Goal: Task Accomplishment & Management: Complete application form

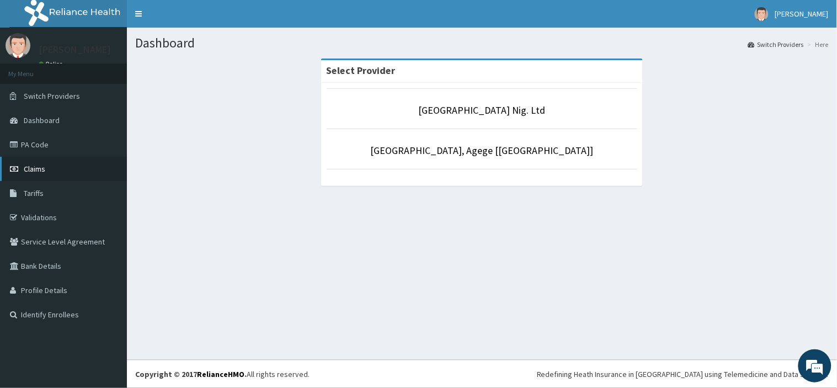
click at [86, 171] on link "Claims" at bounding box center [63, 169] width 127 height 24
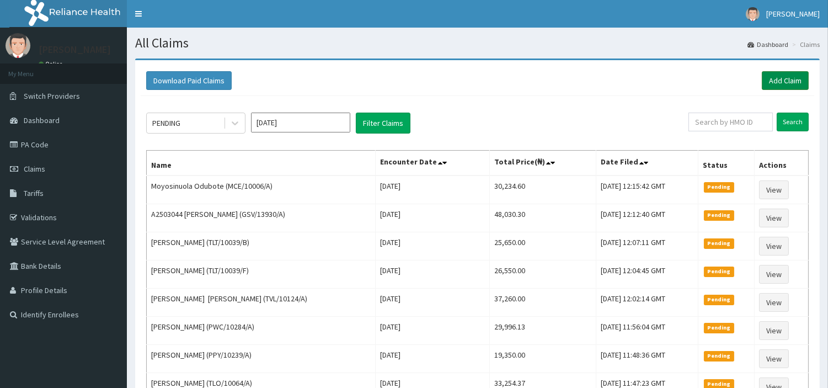
click at [781, 80] on link "Add Claim" at bounding box center [785, 80] width 47 height 19
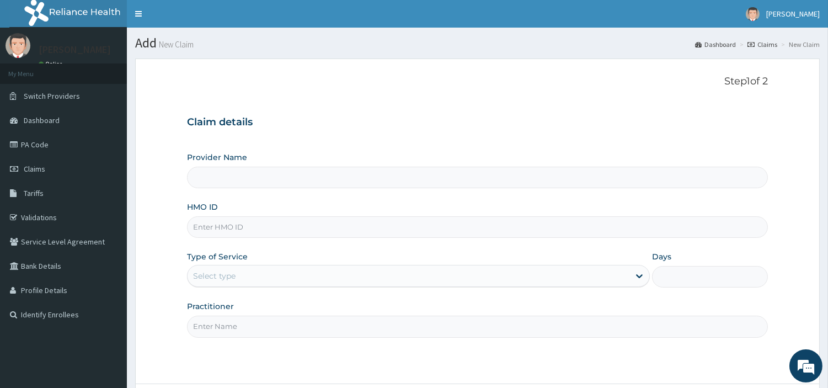
type input "[GEOGRAPHIC_DATA] Nig. Ltd"
click at [276, 228] on input "HMO ID" at bounding box center [477, 227] width 581 height 22
paste input "AOM/10109/B"
type input "AOM/10109/B"
click at [235, 266] on div "Select type" at bounding box center [418, 276] width 463 height 22
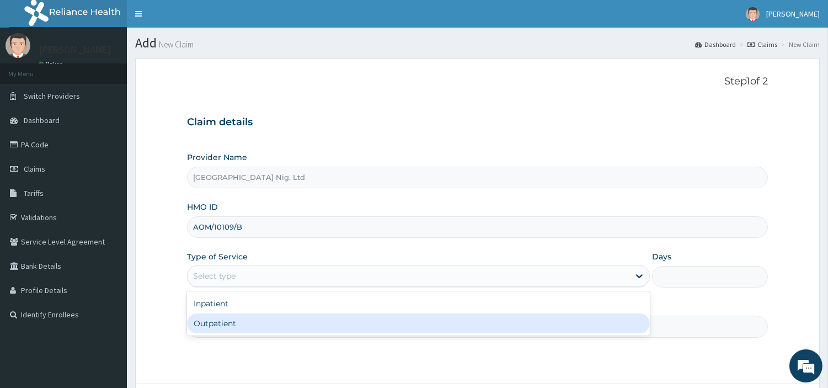
click at [221, 324] on div "Outpatient" at bounding box center [418, 323] width 463 height 20
type input "1"
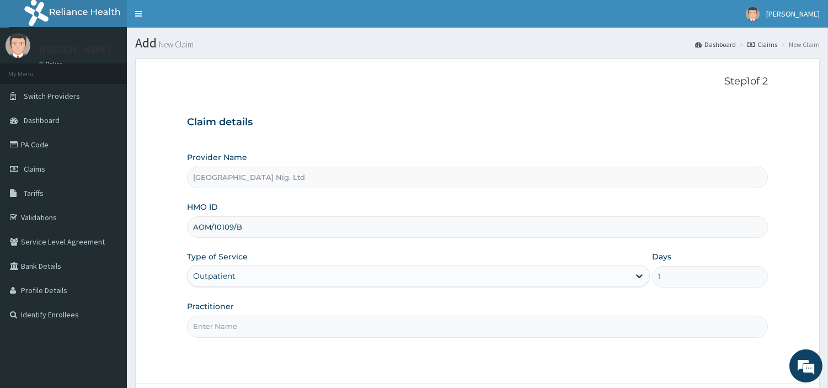
click at [221, 324] on input "Practitioner" at bounding box center [477, 327] width 581 height 22
paste input "Komolafe Esther"
type input "Komolafe Esther"
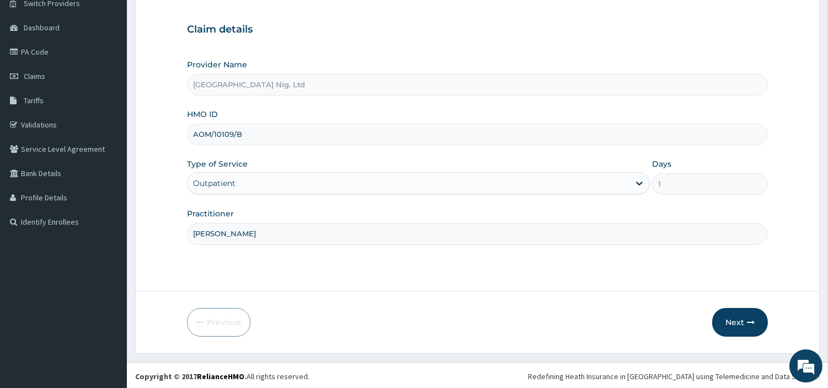
scroll to position [95, 0]
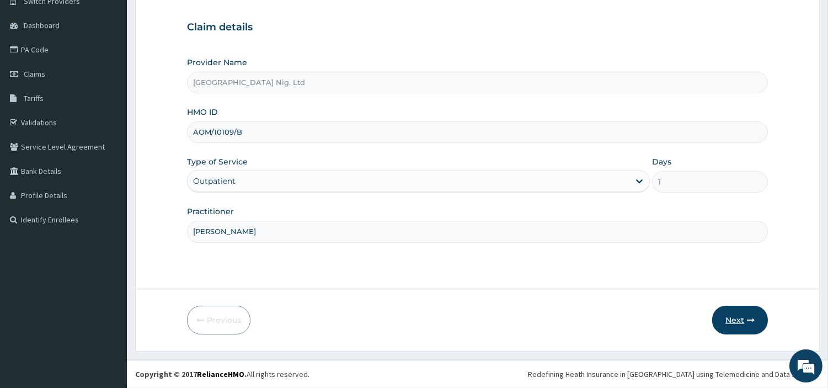
click at [726, 309] on button "Next" at bounding box center [740, 320] width 56 height 29
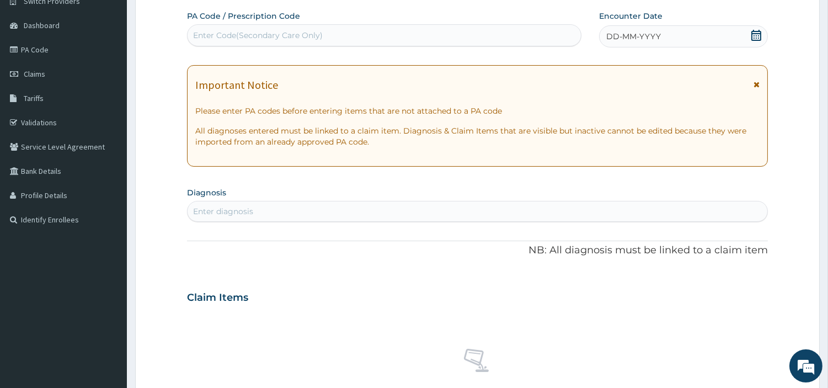
click at [333, 19] on div "PA Code / Prescription Code Enter Code(Secondary Care Only)" at bounding box center [384, 28] width 394 height 36
click at [324, 31] on div "Enter Code(Secondary Care Only)" at bounding box center [384, 35] width 393 height 18
paste input "PA/AEA3CF"
type input "PA/AEA3CF"
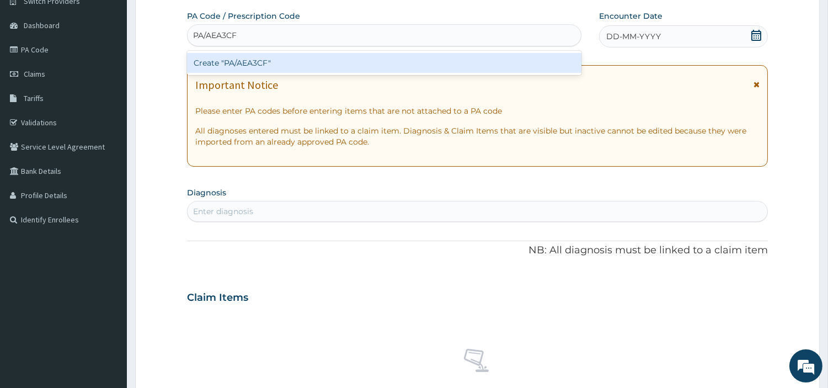
click at [427, 63] on div "Create "PA/AEA3CF"" at bounding box center [384, 63] width 394 height 20
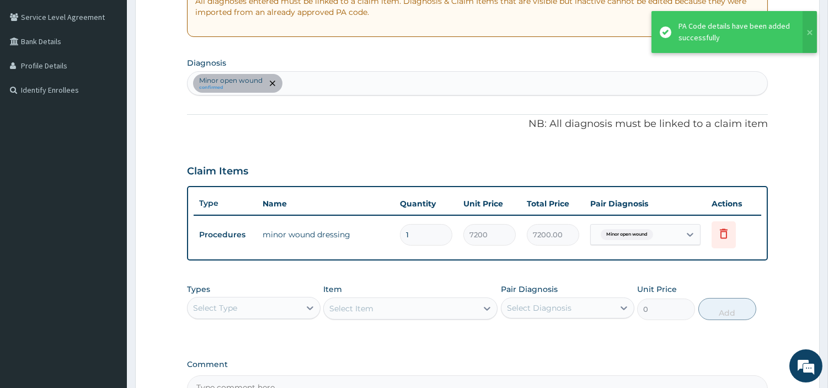
scroll to position [340, 0]
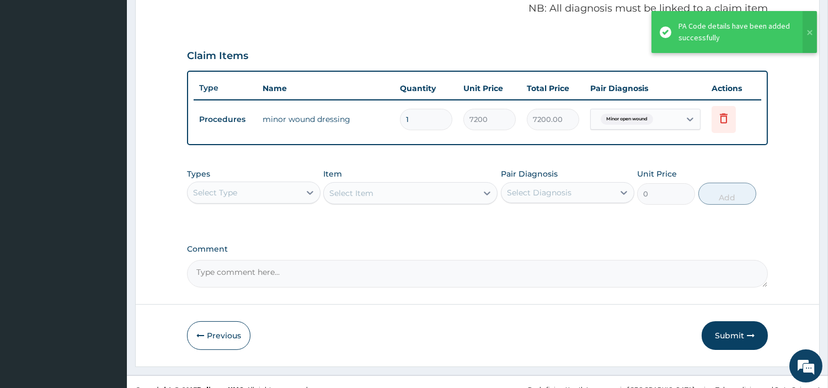
click at [731, 327] on button "Submit" at bounding box center [735, 335] width 66 height 29
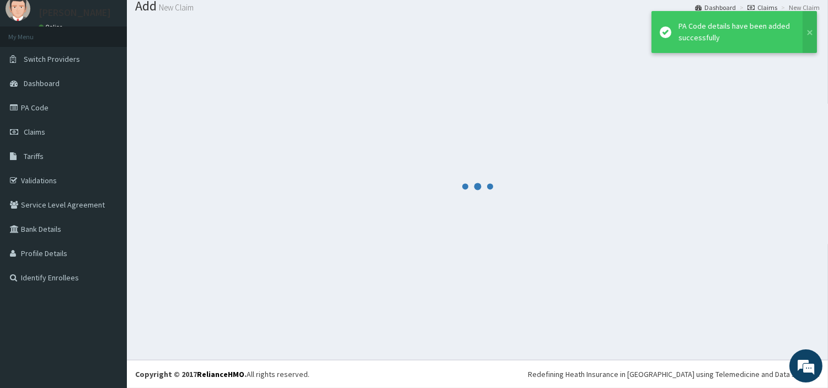
scroll to position [36, 0]
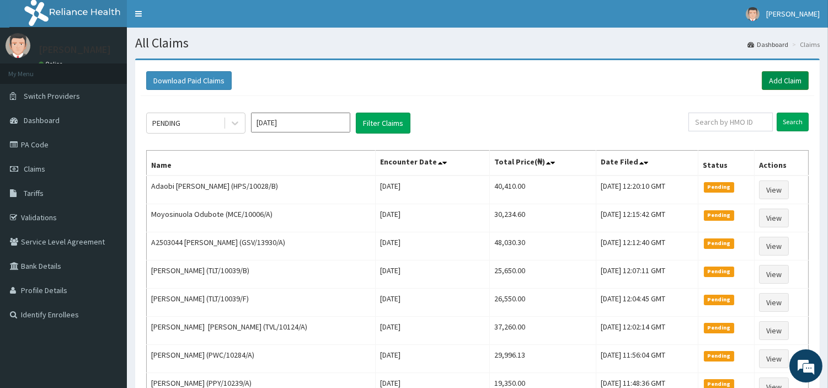
click at [784, 86] on link "Add Claim" at bounding box center [785, 80] width 47 height 19
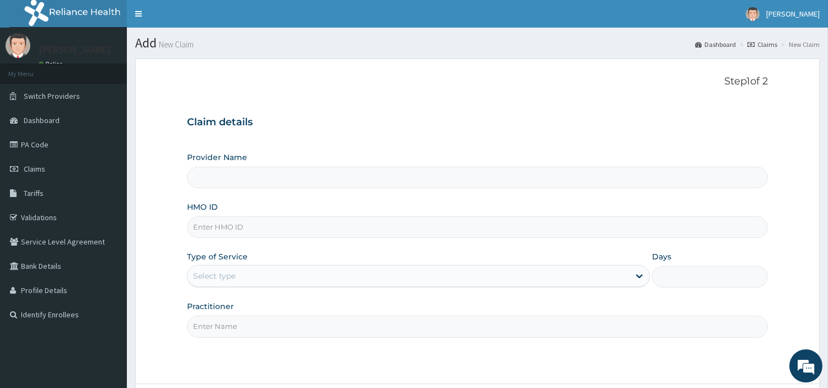
click at [482, 221] on input "HMO ID" at bounding box center [477, 227] width 581 height 22
type input "[GEOGRAPHIC_DATA] Nig. Ltd"
paste input "MET/10007/A"
type input "MET/10007/A"
click at [260, 276] on div "Select type" at bounding box center [409, 276] width 442 height 18
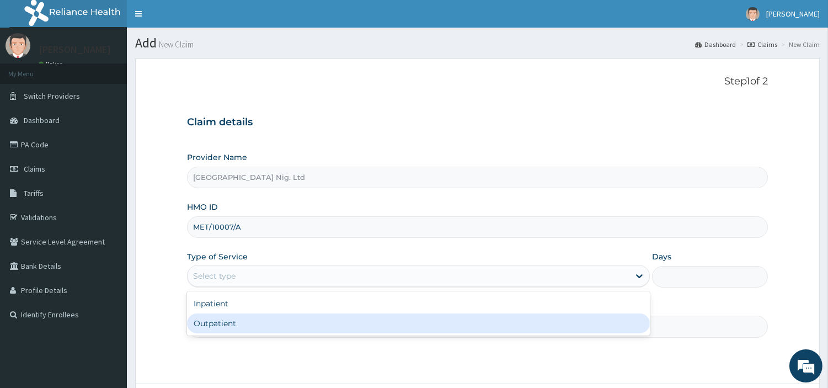
click at [260, 322] on div "Outpatient" at bounding box center [418, 323] width 463 height 20
type input "1"
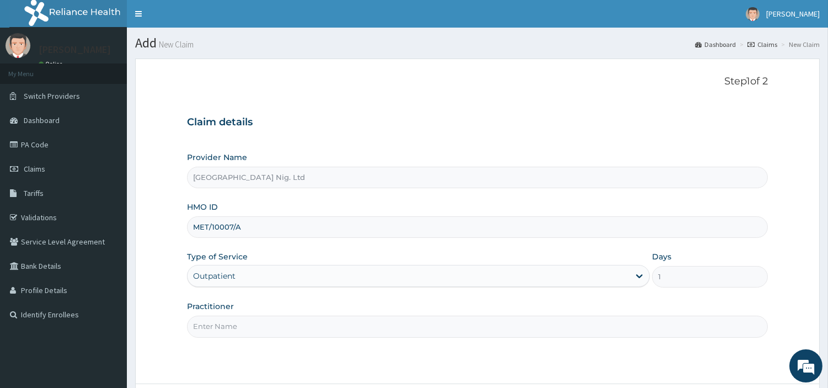
click at [260, 322] on input "Practitioner" at bounding box center [477, 327] width 581 height 22
paste input "OKOH THERESA"
type input "OKOH THERESA"
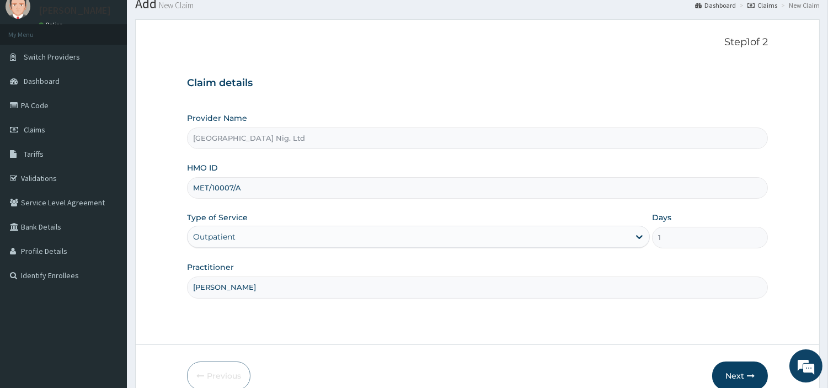
scroll to position [61, 0]
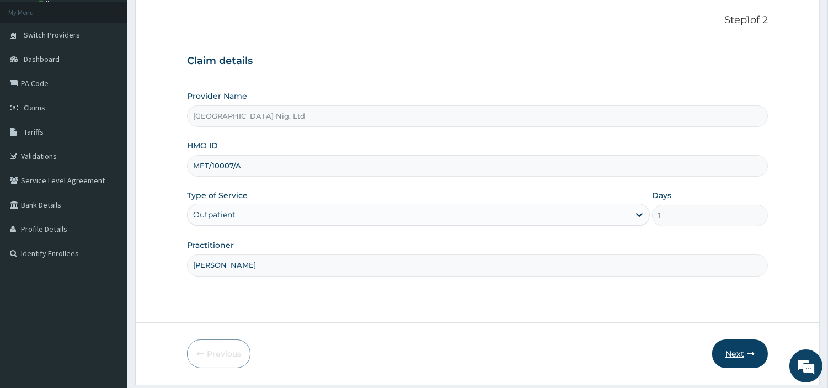
click at [746, 344] on button "Next" at bounding box center [740, 353] width 56 height 29
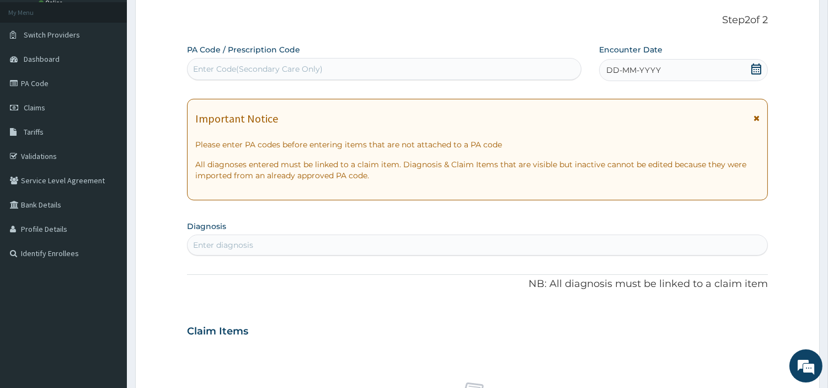
click at [418, 65] on div "Enter Code(Secondary Care Only)" at bounding box center [384, 69] width 393 height 18
paste input "PA/CDBECF"
type input "PA/CDBECF"
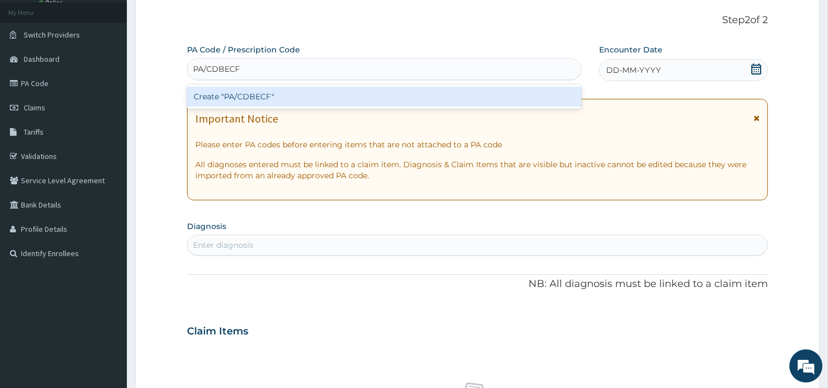
click at [440, 99] on div "Create "PA/CDBECF"" at bounding box center [384, 97] width 394 height 20
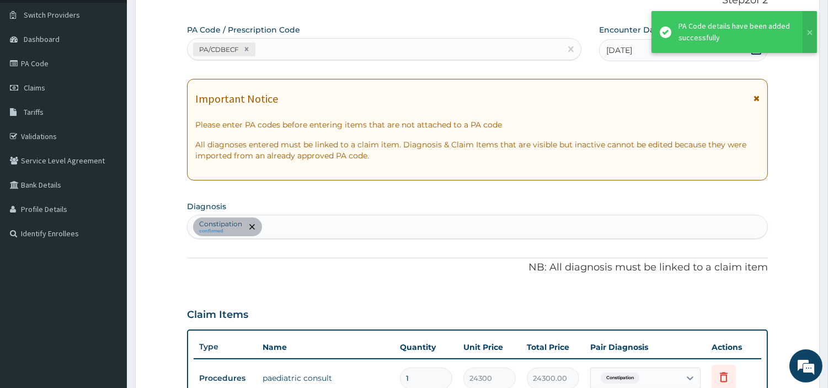
scroll to position [0, 0]
click at [295, 47] on div "PA/CDBECF" at bounding box center [374, 49] width 373 height 18
paste input "PA/33D3C2"
type input "PA/33D3C2"
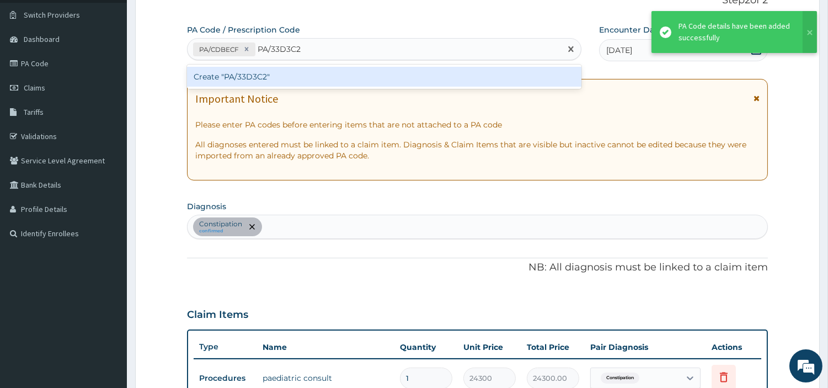
click at [236, 82] on div "Create "PA/33D3C2"" at bounding box center [384, 77] width 394 height 20
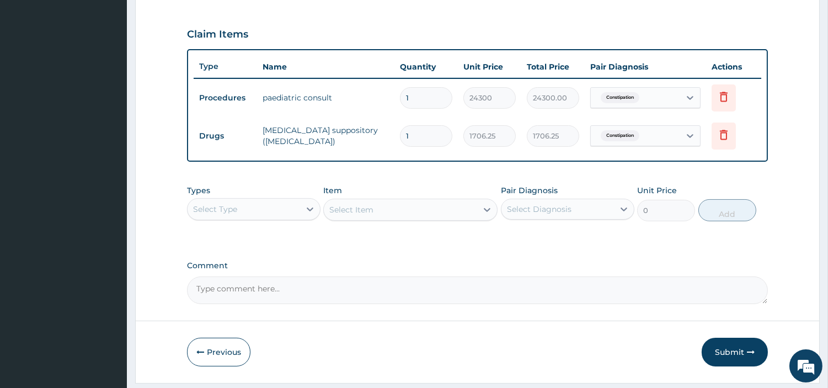
scroll to position [364, 0]
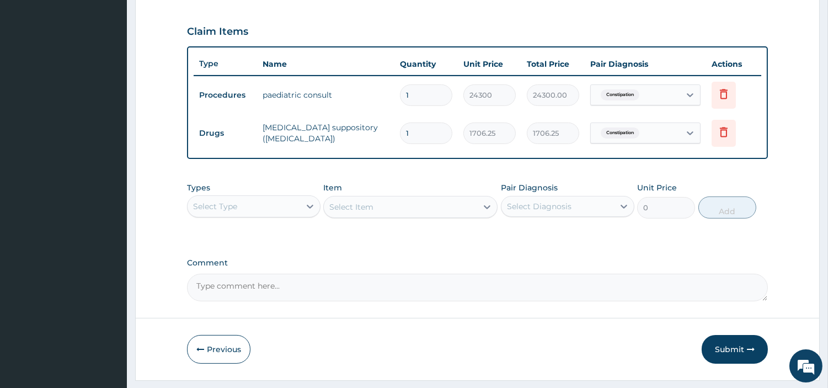
click at [273, 190] on div "Types Select Type" at bounding box center [253, 200] width 133 height 36
click at [276, 205] on div "Select Type" at bounding box center [244, 206] width 113 height 18
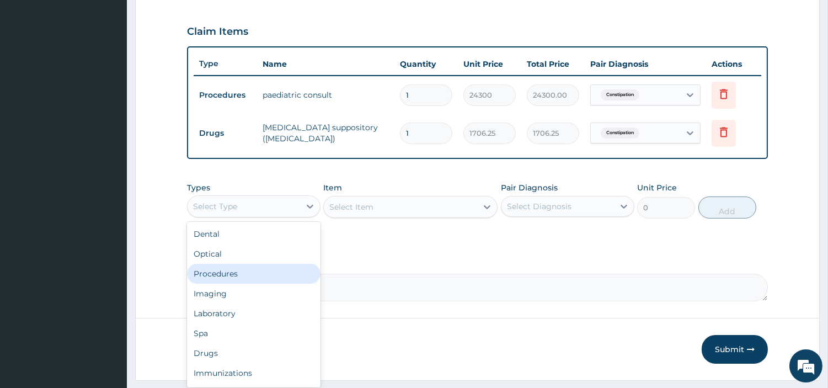
click at [254, 271] on div "Procedures" at bounding box center [253, 274] width 133 height 20
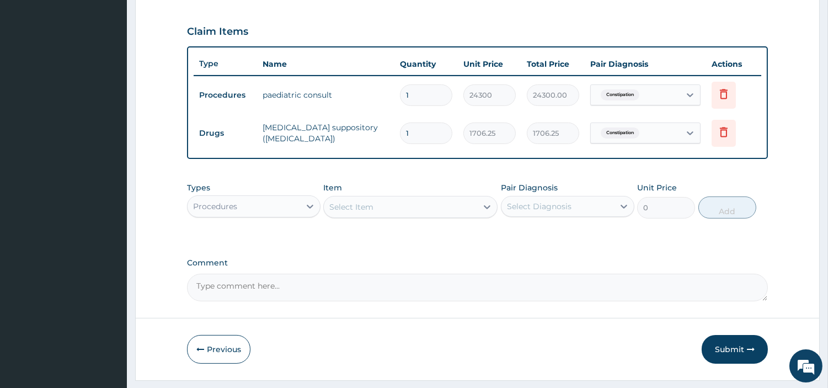
click at [384, 202] on div "Select Item" at bounding box center [400, 207] width 153 height 18
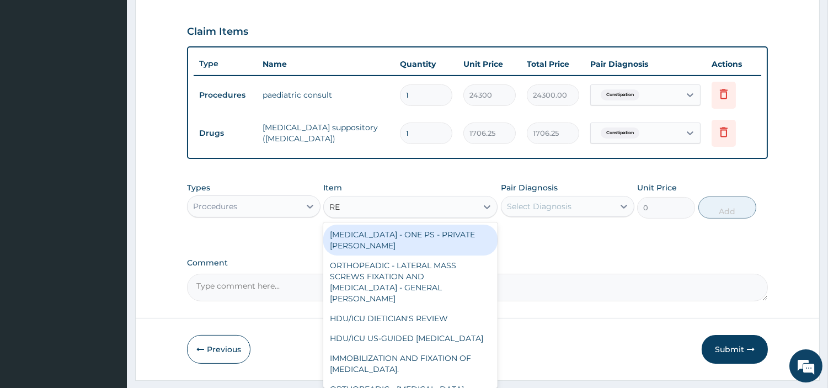
type input "REG"
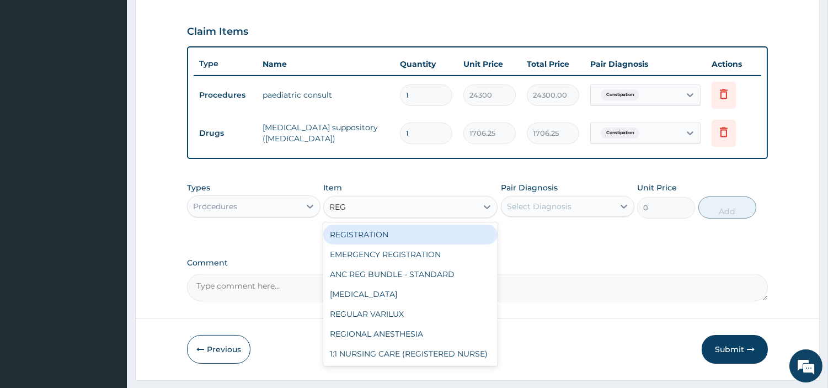
click at [398, 241] on div "REGISTRATION" at bounding box center [410, 235] width 174 height 20
type input "6750"
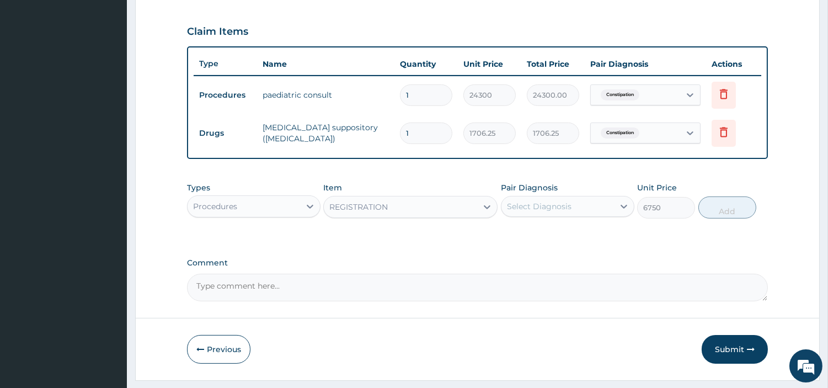
click at [542, 205] on div "Select Diagnosis" at bounding box center [539, 206] width 65 height 11
click at [542, 250] on div "PA Code / Prescription Code PA/CDBECF PA/33D3C2 Encounter Date 12-09-2025 Impor…" at bounding box center [477, 21] width 581 height 560
click at [543, 208] on div "Select Diagnosis" at bounding box center [539, 206] width 65 height 11
click at [550, 234] on label "Constipation" at bounding box center [544, 233] width 51 height 11
checkbox input "true"
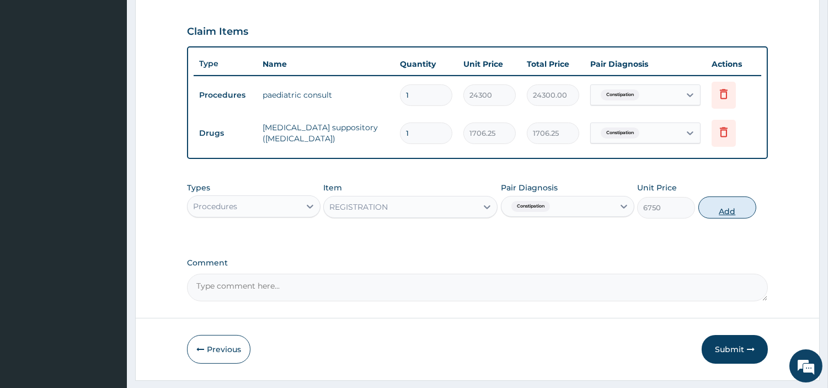
click at [707, 210] on button "Add" at bounding box center [727, 207] width 58 height 22
type input "0"
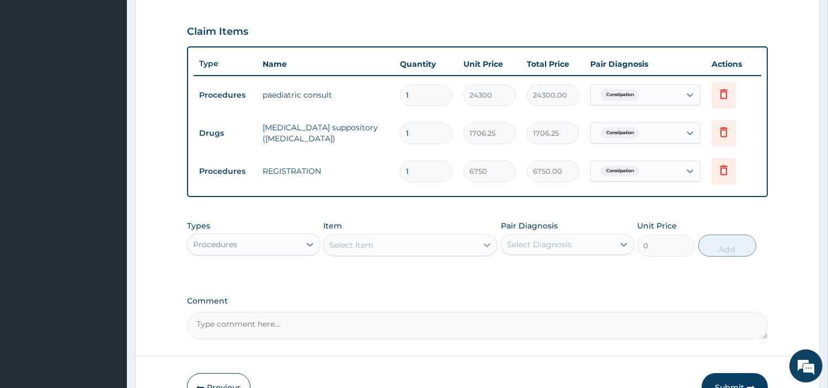
click at [480, 235] on div at bounding box center [487, 245] width 20 height 20
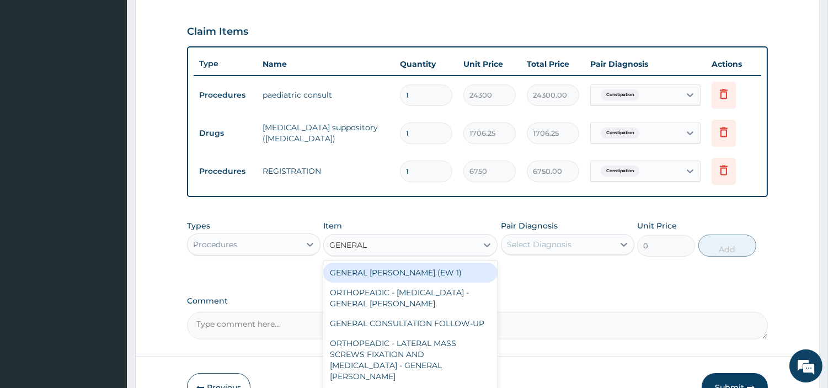
type input "GENERAL C"
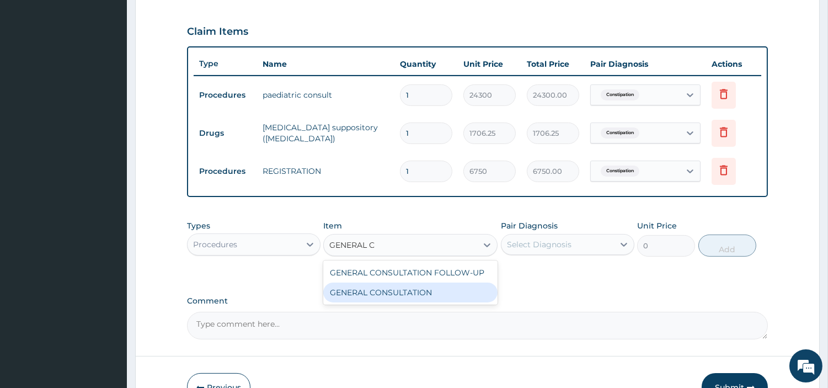
click at [455, 289] on div "GENERAL CONSULTATION" at bounding box center [410, 292] width 174 height 20
type input "6750"
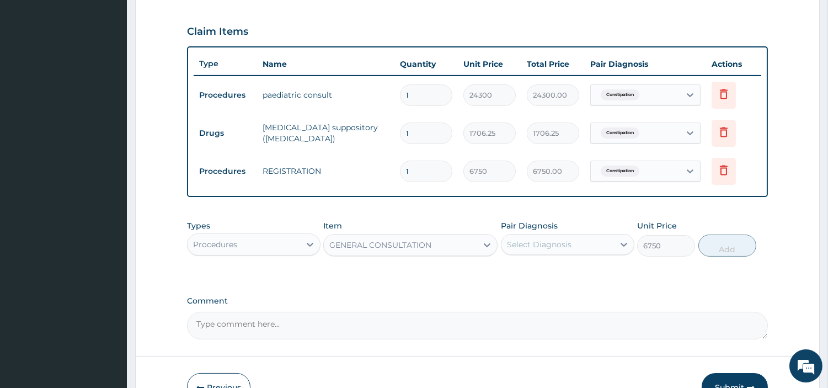
click at [586, 231] on div "Pair Diagnosis Select Diagnosis" at bounding box center [567, 238] width 133 height 36
click at [583, 249] on div "Select Diagnosis" at bounding box center [557, 245] width 113 height 18
click at [586, 271] on div "Constipation" at bounding box center [567, 272] width 133 height 23
checkbox input "true"
click at [702, 239] on button "Add" at bounding box center [727, 245] width 58 height 22
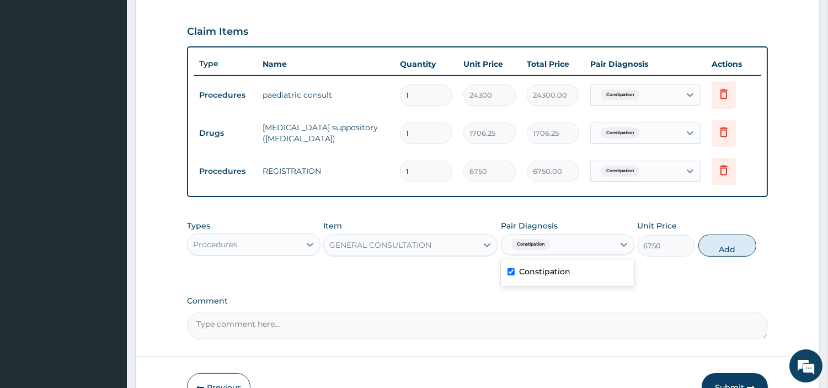
type input "0"
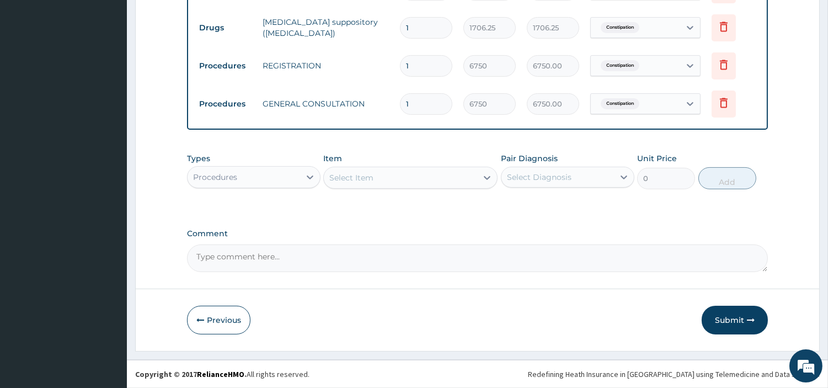
click at [723, 323] on button "Submit" at bounding box center [735, 320] width 66 height 29
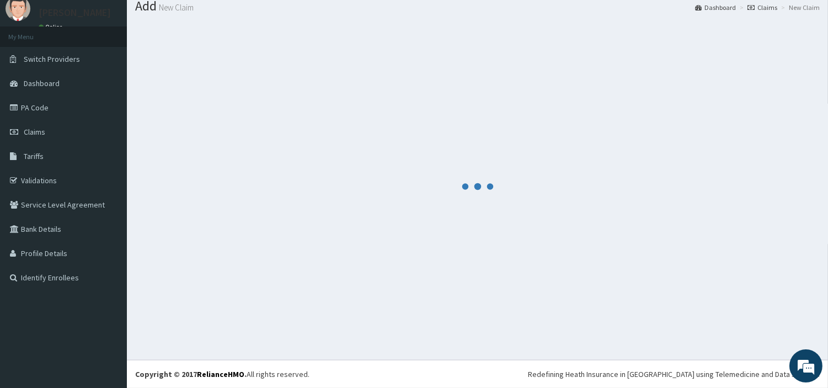
scroll to position [36, 0]
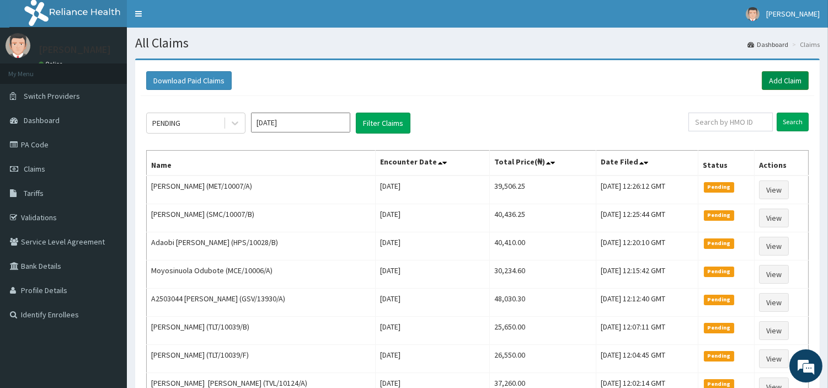
click at [771, 76] on link "Add Claim" at bounding box center [785, 80] width 47 height 19
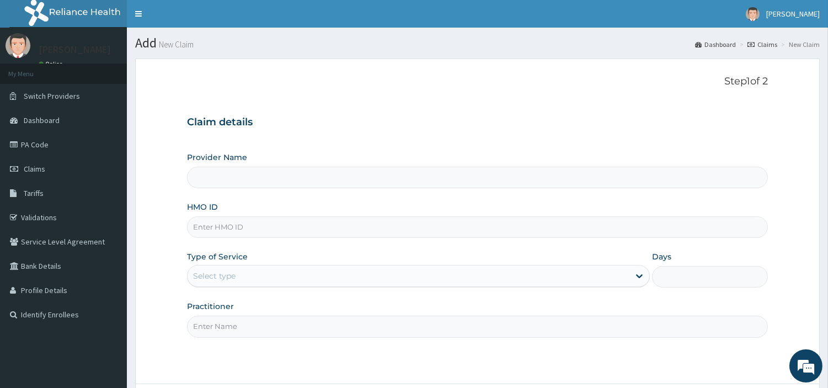
type input "[GEOGRAPHIC_DATA] Nig. Ltd"
click at [323, 225] on input "HMO ID" at bounding box center [477, 227] width 581 height 22
paste input "KSB/10509/A"
type input "KSB/10509/A"
click at [271, 277] on div "Select type" at bounding box center [409, 276] width 442 height 18
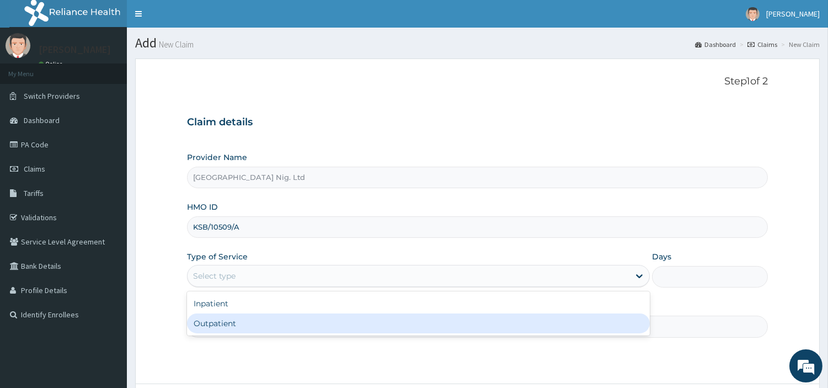
click at [263, 320] on div "Outpatient" at bounding box center [418, 323] width 463 height 20
type input "1"
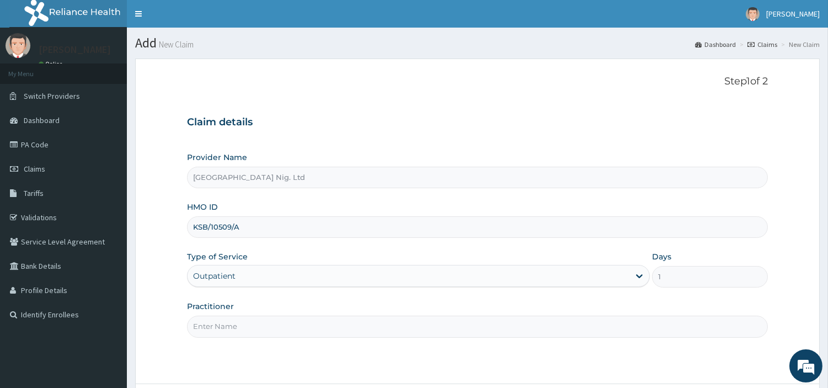
click at [263, 320] on input "Practitioner" at bounding box center [477, 327] width 581 height 22
paste input "[PERSON_NAME]"
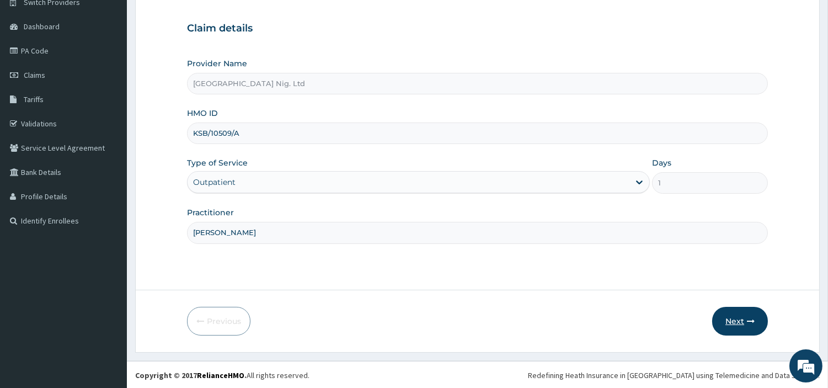
scroll to position [95, 0]
type input "NWEKE SOLOMON"
click at [723, 321] on button "Next" at bounding box center [740, 320] width 56 height 29
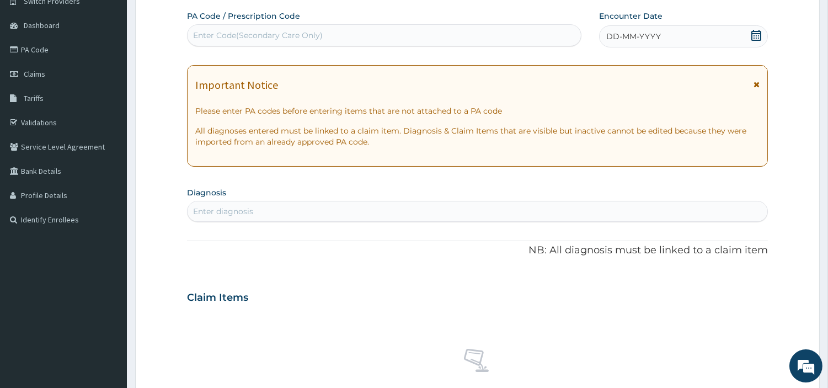
click at [349, 43] on div "Enter Code(Secondary Care Only)" at bounding box center [384, 35] width 393 height 18
paste input "PA/E75AED"
type input "PA/E75AED"
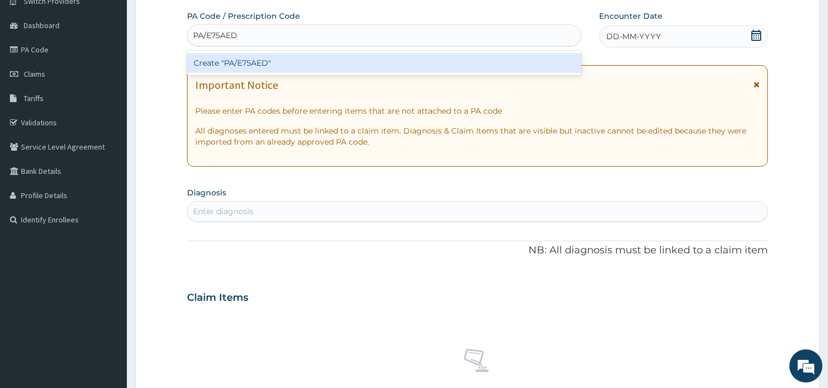
click at [450, 58] on div "Create "PA/E75AED"" at bounding box center [384, 63] width 394 height 20
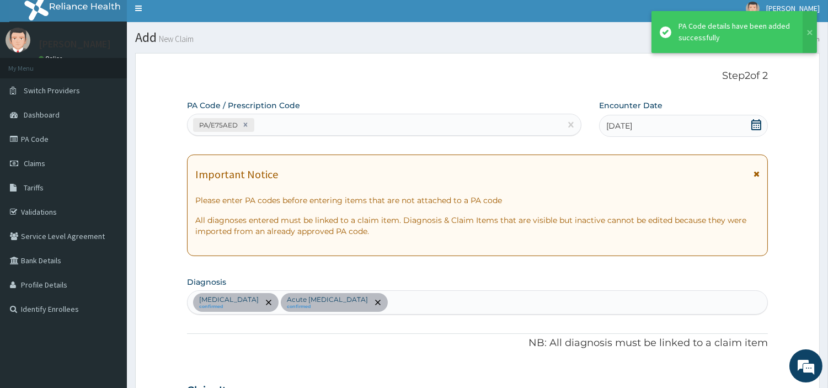
scroll to position [0, 0]
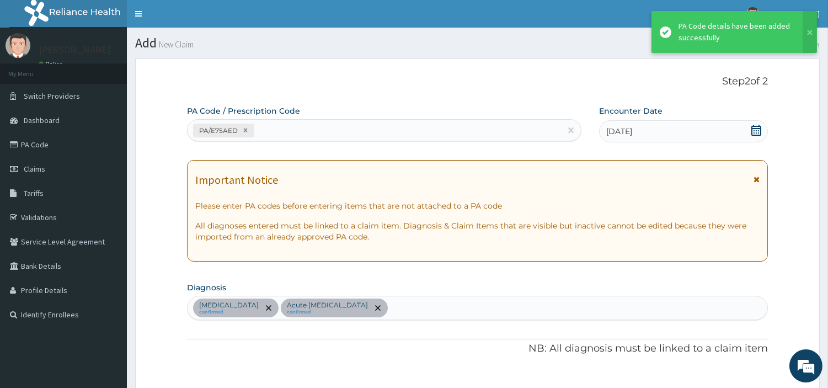
click at [311, 131] on div "PA/E75AED" at bounding box center [374, 130] width 373 height 18
paste input "PA/D8892F"
type input "PA/D8892F"
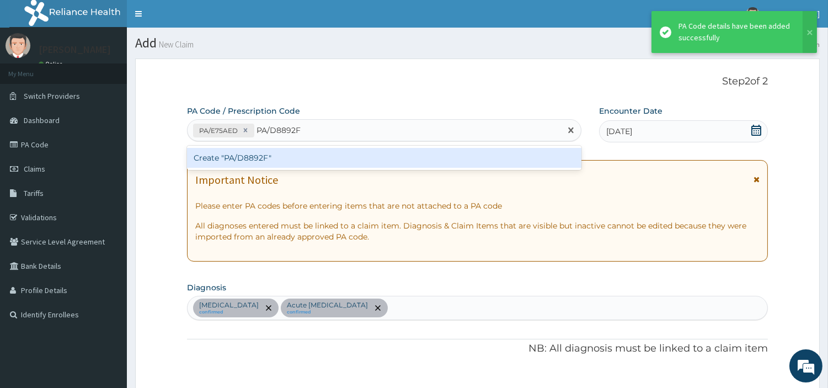
click at [215, 157] on div "Create "PA/D8892F"" at bounding box center [384, 158] width 394 height 20
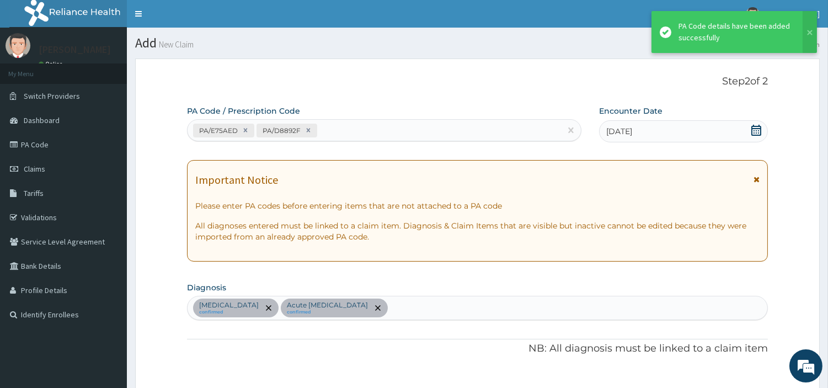
click at [334, 121] on div "PA/E75AED PA/D8892F" at bounding box center [374, 130] width 373 height 18
paste input "PA/9A9226"
type input "PA/9A9226"
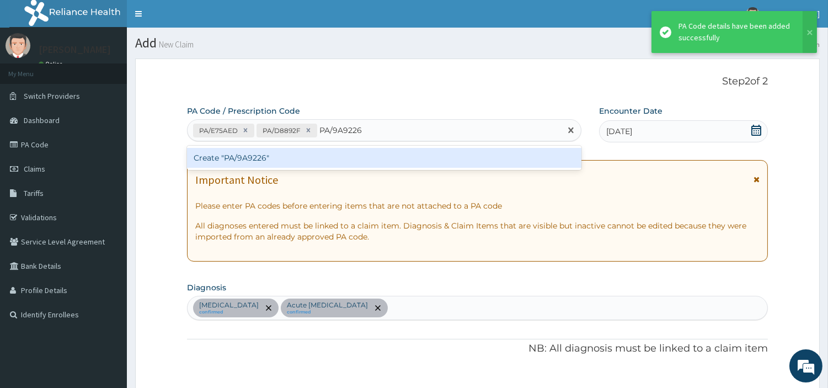
click at [267, 152] on div "Create "PA/9A9226"" at bounding box center [384, 158] width 394 height 20
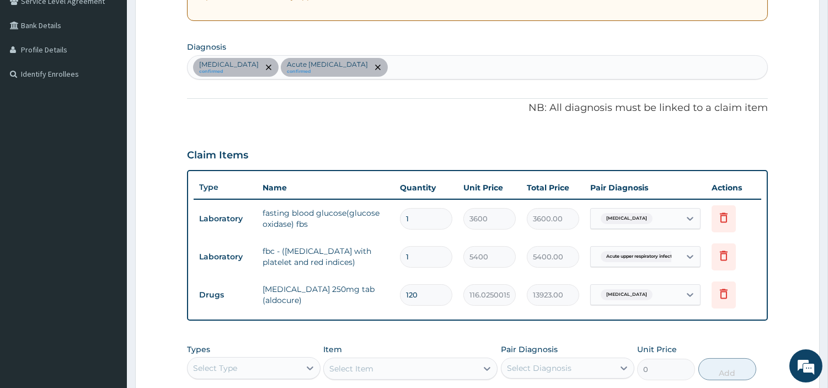
scroll to position [218, 0]
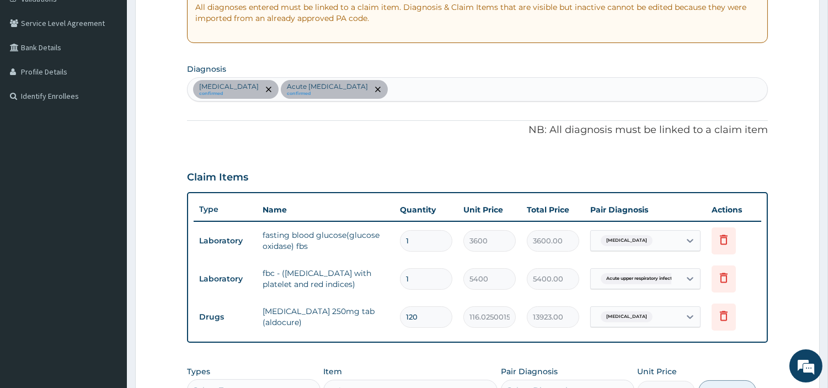
click at [456, 85] on div "Essential hypertension confirmed Acute upper respiratory infection confirmed" at bounding box center [478, 89] width 580 height 23
type input "MALAR"
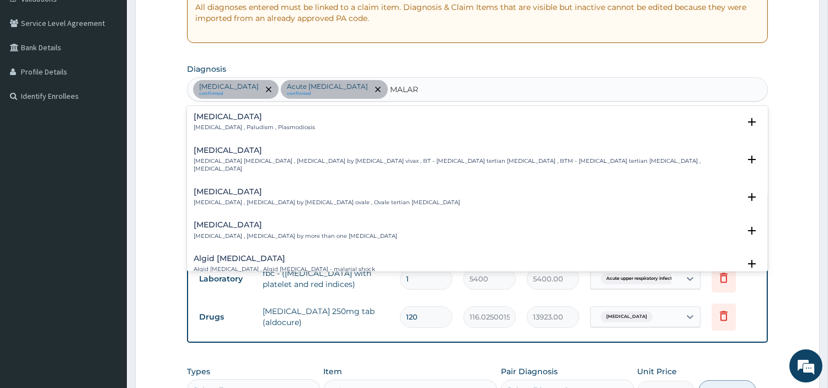
click at [262, 124] on p "Malaria , Paludism , Plasmodiosis" at bounding box center [254, 128] width 121 height 8
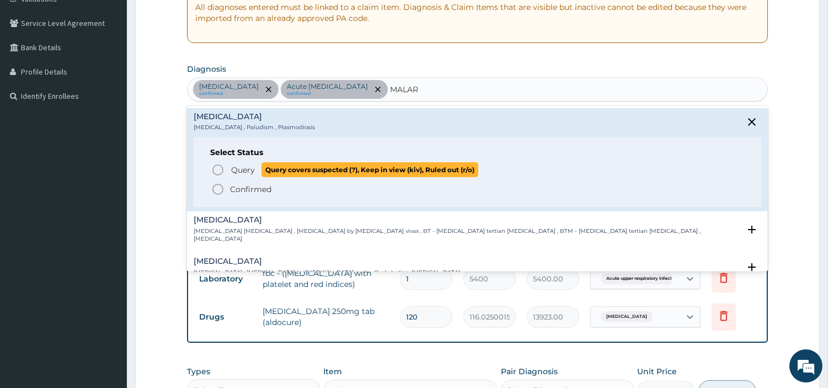
click at [241, 168] on span "Query" at bounding box center [243, 169] width 24 height 11
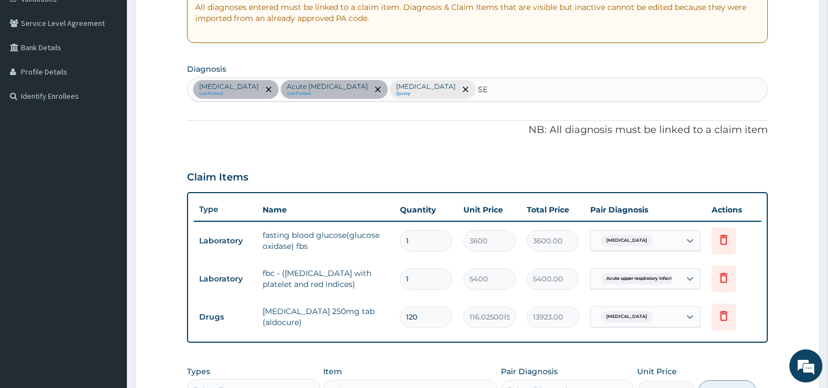
type input "SEP"
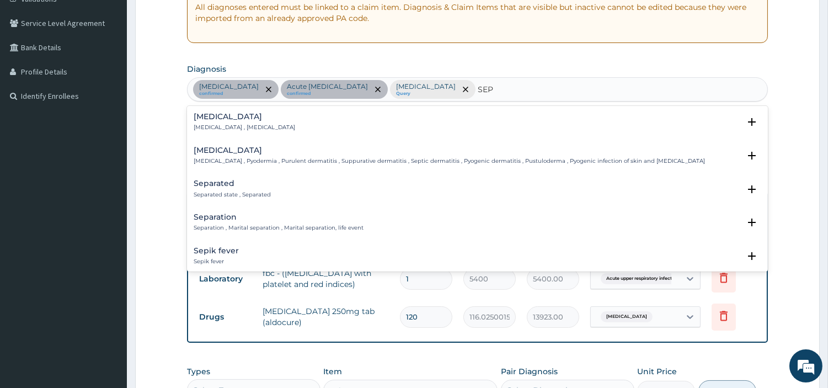
click at [241, 122] on div "Sepsis Systemic infection , Sepsis" at bounding box center [244, 122] width 101 height 19
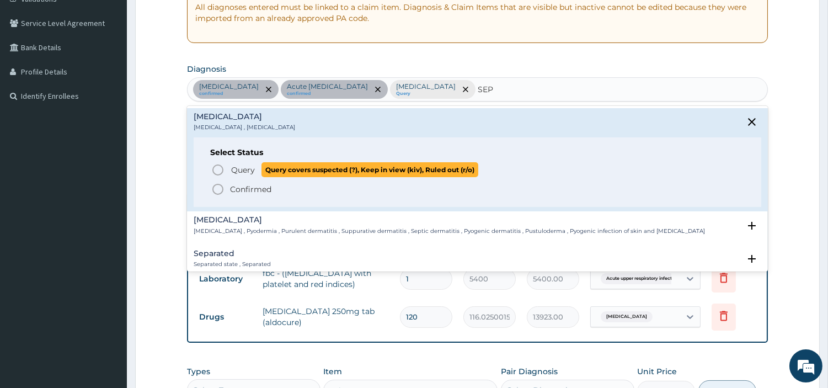
click at [237, 170] on span "Query" at bounding box center [243, 169] width 24 height 11
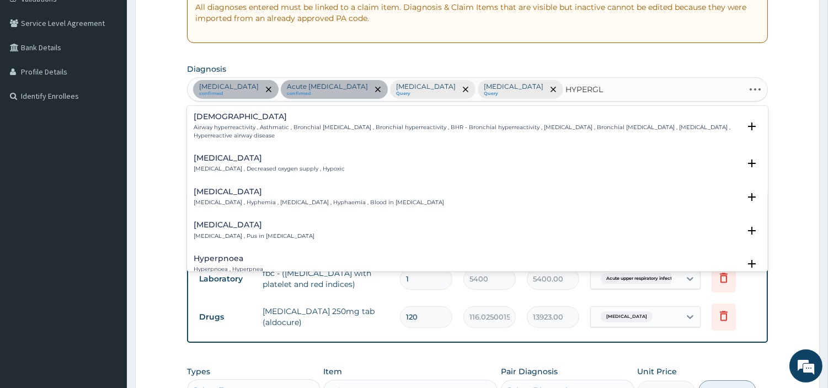
type input "HYPERGLY"
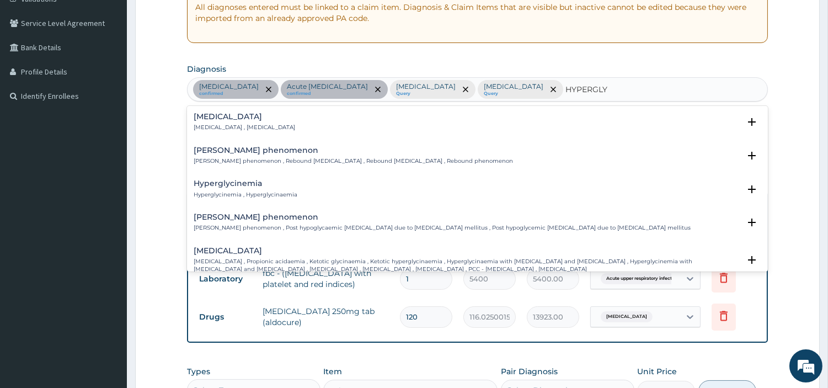
click at [240, 117] on h4 "Hyperglycemia" at bounding box center [244, 117] width 101 height 8
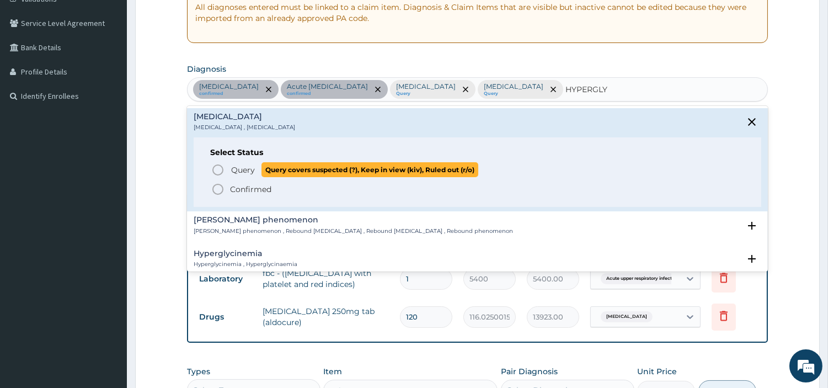
click at [241, 174] on span "Query" at bounding box center [243, 169] width 24 height 11
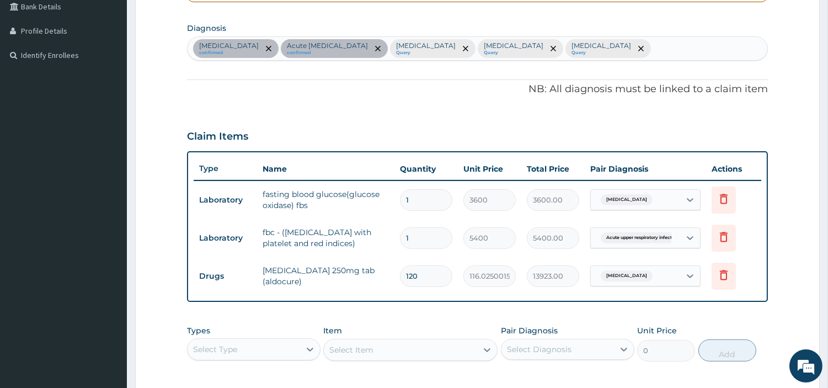
scroll to position [280, 0]
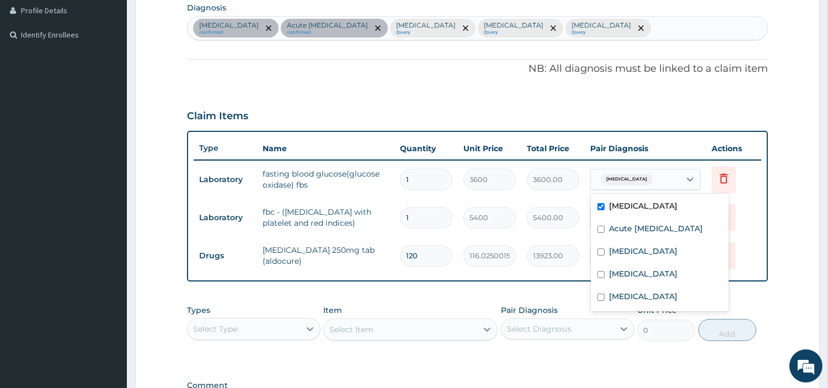
drag, startPoint x: 683, startPoint y: 175, endPoint x: 676, endPoint y: 186, distance: 12.9
click at [682, 175] on div at bounding box center [690, 179] width 20 height 20
click at [628, 279] on label "Sepsis" at bounding box center [643, 273] width 68 height 11
checkbox input "true"
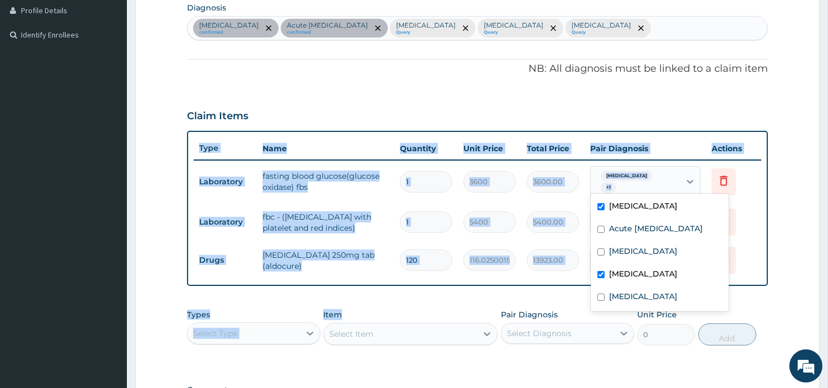
click at [450, 293] on div "PA Code / Prescription Code PA/E75AED PA/D8892F PA/9A9226 Encounter Date 12-09-…" at bounding box center [477, 127] width 581 height 602
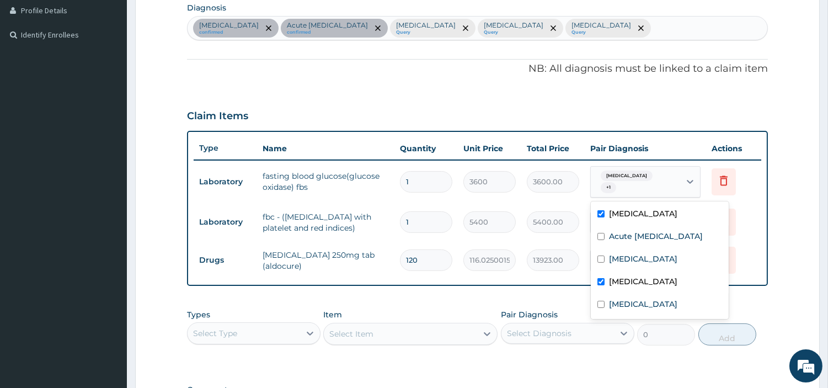
click at [600, 182] on div "Essential hypertension + 1" at bounding box center [633, 182] width 75 height 26
click at [619, 309] on label "Hyperglycemia" at bounding box center [643, 303] width 68 height 11
checkbox input "true"
click at [616, 287] on label "Sepsis" at bounding box center [643, 281] width 68 height 11
checkbox input "false"
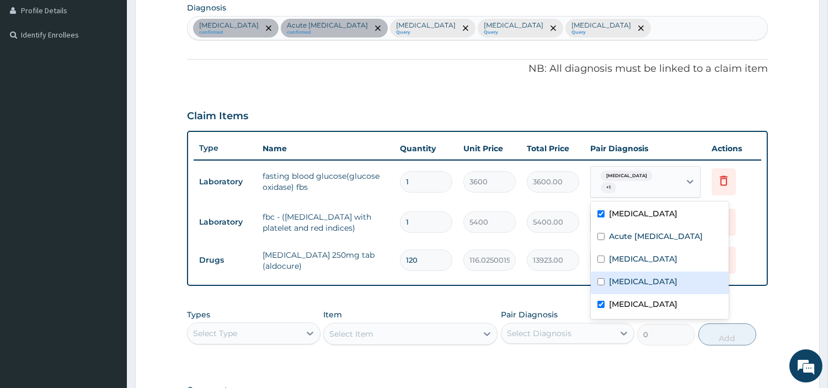
click at [539, 300] on div "PA Code / Prescription Code PA/E75AED PA/D8892F PA/9A9226 Encounter Date 12-09-…" at bounding box center [477, 127] width 581 height 602
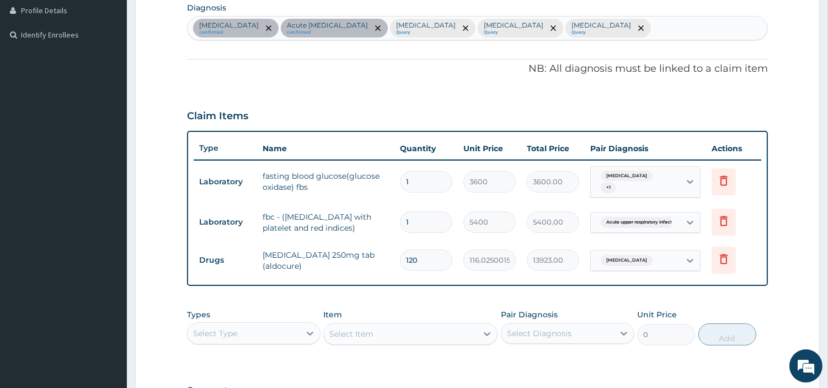
click at [653, 218] on span "Acute upper respiratory infect..." at bounding box center [641, 222] width 80 height 11
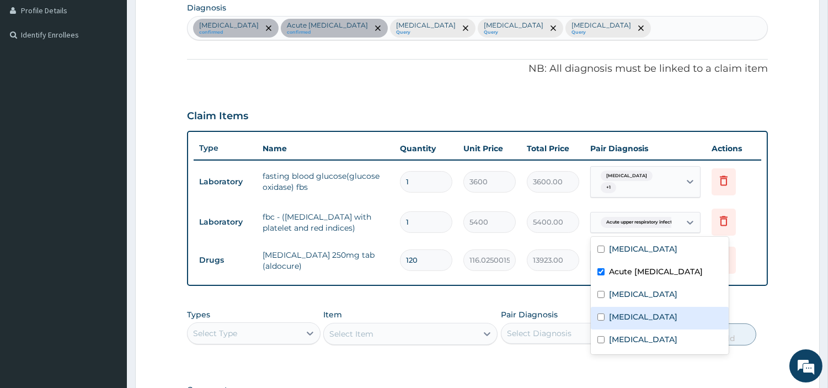
click at [623, 322] on label "[MEDICAL_DATA]" at bounding box center [643, 316] width 68 height 11
checkbox input "true"
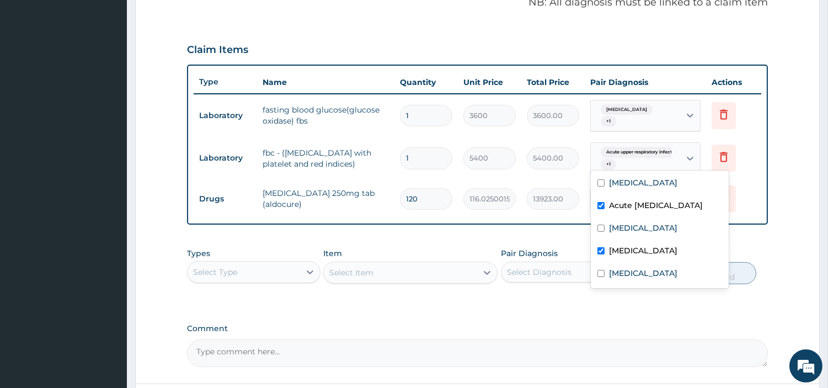
scroll to position [440, 0]
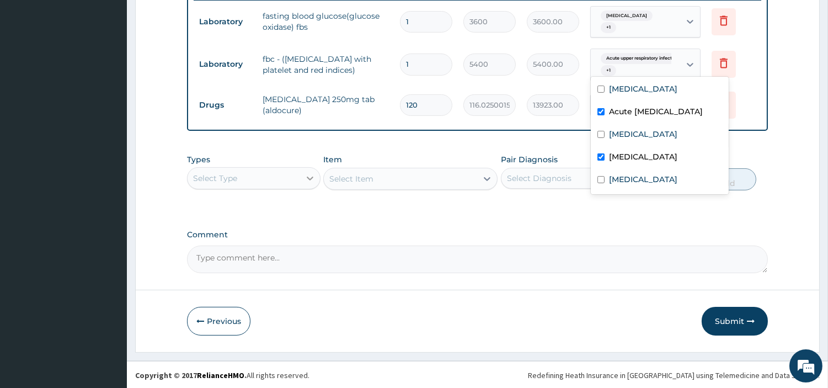
click at [307, 179] on icon at bounding box center [309, 178] width 11 height 11
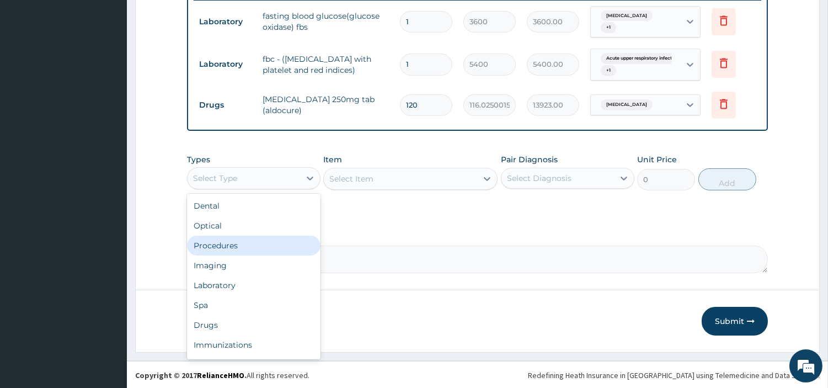
drag, startPoint x: 263, startPoint y: 252, endPoint x: 386, endPoint y: 146, distance: 162.7
click at [262, 252] on div "Procedures" at bounding box center [253, 246] width 133 height 20
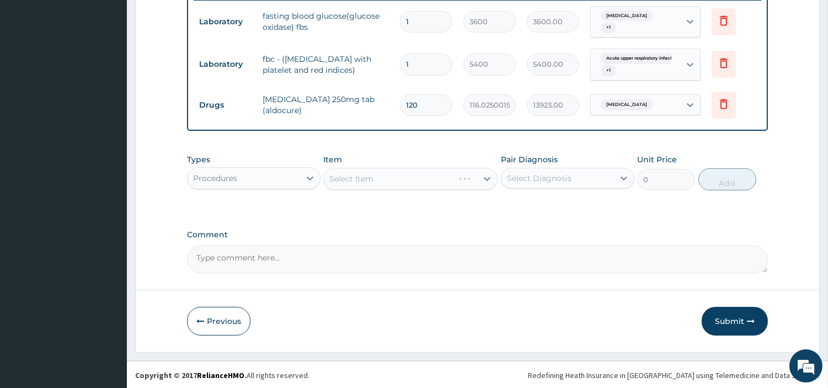
click at [409, 107] on input "120" at bounding box center [426, 105] width 52 height 22
type input "0.00"
type input "6"
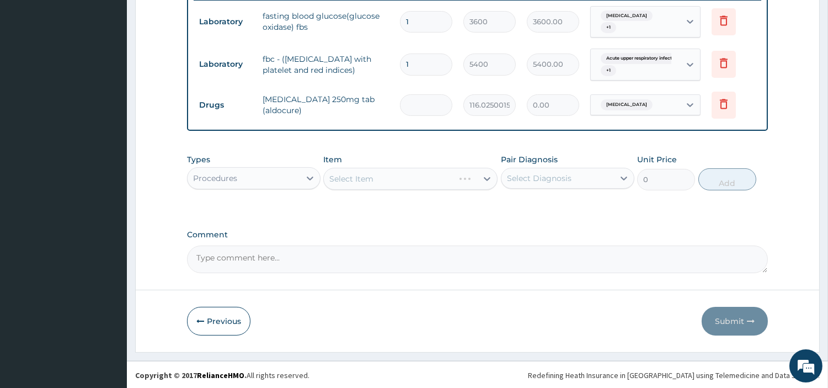
type input "696.15"
type input "60"
type input "6961.50"
type input "60"
click at [445, 169] on div "Select Item" at bounding box center [410, 179] width 174 height 22
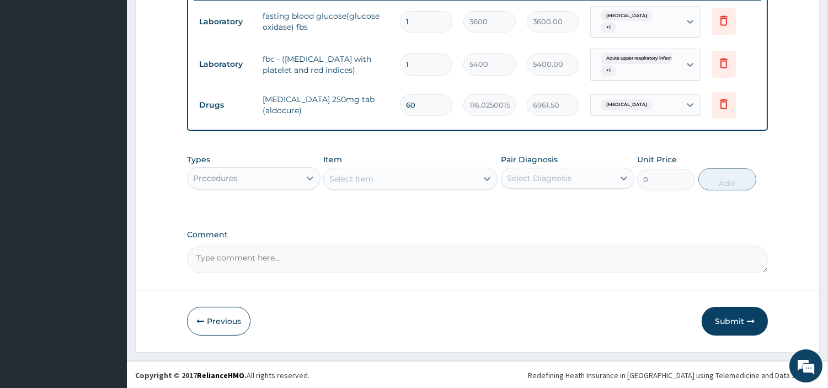
click at [398, 173] on div "Select Item" at bounding box center [400, 179] width 153 height 18
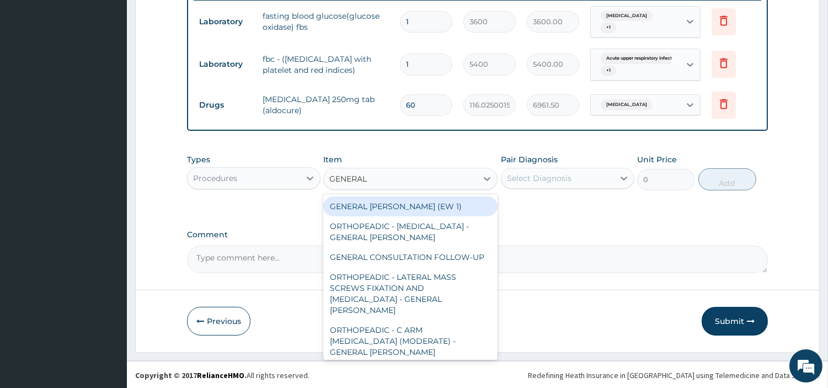
type input "GENERAL C"
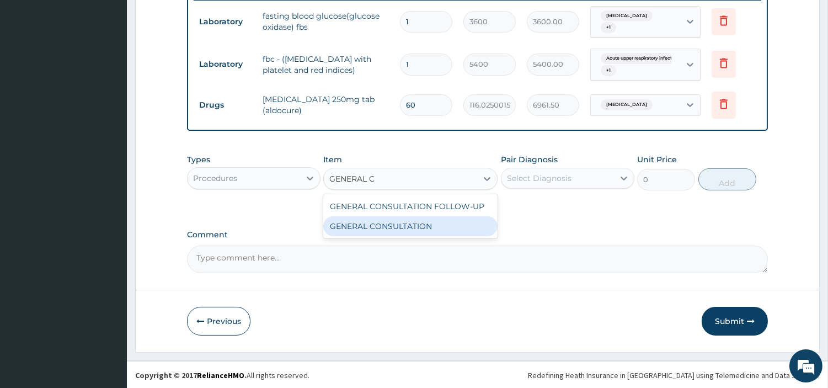
click at [429, 223] on div "GENERAL CONSULTATION" at bounding box center [410, 226] width 174 height 20
type input "6750"
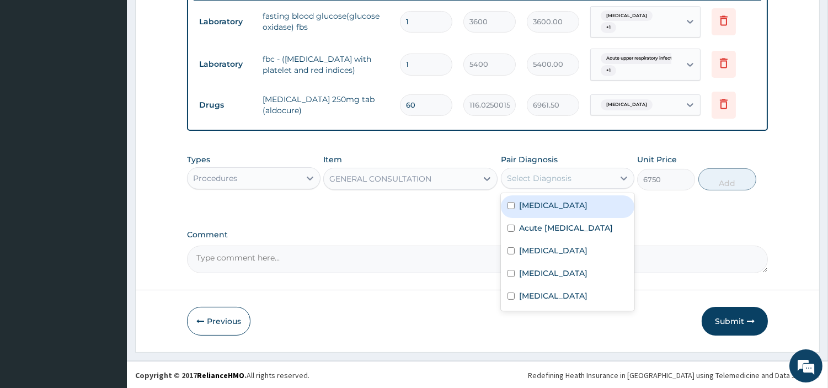
click at [569, 179] on div "Select Diagnosis" at bounding box center [539, 178] width 65 height 11
click at [569, 205] on label "Essential hypertension" at bounding box center [553, 205] width 68 height 11
checkbox input "true"
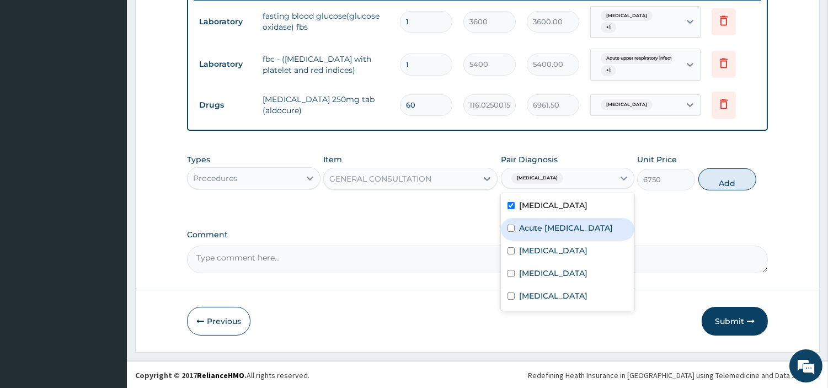
click at [569, 232] on label "Acute upper respiratory infection" at bounding box center [566, 227] width 94 height 11
checkbox input "true"
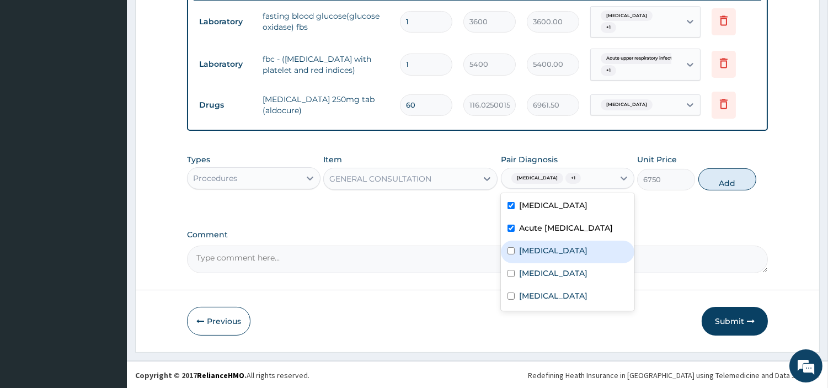
drag, startPoint x: 559, startPoint y: 264, endPoint x: 559, endPoint y: 285, distance: 21.5
click at [558, 263] on div "Malaria" at bounding box center [567, 252] width 133 height 23
checkbox input "true"
drag, startPoint x: 558, startPoint y: 287, endPoint x: 568, endPoint y: 312, distance: 26.4
click at [557, 286] on div "Sepsis" at bounding box center [567, 274] width 133 height 23
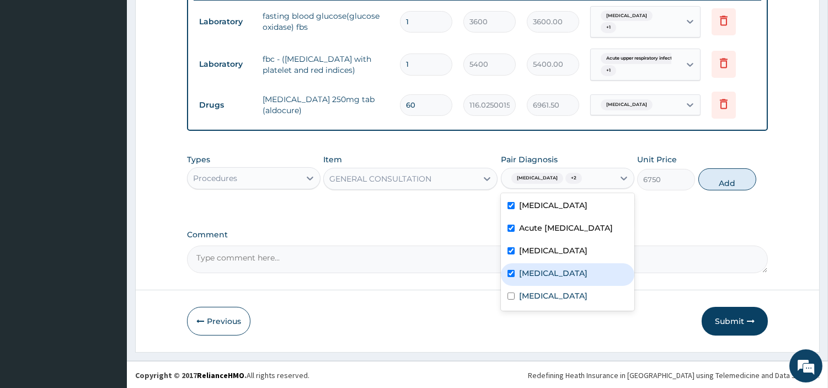
checkbox input "true"
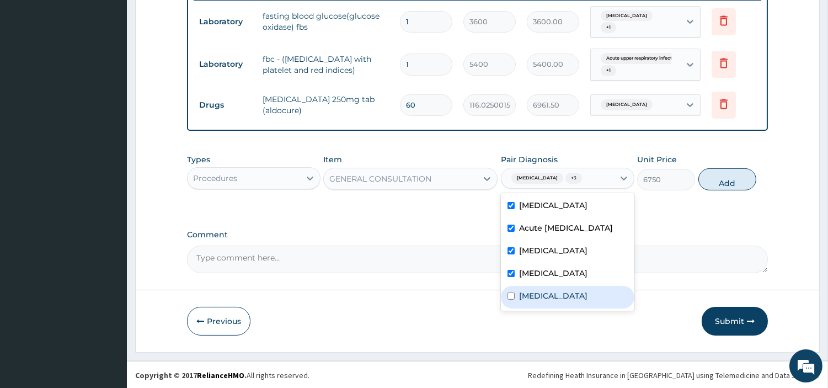
click at [568, 308] on div "Hyperglycemia" at bounding box center [567, 297] width 133 height 23
checkbox input "true"
click at [725, 173] on button "Add" at bounding box center [727, 179] width 58 height 22
type input "0"
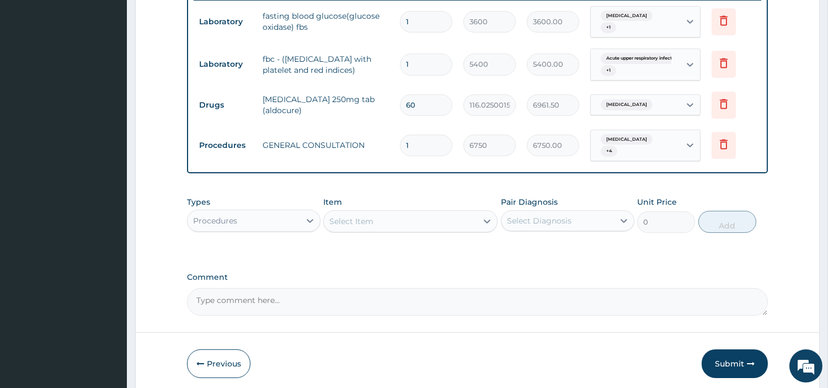
click at [233, 221] on div "Procedures" at bounding box center [215, 220] width 44 height 11
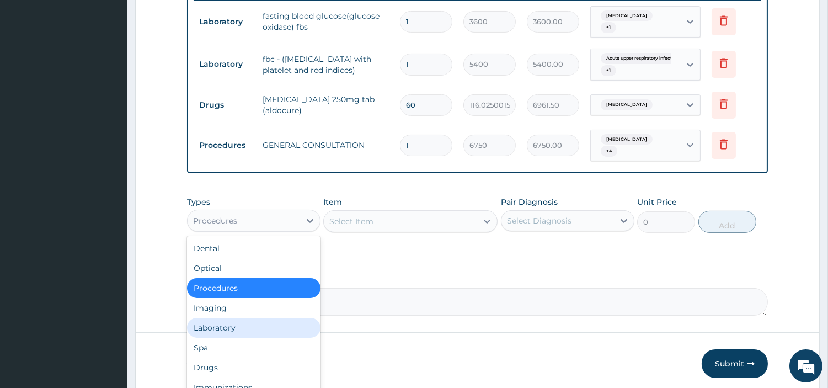
drag, startPoint x: 226, startPoint y: 330, endPoint x: 229, endPoint y: 296, distance: 33.8
click at [226, 329] on div "Laboratory" at bounding box center [253, 328] width 133 height 20
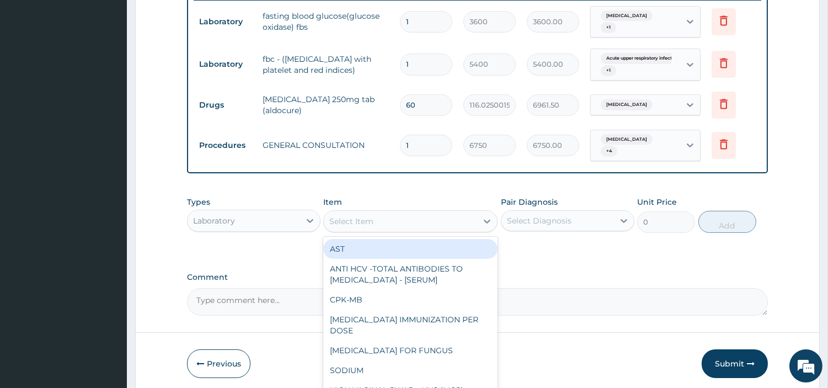
click at [396, 225] on div "Select Item" at bounding box center [400, 221] width 153 height 18
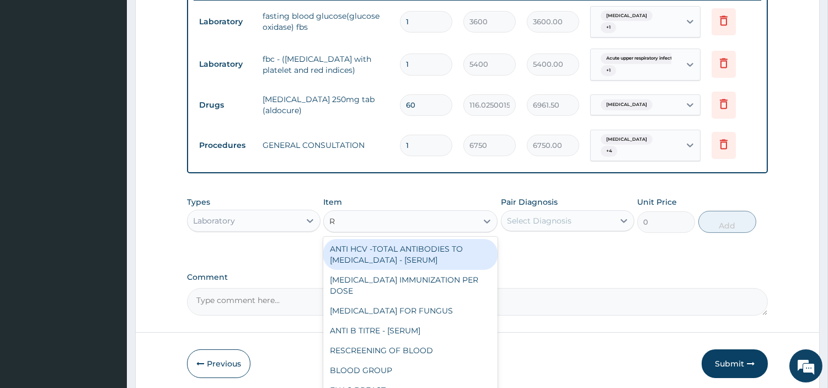
type input "RD"
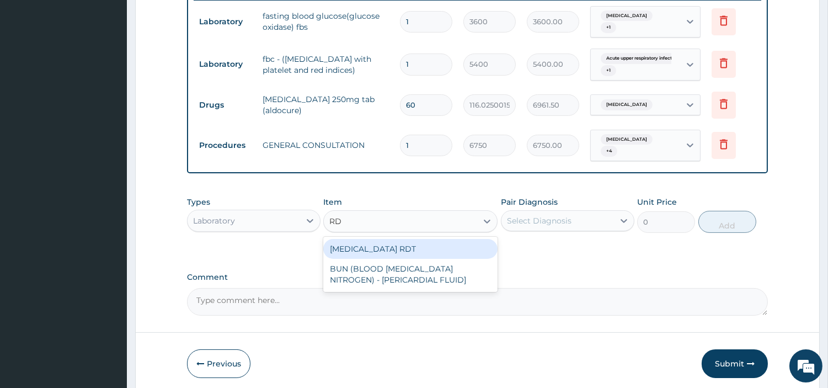
click at [407, 254] on div "MALARIA RDT" at bounding box center [410, 249] width 174 height 20
type input "2700"
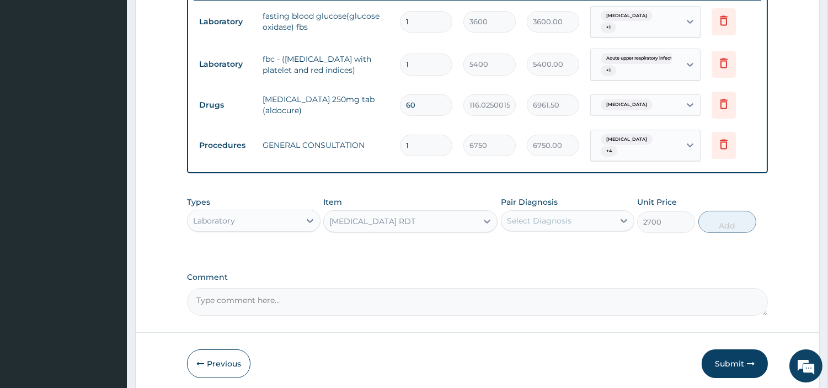
click at [547, 232] on div "Pair Diagnosis Select Diagnosis" at bounding box center [567, 214] width 133 height 36
click at [551, 221] on div "Select Diagnosis" at bounding box center [539, 220] width 65 height 11
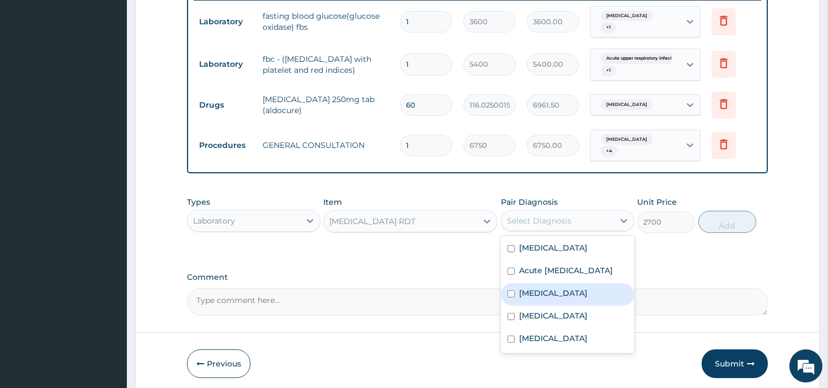
click at [537, 298] on label "Malaria" at bounding box center [553, 292] width 68 height 11
checkbox input "true"
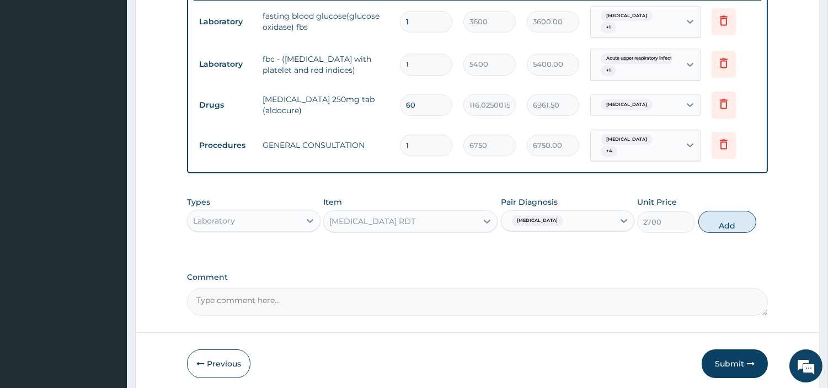
click at [696, 218] on div "Types Laboratory Item MALARIA RDT Pair Diagnosis Malaria Unit Price 2700 Add" at bounding box center [477, 214] width 581 height 47
drag, startPoint x: 710, startPoint y: 221, endPoint x: 703, endPoint y: 223, distance: 7.0
click at [709, 221] on button "Add" at bounding box center [727, 222] width 58 height 22
type input "0"
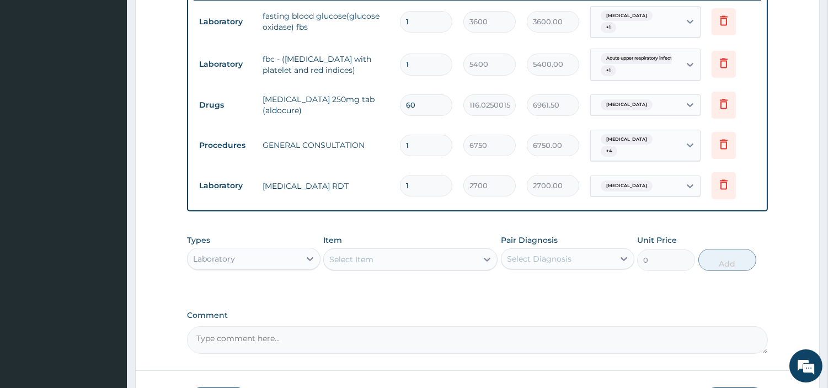
click at [270, 254] on div "Laboratory" at bounding box center [244, 259] width 113 height 18
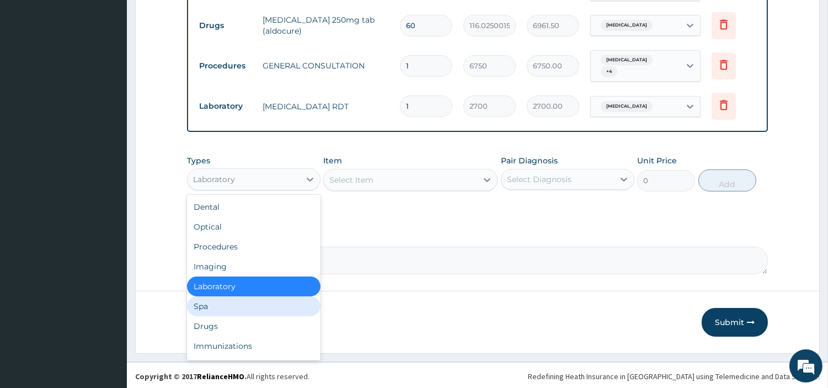
scroll to position [521, 0]
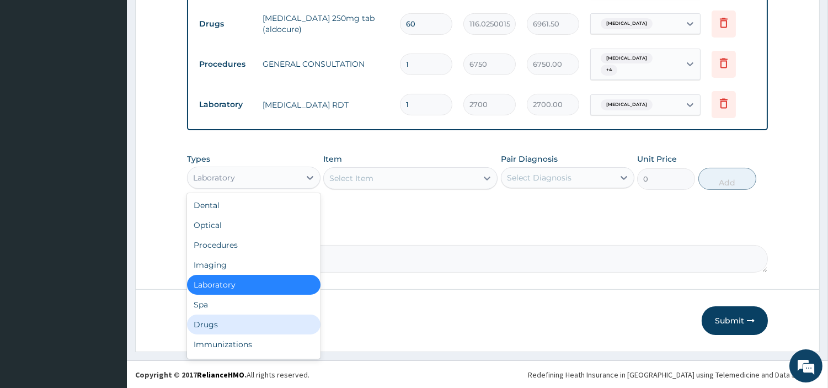
click at [245, 319] on div "Drugs" at bounding box center [253, 324] width 133 height 20
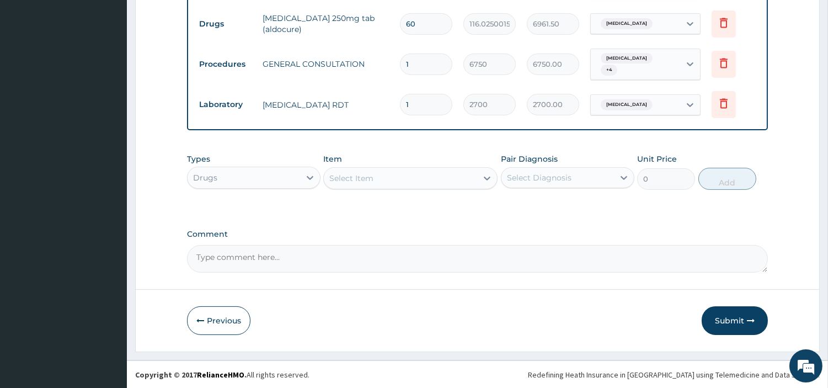
click at [427, 184] on div "Select Item" at bounding box center [400, 178] width 153 height 18
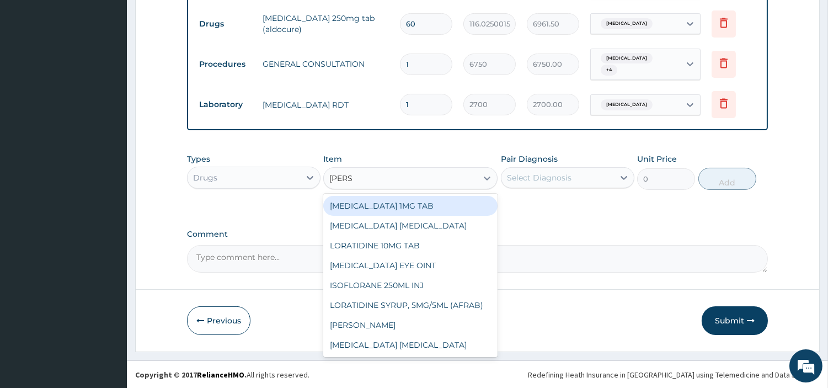
type input "LORAT"
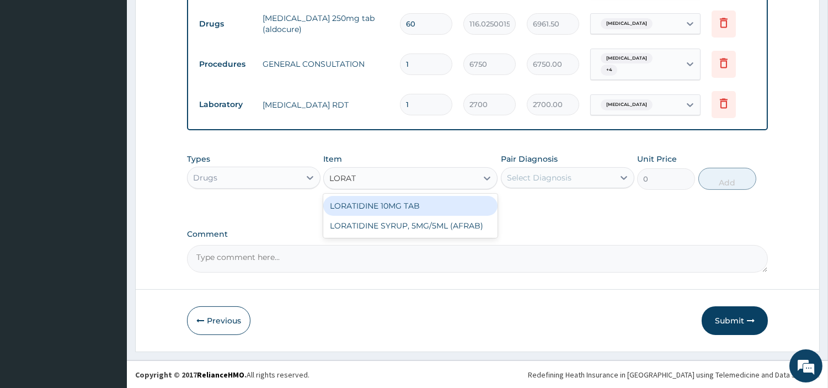
click at [426, 201] on div "LORATIDINE 10MG TAB" at bounding box center [410, 206] width 174 height 20
type input "40.95000076293945"
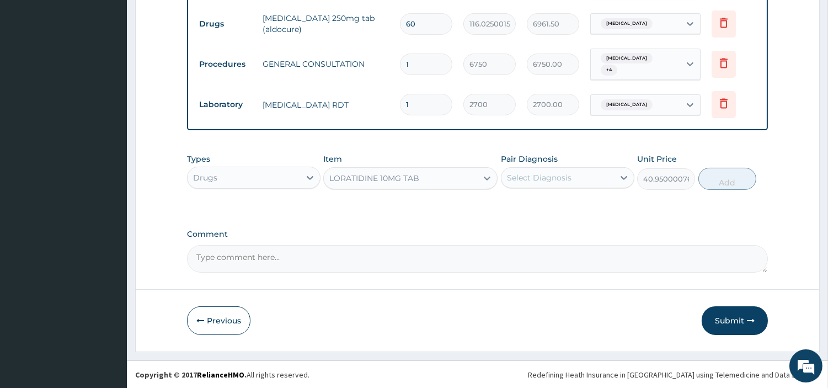
click at [598, 183] on div "Select Diagnosis" at bounding box center [557, 178] width 113 height 18
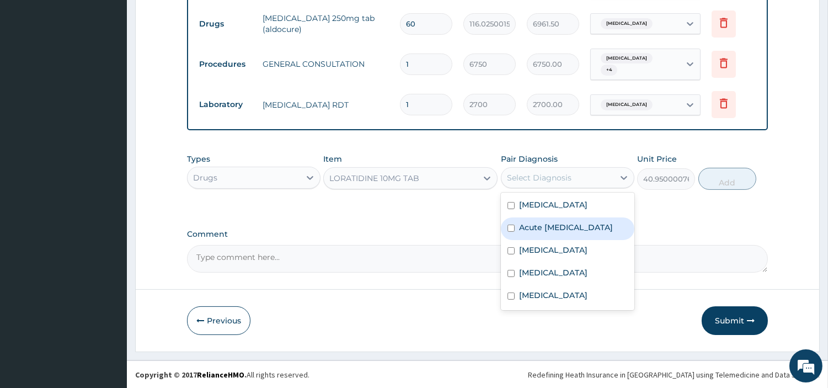
click at [569, 233] on label "Acute upper respiratory infection" at bounding box center [566, 227] width 94 height 11
checkbox input "true"
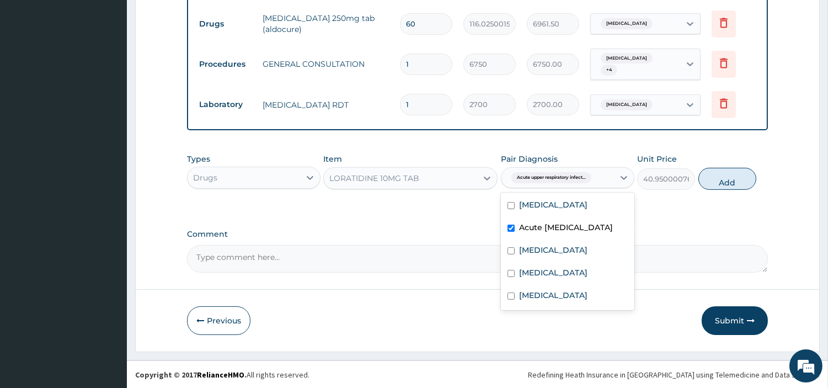
click at [735, 180] on button "Add" at bounding box center [727, 179] width 58 height 22
type input "0"
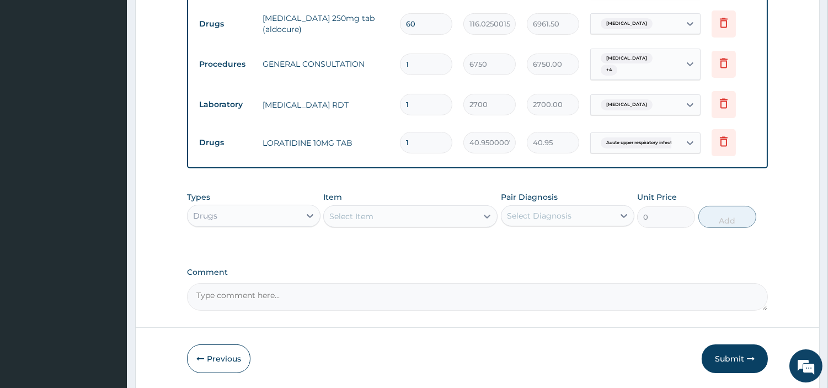
type input "0.00"
type input "7"
type input "286.65"
type input "7"
click at [453, 211] on div "Select Item" at bounding box center [400, 216] width 153 height 18
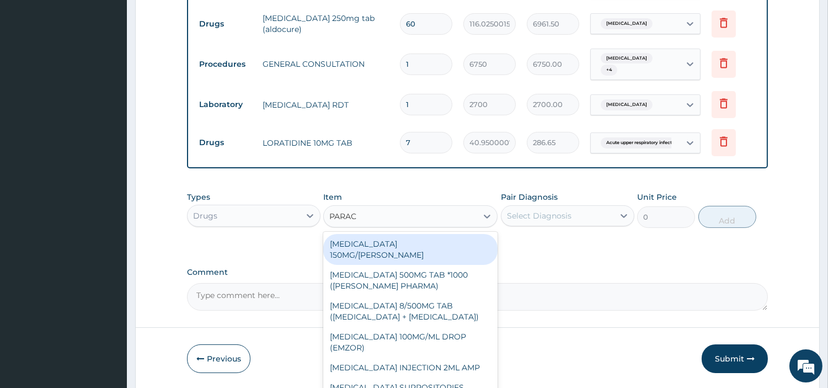
type input "PARACE"
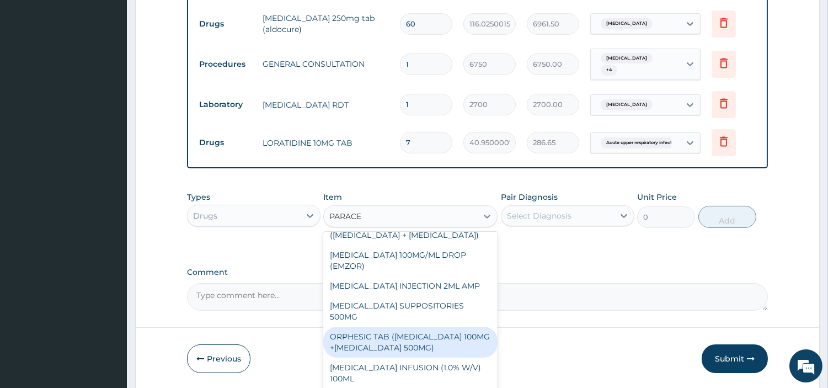
scroll to position [145, 0]
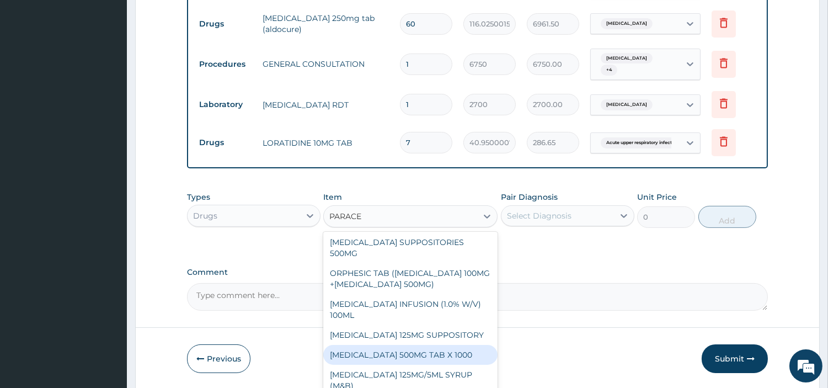
click at [440, 349] on div "PARACETAMOL 500MG TAB X 1000" at bounding box center [410, 355] width 174 height 20
type input "22.39999961853027"
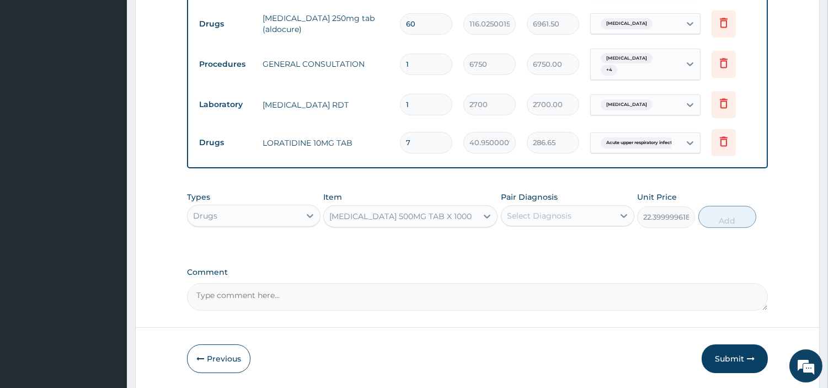
click at [520, 216] on div "Select Diagnosis" at bounding box center [539, 215] width 65 height 11
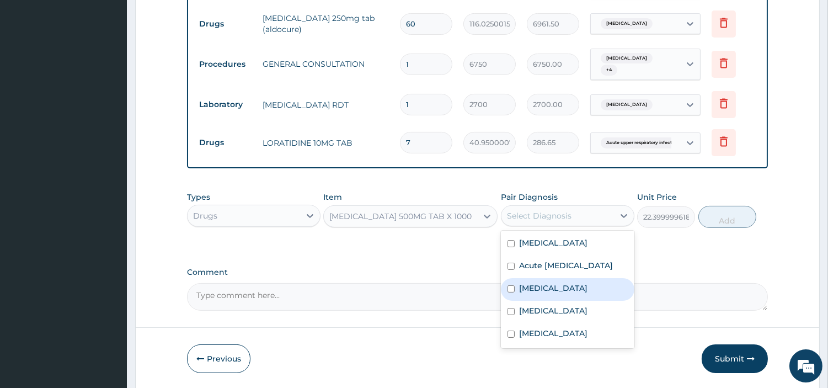
click at [535, 293] on label "Malaria" at bounding box center [553, 287] width 68 height 11
checkbox input "true"
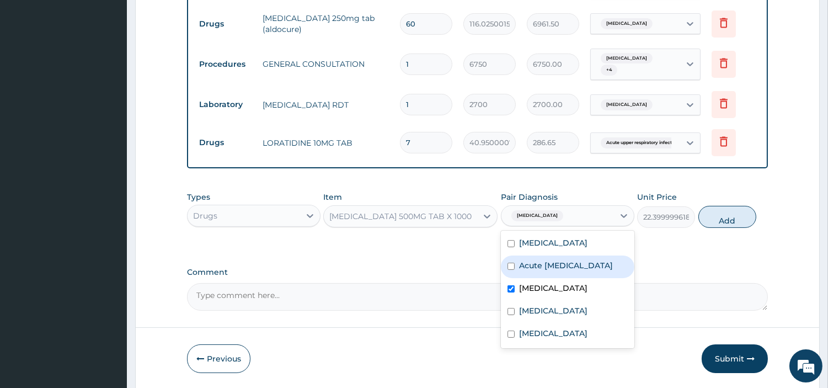
click at [546, 271] on label "Acute upper respiratory infection" at bounding box center [566, 265] width 94 height 11
checkbox input "true"
click at [740, 212] on button "Add" at bounding box center [727, 217] width 58 height 22
type input "0"
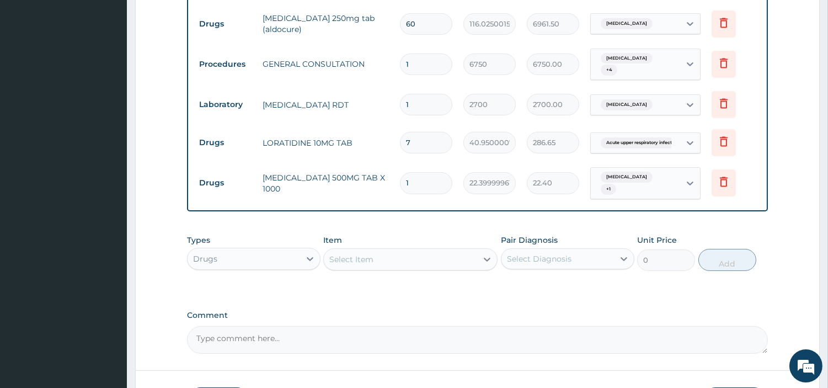
type input "18"
type input "403.20"
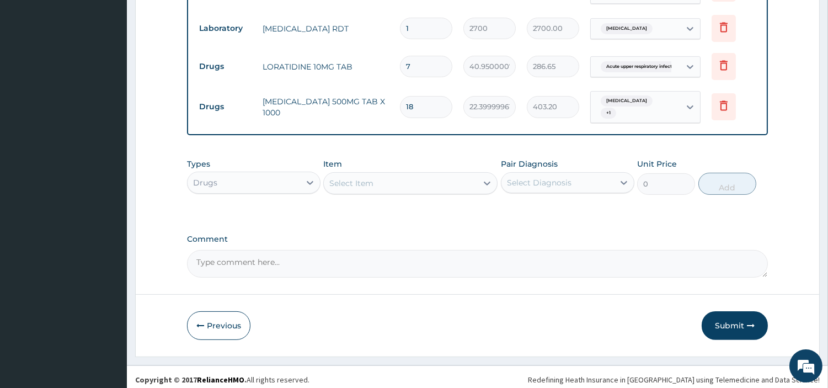
scroll to position [597, 0]
type input "18"
click at [435, 177] on div "Select Item" at bounding box center [400, 183] width 153 height 18
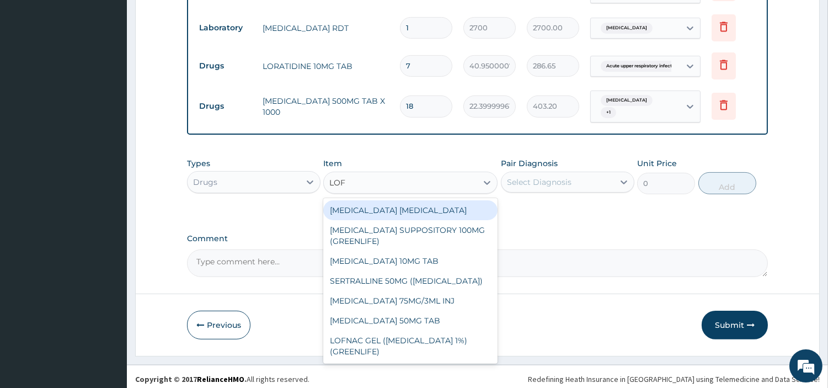
type input "LOFN"
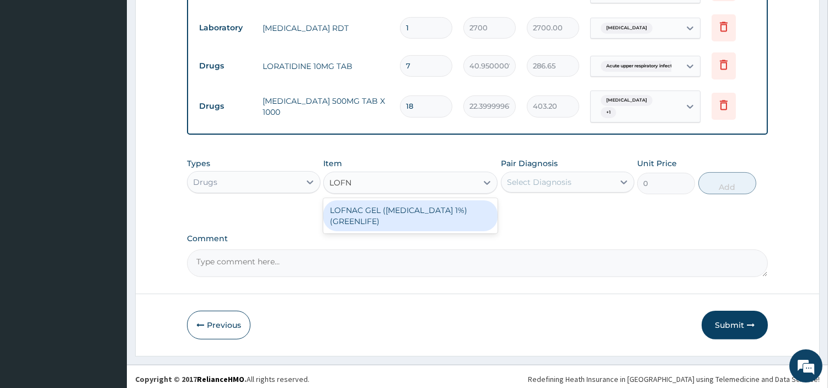
click at [434, 213] on div "LOFNAC GEL (DICLOFENAC 1%) (GREENLIFE)" at bounding box center [410, 215] width 174 height 31
type input "1750"
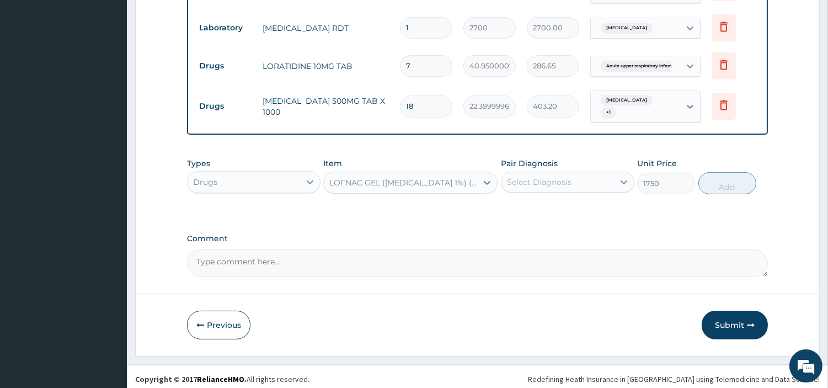
click at [611, 161] on div "Pair Diagnosis Select Diagnosis" at bounding box center [567, 176] width 133 height 36
click at [610, 173] on div "Select Diagnosis" at bounding box center [557, 182] width 113 height 18
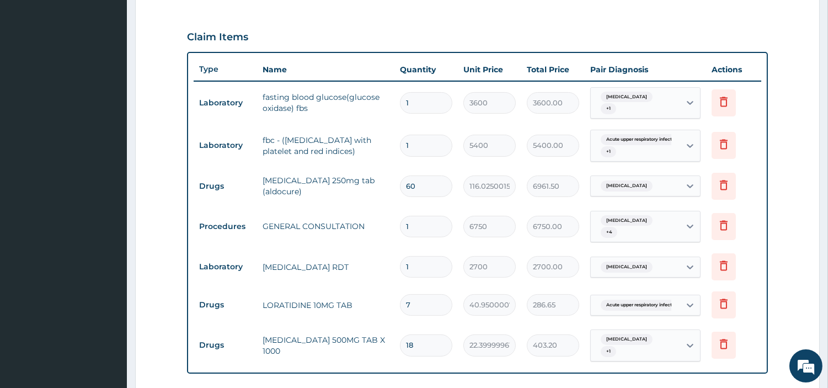
scroll to position [291, 0]
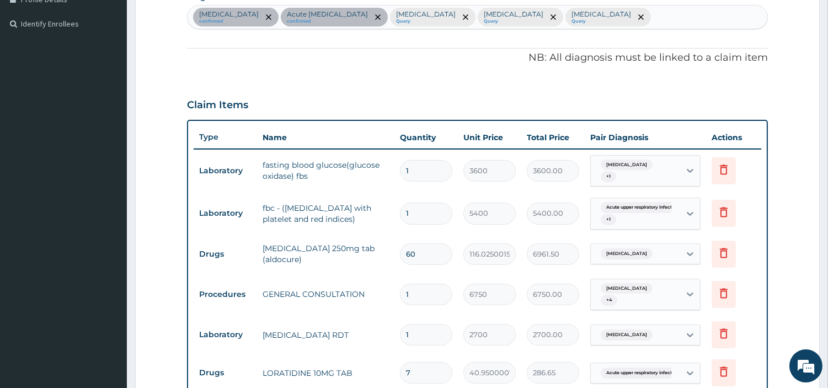
click at [629, 19] on div "Essential hypertension confirmed Acute upper respiratory infection confirmed Ma…" at bounding box center [478, 17] width 580 height 23
type input "MYALG"
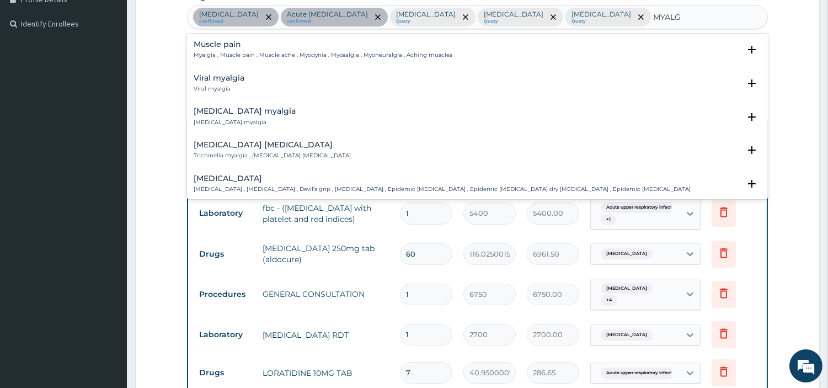
click at [268, 45] on h4 "Muscle pain" at bounding box center [323, 44] width 259 height 8
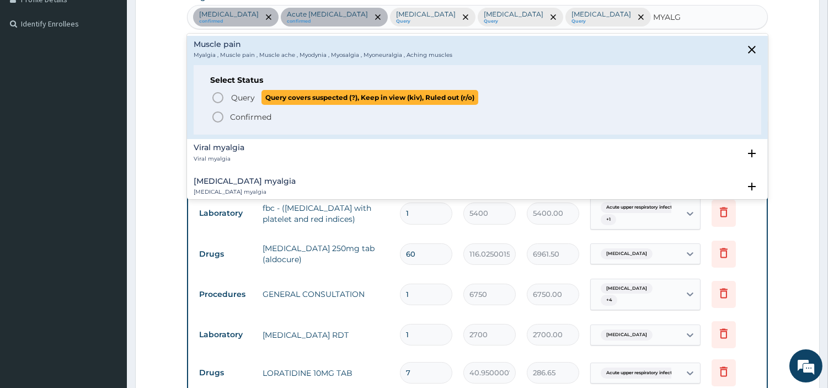
drag, startPoint x: 241, startPoint y: 98, endPoint x: 282, endPoint y: 113, distance: 44.0
click at [240, 97] on span "Query" at bounding box center [243, 97] width 24 height 11
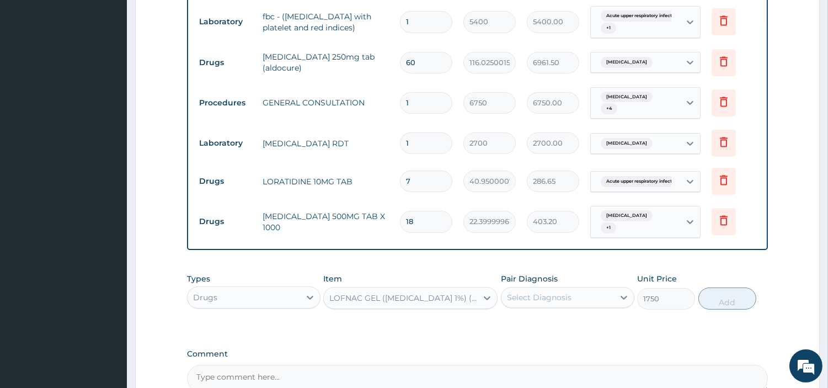
scroll to position [597, 0]
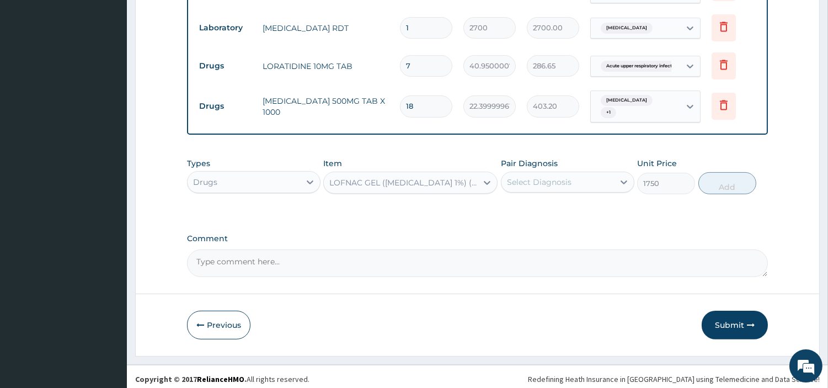
click at [589, 183] on div "Select Diagnosis" at bounding box center [557, 182] width 113 height 18
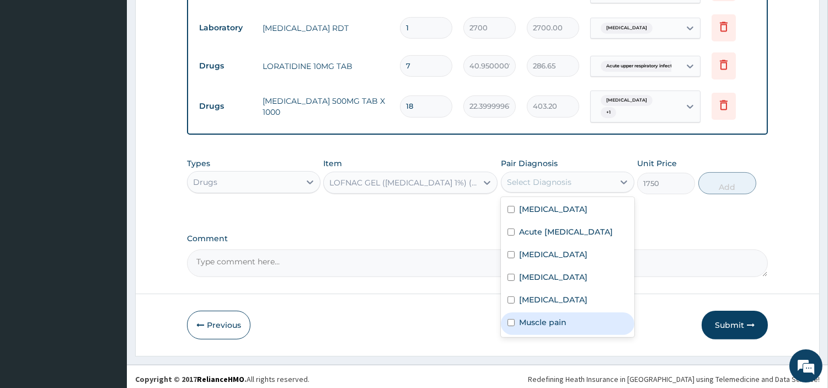
drag, startPoint x: 537, startPoint y: 329, endPoint x: 543, endPoint y: 328, distance: 6.2
click at [536, 328] on label "Muscle pain" at bounding box center [542, 322] width 47 height 11
checkbox input "true"
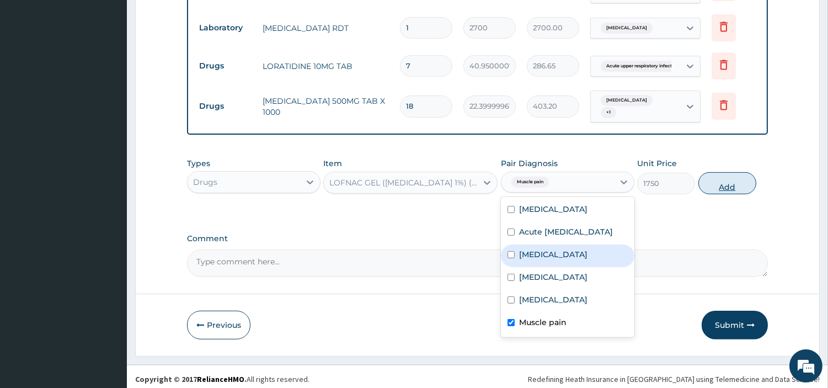
click at [723, 172] on button "Add" at bounding box center [727, 183] width 58 height 22
type input "0"
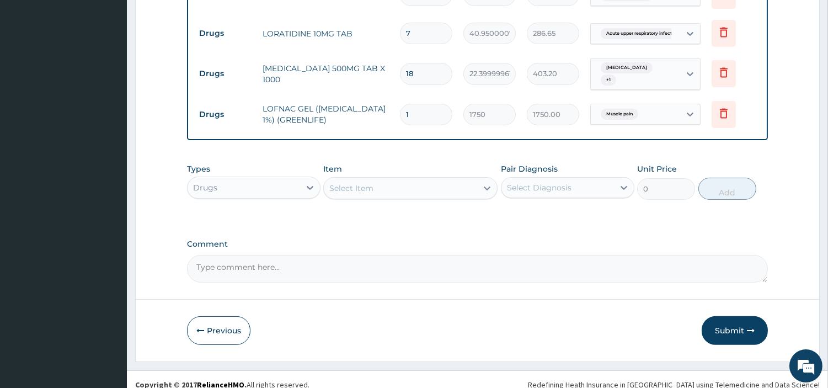
scroll to position [636, 0]
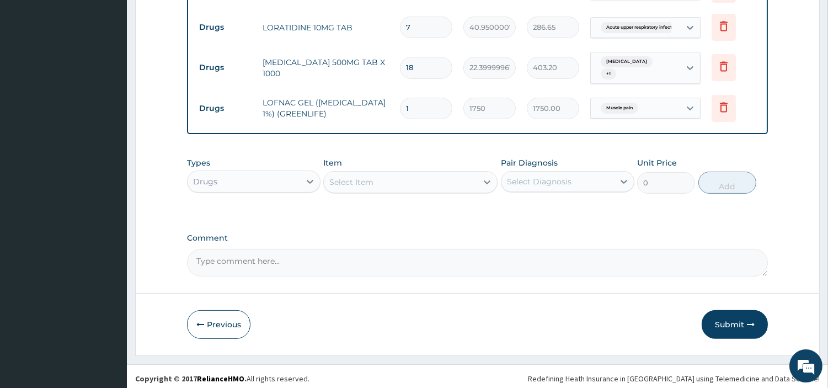
click at [371, 184] on div "Select Item" at bounding box center [400, 182] width 153 height 18
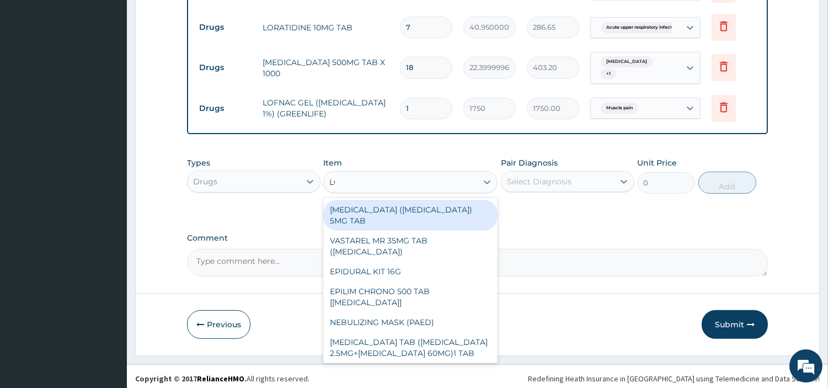
type input "LOZ"
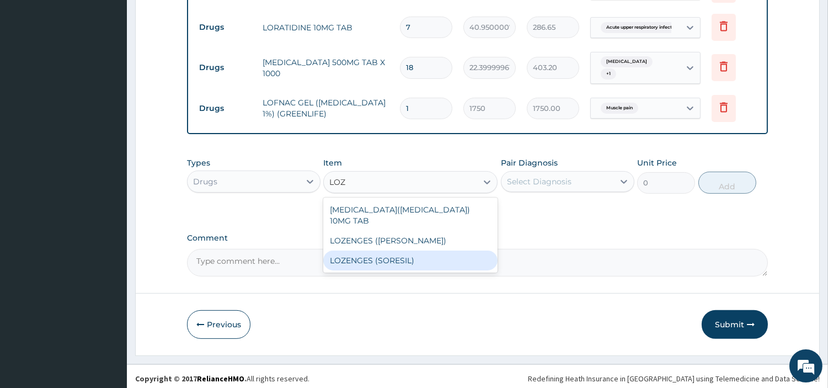
click at [376, 250] on div "LOZENGES (SORESIL)" at bounding box center [410, 260] width 174 height 20
type input "334.4249877929688"
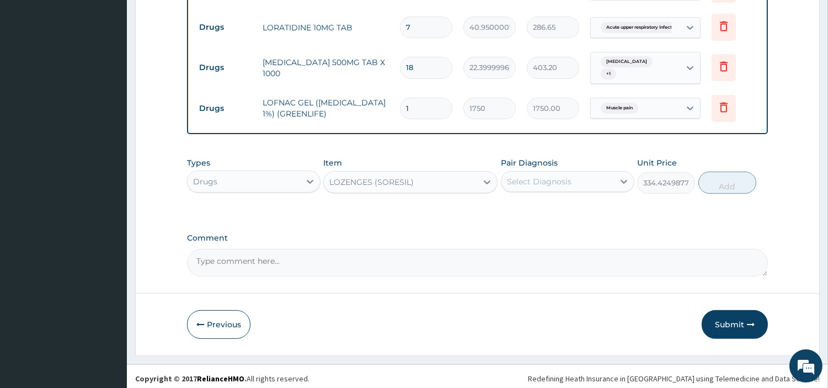
click at [533, 176] on div "Select Diagnosis" at bounding box center [539, 181] width 65 height 11
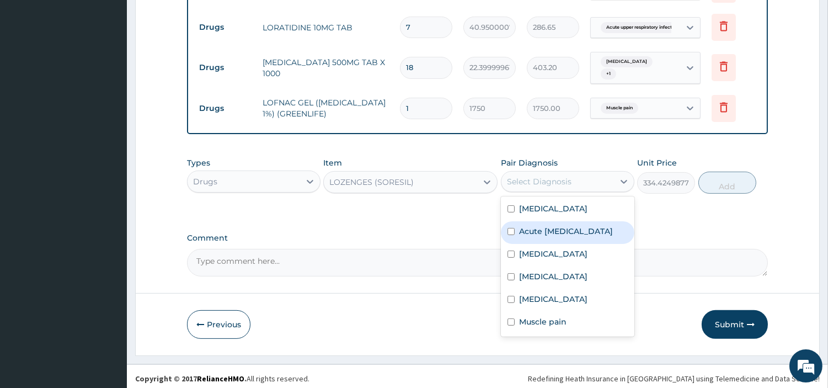
click at [544, 232] on label "Acute upper respiratory infection" at bounding box center [566, 231] width 94 height 11
checkbox input "true"
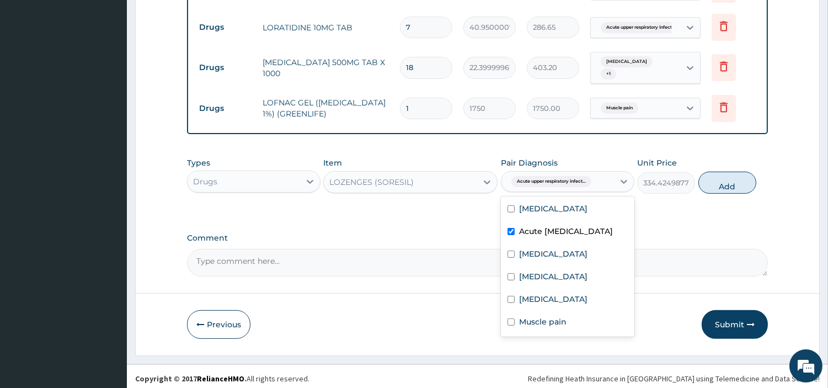
click at [742, 179] on button "Add" at bounding box center [727, 183] width 58 height 22
type input "0"
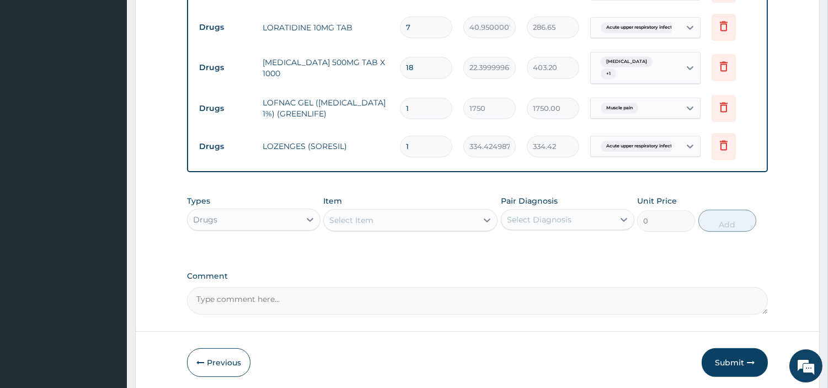
type input "0.00"
type input "9"
type input "3009.82"
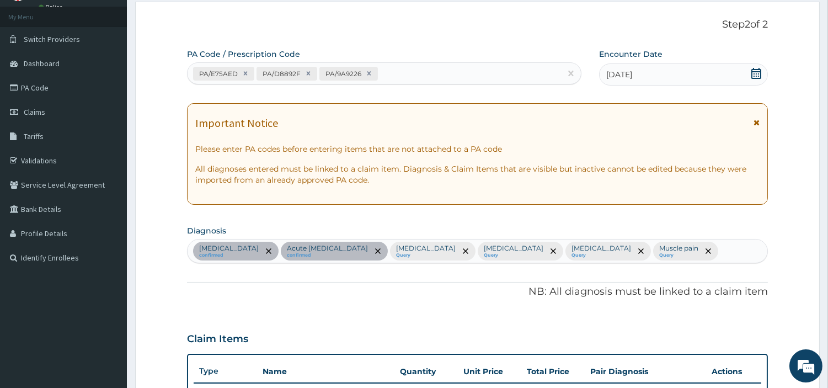
scroll to position [0, 0]
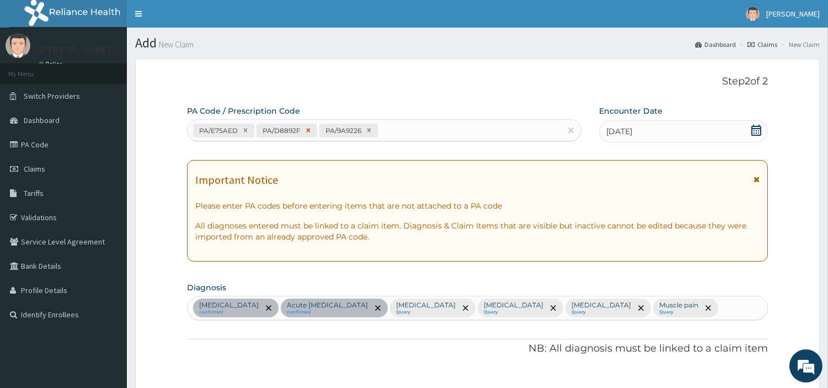
click at [309, 130] on icon at bounding box center [308, 130] width 8 height 8
type input "1"
type input "6750"
type input "6750.00"
type input "2700"
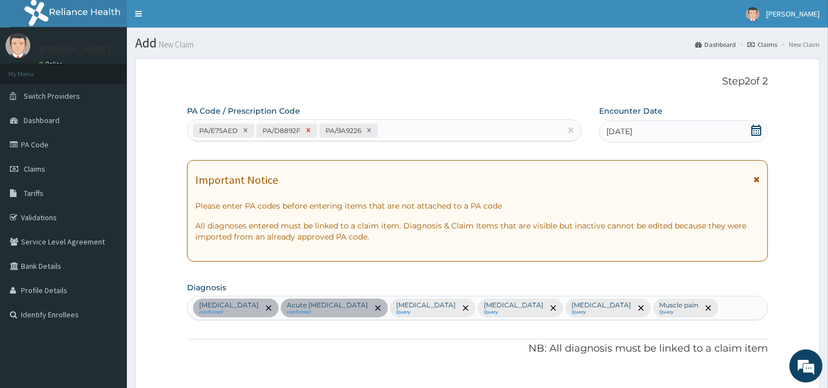
type input "2700.00"
type input "7"
type input "40.95000076293945"
type input "286.65"
type input "18"
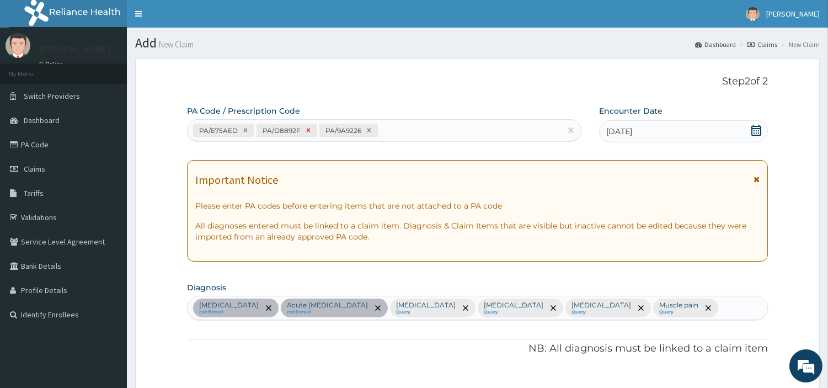
type input "22.39999961853027"
type input "403.20"
type input "1"
type input "1750"
type input "1750.00"
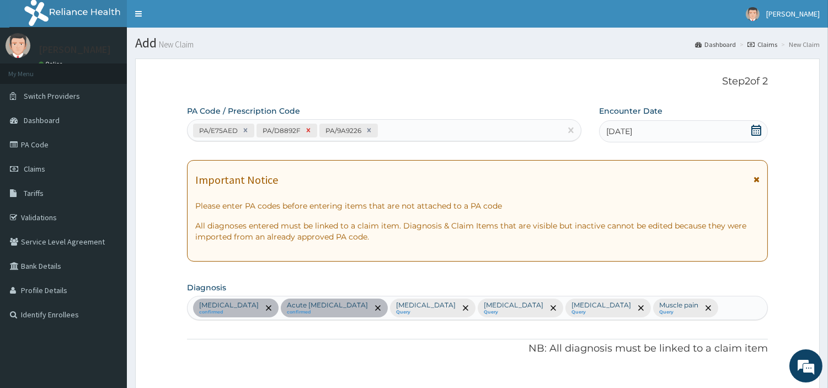
type input "9"
type input "334.4249877929688"
type input "3009.82"
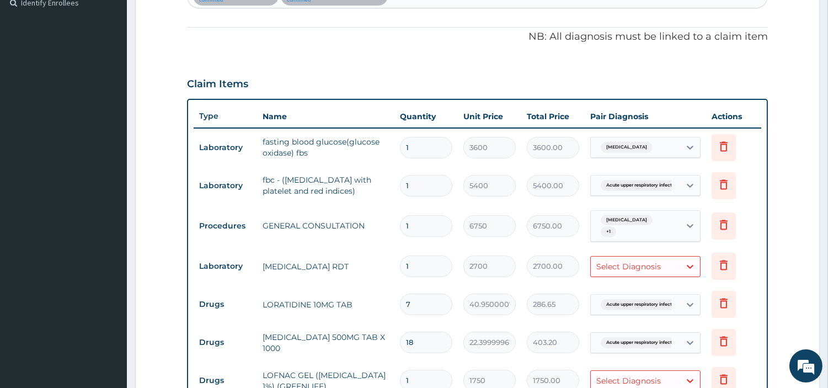
scroll to position [367, 0]
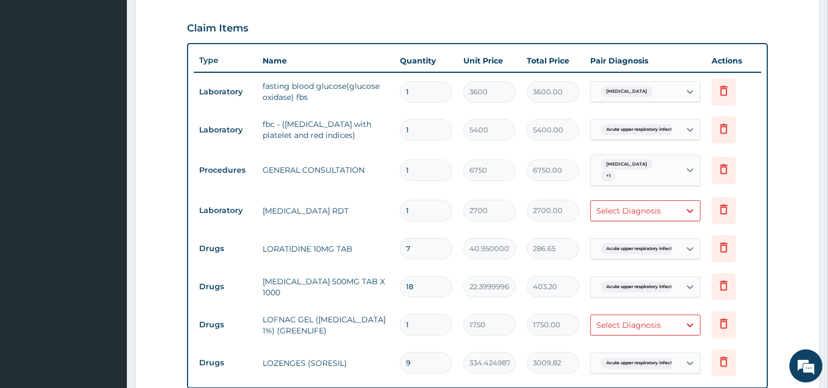
click at [629, 211] on div "Select Diagnosis" at bounding box center [628, 210] width 65 height 11
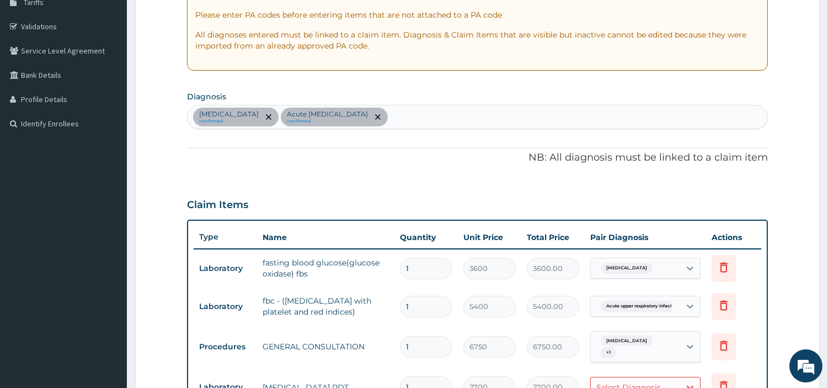
scroll to position [184, 0]
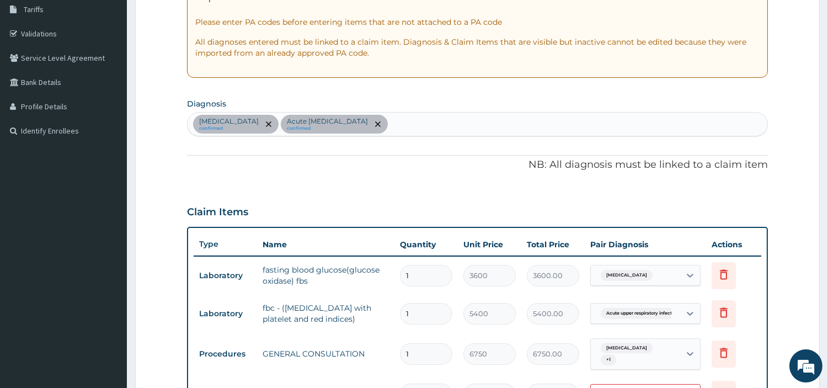
click at [442, 132] on div "Essential hypertension confirmed Acute upper respiratory infection confirmed" at bounding box center [478, 124] width 580 height 23
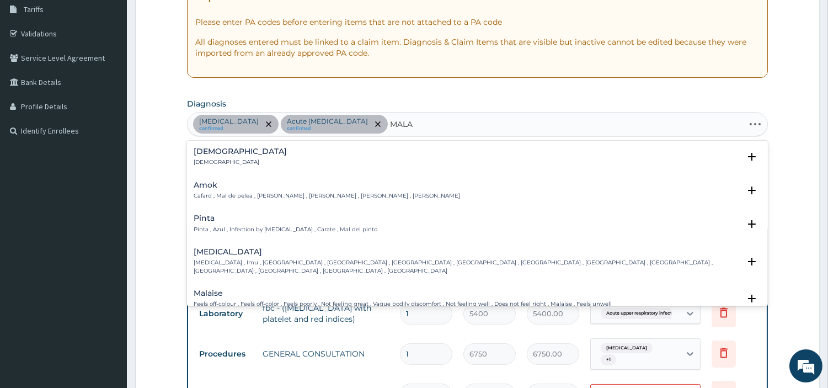
type input "MALAR"
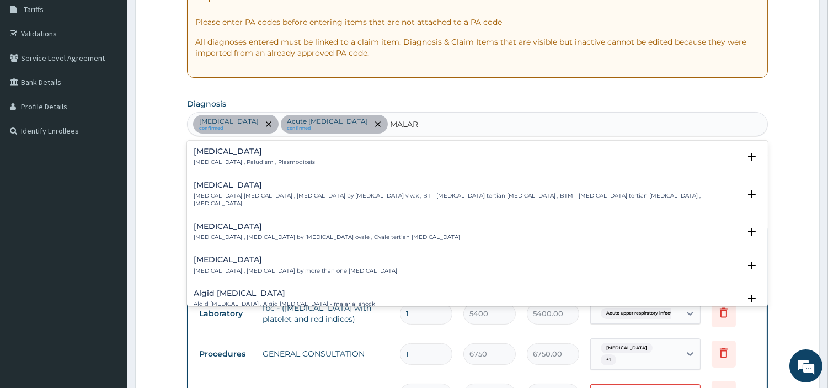
click at [242, 161] on p "Malaria , Paludism , Plasmodiosis" at bounding box center [254, 162] width 121 height 8
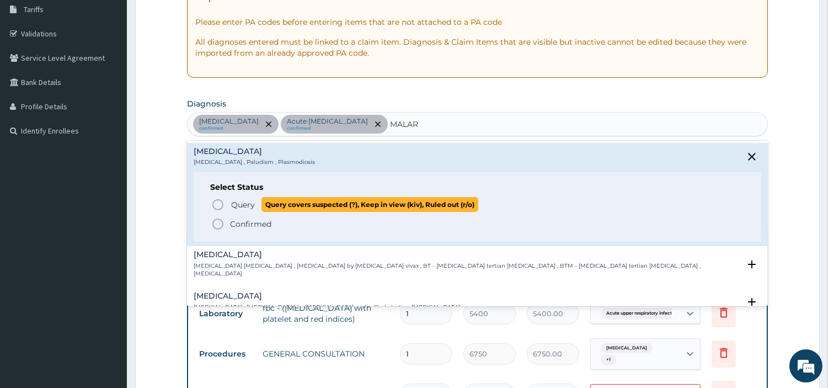
click at [227, 211] on span "Query Query covers suspected (?), Keep in view (kiv), Ruled out (r/o)" at bounding box center [477, 204] width 533 height 15
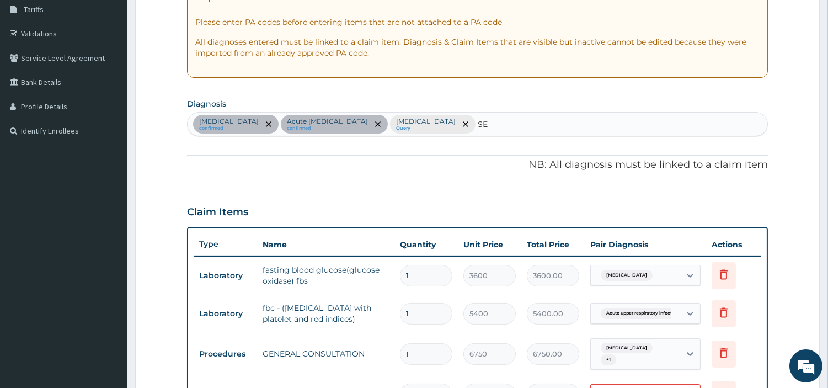
type input "SEP"
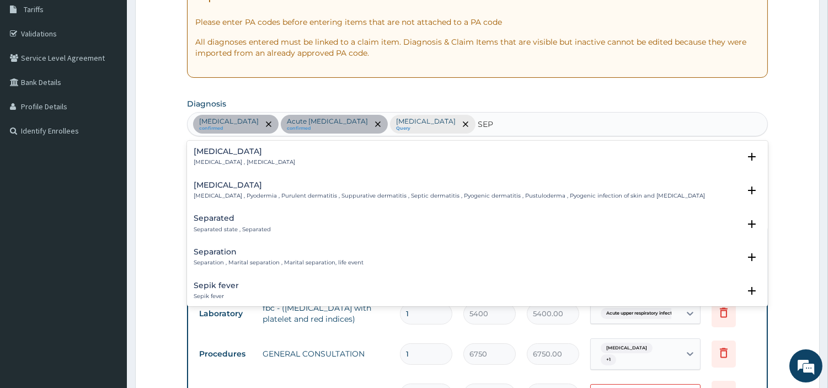
click at [219, 160] on p "Systemic infection , Sepsis" at bounding box center [244, 162] width 101 height 8
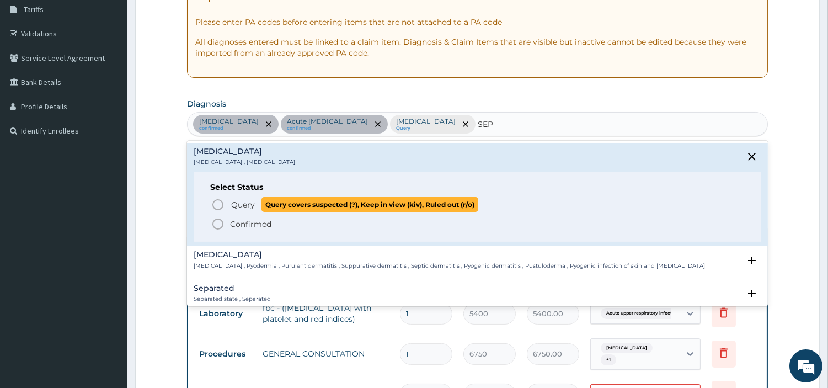
click at [222, 201] on icon "status option query" at bounding box center [217, 204] width 13 height 13
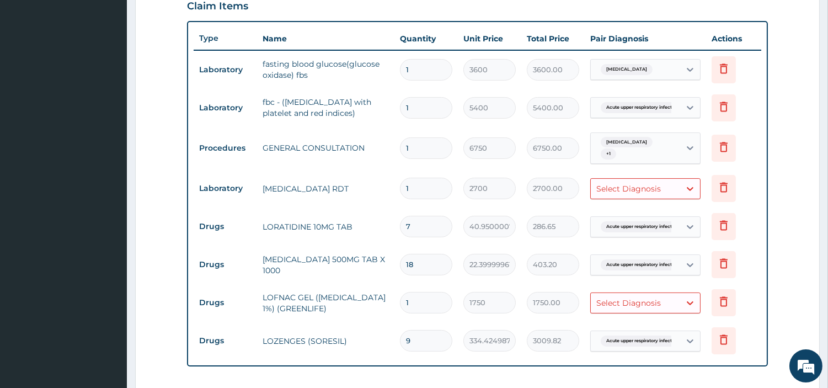
scroll to position [367, 0]
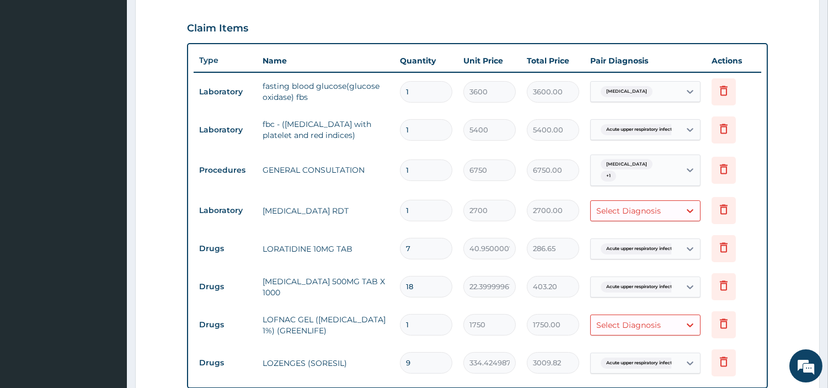
click at [638, 87] on span "Essential hypertension" at bounding box center [627, 91] width 52 height 11
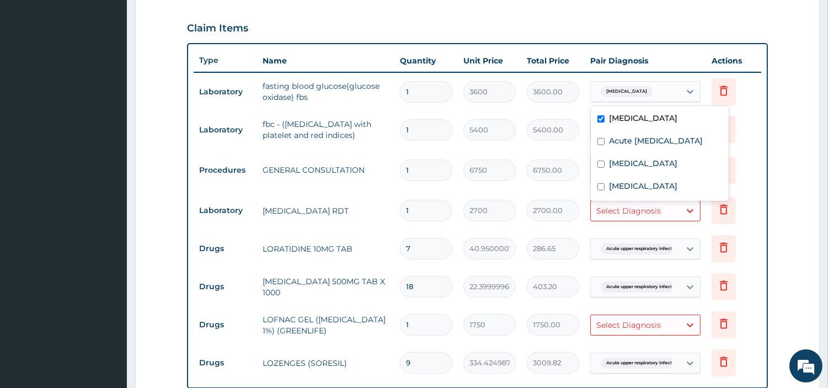
click at [651, 129] on div "Essential hypertension" at bounding box center [660, 119] width 138 height 23
click at [517, 136] on td "5400" at bounding box center [489, 130] width 63 height 33
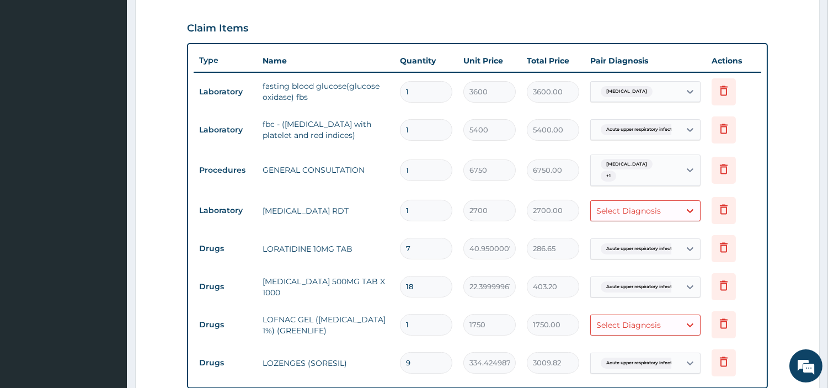
click at [673, 132] on div "Acute upper respiratory infect..." at bounding box center [635, 129] width 89 height 19
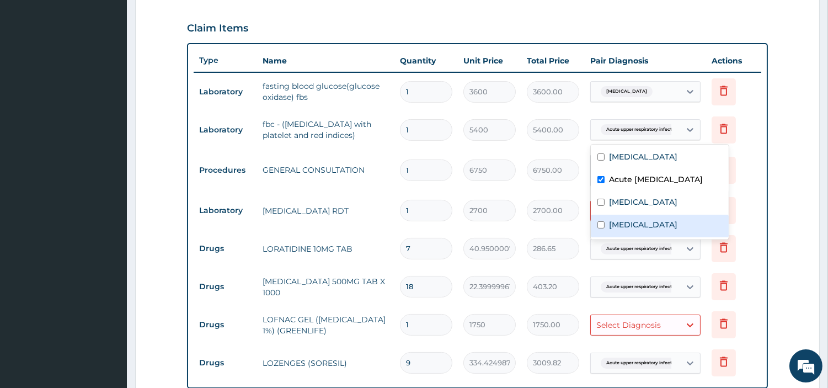
click at [630, 230] on label "Sepsis" at bounding box center [643, 224] width 68 height 11
checkbox input "true"
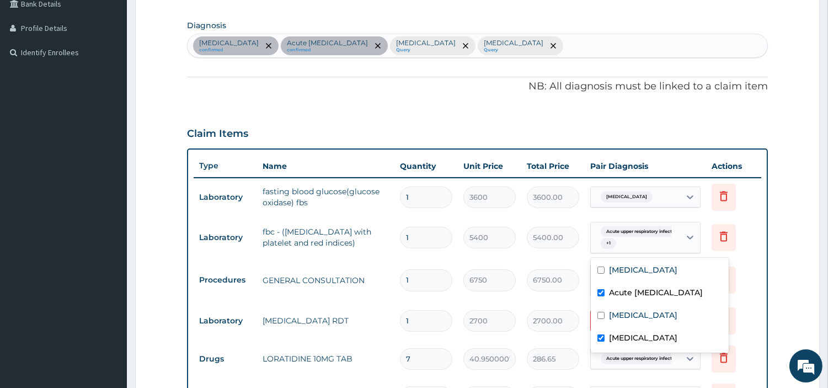
scroll to position [245, 0]
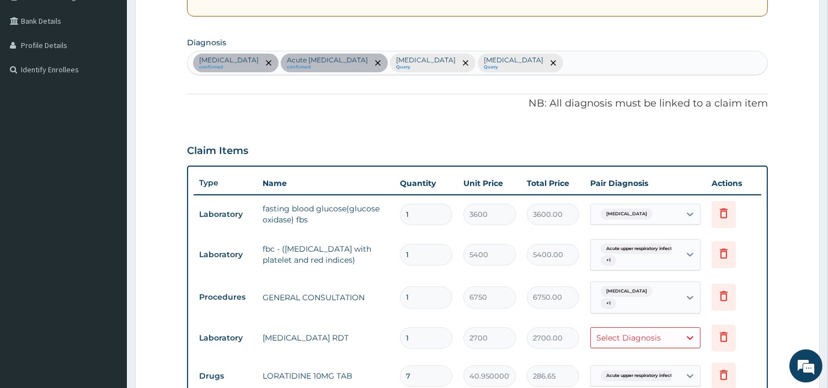
click at [560, 68] on div "Essential hypertension confirmed Acute upper respiratory infection confirmed Ma…" at bounding box center [478, 62] width 580 height 23
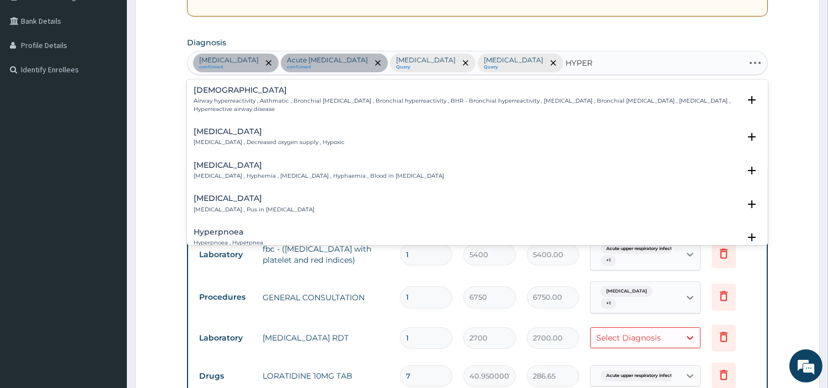
type input "HYPERG"
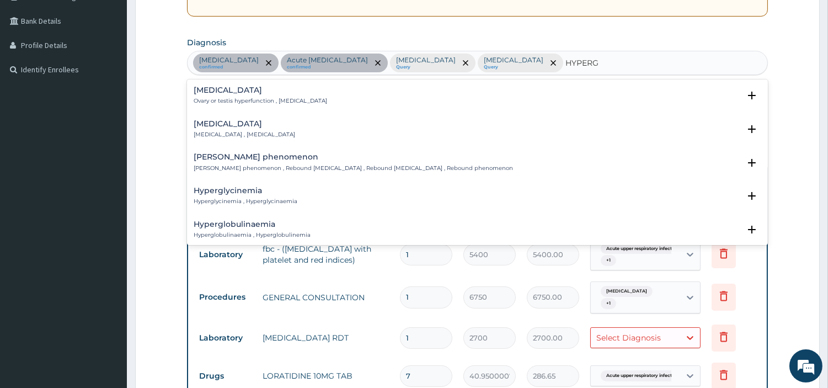
click at [244, 133] on p "Hyperglycemia , Hyperglycaemia" at bounding box center [244, 135] width 101 height 8
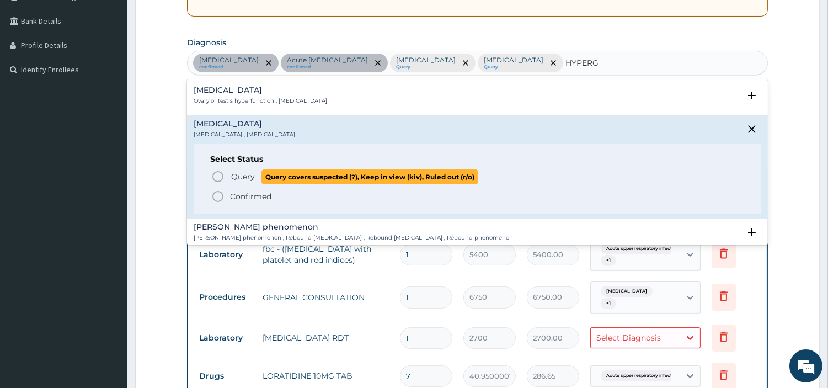
click at [240, 180] on span "Query" at bounding box center [243, 176] width 24 height 11
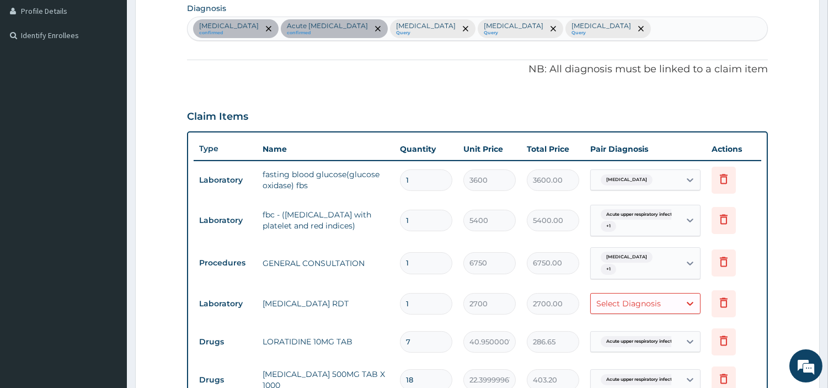
scroll to position [429, 0]
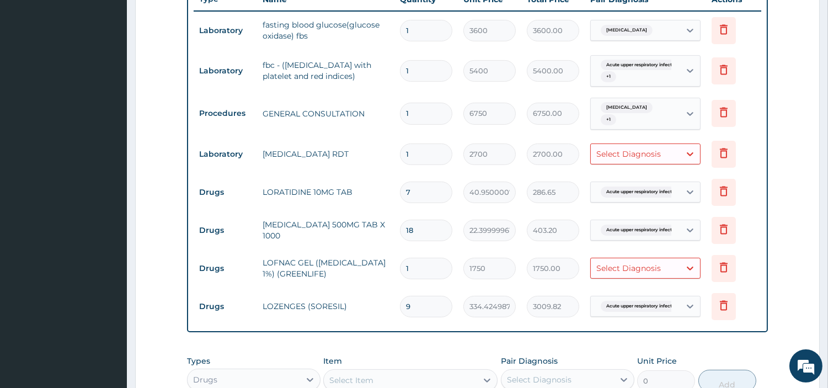
click at [650, 38] on div "Essential hypertension" at bounding box center [635, 30] width 89 height 19
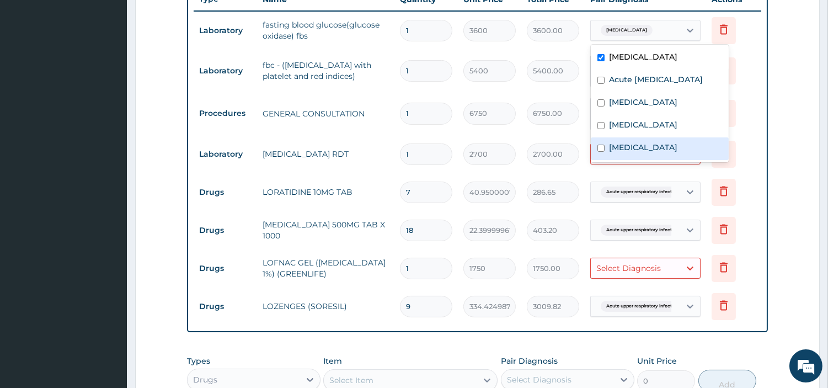
click at [627, 153] on label "Hyperglycemia" at bounding box center [643, 147] width 68 height 11
checkbox input "true"
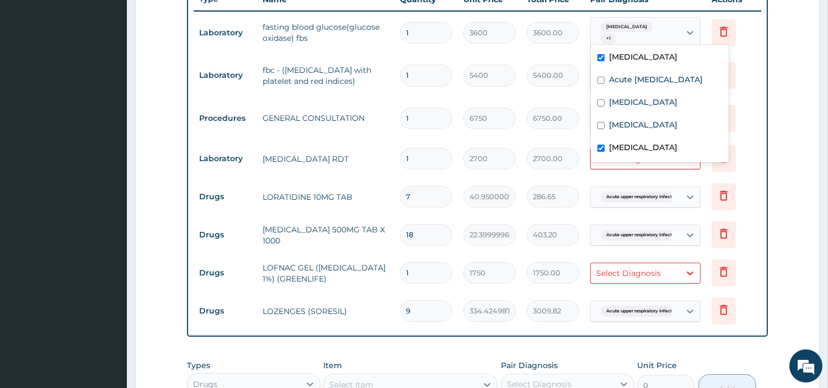
click at [409, 169] on td "1" at bounding box center [425, 158] width 63 height 33
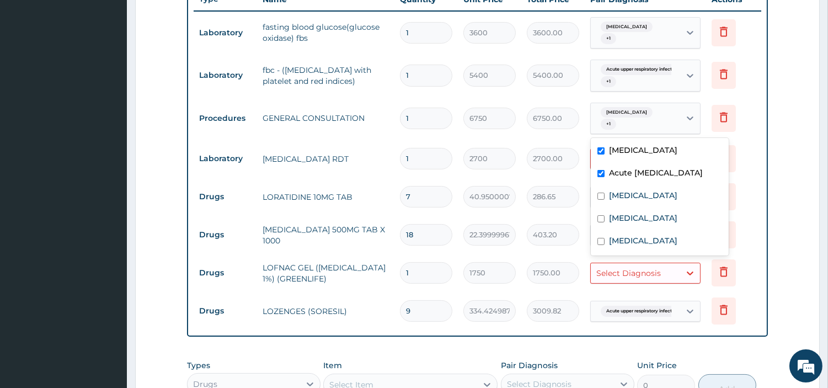
click at [644, 122] on div "Essential hypertension + 1" at bounding box center [633, 118] width 75 height 26
click at [644, 218] on div "Essential hypertension Acute upper respiratory infection Malaria Sepsis Hypergl…" at bounding box center [660, 196] width 138 height 117
drag, startPoint x: 641, startPoint y: 227, endPoint x: 639, endPoint y: 236, distance: 9.6
click at [639, 229] on div "[MEDICAL_DATA]" at bounding box center [660, 219] width 138 height 23
checkbox input "true"
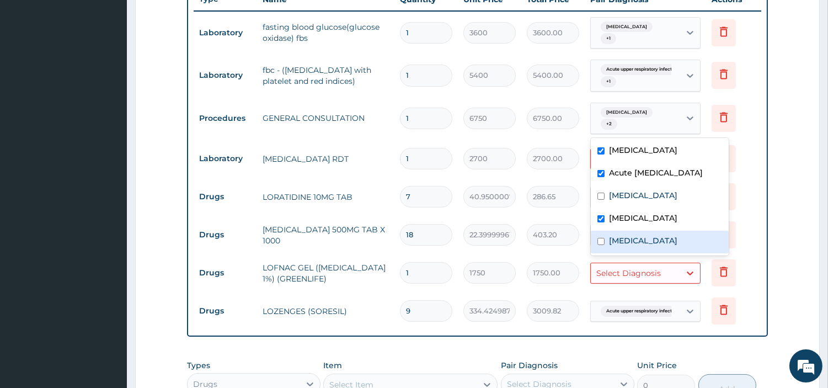
click at [638, 246] on label "Hyperglycemia" at bounding box center [643, 240] width 68 height 11
checkbox input "true"
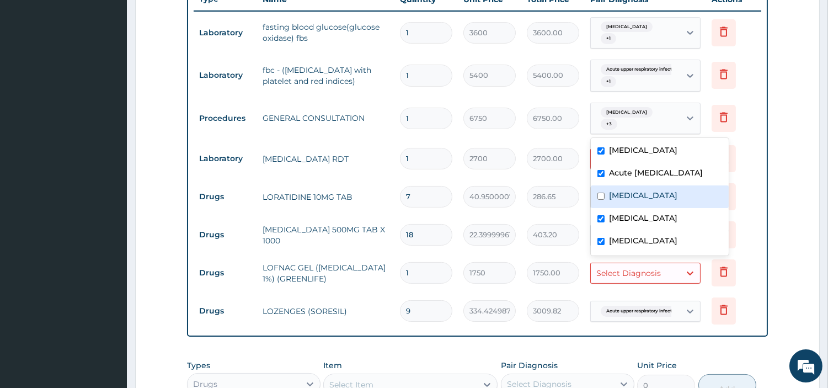
click at [627, 208] on div "[MEDICAL_DATA]" at bounding box center [660, 196] width 138 height 23
checkbox input "true"
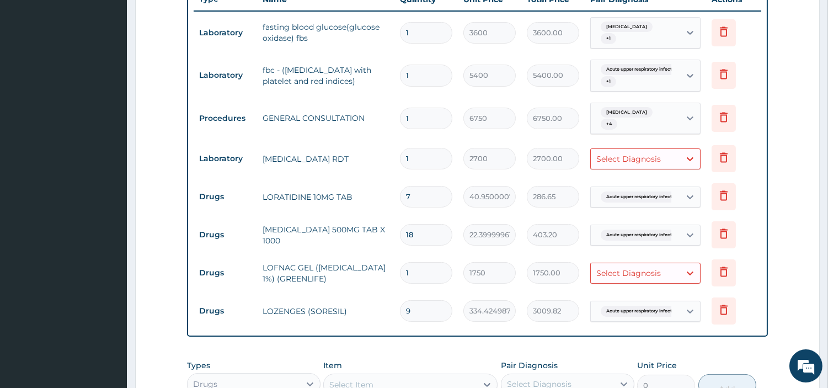
drag, startPoint x: 261, startPoint y: 182, endPoint x: 459, endPoint y: 156, distance: 199.8
click at [260, 182] on tr "Drugs LORATIDINE 10MG TAB 7 40.95000076293945 286.65 Acute upper respiratory in…" at bounding box center [478, 197] width 568 height 38
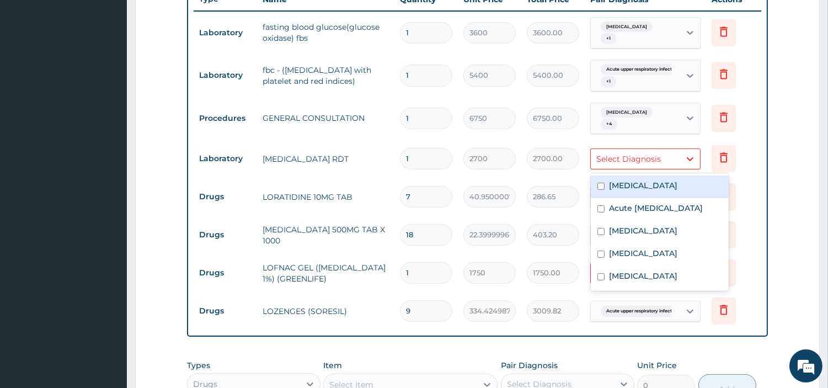
click at [592, 157] on div "Select Diagnosis" at bounding box center [635, 159] width 89 height 18
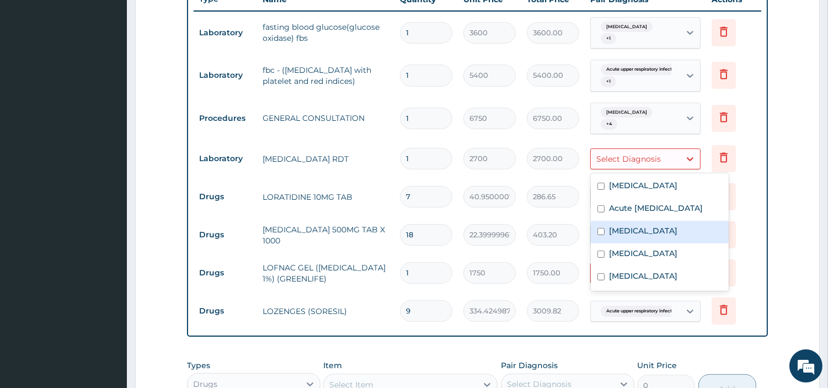
click at [607, 235] on div "[MEDICAL_DATA]" at bounding box center [660, 232] width 138 height 23
checkbox input "true"
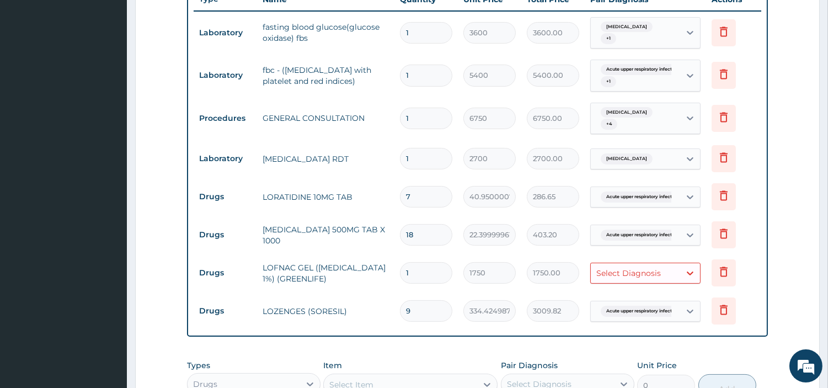
click at [250, 211] on tr "Drugs LORATIDINE 10MG TAB 7 40.95000076293945 286.65 Acute upper respiratory in…" at bounding box center [478, 197] width 568 height 38
click at [662, 270] on div "Select Diagnosis" at bounding box center [635, 273] width 89 height 18
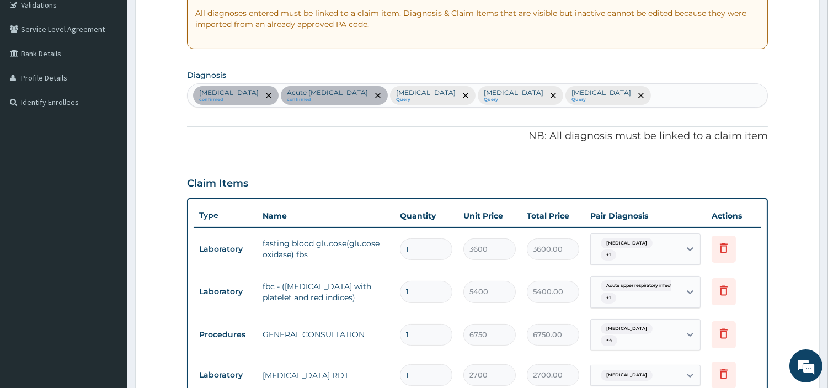
scroll to position [207, 0]
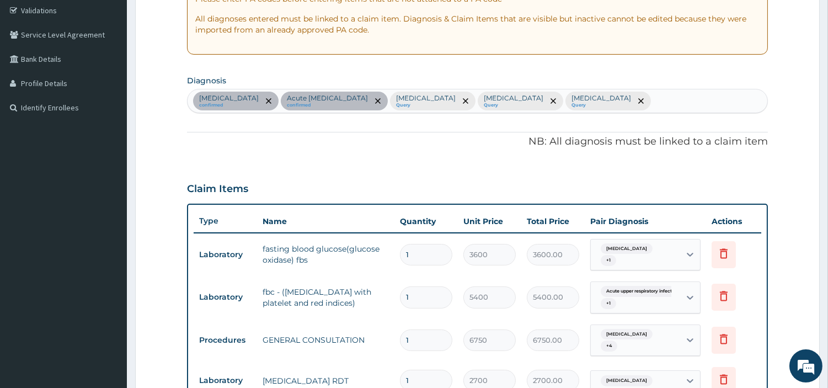
click at [626, 101] on div "Essential hypertension confirmed Acute upper respiratory infection confirmed Ma…" at bounding box center [478, 100] width 580 height 23
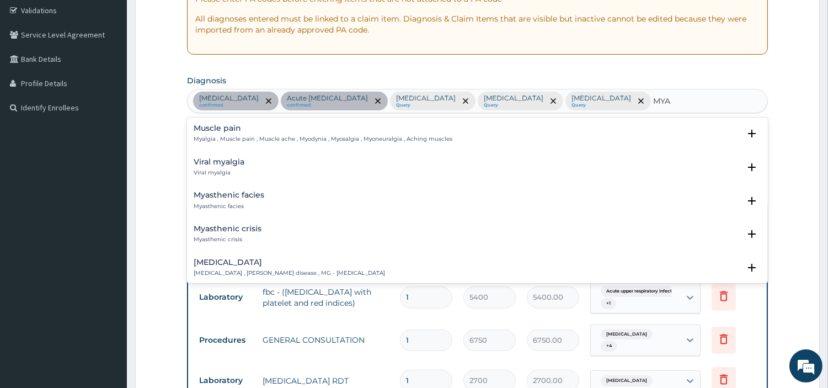
type input "MYAL"
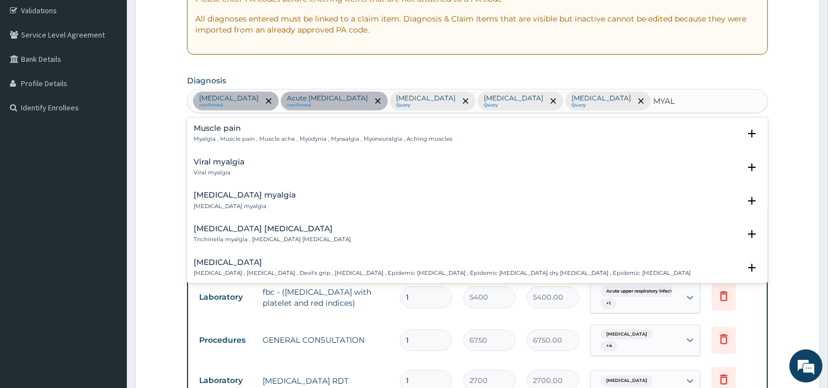
click at [259, 136] on p "Myalgia , Muscle pain , Muscle ache , Myodynia , Myosalgia , Myoneuralgia , Ach…" at bounding box center [323, 139] width 259 height 8
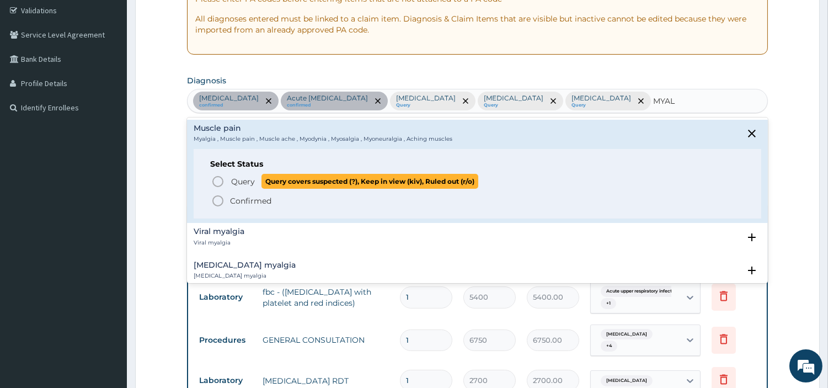
click at [245, 185] on span "Query" at bounding box center [243, 181] width 24 height 11
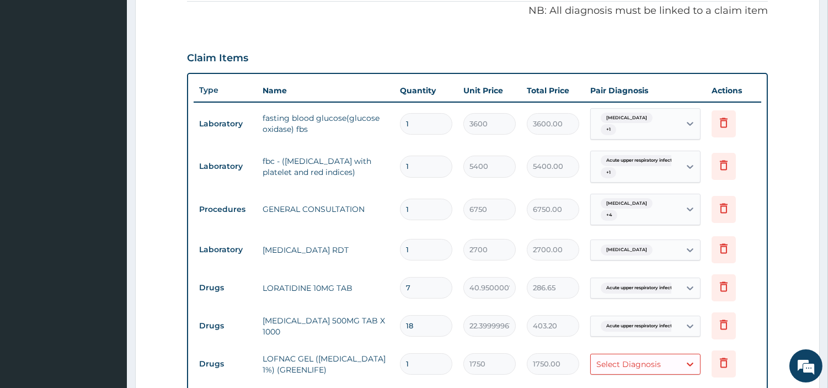
scroll to position [636, 0]
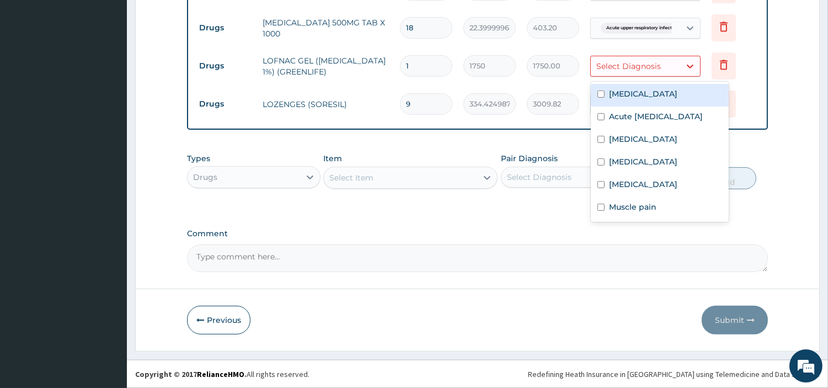
click at [633, 63] on div "Select Diagnosis" at bounding box center [628, 66] width 65 height 11
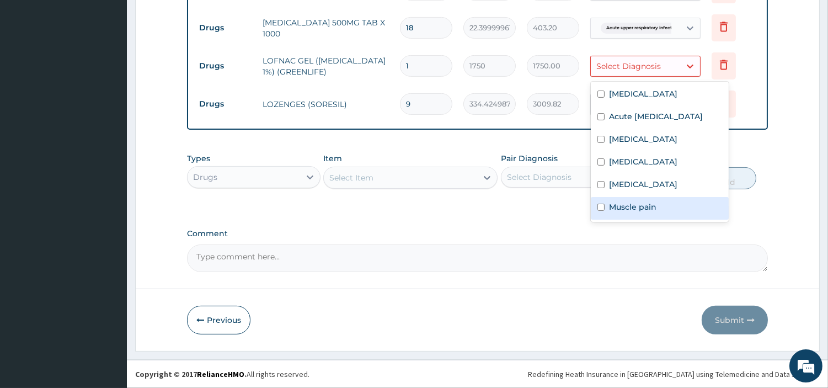
click at [643, 212] on label "Muscle pain" at bounding box center [632, 206] width 47 height 11
checkbox input "true"
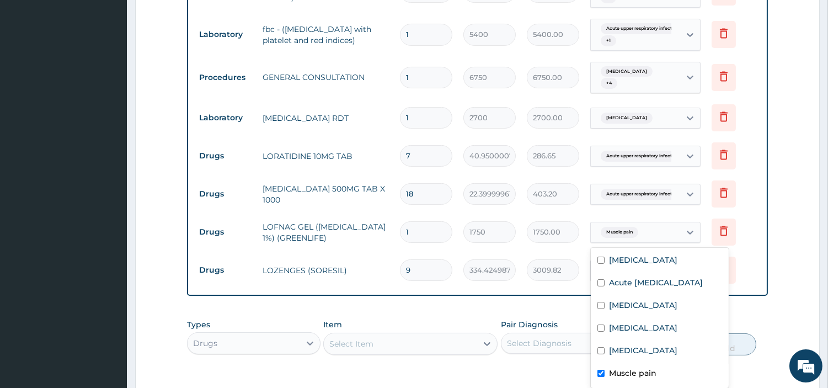
scroll to position [452, 0]
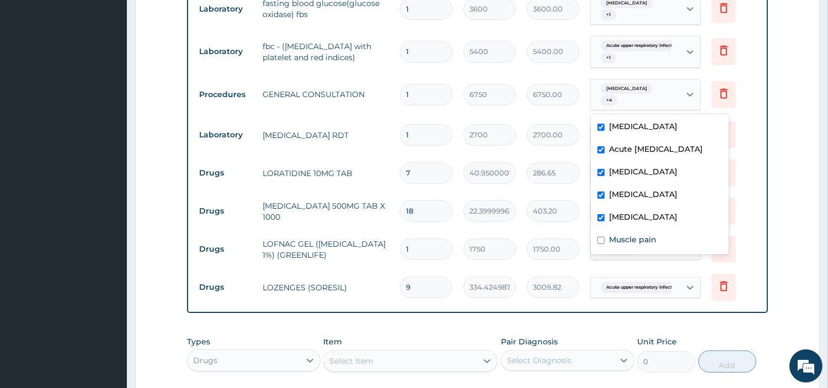
click at [606, 99] on span "+ 4" at bounding box center [609, 100] width 17 height 11
click at [624, 245] on label "Muscle pain" at bounding box center [632, 239] width 47 height 11
checkbox input "true"
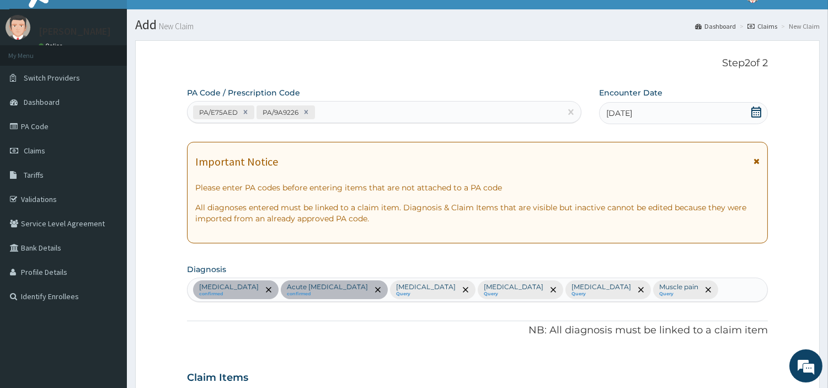
scroll to position [0, 0]
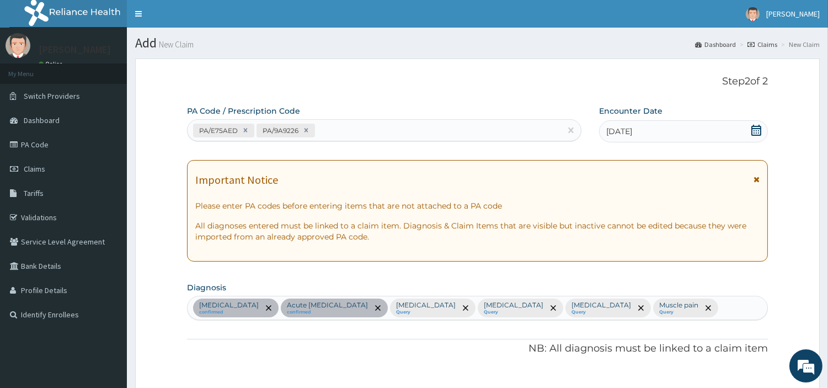
click at [373, 127] on div "PA/E75AED PA/9A9226" at bounding box center [374, 130] width 373 height 18
paste input "PA/D8892F"
type input "PA/D8892F"
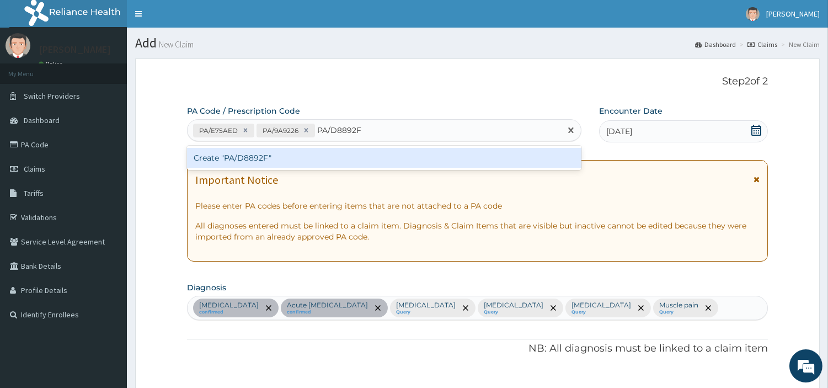
click at [235, 150] on div "Create "PA/D8892F"" at bounding box center [384, 158] width 394 height 20
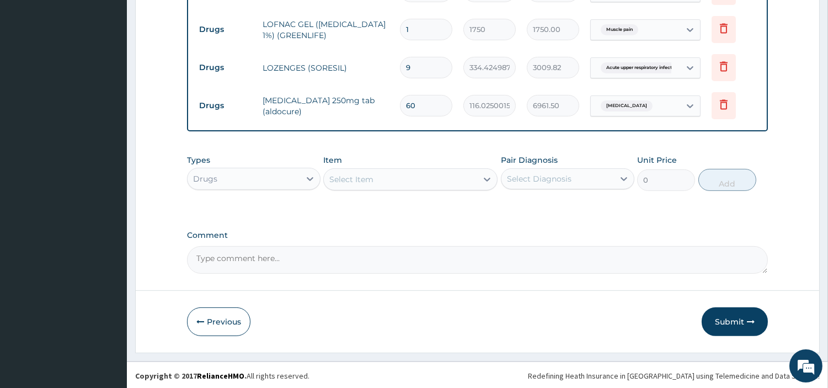
scroll to position [675, 0]
click at [724, 318] on button "Submit" at bounding box center [735, 320] width 66 height 29
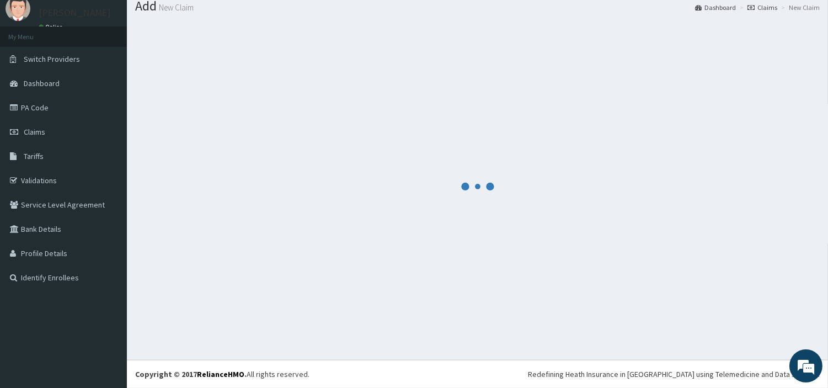
scroll to position [36, 0]
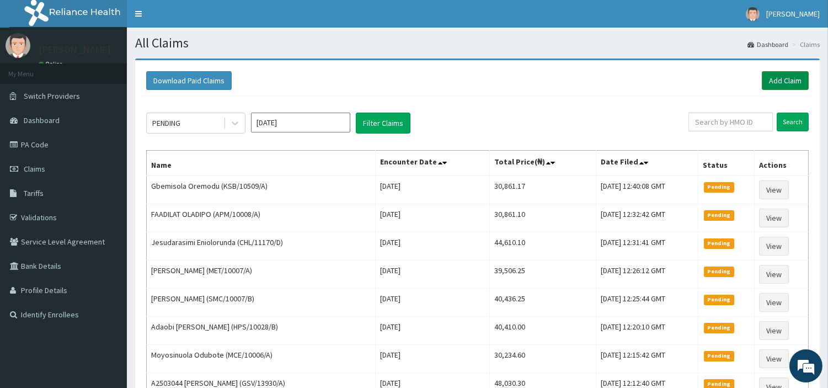
click at [785, 81] on link "Add Claim" at bounding box center [785, 80] width 47 height 19
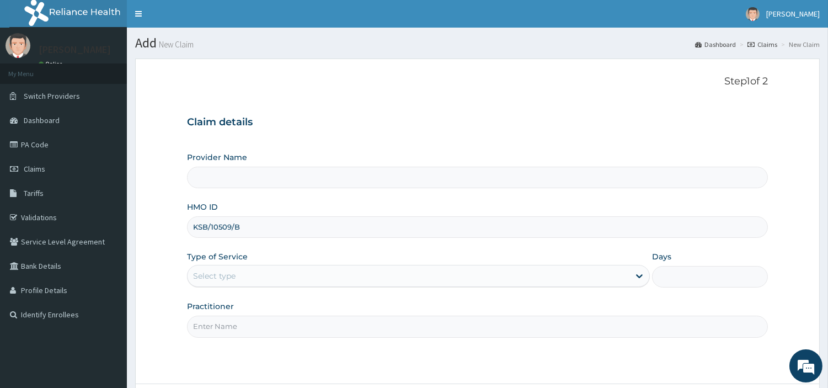
type input "KSB/10509/B"
click at [298, 270] on div "Select type" at bounding box center [409, 276] width 442 height 18
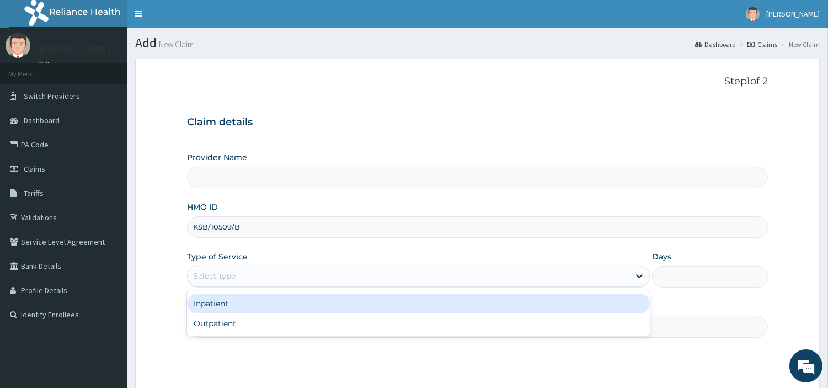
type input "R-Jolad Hospital Nig. Ltd"
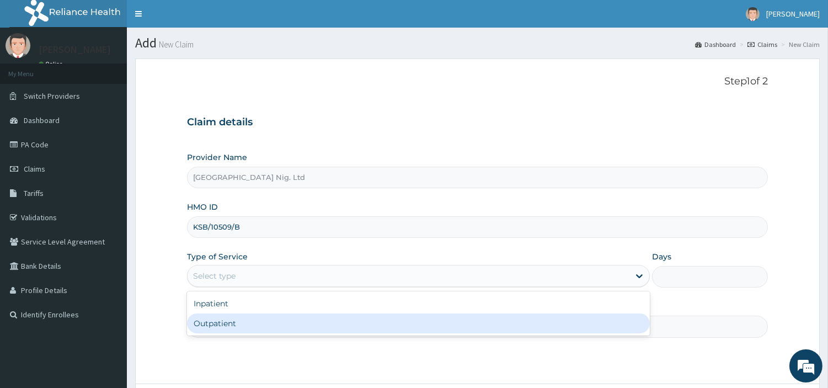
click at [295, 325] on div "Outpatient" at bounding box center [418, 323] width 463 height 20
type input "1"
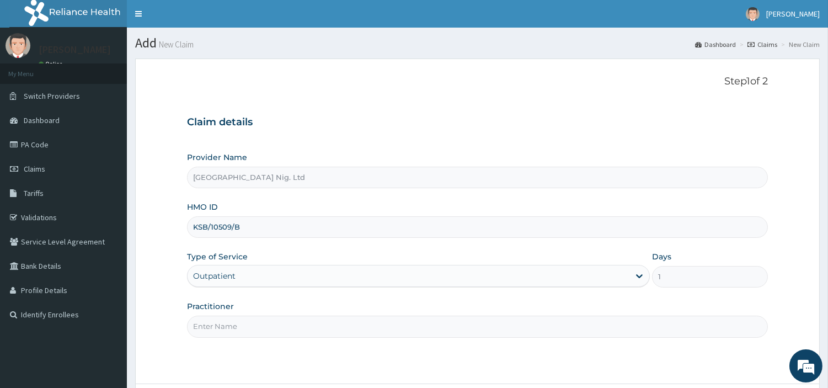
click at [296, 325] on input "Practitioner" at bounding box center [477, 327] width 581 height 22
paste input "Qudus Soliu"
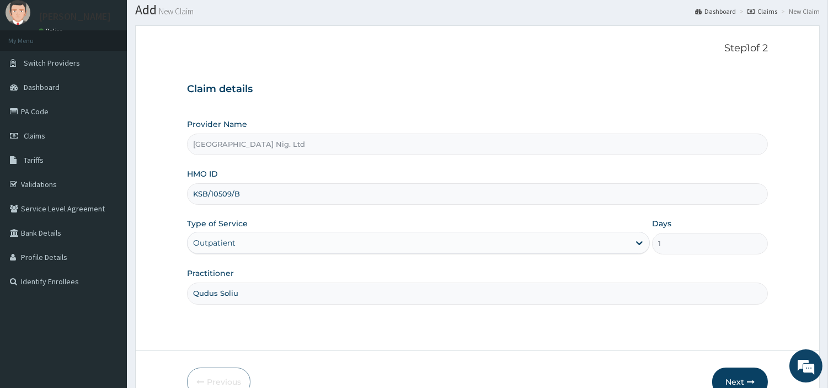
scroll to position [34, 0]
type input "Qudus Soliu"
click at [731, 365] on form "Step 1 of 2 Claim details Provider Name R-Jolad Hospital Nig. Ltd HMO ID KSB/10…" at bounding box center [477, 218] width 685 height 387
click at [727, 376] on button "Next" at bounding box center [740, 381] width 56 height 29
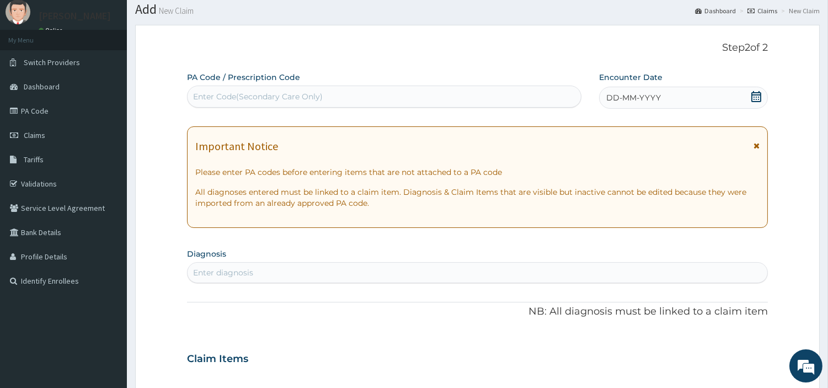
click at [433, 96] on div "Enter Code(Secondary Care Only)" at bounding box center [384, 97] width 393 height 18
paste input "PA/F39288"
type input "PA/F39288"
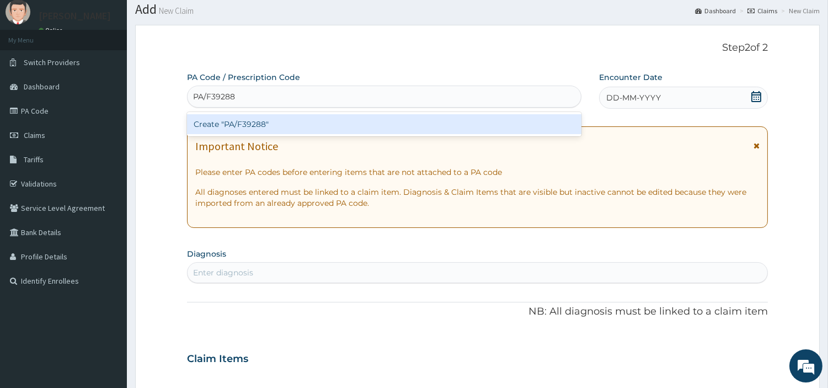
click at [452, 122] on div "Create "PA/F39288"" at bounding box center [384, 124] width 394 height 20
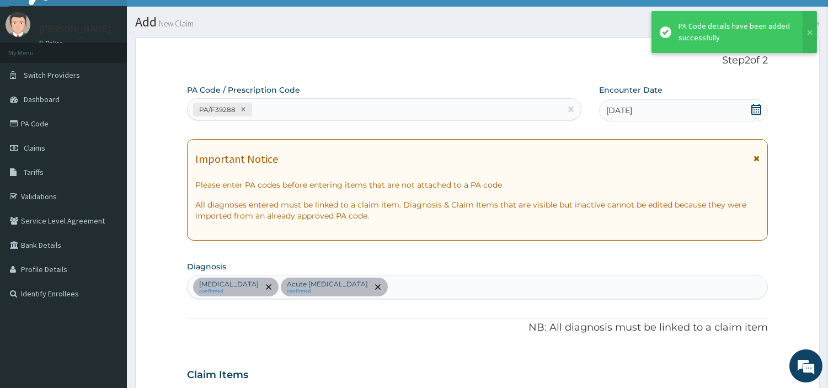
scroll to position [0, 0]
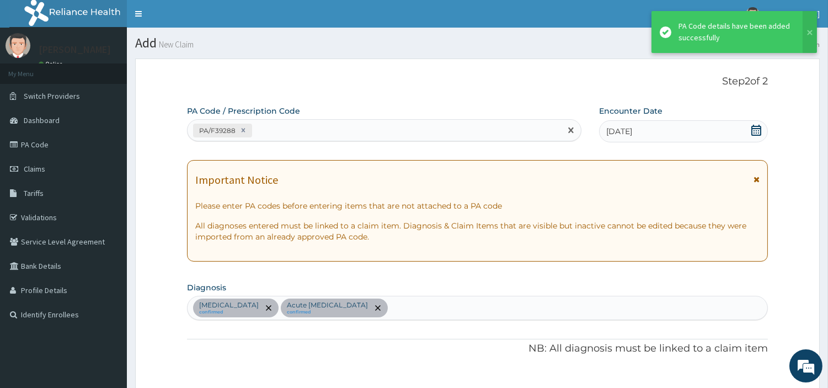
click at [284, 119] on div "PA/F39288" at bounding box center [384, 130] width 394 height 22
paste input "PA/9E95EA"
type input "PA/9E95EA"
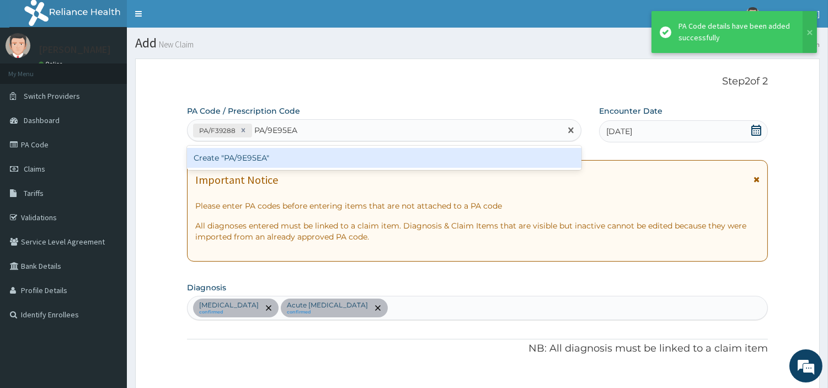
click at [210, 156] on div "Create "PA/9E95EA"" at bounding box center [384, 158] width 394 height 20
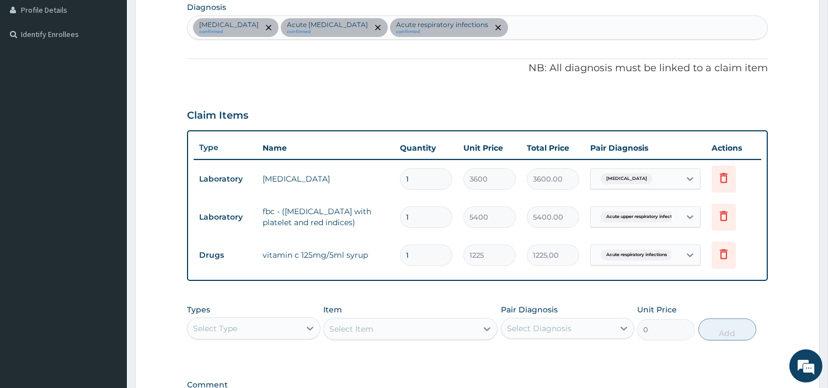
scroll to position [280, 0]
click at [580, 29] on div "Hemoglobinopathy confirmed Acute upper respiratory infection confirmed Acute re…" at bounding box center [478, 28] width 580 height 23
type input "SEP"
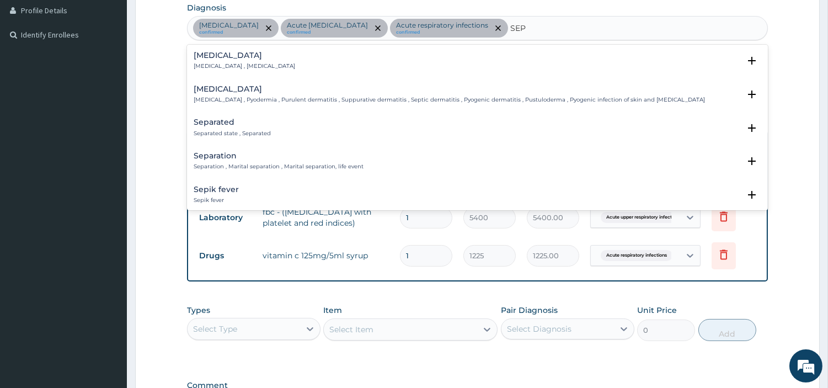
click at [247, 67] on p "Systemic infection , Sepsis" at bounding box center [244, 66] width 101 height 8
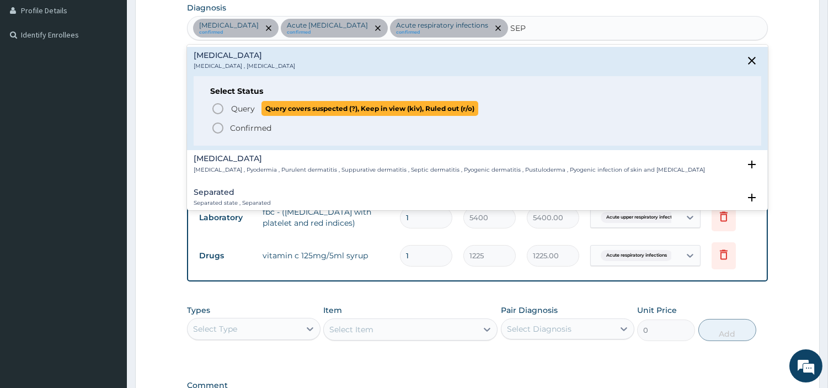
click at [241, 106] on span "Query" at bounding box center [243, 108] width 24 height 11
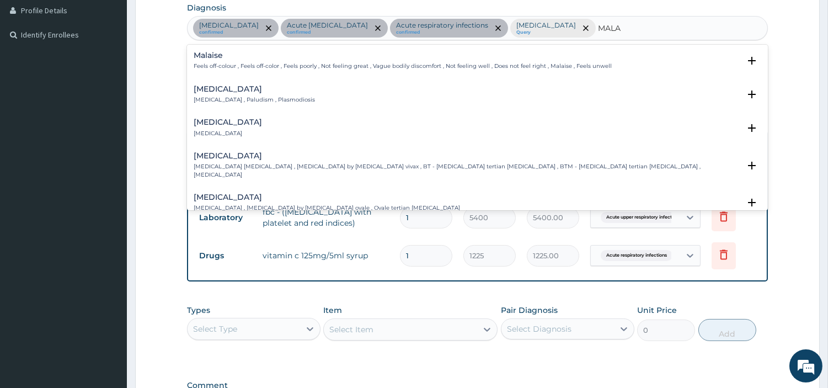
type input "MALAR"
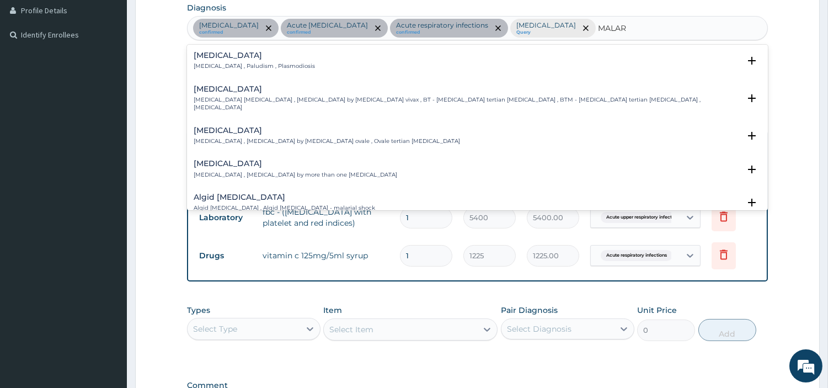
click at [252, 45] on div "Malaria Malaria , Paludism , Plasmodiosis Select Status Query Query covers susp…" at bounding box center [477, 127] width 581 height 165
click at [255, 72] on div "Malaria Malaria , Paludism , Plasmodiosis Select Status Query Query covers susp…" at bounding box center [478, 63] width 568 height 25
click at [255, 67] on p "Malaria , Paludism , Plasmodiosis" at bounding box center [254, 66] width 121 height 8
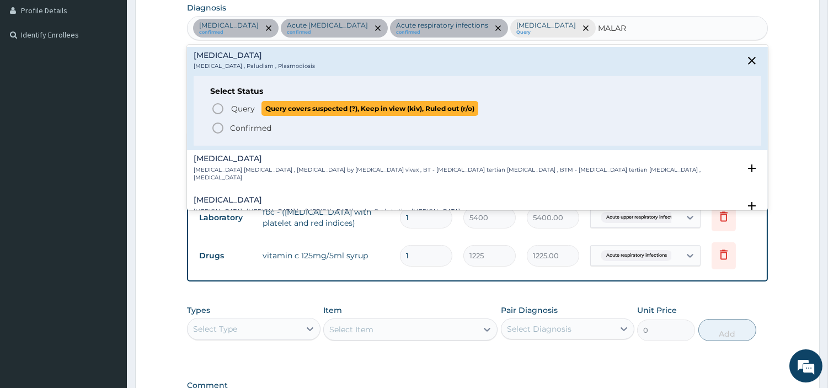
click at [241, 103] on span "Query" at bounding box center [243, 108] width 24 height 11
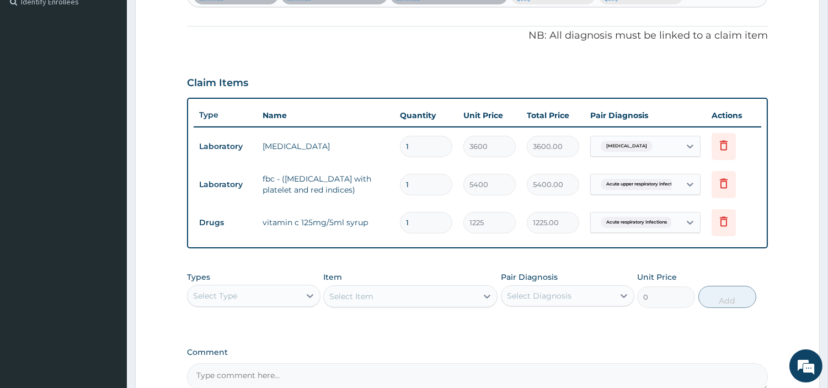
scroll to position [341, 0]
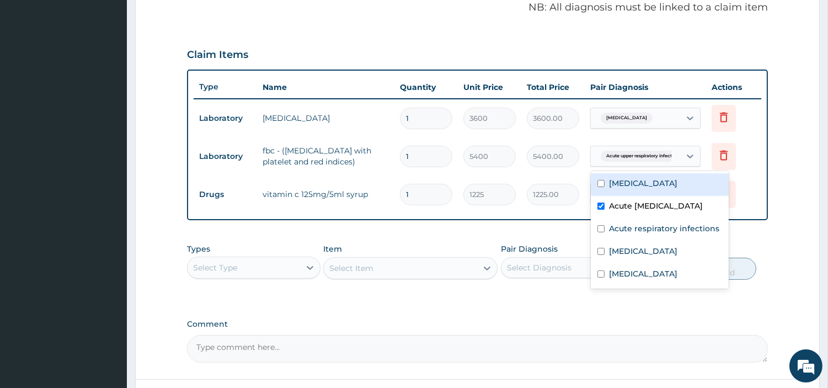
click at [619, 164] on div "Acute upper respiratory infect..." at bounding box center [645, 156] width 110 height 21
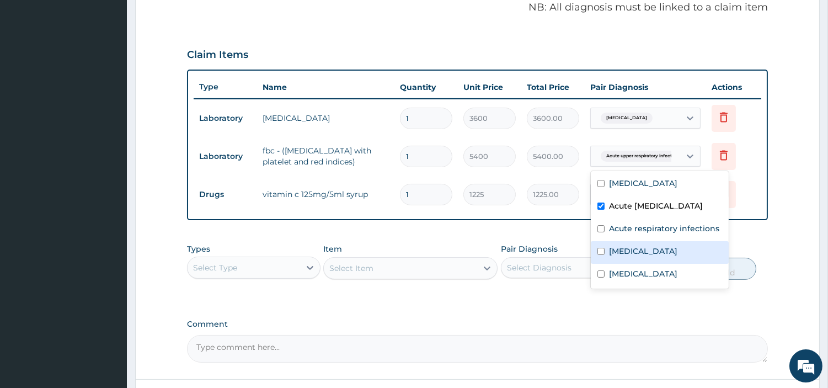
click at [613, 256] on label "Sepsis" at bounding box center [643, 250] width 68 height 11
checkbox input "true"
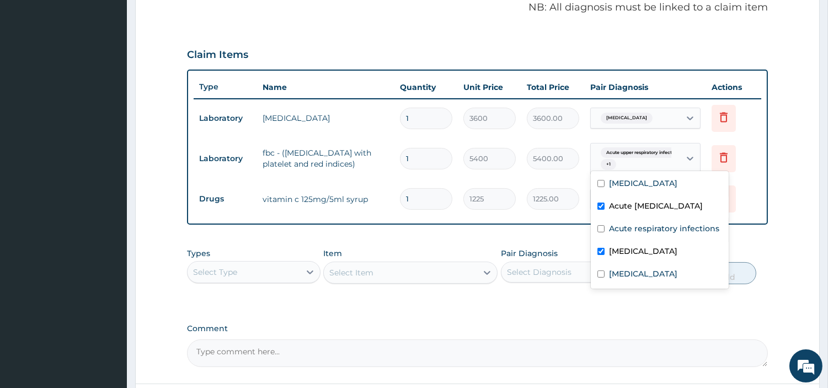
click at [252, 278] on div "Select Type" at bounding box center [244, 272] width 113 height 18
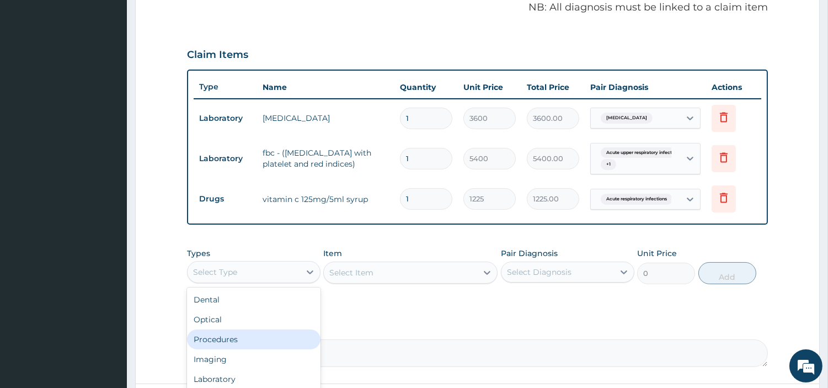
click at [236, 334] on div "Procedures" at bounding box center [253, 339] width 133 height 20
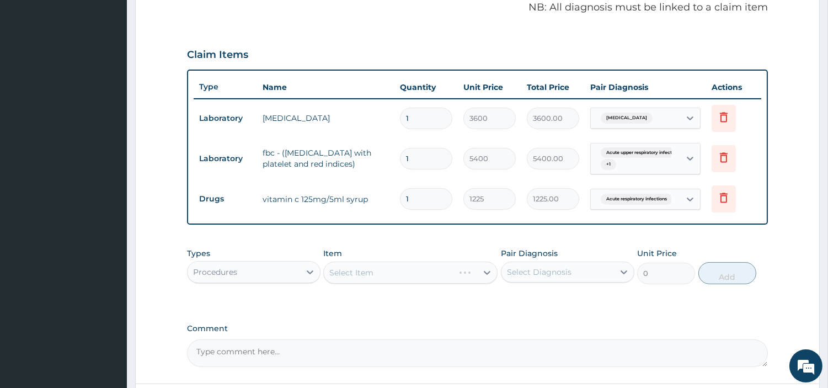
scroll to position [435, 0]
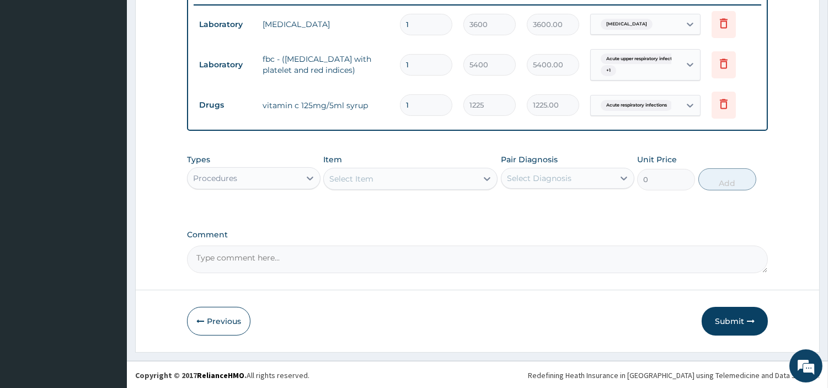
click at [448, 185] on div "Select Item" at bounding box center [400, 179] width 153 height 18
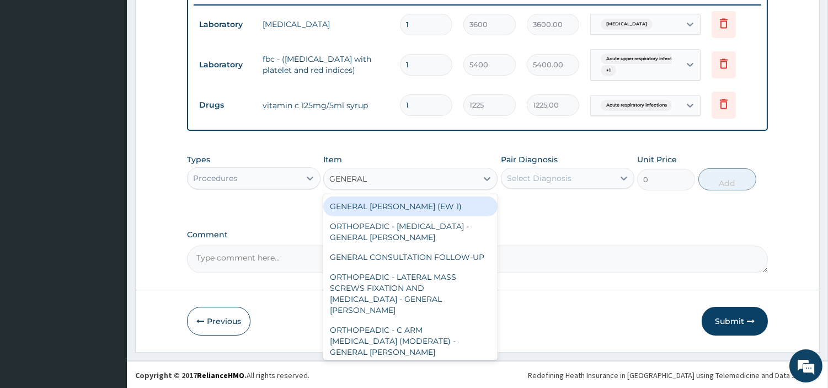
type input "GENERAL C"
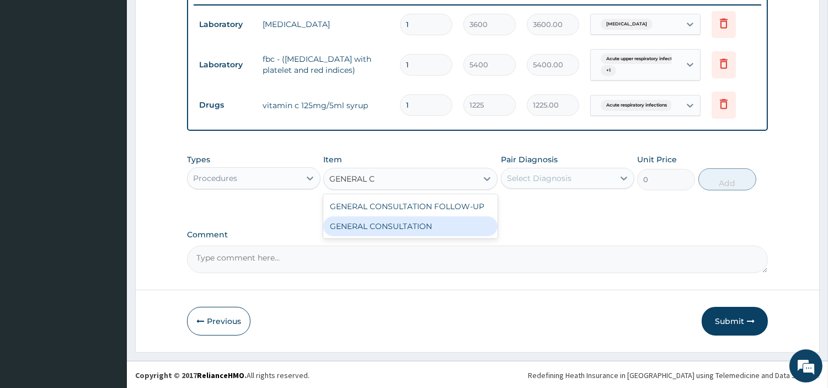
click at [467, 226] on div "GENERAL CONSULTATION" at bounding box center [410, 226] width 174 height 20
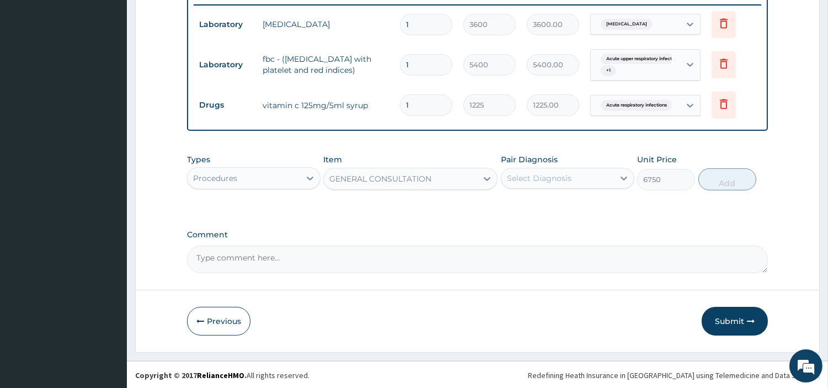
type input "6750"
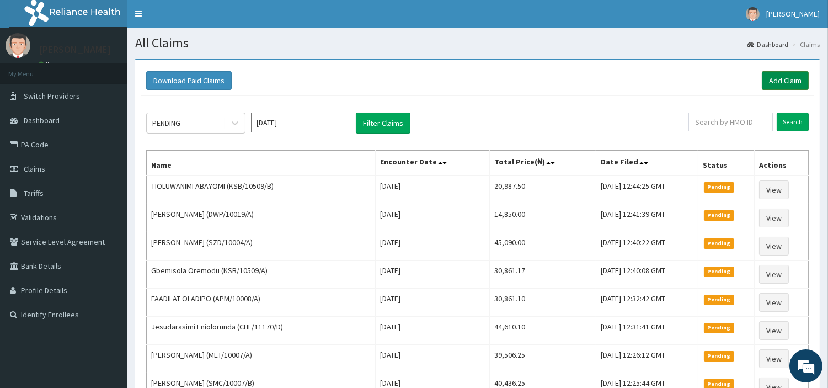
click at [797, 82] on link "Add Claim" at bounding box center [785, 80] width 47 height 19
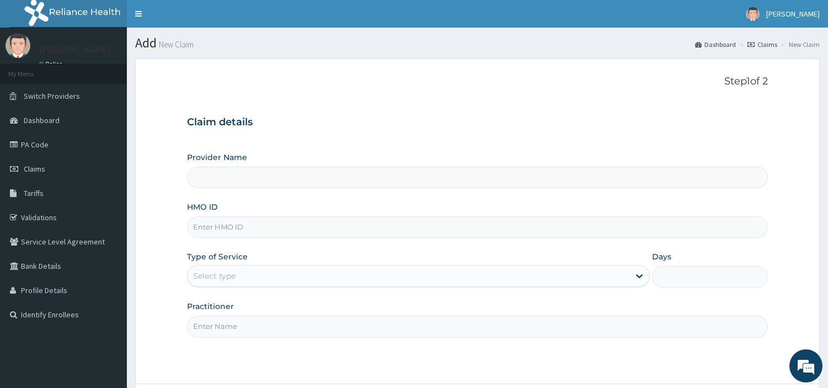
type input "[GEOGRAPHIC_DATA] Nig. Ltd"
click at [260, 220] on input "HMO ID" at bounding box center [477, 227] width 581 height 22
paste input "KSB/10509/A MOTHERS ID"
drag, startPoint x: 245, startPoint y: 225, endPoint x: 338, endPoint y: 231, distance: 93.4
click at [339, 230] on input "KSB/10509/A MOTHERS ID" at bounding box center [477, 227] width 581 height 22
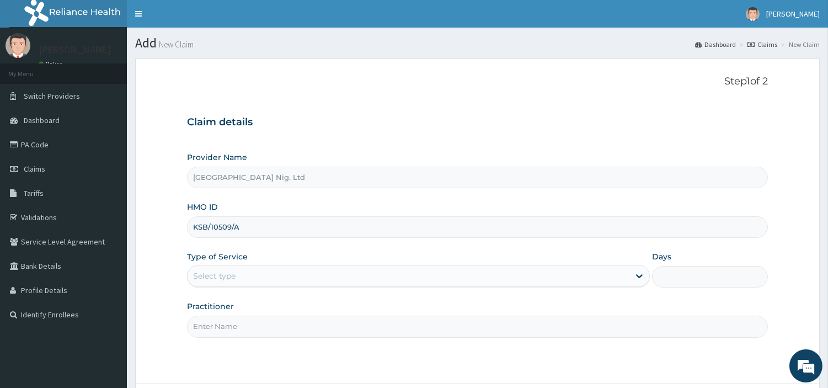
type input "KSB/10509/A"
drag, startPoint x: 292, startPoint y: 264, endPoint x: 293, endPoint y: 269, distance: 5.6
click at [292, 265] on div "Type of Service Select type" at bounding box center [418, 269] width 463 height 36
click at [295, 283] on div "Select type" at bounding box center [409, 276] width 442 height 18
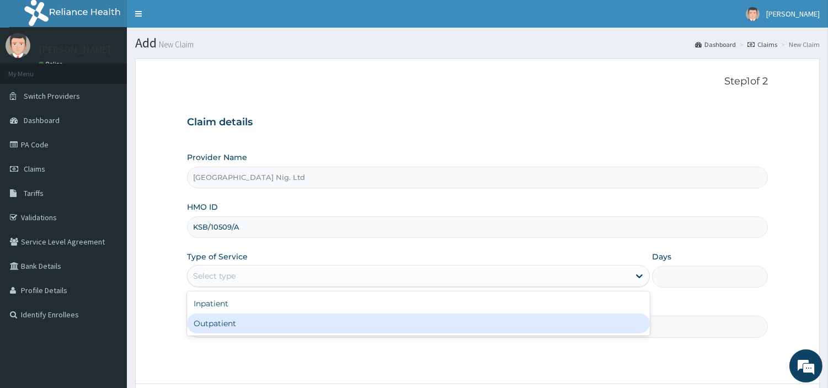
click at [276, 330] on div "Outpatient" at bounding box center [418, 323] width 463 height 20
type input "1"
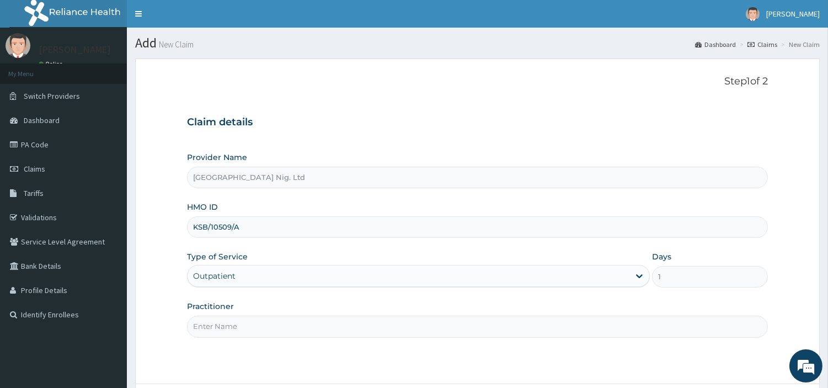
click at [275, 329] on input "Practitioner" at bounding box center [477, 327] width 581 height 22
paste input "Qudus Soliu"
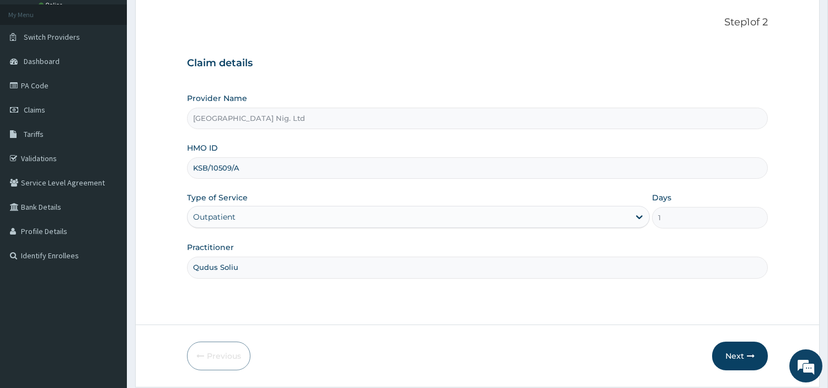
scroll to position [95, 0]
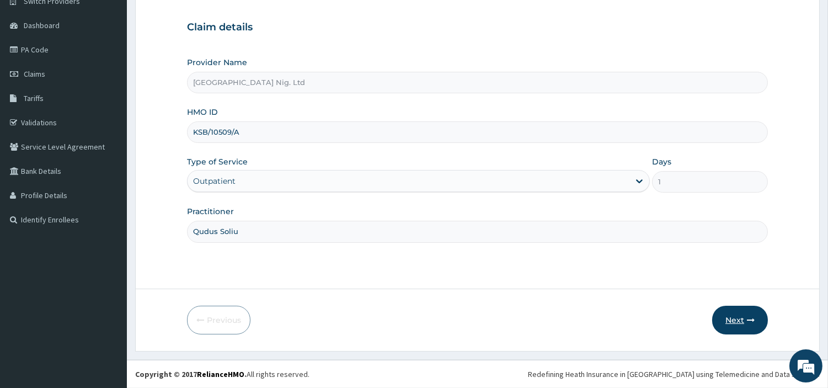
type input "Qudus Soliu"
click at [719, 319] on button "Next" at bounding box center [740, 320] width 56 height 29
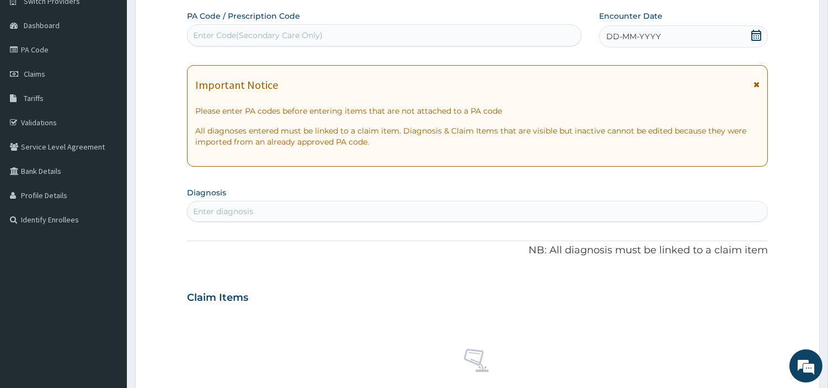
click at [414, 34] on div "Enter Code(Secondary Care Only)" at bounding box center [384, 35] width 393 height 18
paste input "PA/F6D6E8"
type input "PA/F6D6E8"
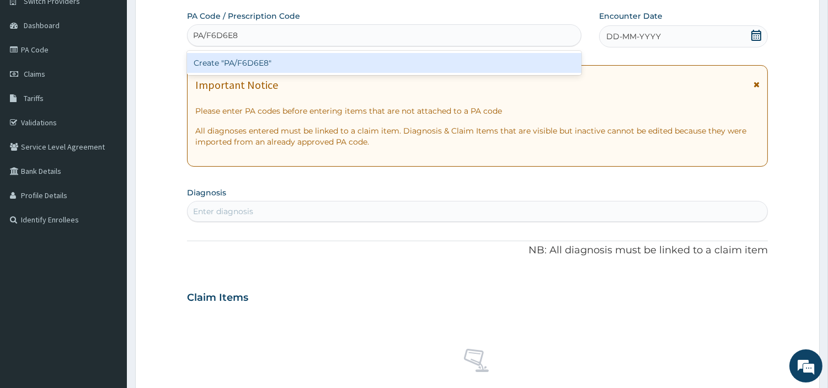
click at [451, 67] on div "Create "PA/F6D6E8"" at bounding box center [384, 63] width 394 height 20
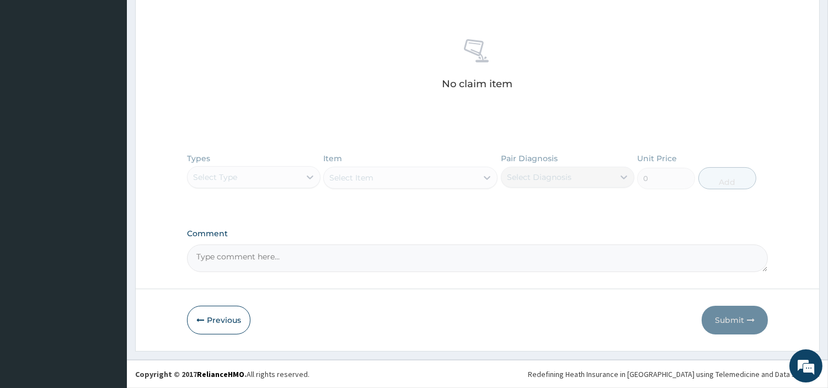
click at [236, 321] on button "Previous" at bounding box center [218, 320] width 63 height 29
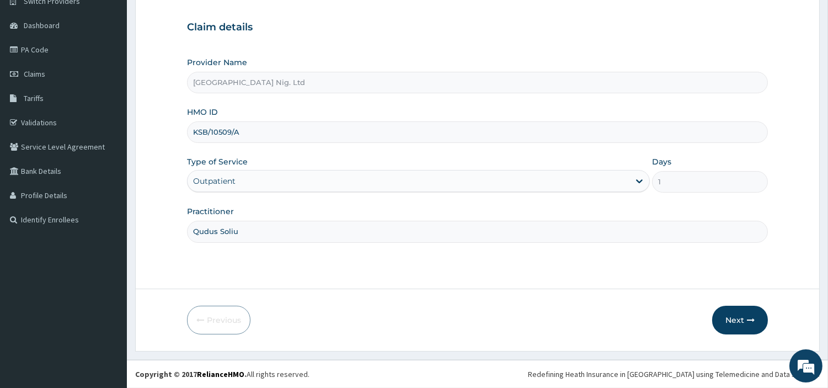
click at [248, 135] on input "KSB/10509/A" at bounding box center [477, 132] width 581 height 22
type input "KSB/10509/D"
click at [737, 329] on button "Next" at bounding box center [740, 320] width 56 height 29
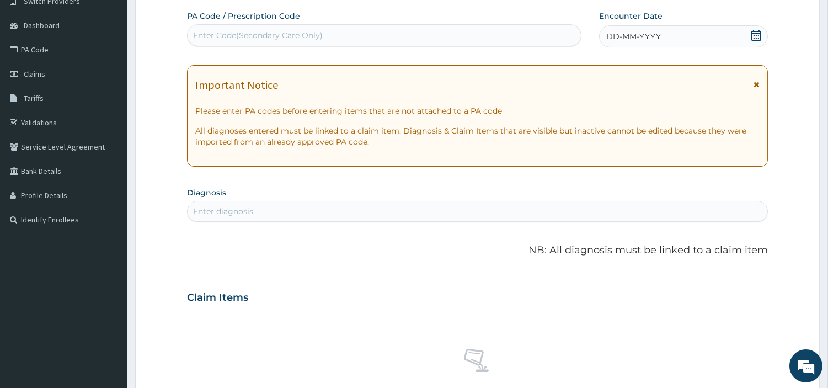
click at [328, 36] on div "Enter Code(Secondary Care Only)" at bounding box center [384, 35] width 393 height 18
paste input "PA/F6D6E8"
type input "PA/F6D6E8"
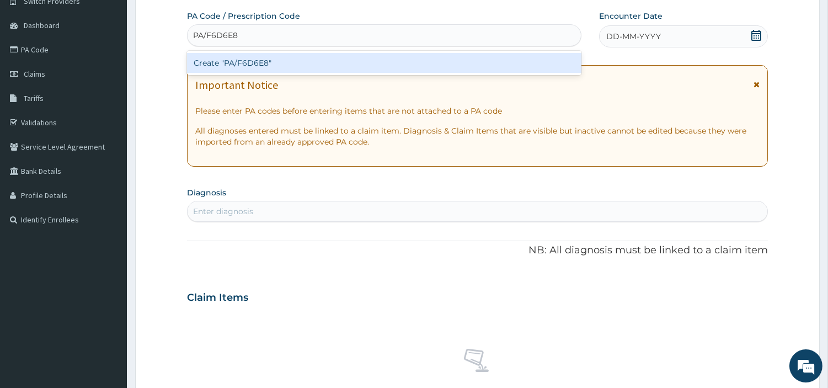
click at [464, 65] on div "Create "PA/F6D6E8"" at bounding box center [384, 63] width 394 height 20
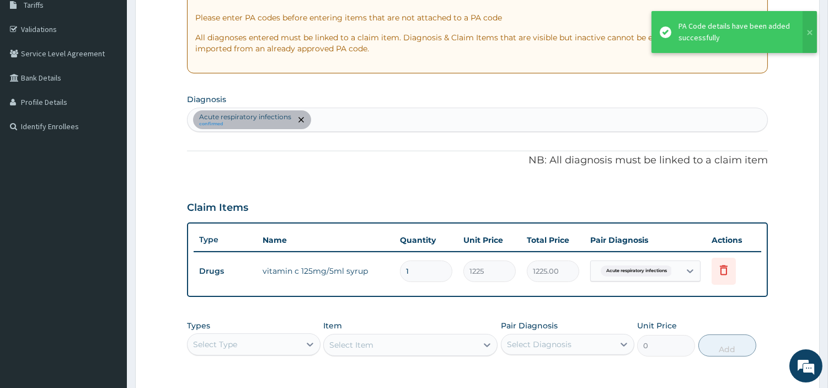
scroll to position [217, 0]
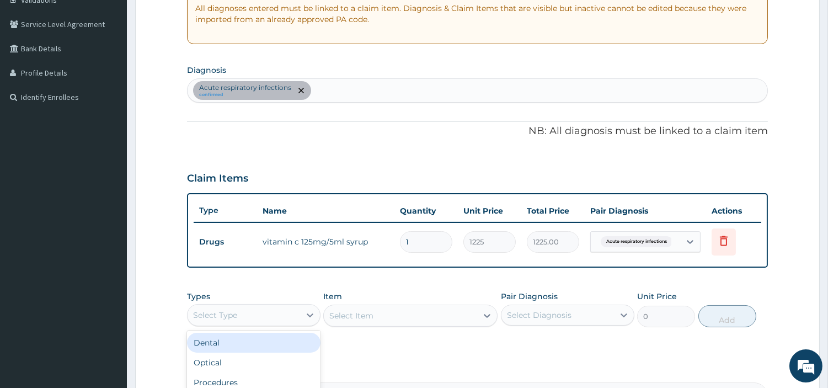
click at [280, 317] on div "Select Type" at bounding box center [244, 315] width 113 height 18
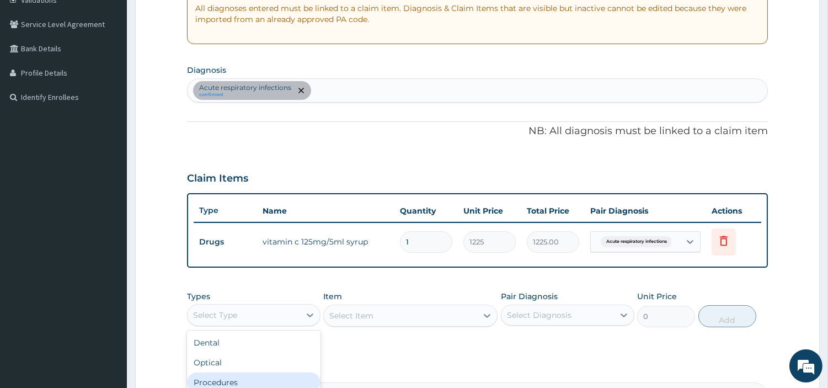
click at [286, 352] on div "Optical" at bounding box center [253, 362] width 133 height 20
click at [350, 92] on div "Acute respiratory infections confirmed" at bounding box center [478, 90] width 580 height 23
type input "MALAR"
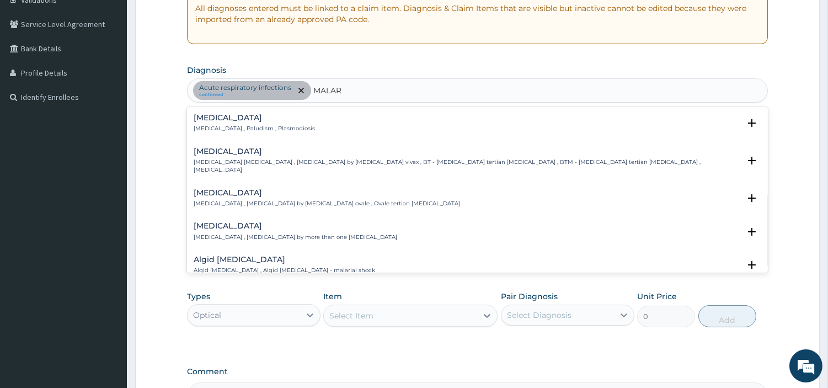
click at [243, 121] on h4 "Malaria" at bounding box center [254, 118] width 121 height 8
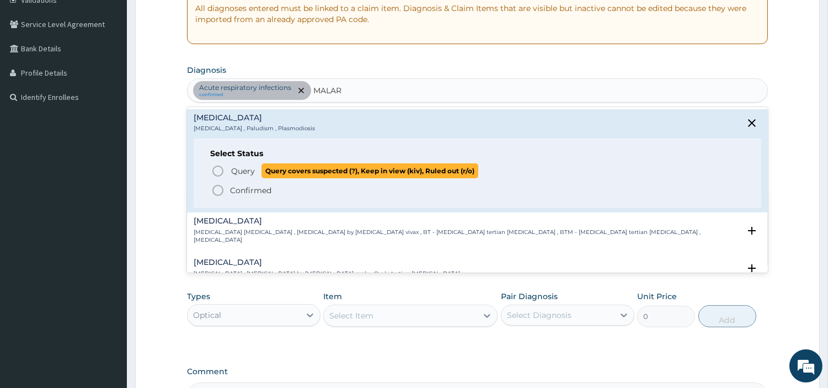
click at [233, 165] on span "Query" at bounding box center [243, 170] width 24 height 11
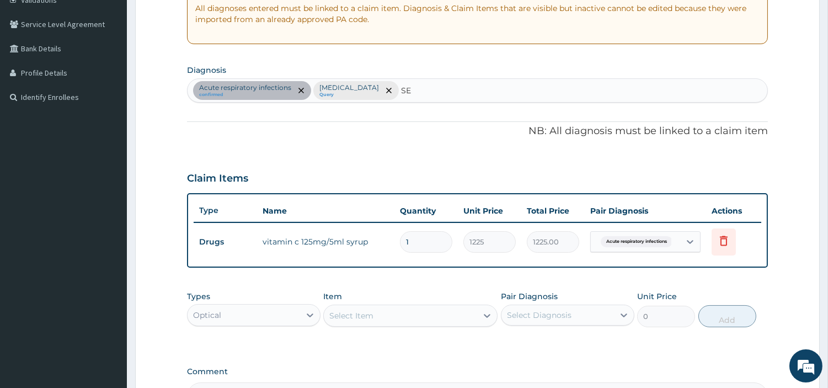
type input "SEP"
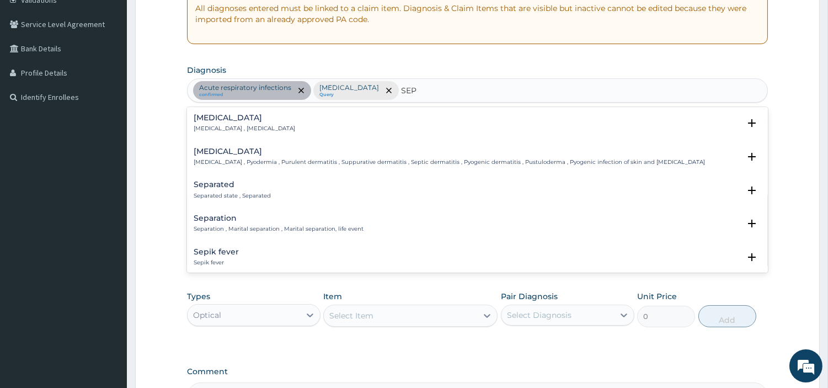
click at [230, 129] on p "Systemic infection , Sepsis" at bounding box center [244, 129] width 101 height 8
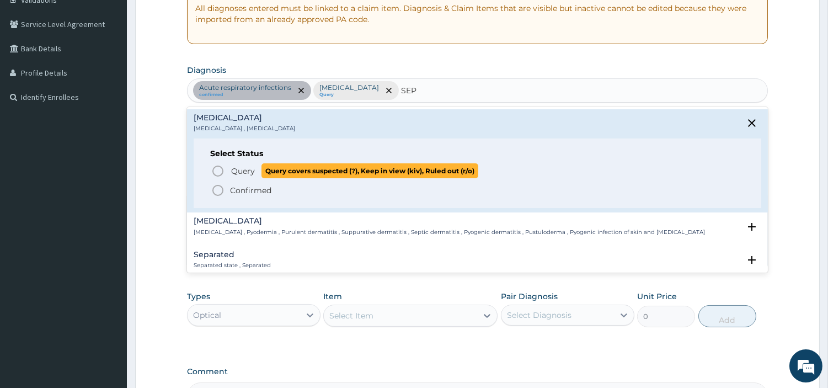
click at [224, 171] on icon "status option query" at bounding box center [217, 170] width 13 height 13
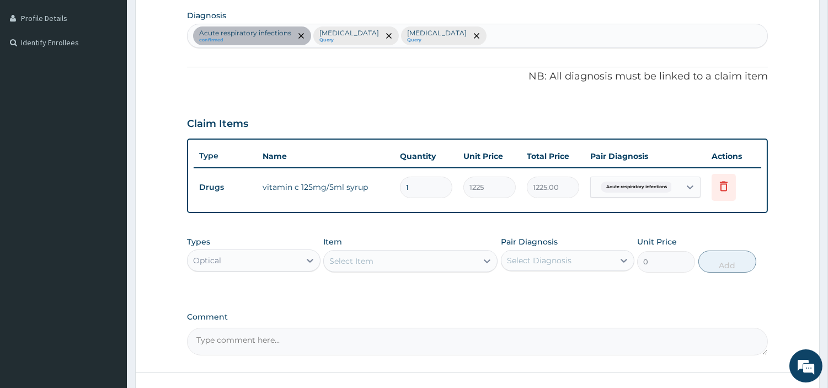
scroll to position [354, 0]
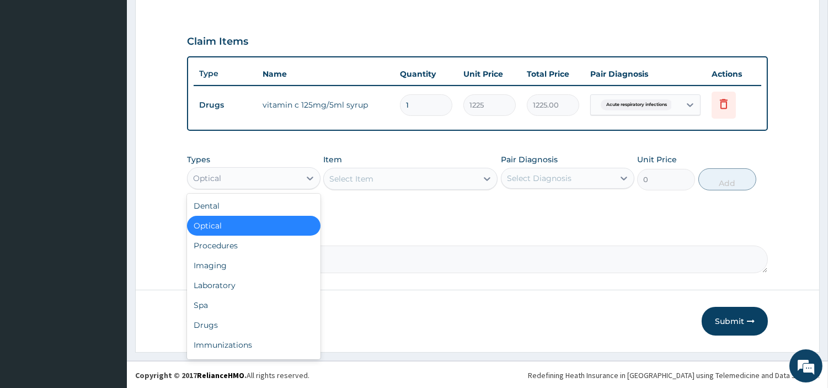
click at [288, 179] on div "Optical" at bounding box center [244, 178] width 113 height 18
click at [269, 241] on div "Procedures" at bounding box center [253, 246] width 133 height 20
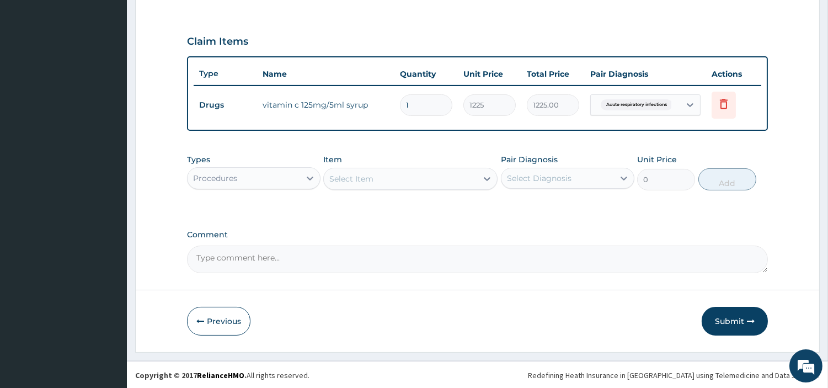
click at [458, 182] on div "Select Item" at bounding box center [400, 179] width 153 height 18
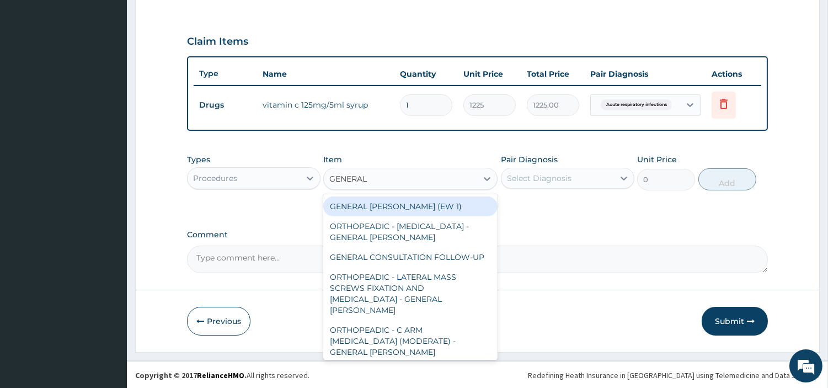
type input "GENERAL C"
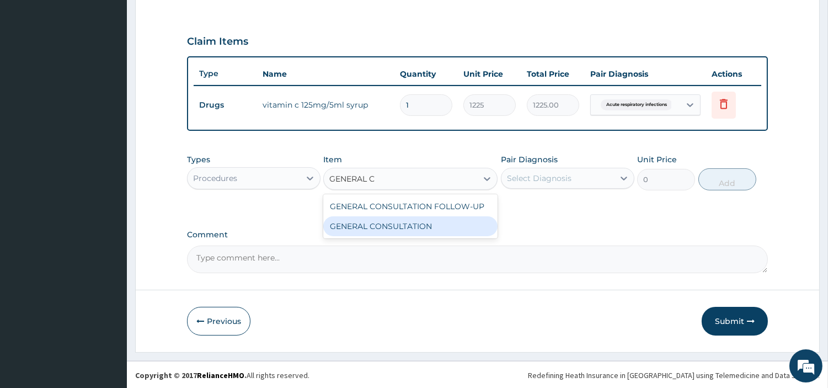
drag, startPoint x: 453, startPoint y: 223, endPoint x: 469, endPoint y: 209, distance: 21.5
click at [453, 222] on div "GENERAL CONSULTATION" at bounding box center [410, 226] width 174 height 20
type input "6750"
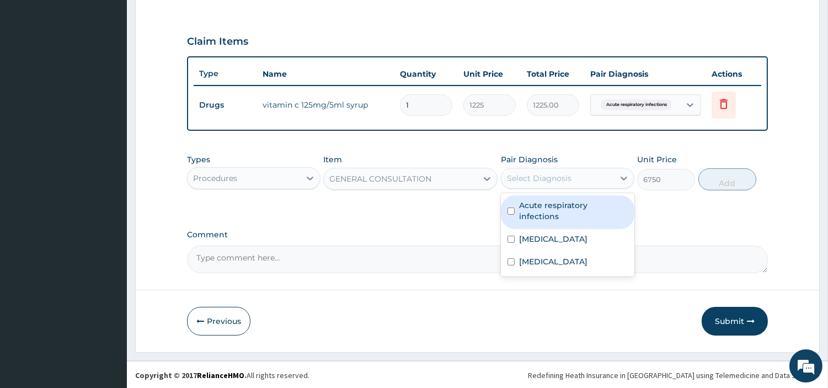
click at [517, 175] on div "Select Diagnosis" at bounding box center [539, 178] width 65 height 11
drag, startPoint x: 515, startPoint y: 202, endPoint x: 513, endPoint y: 218, distance: 16.1
click at [514, 202] on div "Acute respiratory infections" at bounding box center [567, 212] width 133 height 34
checkbox input "true"
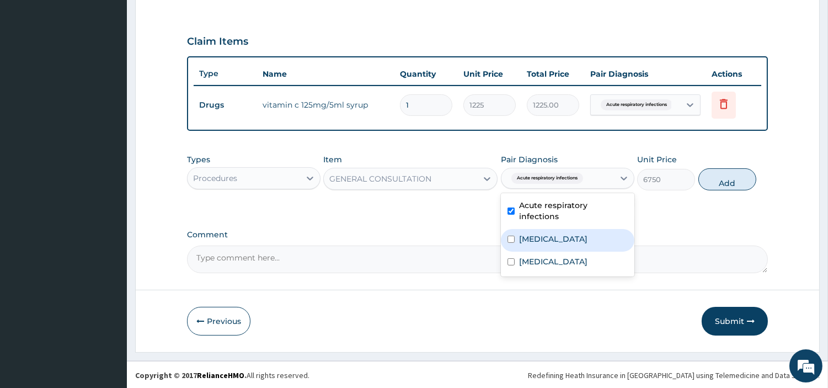
click at [511, 229] on div "[MEDICAL_DATA]" at bounding box center [567, 240] width 133 height 23
checkbox input "true"
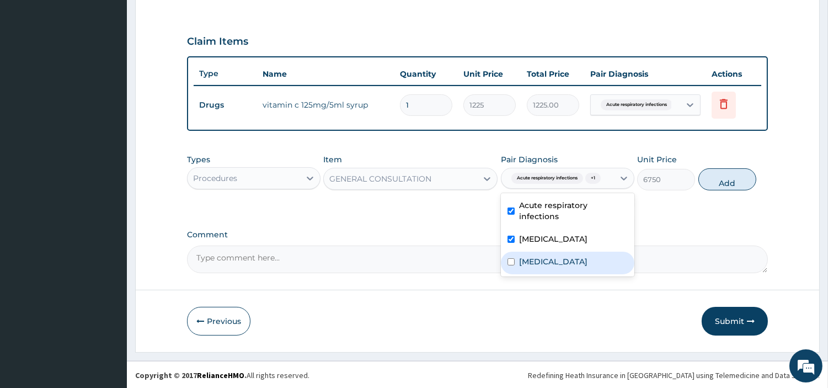
click at [514, 252] on div "[MEDICAL_DATA]" at bounding box center [567, 263] width 133 height 23
checkbox input "true"
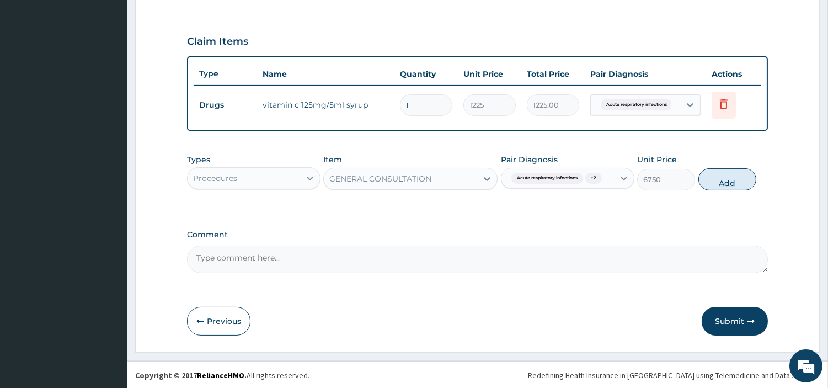
click at [742, 190] on button "Add" at bounding box center [727, 179] width 58 height 22
type input "0"
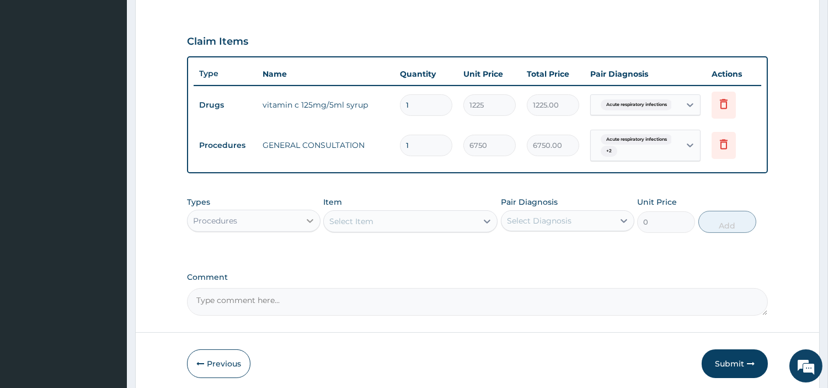
click at [316, 212] on div at bounding box center [310, 221] width 20 height 20
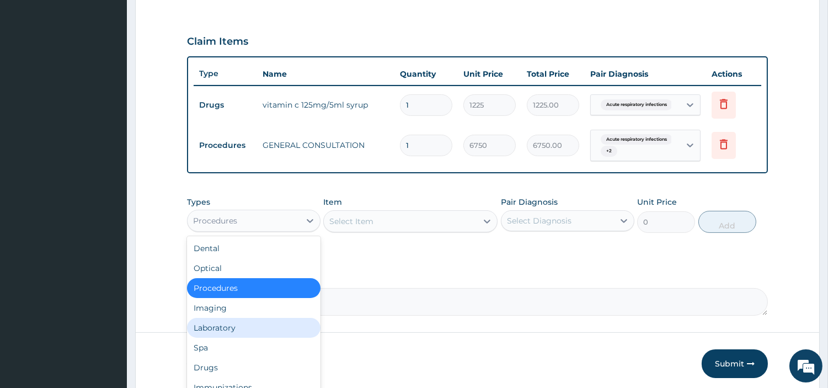
click at [248, 329] on div "Laboratory" at bounding box center [253, 328] width 133 height 20
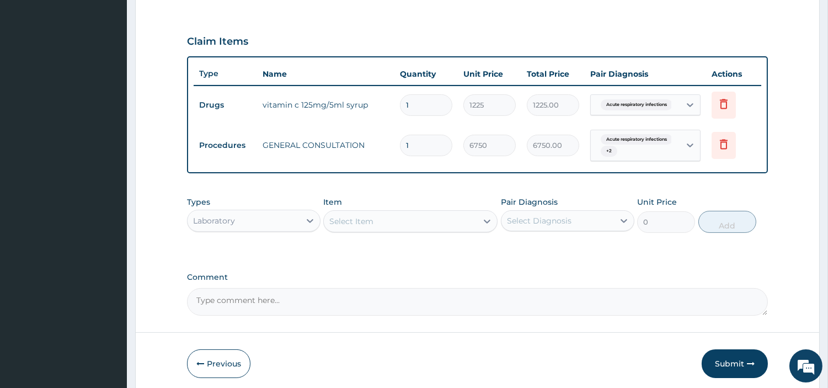
click at [405, 218] on div "Select Item" at bounding box center [400, 221] width 153 height 18
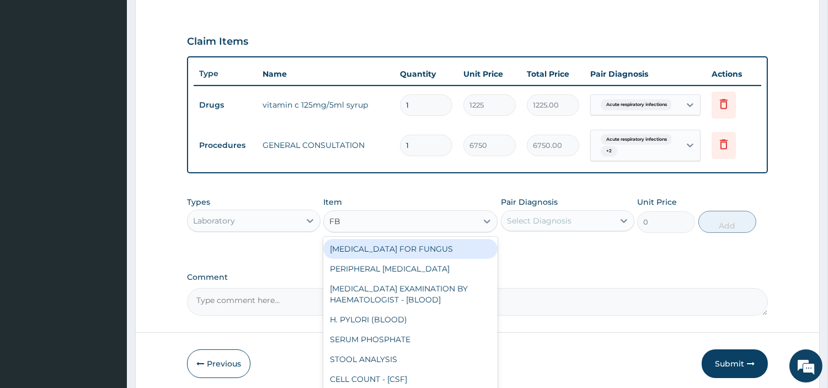
type input "FBC"
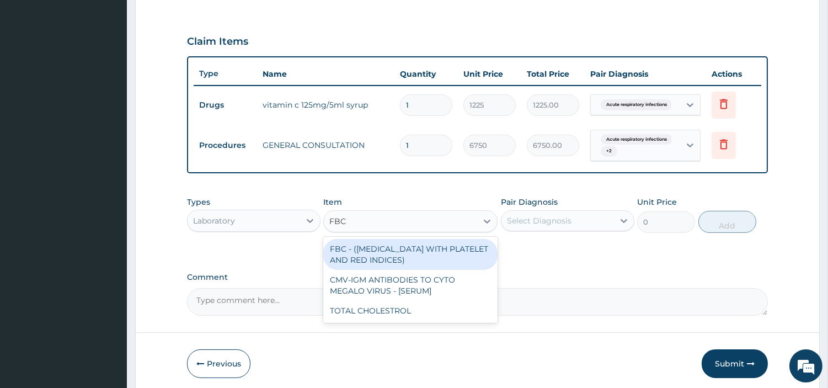
click at [409, 253] on div "FBC - ([MEDICAL_DATA] WITH PLATELET AND RED INDICES)" at bounding box center [410, 254] width 174 height 31
type input "5400"
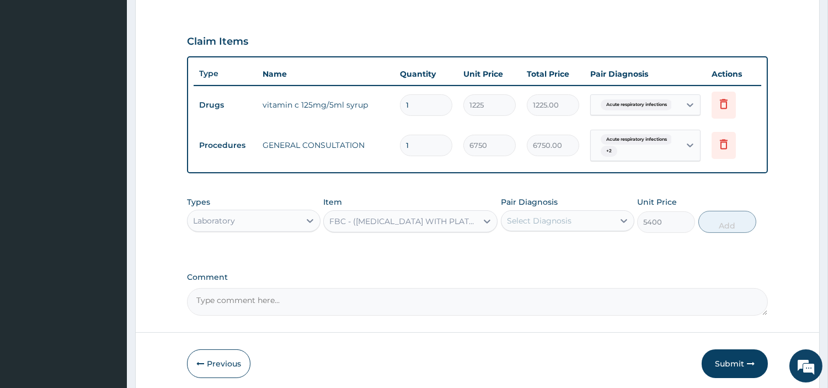
click at [586, 217] on div "Select Diagnosis" at bounding box center [557, 221] width 113 height 18
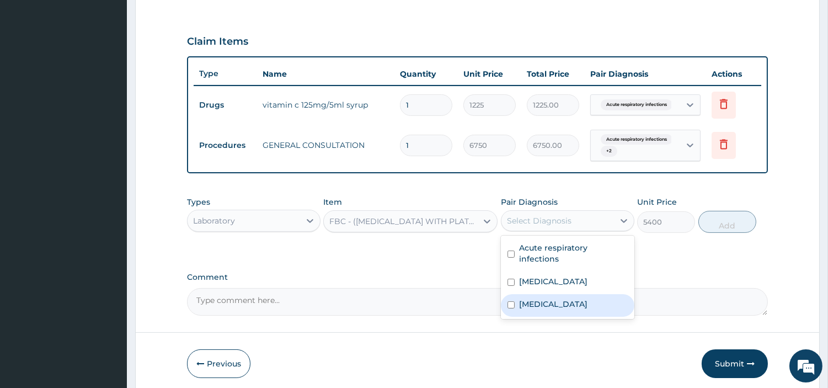
click at [549, 298] on div "[MEDICAL_DATA]" at bounding box center [567, 305] width 133 height 23
checkbox input "true"
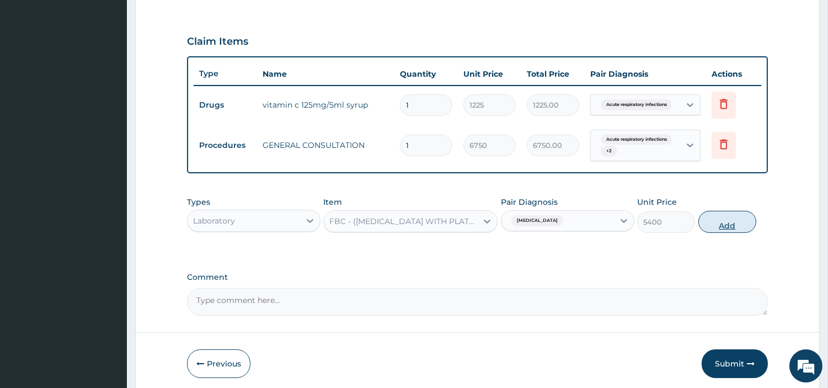
click at [725, 226] on button "Add" at bounding box center [727, 222] width 58 height 22
type input "0"
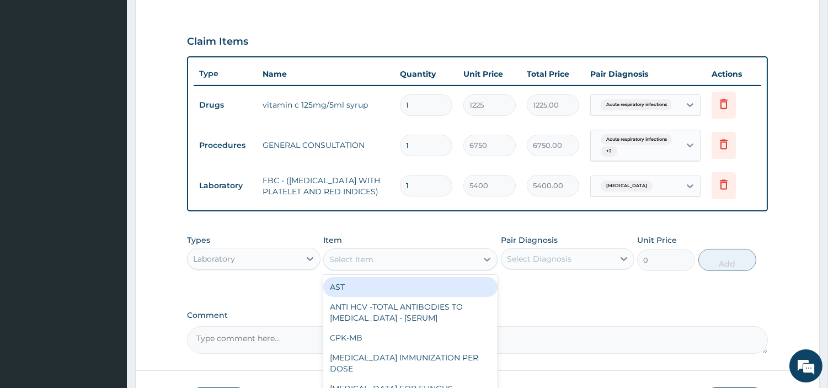
click at [421, 260] on div "Select Item" at bounding box center [400, 259] width 153 height 18
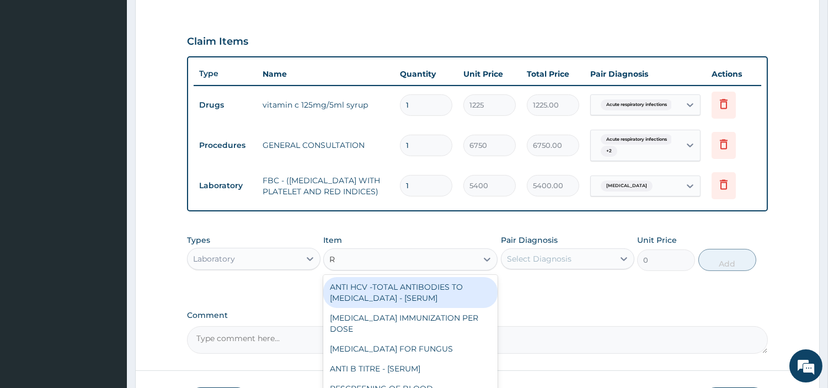
type input "RD"
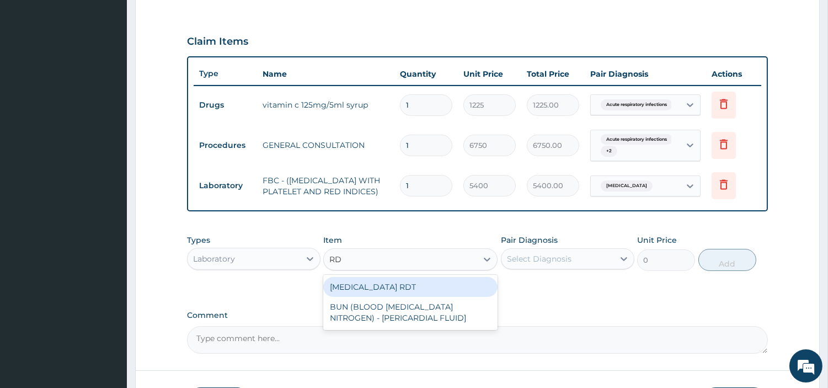
click at [420, 294] on div "[MEDICAL_DATA] RDT" at bounding box center [410, 287] width 174 height 20
type input "2700"
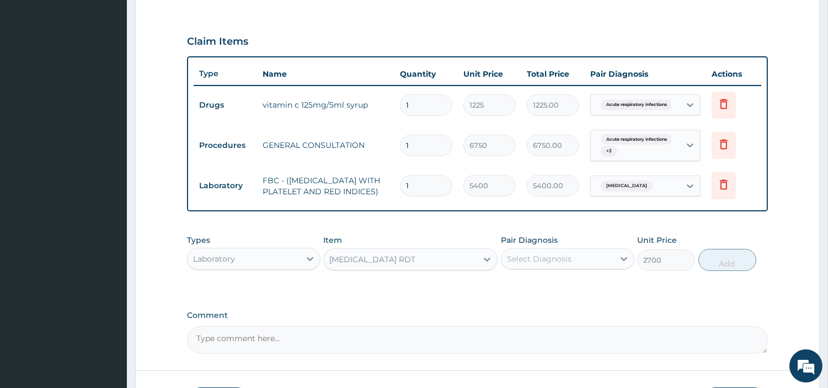
drag, startPoint x: 599, startPoint y: 269, endPoint x: 597, endPoint y: 277, distance: 9.0
click at [598, 268] on div "Select Diagnosis" at bounding box center [557, 259] width 113 height 18
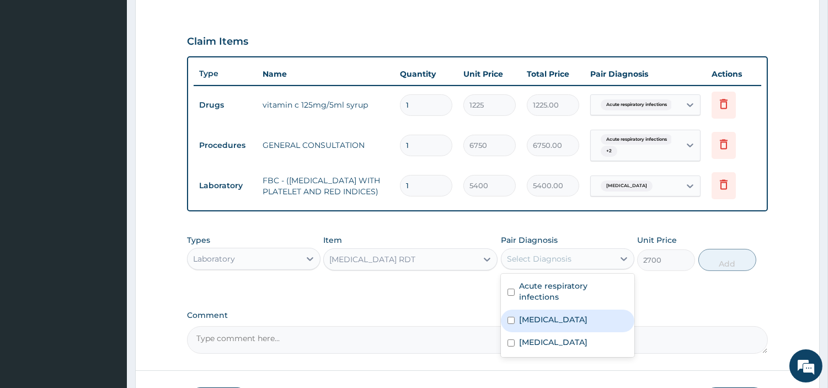
click at [577, 322] on div "[MEDICAL_DATA]" at bounding box center [567, 320] width 133 height 23
checkbox input "true"
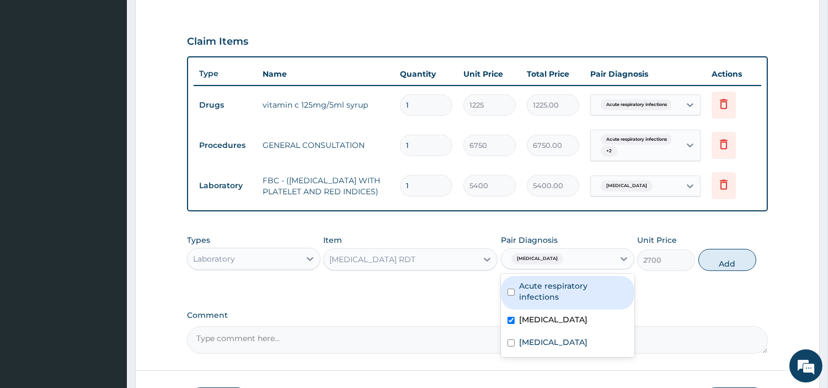
click at [697, 285] on div "Types Laboratory Item MALARIA RDT Pair Diagnosis option Malaria, selected. opti…" at bounding box center [477, 261] width 581 height 64
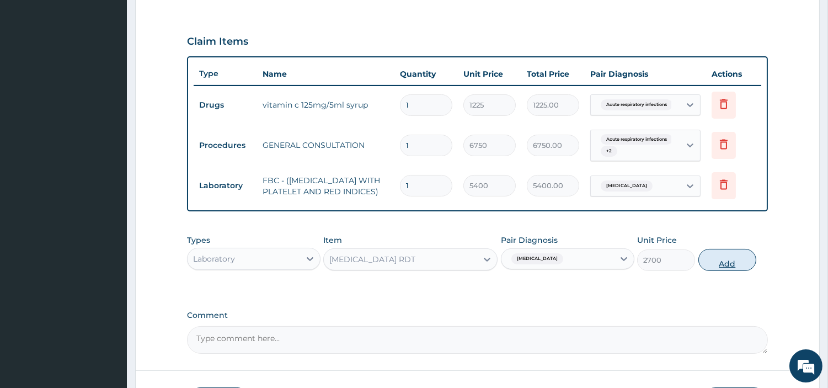
click at [703, 271] on button "Add" at bounding box center [727, 260] width 58 height 22
type input "0"
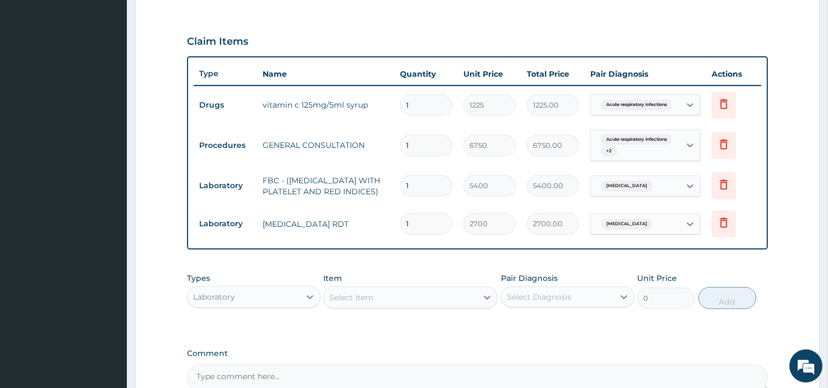
scroll to position [479, 0]
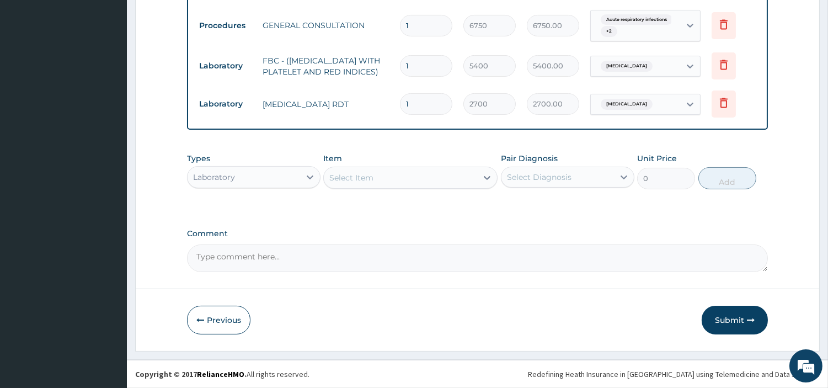
click at [265, 156] on div "Types Laboratory" at bounding box center [253, 171] width 133 height 36
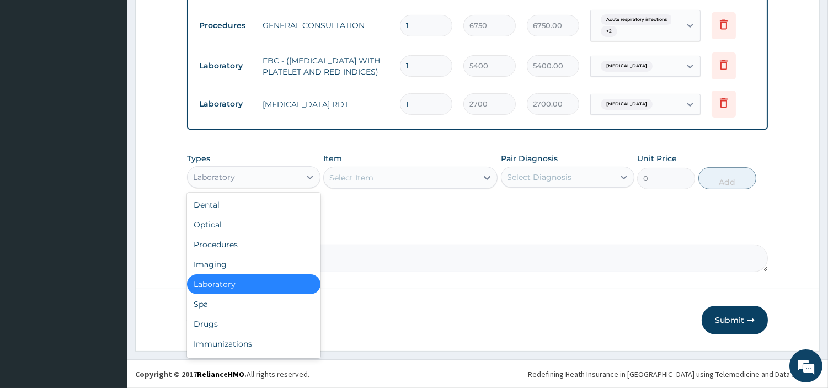
click at [267, 172] on div "Laboratory" at bounding box center [244, 177] width 113 height 18
click at [254, 318] on div "Drugs" at bounding box center [253, 324] width 133 height 20
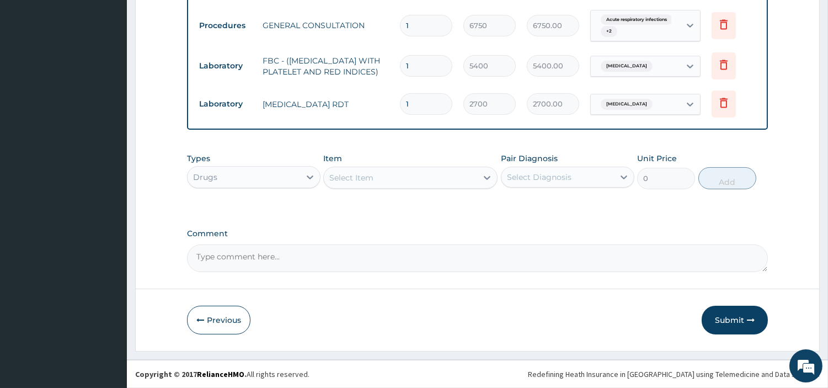
click at [447, 178] on div "Select Item" at bounding box center [400, 178] width 153 height 18
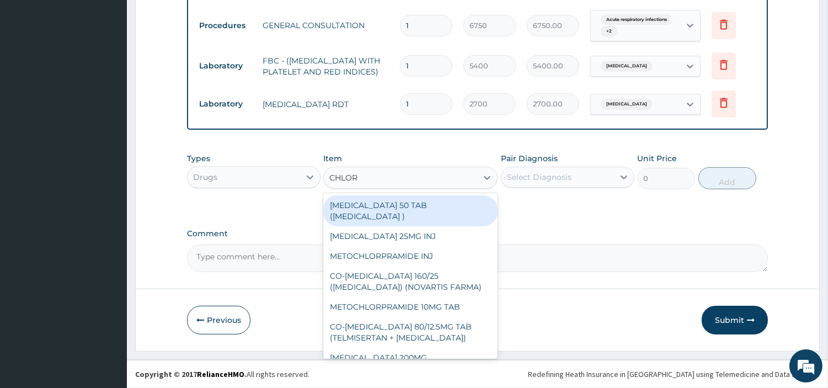
type input "CHLORP"
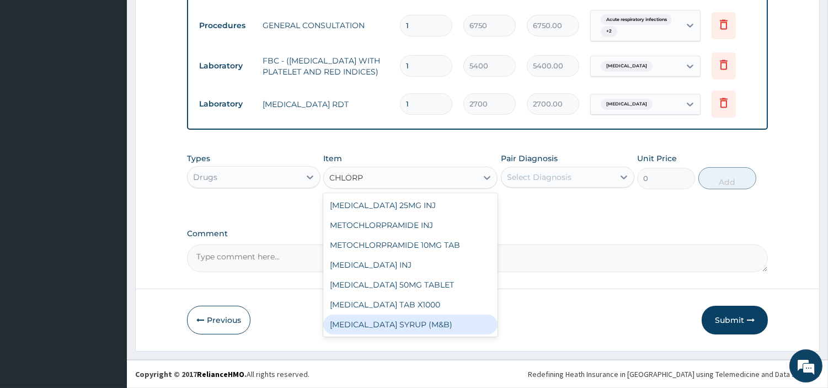
click at [458, 323] on div "[MEDICAL_DATA] SYRUP (M&B)" at bounding box center [410, 324] width 174 height 20
type input "962.5"
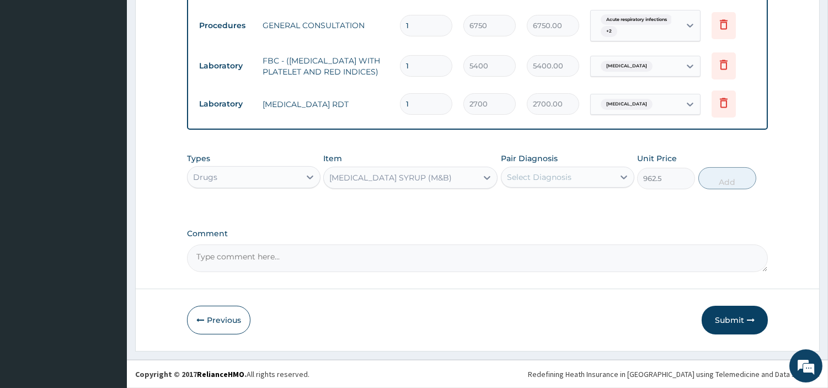
click at [571, 177] on div "Select Diagnosis" at bounding box center [557, 177] width 113 height 18
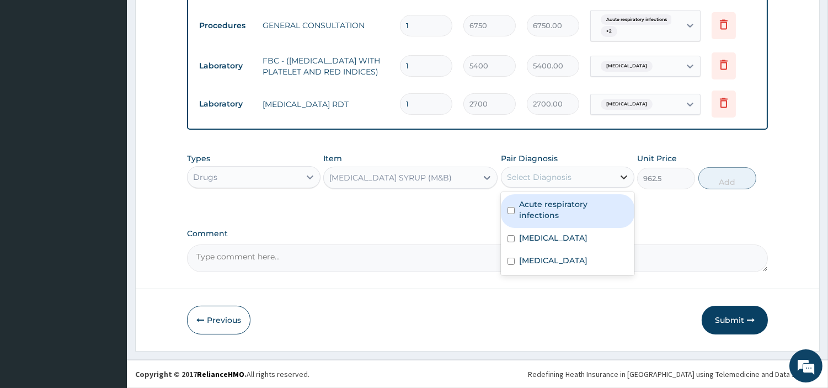
drag, startPoint x: 572, startPoint y: 203, endPoint x: 629, endPoint y: 180, distance: 61.7
click at [572, 202] on label "Acute respiratory infections" at bounding box center [573, 210] width 109 height 22
checkbox input "true"
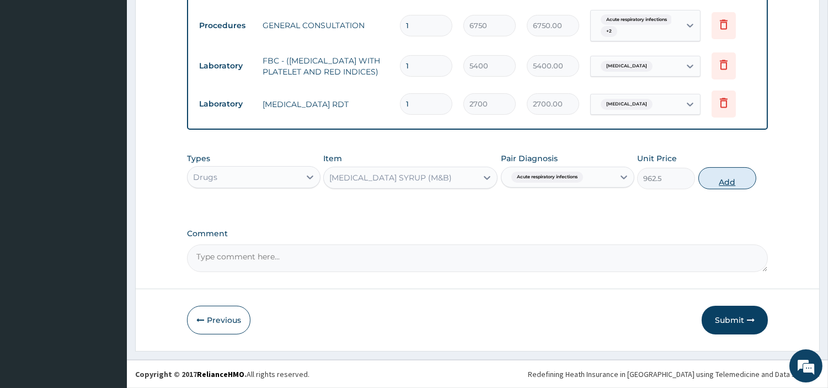
click at [705, 185] on button "Add" at bounding box center [727, 178] width 58 height 22
type input "0"
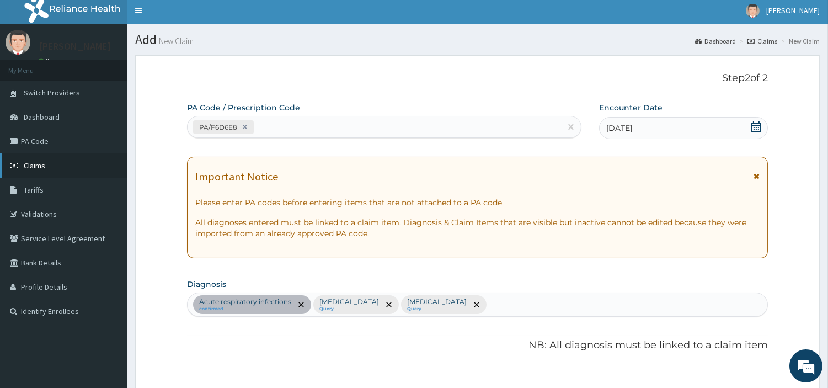
scroll to position [0, 0]
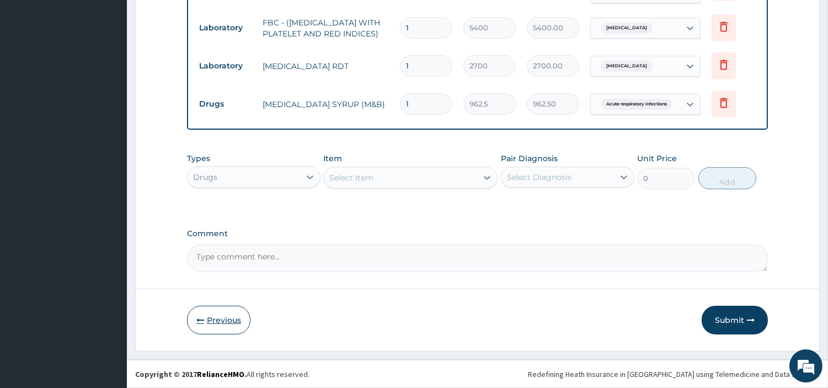
click at [230, 328] on button "Previous" at bounding box center [218, 320] width 63 height 29
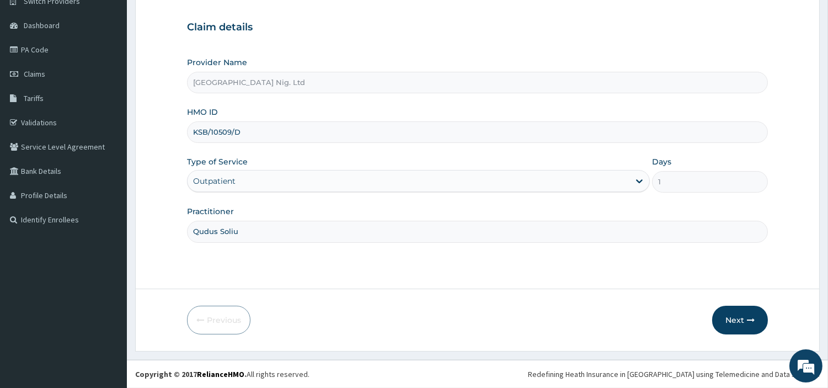
click at [209, 121] on input "KSB/10509/D" at bounding box center [477, 132] width 581 height 22
click at [207, 121] on input "KSB/10509/D" at bounding box center [477, 132] width 581 height 22
click at [745, 322] on button "Next" at bounding box center [740, 320] width 56 height 29
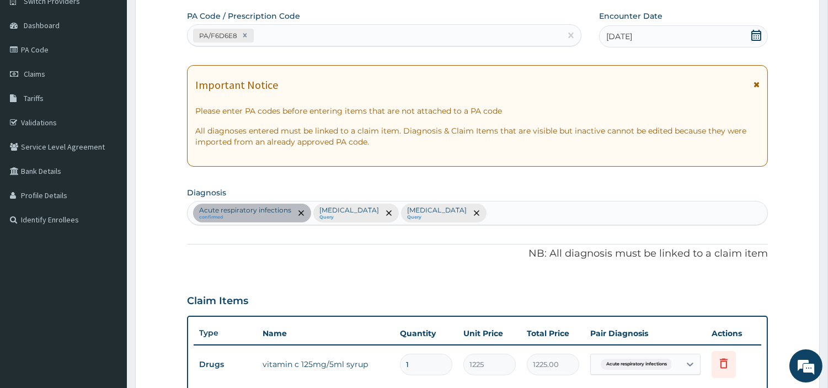
click at [328, 36] on div "PA/F6D6E8" at bounding box center [374, 35] width 373 height 18
paste input "PA/B2B91D"
type input "PA/B2B91D"
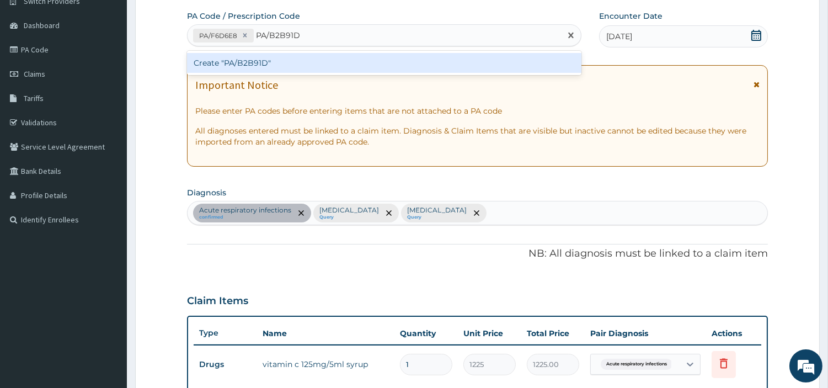
click at [329, 58] on div "Create "PA/B2B91D"" at bounding box center [384, 63] width 394 height 20
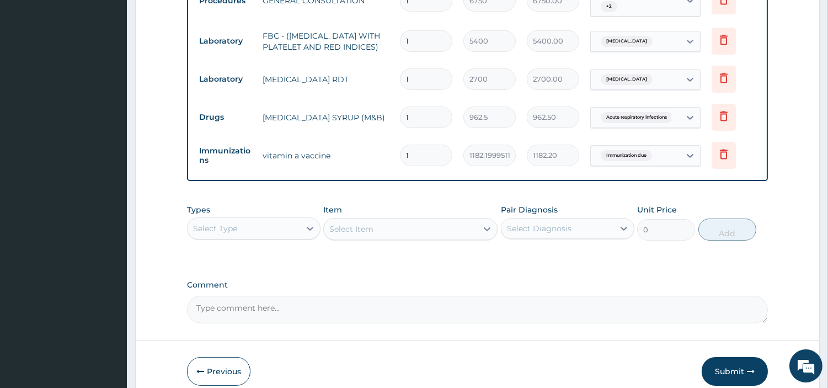
scroll to position [527, 0]
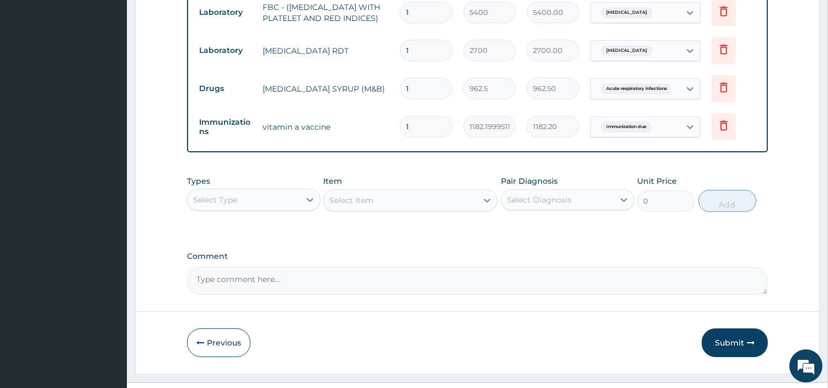
click at [725, 350] on button "Submit" at bounding box center [735, 342] width 66 height 29
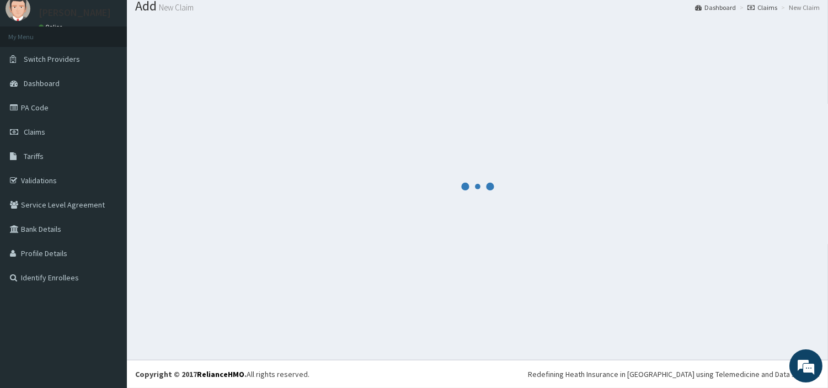
scroll to position [36, 0]
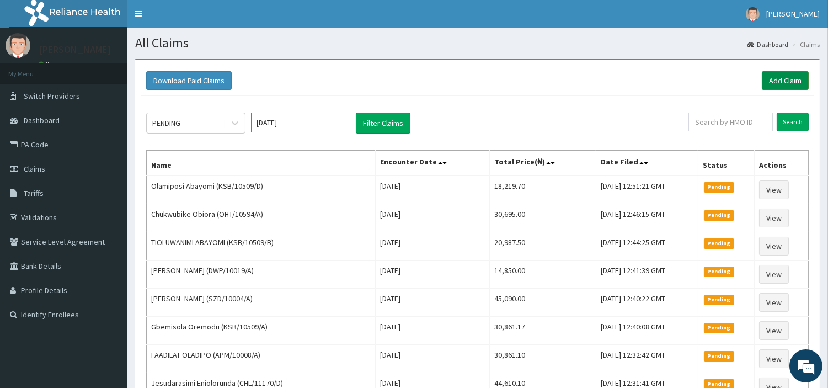
click at [762, 82] on link "Add Claim" at bounding box center [785, 80] width 47 height 19
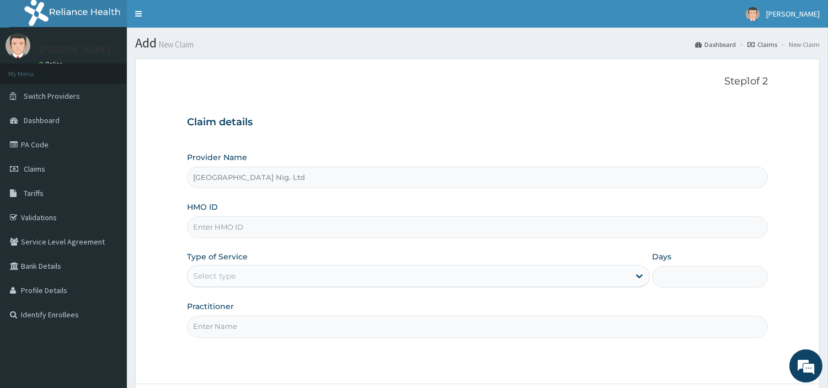
click at [289, 223] on input "HMO ID" at bounding box center [477, 227] width 581 height 22
paste input "KSB/10509/D"
type input "KSB/10509/D"
click at [339, 280] on div "Select type" at bounding box center [409, 276] width 442 height 18
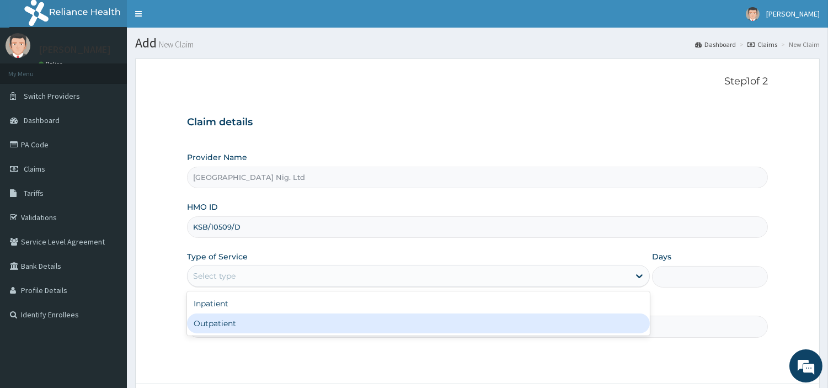
click at [329, 322] on div "Outpatient" at bounding box center [418, 323] width 463 height 20
type input "1"
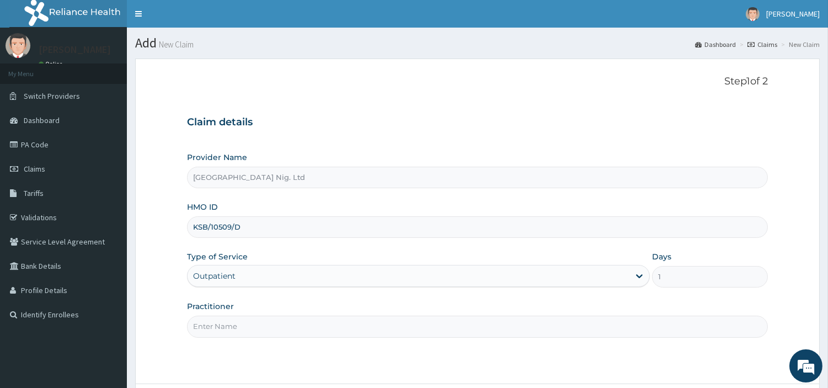
click at [329, 322] on input "Practitioner" at bounding box center [477, 327] width 581 height 22
paste input "Elasimen Precious"
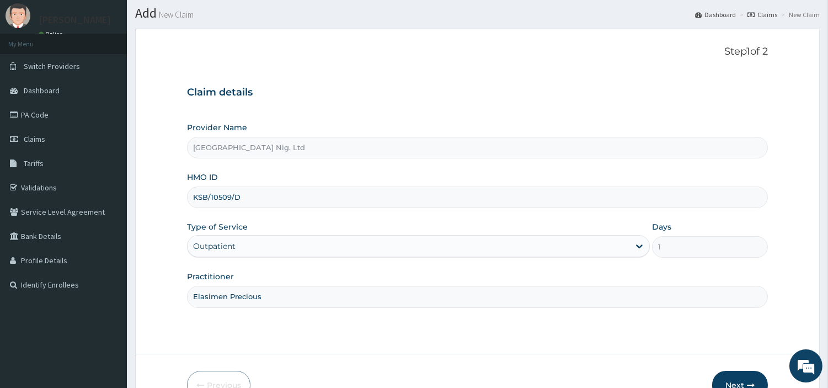
scroll to position [61, 0]
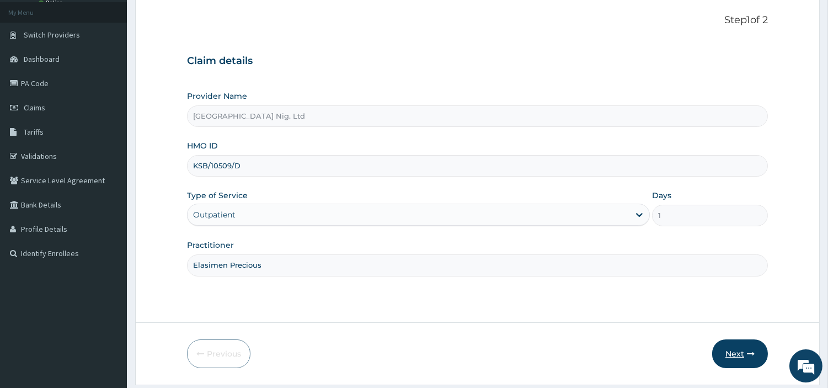
type input "Elasimen Precious"
click at [728, 345] on button "Next" at bounding box center [740, 353] width 56 height 29
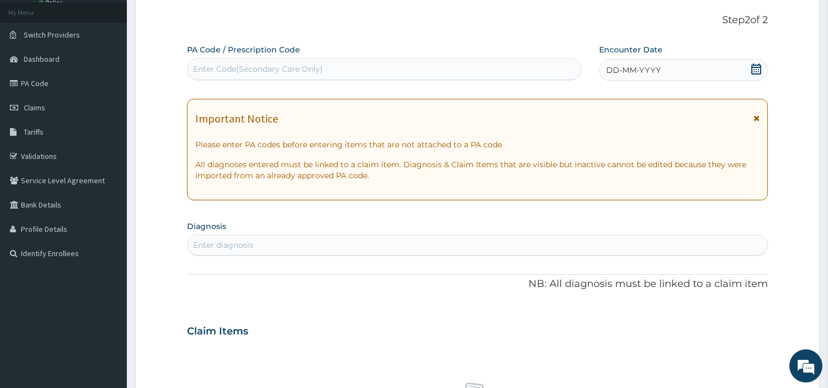
click at [722, 74] on div "DD-MM-YYYY" at bounding box center [683, 70] width 169 height 22
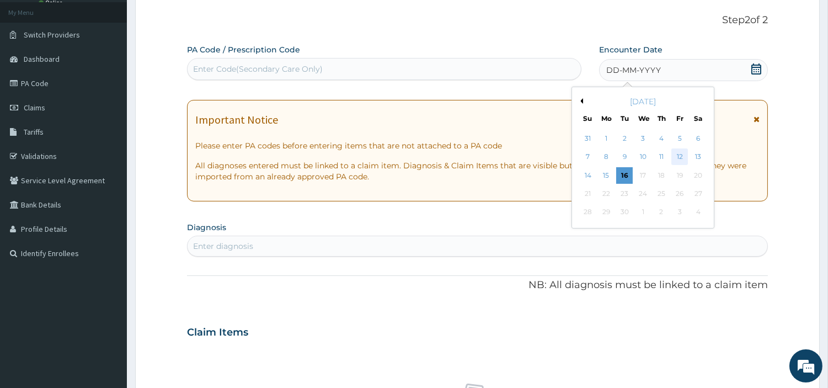
click at [679, 158] on div "12" at bounding box center [679, 157] width 17 height 17
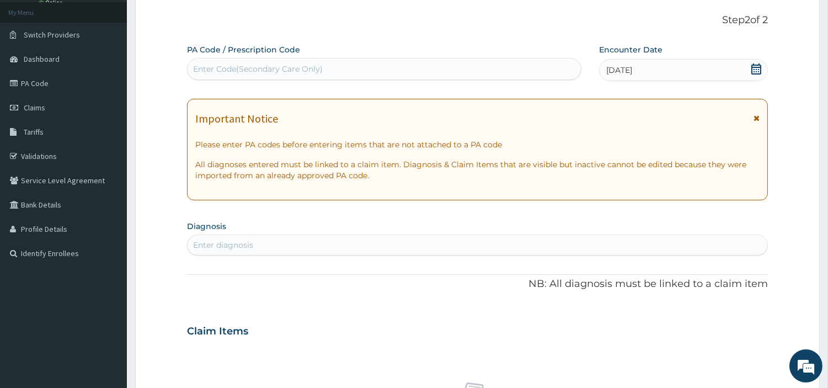
click at [617, 241] on div "Enter diagnosis" at bounding box center [478, 245] width 580 height 18
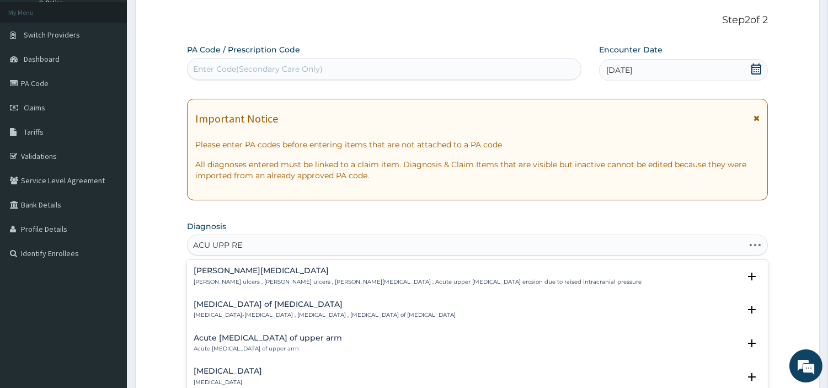
type input "ACU UPP RES"
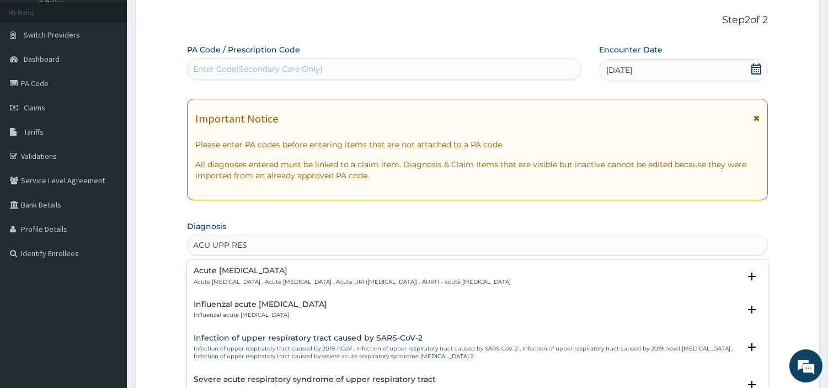
click at [290, 276] on div "Acute upper respiratory infection Acute upper respiratory infection , Acute upp…" at bounding box center [352, 275] width 317 height 19
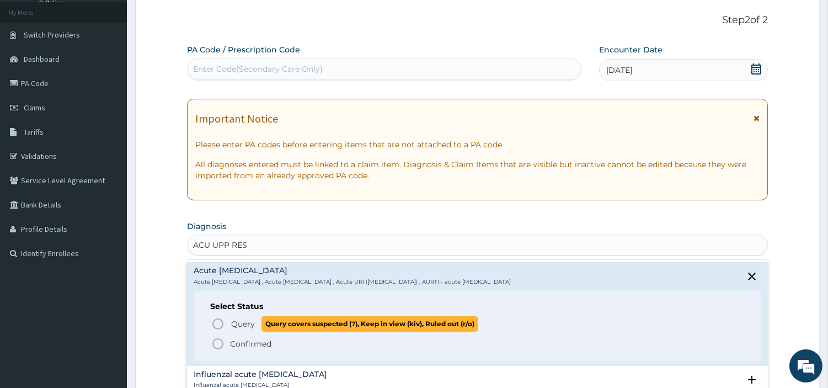
click at [259, 324] on p "Query Query covers suspected (?), Keep in view (kiv), Ruled out (r/o)" at bounding box center [354, 323] width 248 height 15
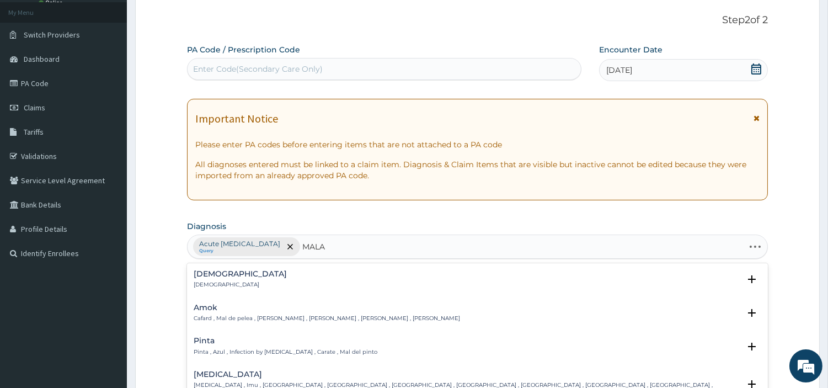
type input "MALAR"
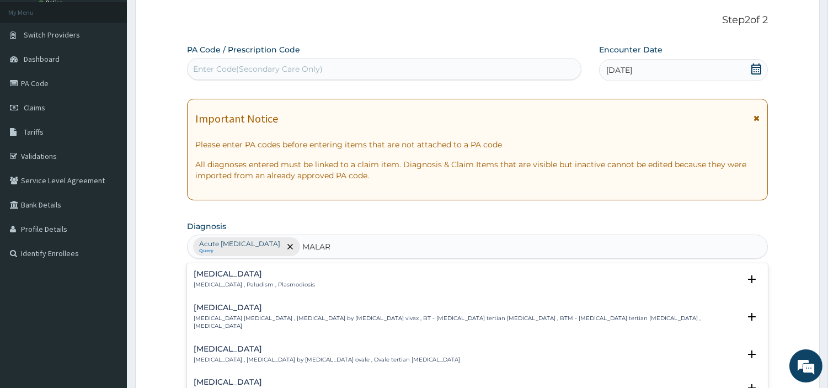
click at [228, 285] on p "Malaria , Paludism , Plasmodiosis" at bounding box center [254, 285] width 121 height 8
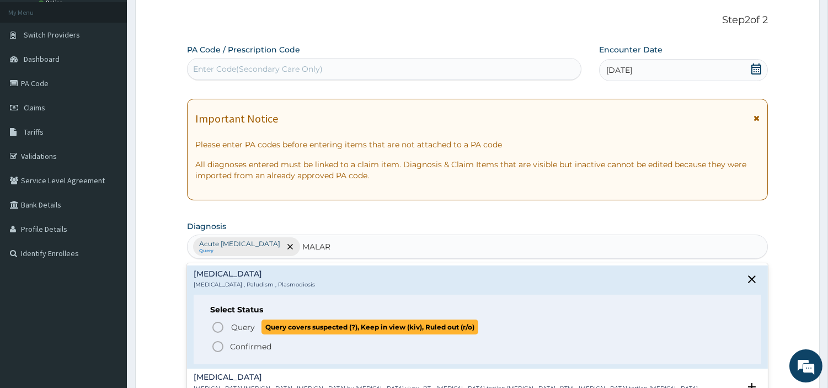
click at [223, 327] on icon "status option query" at bounding box center [217, 326] width 13 height 13
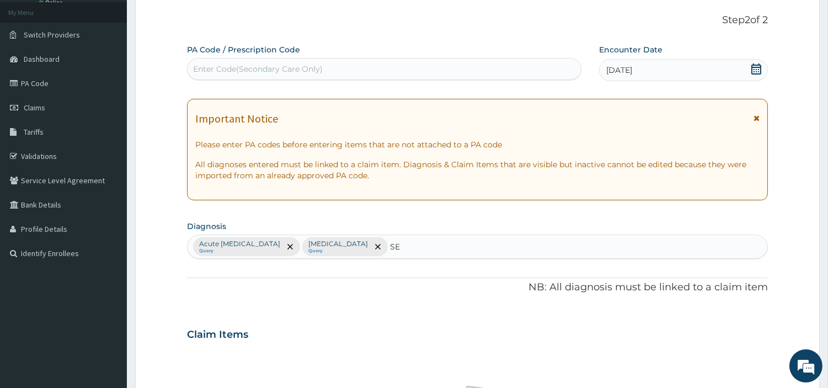
type input "SEP"
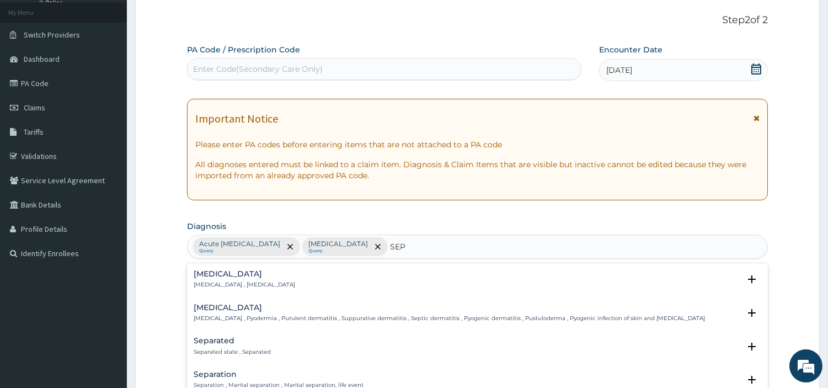
click at [213, 273] on h4 "Sepsis" at bounding box center [244, 274] width 101 height 8
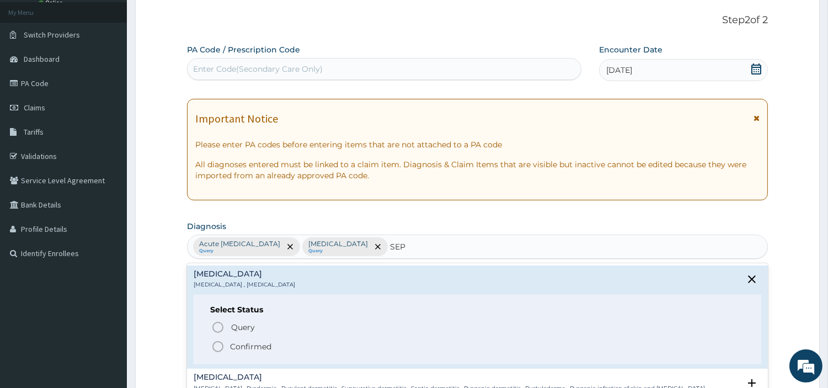
click at [216, 317] on div "Select Status Query Query covers suspected (?), Keep in view (kiv), Ruled out (…" at bounding box center [478, 330] width 568 height 70
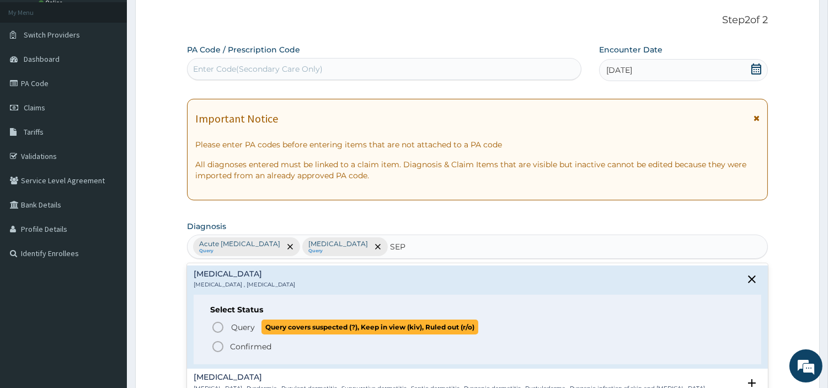
click at [217, 327] on icon "status option query" at bounding box center [217, 326] width 13 height 13
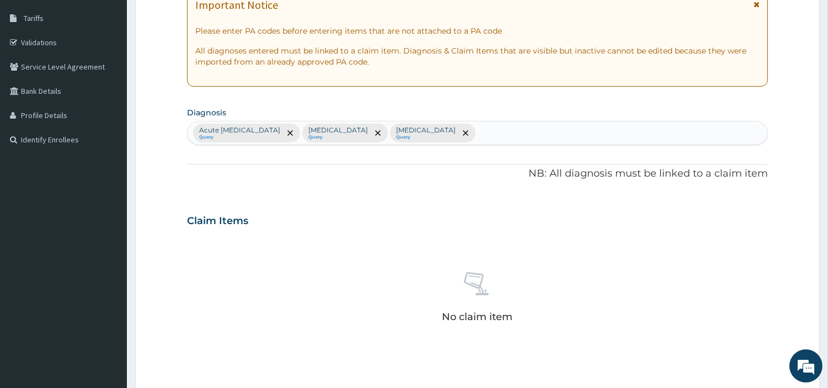
scroll to position [407, 0]
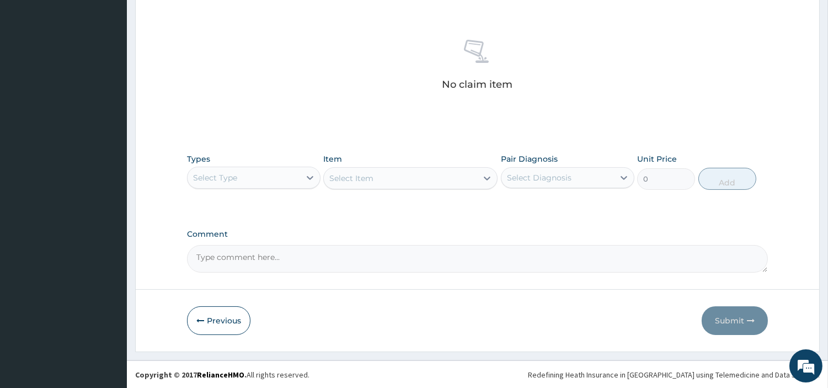
click at [259, 169] on div "Select Type" at bounding box center [244, 178] width 113 height 18
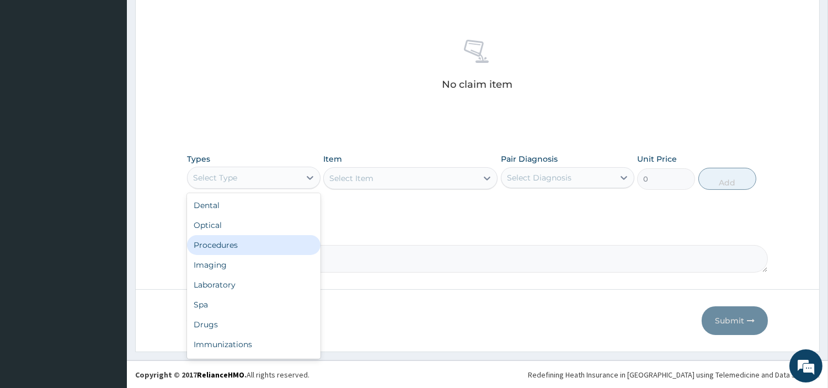
drag, startPoint x: 254, startPoint y: 245, endPoint x: 392, endPoint y: 276, distance: 142.0
click at [252, 245] on div "Procedures" at bounding box center [253, 245] width 133 height 20
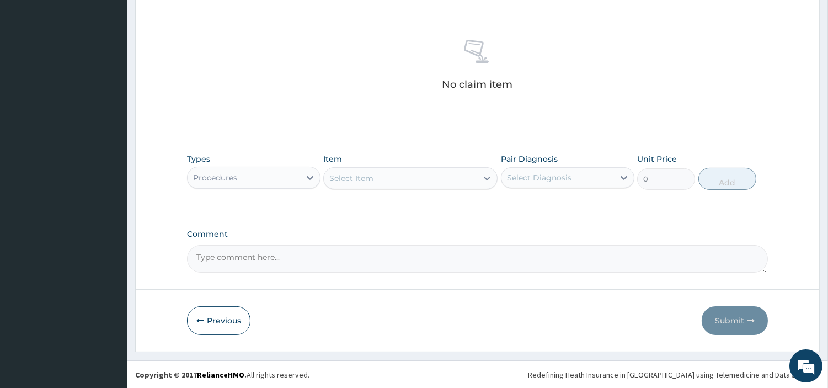
click at [384, 180] on div "Select Item" at bounding box center [400, 178] width 153 height 18
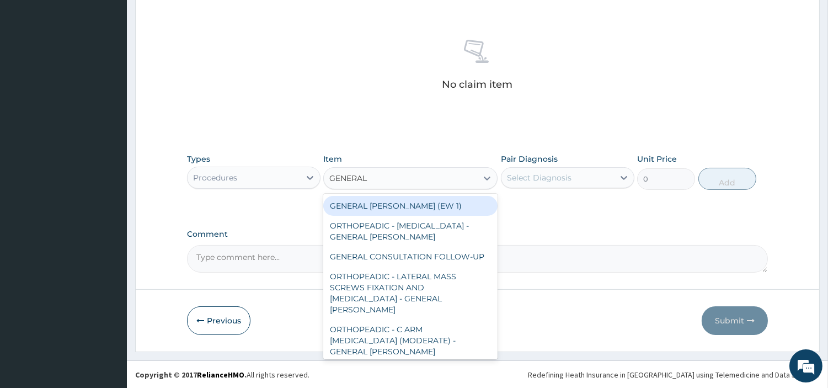
type input "GENERAL C"
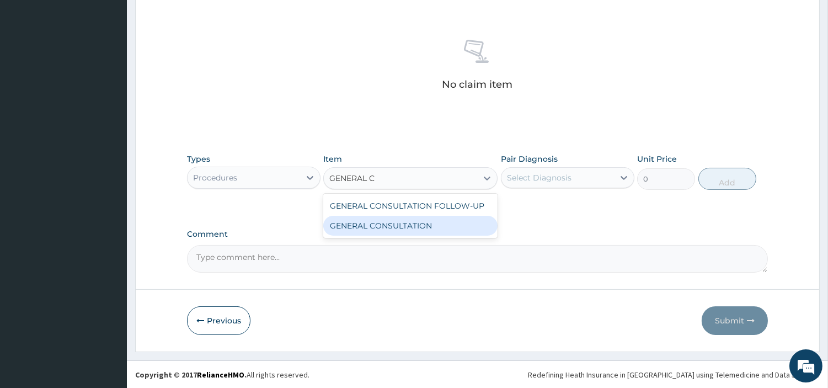
click at [394, 232] on div "GENERAL CONSULTATION" at bounding box center [410, 226] width 174 height 20
type input "6750"
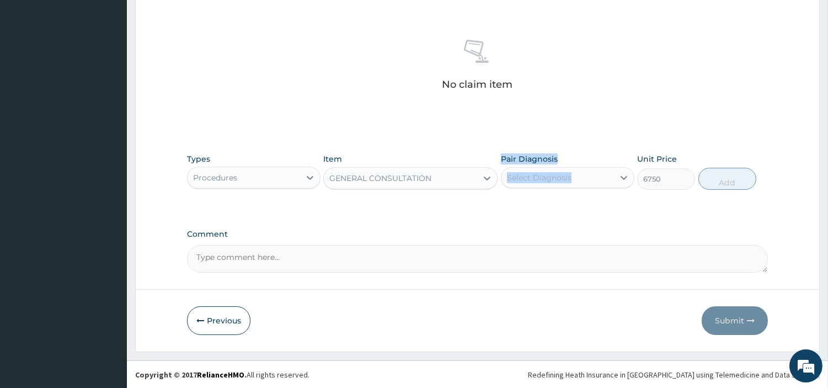
click at [499, 190] on div "Types Procedures Item GENERAL CONSULTATION Pair Diagnosis Select Diagnosis Unit…" at bounding box center [477, 171] width 581 height 47
click at [510, 180] on div "Select Diagnosis" at bounding box center [539, 177] width 65 height 11
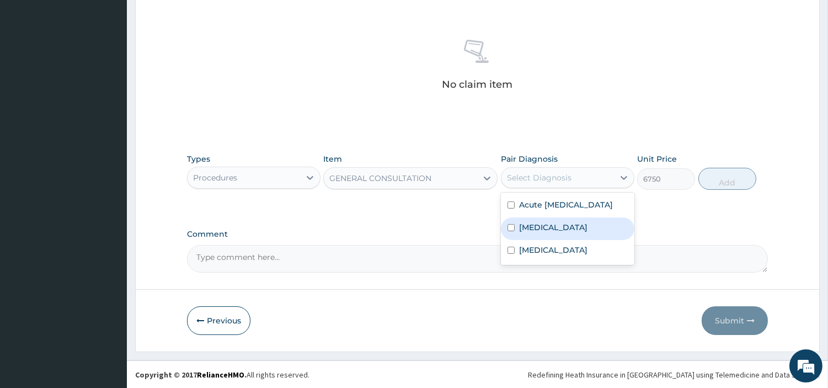
drag, startPoint x: 537, startPoint y: 232, endPoint x: 537, endPoint y: 210, distance: 21.5
click at [536, 232] on div "Malaria" at bounding box center [567, 228] width 133 height 23
checkbox input "true"
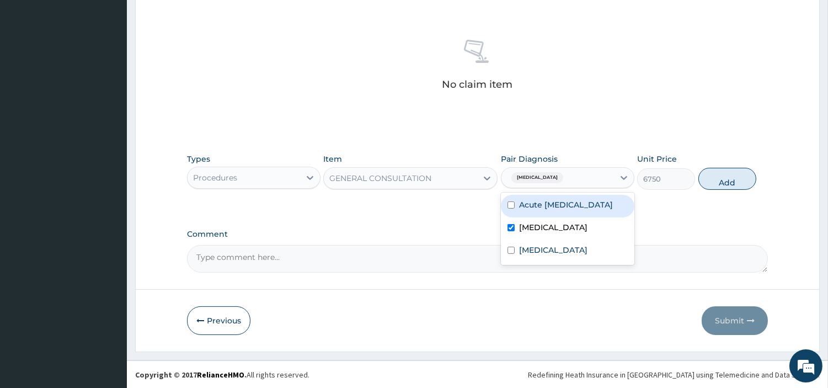
click at [538, 203] on label "Acute upper respiratory infection" at bounding box center [566, 204] width 94 height 11
checkbox input "true"
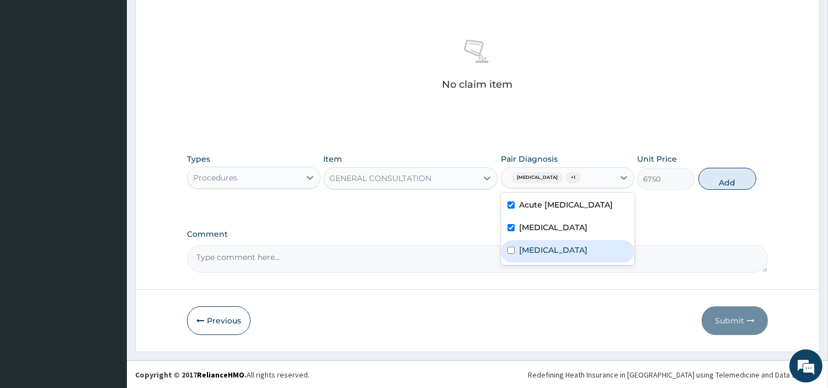
click at [537, 255] on label "Sepsis" at bounding box center [553, 249] width 68 height 11
checkbox input "true"
click at [748, 172] on button "Add" at bounding box center [727, 179] width 58 height 22
type input "0"
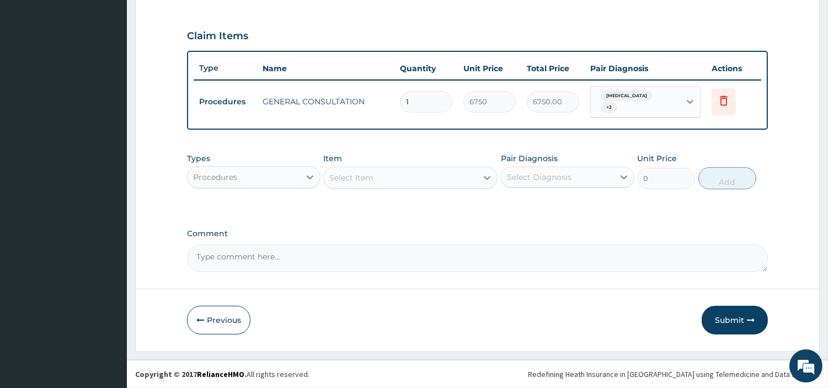
scroll to position [354, 0]
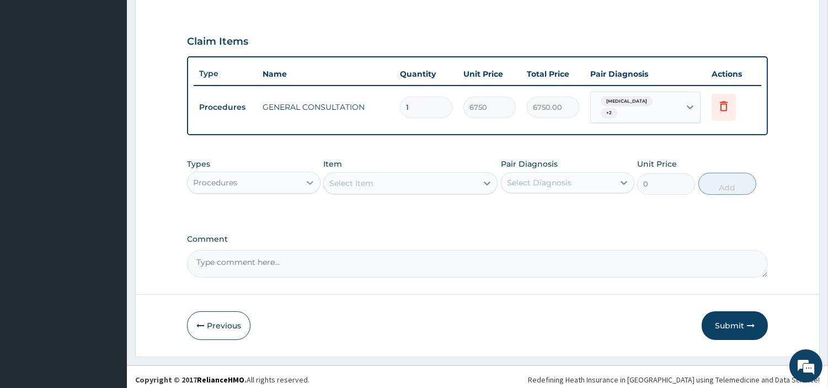
click at [306, 177] on icon at bounding box center [309, 182] width 11 height 11
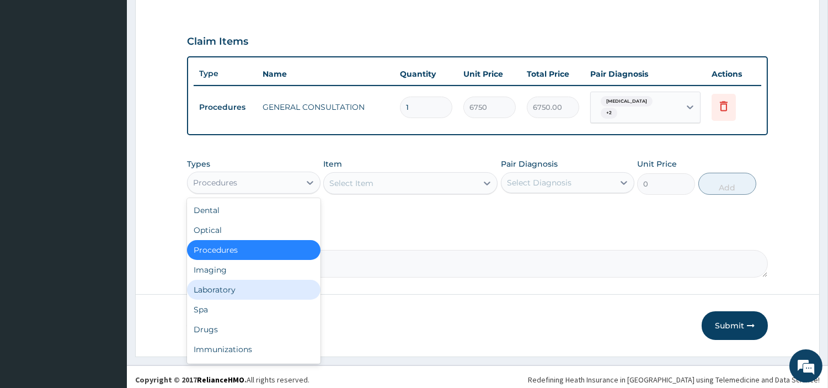
click at [265, 288] on div "Laboratory" at bounding box center [253, 290] width 133 height 20
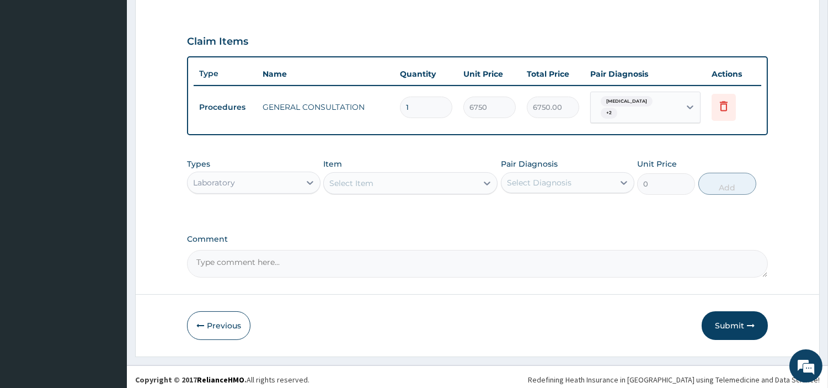
click at [441, 175] on div "Select Item" at bounding box center [400, 183] width 153 height 18
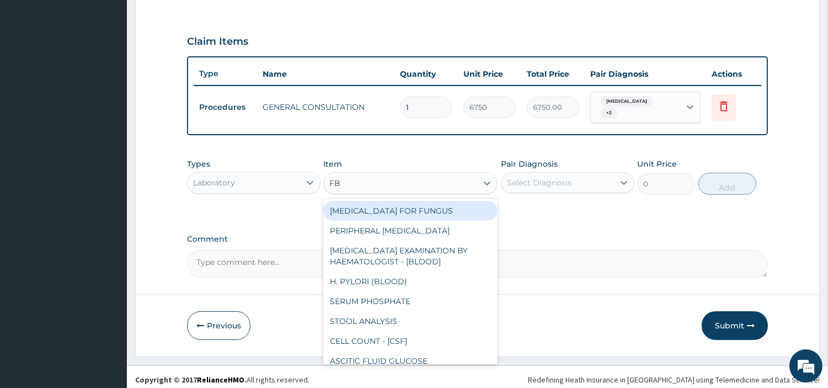
type input "FBC"
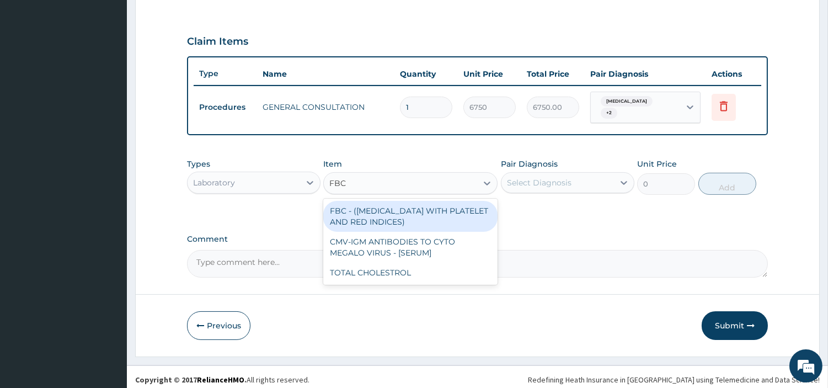
click at [420, 217] on div "FBC - (FULL BLOOD COUNT WITH PLATELET AND RED INDICES)" at bounding box center [410, 216] width 174 height 31
type input "5400"
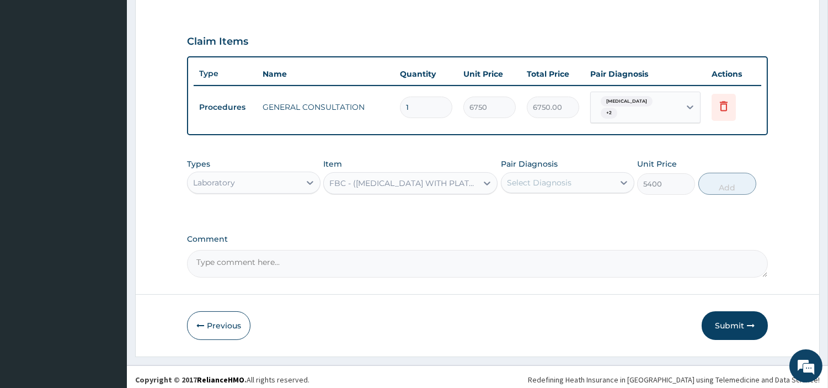
click at [565, 153] on div "Types Laboratory Item FBC - (FULL BLOOD COUNT WITH PLATELET AND RED INDICES) Pa…" at bounding box center [477, 176] width 581 height 47
click at [563, 177] on div "Select Diagnosis" at bounding box center [539, 182] width 65 height 11
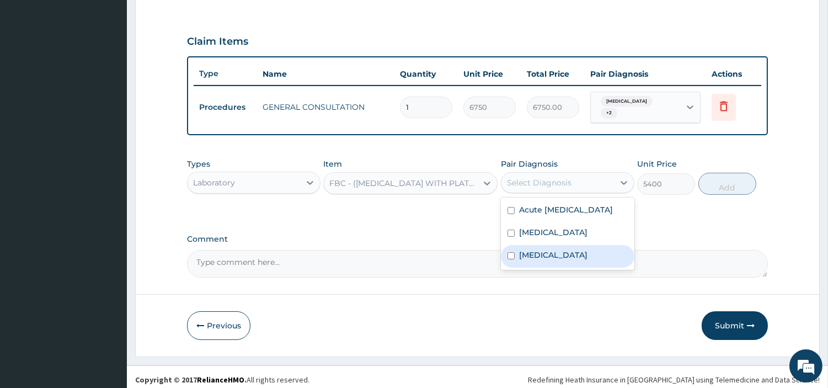
click at [552, 253] on div "Sepsis" at bounding box center [567, 256] width 133 height 23
checkbox input "true"
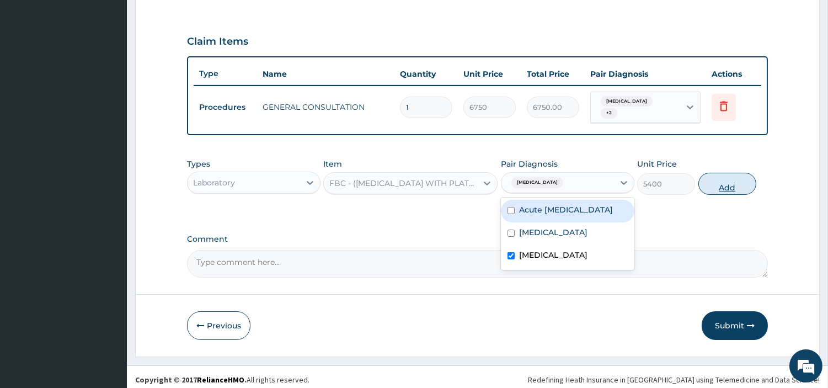
click at [740, 184] on button "Add" at bounding box center [727, 184] width 58 height 22
type input "0"
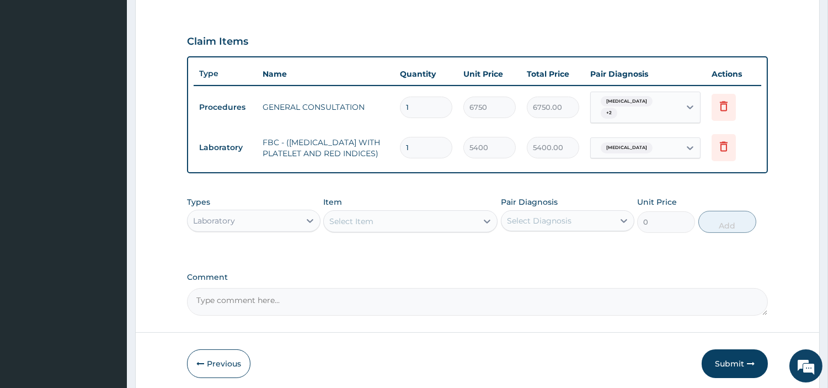
click at [438, 228] on div "Select Item" at bounding box center [400, 221] width 153 height 18
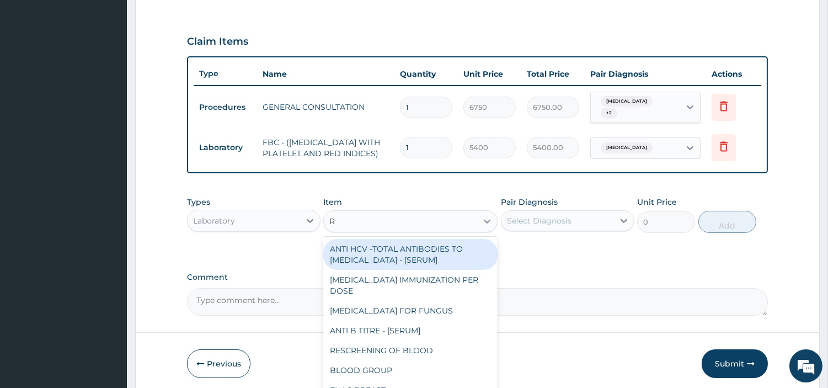
type input "RD"
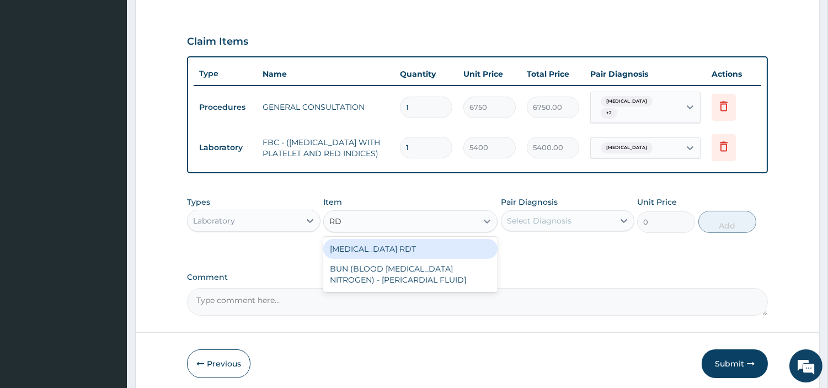
click at [434, 252] on div "MALARIA RDT" at bounding box center [410, 249] width 174 height 20
type input "2700"
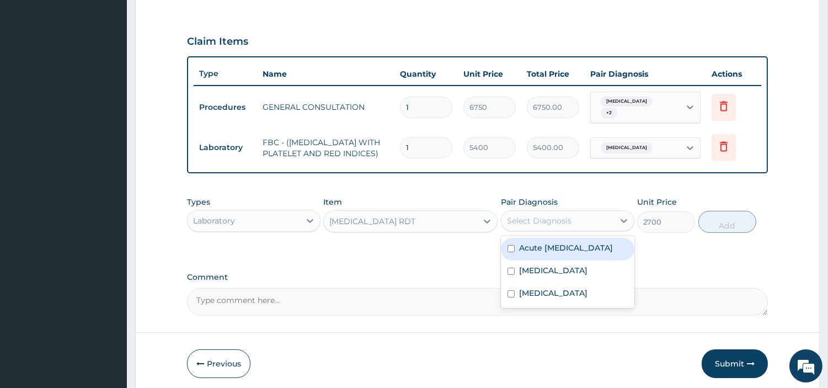
click at [549, 212] on div "Select Diagnosis" at bounding box center [557, 221] width 113 height 18
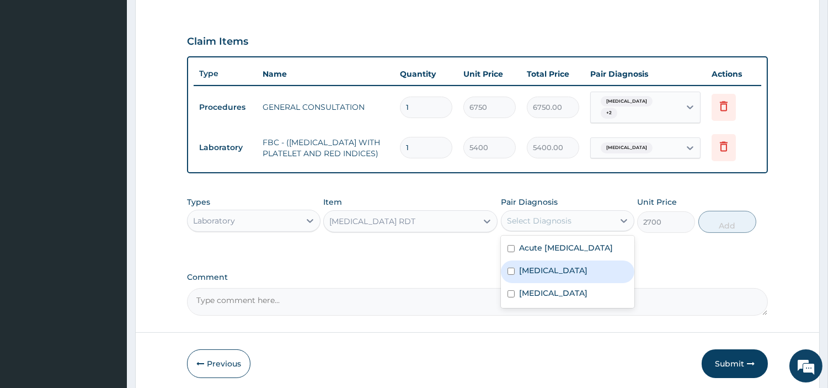
drag, startPoint x: 549, startPoint y: 279, endPoint x: 553, endPoint y: 269, distance: 10.7
click at [548, 279] on div "Malaria" at bounding box center [567, 271] width 133 height 23
checkbox input "true"
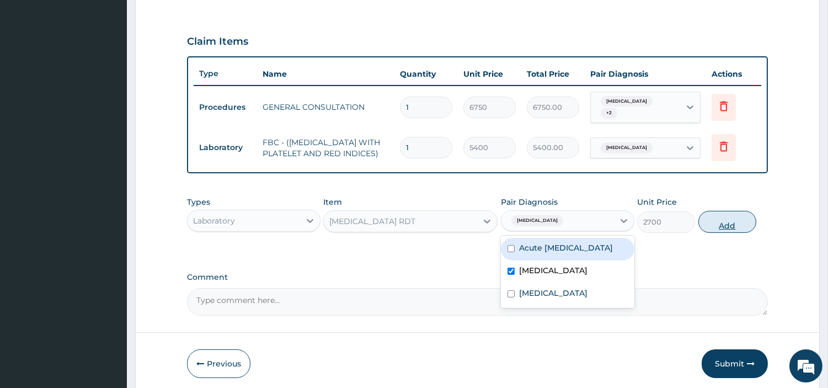
click at [742, 227] on button "Add" at bounding box center [727, 222] width 58 height 22
type input "0"
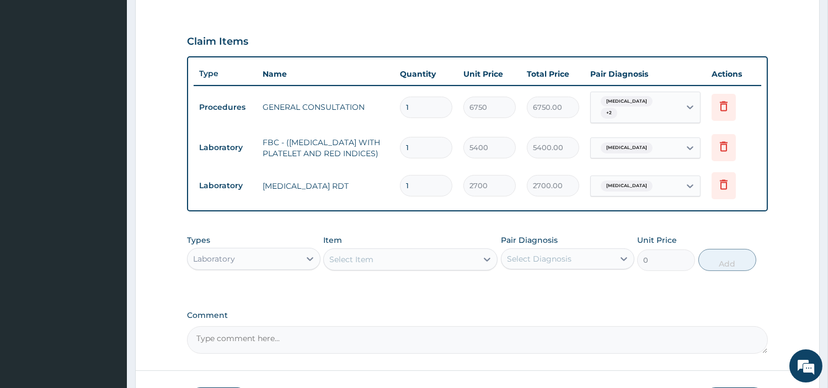
scroll to position [436, 0]
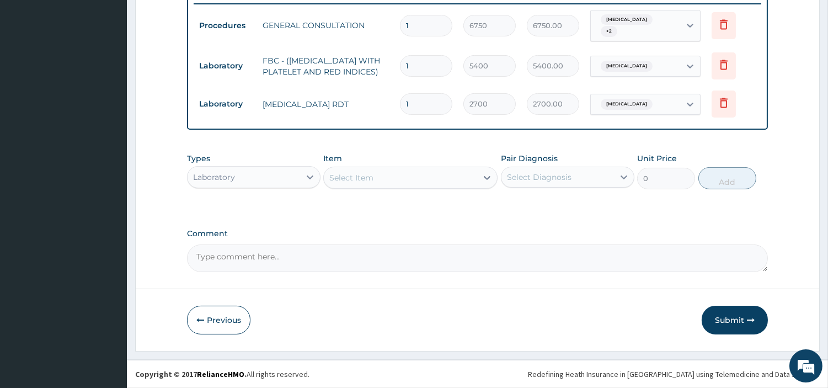
click at [264, 183] on div "Laboratory" at bounding box center [244, 177] width 113 height 18
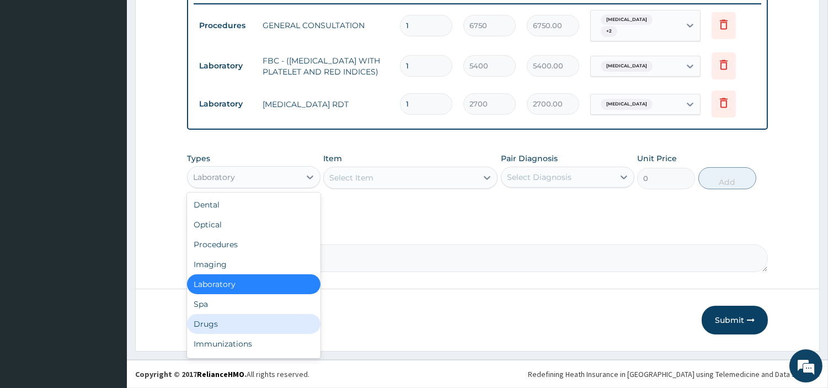
click at [202, 325] on div "Drugs" at bounding box center [253, 324] width 133 height 20
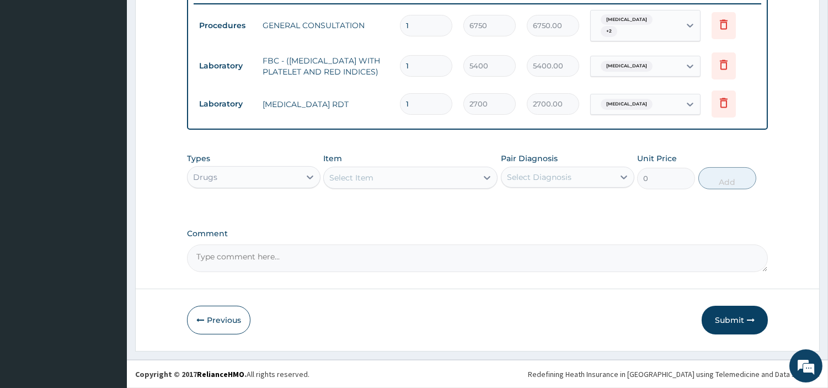
click at [436, 183] on div "Select Item" at bounding box center [400, 178] width 153 height 18
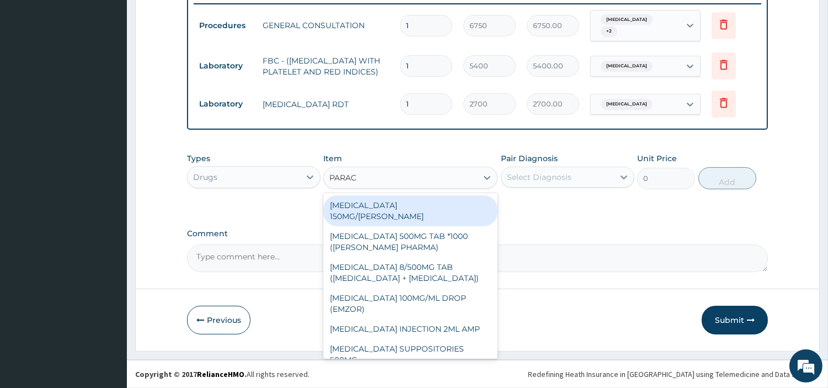
type input "PARACE"
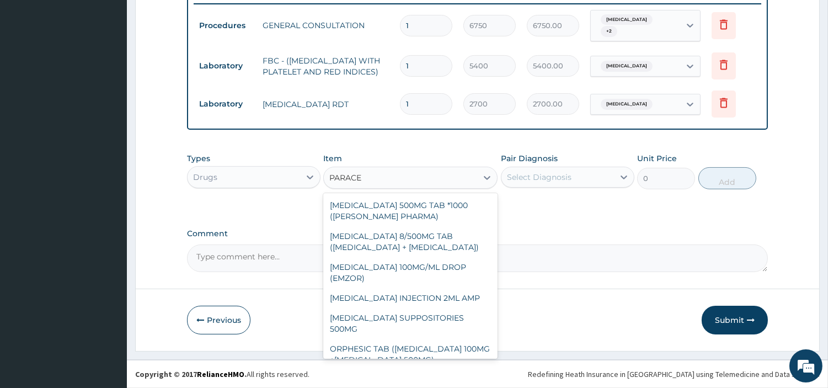
scroll to position [145, 0]
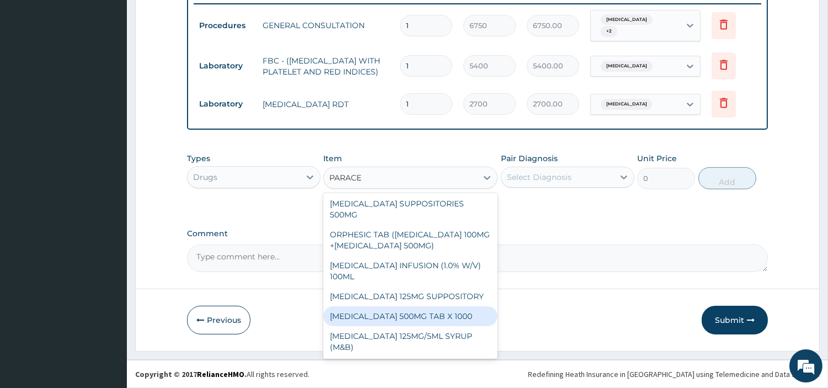
click at [439, 318] on div "PARACETAMOL 500MG TAB X 1000" at bounding box center [410, 316] width 174 height 20
type input "22.39999961853027"
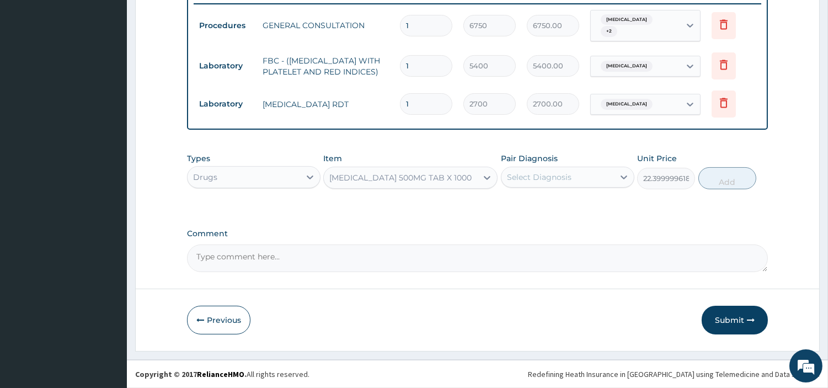
click at [527, 172] on div "Select Diagnosis" at bounding box center [539, 177] width 65 height 11
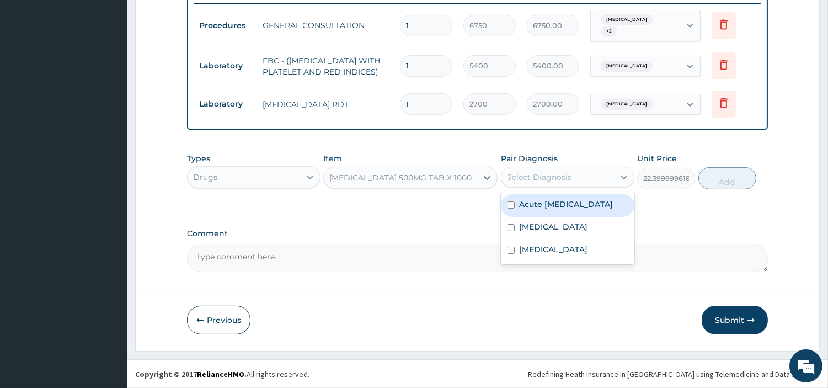
click at [528, 210] on label "Acute upper respiratory infection" at bounding box center [566, 204] width 94 height 11
checkbox input "true"
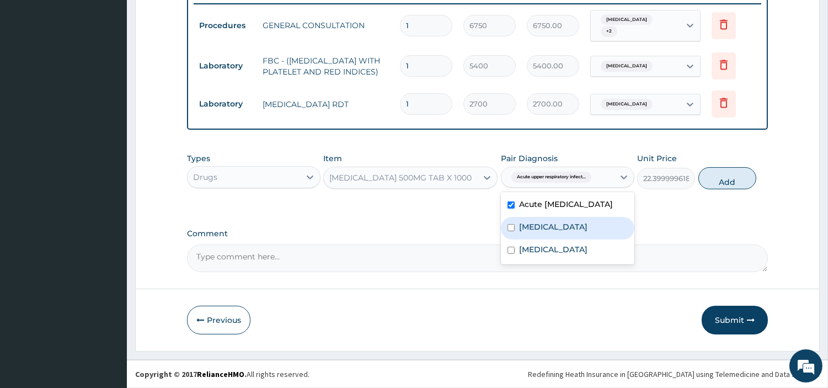
click at [526, 232] on div "Malaria" at bounding box center [567, 228] width 133 height 23
checkbox input "true"
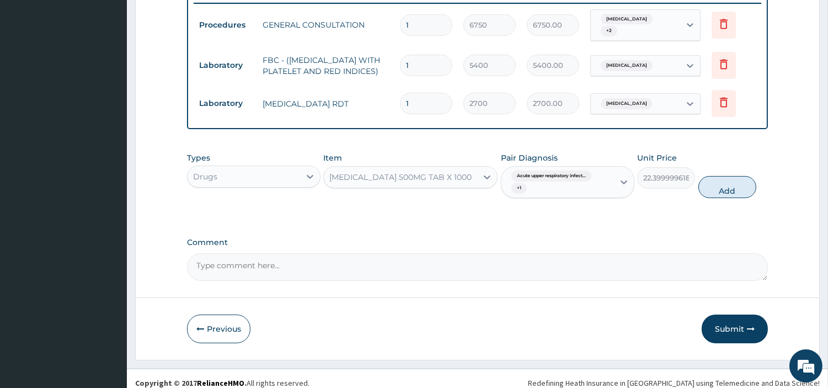
click at [722, 180] on button "Add" at bounding box center [727, 187] width 58 height 22
type input "0"
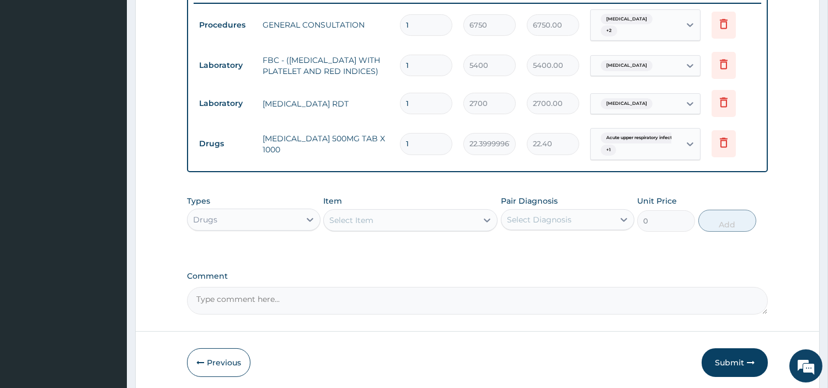
type input "18"
type input "403.20"
type input "18"
click at [426, 218] on div "Select Item" at bounding box center [400, 220] width 153 height 18
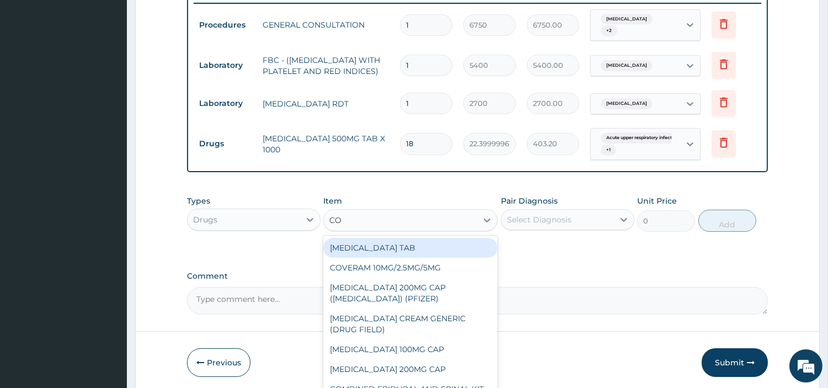
type input "COU"
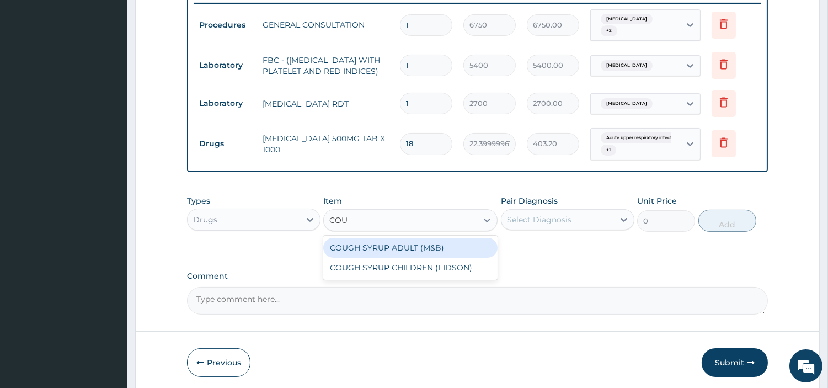
click at [411, 257] on div "COUGH SYRUP ADULT (M&B)" at bounding box center [410, 248] width 174 height 20
type input "1312.5"
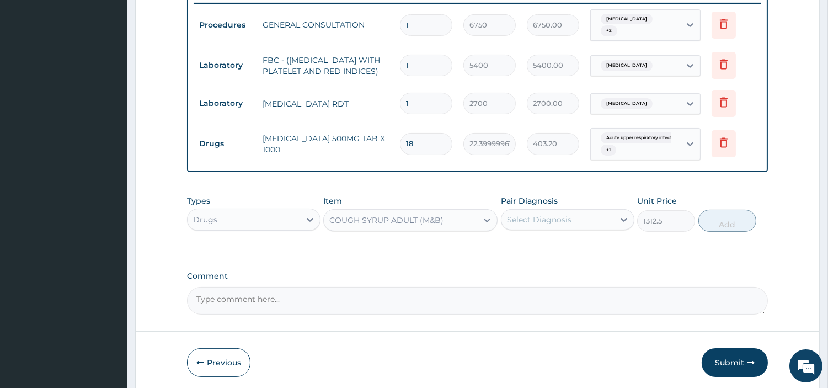
click at [537, 237] on div "Types Drugs Item option COUGH SYRUP ADULT (M&B), selected. Select is focused ,t…" at bounding box center [477, 213] width 581 height 47
click at [552, 204] on label "Pair Diagnosis" at bounding box center [529, 200] width 57 height 11
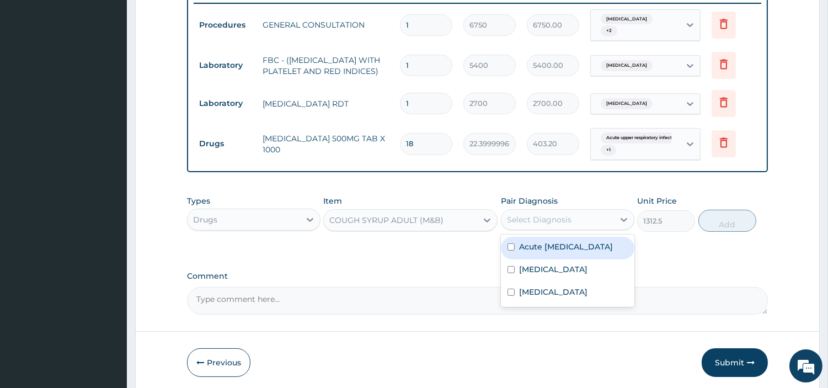
click at [552, 217] on div "Select Diagnosis" at bounding box center [539, 219] width 65 height 11
click at [553, 248] on label "Acute upper respiratory infection" at bounding box center [566, 246] width 94 height 11
checkbox input "true"
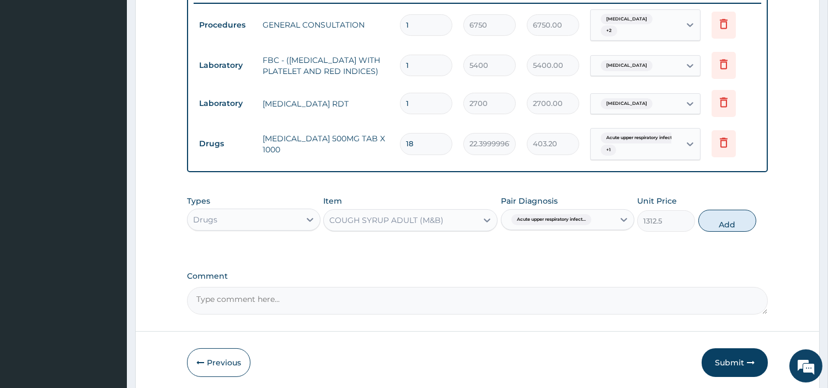
click at [716, 220] on button "Add" at bounding box center [727, 221] width 58 height 22
type input "0"
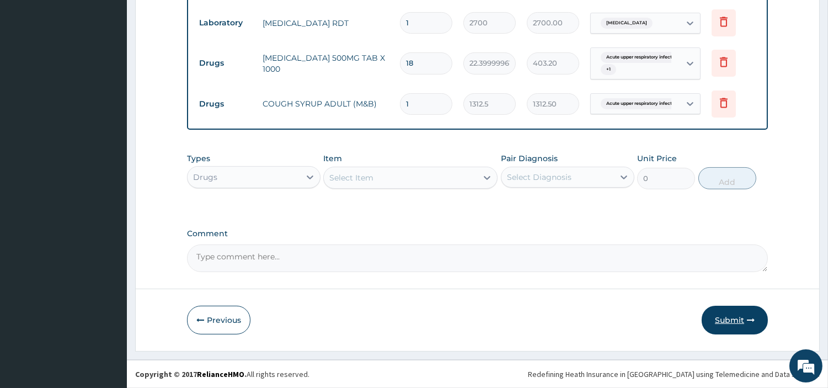
click at [721, 327] on button "Submit" at bounding box center [735, 320] width 66 height 29
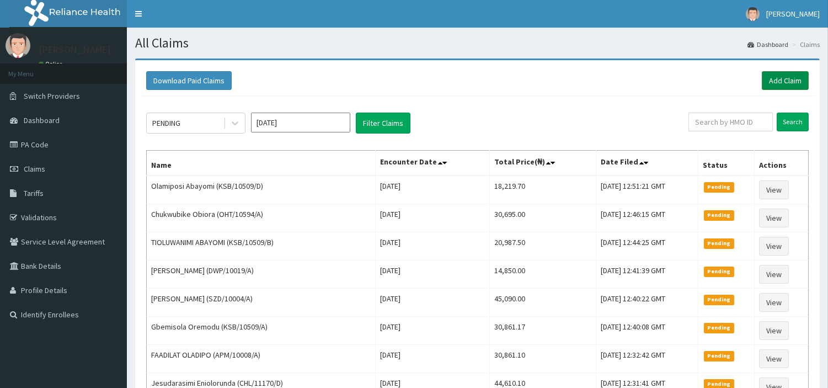
click at [776, 77] on link "Add Claim" at bounding box center [785, 80] width 47 height 19
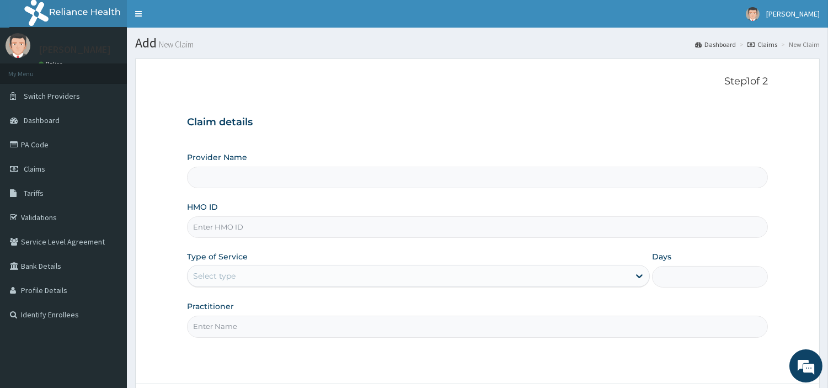
type input "[GEOGRAPHIC_DATA] Nig. Ltd"
click at [345, 227] on input "HMO ID" at bounding box center [477, 227] width 581 height 22
paste input "ENP/11994/D"
type input "ENP/11994/D"
click at [307, 280] on div "Select type" at bounding box center [409, 276] width 442 height 18
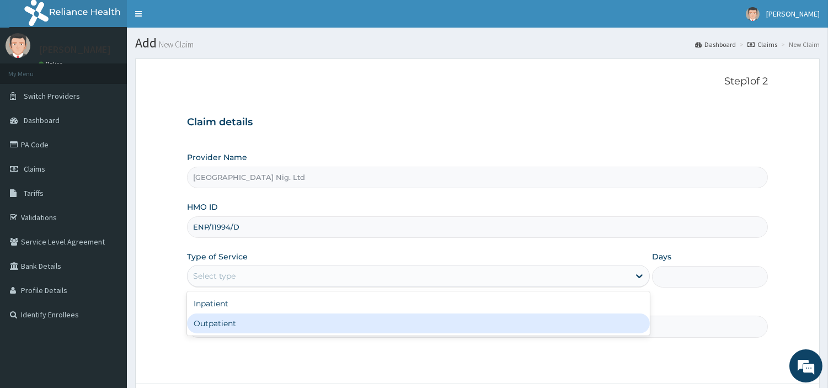
click at [305, 327] on div "Outpatient" at bounding box center [418, 323] width 463 height 20
type input "1"
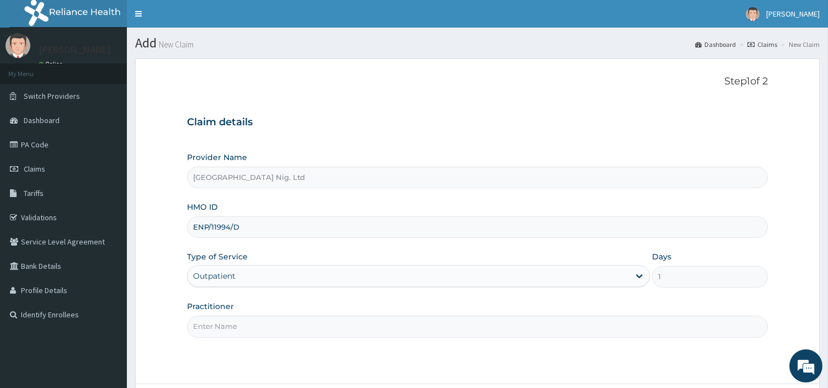
click at [306, 327] on input "Practitioner" at bounding box center [477, 327] width 581 height 22
paste input "OBAFEMI OLUSEGUN"
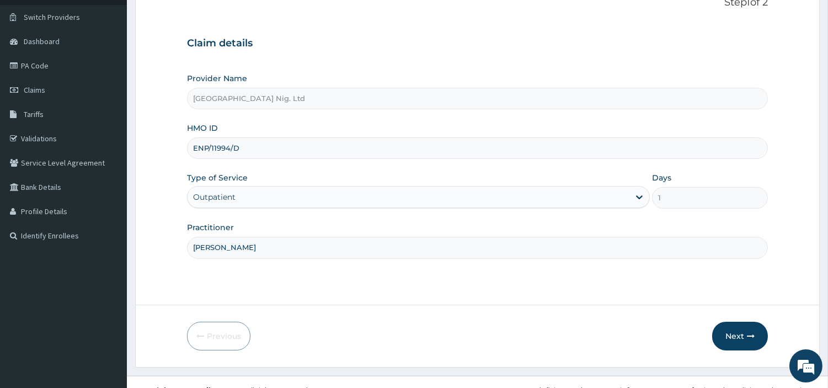
scroll to position [95, 0]
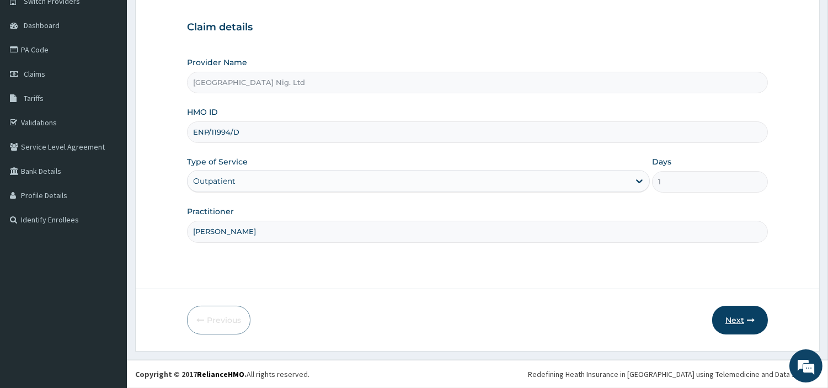
type input "OBAFEMI OLUSEGUN"
click at [726, 320] on button "Next" at bounding box center [740, 320] width 56 height 29
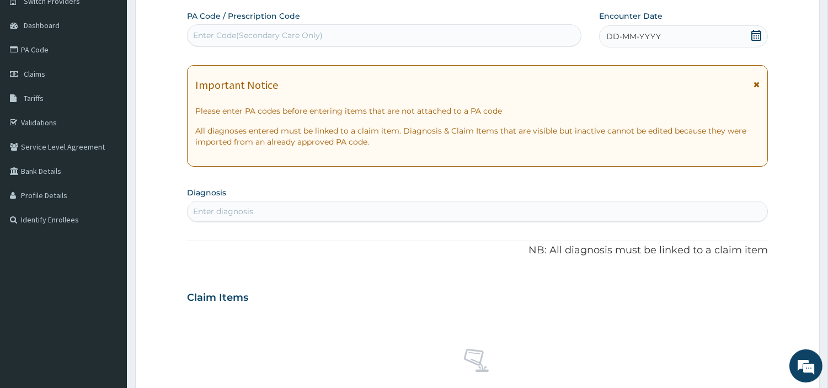
click at [653, 36] on span "DD-MM-YYYY" at bounding box center [633, 36] width 55 height 11
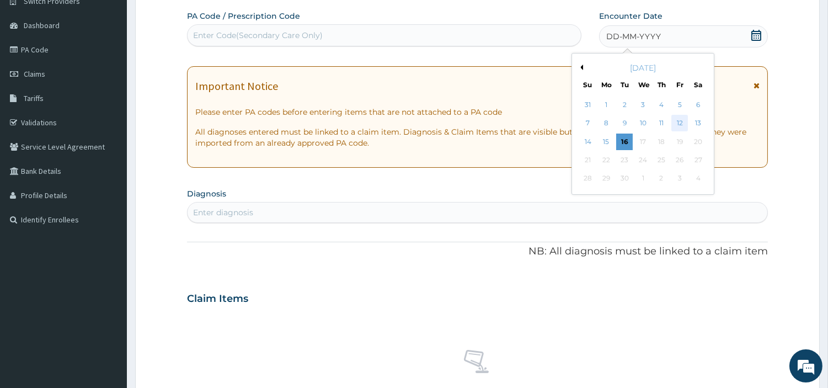
click at [680, 123] on div "12" at bounding box center [679, 123] width 17 height 17
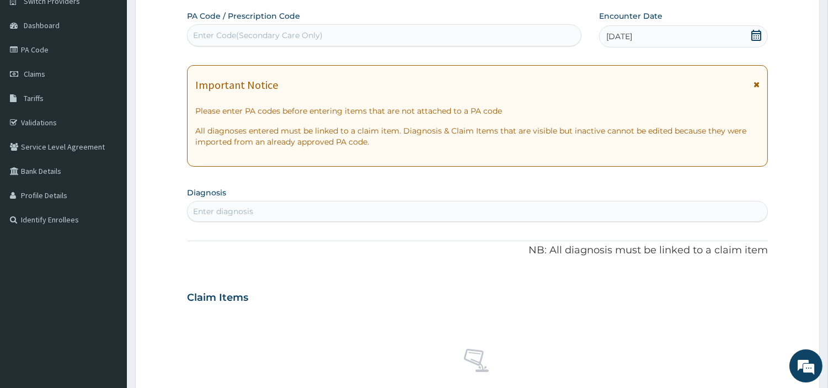
click at [585, 217] on div "Enter diagnosis" at bounding box center [478, 211] width 580 height 18
type input "MALAR"
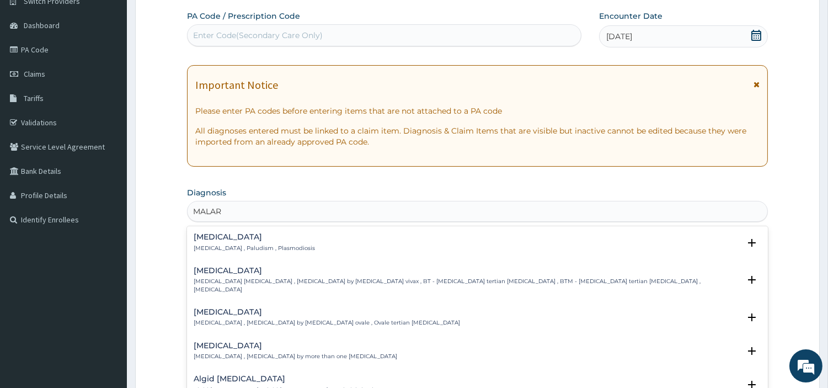
click at [216, 241] on h4 "Malaria" at bounding box center [254, 237] width 121 height 8
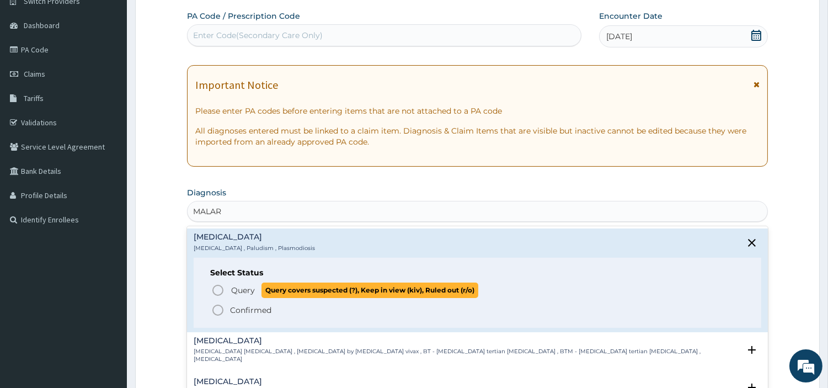
click at [215, 291] on icon "status option query" at bounding box center [217, 290] width 13 height 13
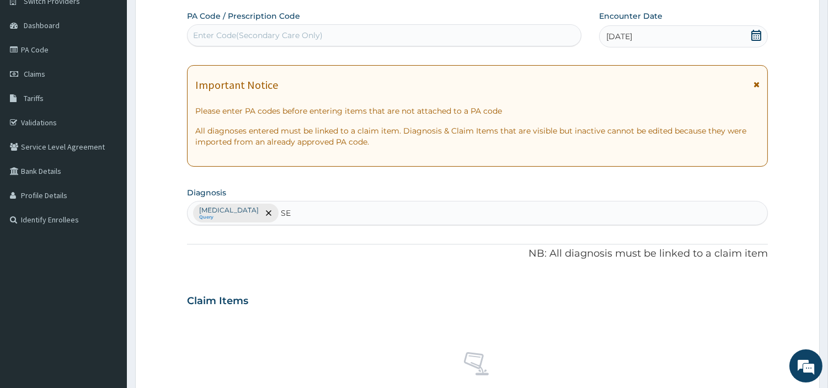
type input "SEP"
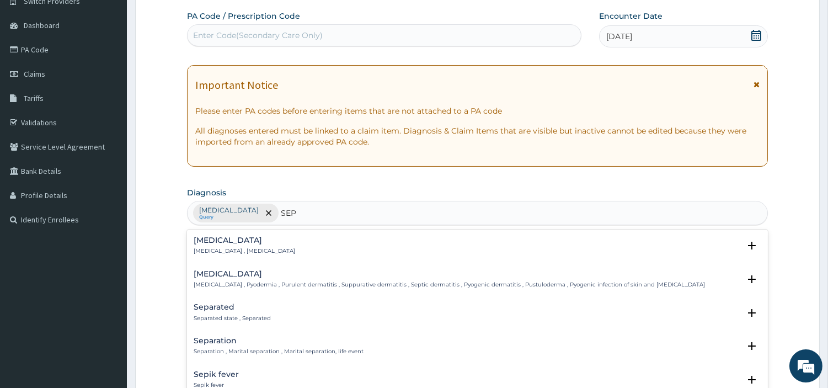
click at [240, 244] on h4 "Sepsis" at bounding box center [244, 240] width 101 height 8
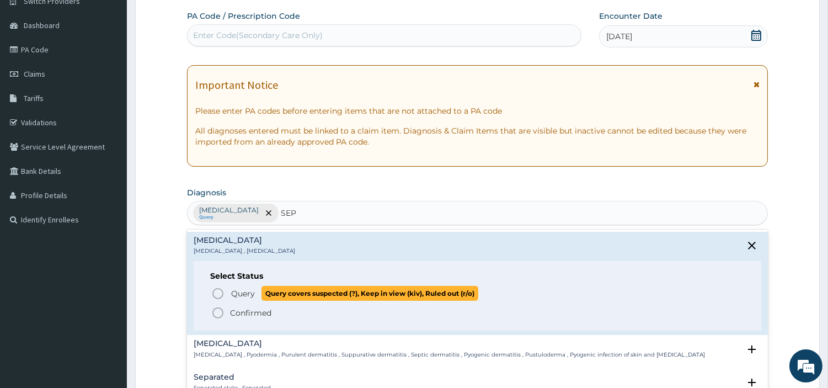
click at [216, 287] on icon "status option query" at bounding box center [217, 293] width 13 height 13
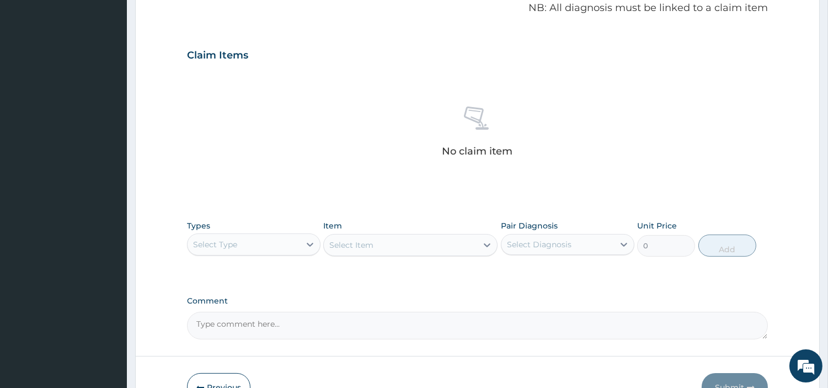
scroll to position [401, 0]
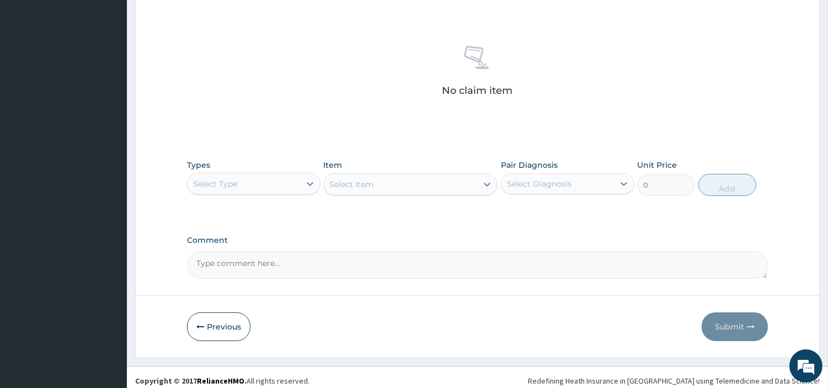
click at [274, 171] on div "Types Select Type" at bounding box center [253, 177] width 133 height 36
click at [276, 182] on div "Select Type" at bounding box center [244, 184] width 113 height 18
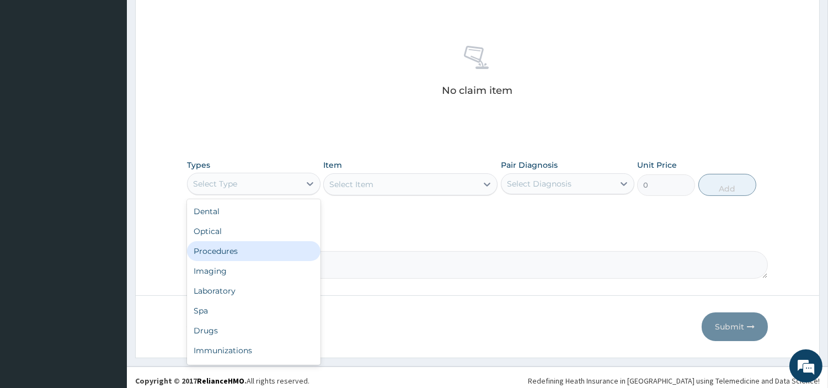
click at [260, 248] on div "Procedures" at bounding box center [253, 251] width 133 height 20
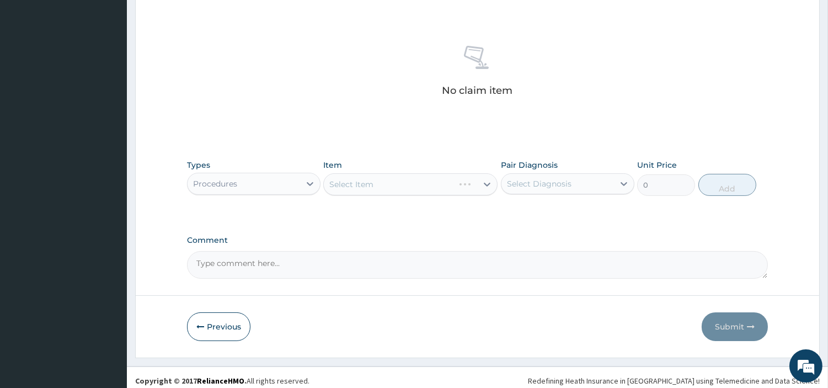
drag, startPoint x: 376, startPoint y: 165, endPoint x: 373, endPoint y: 191, distance: 26.1
click at [375, 168] on div "Item Select Item" at bounding box center [410, 177] width 174 height 36
click at [427, 186] on div "Select Item" at bounding box center [400, 184] width 153 height 18
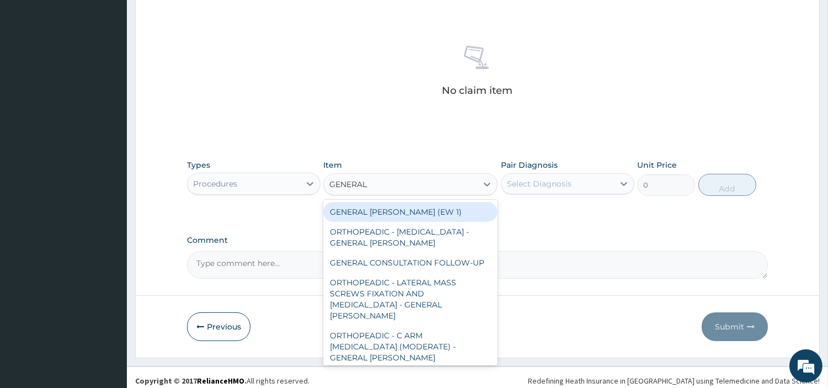
type input "GENERAL C"
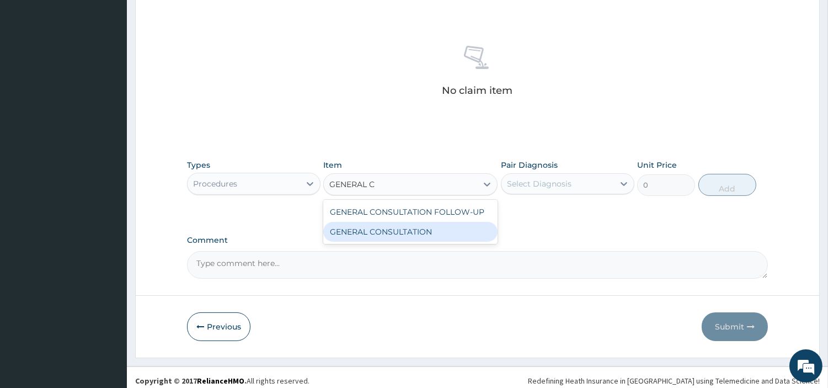
click at [411, 228] on div "GENERAL CONSULTATION" at bounding box center [410, 232] width 174 height 20
type input "6750"
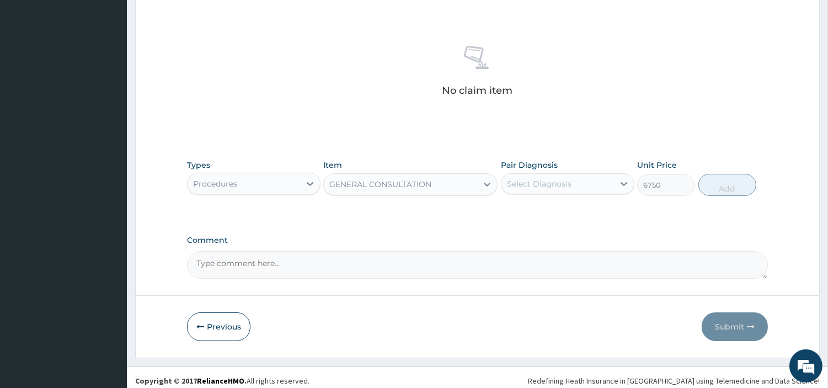
drag, startPoint x: 521, startPoint y: 180, endPoint x: 523, endPoint y: 197, distance: 17.2
click at [522, 180] on div "Select Diagnosis" at bounding box center [539, 183] width 65 height 11
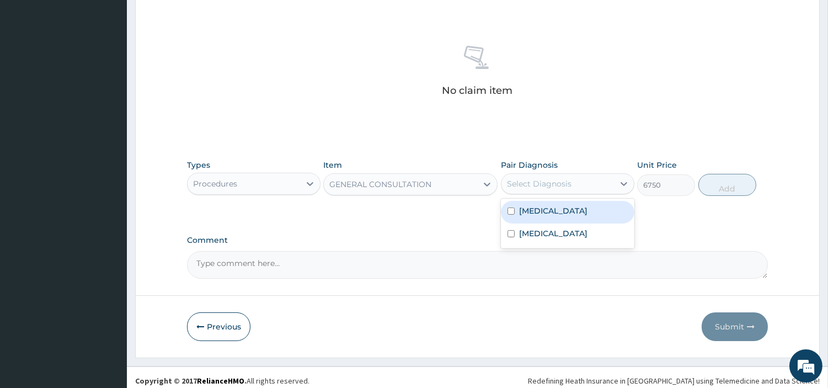
click at [521, 212] on label "Malaria" at bounding box center [553, 210] width 68 height 11
checkbox input "true"
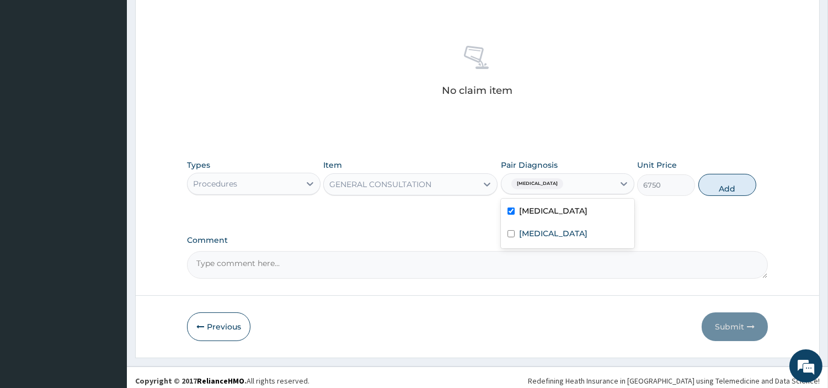
click at [523, 229] on label "Sepsis" at bounding box center [553, 233] width 68 height 11
checkbox input "true"
click at [728, 184] on button "Add" at bounding box center [727, 185] width 58 height 22
type input "0"
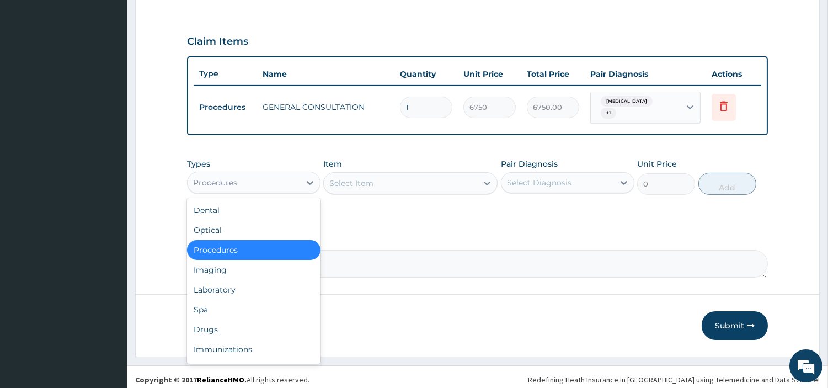
drag, startPoint x: 234, startPoint y: 178, endPoint x: 234, endPoint y: 258, distance: 80.0
click at [234, 177] on div "Procedures" at bounding box center [215, 182] width 44 height 11
drag, startPoint x: 239, startPoint y: 276, endPoint x: 243, endPoint y: 284, distance: 8.6
click at [239, 280] on div "Laboratory" at bounding box center [253, 290] width 133 height 20
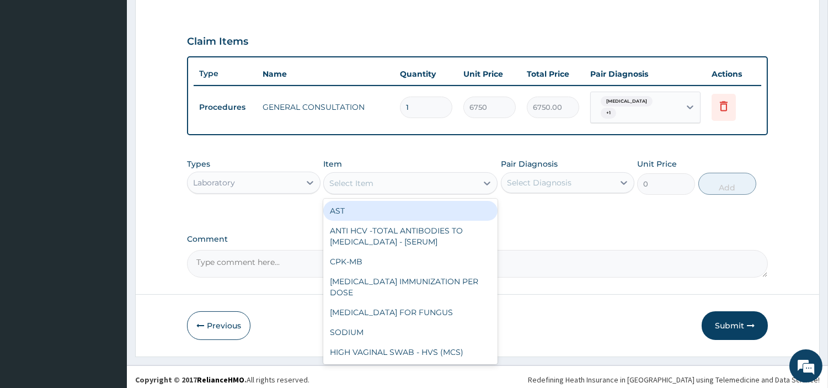
click at [416, 183] on div "Select Item" at bounding box center [400, 183] width 153 height 18
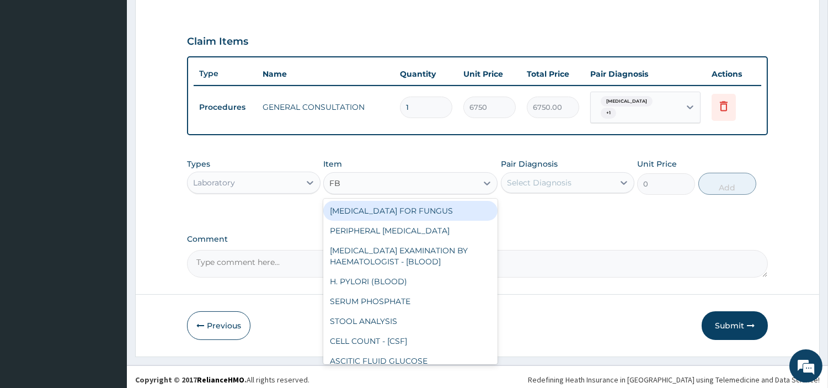
type input "FBC"
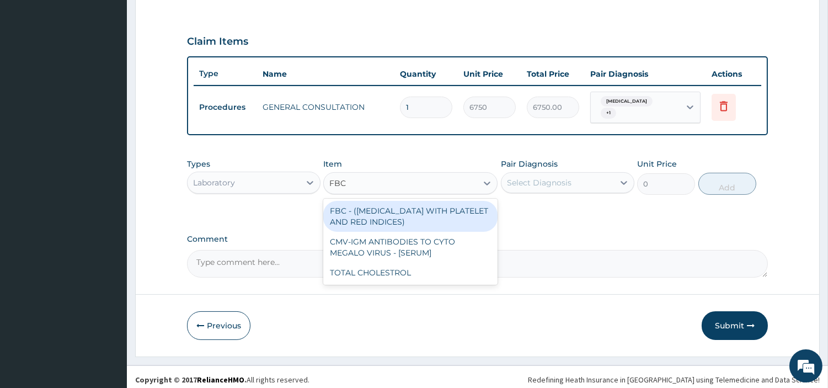
click at [416, 213] on div "FBC - (FULL BLOOD COUNT WITH PLATELET AND RED INDICES)" at bounding box center [410, 216] width 174 height 31
type input "5400"
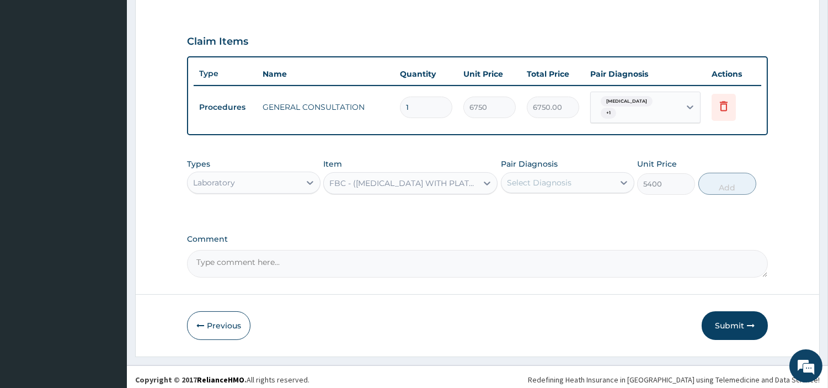
click at [559, 172] on div "Select Diagnosis" at bounding box center [567, 182] width 133 height 21
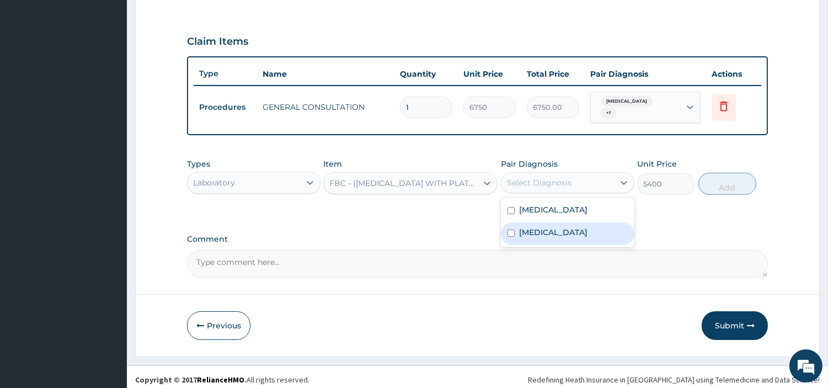
click at [559, 226] on div "Sepsis" at bounding box center [567, 233] width 133 height 23
checkbox input "true"
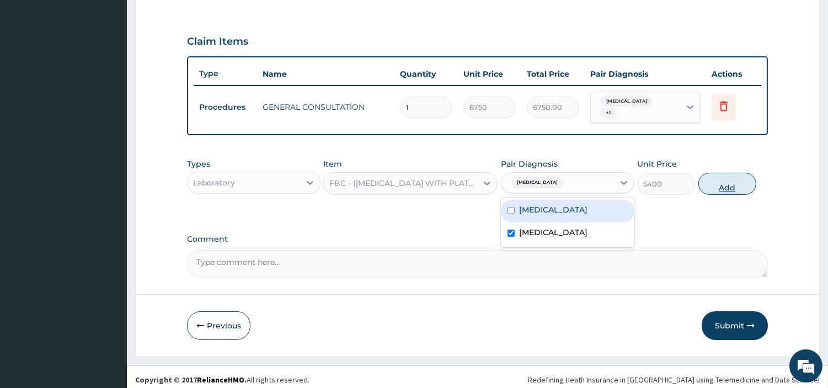
click at [703, 178] on button "Add" at bounding box center [727, 184] width 58 height 22
type input "0"
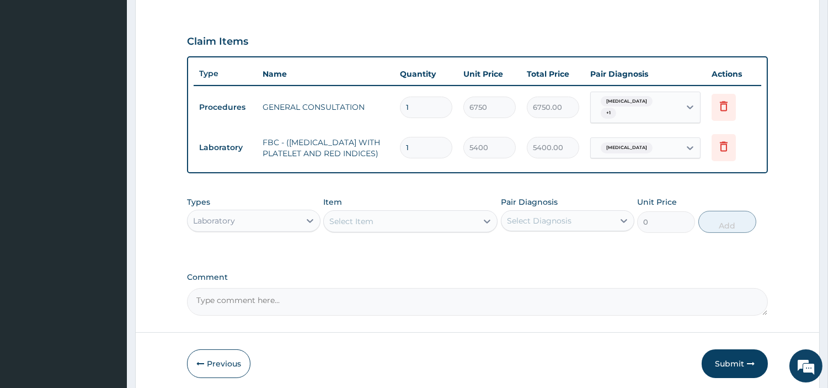
click at [402, 221] on div "Select Item" at bounding box center [400, 221] width 153 height 18
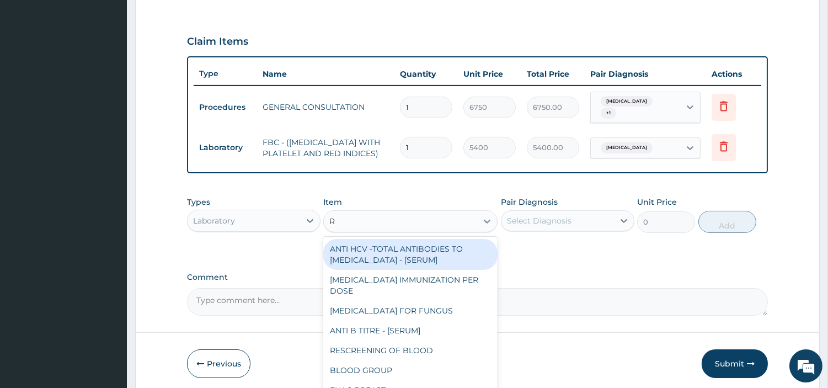
type input "RD"
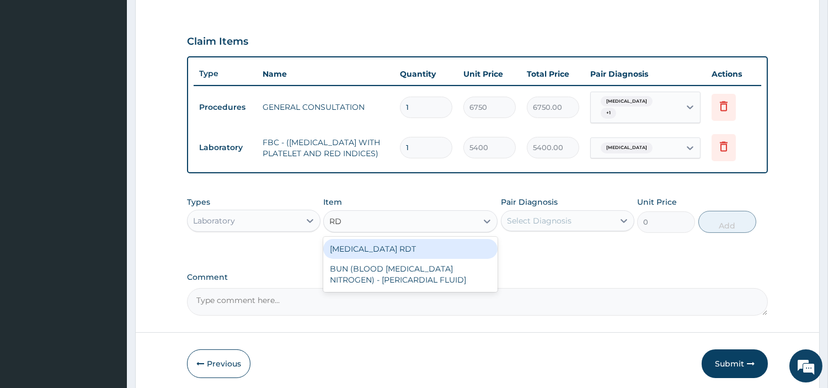
click at [395, 252] on div "MALARIA RDT" at bounding box center [410, 249] width 174 height 20
type input "2700"
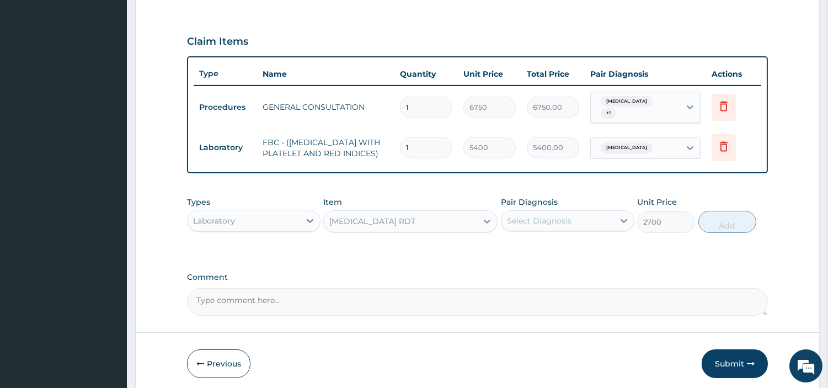
click at [566, 206] on div "Pair Diagnosis Select Diagnosis" at bounding box center [567, 214] width 133 height 36
click at [562, 222] on div "Select Diagnosis" at bounding box center [539, 220] width 65 height 11
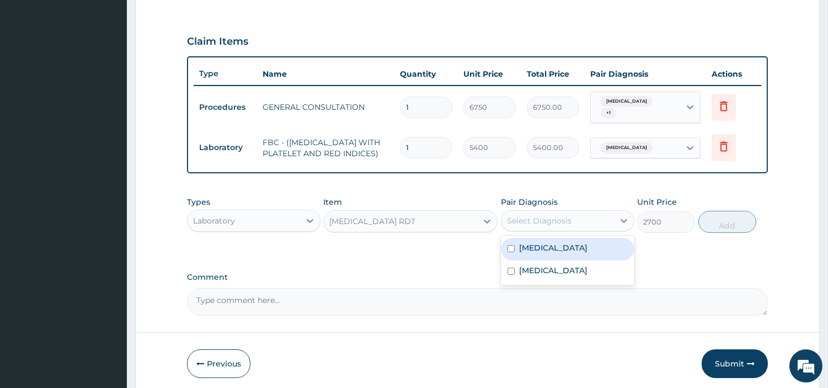
click at [557, 250] on div "Malaria" at bounding box center [567, 249] width 133 height 23
checkbox input "true"
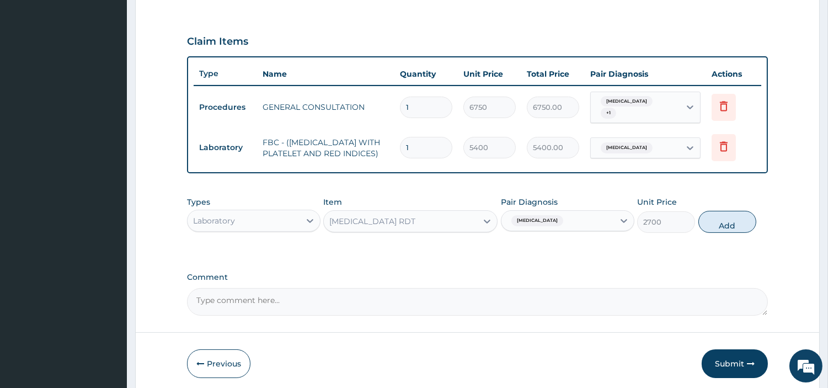
click at [726, 207] on div "Types Laboratory Item MALARIA RDT Pair Diagnosis Malaria Unit Price 2700 Add" at bounding box center [477, 214] width 581 height 47
click at [725, 220] on button "Add" at bounding box center [727, 222] width 58 height 22
type input "0"
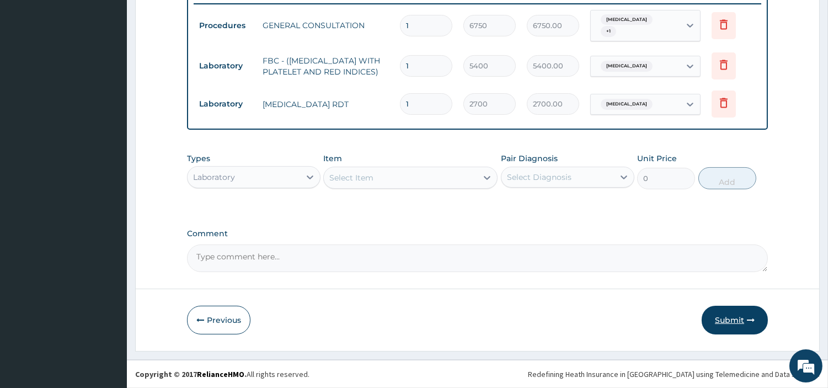
click at [718, 325] on button "Submit" at bounding box center [735, 320] width 66 height 29
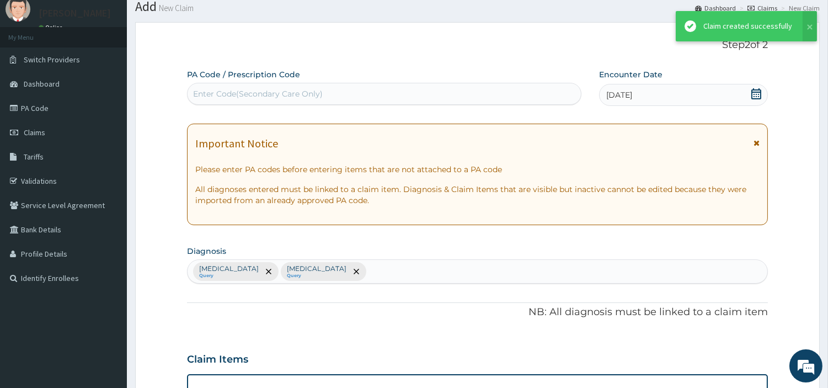
scroll to position [436, 0]
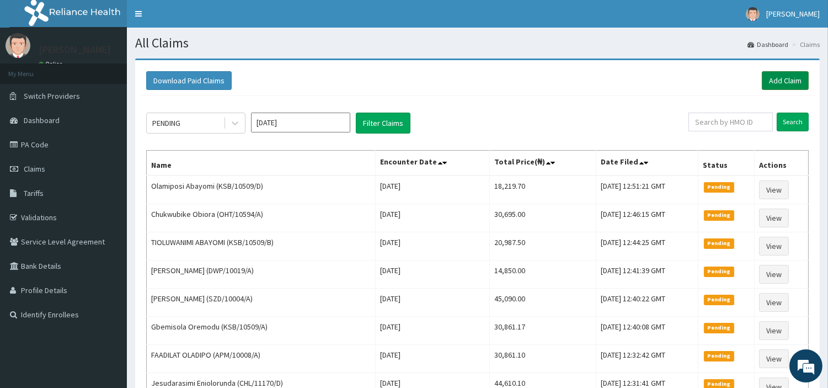
click at [771, 76] on link "Add Claim" at bounding box center [785, 80] width 47 height 19
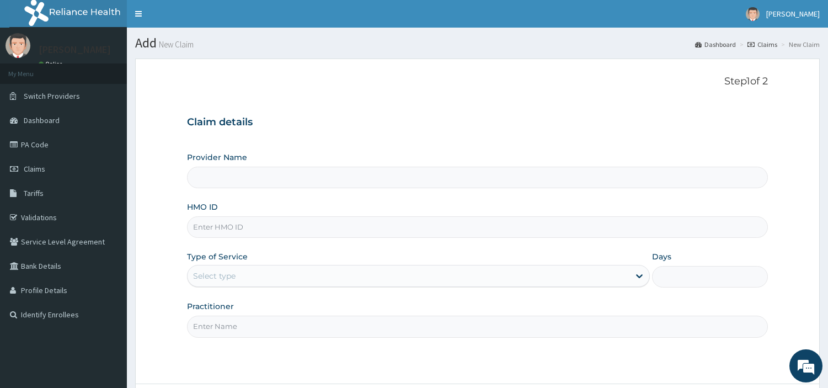
type input "[GEOGRAPHIC_DATA] Nig. Ltd"
click at [368, 231] on input "HMO ID" at bounding box center [477, 227] width 581 height 22
paste input "WBR/10045/D"
click at [211, 232] on input "WBR/10045/D" at bounding box center [477, 227] width 581 height 22
click at [211, 230] on input "WBR/10045/D" at bounding box center [477, 227] width 581 height 22
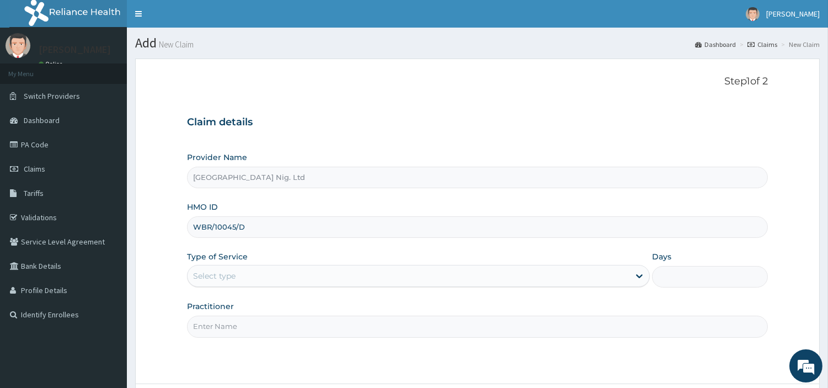
click at [211, 230] on input "WBR/10045/D" at bounding box center [477, 227] width 581 height 22
paste input "ENP/11994/E"
type input "ENP/11994/E"
click at [256, 277] on div "Select type" at bounding box center [409, 276] width 442 height 18
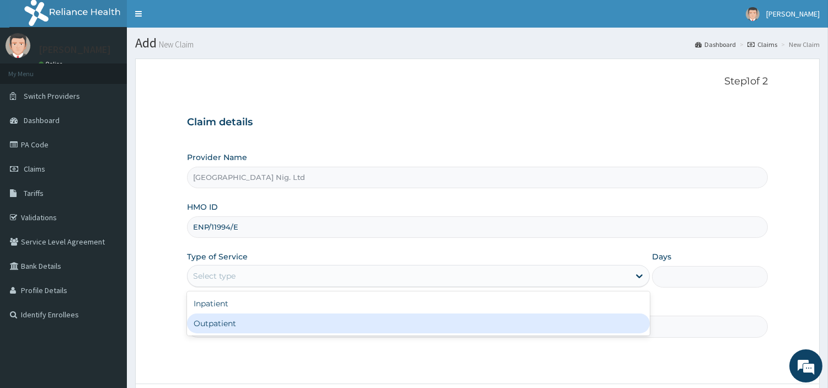
click at [251, 321] on div "Outpatient" at bounding box center [418, 323] width 463 height 20
type input "1"
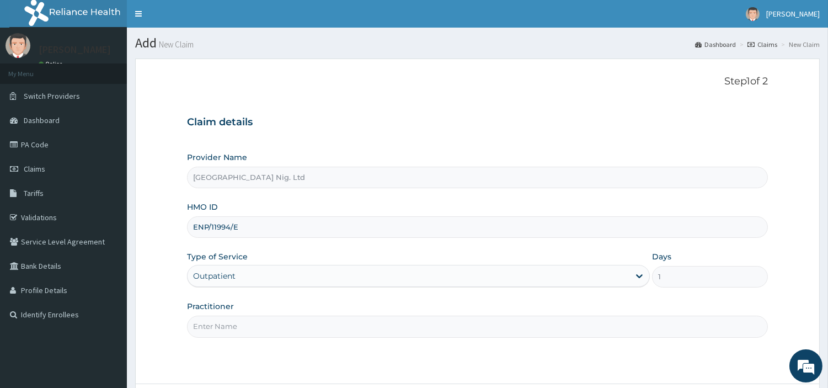
click at [250, 322] on input "Practitioner" at bounding box center [477, 327] width 581 height 22
paste input "[PERSON_NAME]"
type input "[PERSON_NAME]"
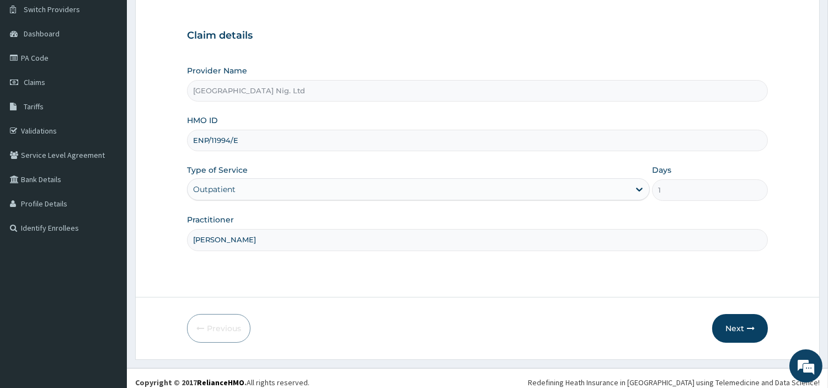
scroll to position [95, 0]
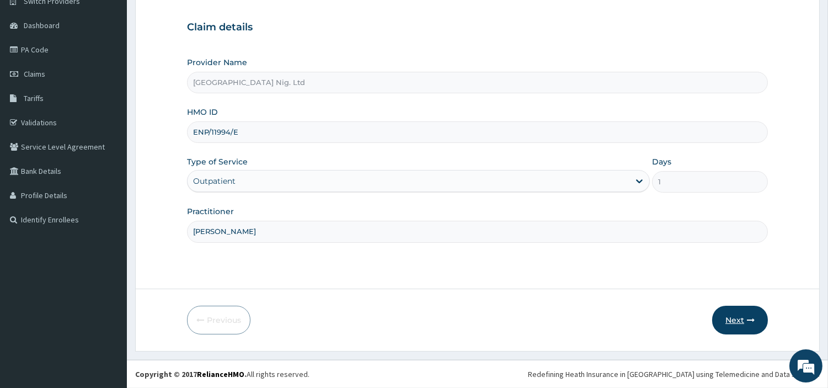
click at [719, 315] on button "Next" at bounding box center [740, 320] width 56 height 29
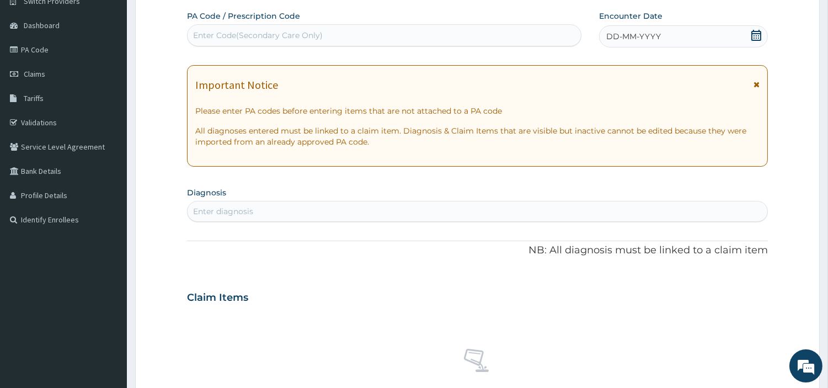
scroll to position [0, 0]
click at [691, 41] on div "DD-MM-YYYY" at bounding box center [683, 36] width 169 height 22
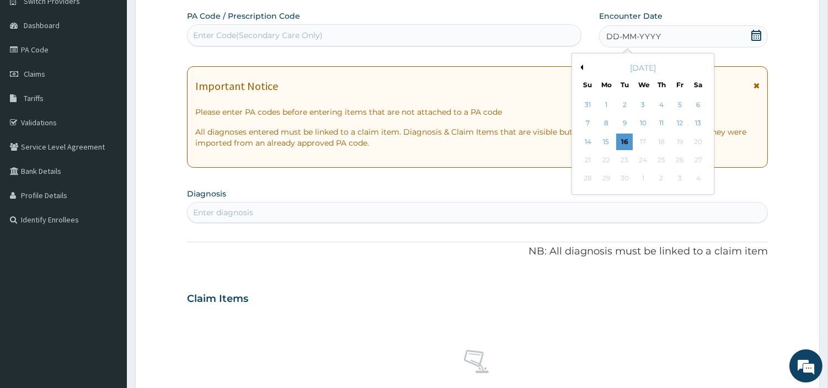
click at [678, 127] on div "12" at bounding box center [679, 123] width 17 height 17
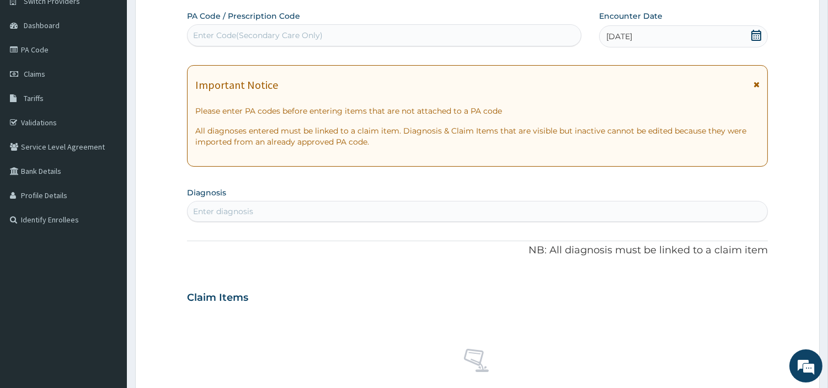
click at [620, 209] on div "Enter diagnosis" at bounding box center [478, 211] width 580 height 18
type input "MALAR"
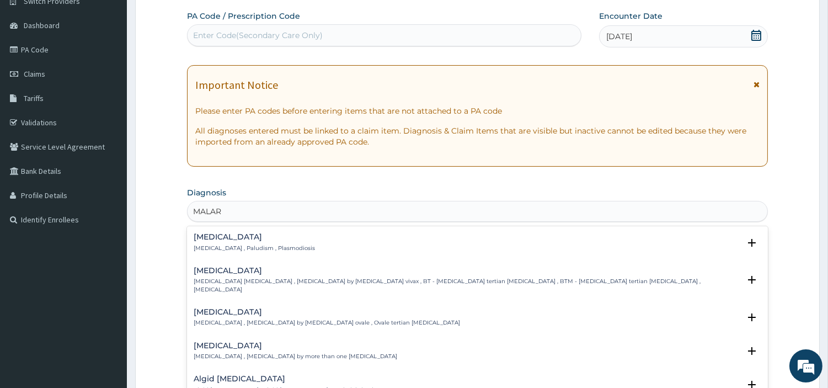
click at [262, 247] on p "[MEDICAL_DATA] , Paludism , Plasmodiosis" at bounding box center [254, 248] width 121 height 8
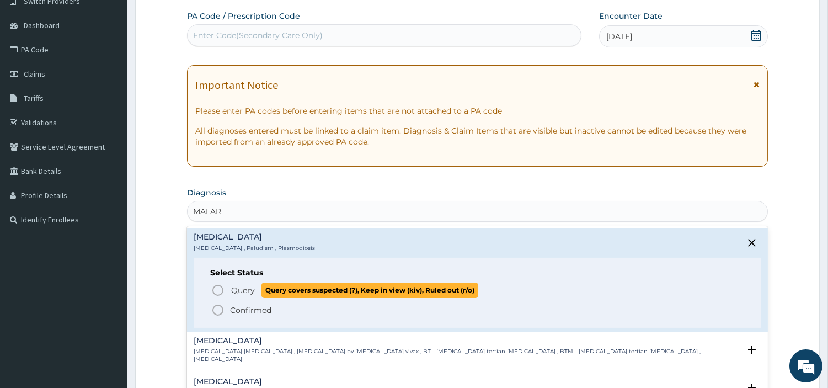
click at [238, 295] on span "Query" at bounding box center [243, 290] width 24 height 11
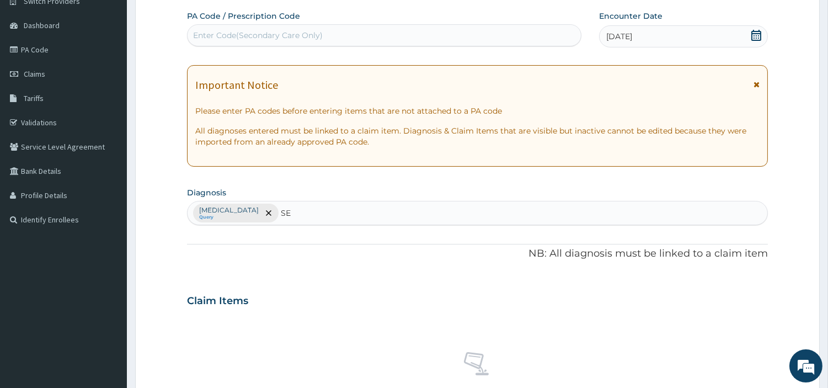
type input "SEP"
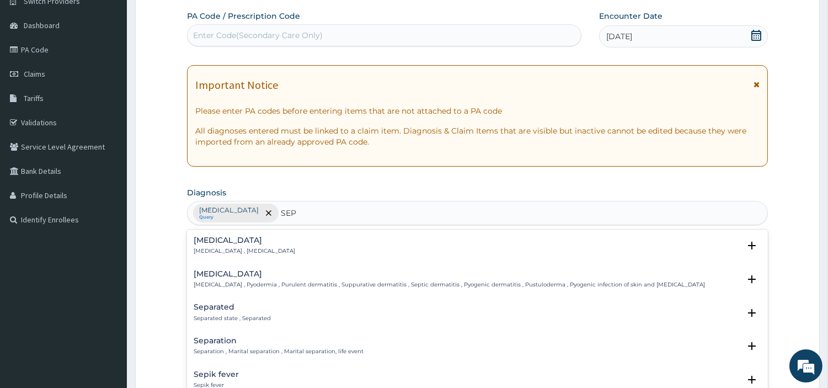
click at [223, 245] on div "[MEDICAL_DATA] [MEDICAL_DATA] , [MEDICAL_DATA]" at bounding box center [244, 245] width 101 height 19
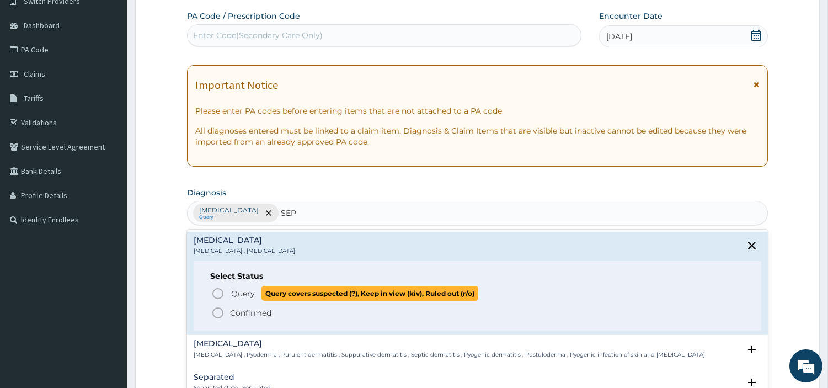
click at [221, 287] on span "Query Query covers suspected (?), Keep in view (kiv), Ruled out (r/o)" at bounding box center [477, 293] width 533 height 15
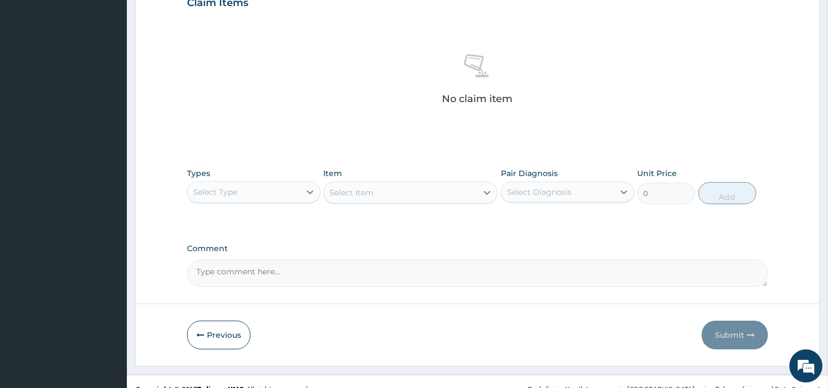
scroll to position [407, 0]
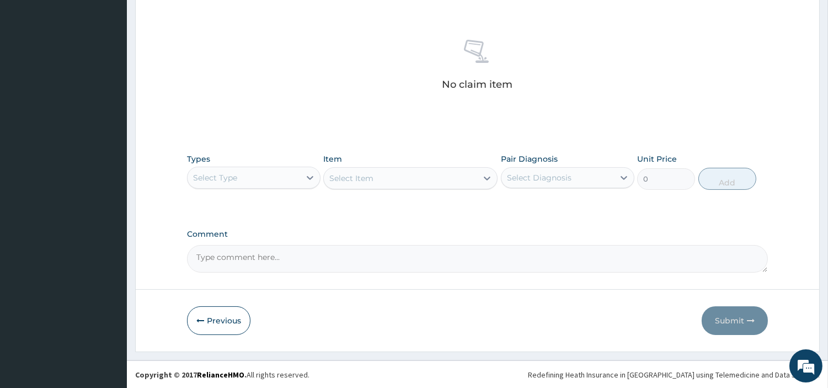
click at [253, 177] on div "Select Type" at bounding box center [244, 178] width 113 height 18
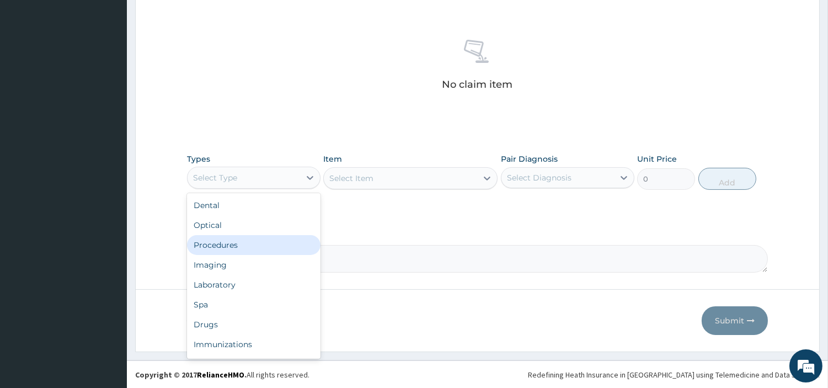
click at [250, 239] on div "Procedures" at bounding box center [253, 245] width 133 height 20
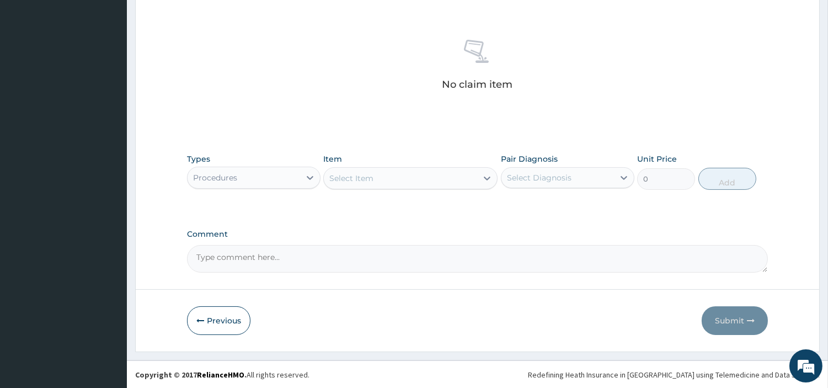
click at [396, 189] on div "Item Select Item" at bounding box center [410, 171] width 174 height 36
click at [389, 173] on div "Select Item" at bounding box center [400, 178] width 153 height 18
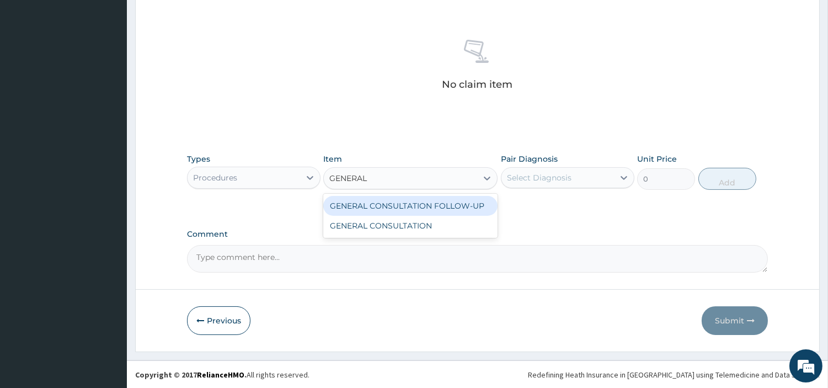
type input "GENERAL C"
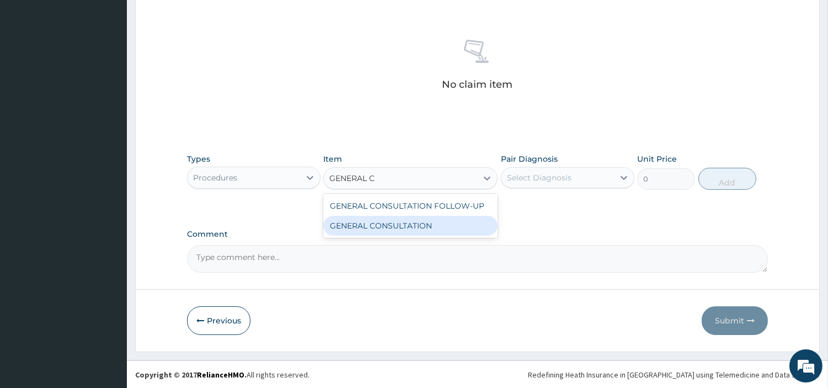
click at [399, 223] on div "GENERAL CONSULTATION" at bounding box center [410, 226] width 174 height 20
type input "6750"
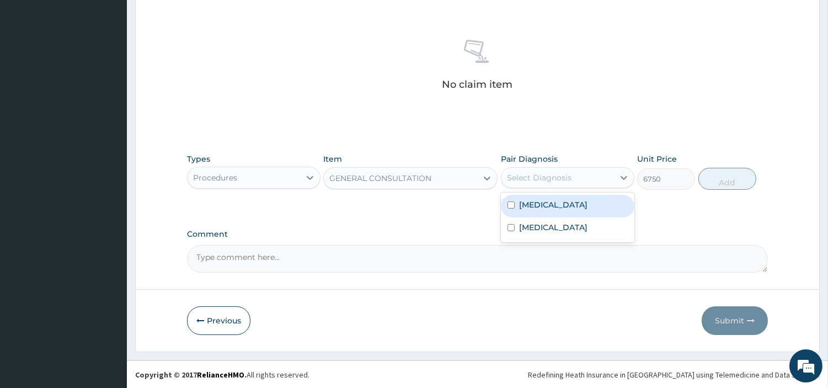
click at [589, 169] on div "Select Diagnosis" at bounding box center [557, 178] width 113 height 18
click at [585, 195] on div "[MEDICAL_DATA]" at bounding box center [567, 206] width 133 height 23
checkbox input "true"
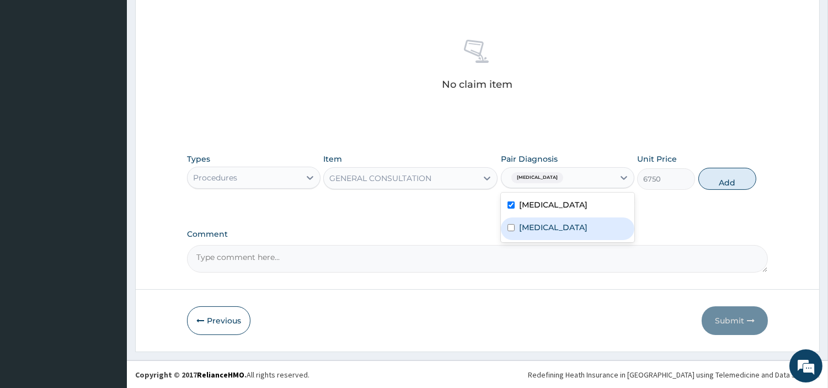
click at [579, 223] on div "[MEDICAL_DATA]" at bounding box center [567, 228] width 133 height 23
checkbox input "true"
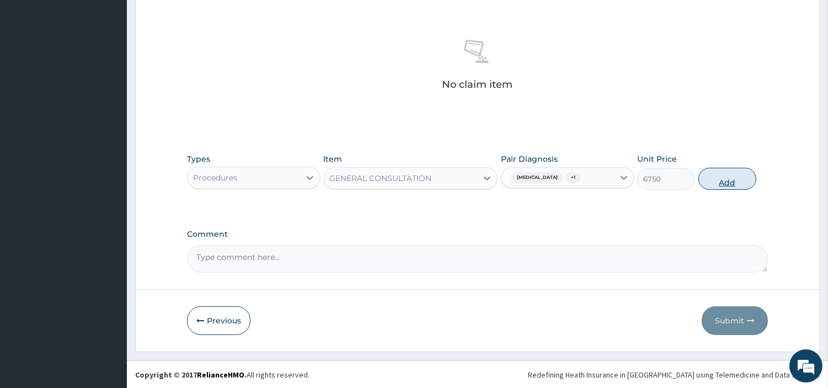
click at [736, 185] on button "Add" at bounding box center [727, 179] width 58 height 22
type input "0"
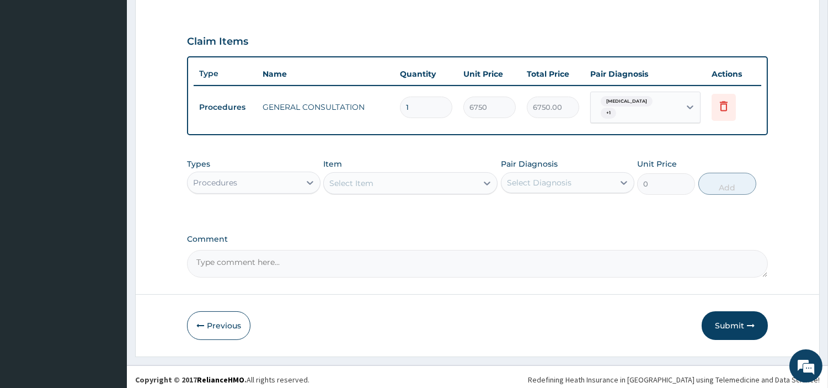
click at [191, 179] on div "Procedures" at bounding box center [244, 183] width 113 height 18
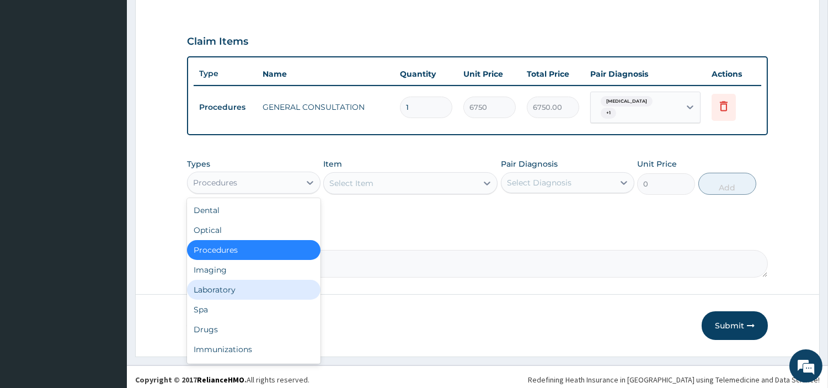
click at [200, 282] on div "Laboratory" at bounding box center [253, 290] width 133 height 20
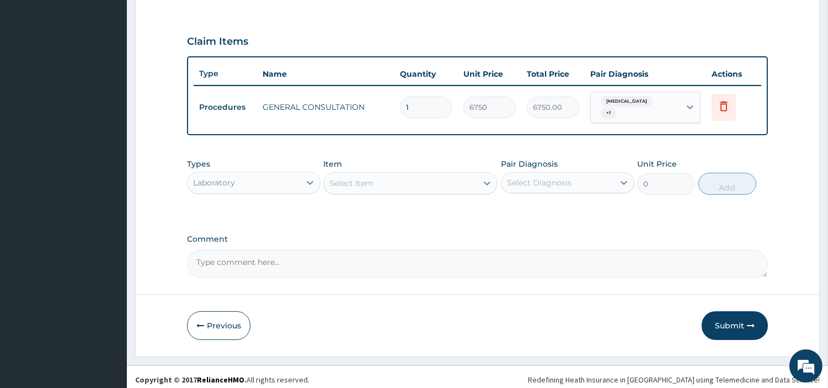
click at [426, 184] on div "Select Item" at bounding box center [400, 183] width 153 height 18
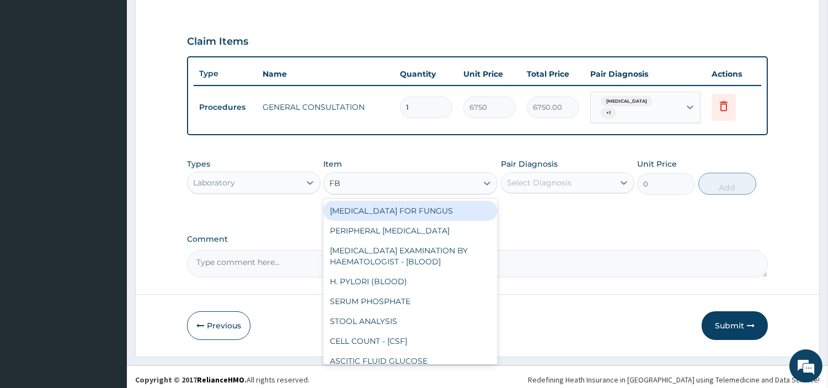
type input "FBC"
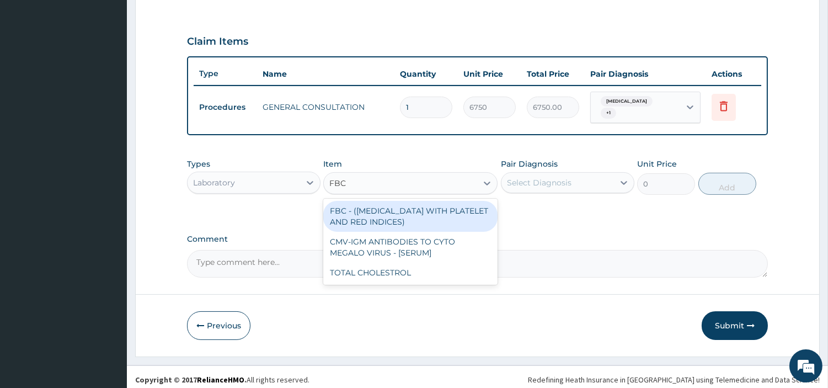
drag, startPoint x: 445, startPoint y: 197, endPoint x: 448, endPoint y: 202, distance: 5.9
click at [443, 201] on div "FBC - ([MEDICAL_DATA] WITH PLATELET AND RED INDICES)" at bounding box center [410, 216] width 174 height 31
type input "5400"
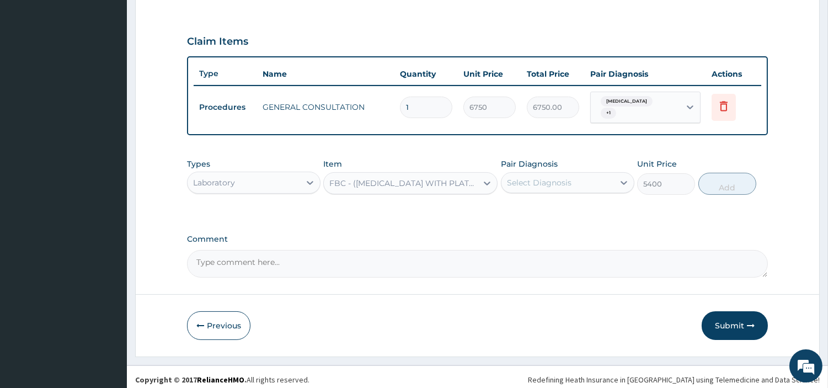
click at [539, 188] on div "Pair Diagnosis Select Diagnosis" at bounding box center [567, 176] width 133 height 36
drag, startPoint x: 543, startPoint y: 179, endPoint x: 543, endPoint y: 190, distance: 11.0
click at [543, 178] on div "Select Diagnosis" at bounding box center [539, 182] width 65 height 11
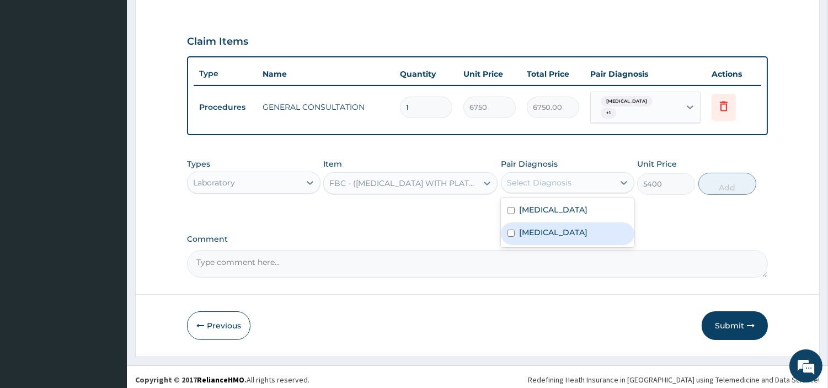
click at [539, 227] on label "[MEDICAL_DATA]" at bounding box center [553, 232] width 68 height 11
checkbox input "true"
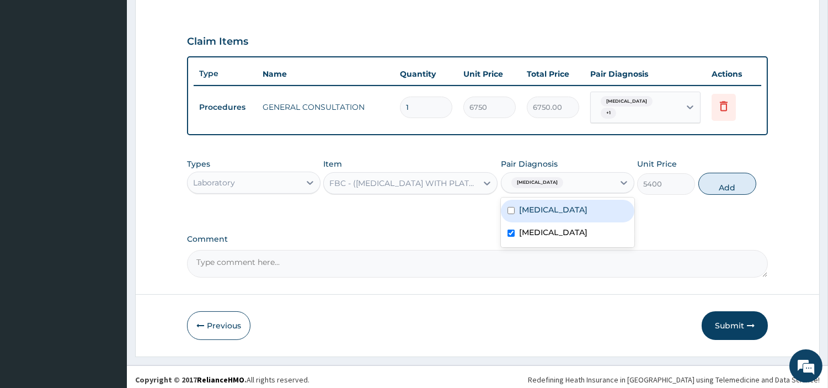
click at [713, 183] on button "Add" at bounding box center [727, 184] width 58 height 22
type input "0"
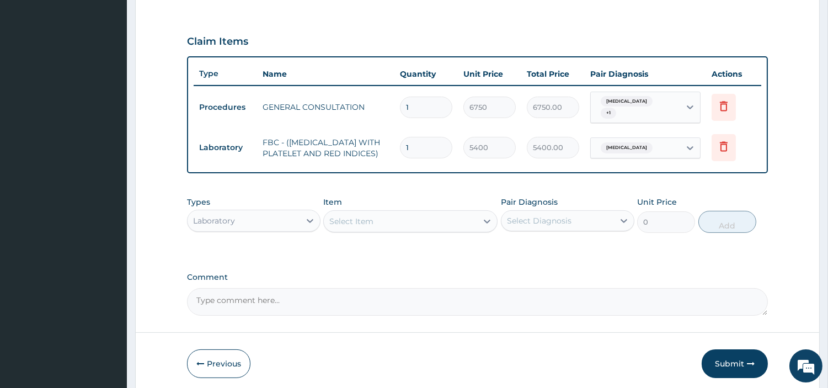
click at [461, 214] on div "Select Item" at bounding box center [400, 221] width 153 height 18
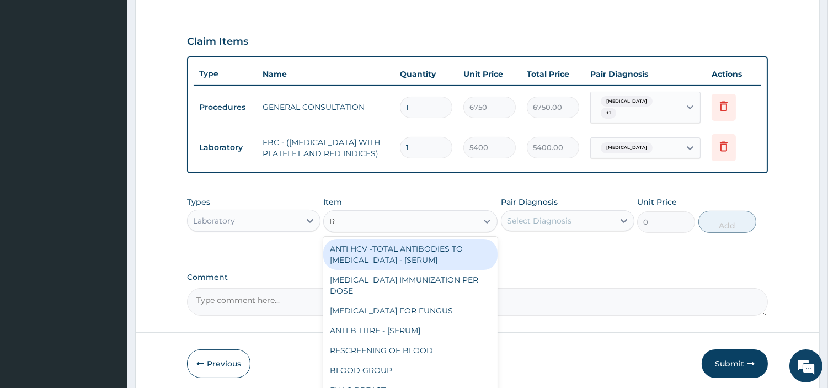
type input "RD"
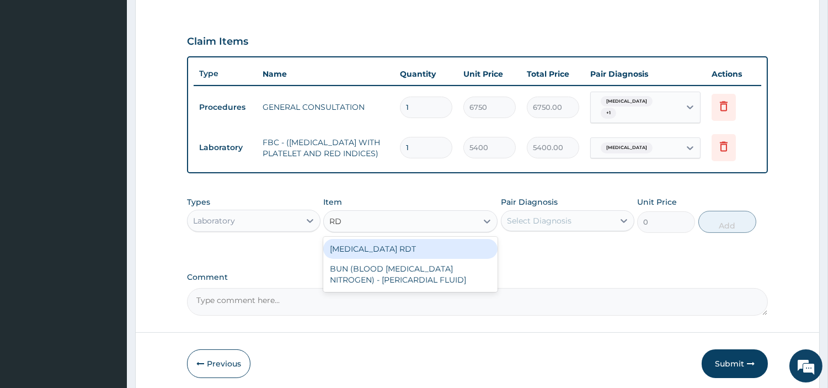
click at [436, 242] on div "[MEDICAL_DATA] RDT" at bounding box center [410, 249] width 174 height 20
type input "2700"
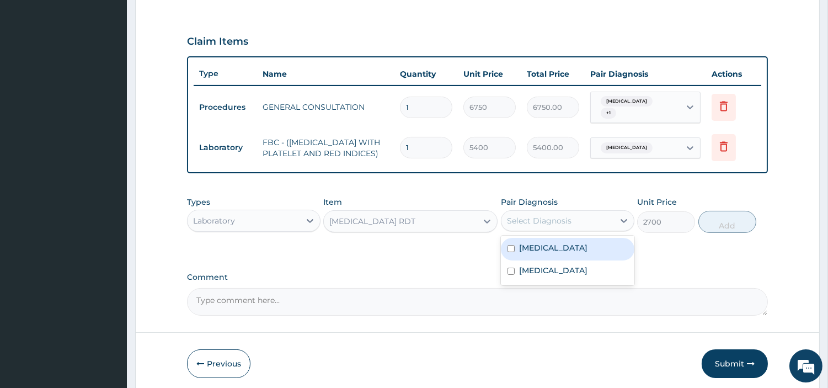
click at [574, 220] on div "Select Diagnosis" at bounding box center [557, 221] width 113 height 18
click at [558, 253] on div "[MEDICAL_DATA]" at bounding box center [567, 249] width 133 height 23
checkbox input "true"
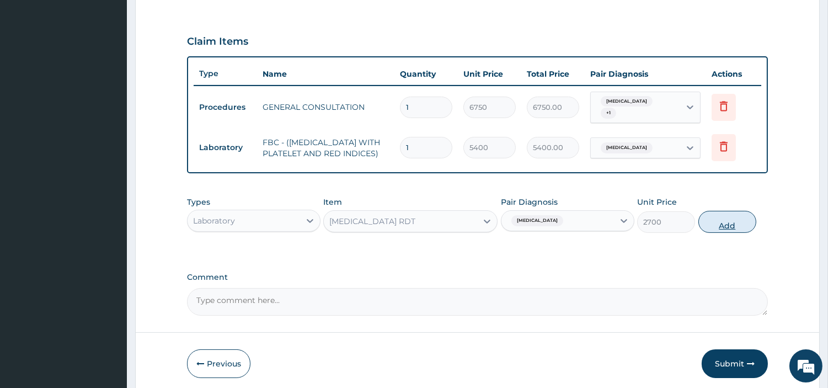
click at [704, 232] on button "Add" at bounding box center [727, 222] width 58 height 22
type input "0"
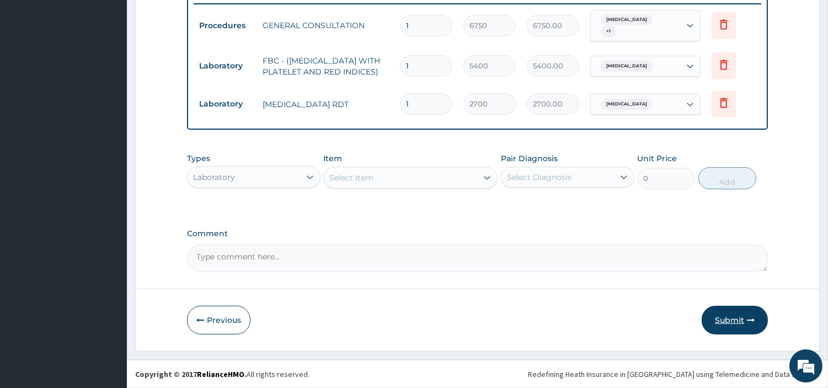
click at [718, 323] on button "Submit" at bounding box center [735, 320] width 66 height 29
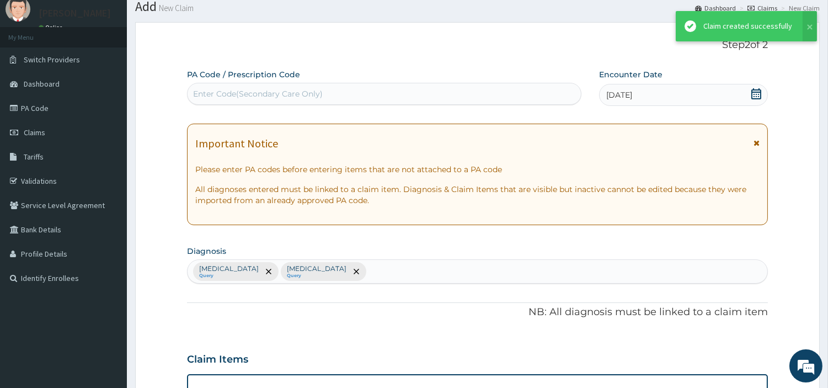
scroll to position [436, 0]
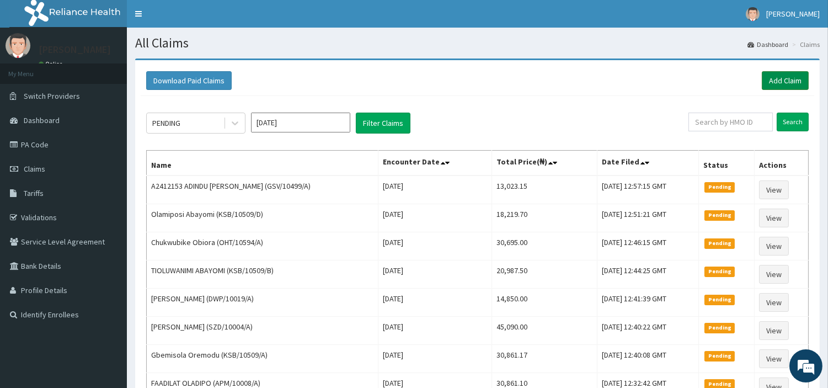
click at [787, 84] on link "Add Claim" at bounding box center [785, 80] width 47 height 19
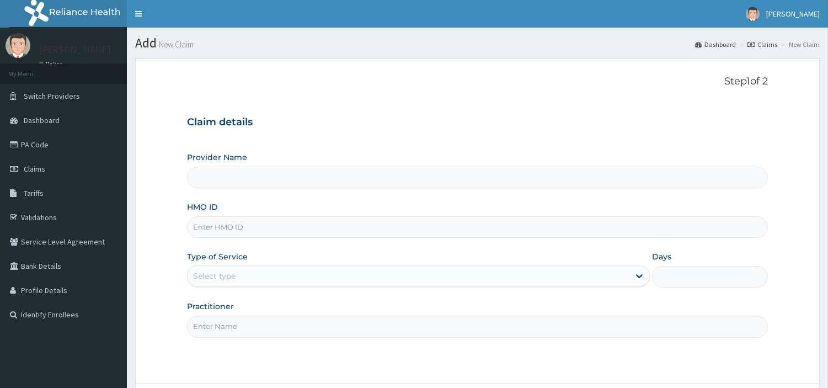
click at [312, 229] on input "HMO ID" at bounding box center [477, 227] width 581 height 22
type input "[GEOGRAPHIC_DATA] Nig. Ltd"
paste input "WBR/10045/D"
type input "WBR/10045/D"
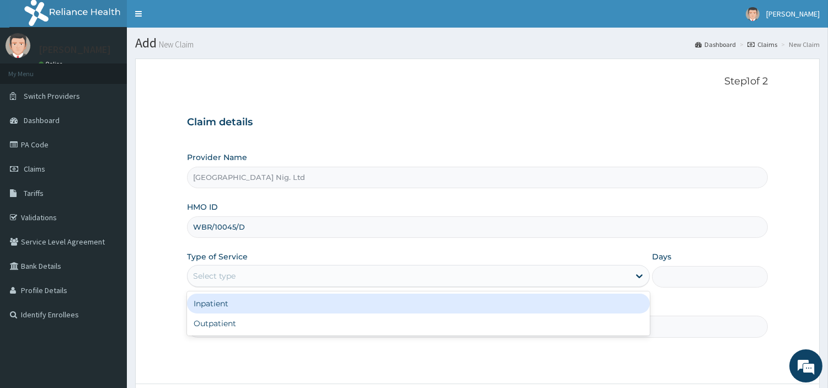
click at [252, 285] on div "Select type" at bounding box center [409, 276] width 442 height 18
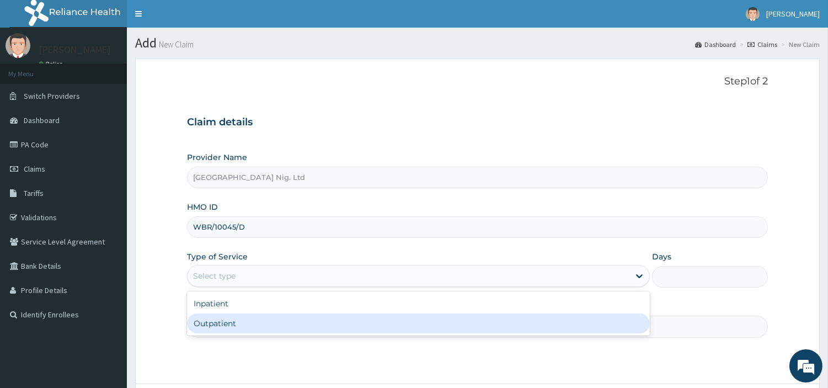
click at [256, 317] on div "Outpatient" at bounding box center [418, 323] width 463 height 20
type input "1"
click at [256, 317] on input "Practitioner" at bounding box center [477, 327] width 581 height 22
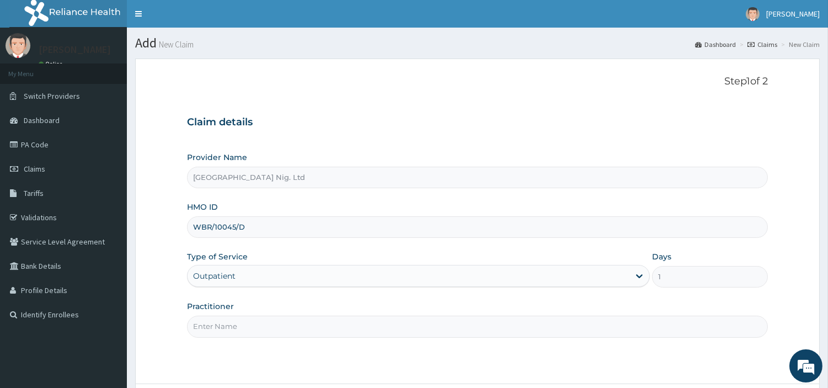
paste input "[PERSON_NAME]"
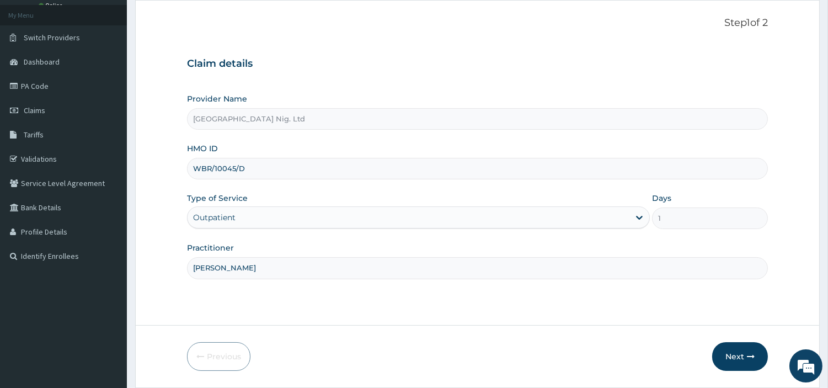
scroll to position [61, 0]
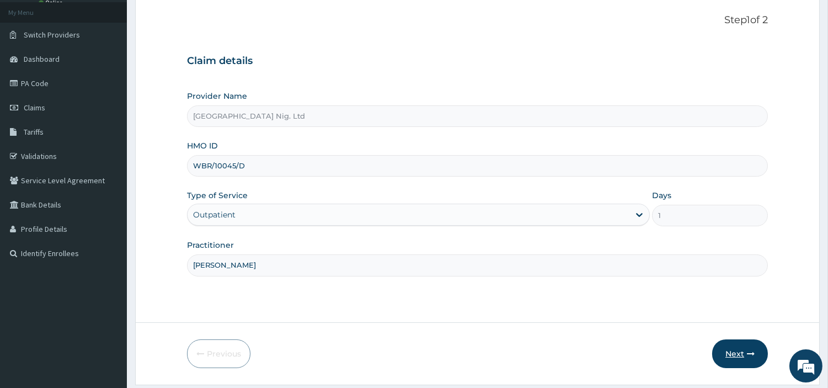
type input "[PERSON_NAME]"
click at [734, 352] on button "Next" at bounding box center [740, 353] width 56 height 29
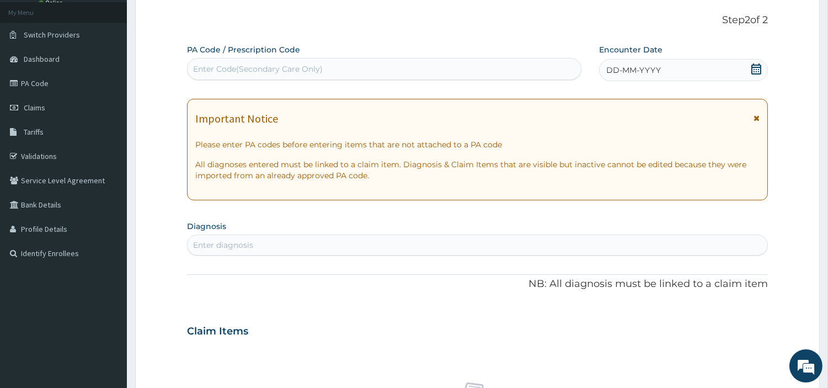
click at [398, 80] on div "PA Code / Prescription Code Enter Code(Secondary Care Only)" at bounding box center [384, 62] width 394 height 37
click at [242, 74] on div "Enter Code(Secondary Care Only)" at bounding box center [258, 68] width 130 height 11
paste input "PA/0D87DE"
type input "PA/0D87DE"
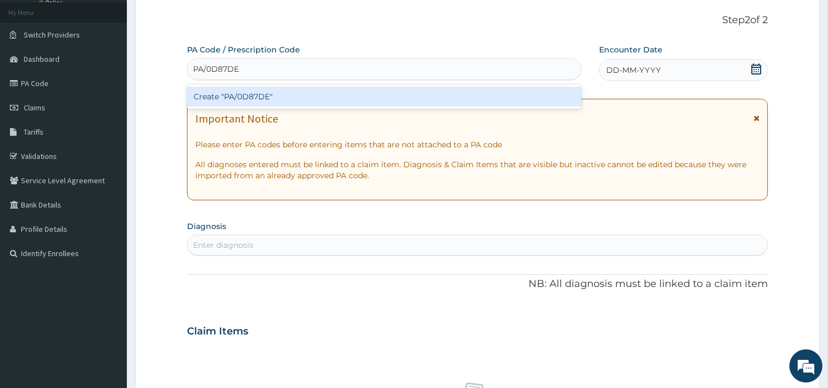
click at [250, 97] on div "Create "PA/0D87DE"" at bounding box center [384, 97] width 394 height 20
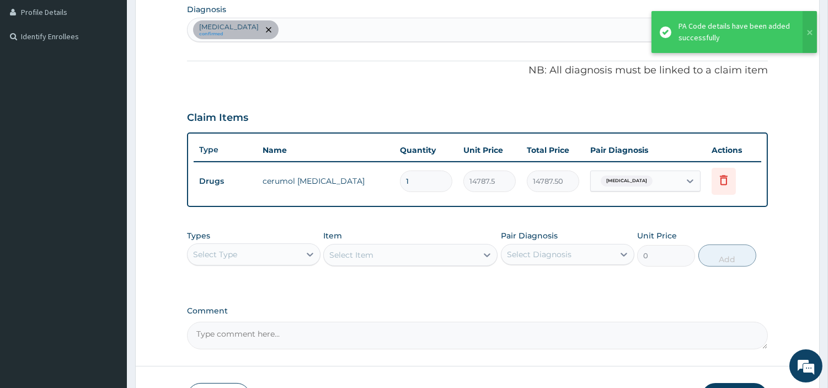
scroll to position [354, 0]
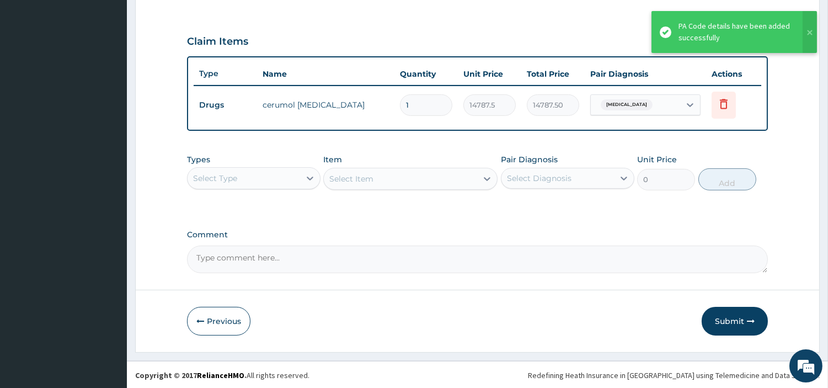
click at [297, 169] on div "Select Type" at bounding box center [244, 178] width 113 height 18
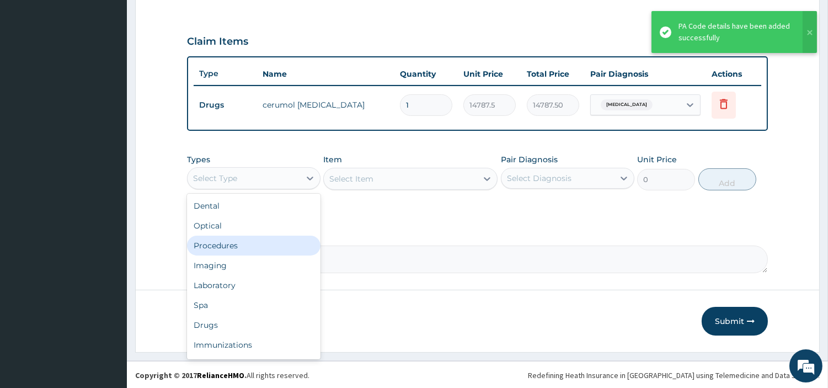
click at [267, 243] on div "Procedures" at bounding box center [253, 246] width 133 height 20
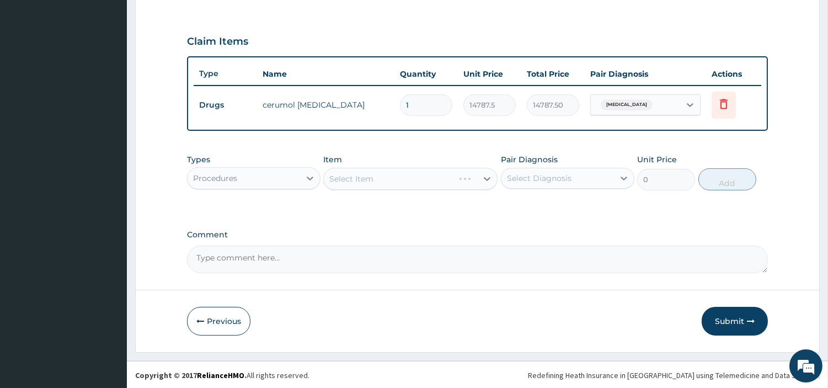
click at [399, 177] on div "Select Item" at bounding box center [410, 179] width 174 height 22
click at [383, 178] on div "Select Item" at bounding box center [400, 179] width 153 height 18
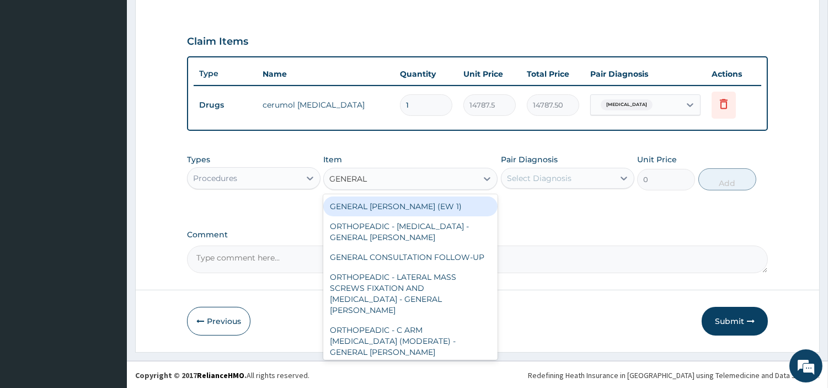
type input "GENERAL C"
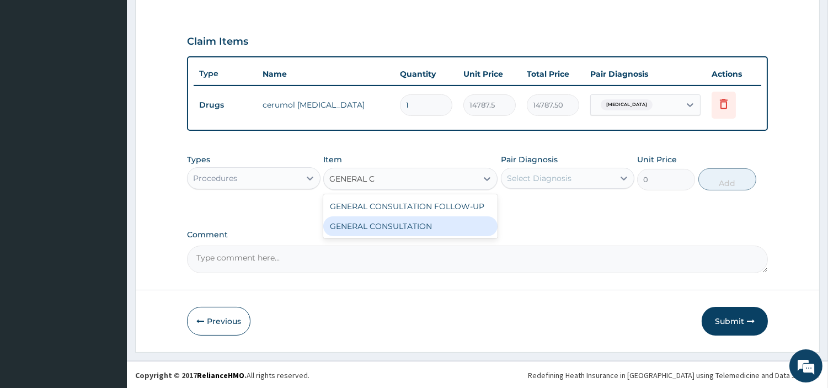
click at [396, 222] on div "GENERAL CONSULTATION" at bounding box center [410, 226] width 174 height 20
type input "6750"
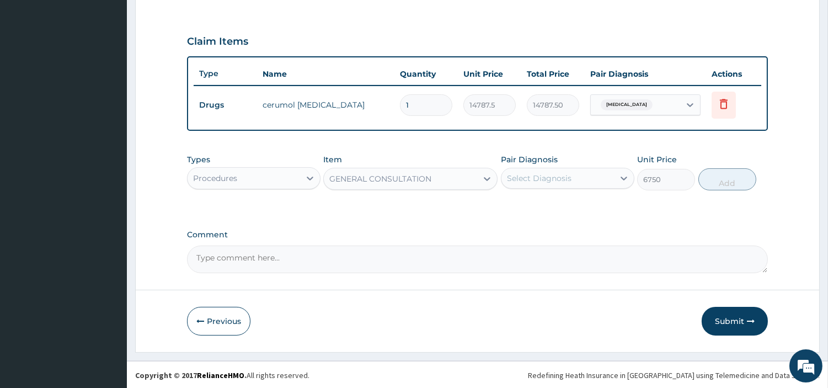
click at [527, 178] on div "Select Diagnosis" at bounding box center [539, 178] width 65 height 11
click at [524, 206] on label "[MEDICAL_DATA]" at bounding box center [553, 205] width 68 height 11
checkbox input "true"
drag, startPoint x: 723, startPoint y: 196, endPoint x: 723, endPoint y: 183, distance: 13.2
click at [724, 197] on div "Types Procedures Item GENERAL CONSULTATION Pair Diagnosis option [MEDICAL_DATA]…" at bounding box center [477, 180] width 581 height 64
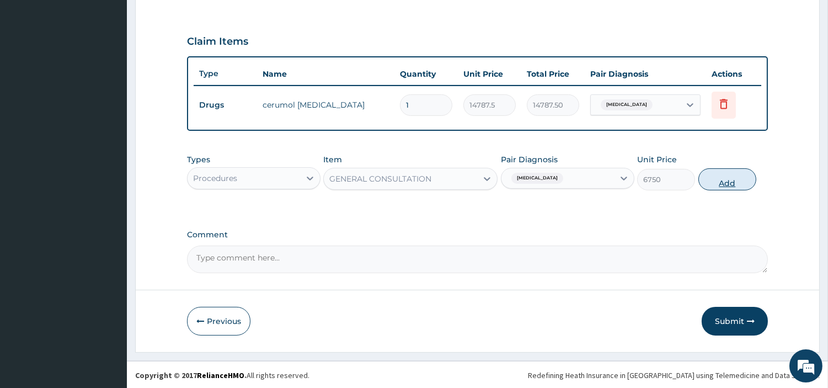
click at [723, 183] on button "Add" at bounding box center [727, 179] width 58 height 22
type input "0"
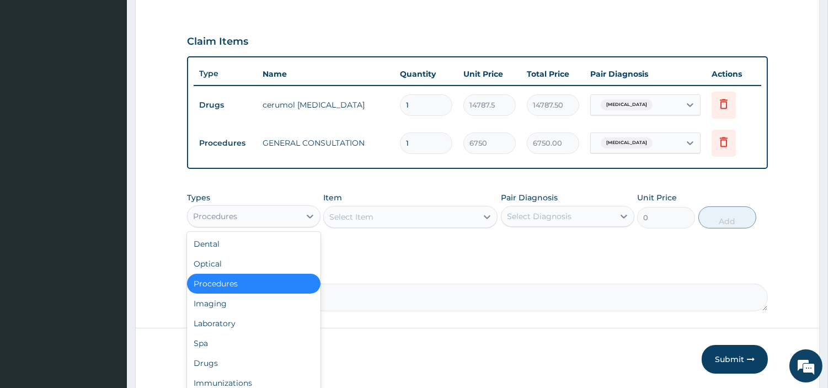
click at [291, 210] on div "Procedures" at bounding box center [244, 216] width 113 height 18
click at [215, 365] on div "Drugs" at bounding box center [253, 363] width 133 height 20
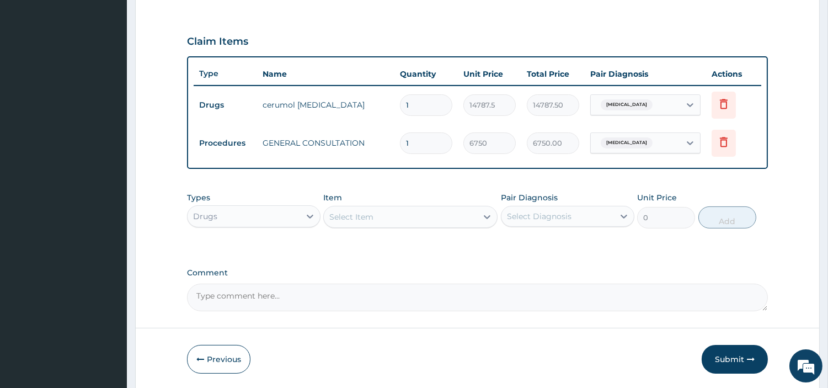
click at [455, 217] on div "Select Item" at bounding box center [400, 217] width 153 height 18
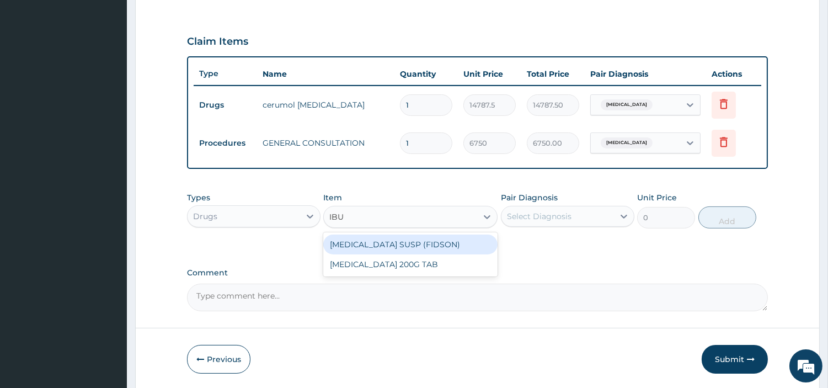
type input "IBUP"
click at [460, 243] on div "[MEDICAL_DATA] SUSP (FIDSON)" at bounding box center [410, 244] width 174 height 20
type input "1376.375"
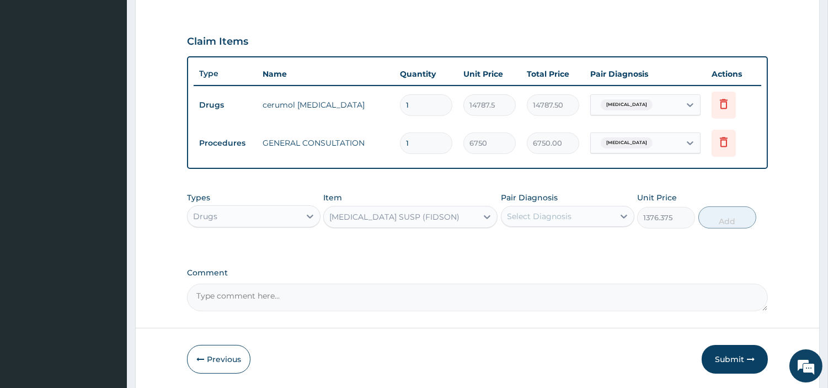
click at [539, 225] on div "Select Diagnosis" at bounding box center [567, 216] width 133 height 21
click at [543, 238] on label "[MEDICAL_DATA]" at bounding box center [553, 243] width 68 height 11
checkbox input "true"
click at [716, 224] on button "Add" at bounding box center [727, 217] width 58 height 22
type input "0"
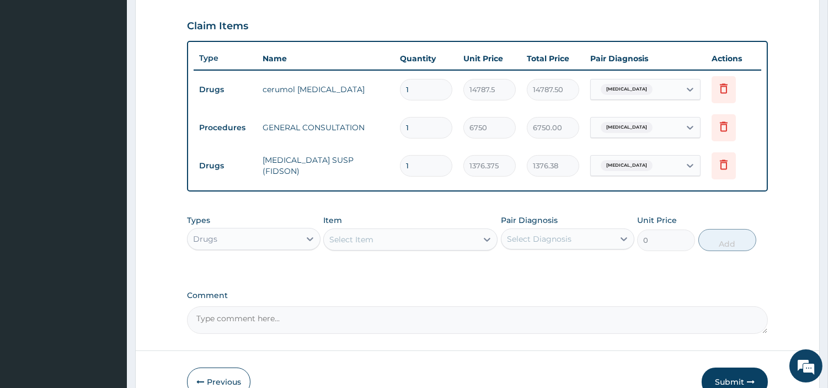
click at [726, 374] on button "Submit" at bounding box center [735, 381] width 66 height 29
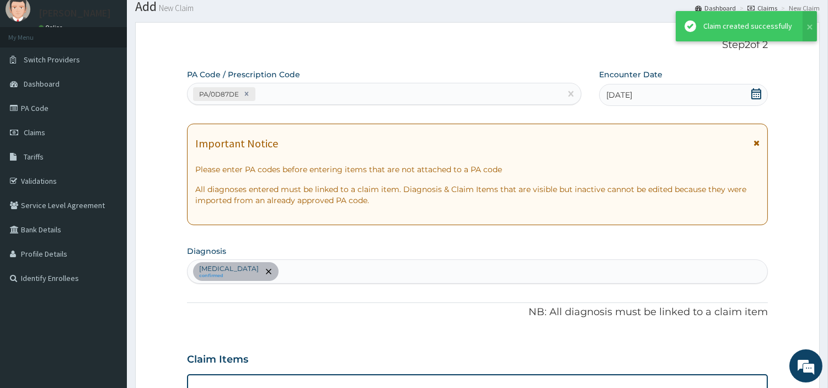
scroll to position [370, 0]
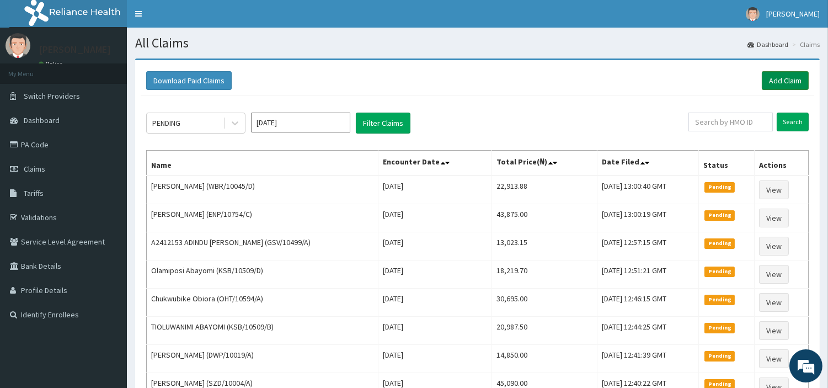
click at [784, 84] on link "Add Claim" at bounding box center [785, 80] width 47 height 19
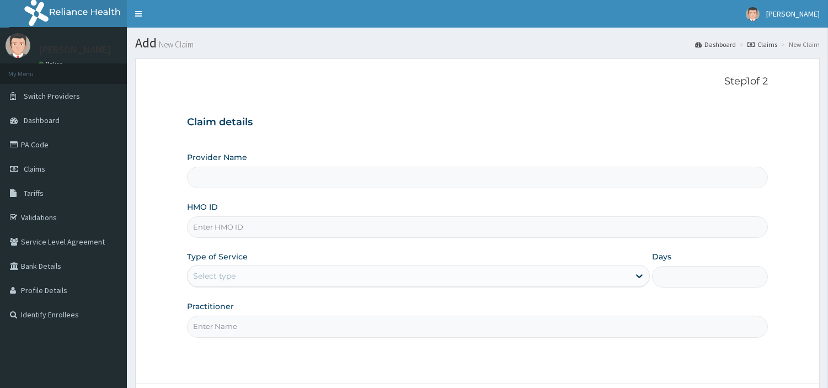
click at [320, 225] on input "HMO ID" at bounding box center [477, 227] width 581 height 22
type input "[GEOGRAPHIC_DATA] Nig. Ltd"
paste input "PMH/10306/A"
type input "PMH/10306/A"
click at [279, 276] on div "Select type" at bounding box center [409, 276] width 442 height 18
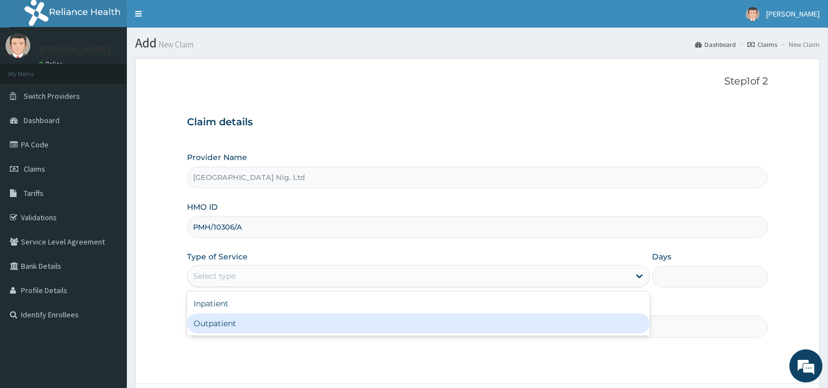
click at [260, 324] on div "Outpatient" at bounding box center [418, 323] width 463 height 20
type input "1"
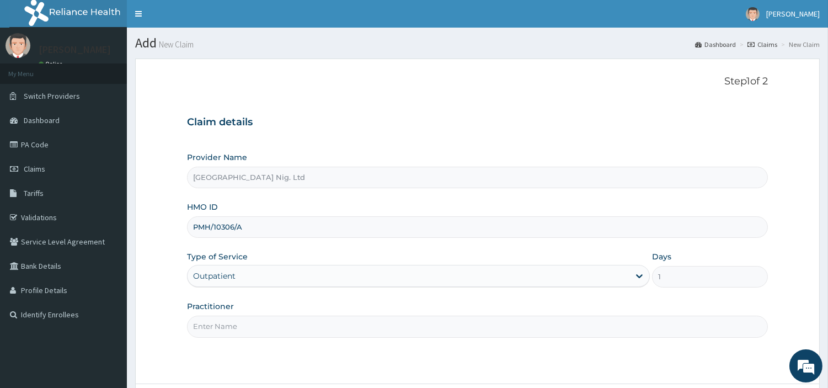
click at [180, 311] on form "Step 1 of 2 Claim details Provider Name R-Jolad Hospital Nig. Ltd HMO ID PMH/10…" at bounding box center [477, 251] width 685 height 387
click at [199, 322] on input "Practitioner" at bounding box center [477, 327] width 581 height 22
paste input "[PERSON_NAME]"
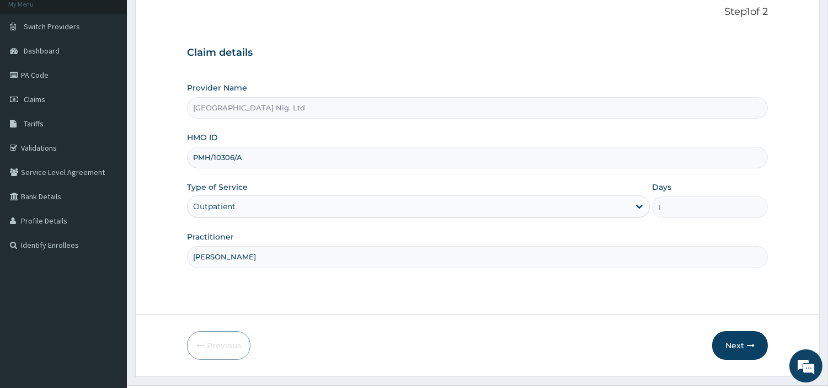
scroll to position [95, 0]
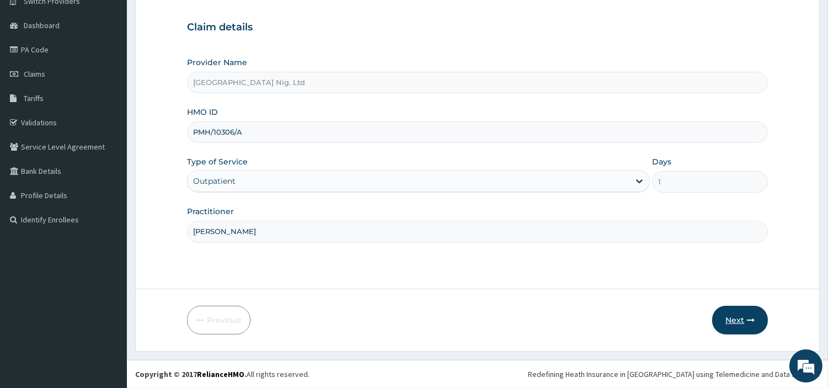
type input "[PERSON_NAME]"
click at [740, 328] on button "Next" at bounding box center [740, 320] width 56 height 29
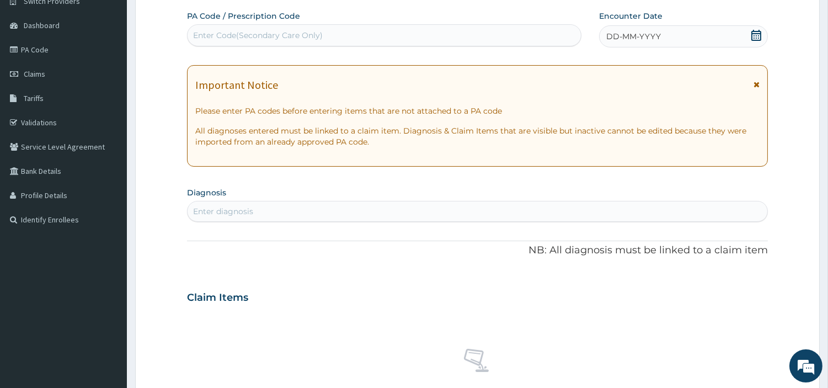
click at [421, 31] on div "Enter Code(Secondary Care Only)" at bounding box center [384, 35] width 393 height 18
paste input "PA/F7AE23"
type input "PA/F7AE23"
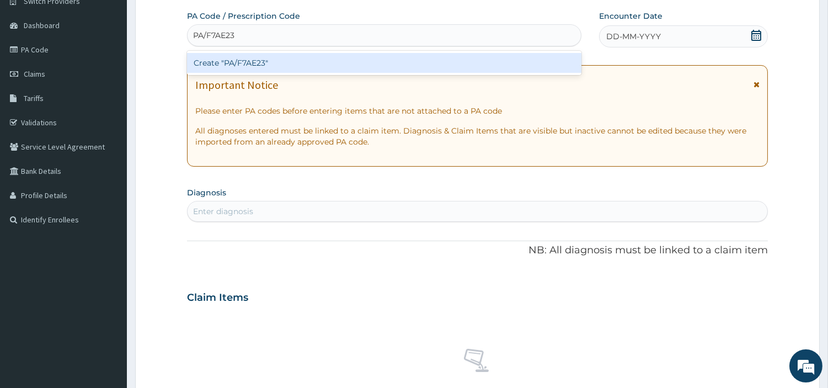
click at [447, 68] on div "Create "PA/F7AE23"" at bounding box center [384, 63] width 394 height 20
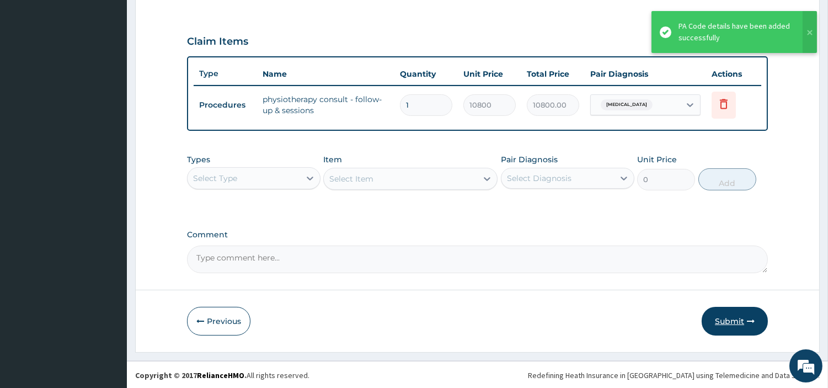
click at [708, 310] on button "Submit" at bounding box center [735, 321] width 66 height 29
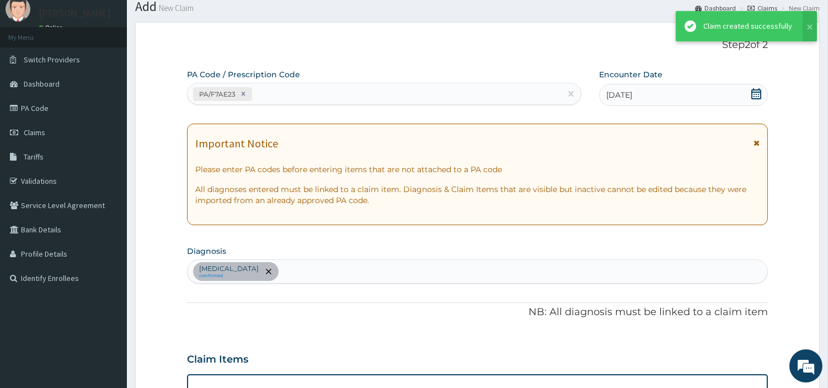
scroll to position [354, 0]
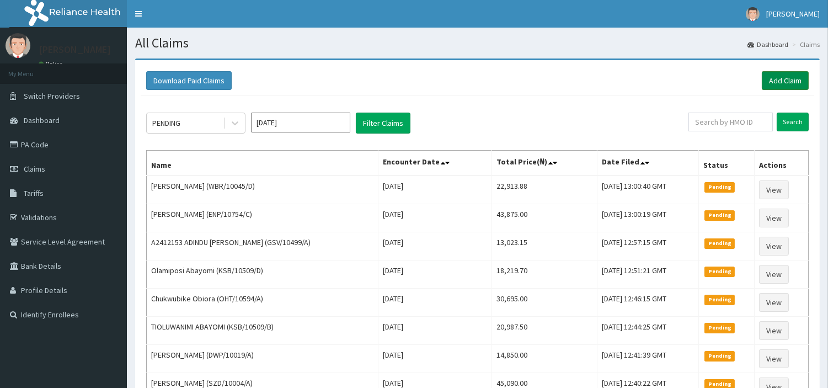
click at [781, 86] on link "Add Claim" at bounding box center [785, 80] width 47 height 19
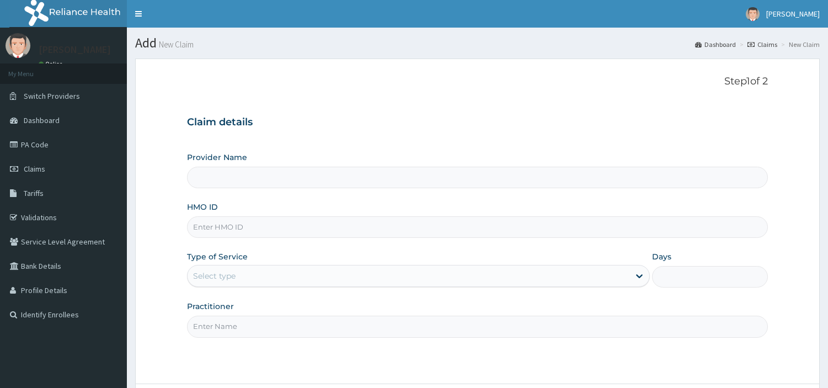
click at [217, 227] on input "HMO ID" at bounding box center [477, 227] width 581 height 22
type input "[GEOGRAPHIC_DATA] Nig. Ltd"
paste input "TAN/10021/F"
type input "TAN/10021/F"
drag, startPoint x: 300, startPoint y: 282, endPoint x: 301, endPoint y: 288, distance: 6.7
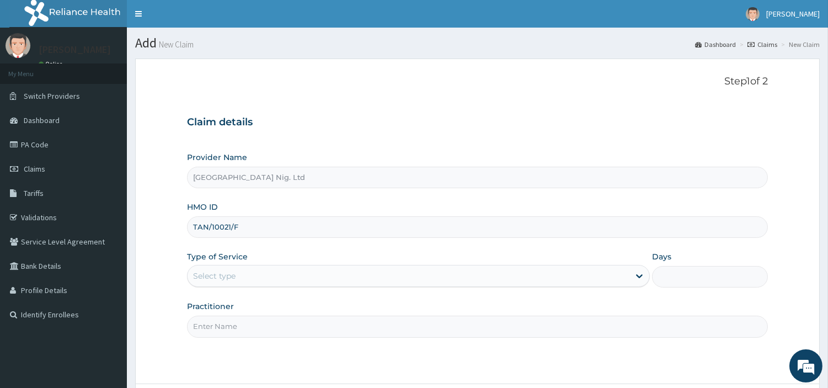
click at [301, 282] on div "Select type" at bounding box center [409, 276] width 442 height 18
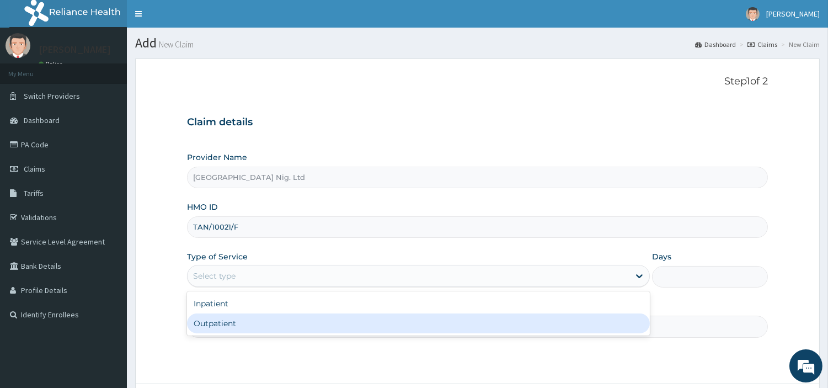
click at [293, 320] on div "Outpatient" at bounding box center [418, 323] width 463 height 20
type input "1"
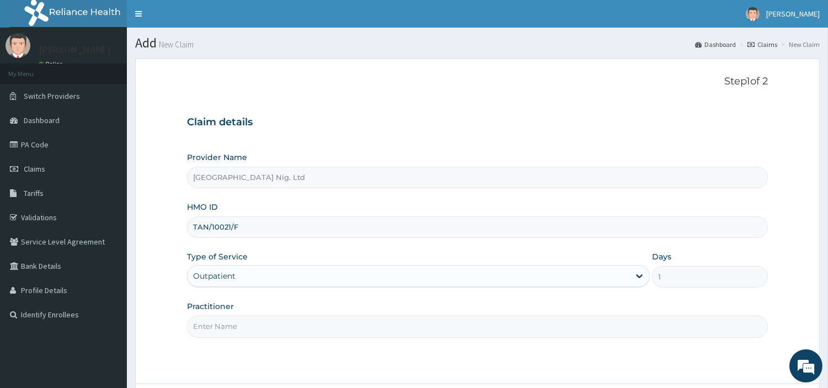
click at [291, 320] on input "Practitioner" at bounding box center [477, 327] width 581 height 22
paste input "[PERSON_NAME]"
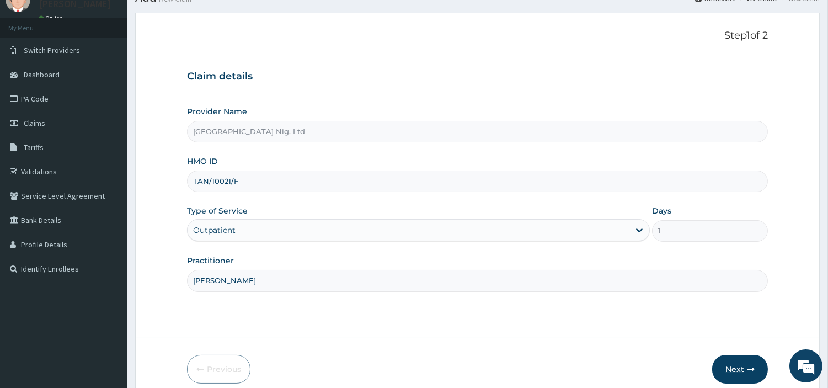
scroll to position [61, 0]
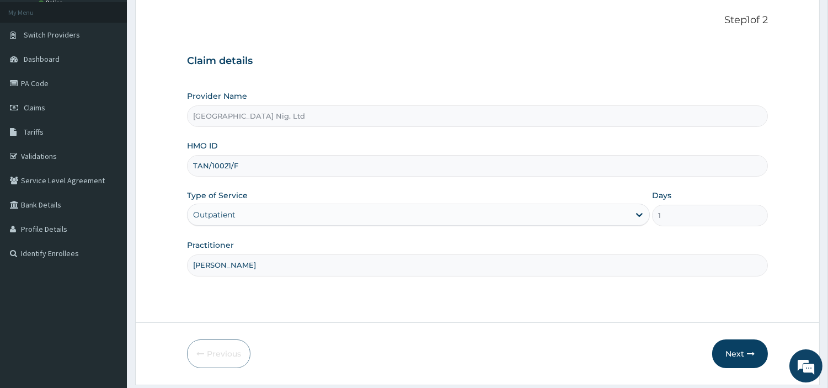
type input "[PERSON_NAME]"
click at [762, 366] on div "Next" at bounding box center [740, 353] width 56 height 29
click at [726, 345] on button "Next" at bounding box center [740, 353] width 56 height 29
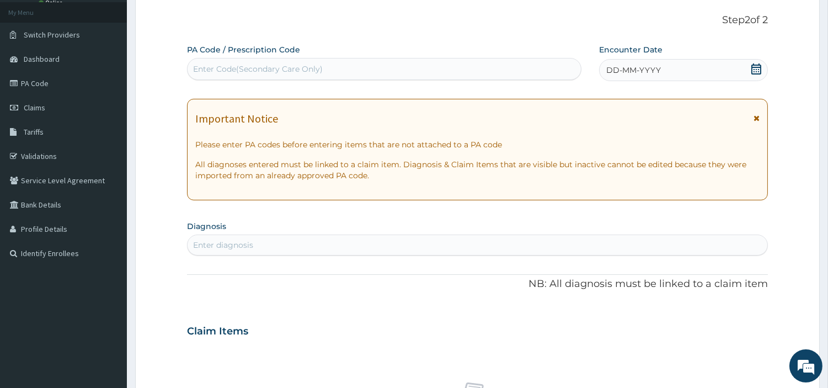
click at [453, 72] on div "Enter Code(Secondary Care Only)" at bounding box center [384, 69] width 393 height 18
paste input "PA/70A6B1"
type input "PA/70A6B1"
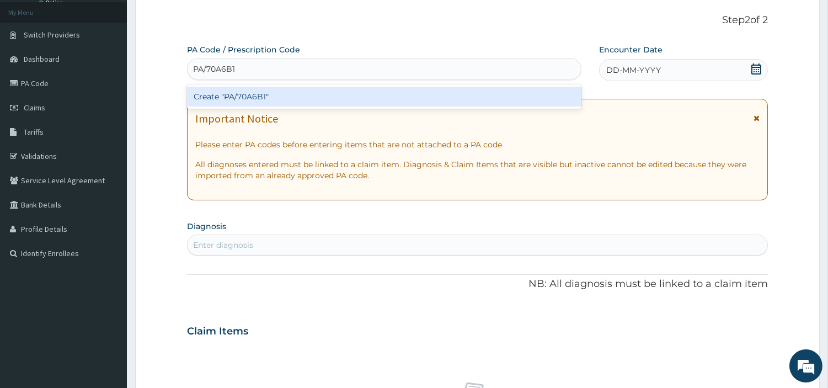
click at [470, 104] on div "Create "PA/70A6B1"" at bounding box center [384, 97] width 394 height 20
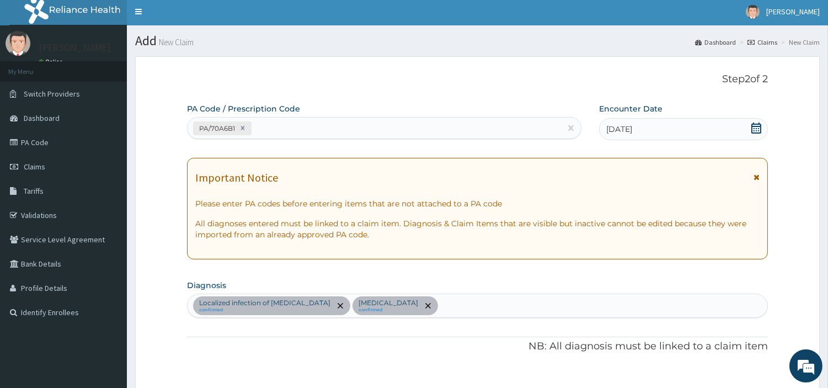
scroll to position [0, 0]
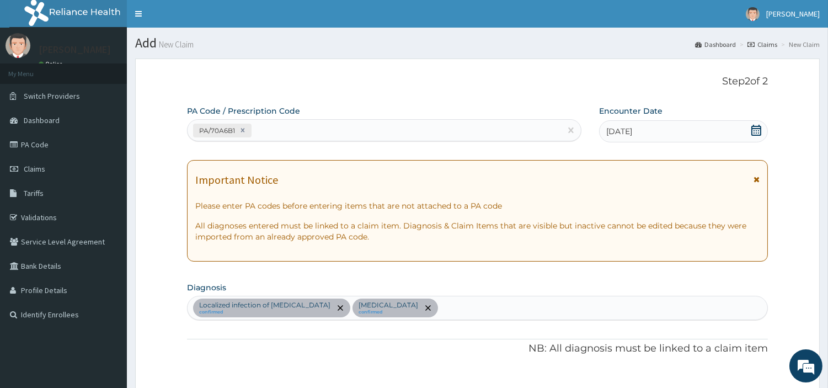
click at [320, 121] on div "PA/70A6B1" at bounding box center [374, 130] width 373 height 18
paste input "PA/9A1DF9"
type input "PA/9A1DF9"
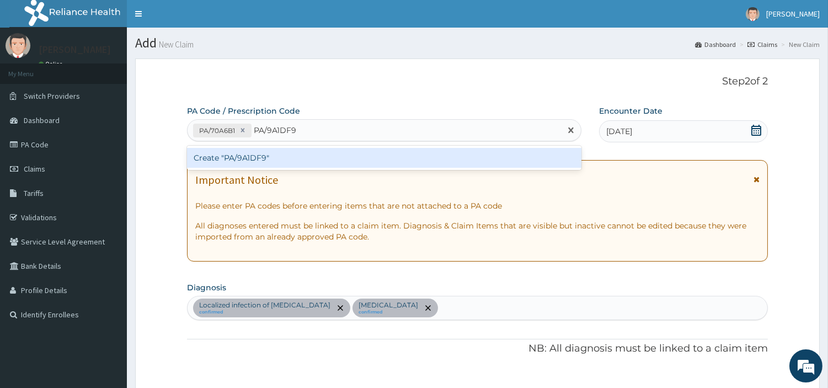
click at [220, 166] on div "Create "PA/9A1DF9"" at bounding box center [384, 158] width 394 height 20
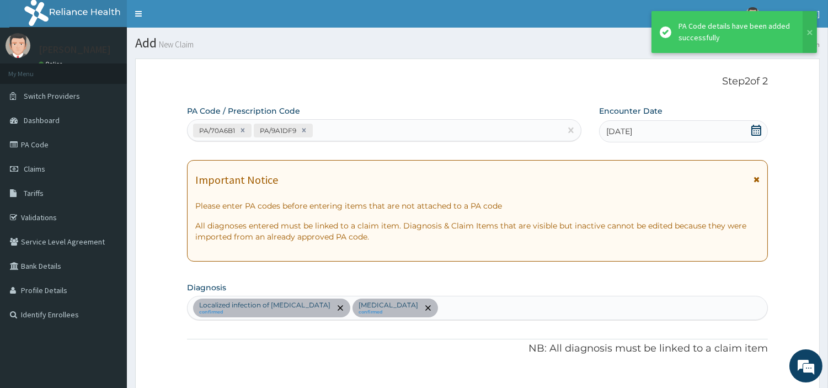
scroll to position [345, 0]
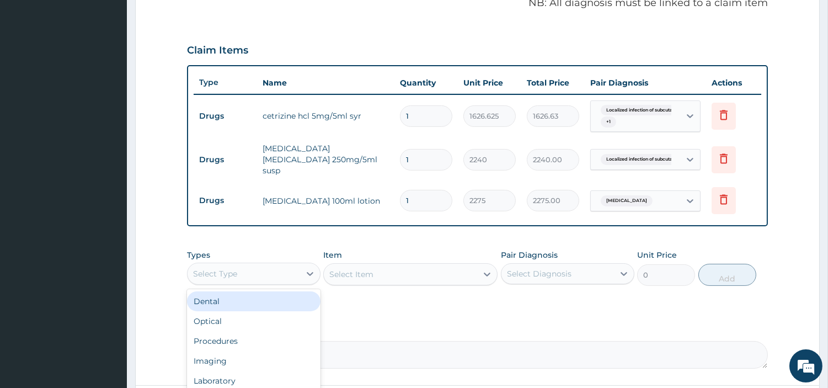
click at [272, 269] on div "Select Type" at bounding box center [244, 274] width 113 height 18
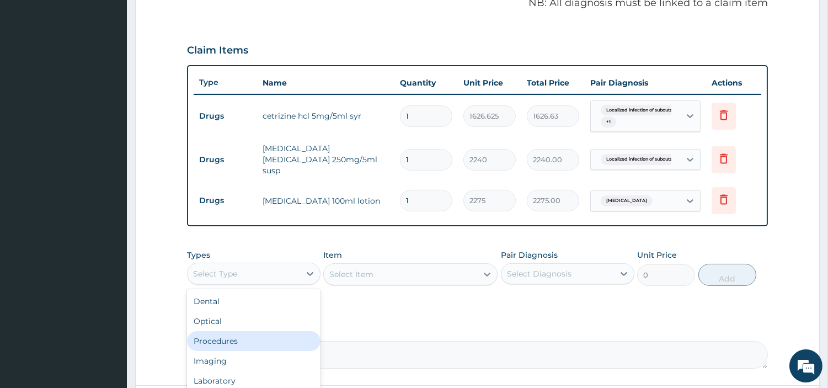
click at [245, 334] on div "Procedures" at bounding box center [253, 341] width 133 height 20
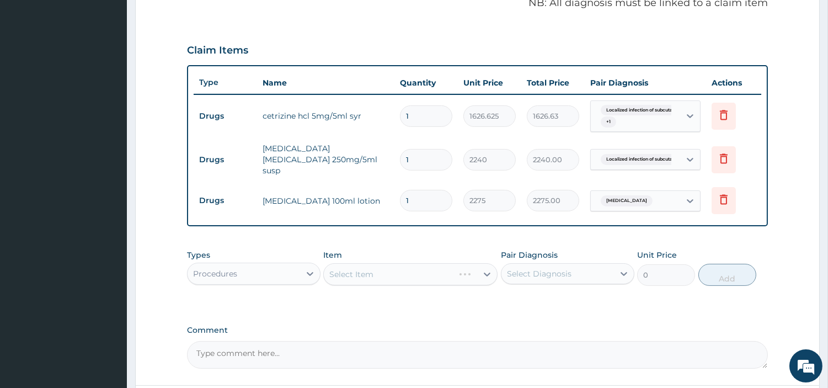
click at [630, 157] on span "Localized infection of subcuta..." at bounding box center [641, 159] width 81 height 11
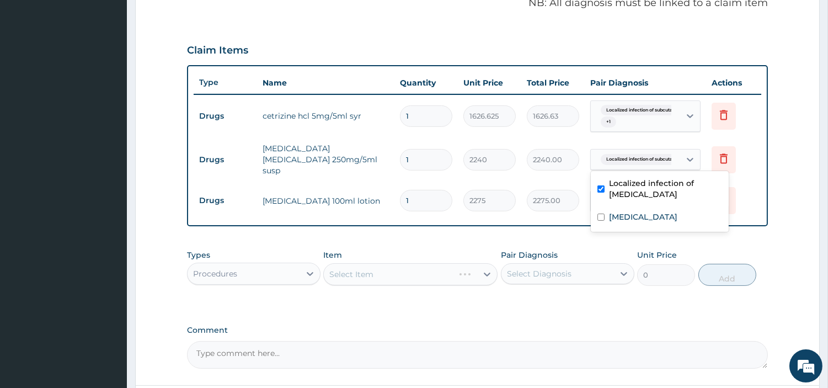
click at [491, 229] on div "PA Code / Prescription Code PA/70A6B1 PA/9A1DF9 Encounter Date [DATE] Important…" at bounding box center [477, 64] width 581 height 608
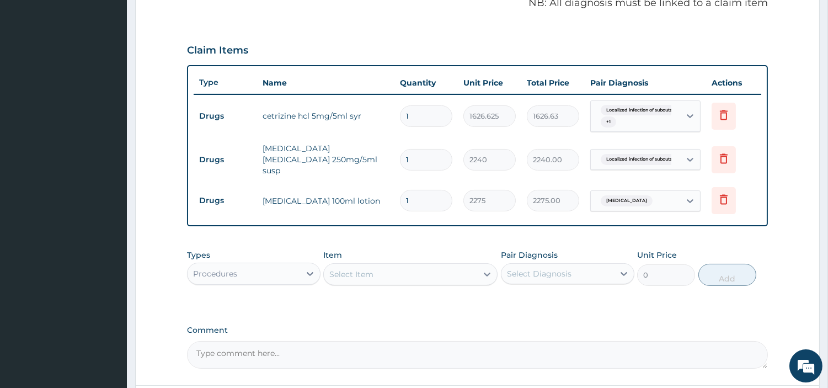
click at [405, 279] on div "Item Select Item" at bounding box center [410, 267] width 174 height 36
click at [407, 276] on div "Select Item" at bounding box center [410, 274] width 174 height 22
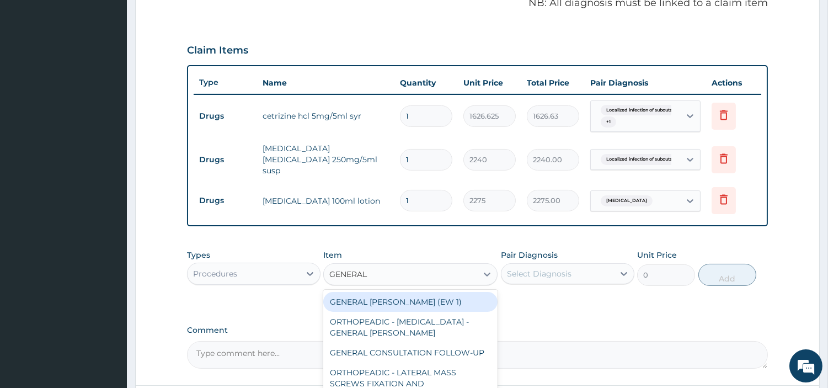
type input "GENERAL C"
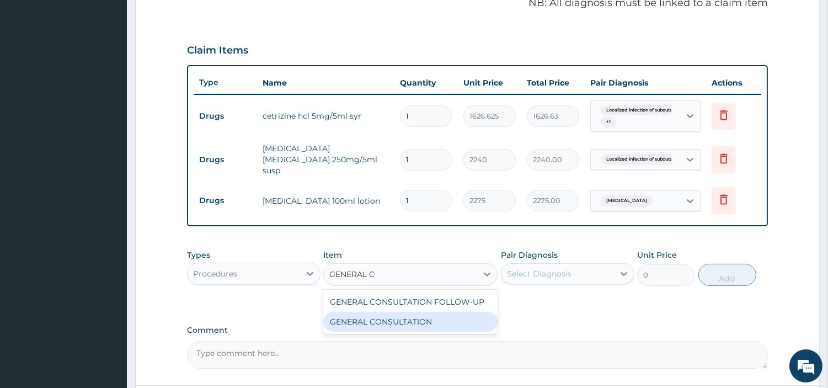
click at [393, 313] on div "GENERAL CONSULTATION" at bounding box center [410, 322] width 174 height 20
type input "6750"
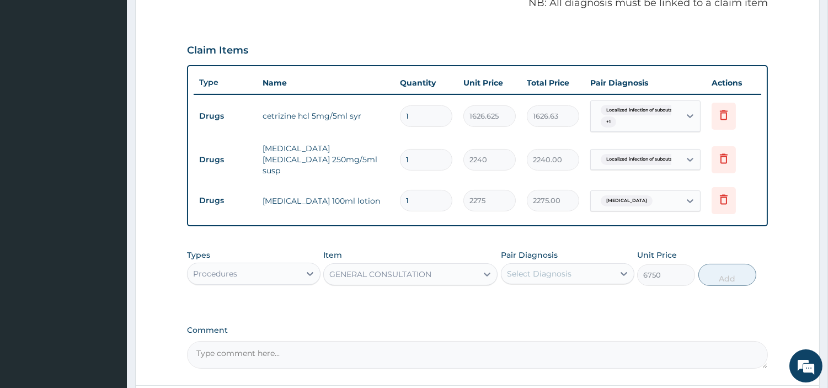
click at [572, 250] on div "Pair Diagnosis Select Diagnosis" at bounding box center [567, 267] width 133 height 36
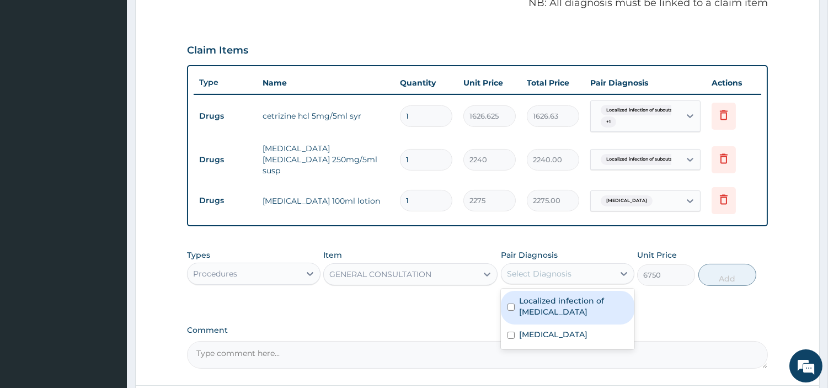
click at [570, 269] on div "Select Diagnosis" at bounding box center [539, 273] width 65 height 11
drag, startPoint x: 570, startPoint y: 301, endPoint x: 563, endPoint y: 346, distance: 45.9
click at [569, 301] on label "Localized infection of [MEDICAL_DATA]" at bounding box center [573, 306] width 109 height 22
checkbox input "true"
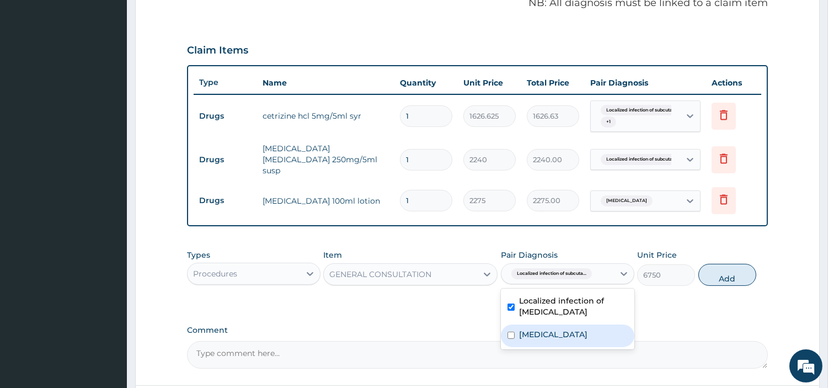
click at [560, 338] on div "[MEDICAL_DATA]" at bounding box center [567, 335] width 133 height 23
checkbox input "true"
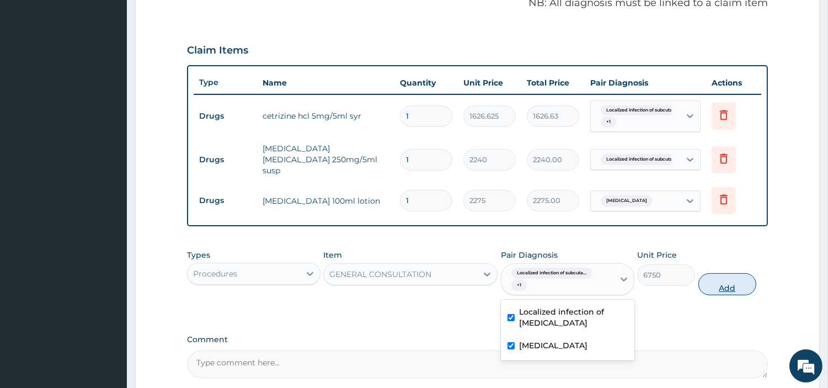
click at [748, 277] on button "Add" at bounding box center [727, 284] width 58 height 22
type input "0"
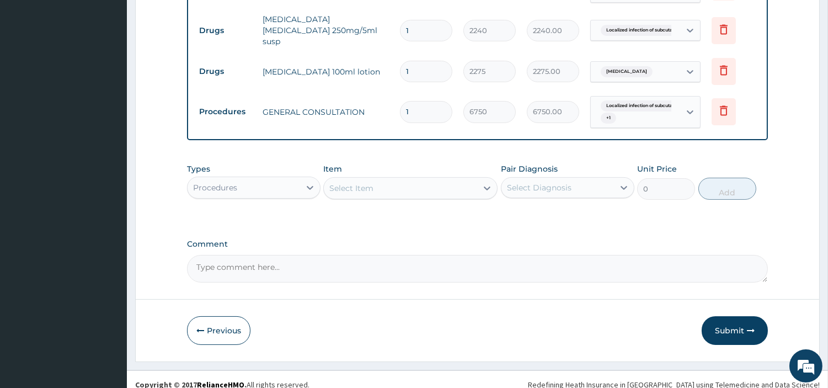
scroll to position [478, 0]
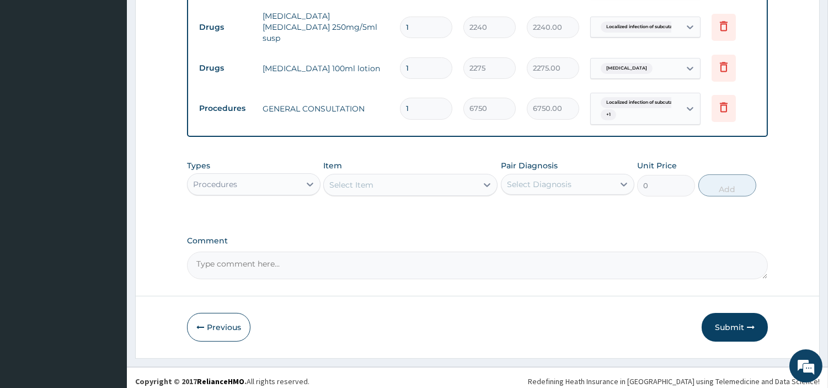
click at [261, 162] on div "Types Procedures" at bounding box center [253, 178] width 133 height 36
click at [262, 178] on div "Procedures" at bounding box center [244, 184] width 113 height 18
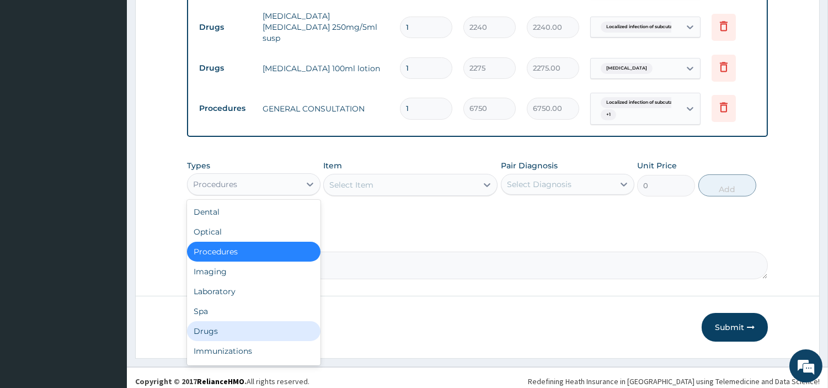
click at [229, 331] on div "Drugs" at bounding box center [253, 331] width 133 height 20
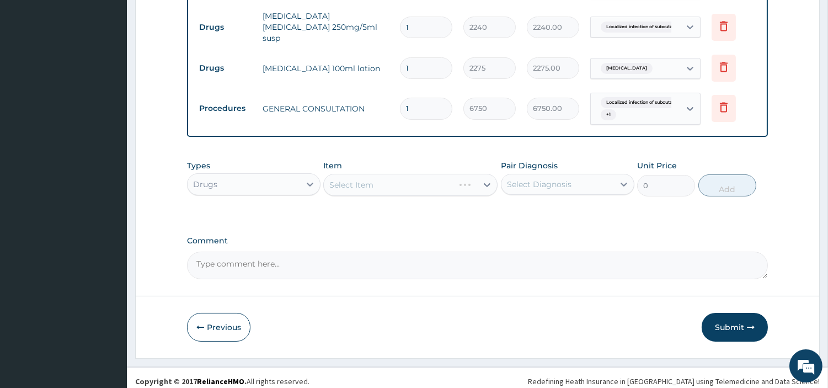
click at [407, 174] on div "Select Item" at bounding box center [410, 185] width 174 height 22
click at [460, 178] on div "Select Item" at bounding box center [410, 185] width 174 height 22
click at [458, 178] on div "Select Item" at bounding box center [400, 185] width 153 height 18
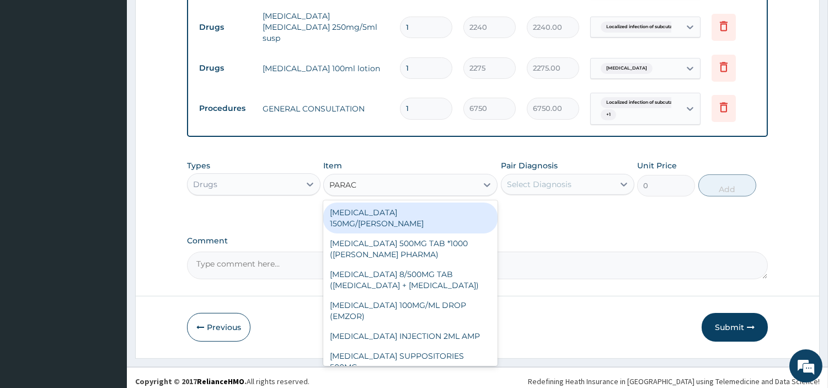
type input "PARACE"
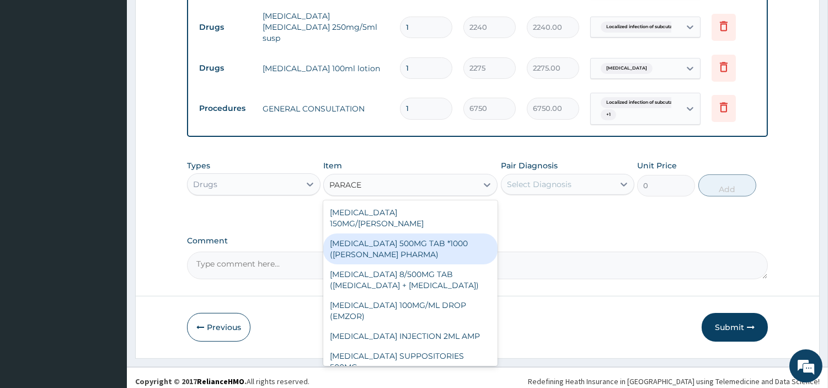
click at [441, 233] on div "[MEDICAL_DATA] 500MG TAB *1000 ([PERSON_NAME] PHARMA)" at bounding box center [410, 248] width 174 height 31
type input "20.79999923706055"
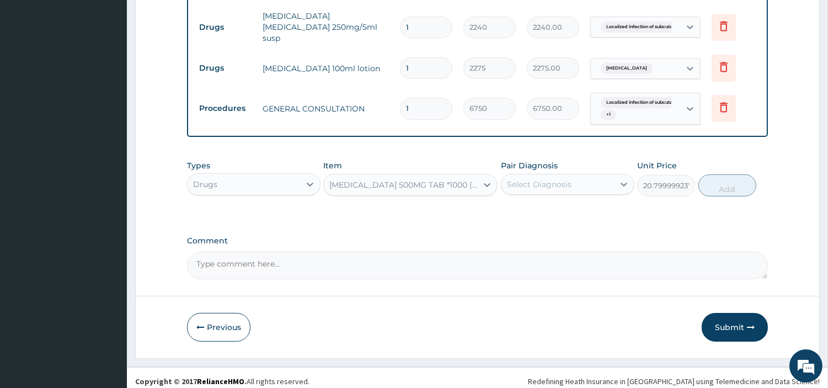
click at [542, 194] on div "Types Drugs Item option [MEDICAL_DATA] 500MG TAB *1000 ([PERSON_NAME] PHARMA), …" at bounding box center [477, 177] width 581 height 47
click at [544, 182] on div "Select Diagnosis" at bounding box center [539, 184] width 65 height 11
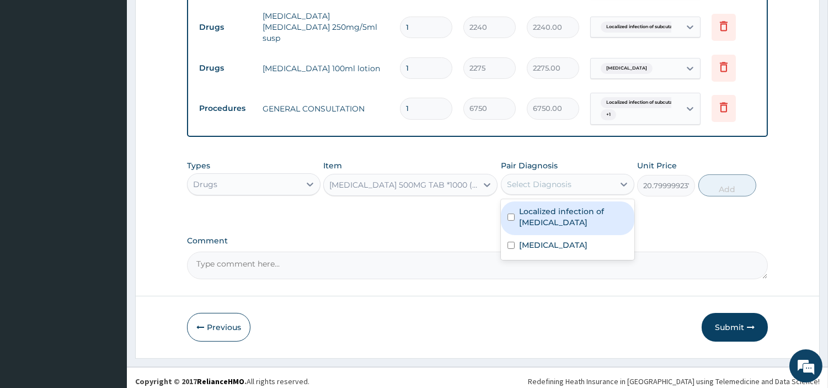
click at [543, 210] on label "Localized infection of [MEDICAL_DATA]" at bounding box center [573, 217] width 109 height 22
checkbox input "true"
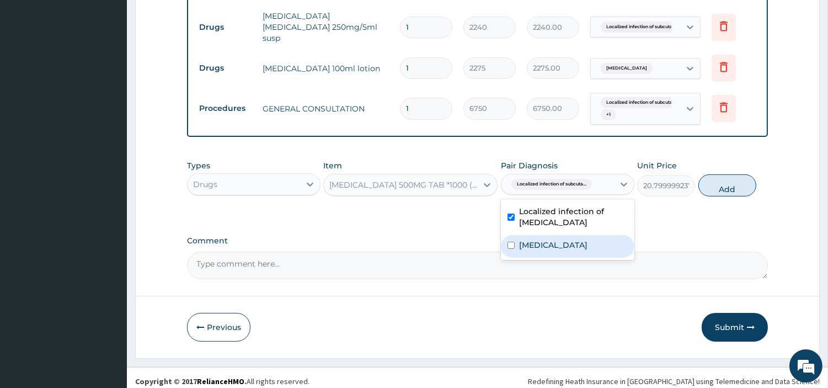
click at [539, 239] on label "[MEDICAL_DATA]" at bounding box center [553, 244] width 68 height 11
checkbox input "true"
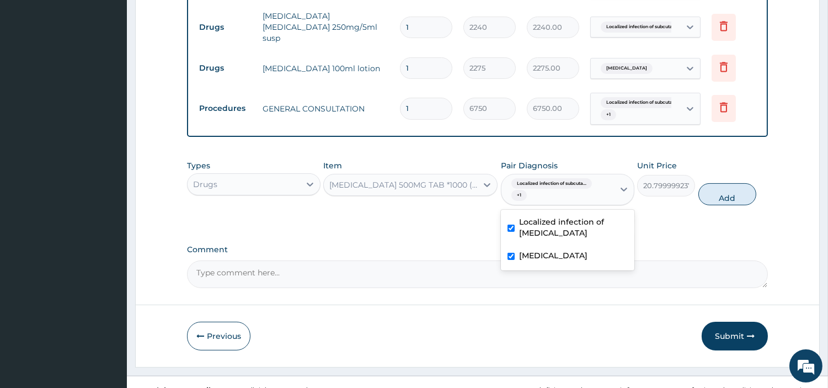
click at [722, 200] on div "Types Drugs Item [MEDICAL_DATA] 500MG TAB *1000 ([PERSON_NAME] PHARMA) Pair Dia…" at bounding box center [477, 182] width 581 height 57
click at [723, 195] on button "Add" at bounding box center [727, 194] width 58 height 22
type input "0"
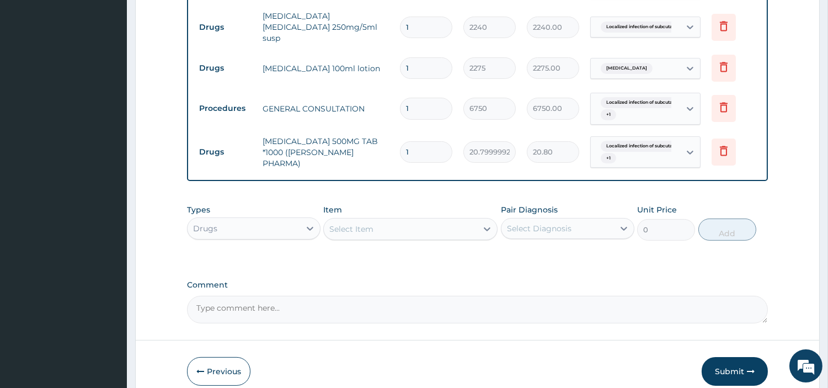
type input "0.00"
type input "9"
type input "187.20"
type input "9"
click at [719, 357] on button "Submit" at bounding box center [735, 371] width 66 height 29
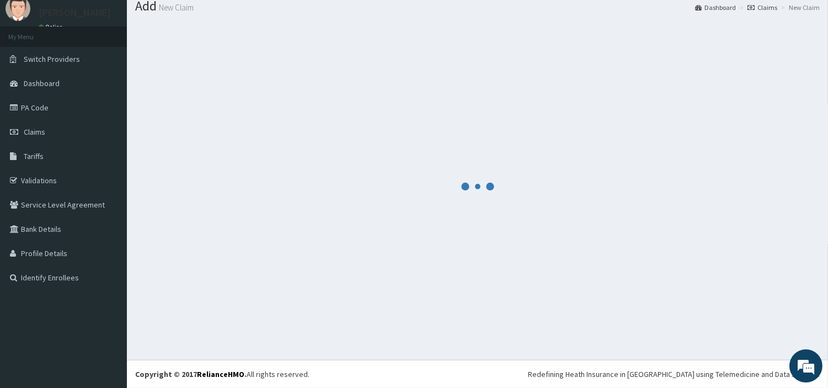
scroll to position [36, 0]
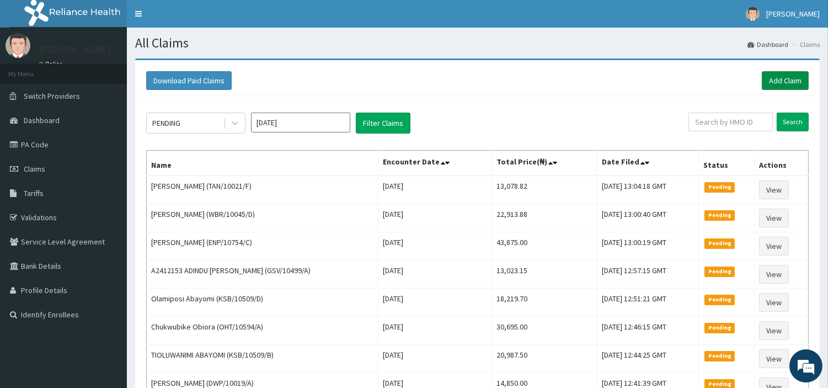
click at [772, 83] on link "Add Claim" at bounding box center [785, 80] width 47 height 19
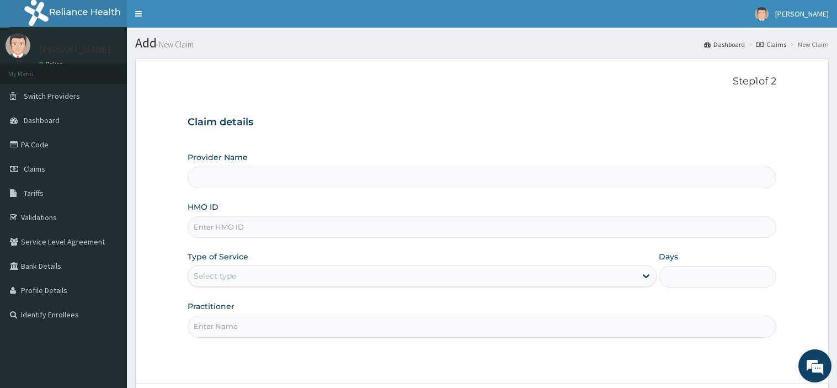
type input "[GEOGRAPHIC_DATA] Nig. Ltd"
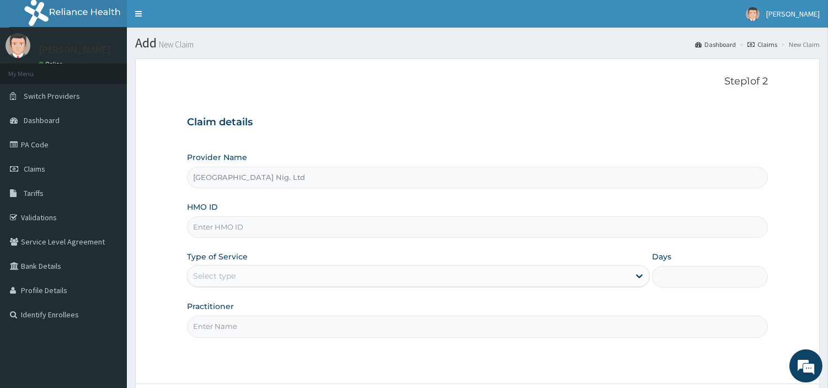
click at [327, 227] on input "HMO ID" at bounding box center [477, 227] width 581 height 22
paste input "SOG/10005/A"
type input "SOG/10005/A"
click at [285, 285] on div "Select type" at bounding box center [418, 276] width 463 height 22
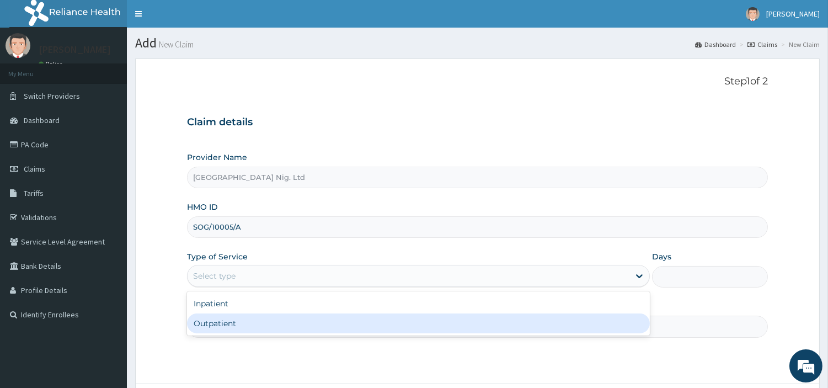
click at [271, 327] on div "Outpatient" at bounding box center [418, 323] width 463 height 20
type input "1"
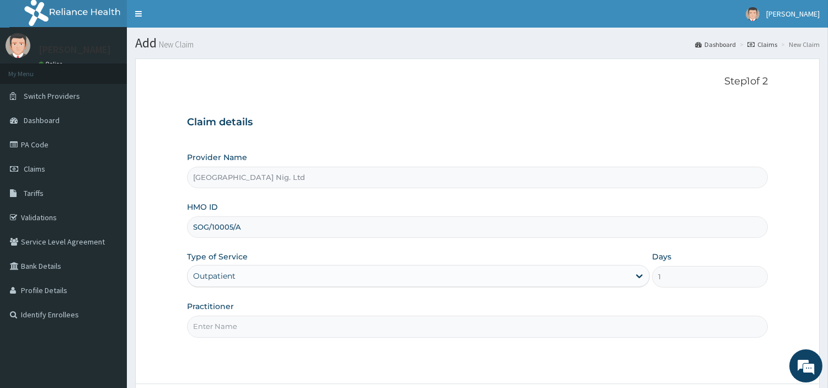
click at [271, 327] on input "Practitioner" at bounding box center [477, 327] width 581 height 22
paste input "Akanji Oluwafemi"
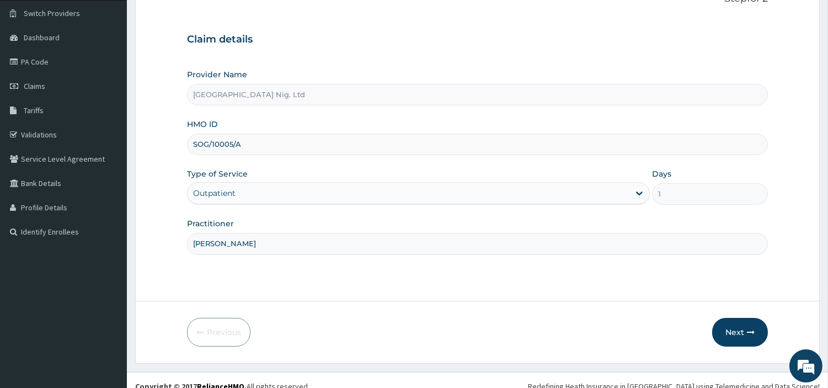
scroll to position [95, 0]
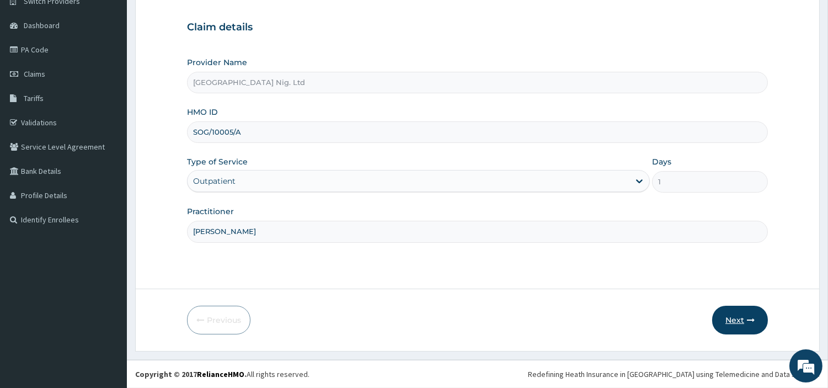
type input "Akanji Oluwafemi"
click at [734, 320] on button "Next" at bounding box center [740, 320] width 56 height 29
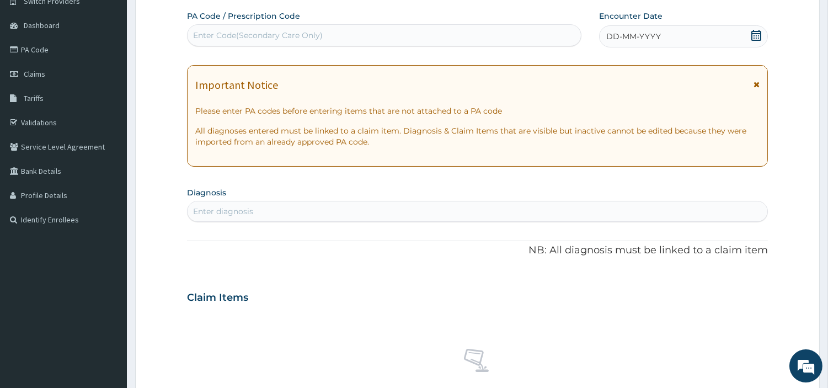
click at [676, 36] on div "DD-MM-YYYY" at bounding box center [683, 36] width 169 height 22
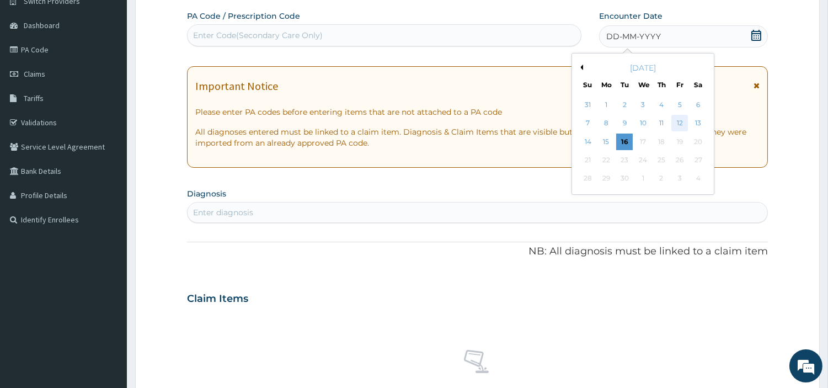
click at [677, 120] on div "12" at bounding box center [679, 123] width 17 height 17
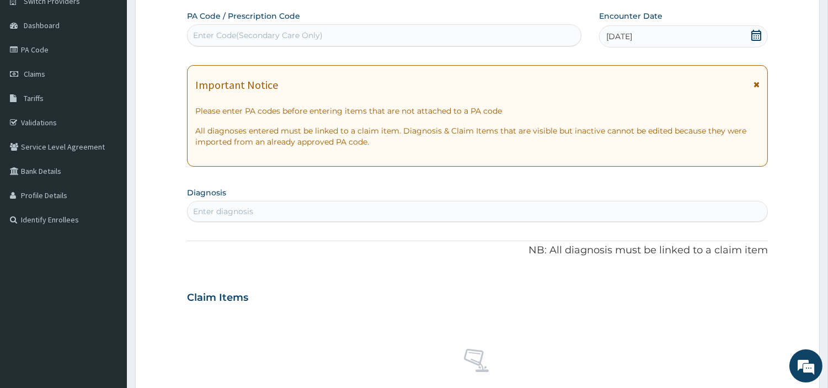
click at [549, 212] on div "Enter diagnosis" at bounding box center [478, 211] width 580 height 18
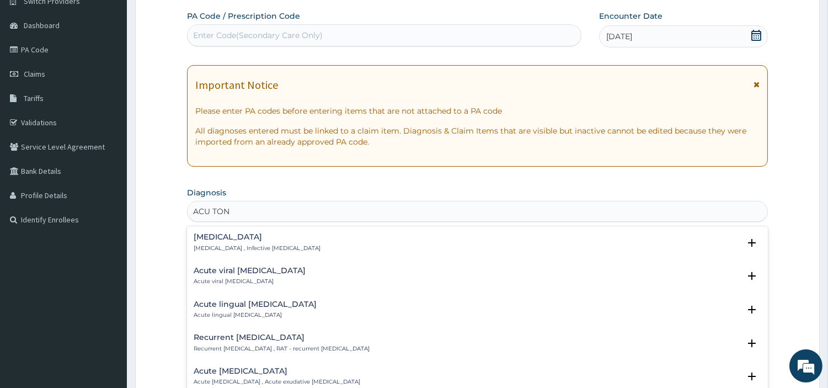
type input "ACU TONS"
click at [228, 245] on p "Acute tonsillitis , Infective tonsillitis" at bounding box center [257, 248] width 127 height 8
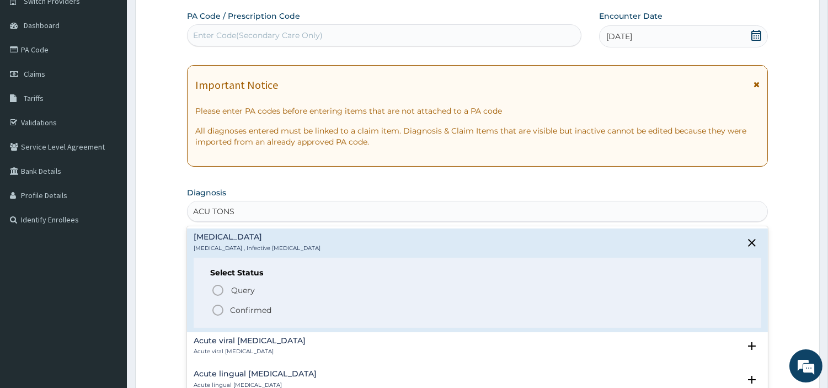
click at [228, 311] on span "Confirmed" at bounding box center [477, 309] width 533 height 13
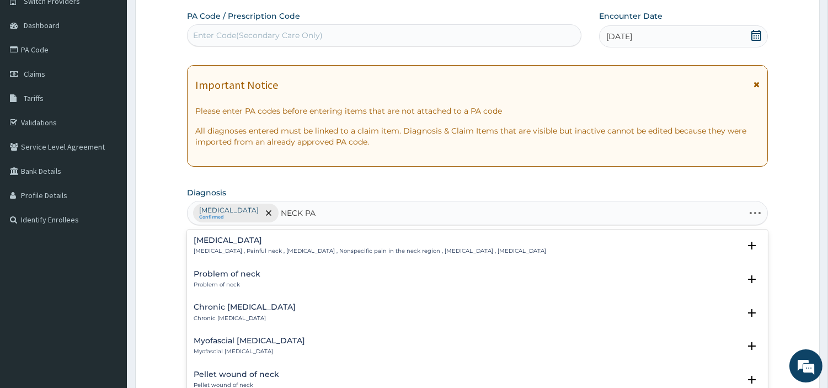
type input "NECK PAI"
click at [278, 250] on p "Neck pain , Painful neck , Cervicalgia , Nonspecific pain in the neck region , …" at bounding box center [370, 251] width 352 height 8
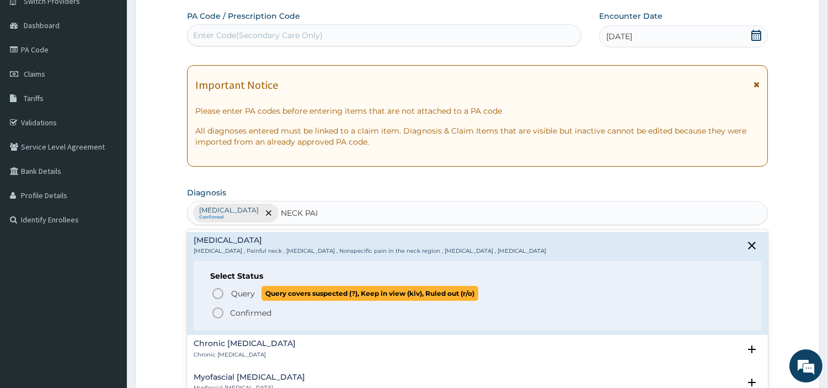
click at [236, 293] on span "Query" at bounding box center [243, 293] width 24 height 11
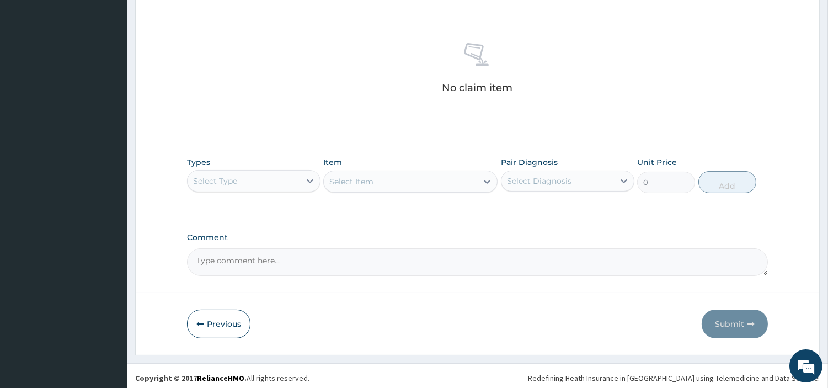
scroll to position [407, 0]
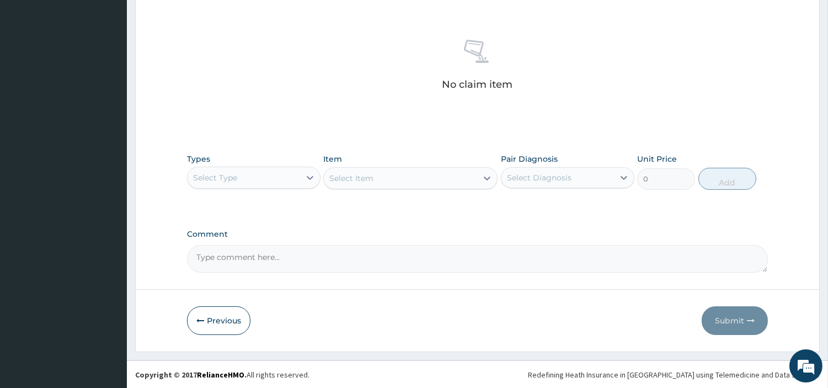
click at [278, 175] on div "Select Type" at bounding box center [244, 178] width 113 height 18
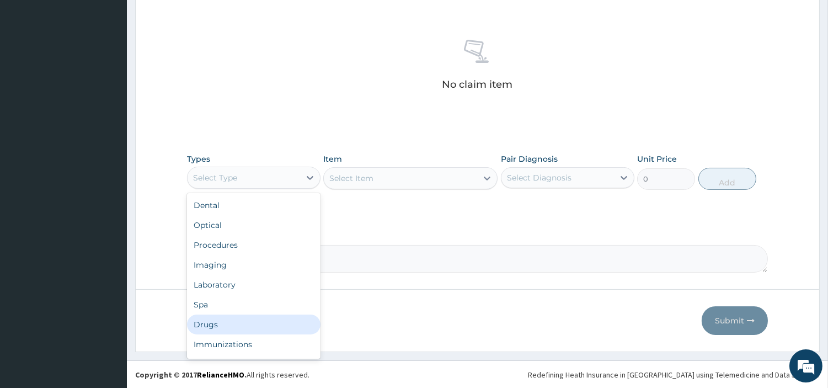
click at [243, 316] on div "Drugs" at bounding box center [253, 324] width 133 height 20
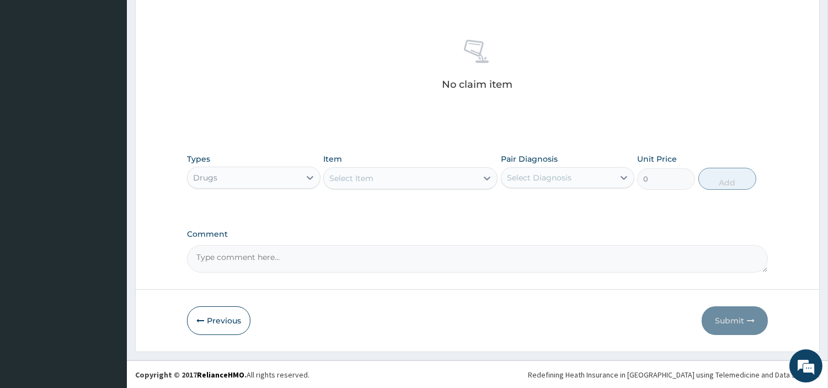
click at [442, 188] on div "Select Item" at bounding box center [410, 178] width 174 height 22
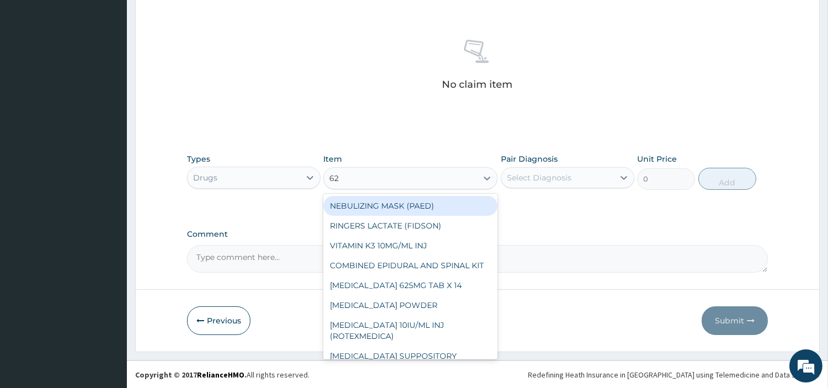
type input "625"
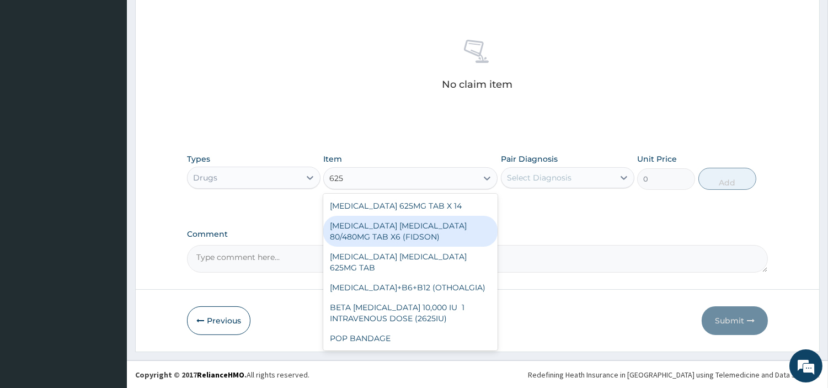
click at [436, 238] on div "ARTEMETHER LUMEFANTRINE 80/480MG TAB X6 (FIDSON)" at bounding box center [410, 231] width 174 height 31
type input "322.2992553710938"
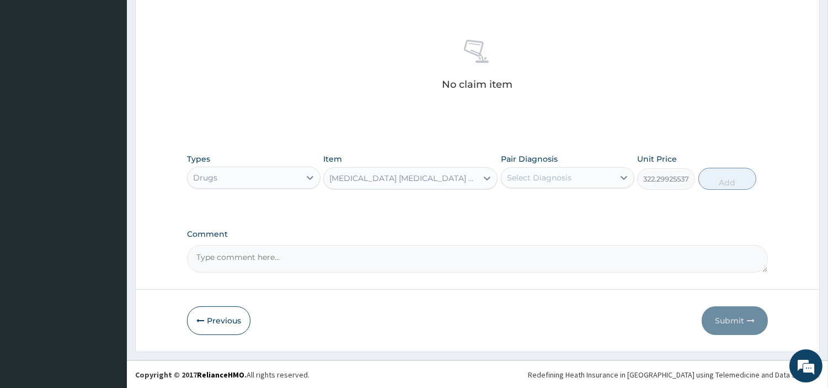
click at [425, 184] on div "ARTEMETHER LUMEFANTRINE 80/480MG TAB X6 (FIDSON)" at bounding box center [400, 178] width 153 height 18
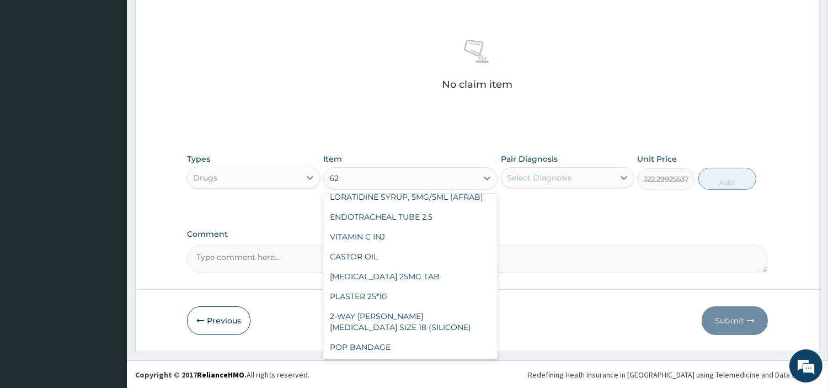
scroll to position [239, 0]
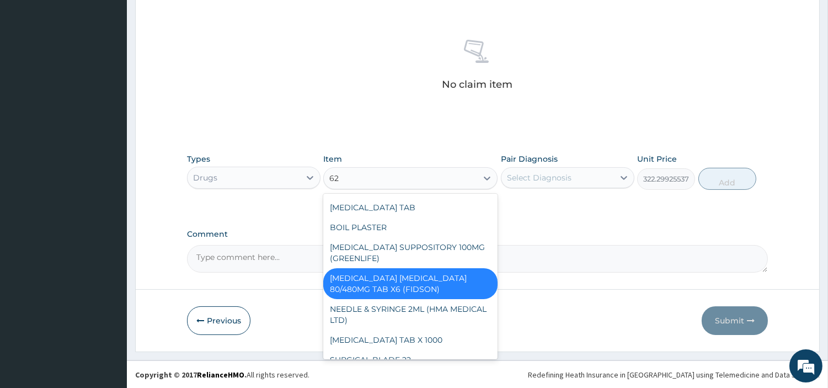
type input "625"
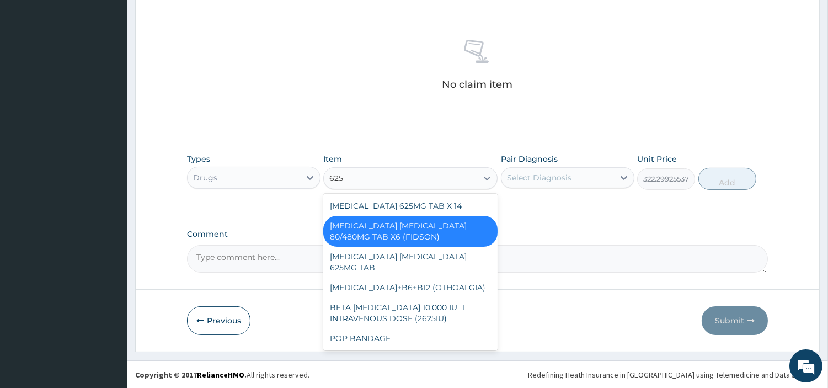
scroll to position [0, 0]
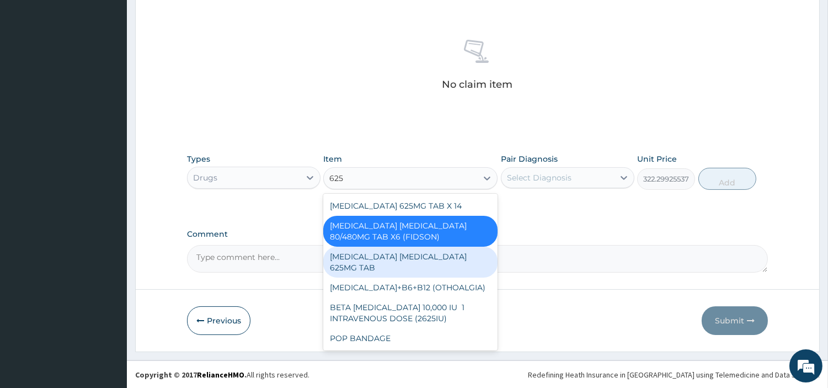
drag, startPoint x: 448, startPoint y: 261, endPoint x: 458, endPoint y: 242, distance: 22.0
click at [447, 261] on div "AMOXICILLIN CLAVULANIC ACID 625MG TAB" at bounding box center [410, 262] width 174 height 31
type input "522.4974975585938"
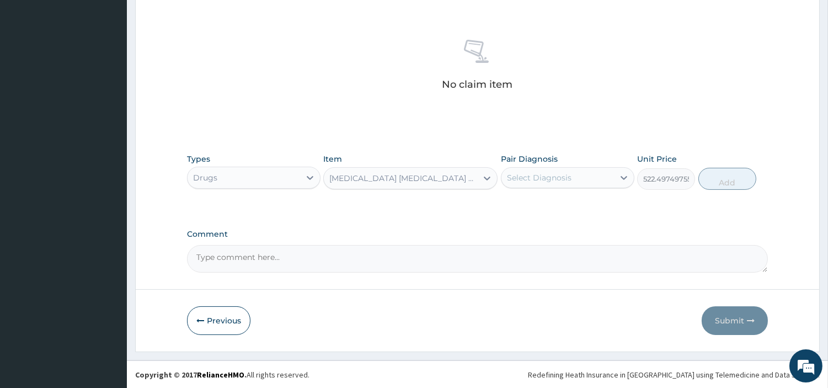
click at [574, 179] on div "Select Diagnosis" at bounding box center [557, 178] width 113 height 18
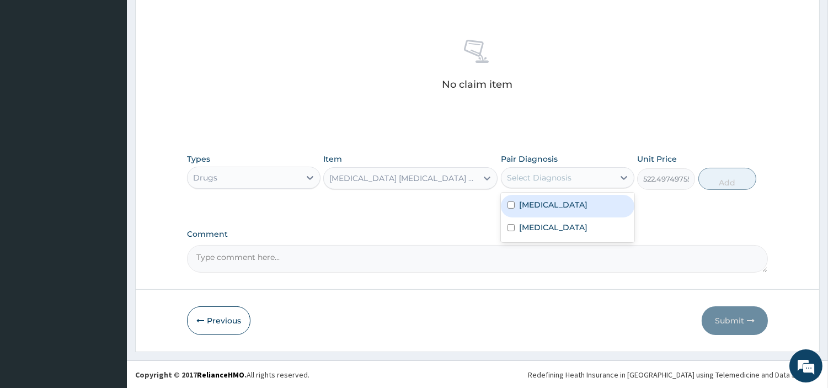
click at [569, 206] on label "Acute tonsillitis" at bounding box center [553, 204] width 68 height 11
checkbox input "true"
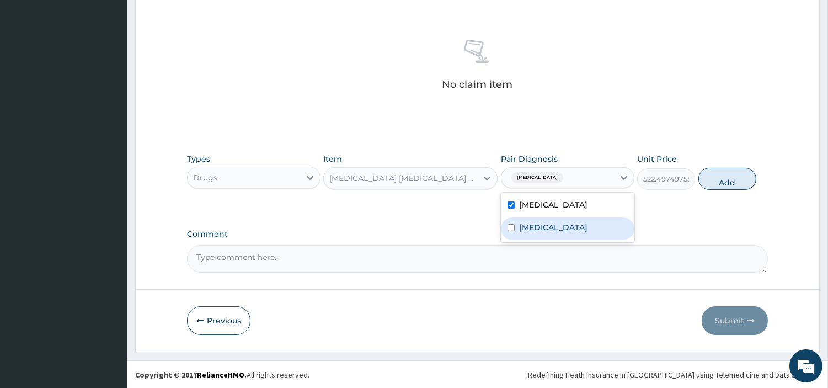
click at [572, 222] on div "Neck pain" at bounding box center [567, 228] width 133 height 23
checkbox input "true"
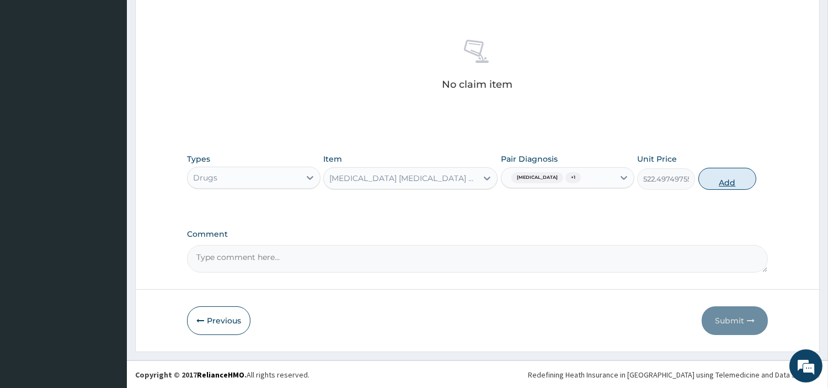
click at [706, 178] on button "Add" at bounding box center [727, 179] width 58 height 22
type input "0"
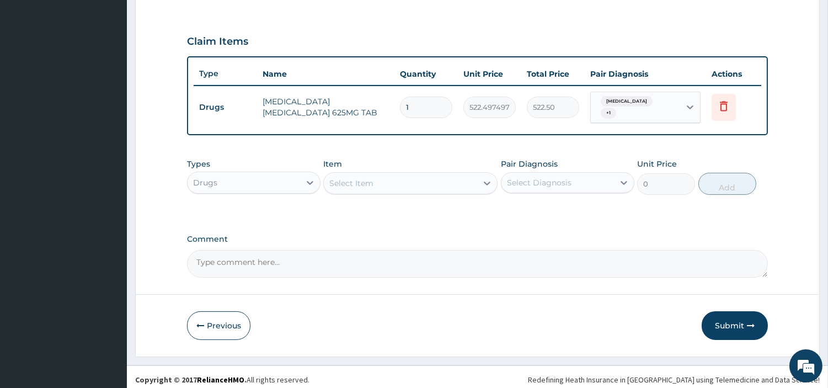
type input "0.00"
type input "1"
type input "522.50"
type input "14"
type input "7314.96"
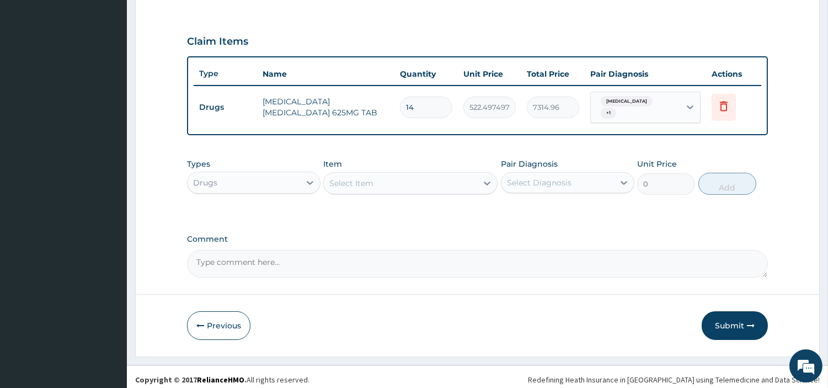
type input "1"
type input "522.50"
type input "10"
type input "5224.97"
type input "10"
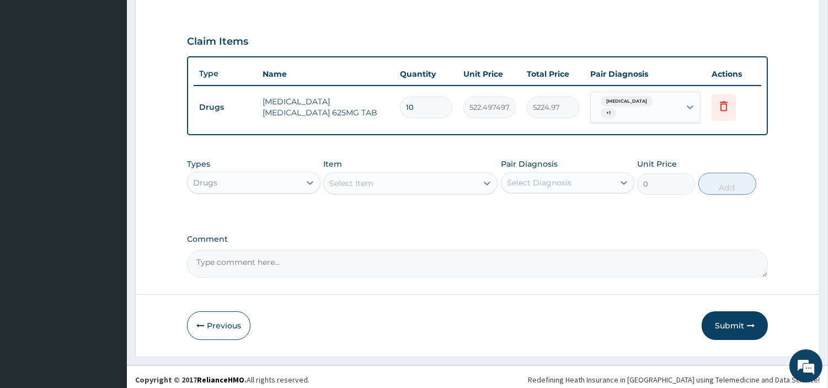
click at [427, 172] on div "Select Item" at bounding box center [410, 183] width 174 height 22
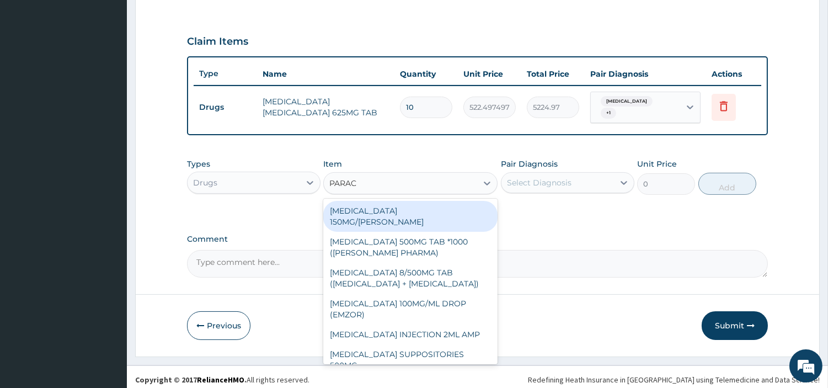
type input "PARACE"
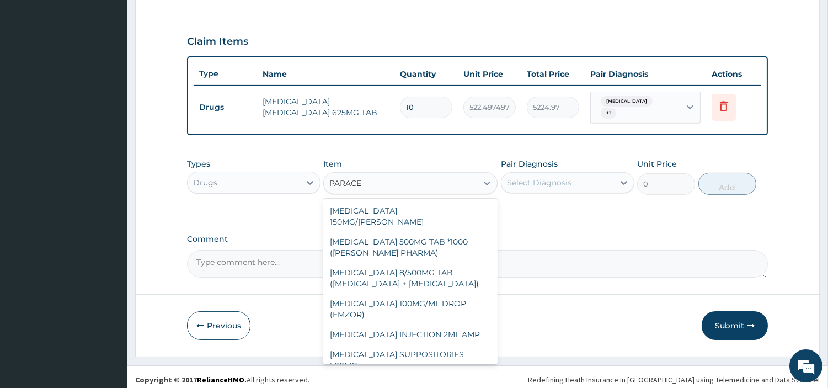
scroll to position [145, 0]
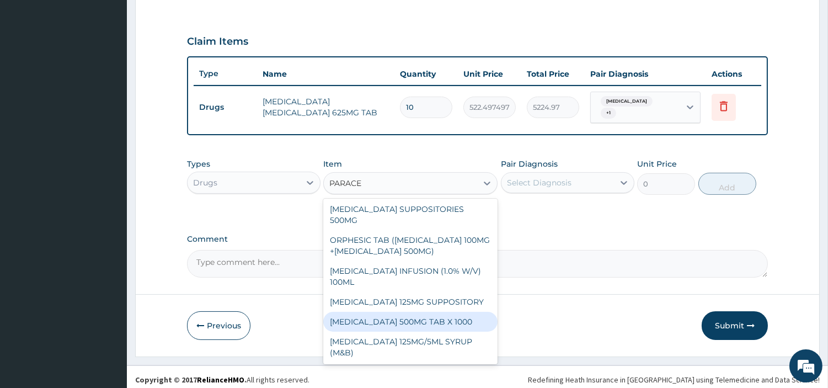
click at [420, 320] on div "PARACETAMOL 500MG TAB X 1000" at bounding box center [410, 322] width 174 height 20
type input "22.39999961853027"
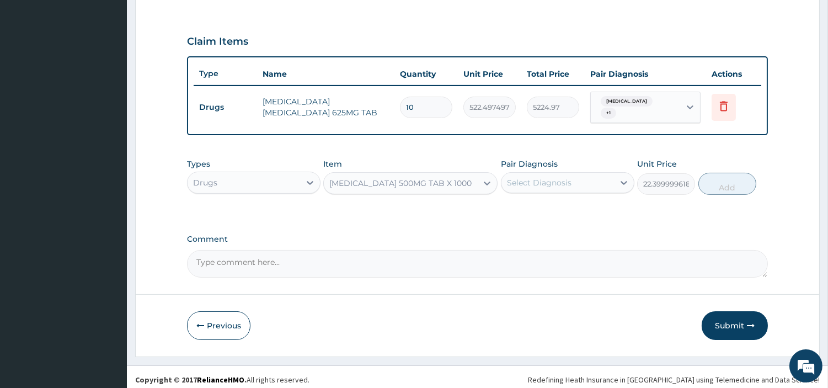
click at [551, 180] on div "Select Diagnosis" at bounding box center [539, 182] width 65 height 11
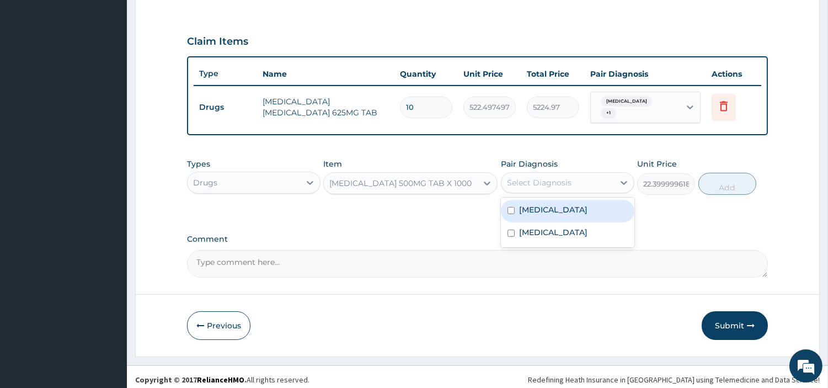
click at [546, 204] on label "Acute tonsillitis" at bounding box center [553, 209] width 68 height 11
checkbox input "true"
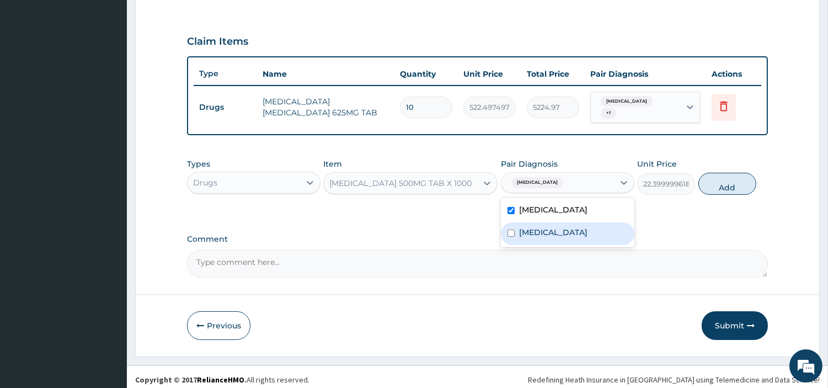
click at [548, 227] on label "Neck pain" at bounding box center [553, 232] width 68 height 11
checkbox input "true"
click at [714, 177] on button "Add" at bounding box center [727, 184] width 58 height 22
type input "0"
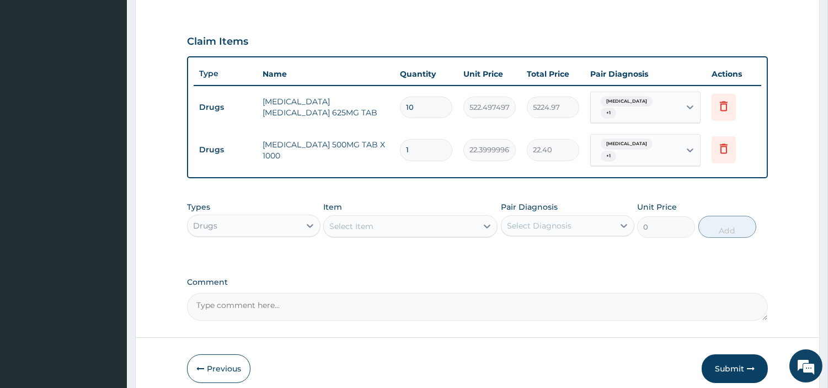
type input "18"
type input "403.20"
type input "18"
click at [420, 217] on div "Select Item" at bounding box center [400, 226] width 153 height 18
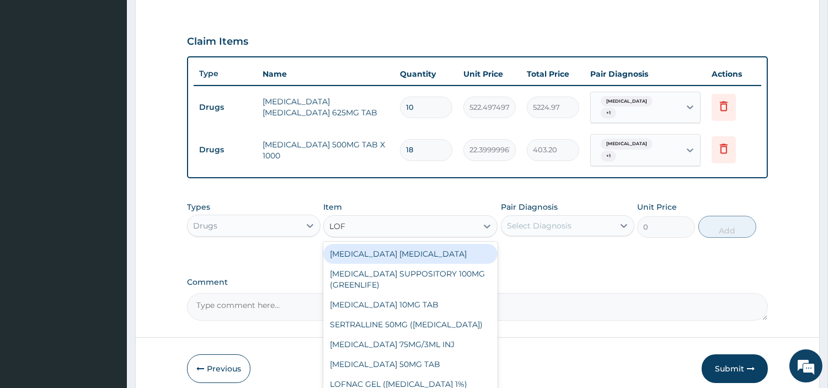
type input "LOFN"
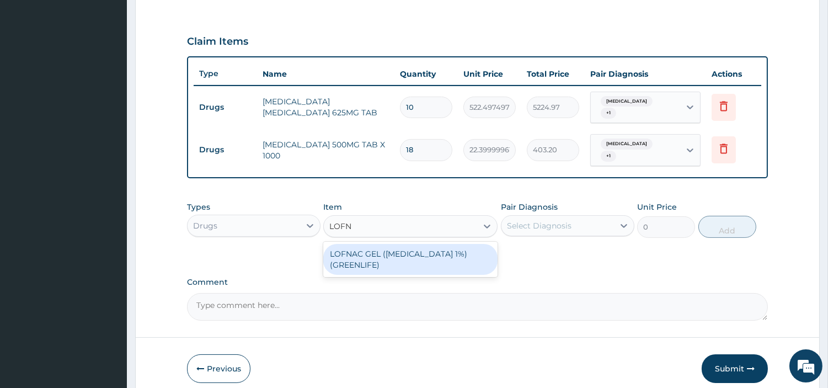
click at [434, 258] on div "LOFNAC GEL (DICLOFENAC 1%) (GREENLIFE)" at bounding box center [410, 259] width 174 height 31
type input "1750"
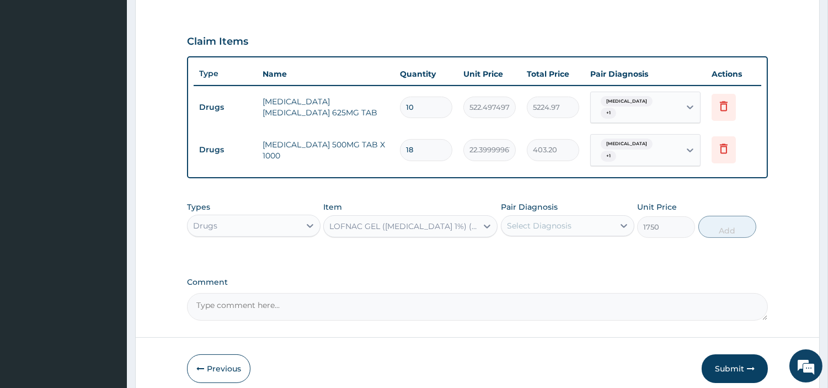
click at [537, 220] on div "Select Diagnosis" at bounding box center [539, 225] width 65 height 11
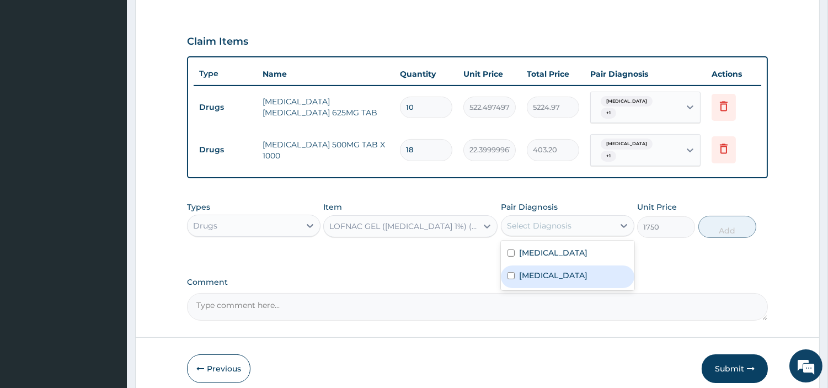
click at [547, 270] on label "Neck pain" at bounding box center [553, 275] width 68 height 11
checkbox input "true"
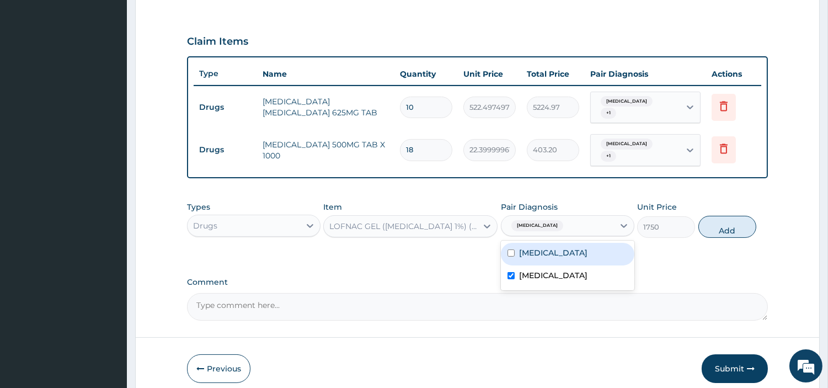
click at [714, 218] on button "Add" at bounding box center [727, 227] width 58 height 22
type input "0"
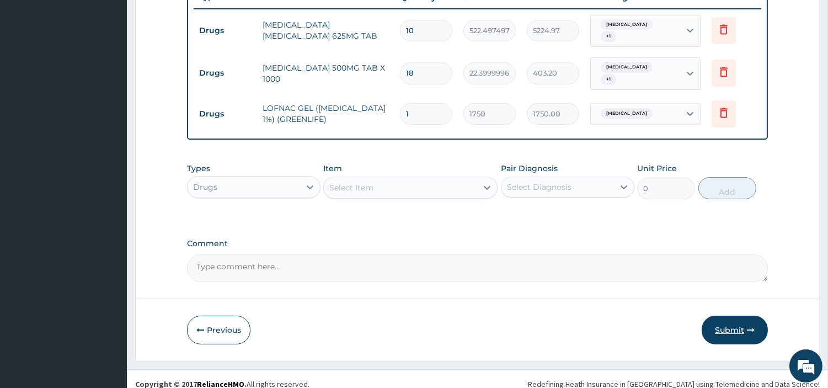
click at [726, 327] on button "Submit" at bounding box center [735, 330] width 66 height 29
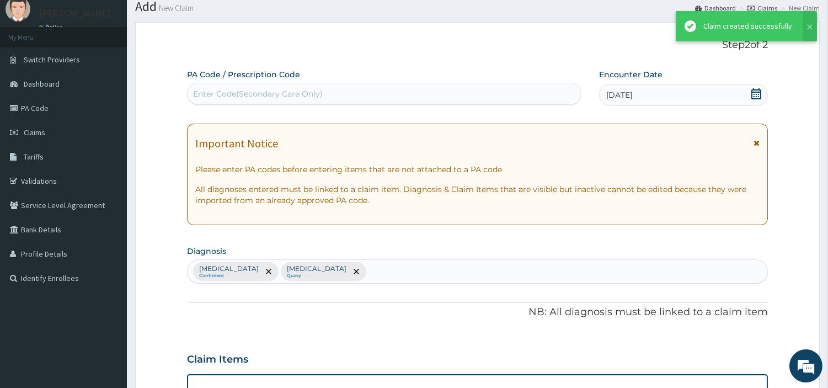
scroll to position [431, 0]
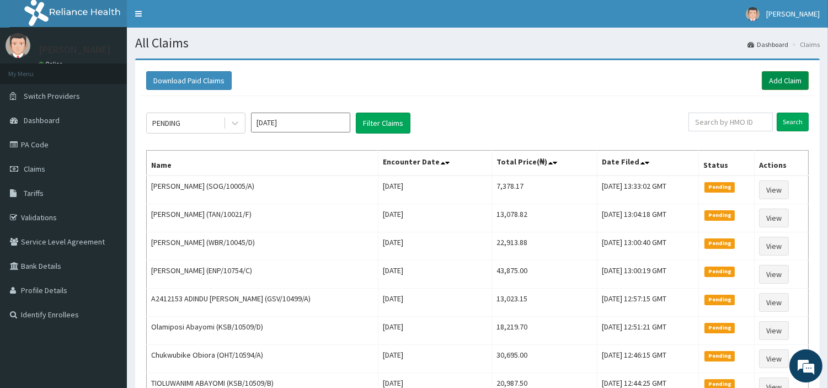
click at [797, 74] on link "Add Claim" at bounding box center [785, 80] width 47 height 19
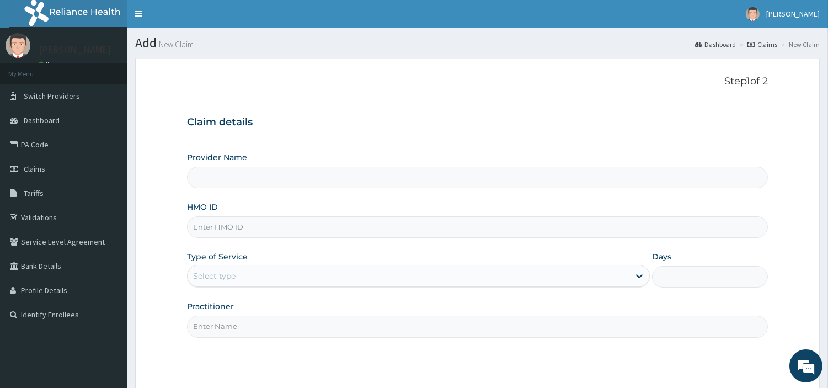
click at [311, 235] on input "HMO ID" at bounding box center [477, 227] width 581 height 22
type input "[GEOGRAPHIC_DATA] Nig. Ltd"
paste input "QFA/10106/A"
type input "QFA/10106/A"
drag, startPoint x: 304, startPoint y: 274, endPoint x: 308, endPoint y: 286, distance: 12.6
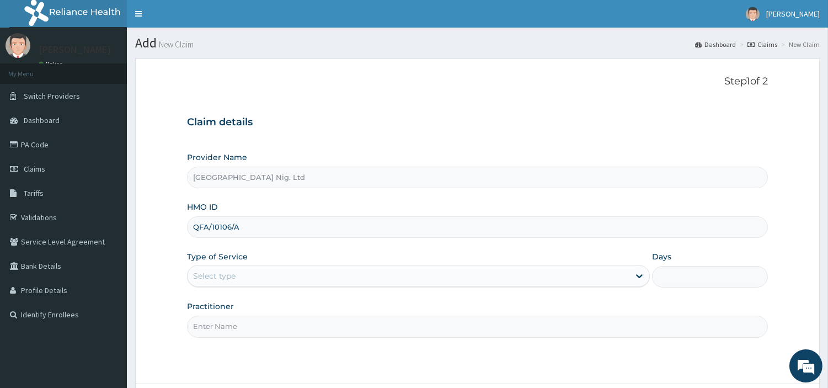
click at [305, 274] on div "Select type" at bounding box center [409, 276] width 442 height 18
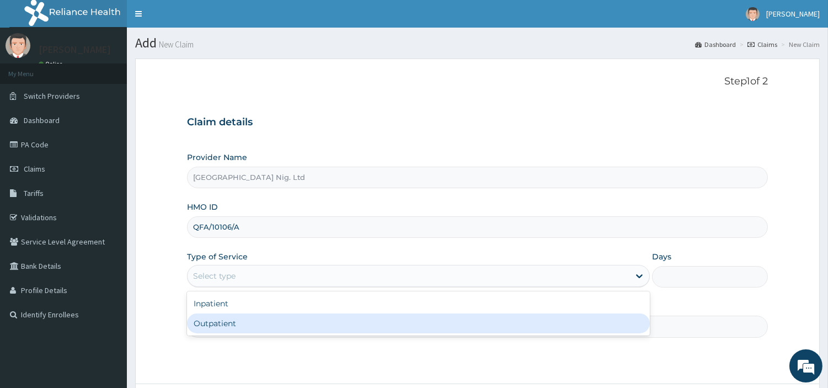
click at [306, 322] on div "Outpatient" at bounding box center [418, 323] width 463 height 20
type input "1"
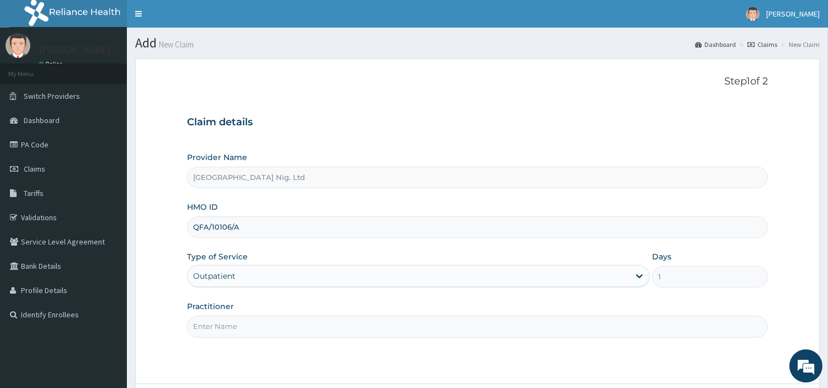
click at [306, 322] on input "Practitioner" at bounding box center [477, 327] width 581 height 22
paste input "Elasimen Precious"
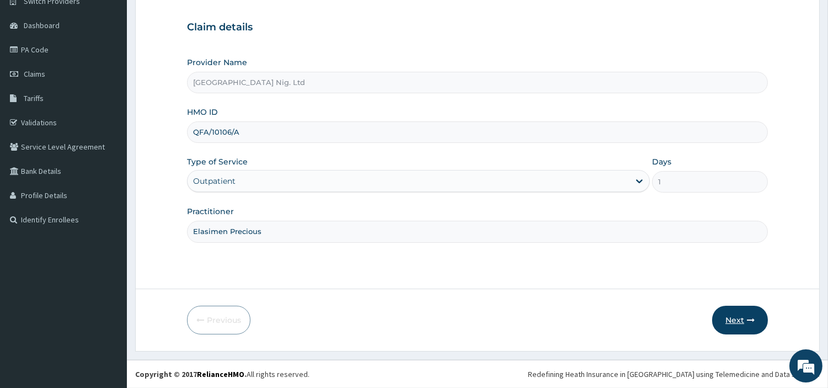
type input "Elasimen Precious"
click at [742, 320] on button "Next" at bounding box center [740, 320] width 56 height 29
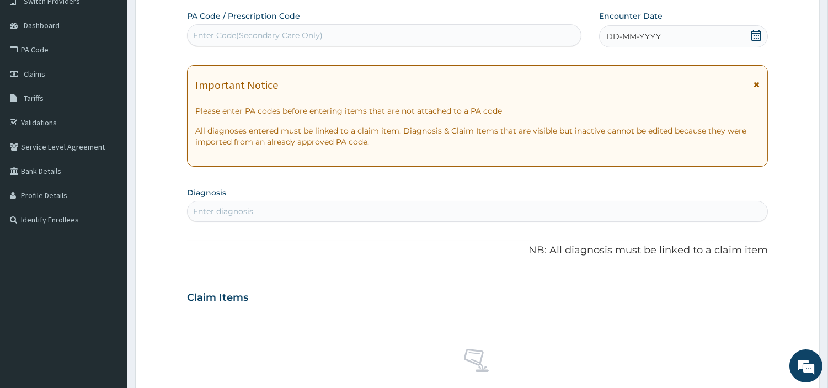
drag, startPoint x: 351, startPoint y: 38, endPoint x: 343, endPoint y: 40, distance: 8.7
click at [349, 39] on div "Enter Code(Secondary Care Only)" at bounding box center [384, 35] width 393 height 18
paste input "PA/AF6F55"
type input "PA/AF6F55"
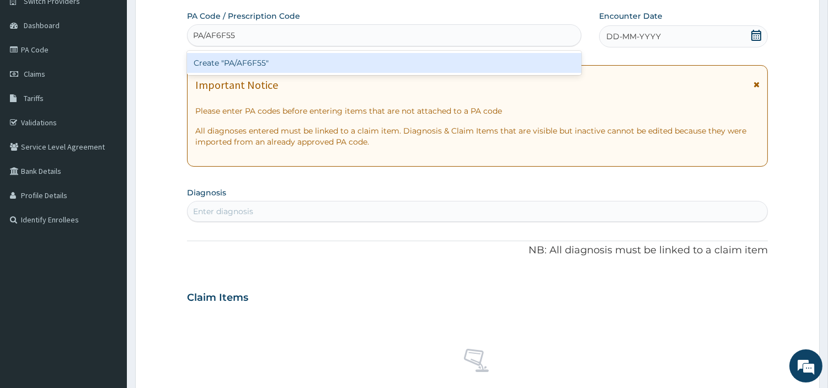
click at [394, 63] on div "Create "PA/AF6F55"" at bounding box center [384, 63] width 394 height 20
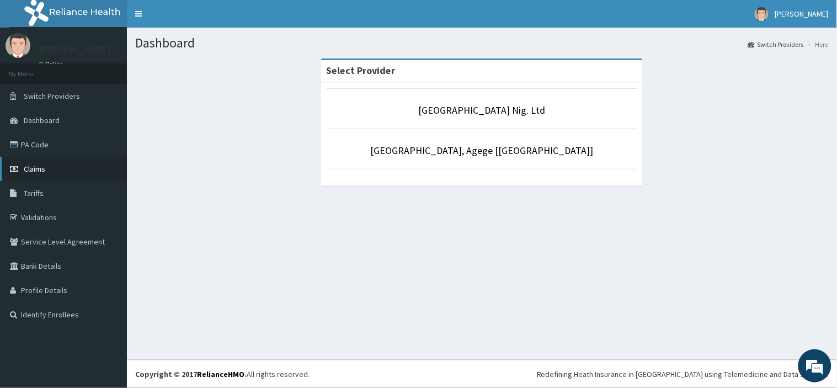
click at [79, 172] on link "Claims" at bounding box center [63, 169] width 127 height 24
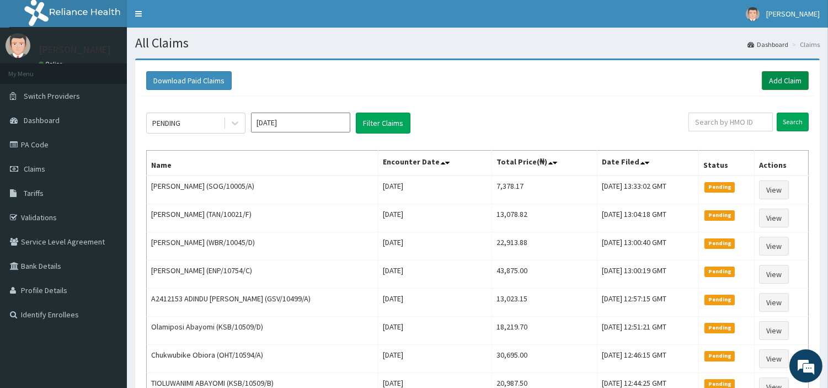
click at [771, 76] on link "Add Claim" at bounding box center [785, 80] width 47 height 19
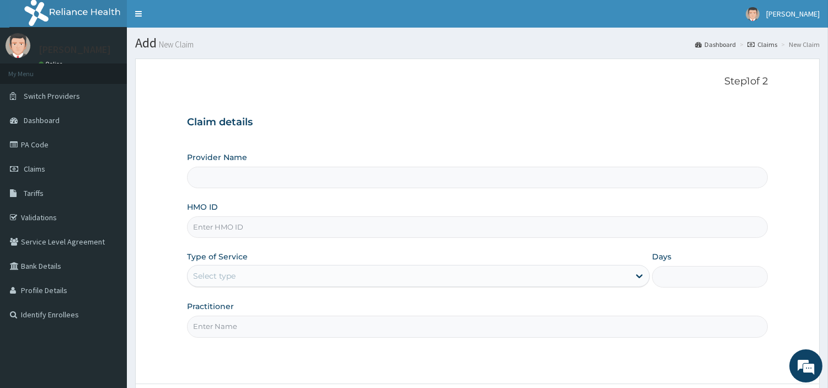
type input "[GEOGRAPHIC_DATA] Nig. Ltd"
click at [260, 231] on input "HMO ID" at bounding box center [477, 227] width 581 height 22
paste input "QFA/10106/A"
type input "QFA/10106/A"
click at [268, 270] on div "Select type" at bounding box center [409, 276] width 442 height 18
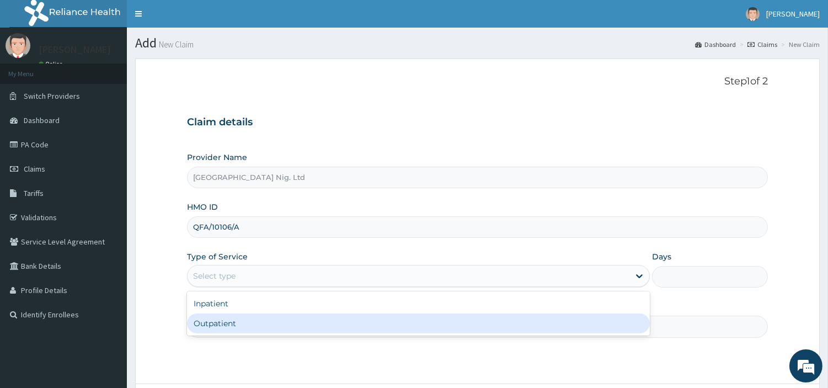
click at [264, 332] on div "Outpatient" at bounding box center [418, 323] width 463 height 20
type input "1"
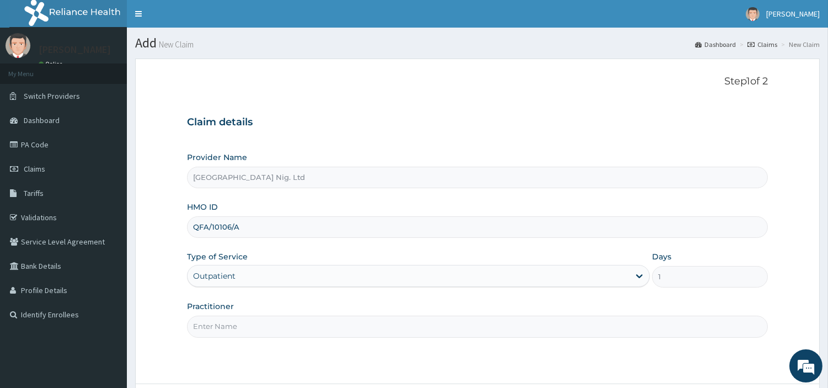
click at [266, 324] on input "Practitioner" at bounding box center [477, 327] width 581 height 22
paste input "Elasimen Precious"
type input "Elasimen Precious"
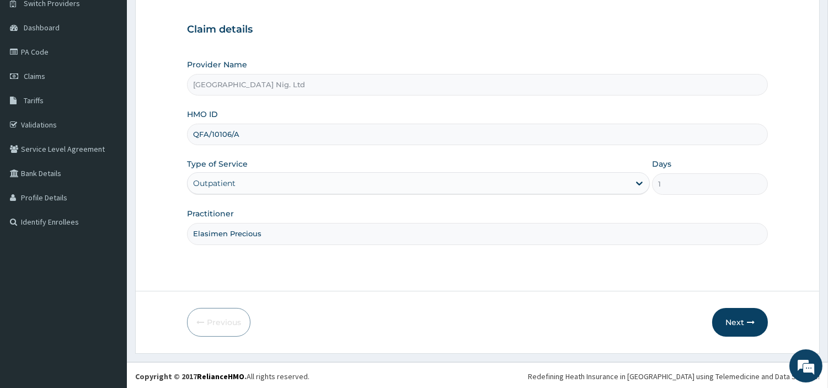
scroll to position [95, 0]
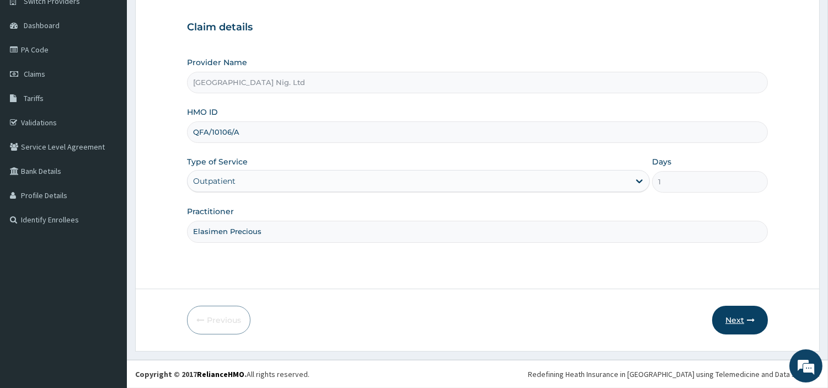
click at [723, 328] on button "Next" at bounding box center [740, 320] width 56 height 29
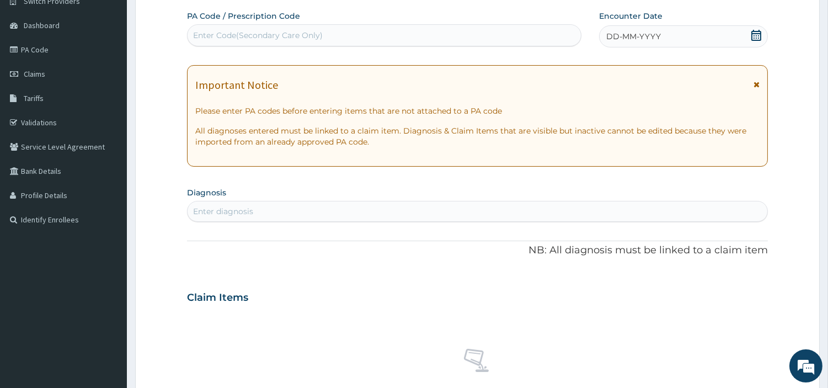
click at [287, 31] on div "Enter Code(Secondary Care Only)" at bounding box center [258, 35] width 130 height 11
paste input "PA/AF6F55"
type input "PA/AF6F55"
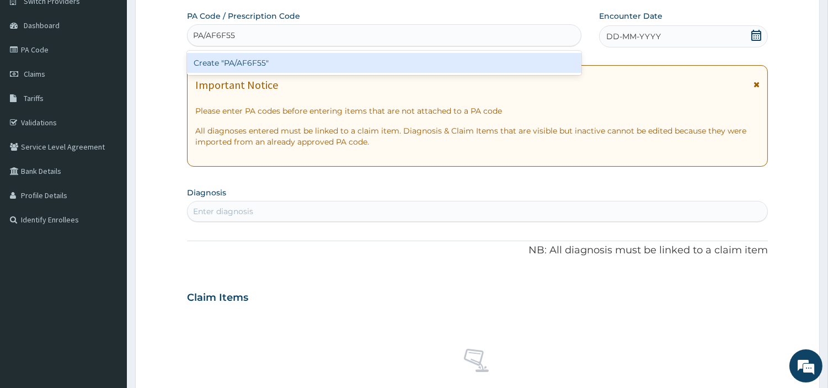
click at [447, 54] on div "Create "PA/AF6F55"" at bounding box center [384, 63] width 394 height 20
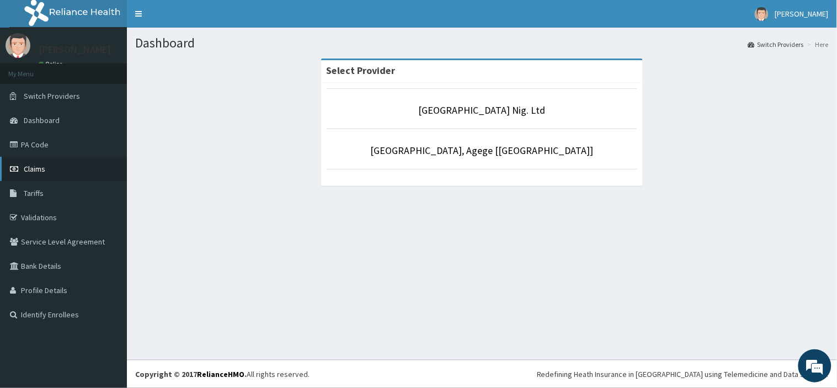
click at [26, 169] on span "Claims" at bounding box center [35, 169] width 22 height 10
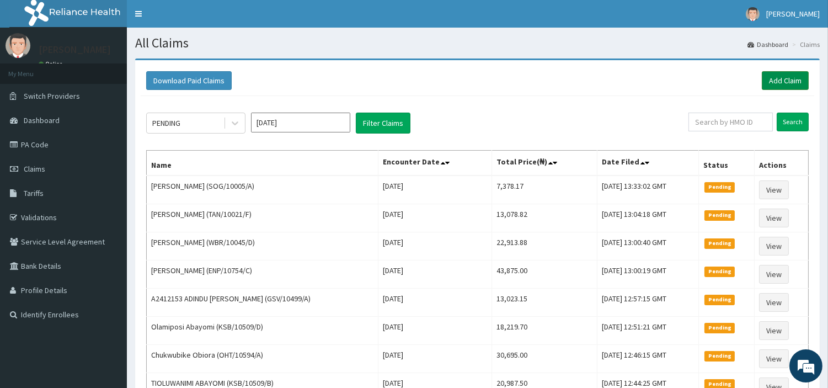
click at [768, 84] on link "Add Claim" at bounding box center [785, 80] width 47 height 19
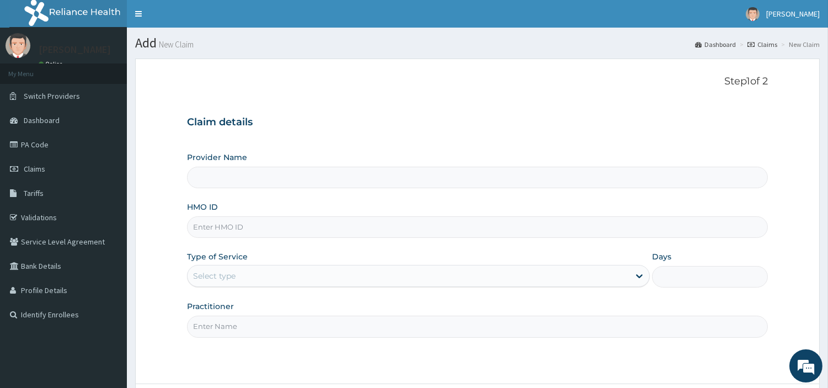
type input "R-Jolad Hospital Nig. Ltd"
click at [500, 234] on input "HMO ID" at bounding box center [477, 227] width 581 height 22
paste input "QFA/10106/A"
type input "QFA/10106/A"
drag, startPoint x: 500, startPoint y: 234, endPoint x: 297, endPoint y: 279, distance: 208.4
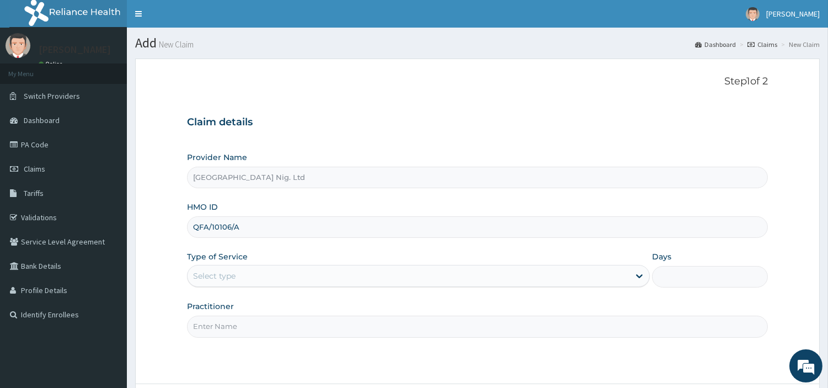
click at [301, 276] on div "Select type" at bounding box center [409, 276] width 442 height 18
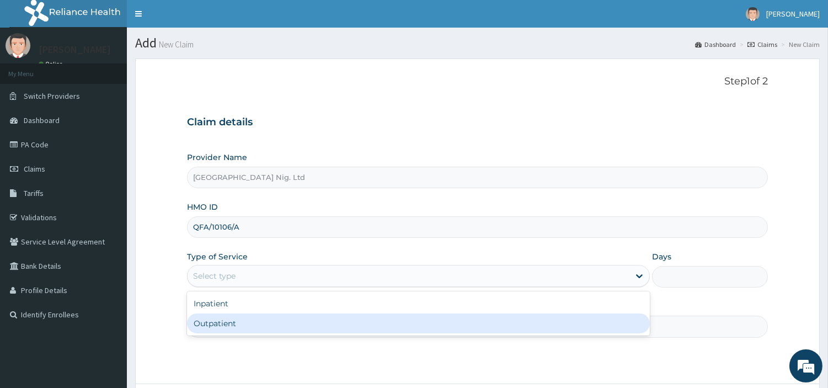
click at [272, 321] on div "Outpatient" at bounding box center [418, 323] width 463 height 20
type input "1"
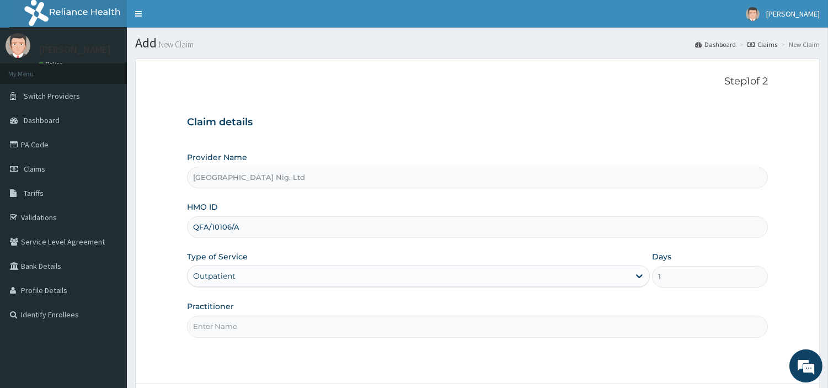
click at [272, 321] on input "Practitioner" at bounding box center [477, 327] width 581 height 22
paste input "Elasimen Precious"
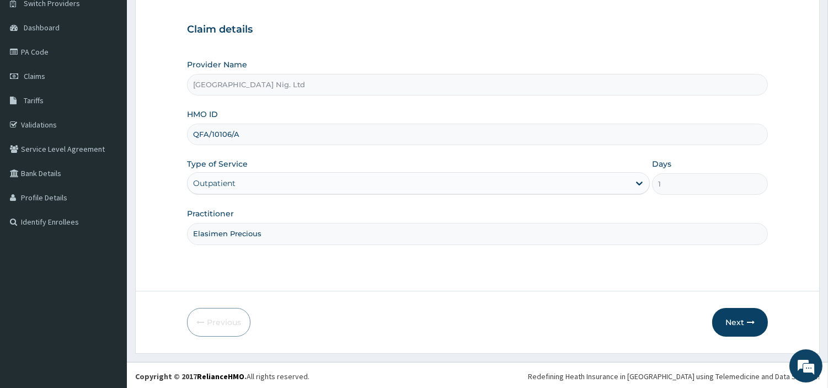
scroll to position [95, 0]
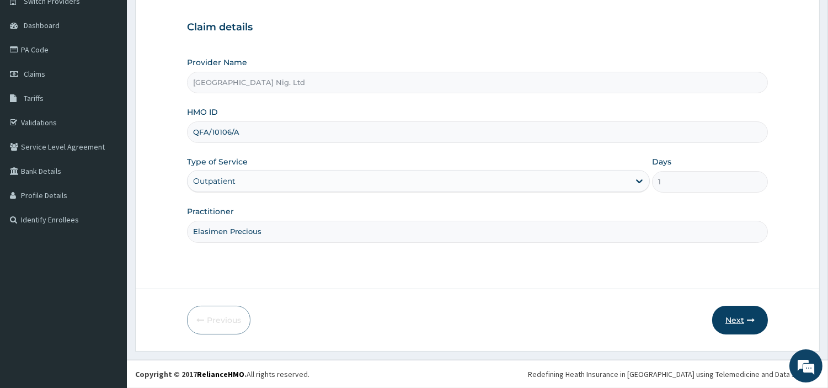
type input "Elasimen Precious"
click at [756, 329] on button "Next" at bounding box center [740, 320] width 56 height 29
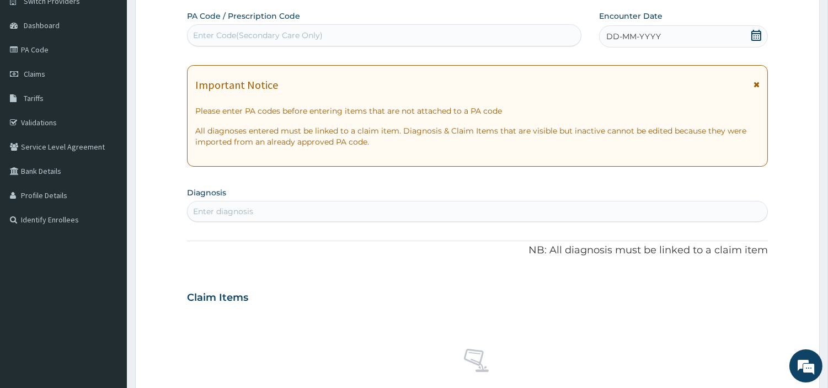
click at [366, 42] on div "Enter Code(Secondary Care Only)" at bounding box center [384, 35] width 393 height 18
paste input "PA/AF6F55"
type input "PA/AF6F55"
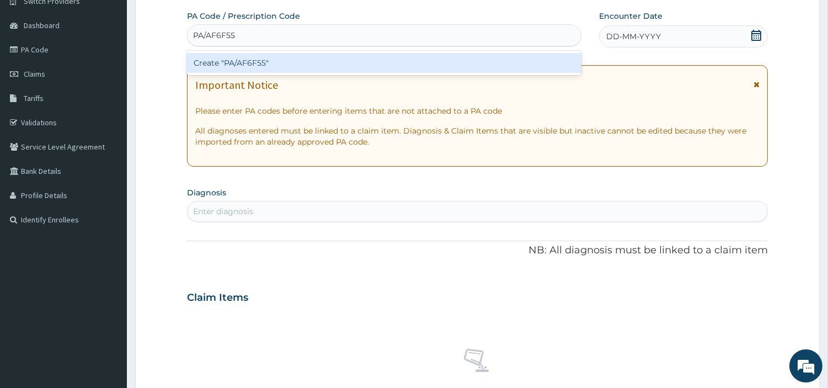
click at [449, 67] on div "Create "PA/AF6F55"" at bounding box center [384, 63] width 394 height 20
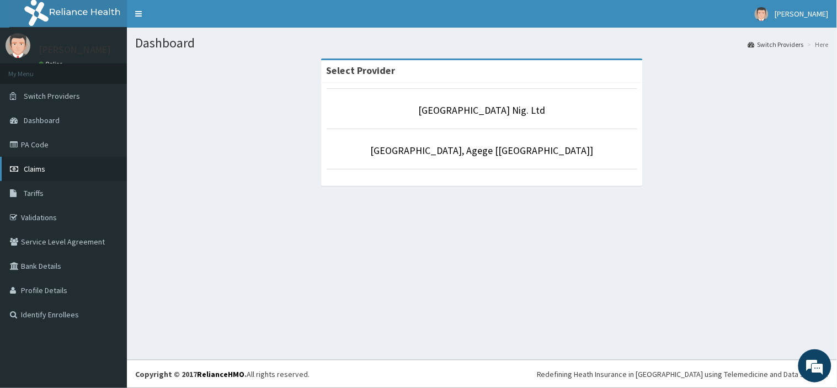
click at [54, 165] on link "Claims" at bounding box center [63, 169] width 127 height 24
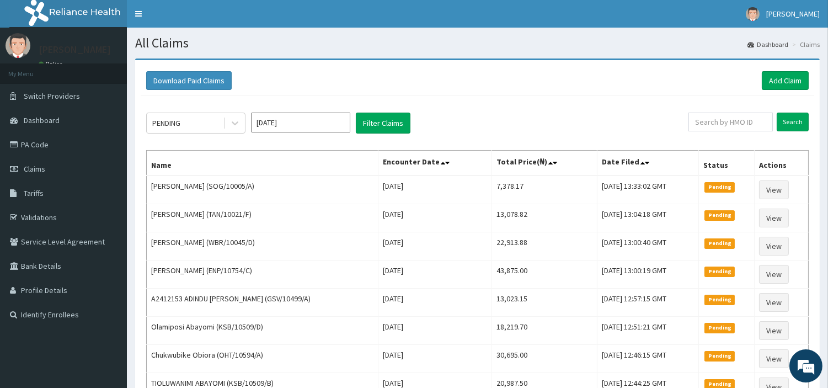
click at [758, 80] on div "Download Paid Claims Add Claim" at bounding box center [477, 80] width 662 height 19
click at [767, 85] on link "Add Claim" at bounding box center [785, 80] width 47 height 19
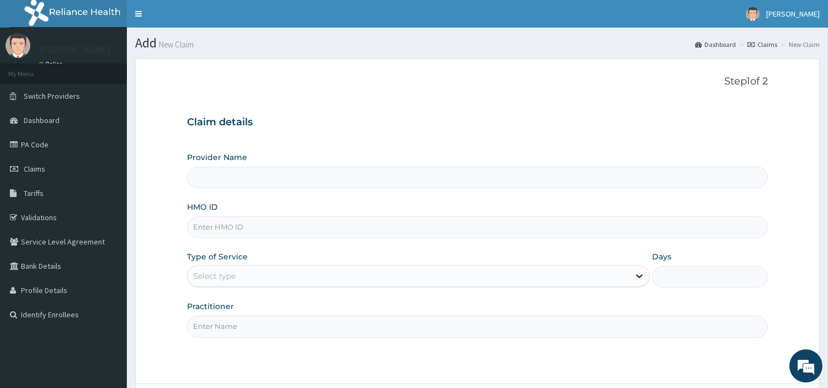
type input "[GEOGRAPHIC_DATA] Nig. Ltd"
click at [295, 225] on input "HMO ID" at bounding box center [477, 227] width 581 height 22
paste input "QFA/10106/A"
type input "QFA/10106/A"
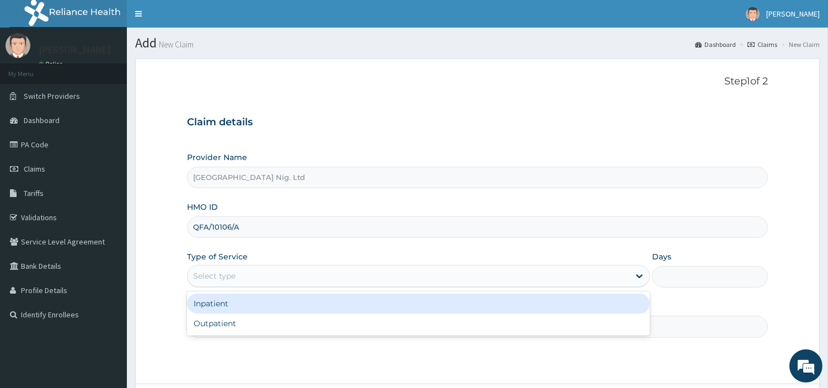
click at [504, 282] on div "Select type" at bounding box center [409, 276] width 442 height 18
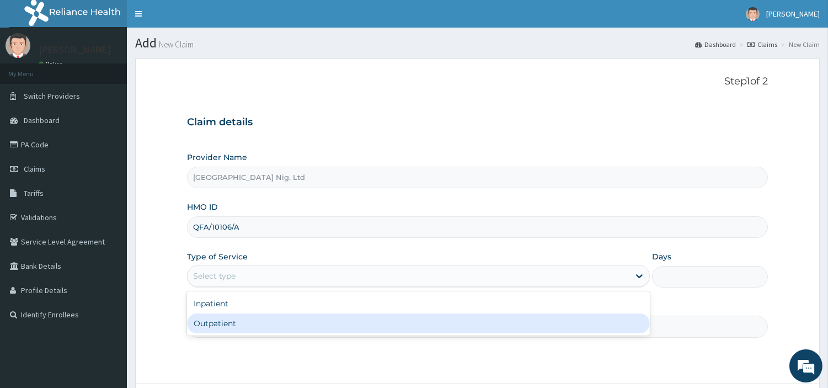
click at [469, 332] on div "Outpatient" at bounding box center [418, 323] width 463 height 20
type input "1"
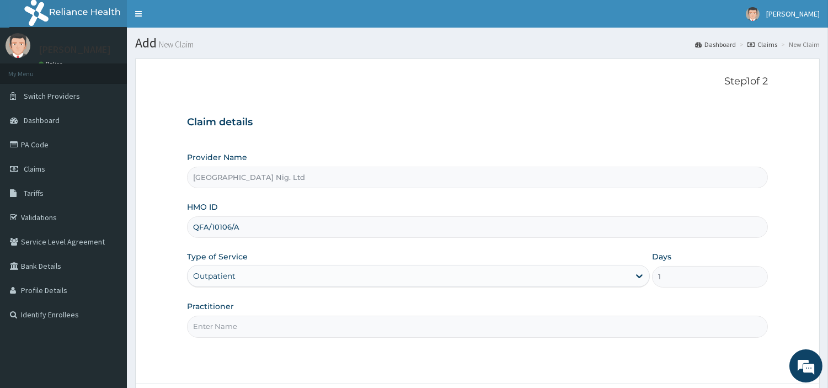
click at [469, 332] on input "Practitioner" at bounding box center [477, 327] width 581 height 22
paste input "Elasimen Precious"
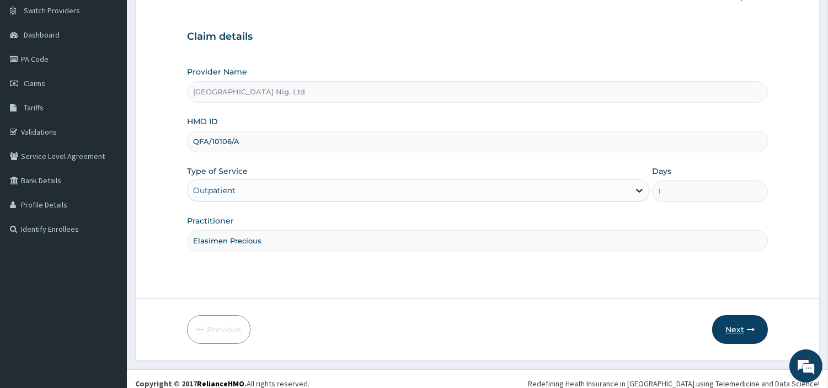
scroll to position [95, 0]
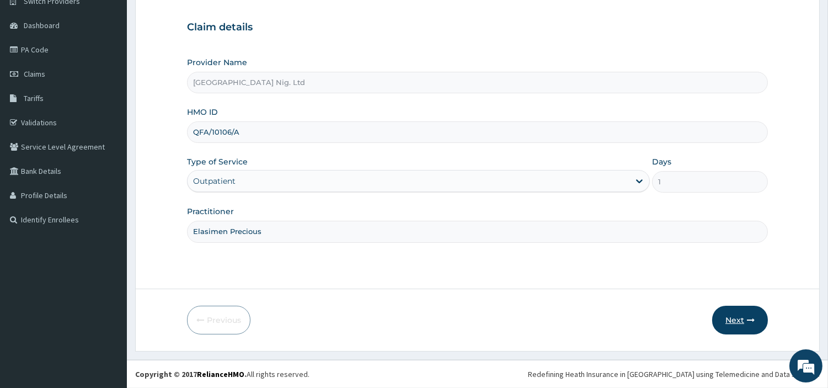
type input "Elasimen Precious"
click at [727, 315] on button "Next" at bounding box center [740, 320] width 56 height 29
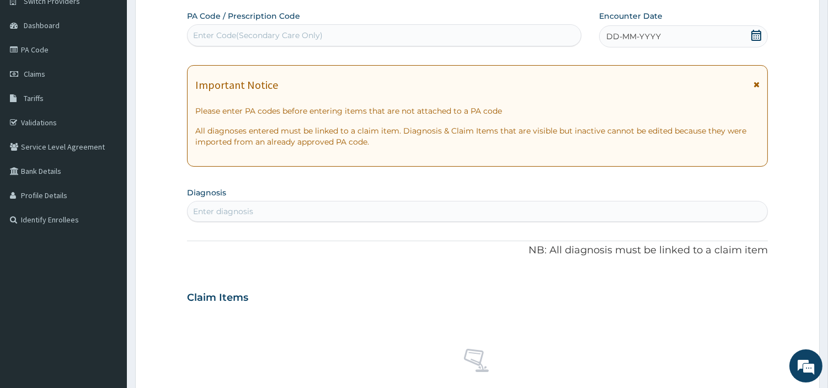
click at [269, 34] on div "Enter Code(Secondary Care Only)" at bounding box center [258, 35] width 130 height 11
paste input "PA/AF6F55"
type input "PA/AF6F55"
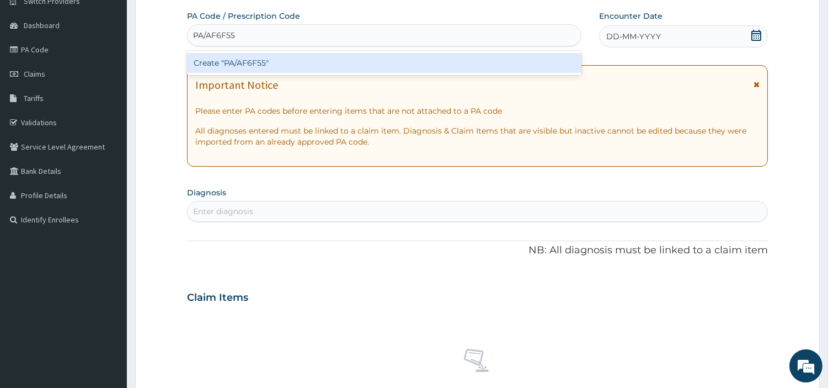
click at [481, 58] on div "Create "PA/AF6F55"" at bounding box center [384, 63] width 394 height 20
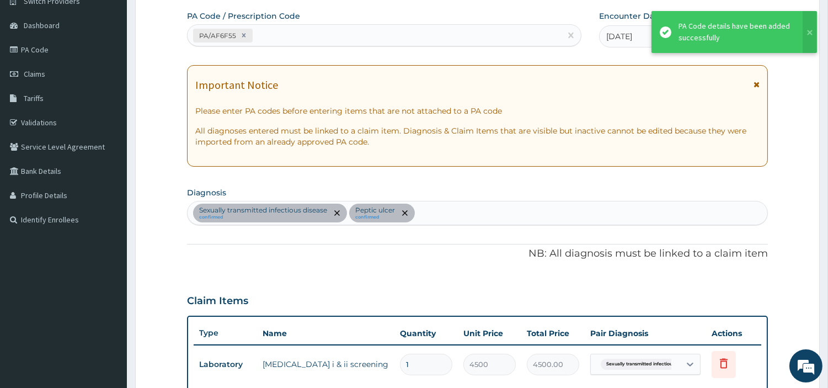
scroll to position [418, 0]
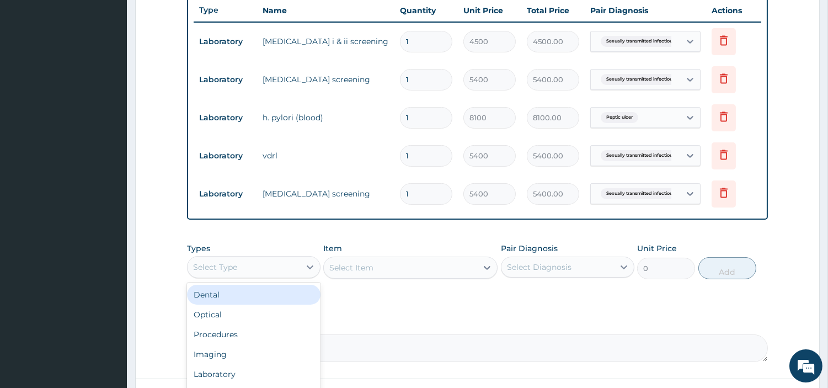
drag, startPoint x: 238, startPoint y: 271, endPoint x: 229, endPoint y: 322, distance: 51.6
click at [238, 271] on div "Select Type" at bounding box center [244, 267] width 113 height 18
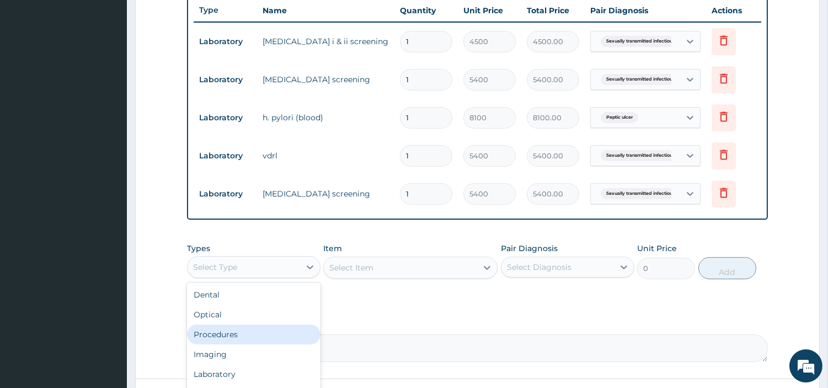
click at [223, 334] on div "Procedures" at bounding box center [253, 334] width 133 height 20
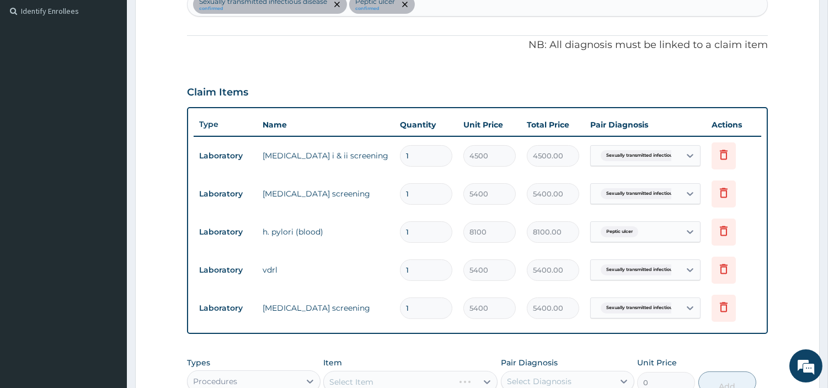
scroll to position [234, 0]
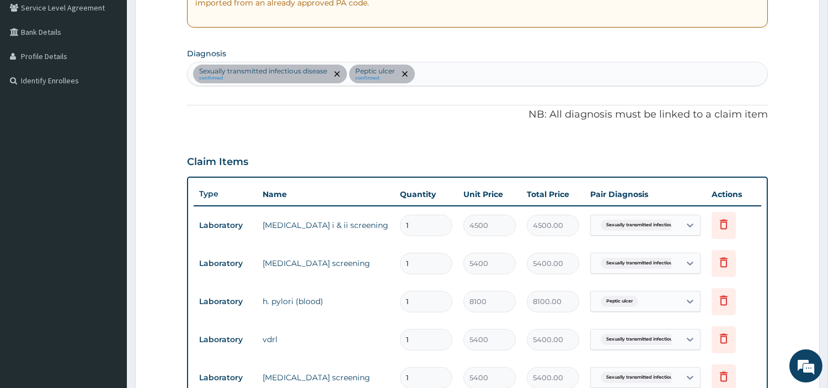
click at [440, 85] on div "Sexually transmitted infectious disease confirmed Peptic ulcer confirmed" at bounding box center [478, 73] width 580 height 23
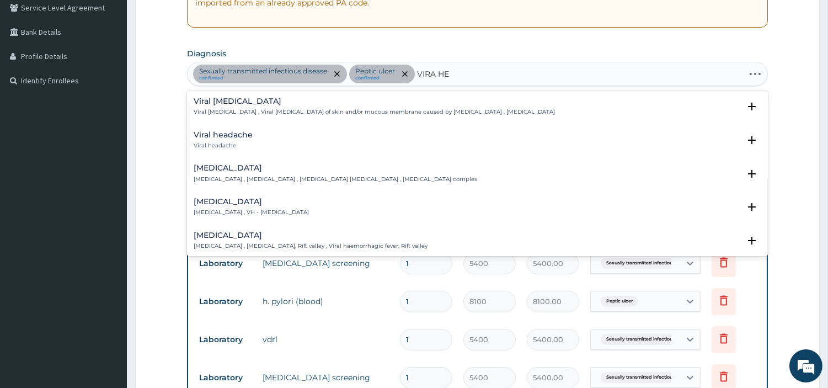
type input "VIRA HEP"
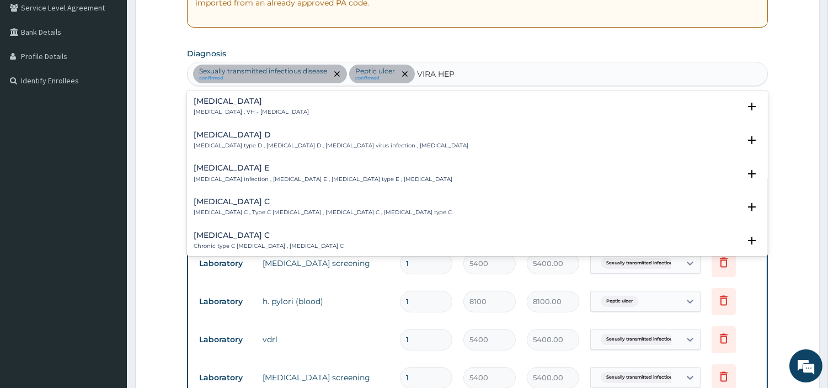
click at [271, 105] on h4 "Viral hepatitis" at bounding box center [251, 101] width 115 height 8
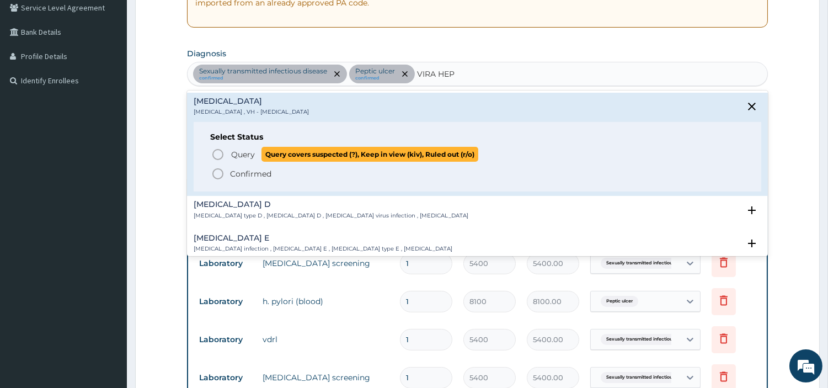
click at [247, 158] on span "Query" at bounding box center [243, 154] width 24 height 11
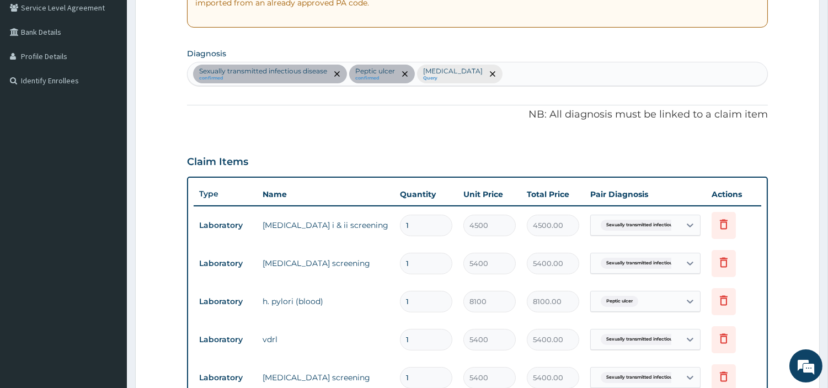
click at [508, 81] on div "Sexually transmitted infectious disease confirmed Peptic ulcer confirmed Viral …" at bounding box center [478, 73] width 580 height 23
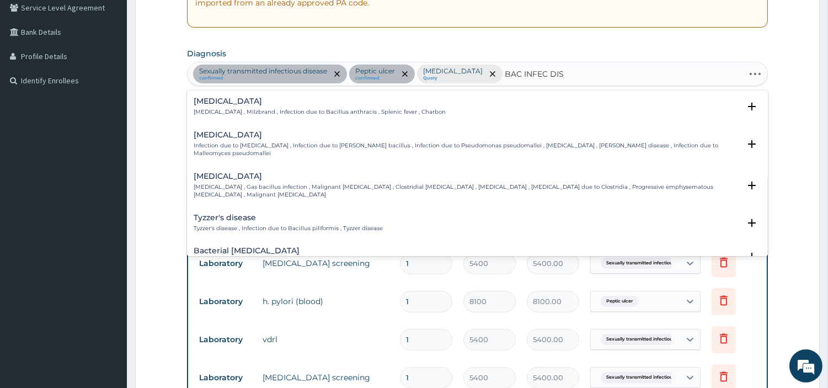
type input "BAC INFEC DISE"
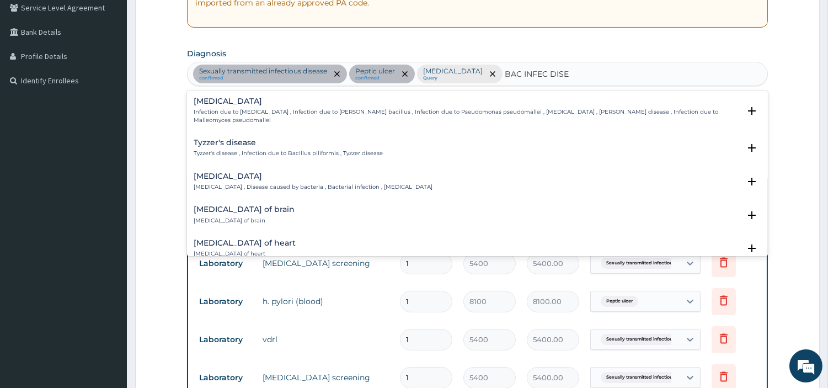
click at [250, 177] on h4 "[MEDICAL_DATA]" at bounding box center [313, 176] width 239 height 8
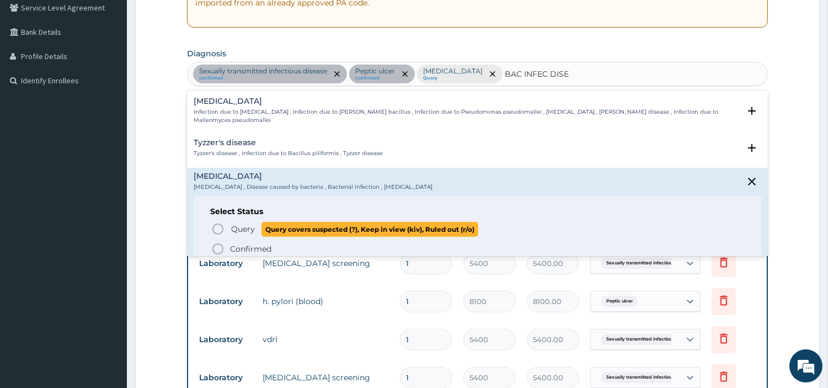
click at [232, 227] on span "Query" at bounding box center [243, 228] width 24 height 11
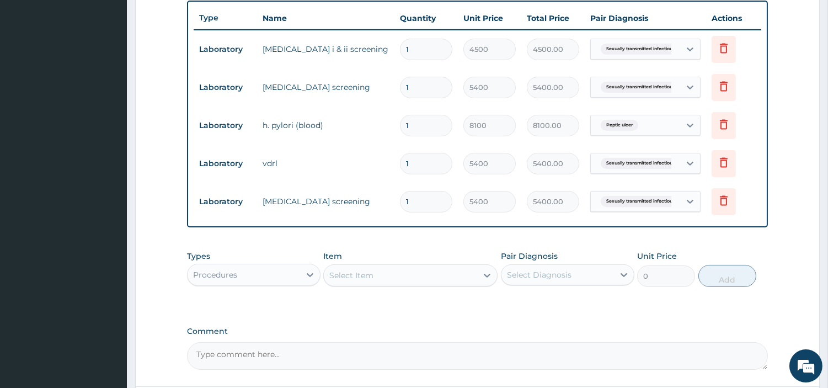
scroll to position [418, 0]
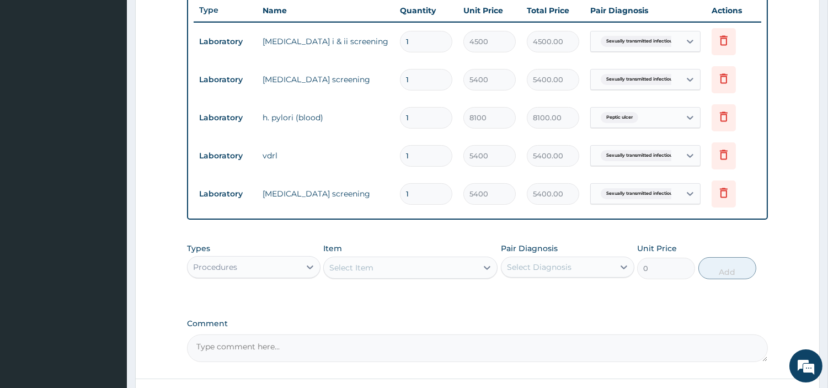
click at [635, 51] on div "Sexually transmitted infectiou..." at bounding box center [645, 41] width 110 height 21
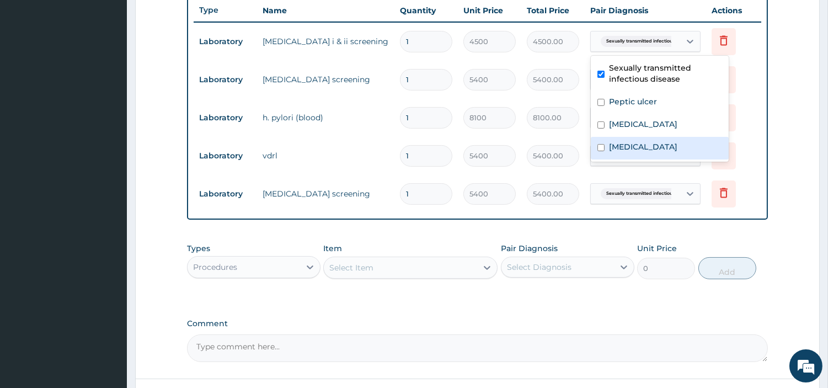
click at [503, 141] on td "5400" at bounding box center [489, 156] width 63 height 33
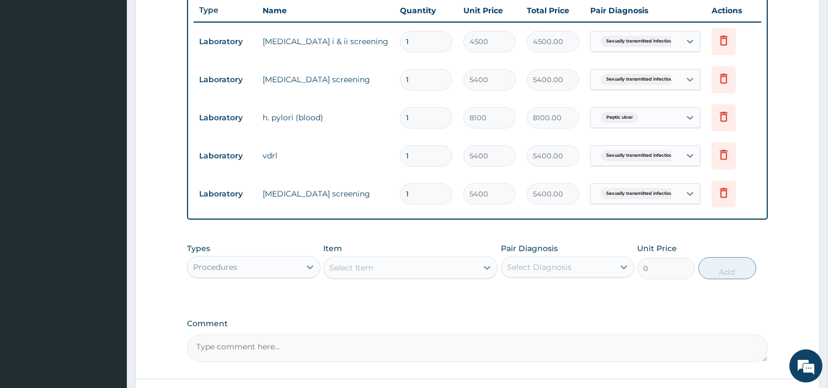
click at [633, 92] on td "Sexually transmitted infectiou..." at bounding box center [645, 79] width 121 height 32
click at [634, 83] on span "Sexually transmitted infectiou..." at bounding box center [641, 79] width 81 height 11
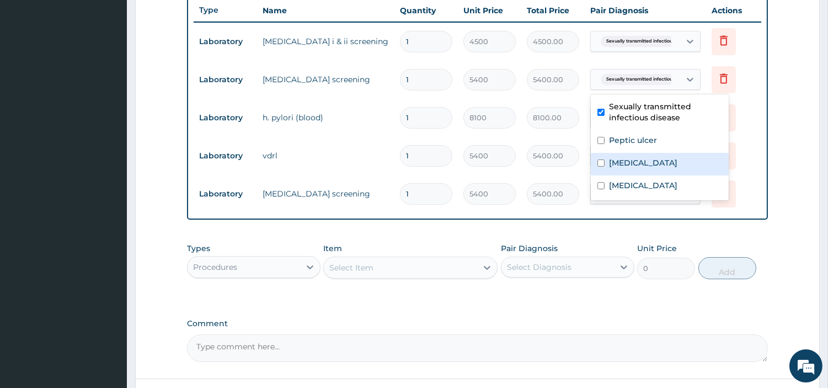
click at [637, 161] on label "Viral hepatitis" at bounding box center [643, 162] width 68 height 11
checkbox input "true"
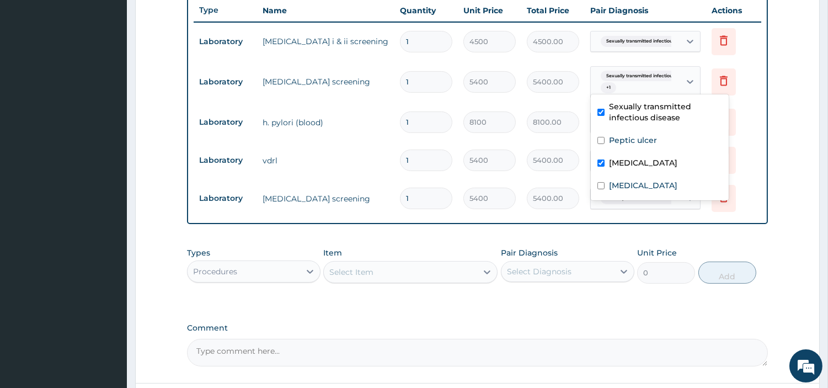
click at [360, 164] on td "vdrl" at bounding box center [325, 160] width 137 height 22
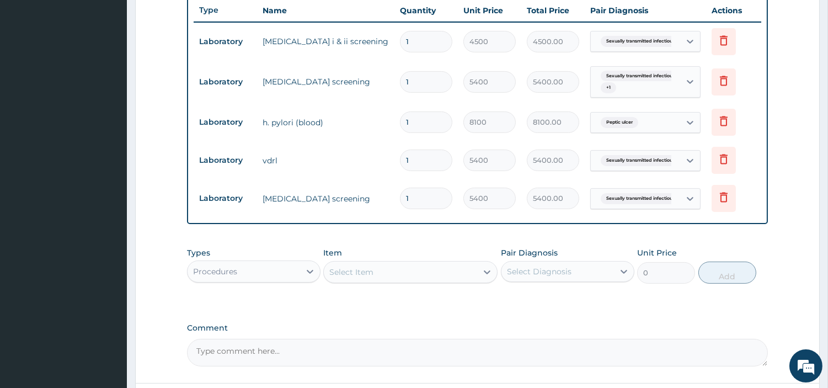
click at [666, 168] on div "Sexually transmitted infectiou..." at bounding box center [635, 160] width 89 height 19
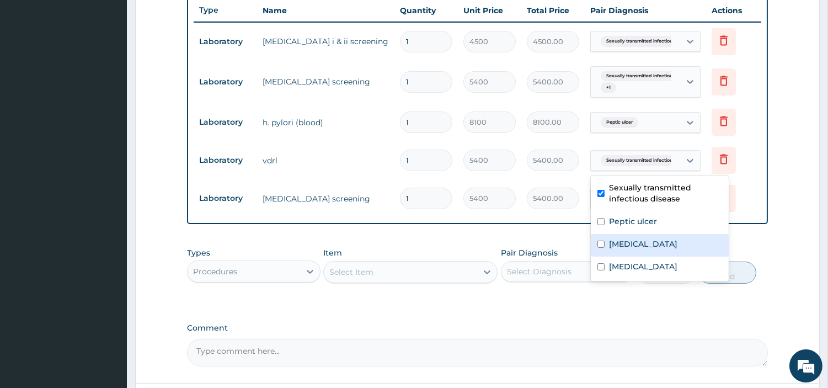
click at [412, 228] on div "PA Code / Prescription Code PA/AF6F55 Encounter Date 12-09-2025 Important Notic…" at bounding box center [477, 27] width 581 height 678
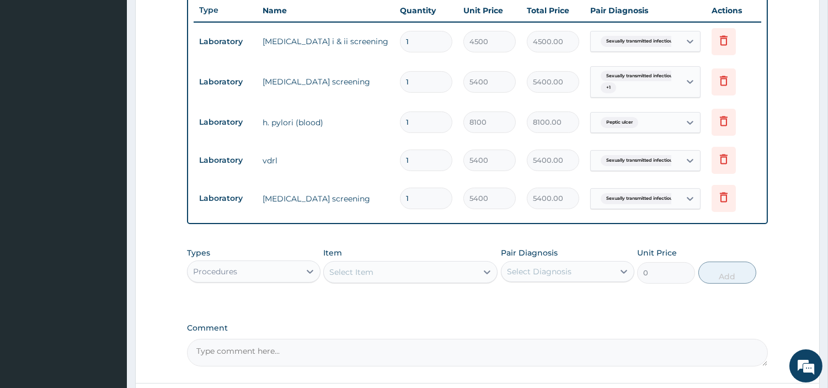
click at [667, 205] on div "Sexually transmitted infectiou..." at bounding box center [633, 198] width 75 height 14
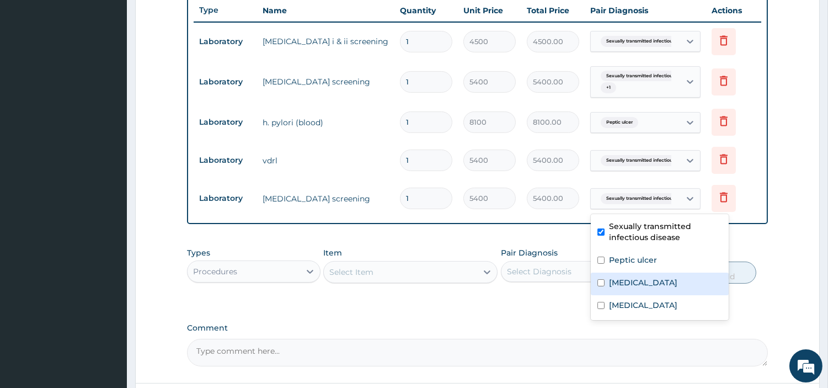
click at [655, 278] on label "Viral hepatitis" at bounding box center [643, 282] width 68 height 11
checkbox input "true"
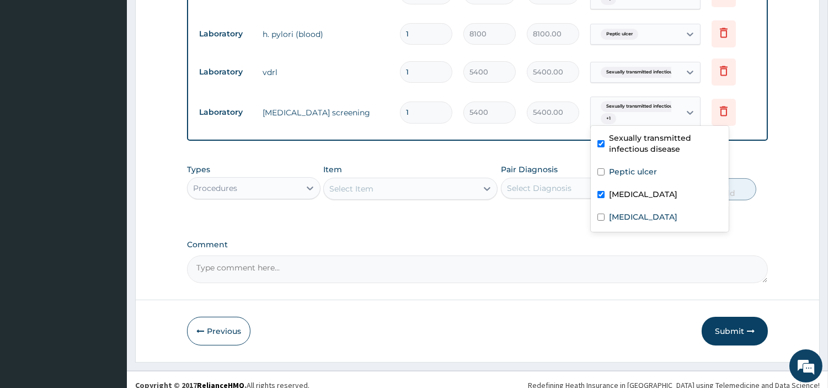
scroll to position [516, 0]
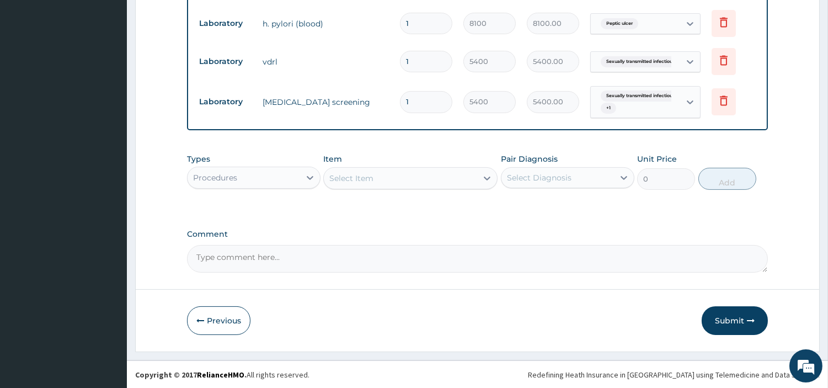
click at [418, 181] on div "Select Item" at bounding box center [400, 178] width 153 height 18
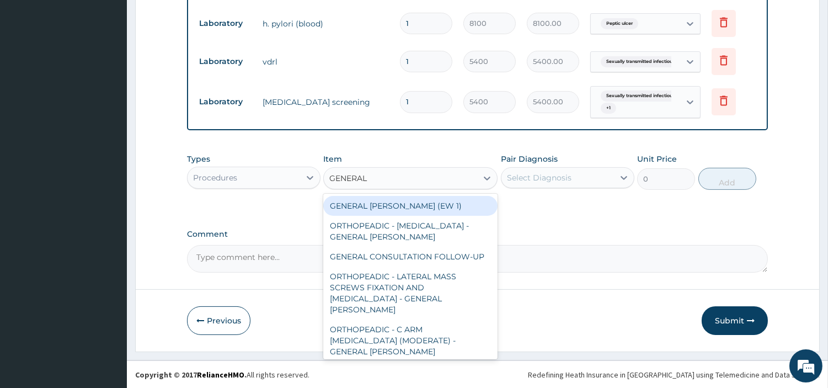
type input "GENERAL C"
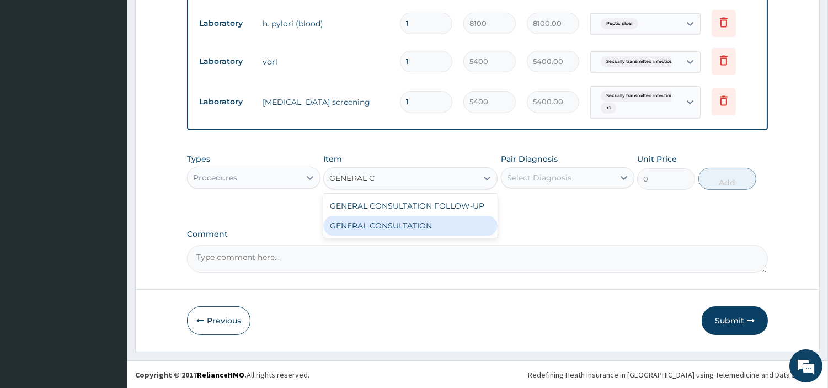
click at [412, 220] on div "GENERAL CONSULTATION" at bounding box center [410, 226] width 174 height 20
type input "6750"
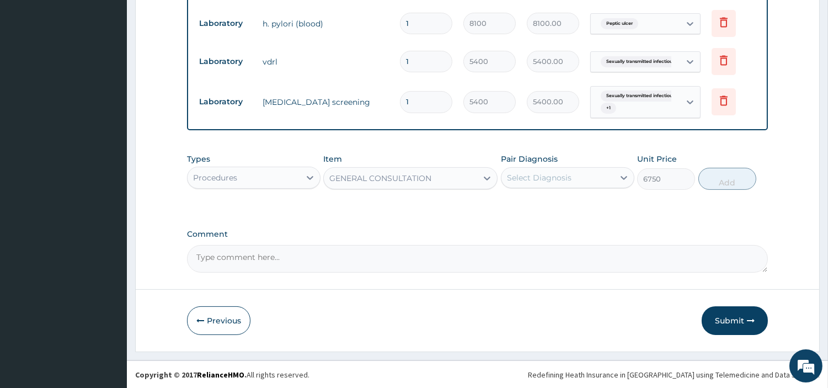
click at [519, 184] on div "Select Diagnosis" at bounding box center [557, 178] width 113 height 18
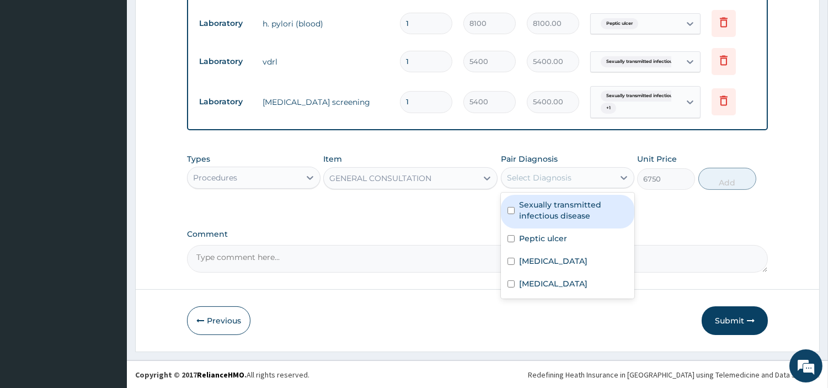
click at [520, 207] on label "Sexually transmitted infectious disease" at bounding box center [573, 210] width 109 height 22
checkbox input "true"
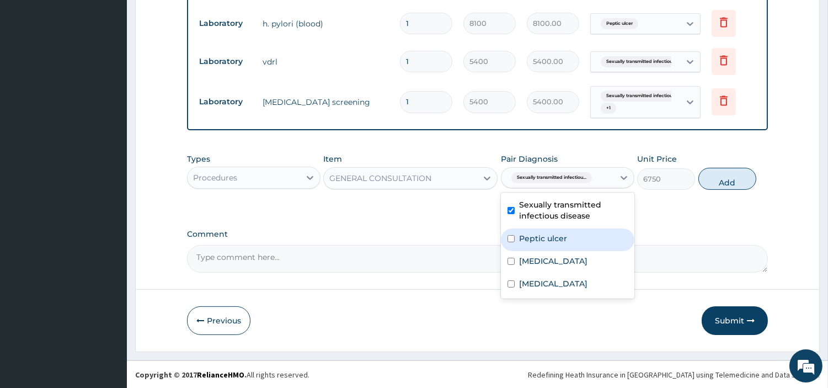
click at [525, 236] on label "Peptic ulcer" at bounding box center [543, 238] width 48 height 11
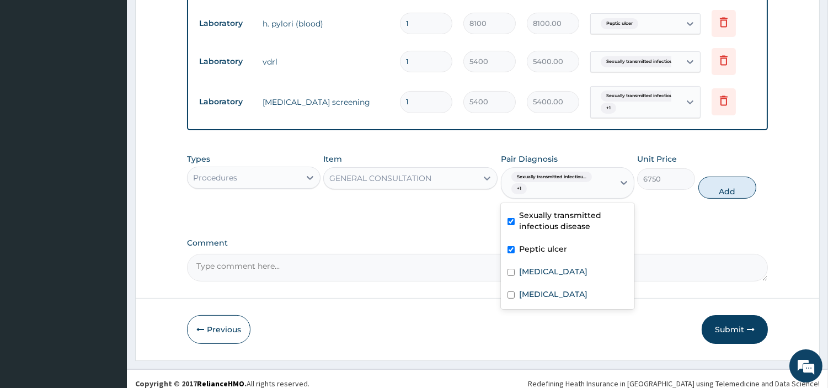
click at [526, 259] on div "Peptic ulcer" at bounding box center [567, 250] width 133 height 23
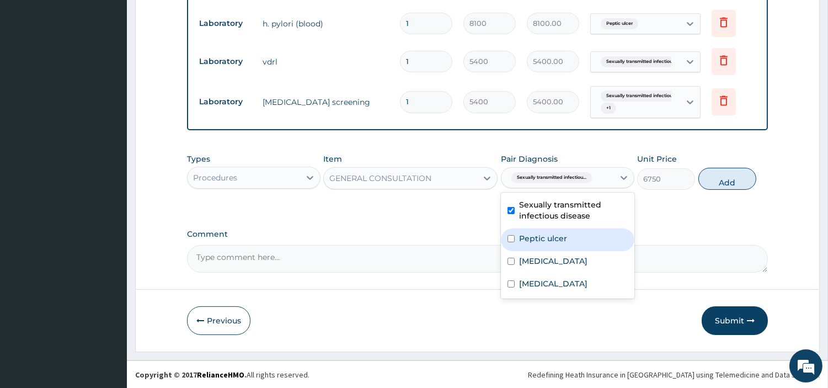
drag, startPoint x: 527, startPoint y: 245, endPoint x: 527, endPoint y: 256, distance: 10.5
click at [527, 245] on div "Peptic ulcer" at bounding box center [567, 239] width 133 height 23
checkbox input "true"
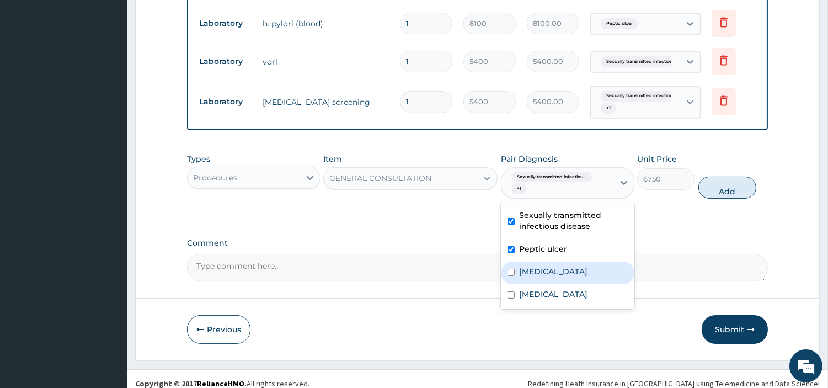
click at [526, 265] on div "Viral hepatitis" at bounding box center [567, 272] width 133 height 23
checkbox input "true"
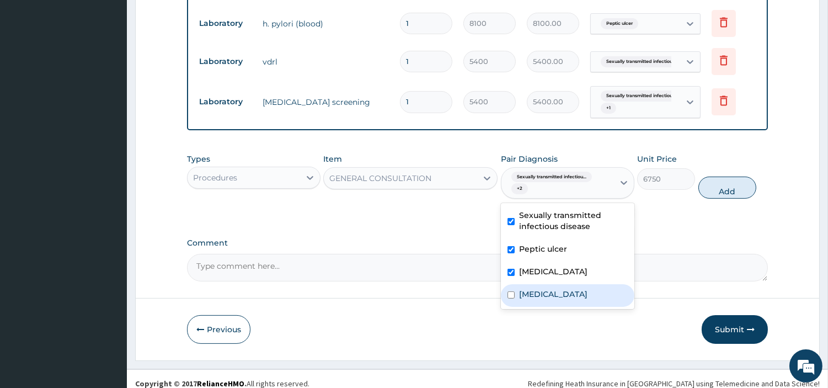
click at [541, 300] on div "[MEDICAL_DATA]" at bounding box center [567, 295] width 133 height 23
checkbox input "true"
drag, startPoint x: 730, startPoint y: 191, endPoint x: 306, endPoint y: 271, distance: 431.6
click at [731, 194] on button "Add" at bounding box center [727, 188] width 58 height 22
type input "0"
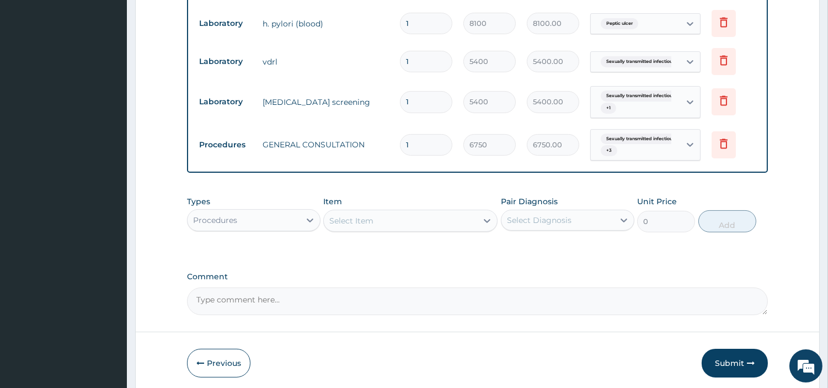
click at [245, 237] on div "Types Procedures Item Select Item Pair Diagnosis Select Diagnosis Unit Price 0 …" at bounding box center [477, 213] width 581 height 47
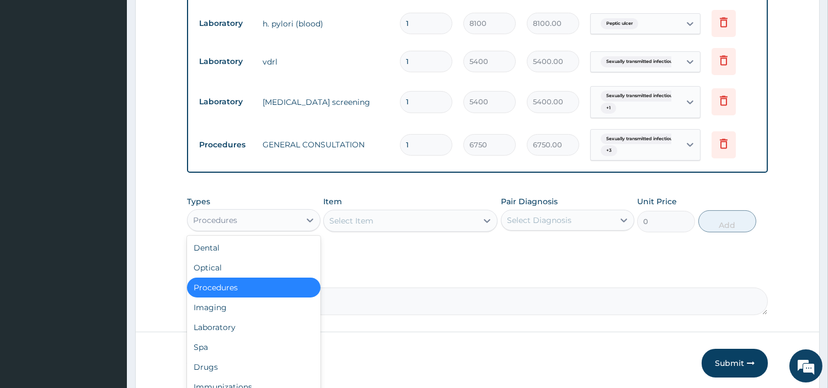
click at [249, 227] on div "Procedures" at bounding box center [244, 220] width 113 height 18
click at [243, 317] on div "Laboratory" at bounding box center [253, 327] width 133 height 20
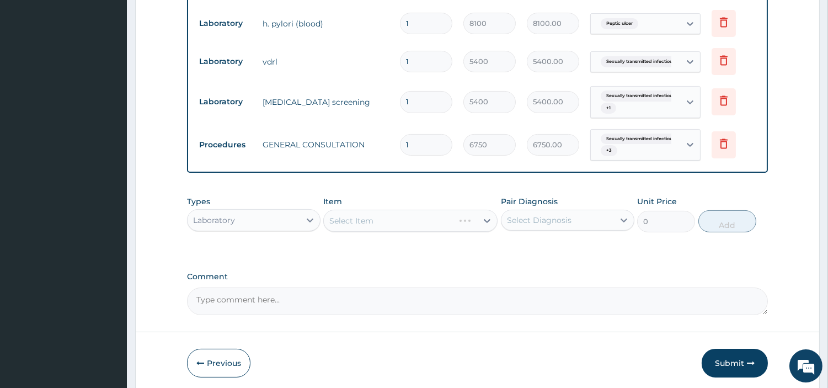
scroll to position [559, 0]
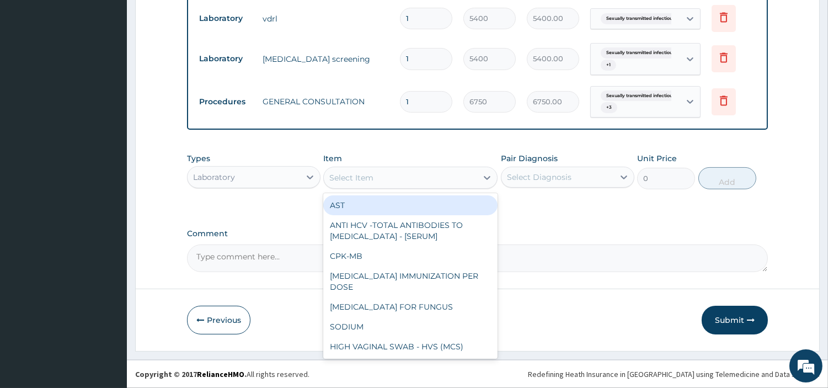
click at [439, 179] on div "Select Item" at bounding box center [400, 178] width 153 height 18
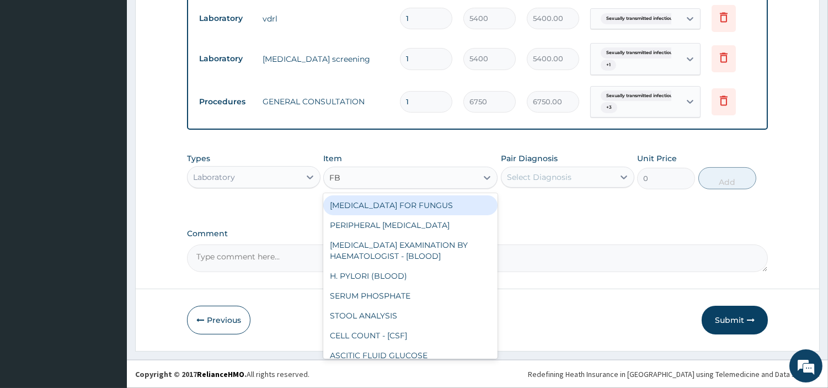
type input "FBC"
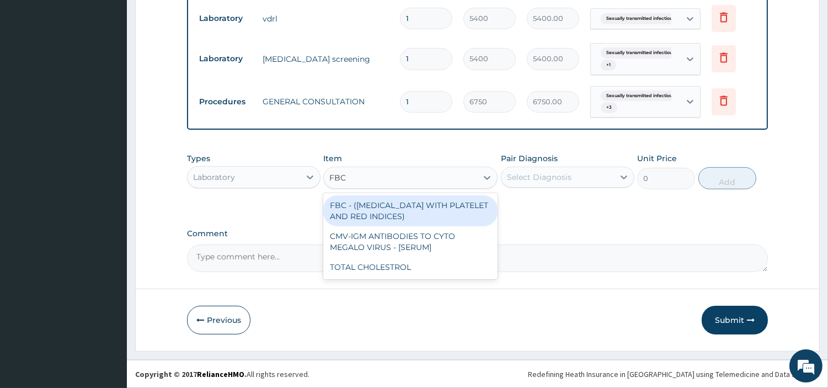
click at [441, 210] on div "FBC - (FULL BLOOD COUNT WITH PLATELET AND RED INDICES)" at bounding box center [410, 210] width 174 height 31
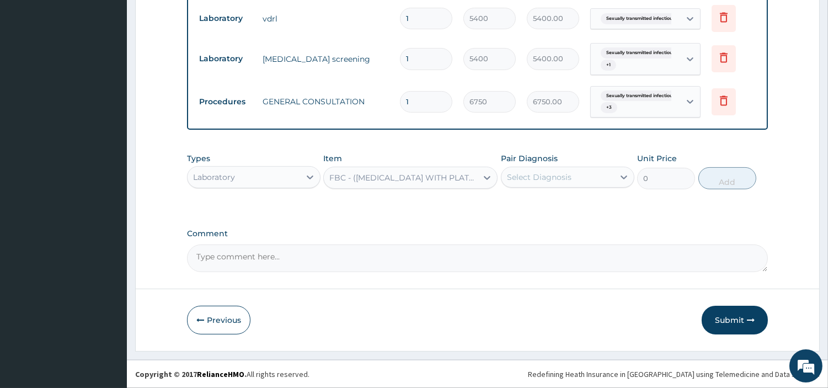
type input "5400"
click at [567, 180] on div "Select Diagnosis" at bounding box center [539, 177] width 65 height 11
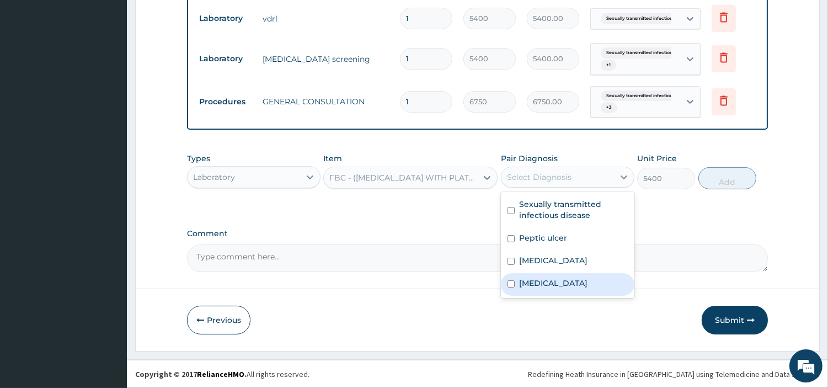
click at [573, 282] on label "Bacterial infectious disease" at bounding box center [553, 282] width 68 height 11
checkbox input "true"
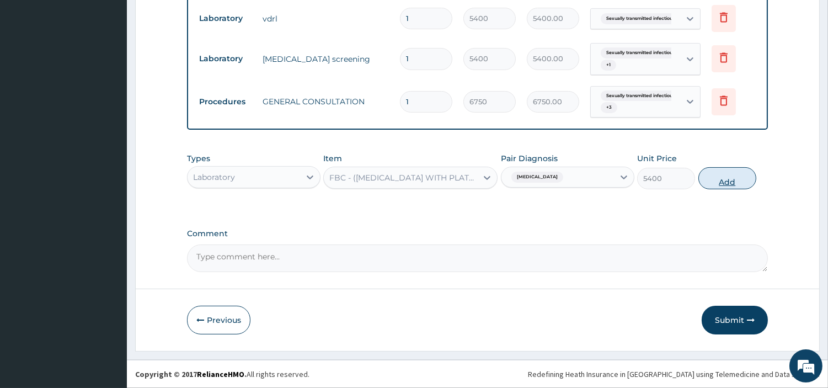
click at [733, 174] on button "Add" at bounding box center [727, 178] width 58 height 22
type input "0"
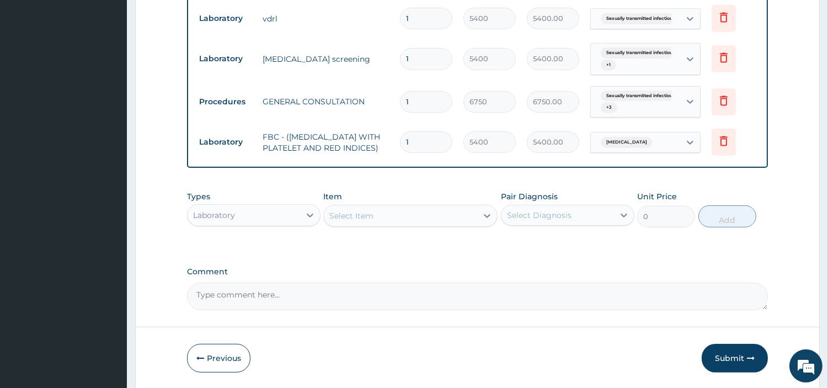
click at [244, 224] on div "Laboratory" at bounding box center [244, 215] width 113 height 18
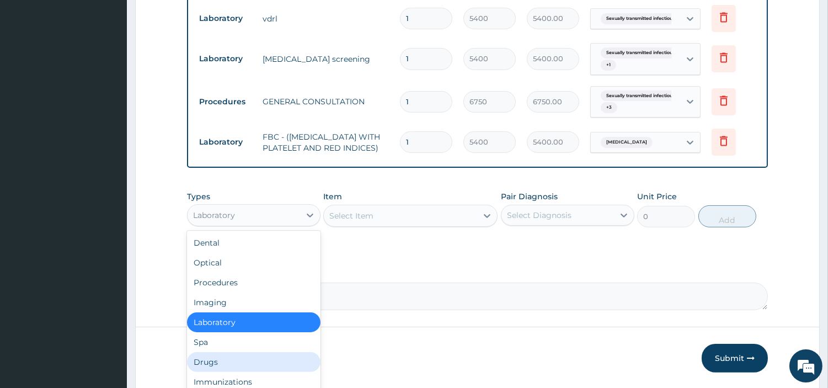
click at [271, 368] on div "Drugs" at bounding box center [253, 362] width 133 height 20
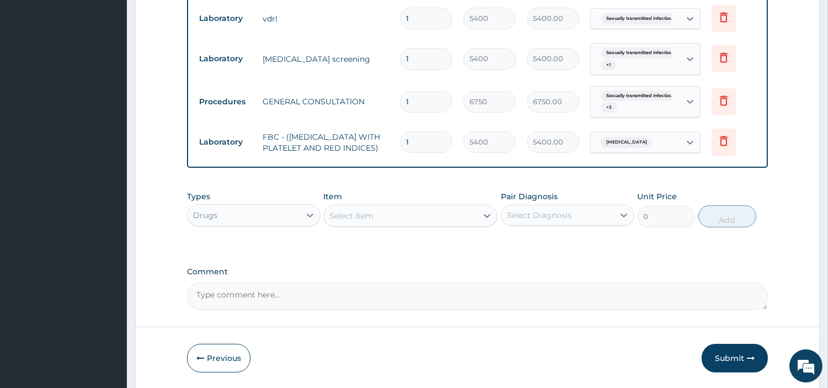
click at [377, 225] on div "Select Item" at bounding box center [400, 216] width 153 height 18
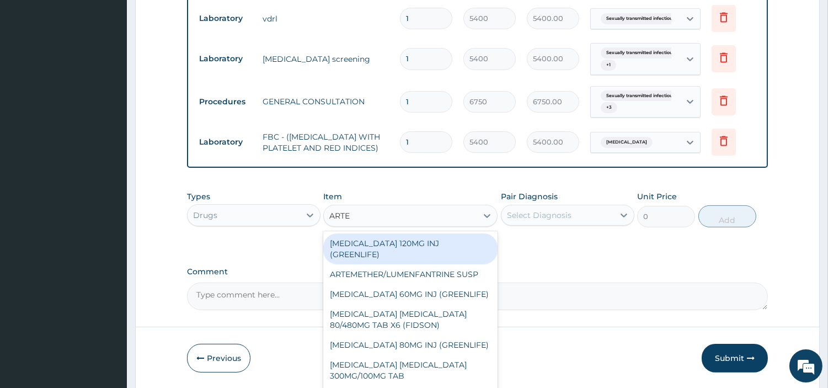
type input "ARTEM"
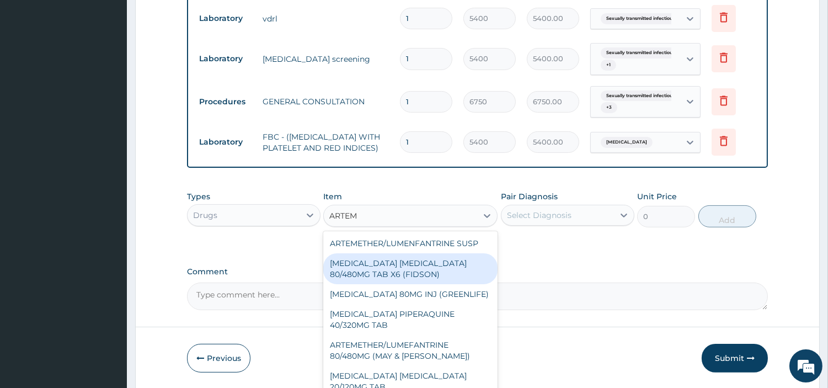
click at [417, 284] on div "ARTEMETHER LUMEFANTRINE 80/480MG TAB X6 (FIDSON)" at bounding box center [410, 268] width 174 height 31
type input "322.2992553710938"
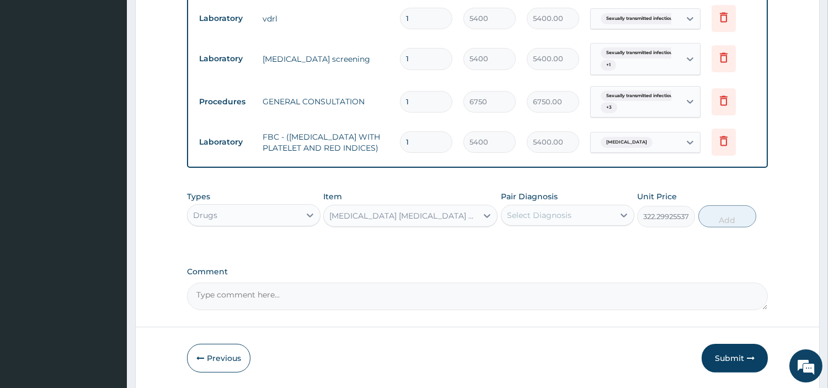
drag, startPoint x: 571, startPoint y: 207, endPoint x: 576, endPoint y: 211, distance: 5.9
click at [574, 206] on div "Pair Diagnosis Select Diagnosis" at bounding box center [567, 209] width 133 height 36
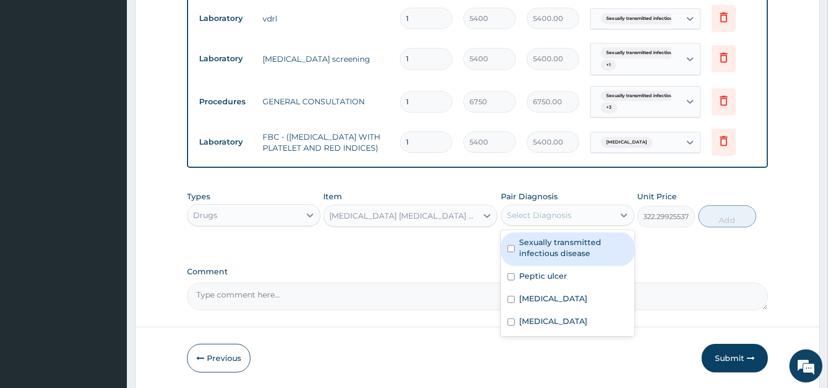
click at [576, 217] on div "Select Diagnosis" at bounding box center [557, 215] width 113 height 18
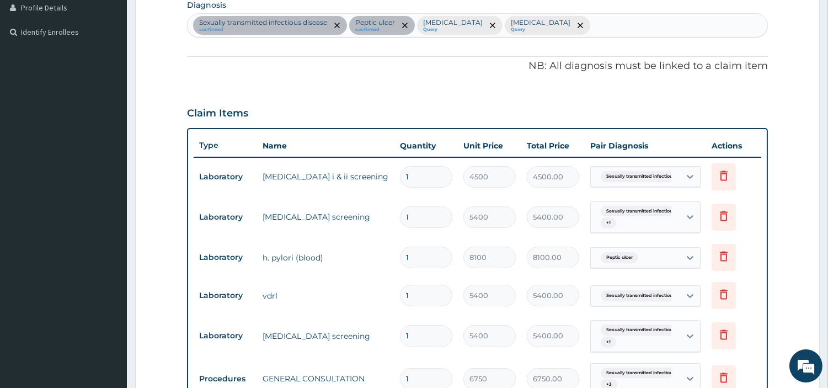
scroll to position [253, 0]
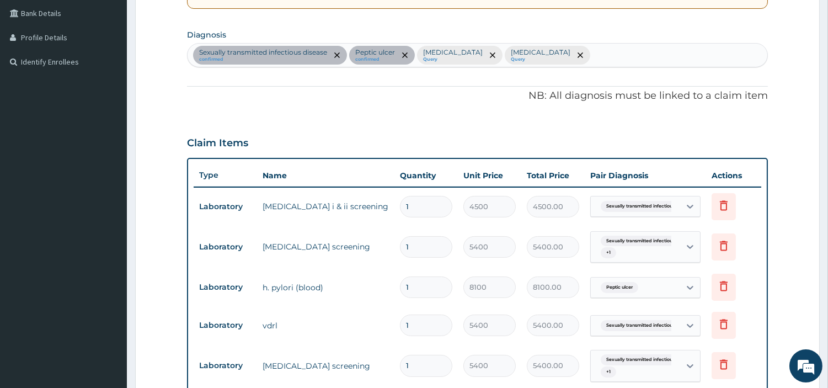
drag, startPoint x: 623, startPoint y: 54, endPoint x: 617, endPoint y: 56, distance: 7.0
click at [622, 54] on div "Sexually transmitted infectious disease confirmed Peptic ulcer confirmed Viral …" at bounding box center [478, 55] width 580 height 23
type input "MALAR"
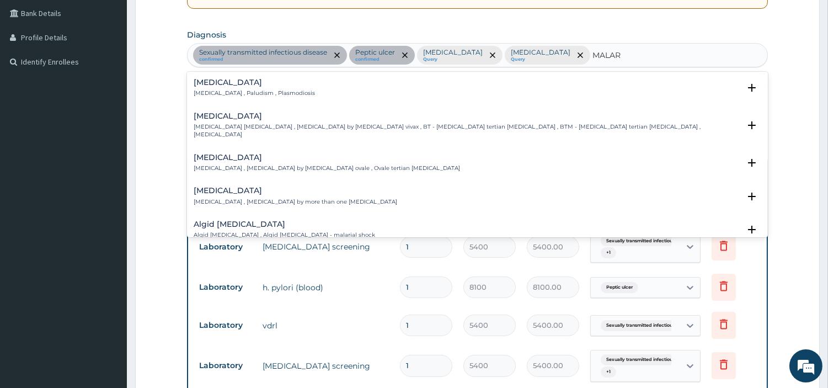
click at [225, 89] on p "Malaria , Paludism , Plasmodiosis" at bounding box center [254, 93] width 121 height 8
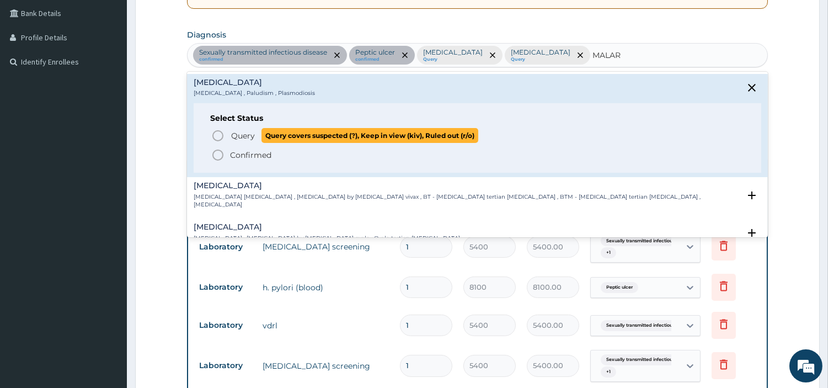
click at [223, 134] on circle "status option query" at bounding box center [218, 136] width 10 height 10
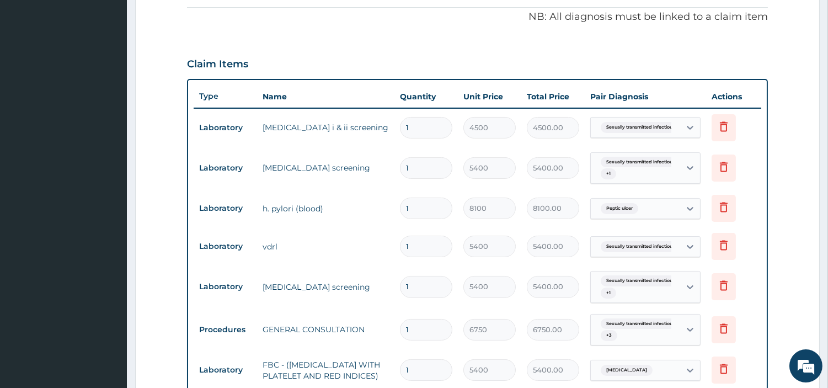
scroll to position [603, 0]
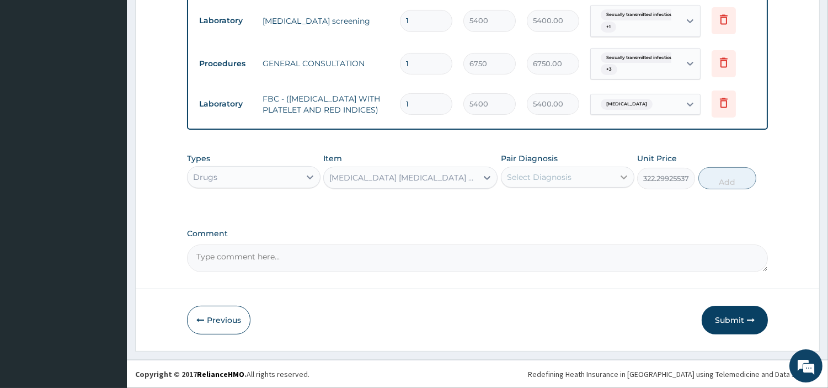
click at [614, 175] on div at bounding box center [624, 177] width 20 height 20
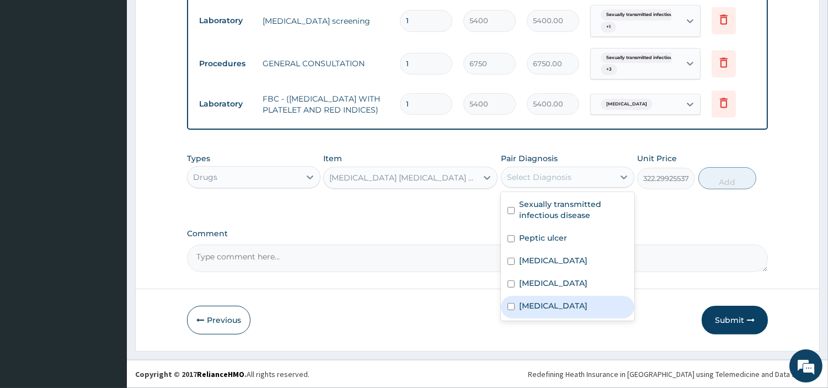
click at [573, 296] on div "Malaria" at bounding box center [567, 307] width 133 height 23
checkbox input "true"
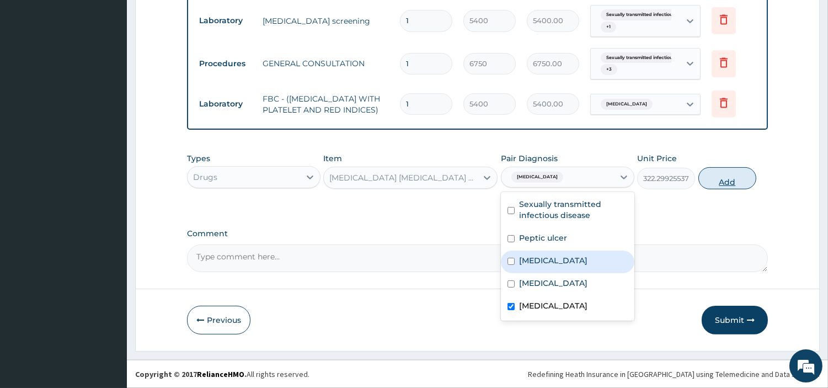
click at [744, 172] on button "Add" at bounding box center [727, 178] width 58 height 22
type input "0"
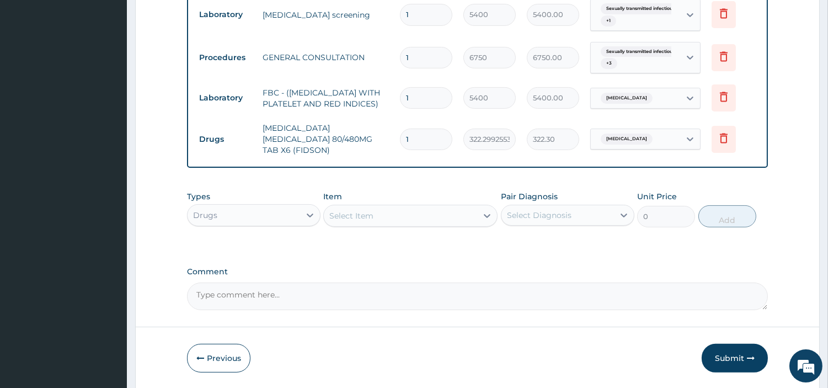
type input "0.00"
type input "6"
type input "1933.80"
type input "6"
click at [638, 38] on td "Sexually transmitted infectiou... + 3" at bounding box center [645, 57] width 121 height 43
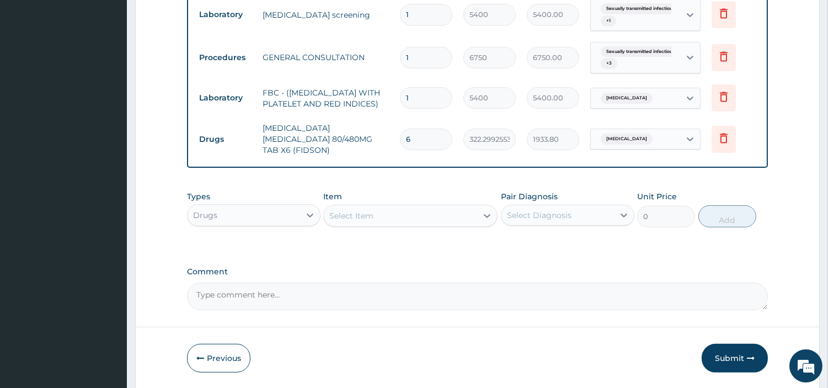
click at [646, 76] on td "Sexually transmitted infectiou... + 3" at bounding box center [645, 57] width 121 height 43
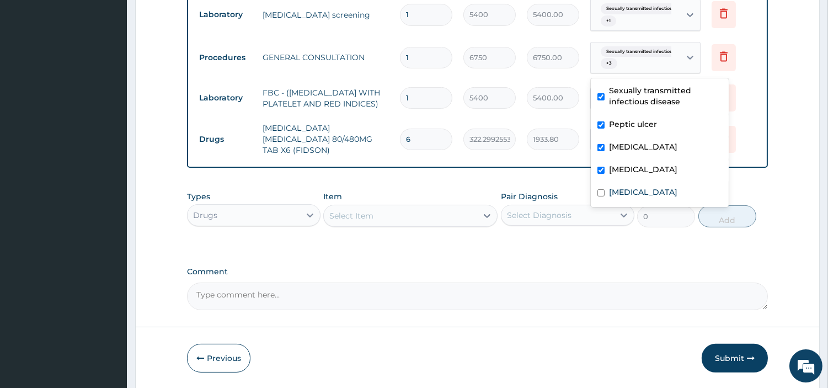
click at [638, 61] on div "Sexually transmitted infectiou... + 3" at bounding box center [633, 58] width 75 height 26
drag, startPoint x: 639, startPoint y: 189, endPoint x: 679, endPoint y: 216, distance: 48.2
click at [638, 189] on div "Malaria" at bounding box center [660, 193] width 138 height 23
checkbox input "true"
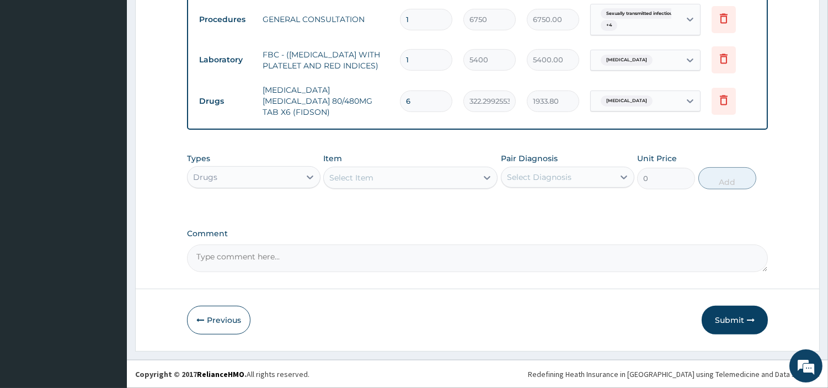
drag, startPoint x: 714, startPoint y: 333, endPoint x: 668, endPoint y: 304, distance: 54.2
click at [714, 332] on button "Submit" at bounding box center [735, 320] width 66 height 29
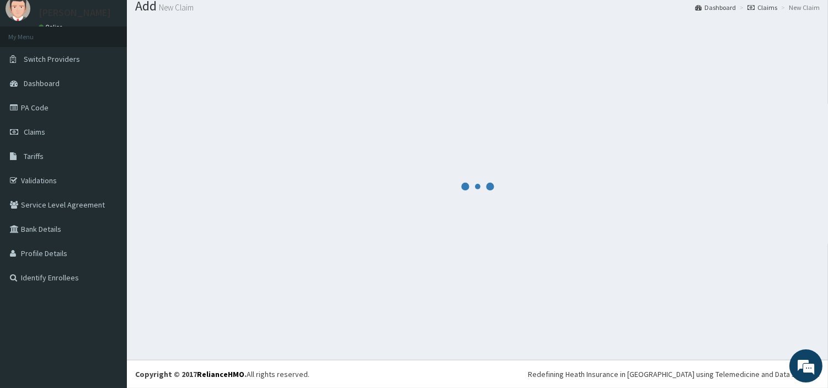
scroll to position [36, 0]
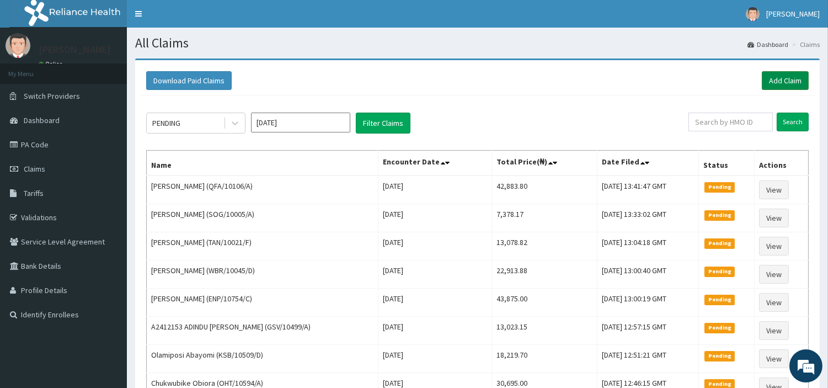
click at [767, 76] on link "Add Claim" at bounding box center [785, 80] width 47 height 19
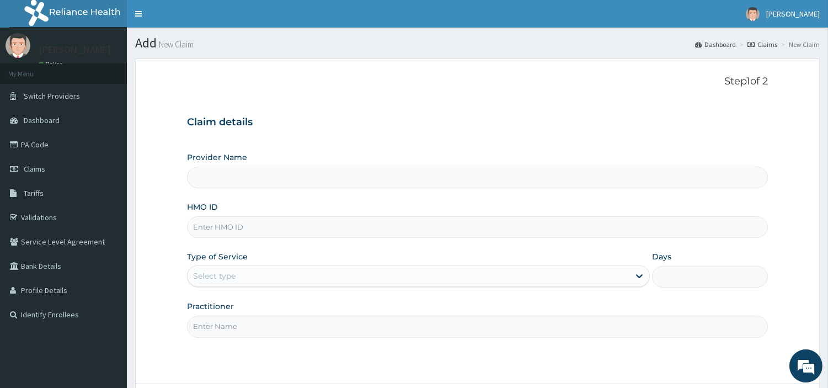
type input "[GEOGRAPHIC_DATA] Nig. Ltd"
click at [253, 231] on input "HMO ID" at bounding box center [477, 227] width 581 height 22
paste input "KUD/10606/A"
type input "KUD/10606/A"
drag, startPoint x: 264, startPoint y: 279, endPoint x: 266, endPoint y: 285, distance: 7.0
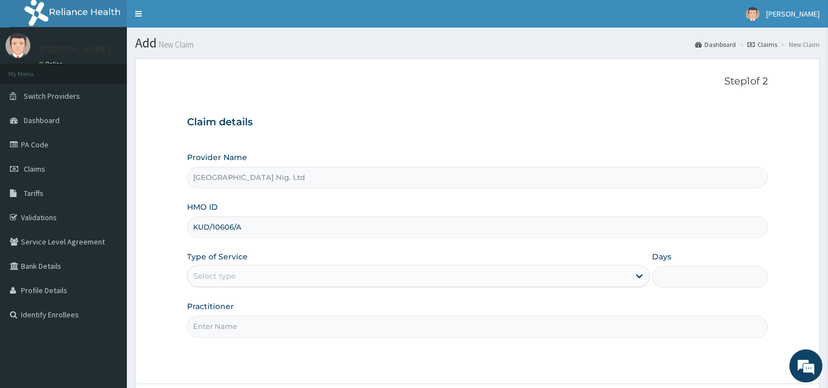
click at [265, 279] on div "Select type" at bounding box center [409, 276] width 442 height 18
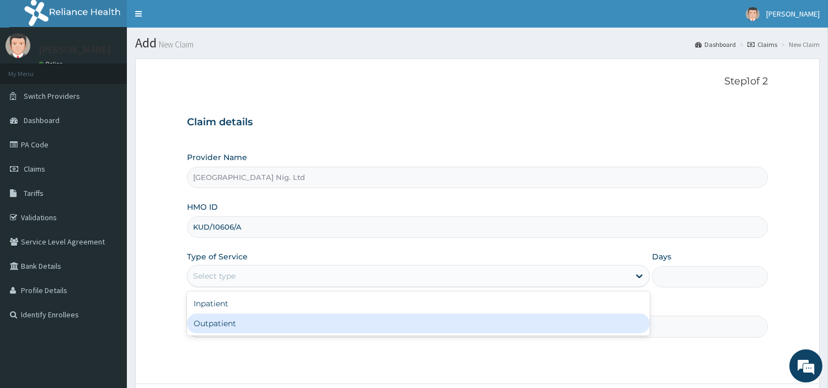
click at [256, 316] on div "Outpatient" at bounding box center [418, 323] width 463 height 20
type input "1"
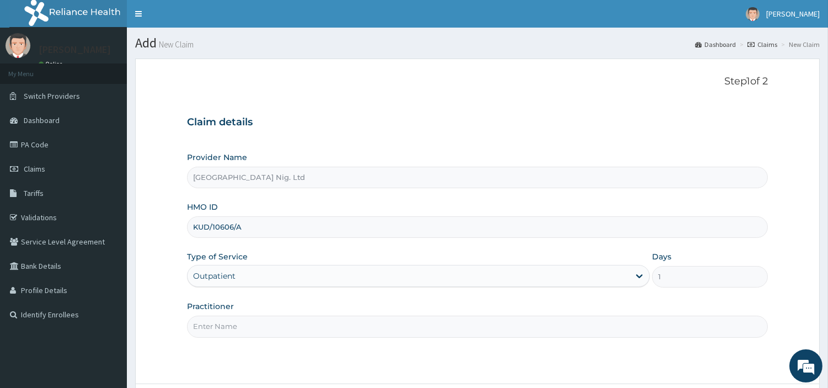
click at [255, 318] on input "Practitioner" at bounding box center [477, 327] width 581 height 22
paste input "[PERSON_NAME]"
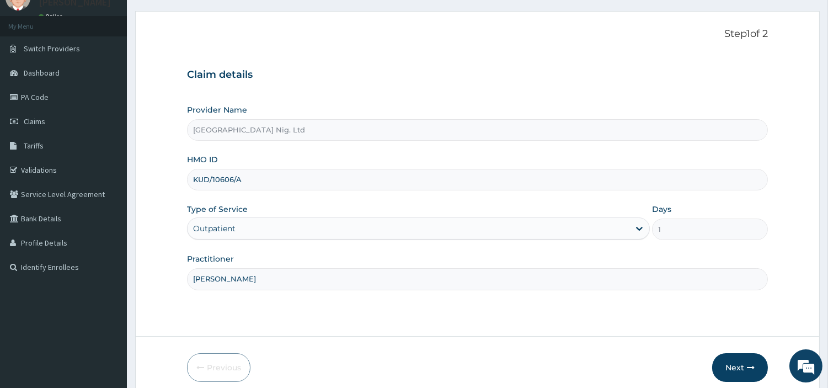
scroll to position [95, 0]
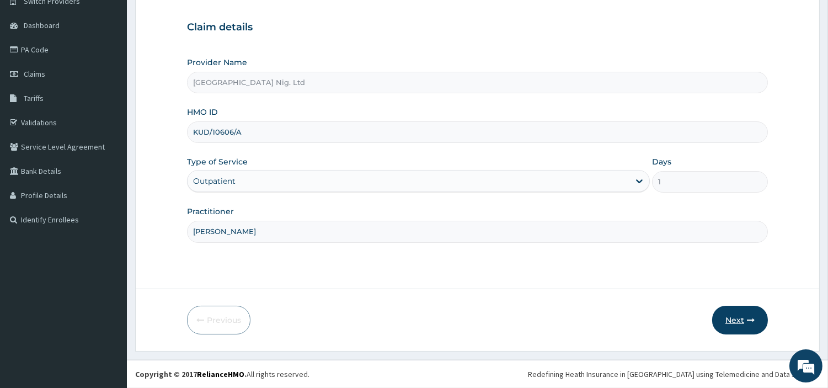
type input "[PERSON_NAME]"
click at [740, 324] on button "Next" at bounding box center [740, 320] width 56 height 29
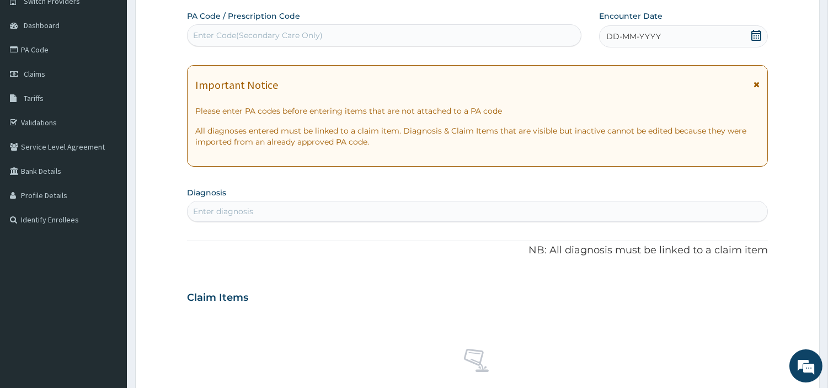
click at [366, 32] on div "Enter Code(Secondary Care Only)" at bounding box center [384, 35] width 393 height 18
paste input "PA/2DA823"
type input "PA/2DA823"
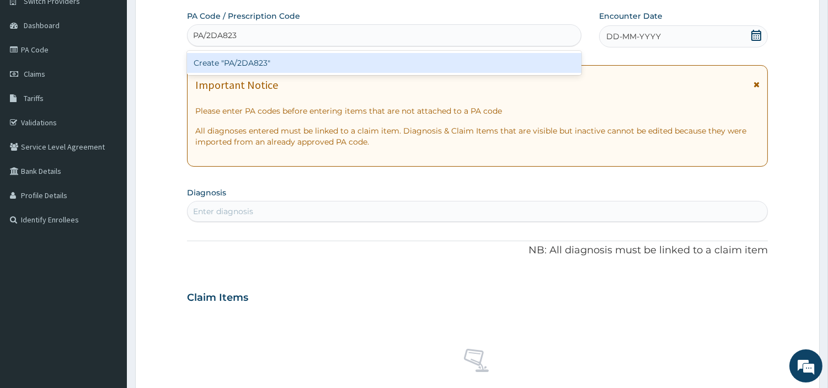
click at [445, 70] on div "Create "PA/2DA823"" at bounding box center [384, 63] width 394 height 20
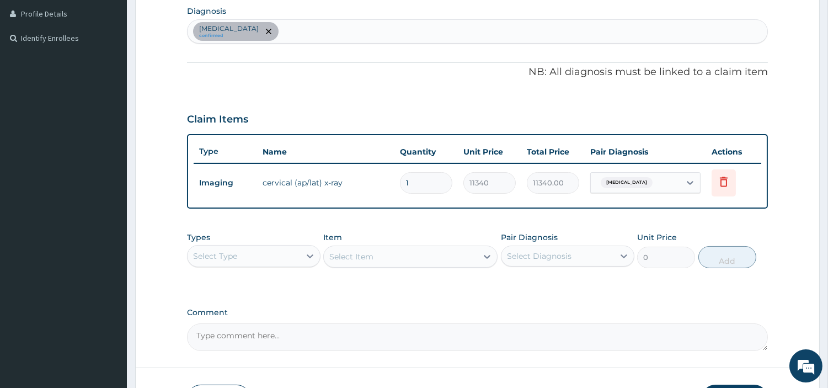
scroll to position [109, 0]
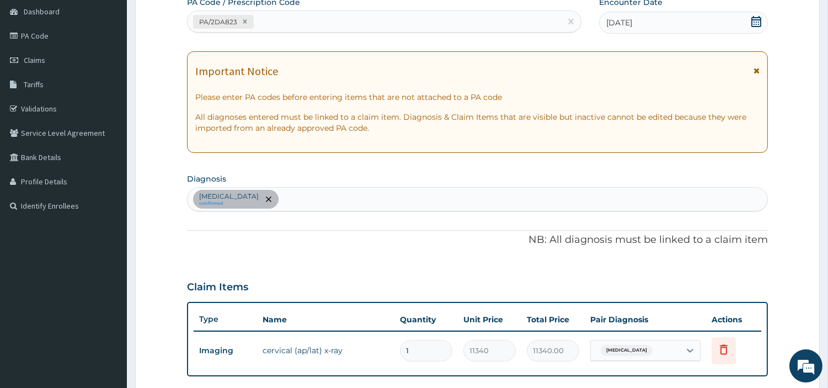
click at [304, 191] on div "[MEDICAL_DATA] confirmed" at bounding box center [478, 199] width 580 height 23
type input "BACTE INFEC DISE"
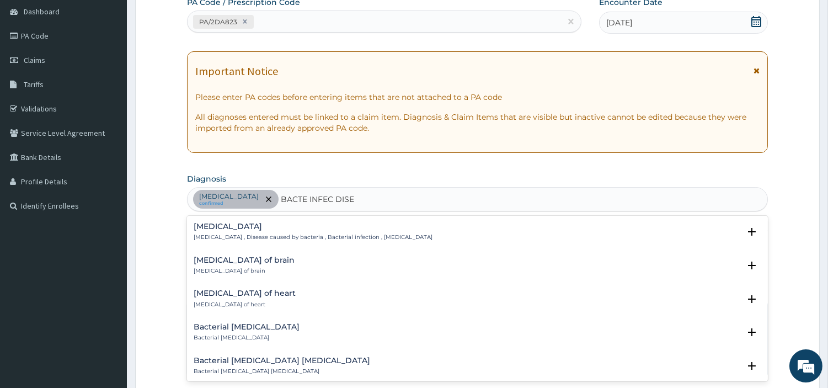
click at [276, 238] on p "[MEDICAL_DATA] , Disease caused by bacteria , Bacterial infection , [MEDICAL_DA…" at bounding box center [313, 237] width 239 height 8
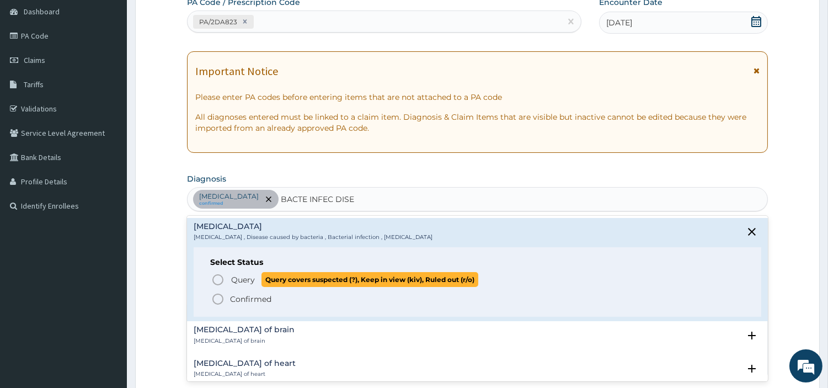
click at [229, 274] on span "Query Query covers suspected (?), Keep in view (kiv), Ruled out (r/o)" at bounding box center [477, 279] width 533 height 15
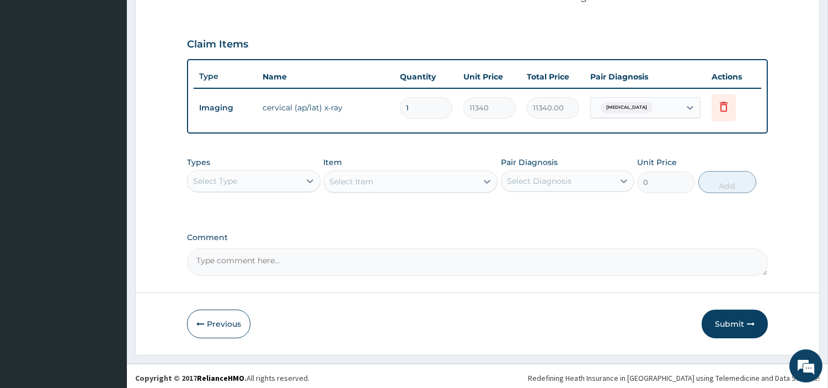
scroll to position [354, 0]
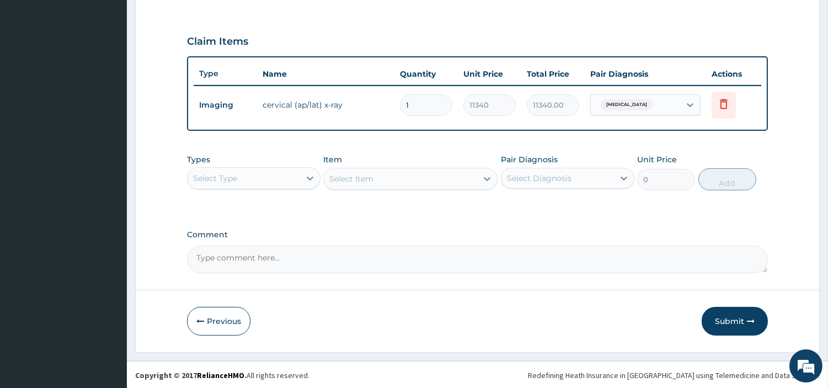
click at [271, 179] on div "Select Type" at bounding box center [244, 178] width 113 height 18
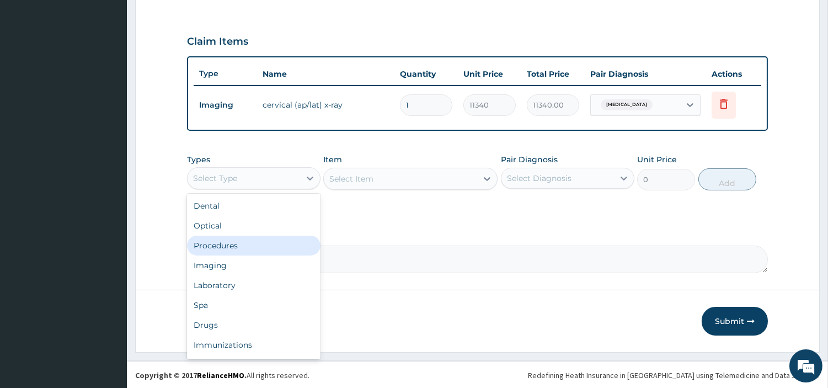
click at [243, 238] on div "Procedures" at bounding box center [253, 246] width 133 height 20
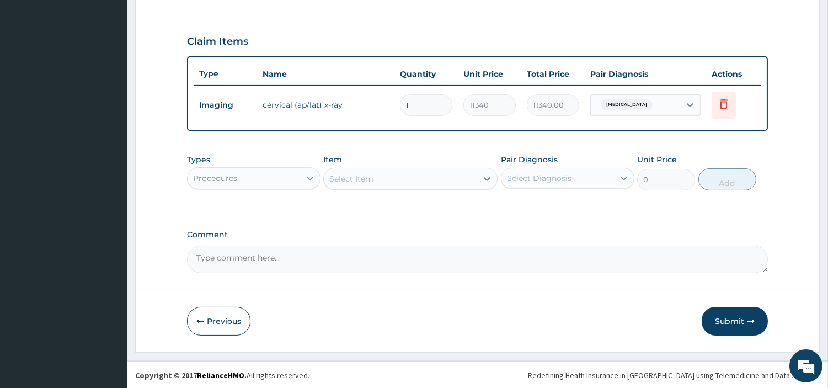
click at [373, 183] on div "Select Item" at bounding box center [400, 179] width 153 height 18
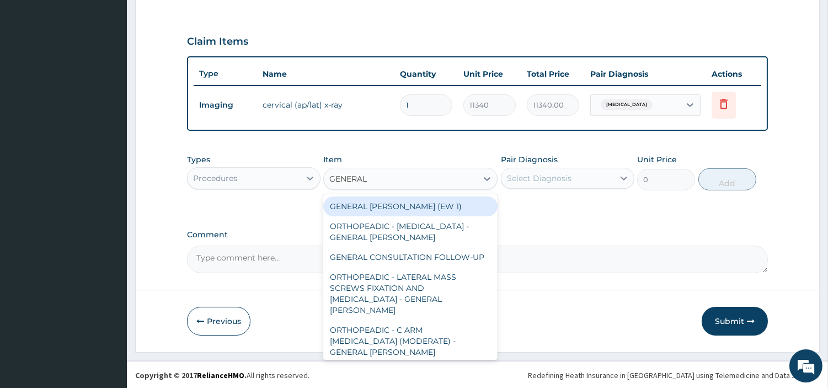
type input "GENERAL C"
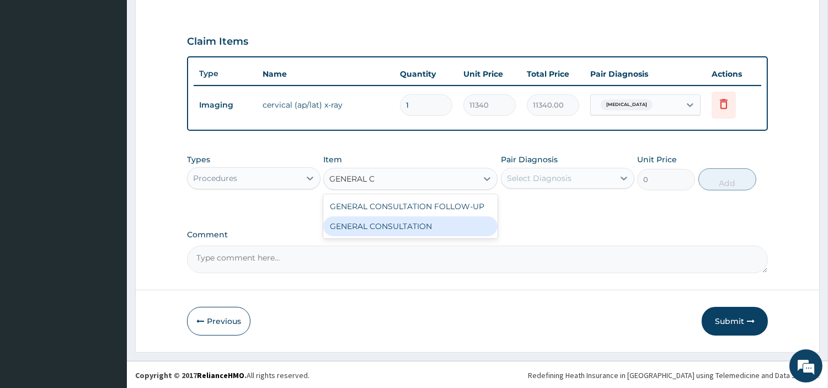
click at [420, 223] on div "GENERAL CONSULTATION" at bounding box center [410, 226] width 174 height 20
type input "6750"
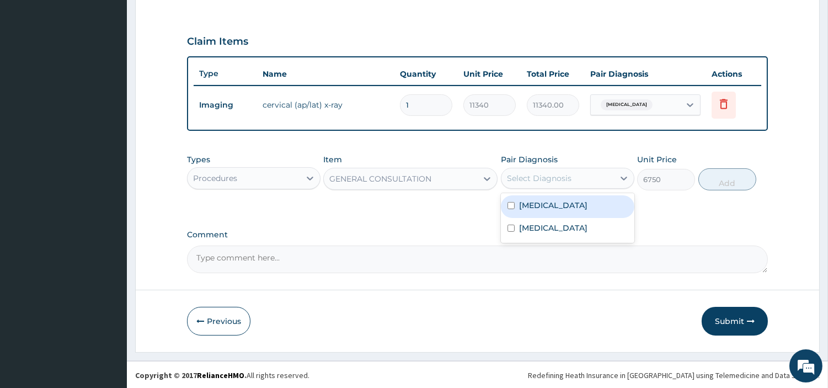
click at [553, 177] on div "Select Diagnosis" at bounding box center [539, 178] width 65 height 11
click at [548, 215] on div "[MEDICAL_DATA]" at bounding box center [567, 206] width 133 height 23
checkbox input "true"
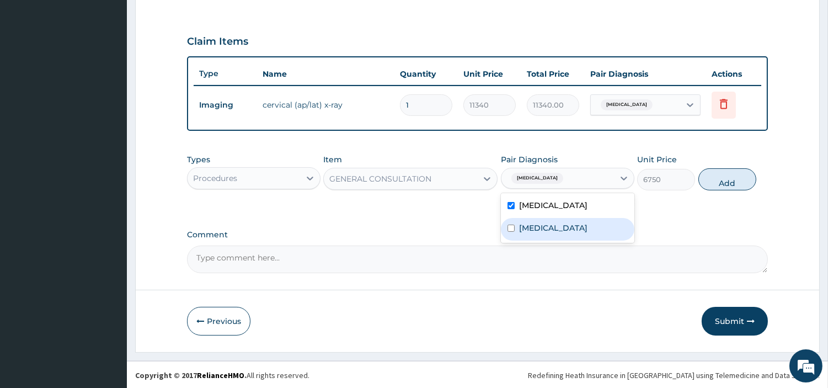
click at [548, 222] on label "[MEDICAL_DATA]" at bounding box center [553, 227] width 68 height 11
checkbox input "true"
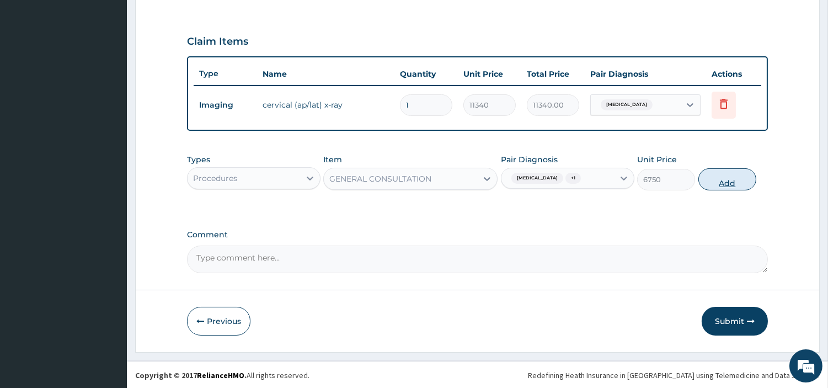
click at [745, 179] on button "Add" at bounding box center [727, 179] width 58 height 22
type input "0"
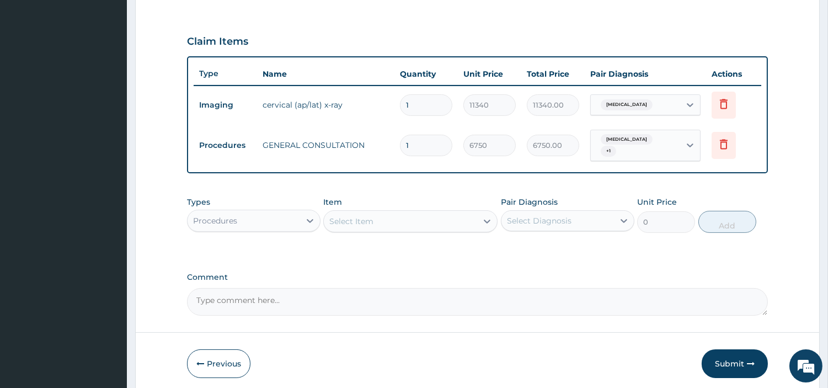
click at [287, 212] on div "Procedures" at bounding box center [244, 221] width 113 height 18
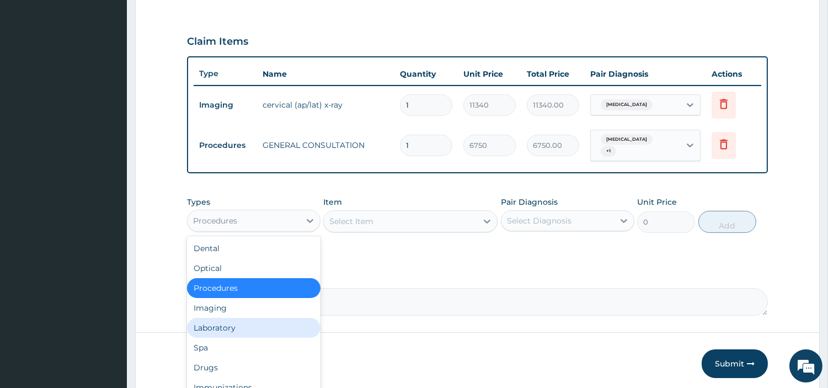
drag, startPoint x: 260, startPoint y: 319, endPoint x: 278, endPoint y: 316, distance: 17.9
click at [261, 319] on div "Laboratory" at bounding box center [253, 328] width 133 height 20
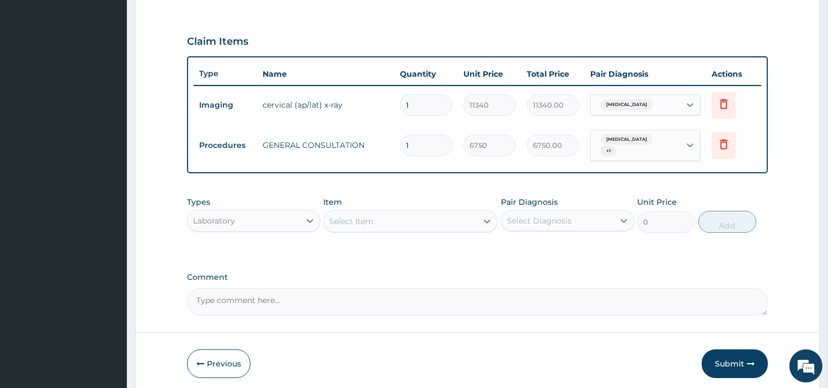
click at [470, 232] on div "Types option Laboratory, selected. Select is focused ,type to refine list, pres…" at bounding box center [477, 214] width 581 height 47
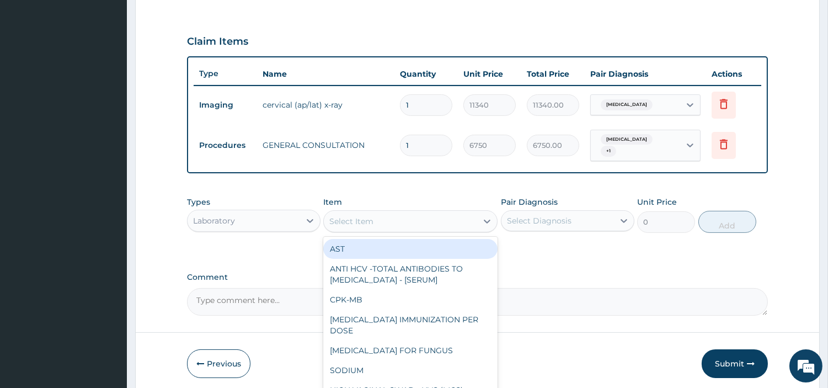
click at [472, 223] on div "Select Item" at bounding box center [400, 221] width 153 height 18
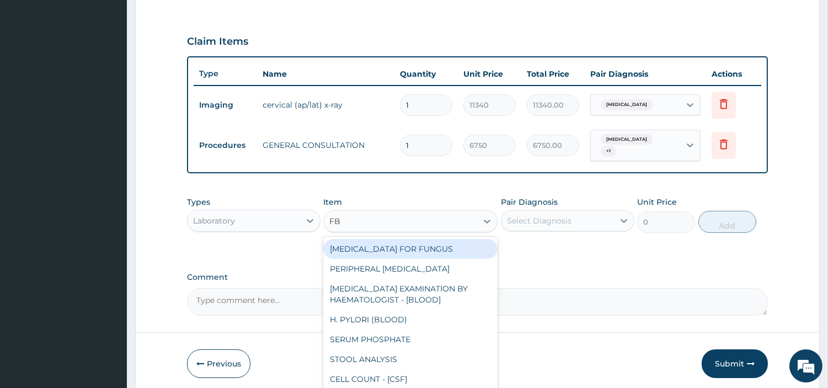
type input "FBC"
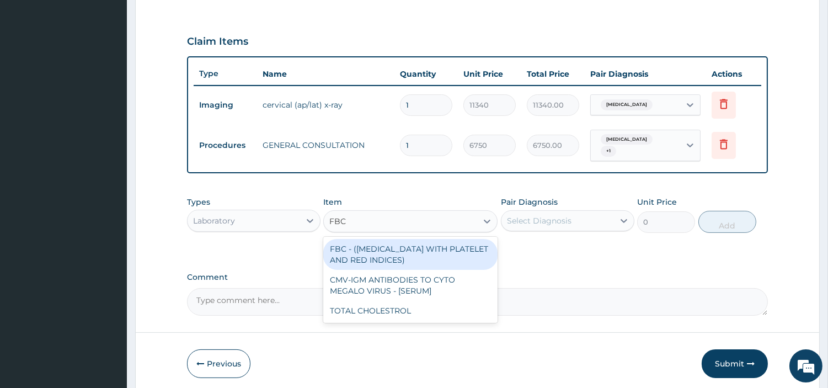
click at [458, 237] on div "FBC - ([MEDICAL_DATA] WITH PLATELET AND RED INDICES) CMV-IGM ANTIBODIES TO CYTO…" at bounding box center [410, 280] width 174 height 86
click at [459, 241] on div "FBC - ([MEDICAL_DATA] WITH PLATELET AND RED INDICES)" at bounding box center [410, 254] width 174 height 31
type input "5400"
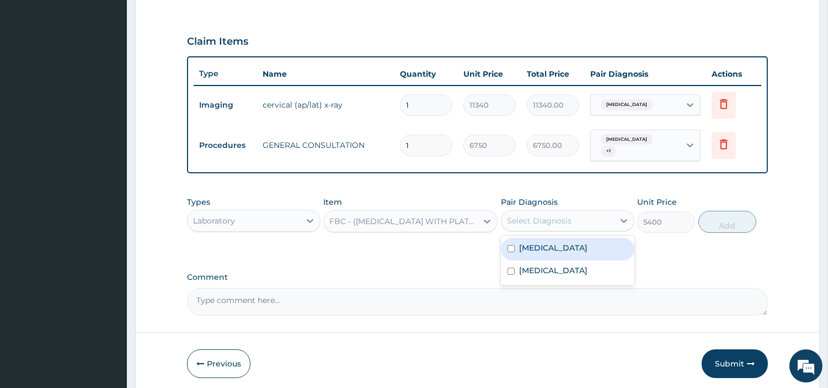
click at [600, 213] on div "Select Diagnosis" at bounding box center [557, 221] width 113 height 18
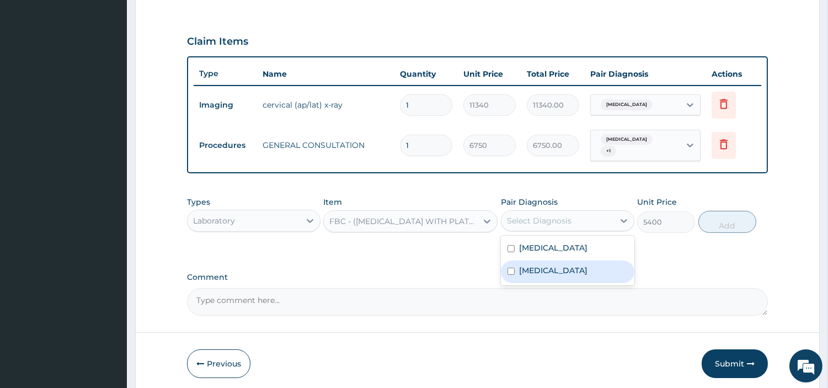
drag, startPoint x: 585, startPoint y: 268, endPoint x: 633, endPoint y: 251, distance: 50.4
click at [586, 270] on label "[MEDICAL_DATA]" at bounding box center [553, 270] width 68 height 11
checkbox input "true"
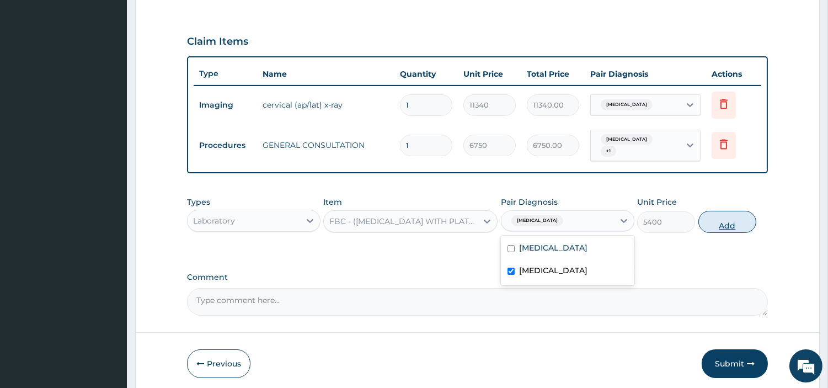
click at [737, 222] on button "Add" at bounding box center [727, 222] width 58 height 22
type input "0"
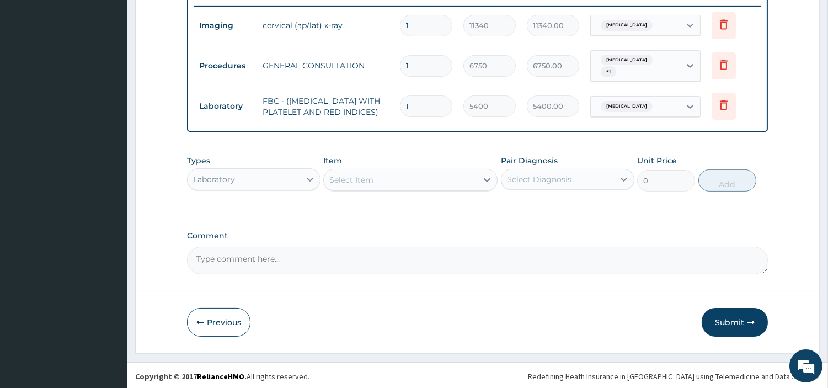
scroll to position [436, 0]
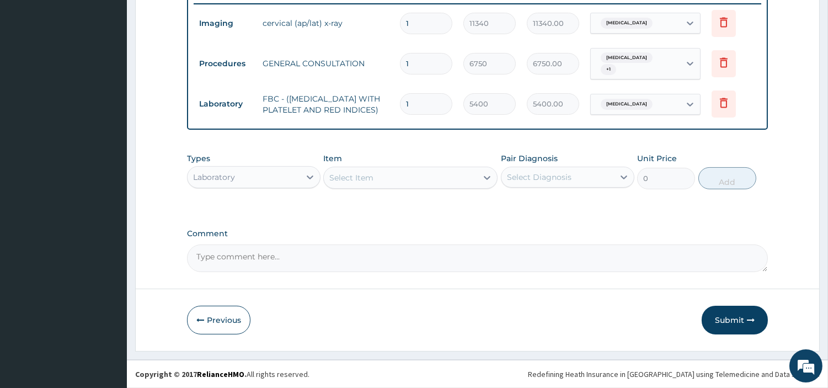
click at [236, 186] on div "Laboratory" at bounding box center [253, 177] width 133 height 22
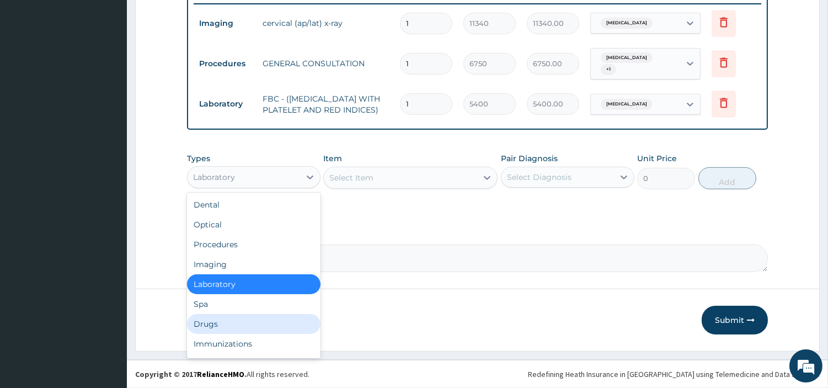
click at [238, 326] on div "Drugs" at bounding box center [253, 324] width 133 height 20
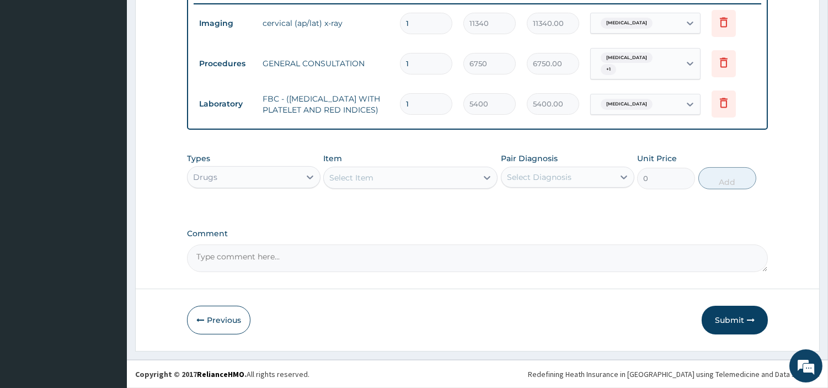
click at [433, 181] on div "Select Item" at bounding box center [400, 178] width 153 height 18
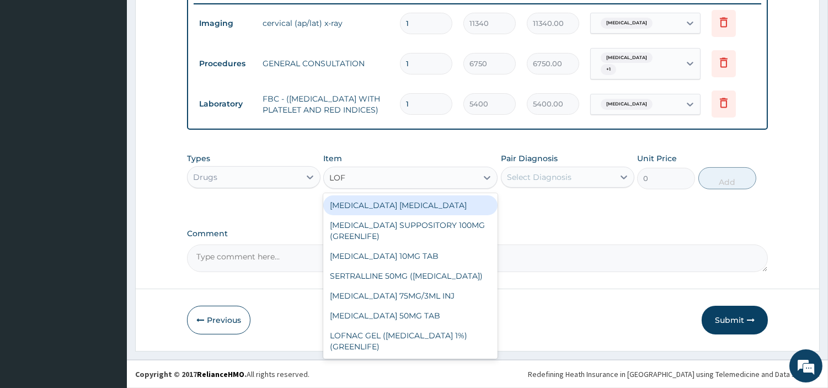
type input "LOFN"
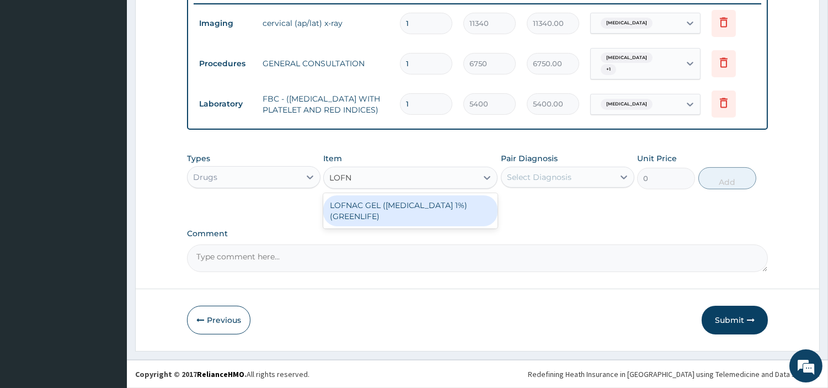
click at [483, 218] on div "LOFNAC GEL ([MEDICAL_DATA] 1%) (GREENLIFE)" at bounding box center [410, 210] width 174 height 31
type input "1750"
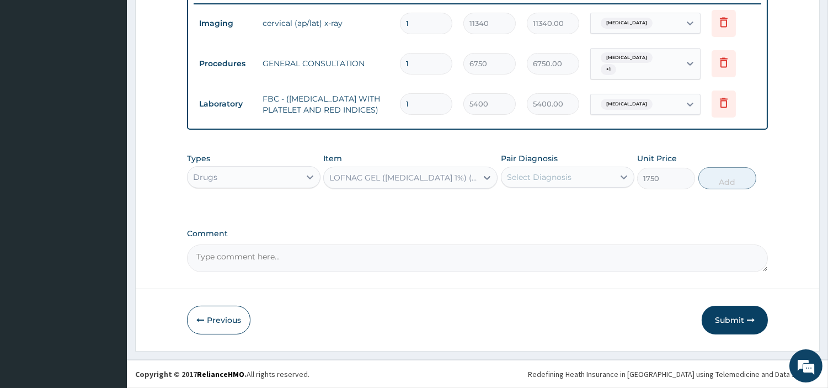
click at [521, 175] on div "Select Diagnosis" at bounding box center [539, 177] width 65 height 11
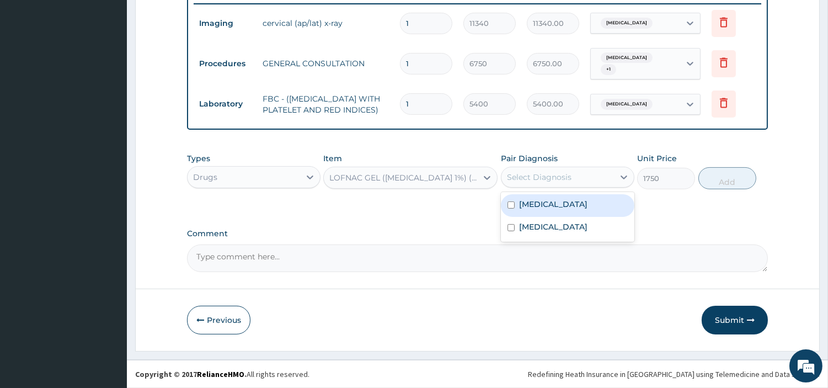
click at [519, 207] on label "[MEDICAL_DATA]" at bounding box center [553, 204] width 68 height 11
checkbox input "true"
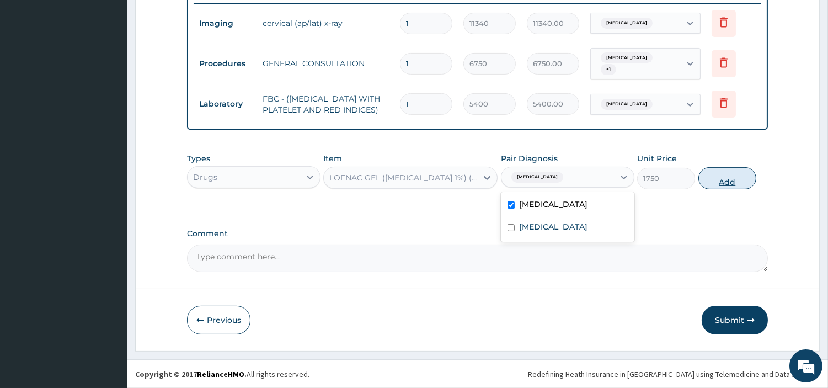
click at [720, 188] on button "Add" at bounding box center [727, 178] width 58 height 22
type input "0"
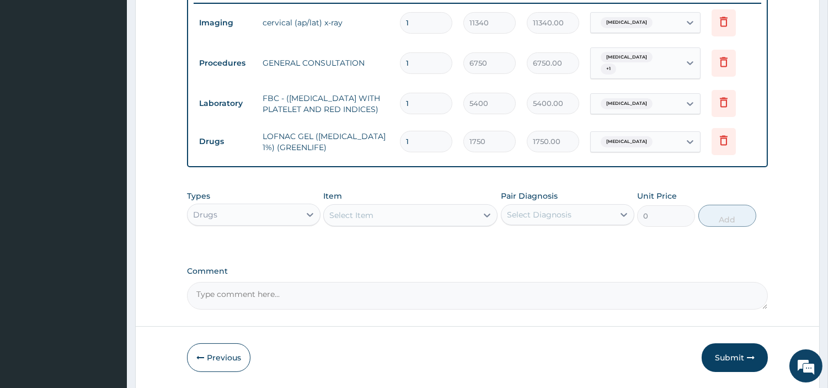
click at [422, 221] on div "Select Item" at bounding box center [400, 215] width 153 height 18
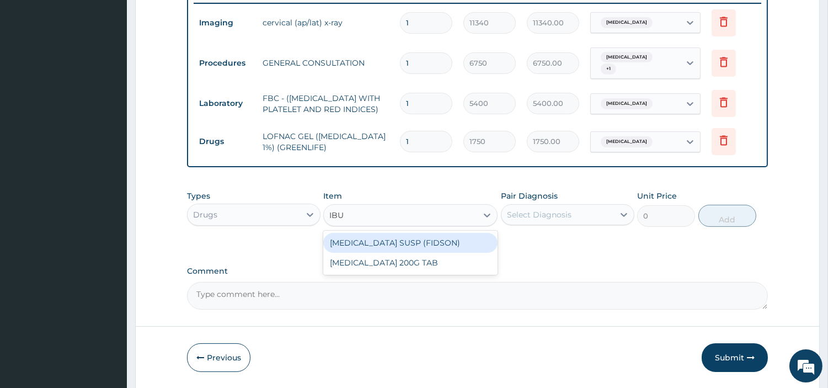
type input "IBUP"
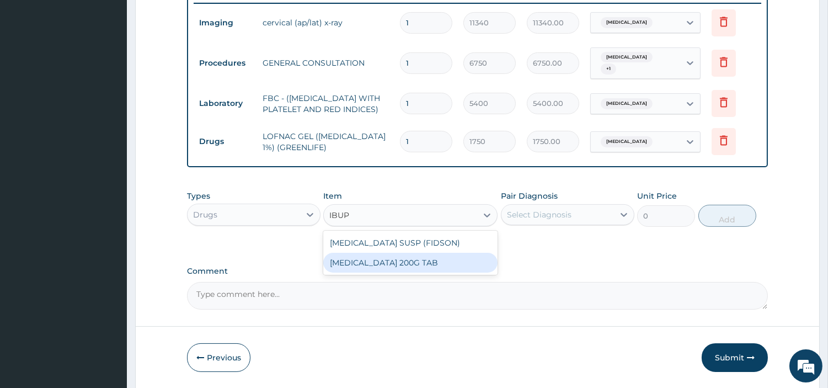
click at [420, 261] on div "[MEDICAL_DATA] 200G TAB" at bounding box center [410, 263] width 174 height 20
type input "28.17499923706055"
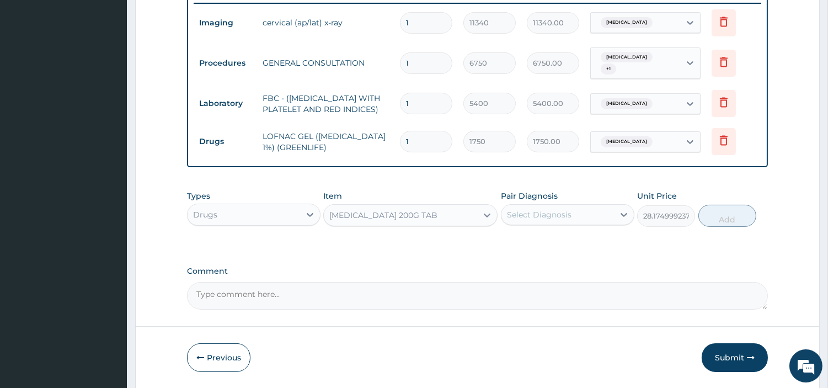
click at [520, 210] on div "Select Diagnosis" at bounding box center [539, 214] width 65 height 11
click at [522, 250] on div "[MEDICAL_DATA]" at bounding box center [567, 243] width 133 height 23
checkbox input "true"
click at [712, 229] on div "Types Drugs Item [MEDICAL_DATA] 200G TAB Pair Diagnosis option [MEDICAL_DATA], …" at bounding box center [477, 208] width 581 height 47
click at [710, 225] on button "Add" at bounding box center [727, 216] width 58 height 22
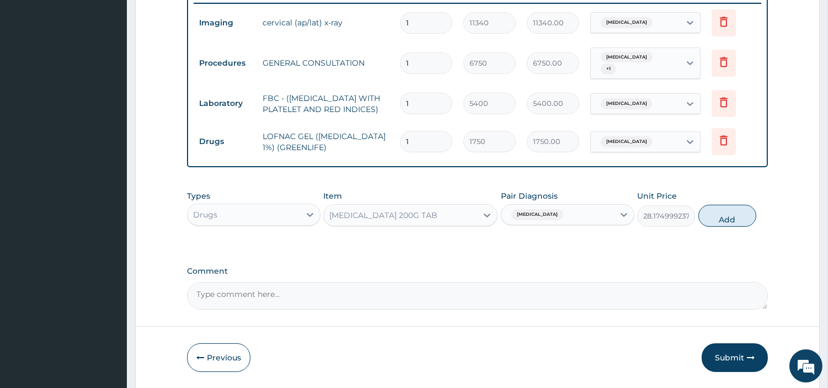
type input "0"
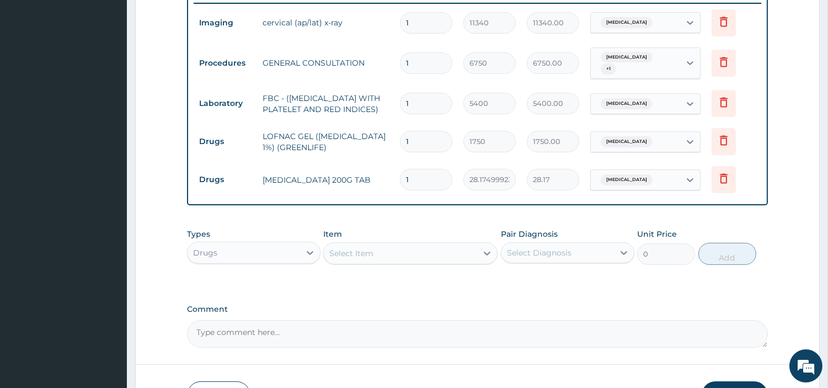
type input "0.00"
type input "3"
type input "84.52"
type input "30"
type input "845.25"
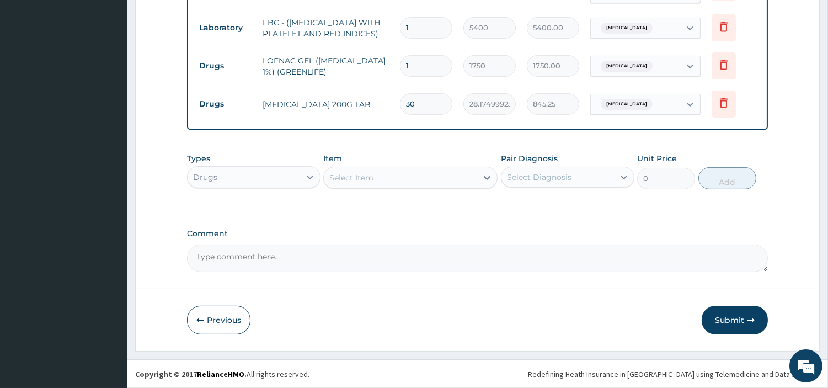
scroll to position [514, 0]
type input "30"
click at [740, 324] on button "Submit" at bounding box center [735, 320] width 66 height 29
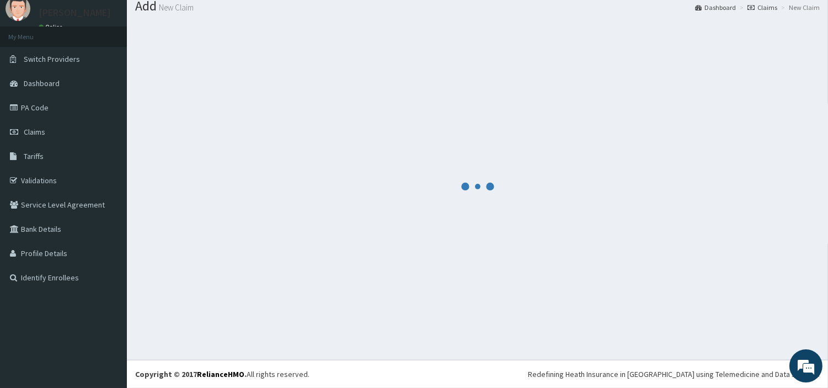
scroll to position [36, 0]
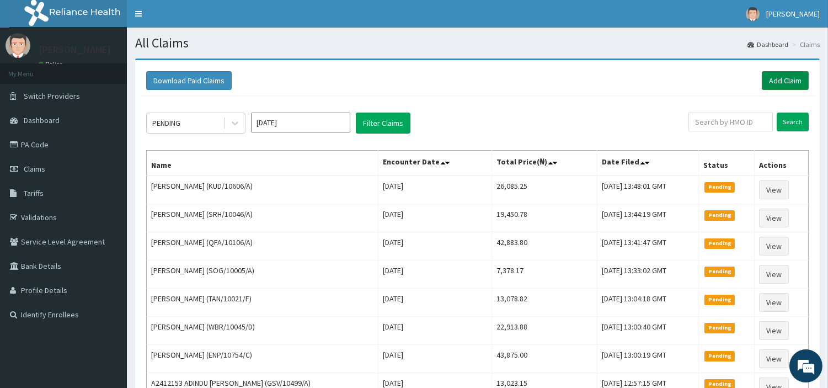
click at [788, 85] on link "Add Claim" at bounding box center [785, 80] width 47 height 19
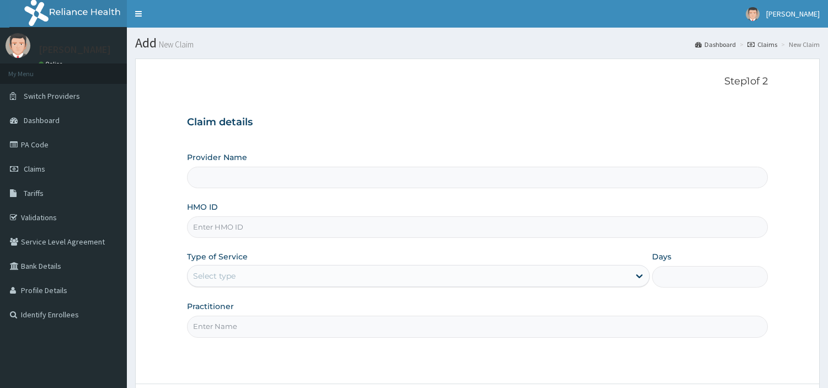
type input "[GEOGRAPHIC_DATA] Nig. Ltd"
click at [252, 252] on div "Type of Service Select type" at bounding box center [418, 269] width 463 height 36
click at [253, 223] on input "HMO ID" at bounding box center [477, 227] width 581 height 22
paste input "RMN/10074/B"
type input "RMN/10074/B"
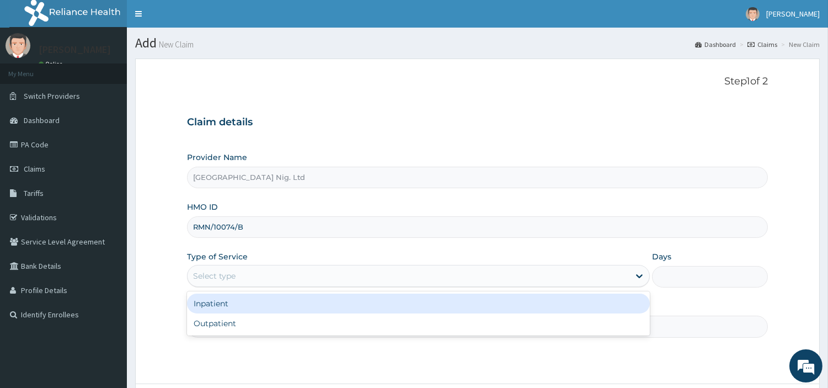
drag, startPoint x: 293, startPoint y: 266, endPoint x: 288, endPoint y: 287, distance: 21.5
click at [292, 266] on div "Select type" at bounding box center [418, 276] width 463 height 22
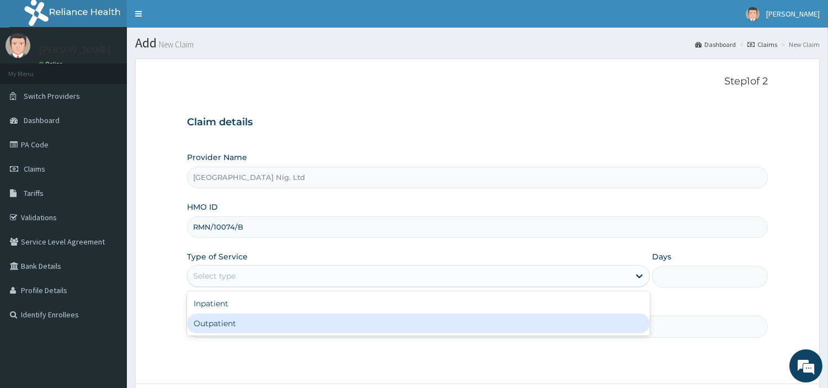
click at [278, 320] on div "Outpatient" at bounding box center [418, 323] width 463 height 20
type input "1"
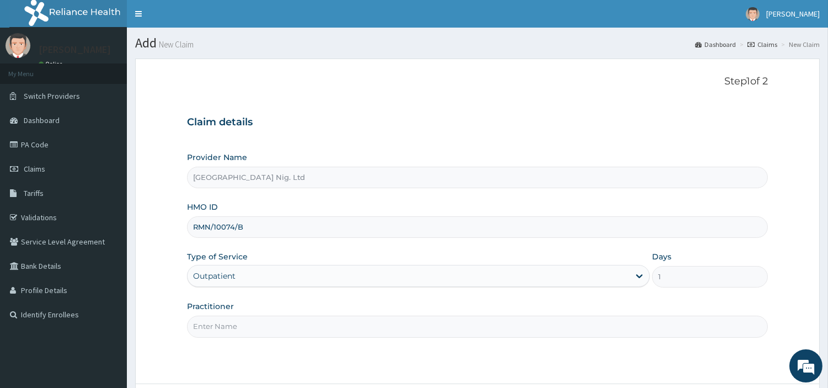
click at [278, 320] on input "Practitioner" at bounding box center [477, 327] width 581 height 22
paste input "Awotunde Oladimeji"
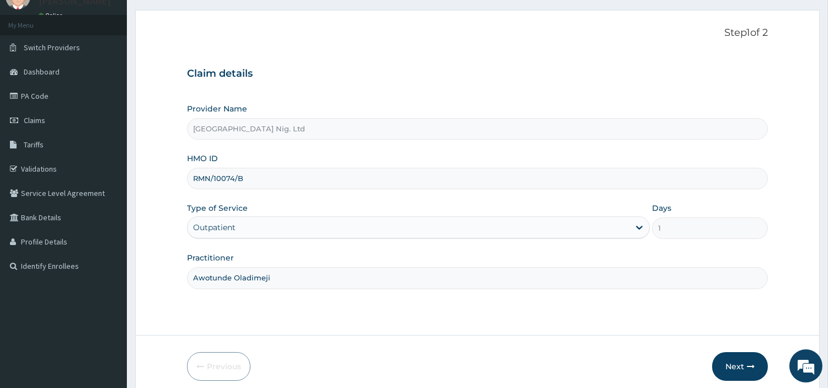
scroll to position [61, 0]
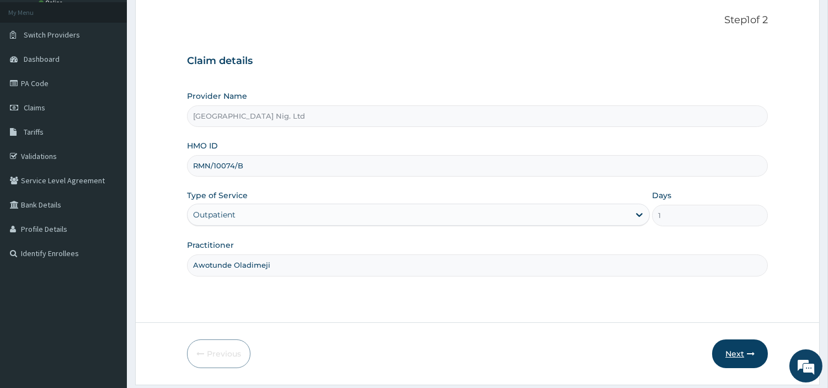
type input "Awotunde Oladimeji"
click at [720, 345] on button "Next" at bounding box center [740, 353] width 56 height 29
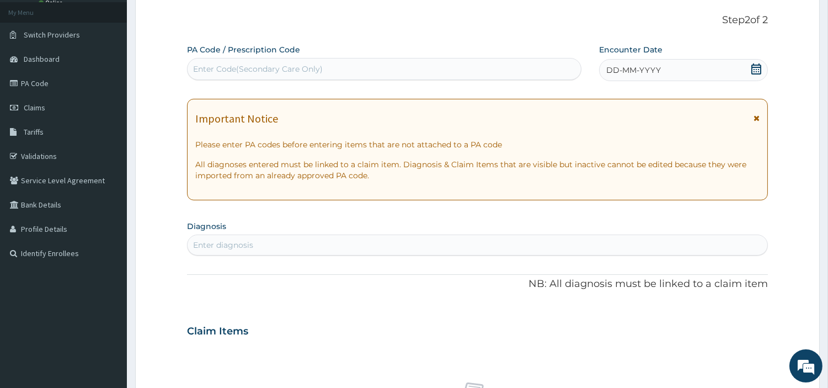
click at [361, 79] on div "Enter Code(Secondary Care Only)" at bounding box center [384, 69] width 394 height 22
paste input "PA/BA43F8"
type input "PA/BA43F8"
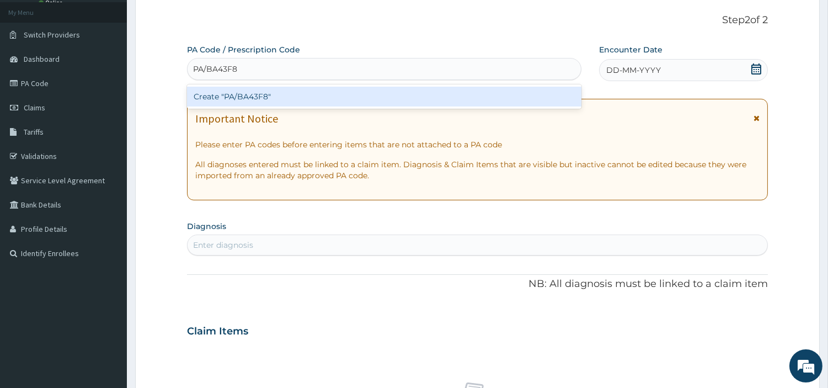
click at [416, 97] on div "Create "PA/BA43F8"" at bounding box center [384, 97] width 394 height 20
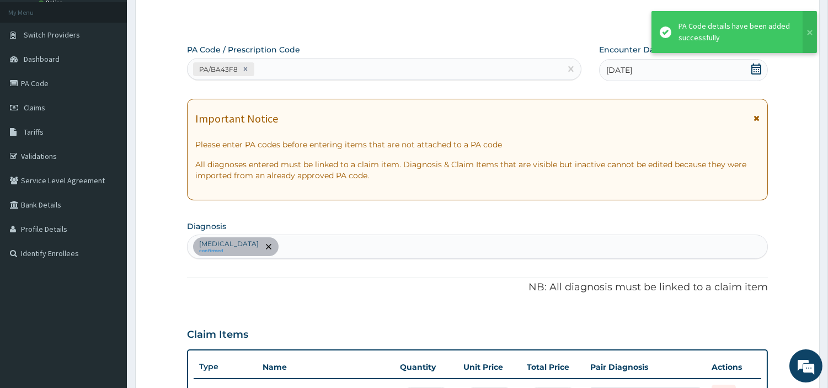
scroll to position [81, 0]
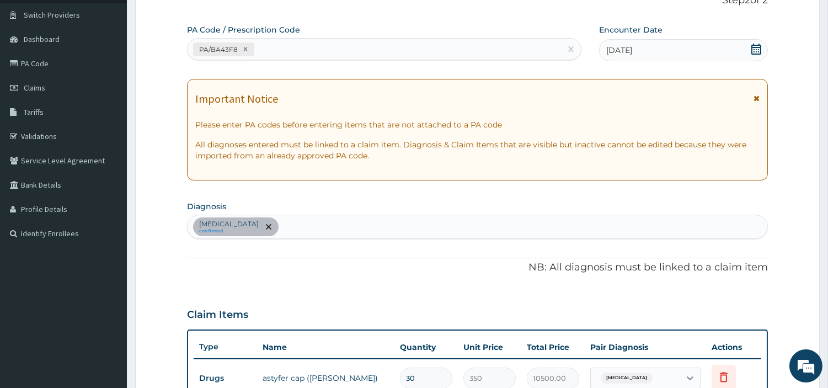
click at [266, 41] on div "PA/BA43F8" at bounding box center [374, 49] width 373 height 18
paste input "PA/636252"
type input "PA/636252"
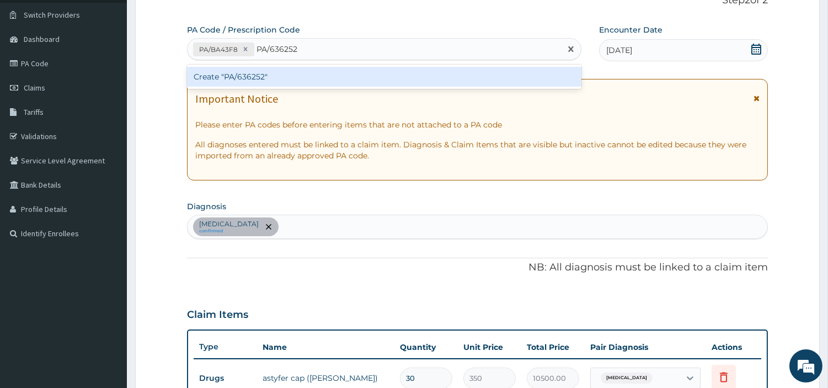
click at [213, 81] on div "Create "PA/636252"" at bounding box center [384, 77] width 394 height 20
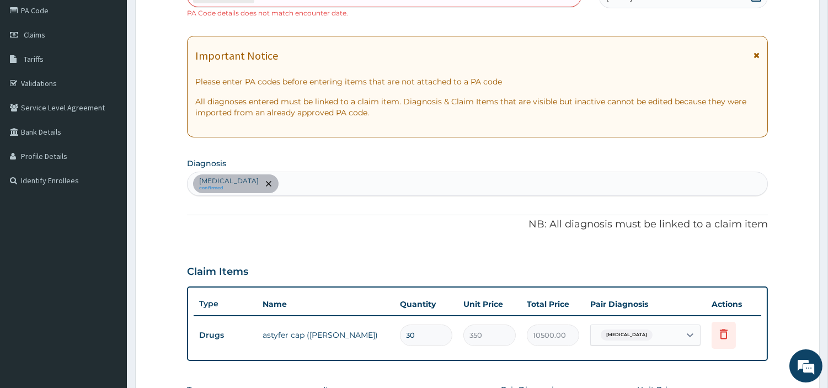
scroll to position [336, 0]
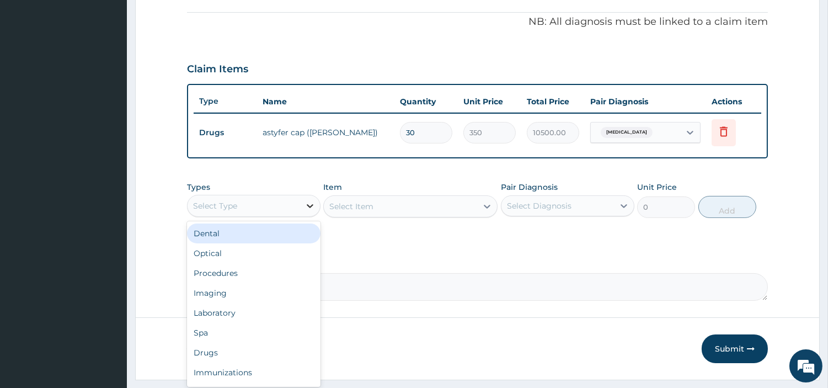
click at [300, 207] on div at bounding box center [310, 206] width 20 height 20
click at [709, 343] on button "Submit" at bounding box center [735, 348] width 66 height 29
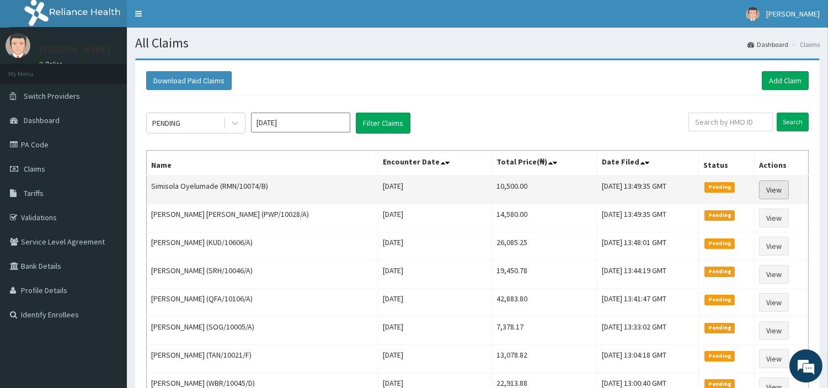
click at [786, 189] on link "View" at bounding box center [774, 189] width 30 height 19
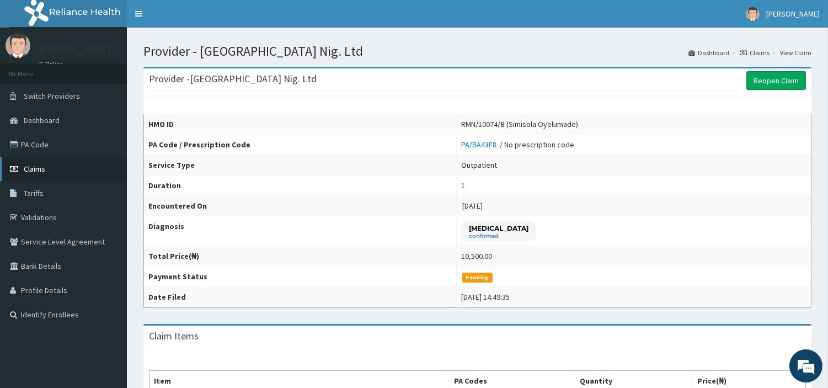
click at [59, 173] on link "Claims" at bounding box center [63, 169] width 127 height 24
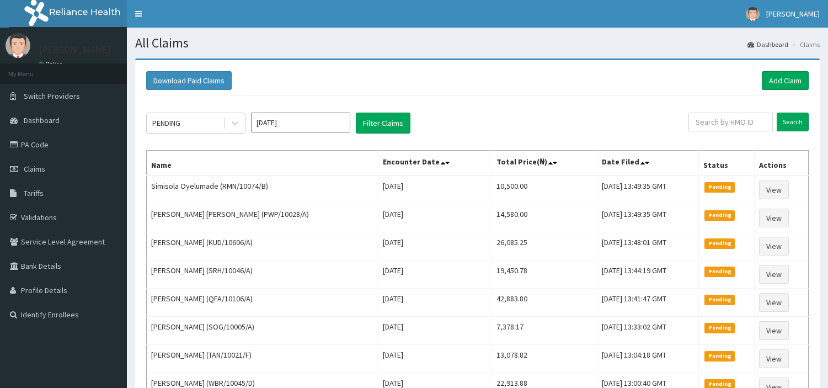
click at [774, 85] on link "Add Claim" at bounding box center [785, 80] width 47 height 19
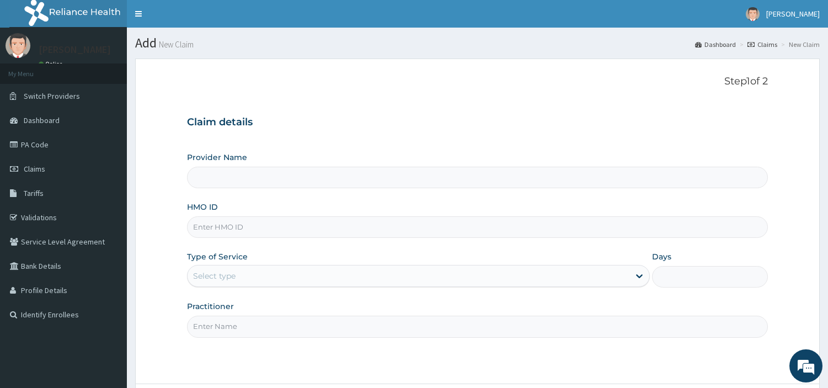
click at [252, 219] on input "HMO ID" at bounding box center [477, 227] width 581 height 22
type input "R-Jolad Hospital Nig. Ltd"
paste input "RMN/10074/B"
type input "RMN/10074/B"
click at [256, 277] on div "Select type" at bounding box center [409, 276] width 442 height 18
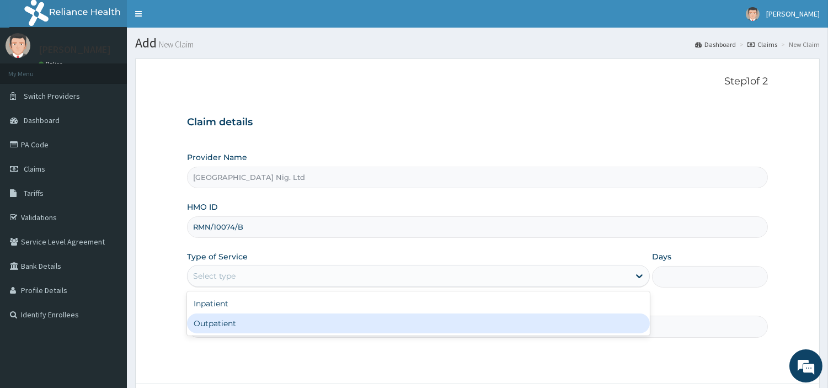
click at [258, 328] on div "Outpatient" at bounding box center [418, 323] width 463 height 20
type input "1"
click at [258, 328] on input "Practitioner" at bounding box center [477, 327] width 581 height 22
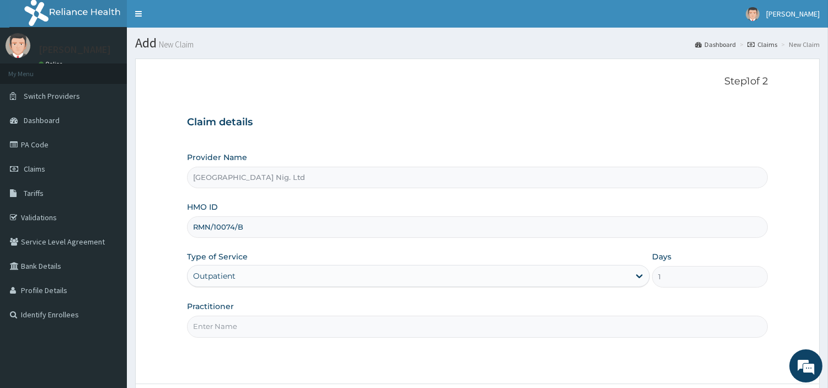
paste input "Awotunde Oladimeji"
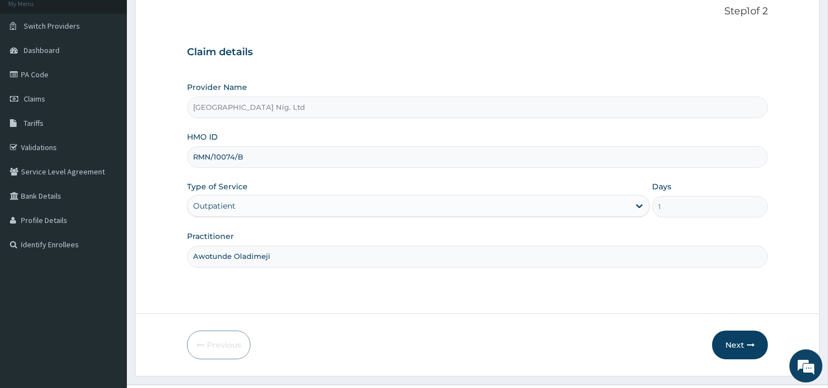
scroll to position [95, 0]
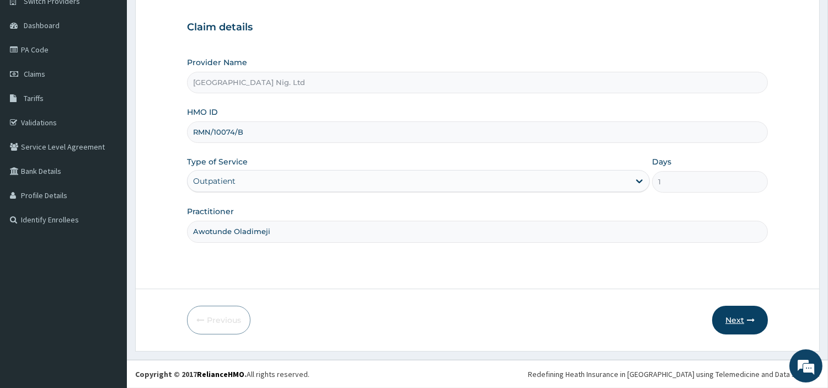
type input "Awotunde Oladimeji"
click at [738, 319] on button "Next" at bounding box center [740, 320] width 56 height 29
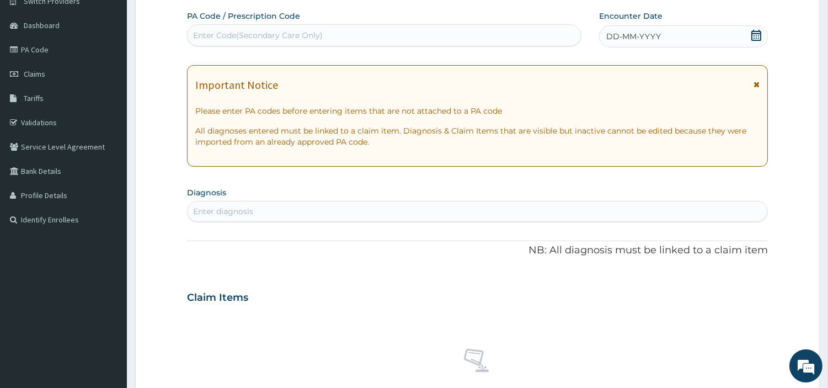
click at [381, 31] on div "Enter Code(Secondary Care Only)" at bounding box center [384, 35] width 393 height 18
paste input "PA/636252"
type input "PA/636252"
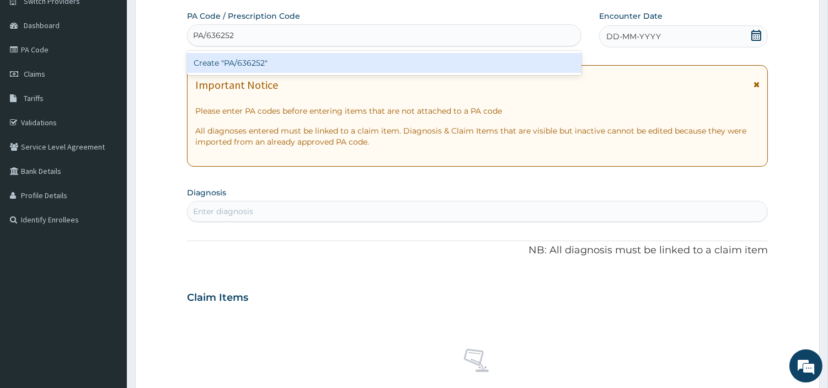
click at [432, 70] on div "Create "PA/636252"" at bounding box center [384, 63] width 394 height 20
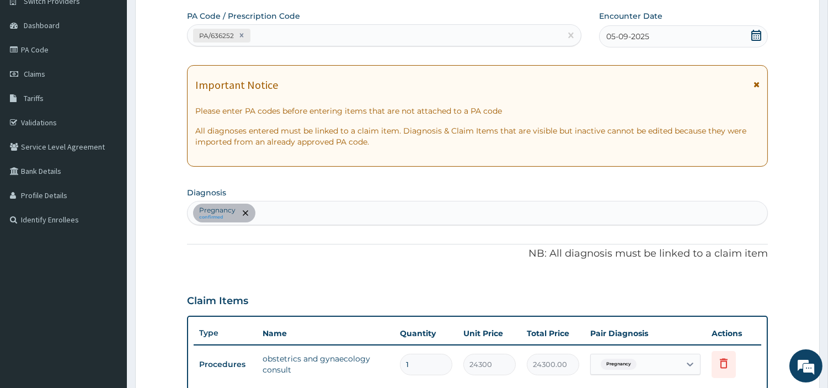
click at [357, 216] on div "Pregnancy confirmed" at bounding box center [478, 212] width 580 height 23
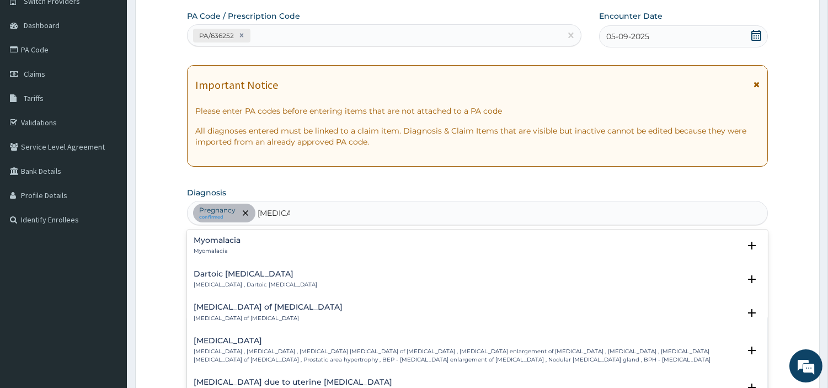
type input "MYOMA"
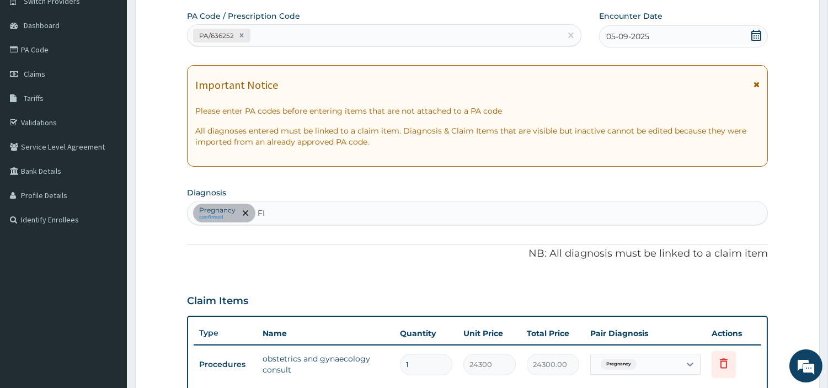
type input "F"
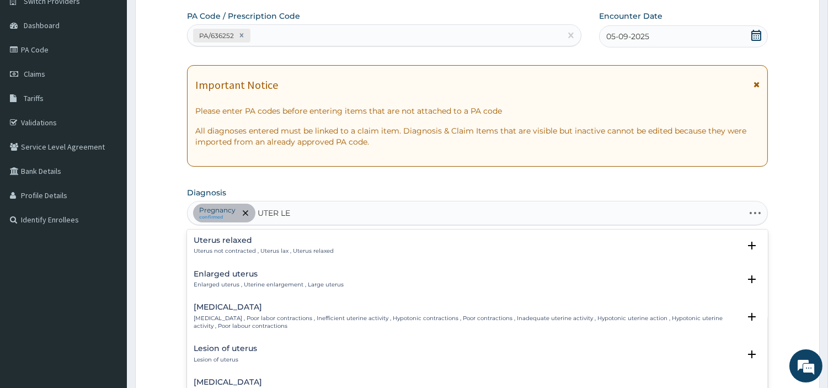
type input "UTER LEI"
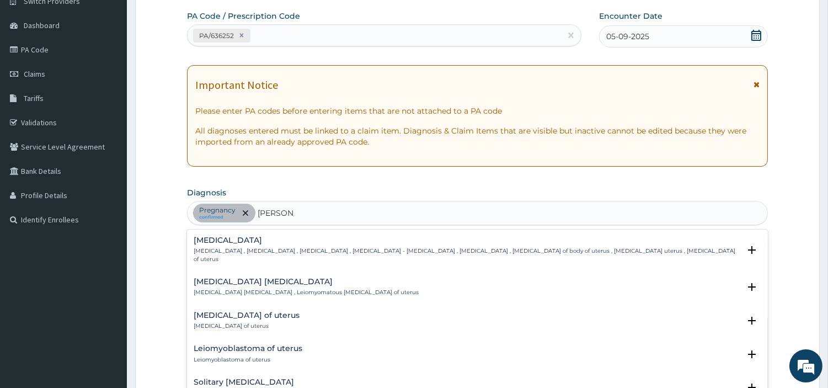
click at [287, 252] on p "Uterine leiomyoma , Uterine fibroid , Uterine fibroids , Uterine leiomyoma - fi…" at bounding box center [467, 255] width 546 height 16
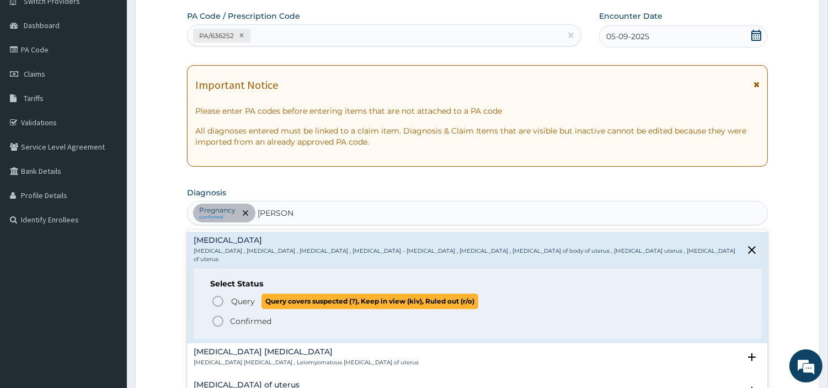
click at [235, 296] on span "Query" at bounding box center [243, 301] width 24 height 11
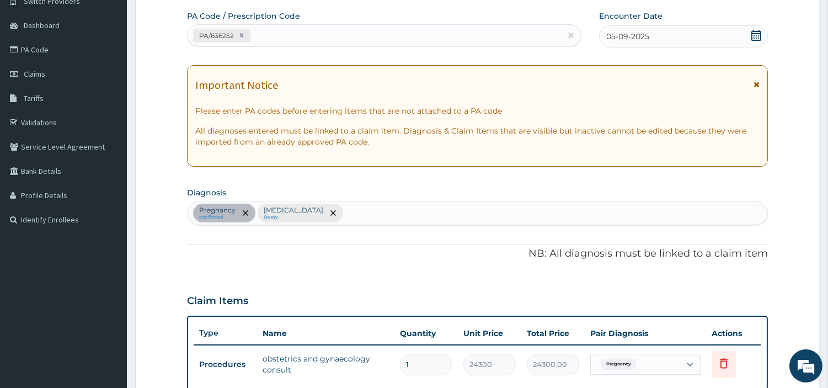
scroll to position [354, 0]
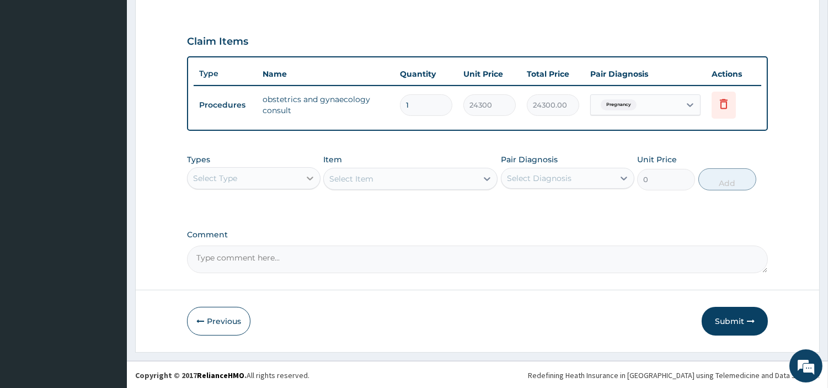
click at [304, 173] on icon at bounding box center [309, 178] width 11 height 11
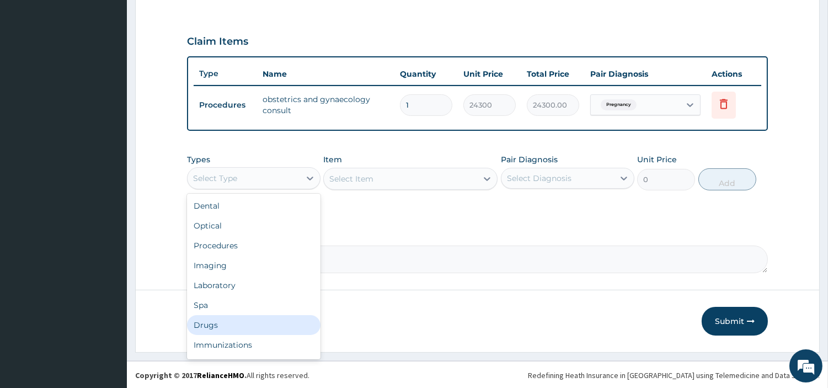
click at [228, 320] on div "Drugs" at bounding box center [253, 325] width 133 height 20
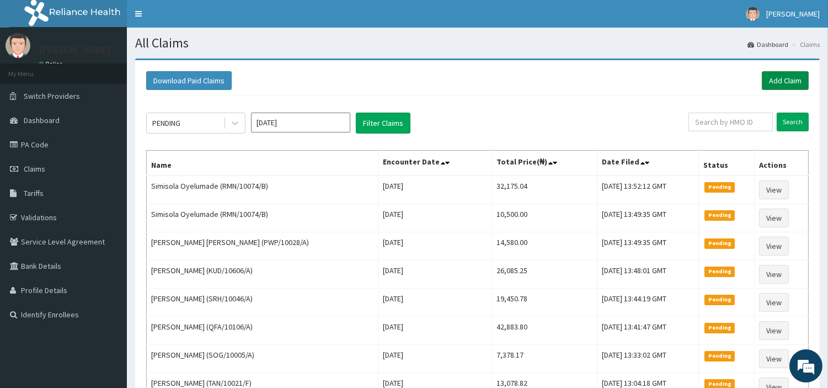
click at [773, 81] on link "Add Claim" at bounding box center [785, 80] width 47 height 19
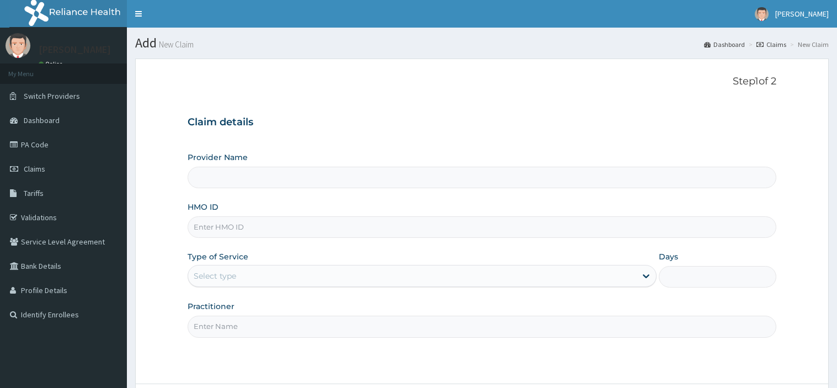
type input "[GEOGRAPHIC_DATA] Nig. Ltd"
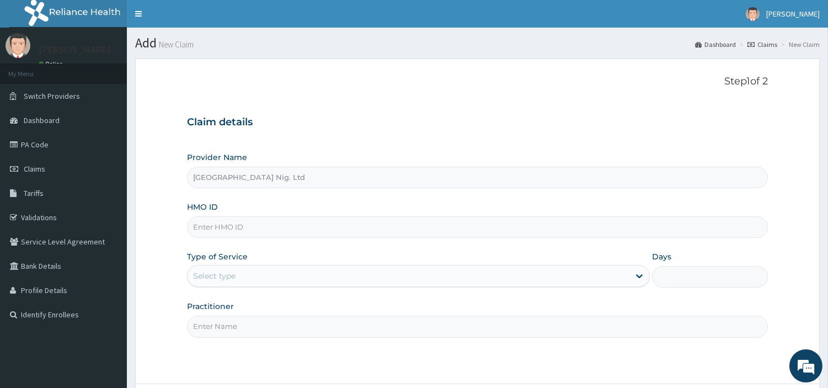
click at [278, 223] on input "HMO ID" at bounding box center [477, 227] width 581 height 22
paste input "GEG/10010/C"
type input "GEG/10010/C"
click at [290, 268] on div "Select type" at bounding box center [409, 276] width 442 height 18
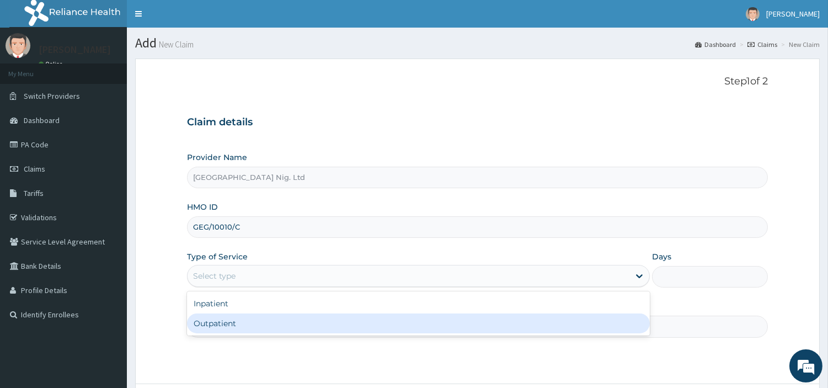
click at [279, 329] on div "Outpatient" at bounding box center [418, 323] width 463 height 20
type input "1"
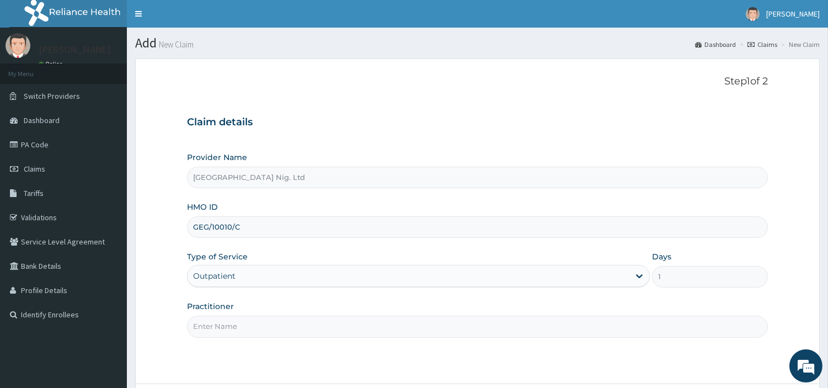
click at [279, 329] on input "Practitioner" at bounding box center [477, 327] width 581 height 22
paste input "[PERSON_NAME]"
type input "[PERSON_NAME]"
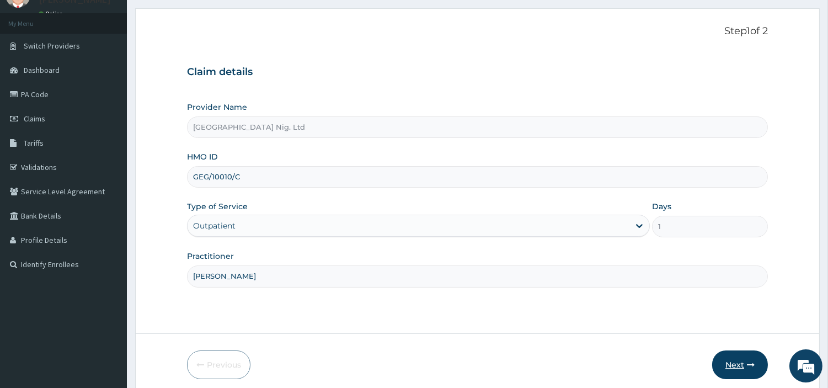
scroll to position [95, 0]
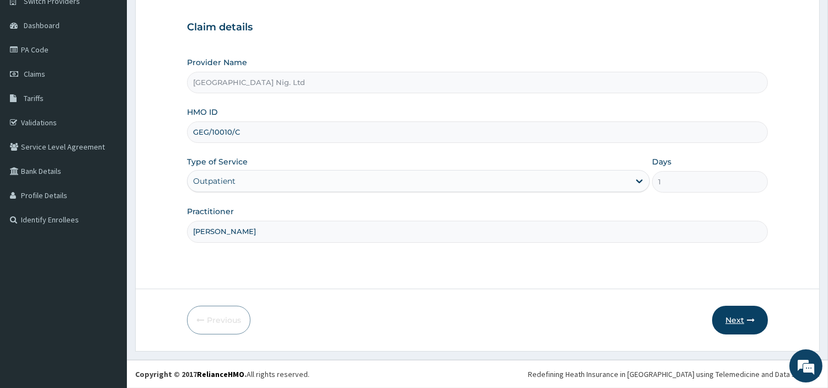
click at [741, 323] on button "Next" at bounding box center [740, 320] width 56 height 29
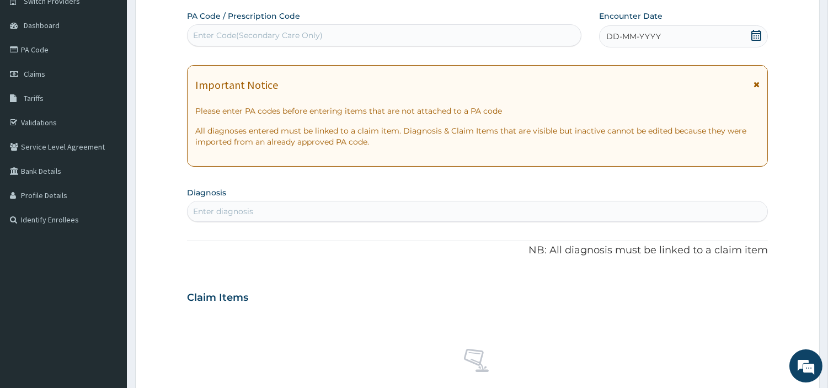
click at [387, 41] on div "Enter Code(Secondary Care Only)" at bounding box center [384, 35] width 393 height 18
paste input "PA/11862A"
type input "PA/11862A"
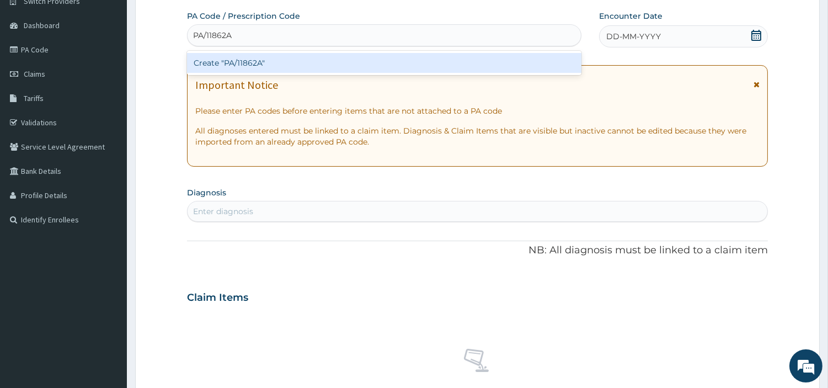
click at [502, 65] on div "Create "PA/11862A"" at bounding box center [384, 63] width 394 height 20
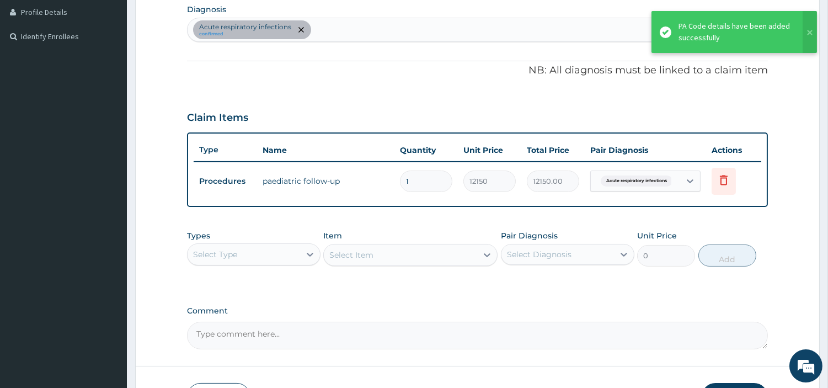
scroll to position [279, 0]
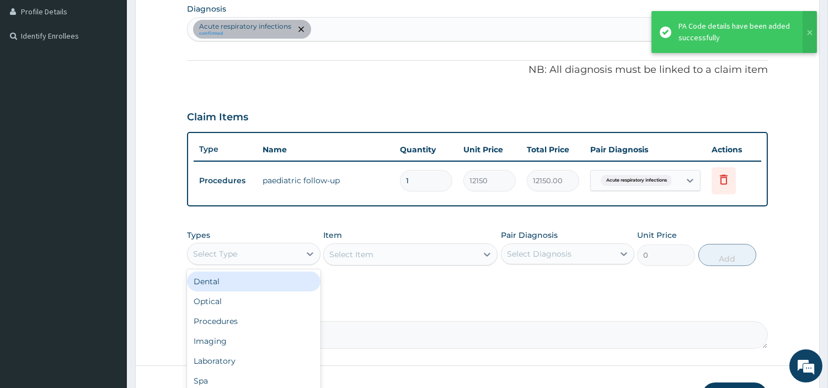
click at [299, 260] on div "Select Type" at bounding box center [244, 254] width 113 height 18
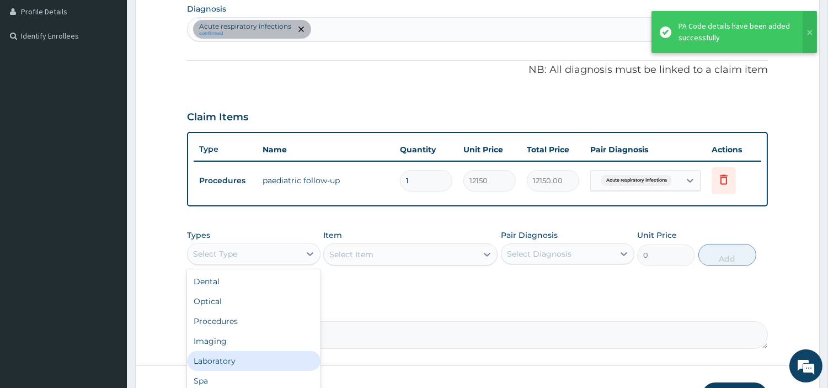
scroll to position [37, 0]
click at [268, 366] on div "Drugs" at bounding box center [253, 364] width 133 height 20
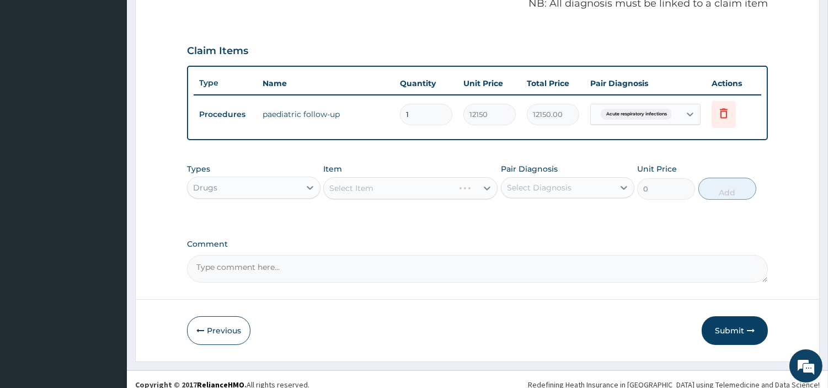
scroll to position [354, 0]
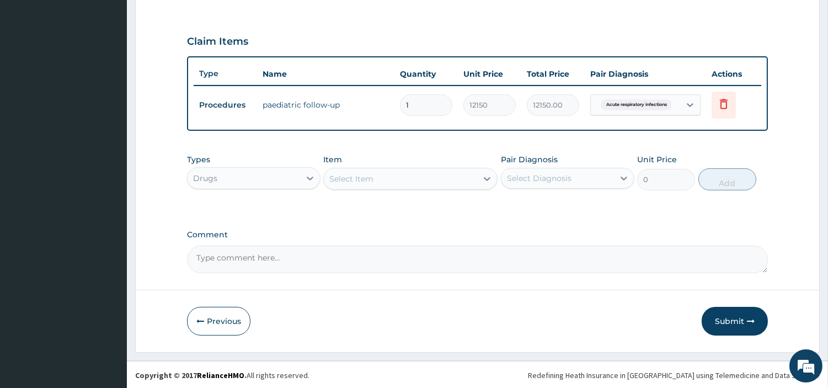
click at [421, 184] on div "Select Item" at bounding box center [400, 179] width 153 height 18
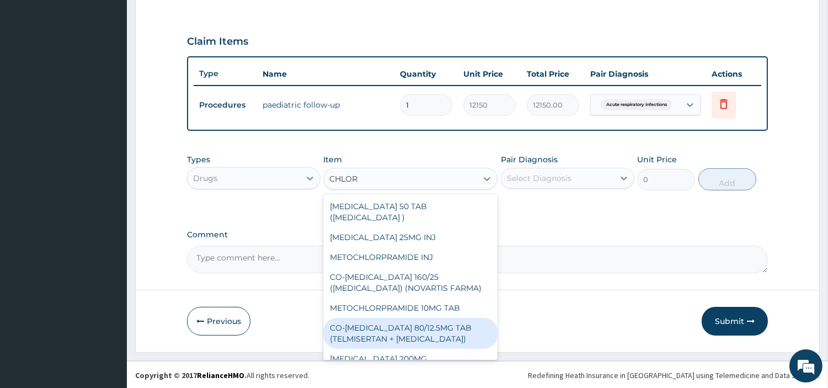
scroll to position [184, 0]
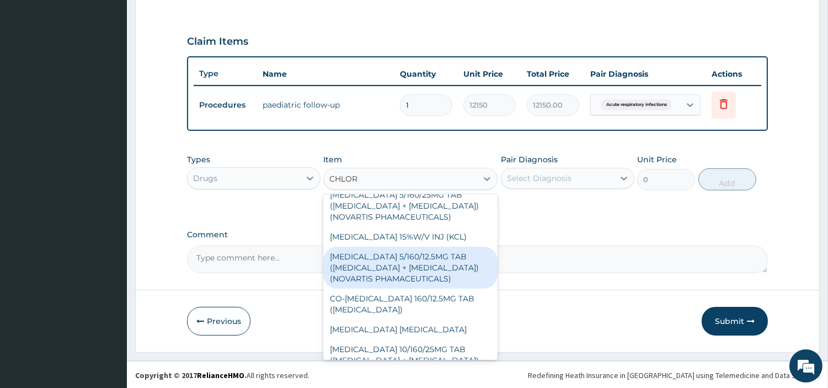
type input "CHLORP"
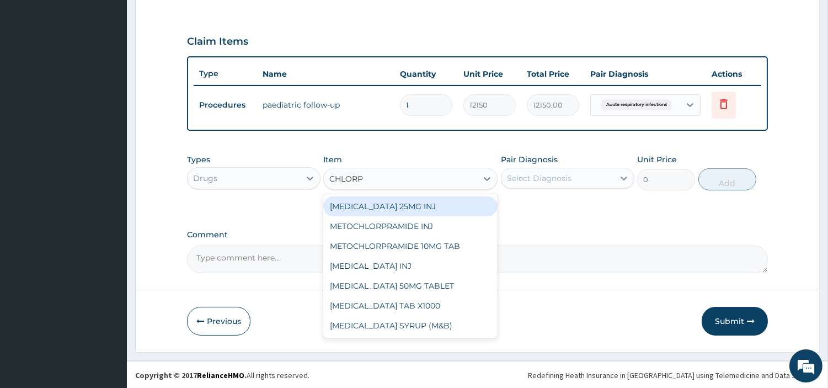
scroll to position [0, 0]
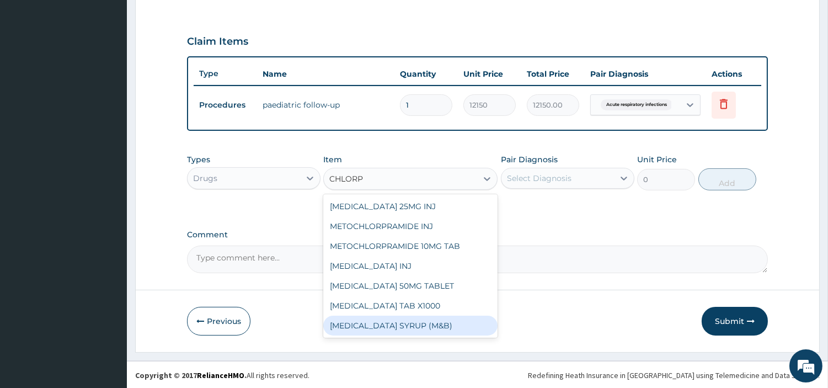
click at [450, 324] on div "[MEDICAL_DATA] SYRUP (M&B)" at bounding box center [410, 326] width 174 height 20
type input "962.5"
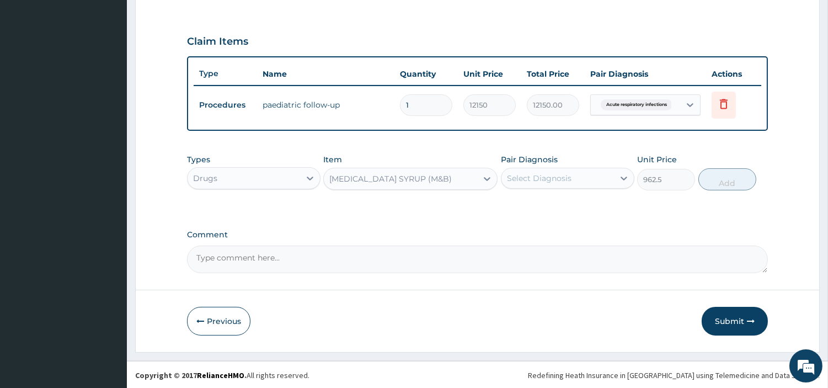
click at [559, 175] on div "Select Diagnosis" at bounding box center [539, 178] width 65 height 11
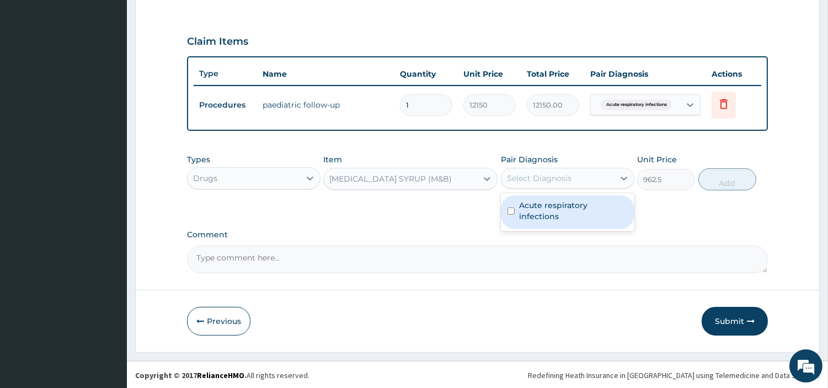
click at [563, 205] on label "Acute respiratory infections" at bounding box center [573, 211] width 109 height 22
checkbox input "true"
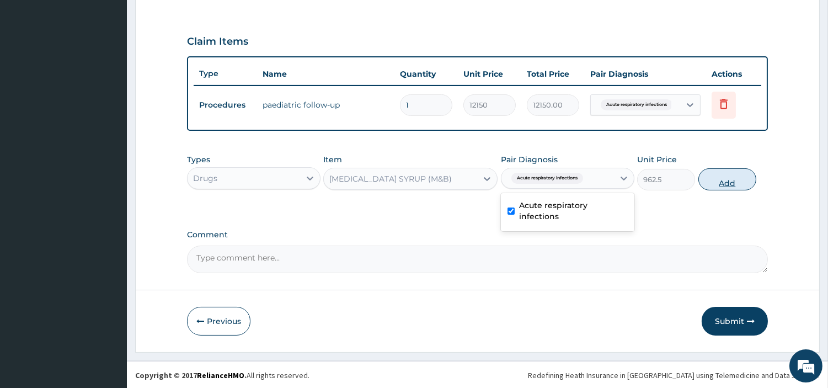
click at [742, 183] on button "Add" at bounding box center [727, 179] width 58 height 22
type input "0"
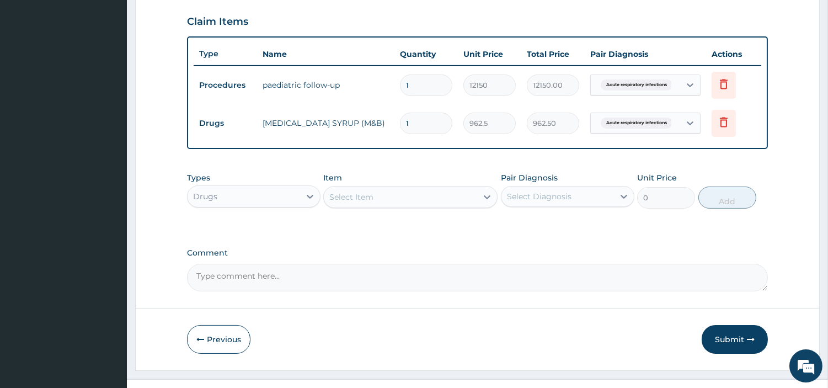
scroll to position [392, 0]
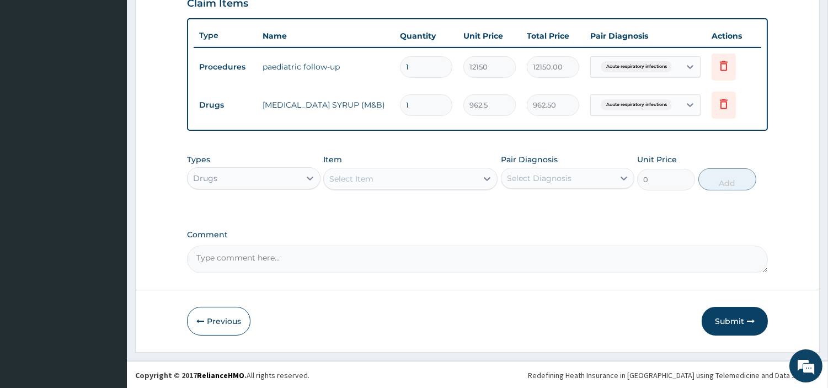
click at [435, 181] on div "Select Item" at bounding box center [400, 179] width 153 height 18
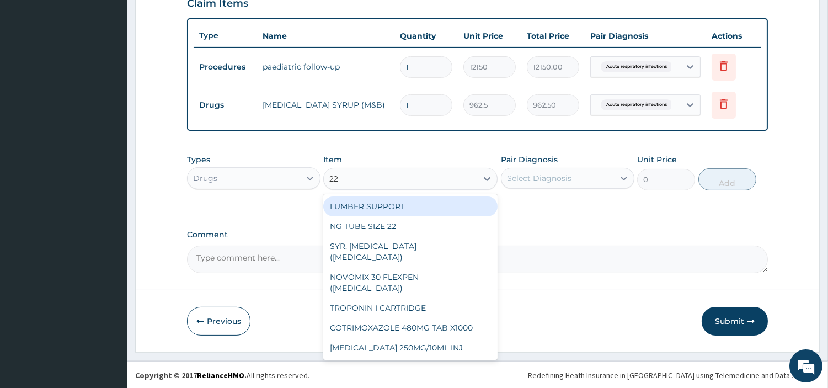
type input "228"
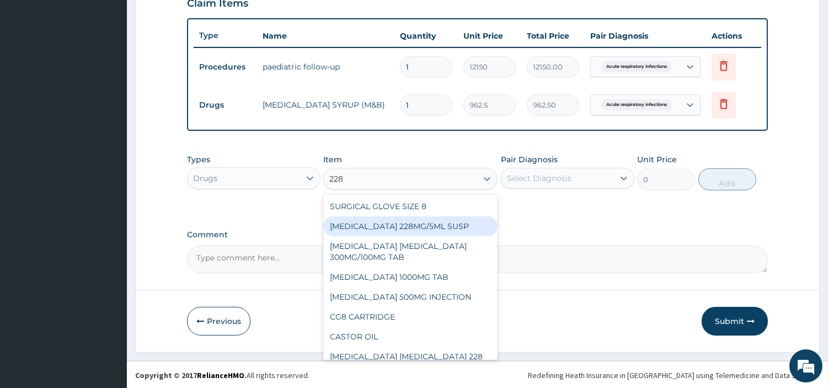
click at [426, 229] on div "[MEDICAL_DATA] 228MG/5ML SUSP" at bounding box center [410, 226] width 174 height 20
type input "17062.5"
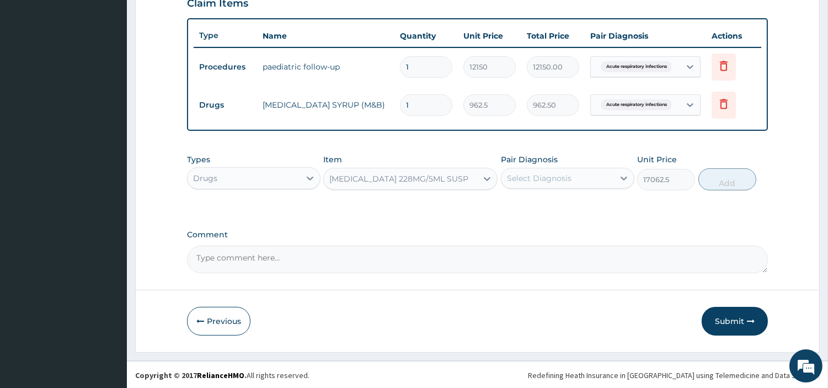
click at [427, 186] on div "[MEDICAL_DATA] 228MG/5ML SUSP" at bounding box center [410, 179] width 174 height 22
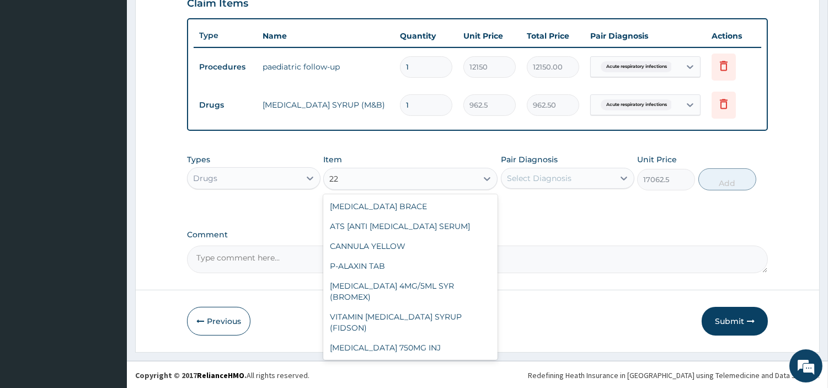
scroll to position [273, 0]
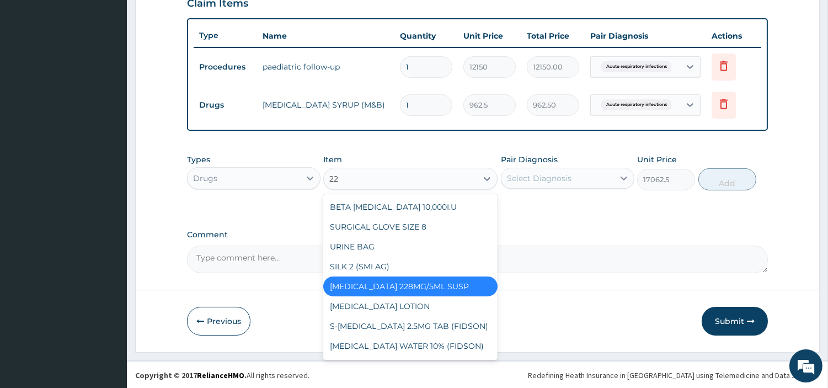
type input "228"
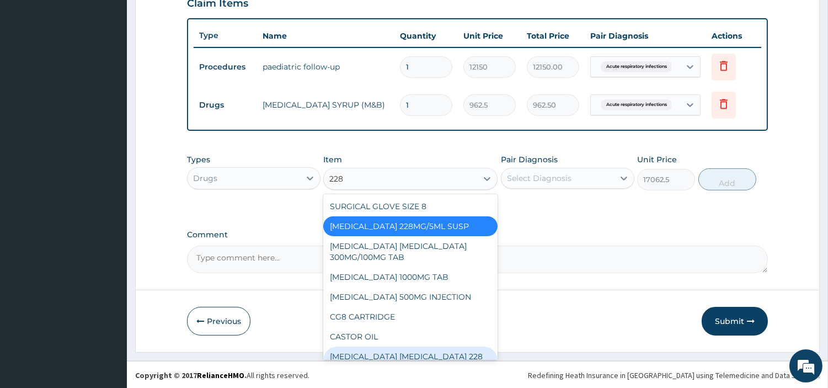
scroll to position [19, 0]
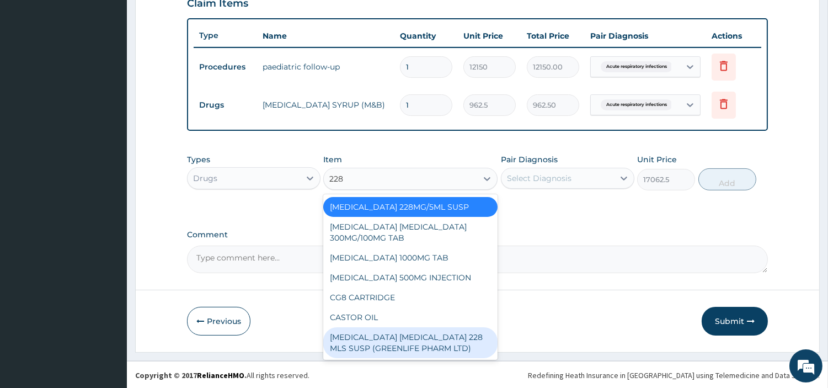
click at [437, 343] on div "[MEDICAL_DATA] [MEDICAL_DATA] 228 MLS SUSP (GREENLIFE PHARM LTD)" at bounding box center [410, 342] width 174 height 31
type input "6370"
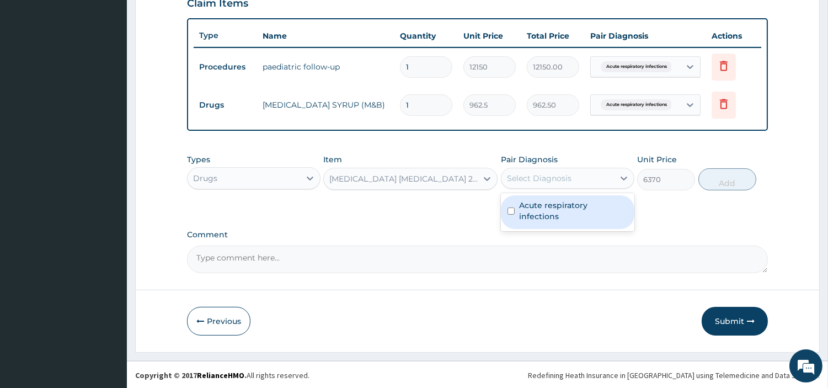
click at [580, 172] on div "Select Diagnosis" at bounding box center [557, 178] width 113 height 18
click at [564, 214] on div "Acute respiratory infections" at bounding box center [567, 212] width 133 height 34
checkbox input "true"
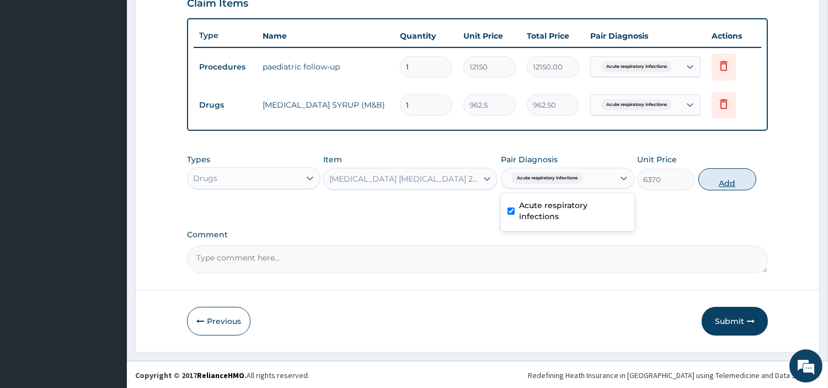
click at [715, 181] on button "Add" at bounding box center [727, 179] width 58 height 22
type input "0"
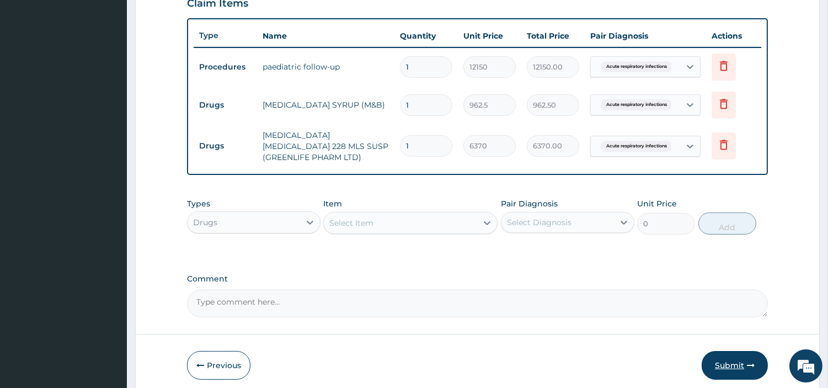
click at [740, 357] on button "Submit" at bounding box center [735, 365] width 66 height 29
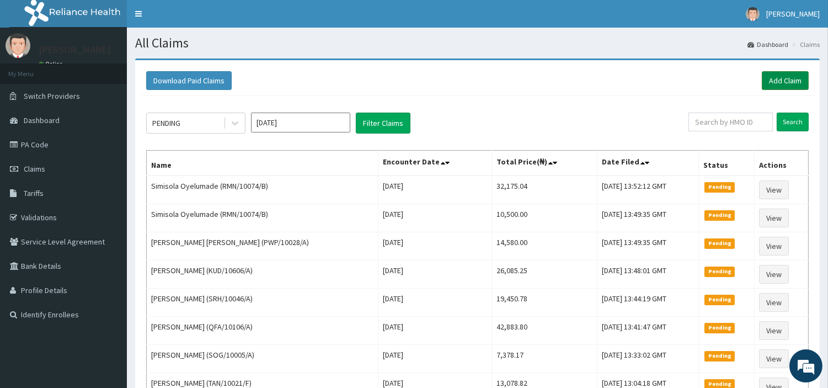
click at [792, 76] on link "Add Claim" at bounding box center [785, 80] width 47 height 19
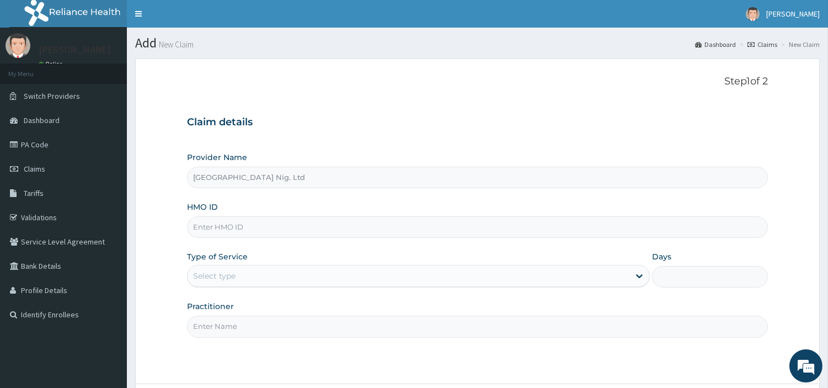
click at [293, 225] on input "HMO ID" at bounding box center [477, 227] width 581 height 22
paste input "EIS/10367/A"
type input "EIS/10367/A"
click at [285, 274] on div "Select type" at bounding box center [409, 276] width 442 height 18
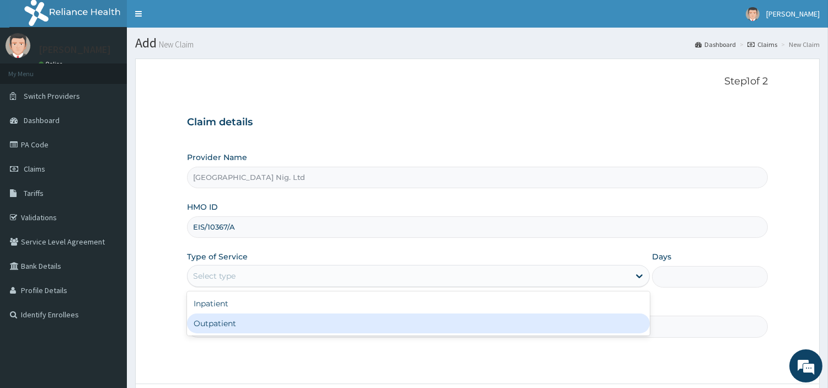
click at [249, 330] on div "Outpatient" at bounding box center [418, 323] width 463 height 20
type input "1"
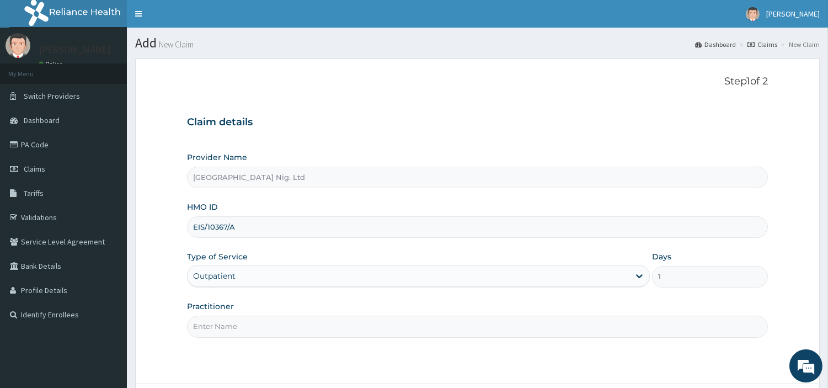
click at [249, 330] on input "Practitioner" at bounding box center [477, 327] width 581 height 22
paste input "Awotunde Oladimeji"
type input "Awotunde Oladimeji"
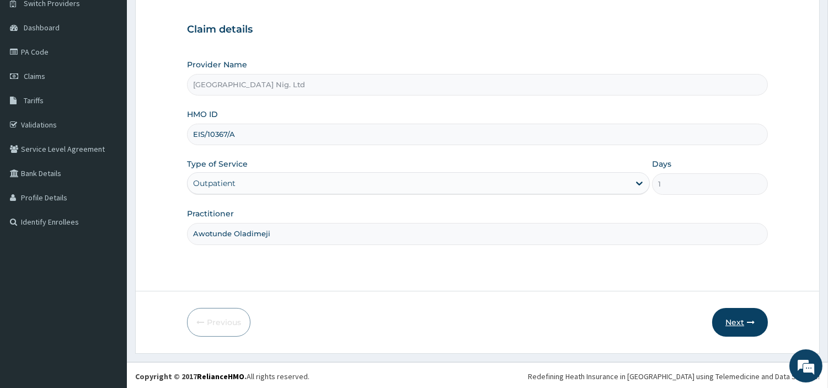
scroll to position [95, 0]
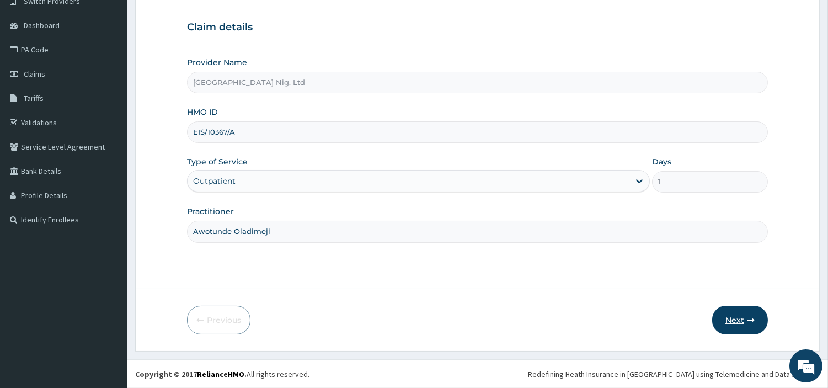
click at [729, 320] on button "Next" at bounding box center [740, 320] width 56 height 29
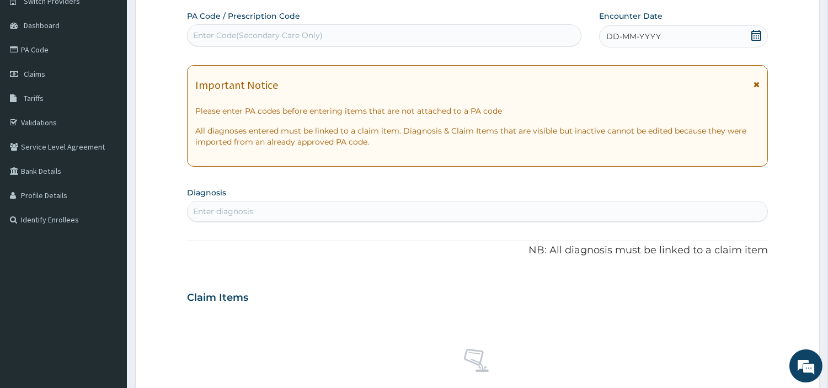
click at [351, 35] on div "Enter Code(Secondary Care Only)" at bounding box center [384, 35] width 393 height 18
paste input "PA/734E1B"
type input "PA/734E1B"
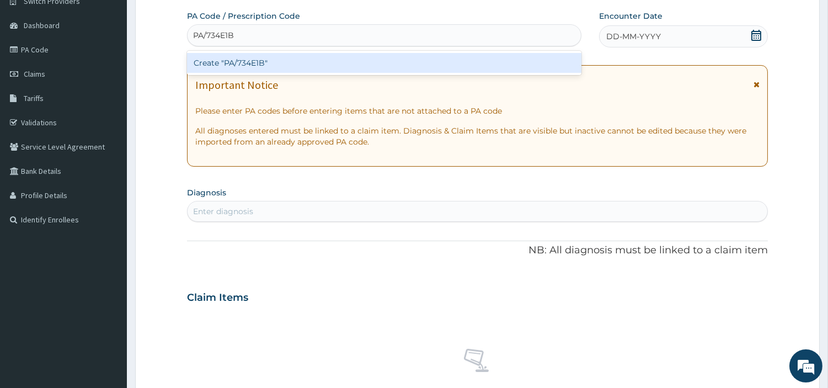
click at [485, 68] on div "Create "PA/734E1B"" at bounding box center [384, 63] width 394 height 20
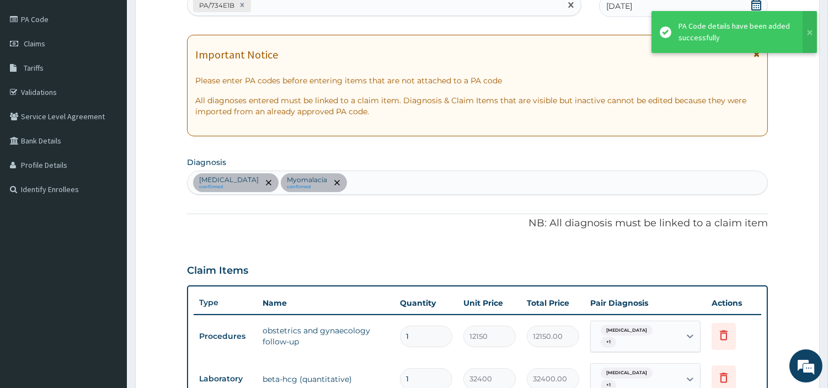
scroll to position [125, 0]
click at [282, 12] on div "PA/734E1B" at bounding box center [374, 6] width 373 height 18
paste input "PA/7F6980"
type input "PA/7F6980"
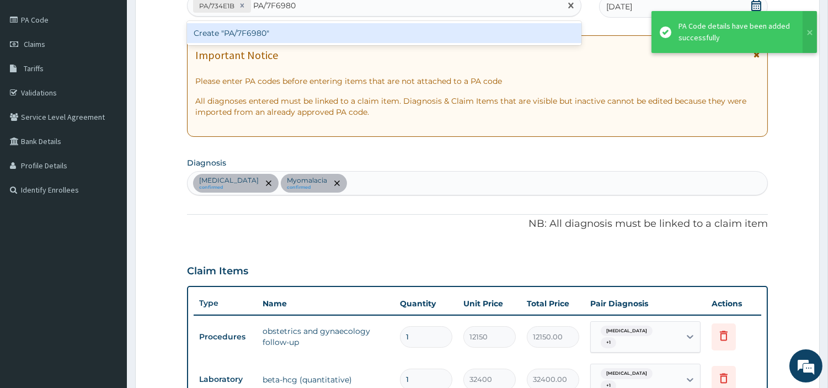
click at [229, 35] on div "Create "PA/7F6980"" at bounding box center [384, 33] width 394 height 20
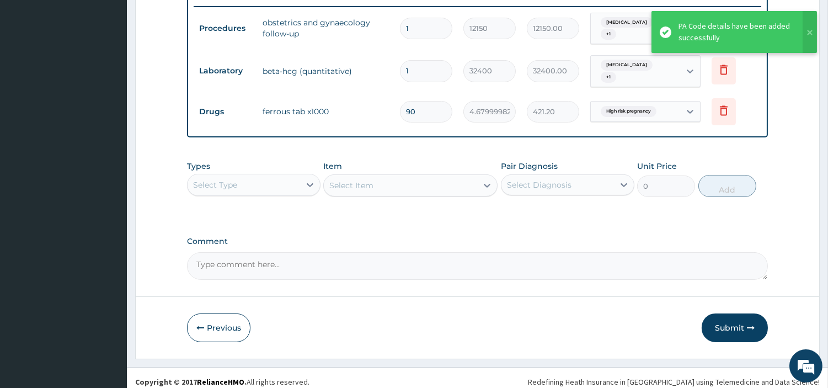
scroll to position [440, 0]
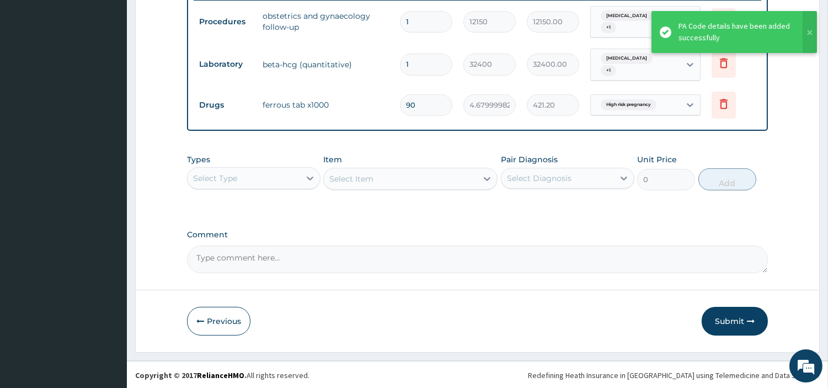
click at [659, 111] on div "High risk pregnancy" at bounding box center [635, 104] width 89 height 19
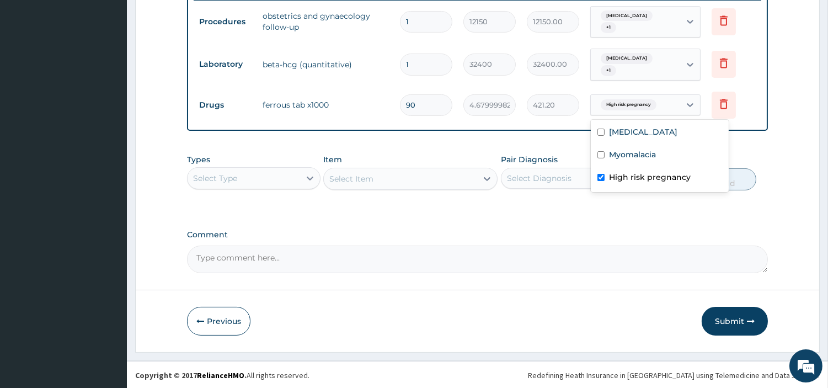
click at [730, 323] on button "Submit" at bounding box center [735, 321] width 66 height 29
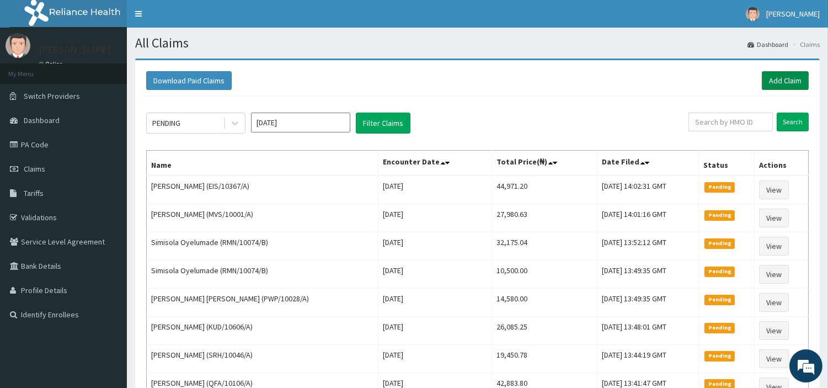
click at [801, 83] on link "Add Claim" at bounding box center [785, 80] width 47 height 19
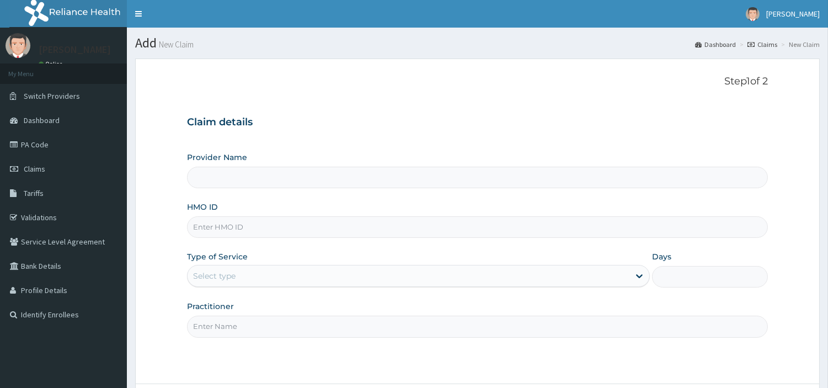
click at [244, 237] on input "HMO ID" at bounding box center [477, 227] width 581 height 22
type input "[GEOGRAPHIC_DATA] Nig. Ltd"
paste input "SRS/10027/C"
type input "SRS/10027/C"
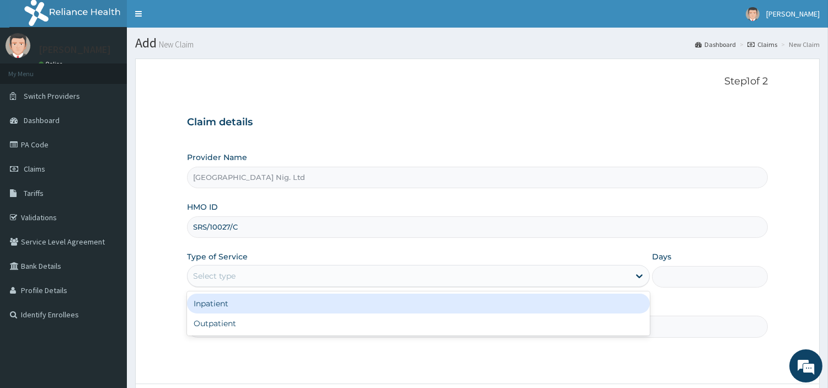
click at [274, 276] on div "Select type" at bounding box center [409, 276] width 442 height 18
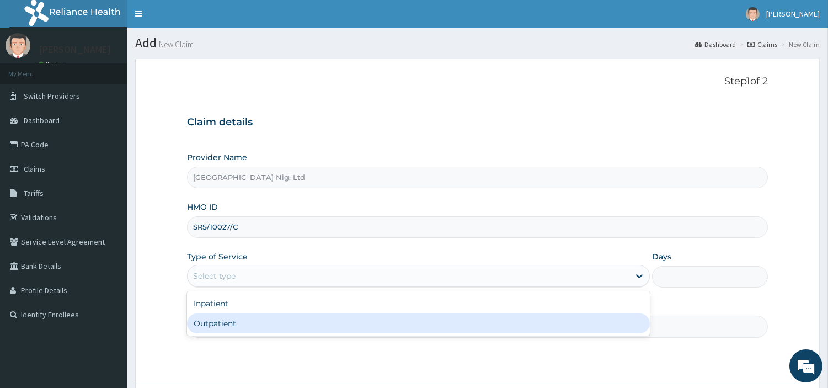
click at [276, 330] on div "Outpatient" at bounding box center [418, 323] width 463 height 20
type input "1"
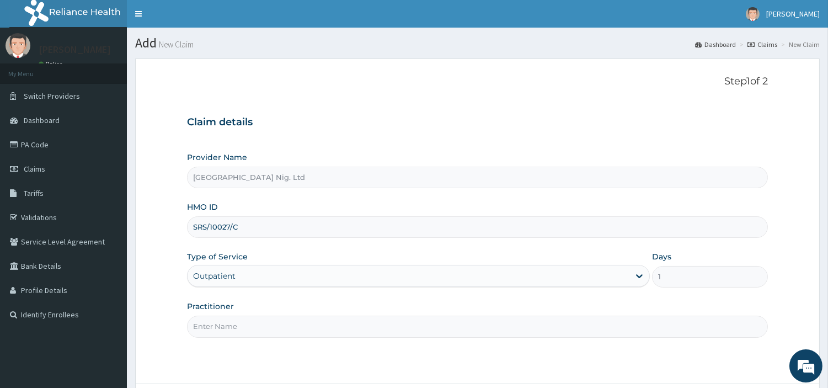
click at [275, 328] on input "Practitioner" at bounding box center [477, 327] width 581 height 22
paste input "[PERSON_NAME]"
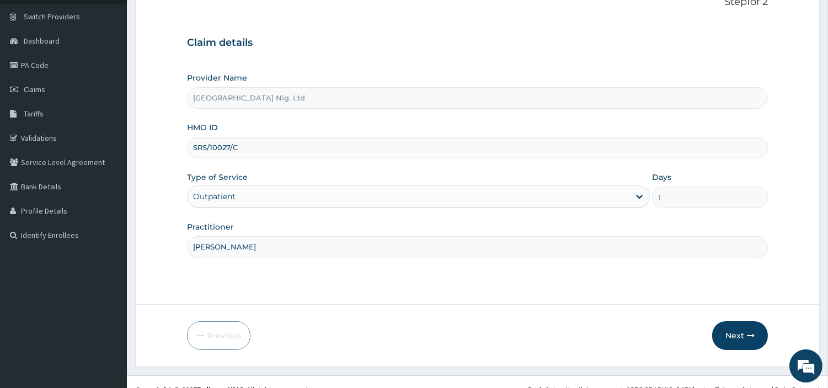
scroll to position [95, 0]
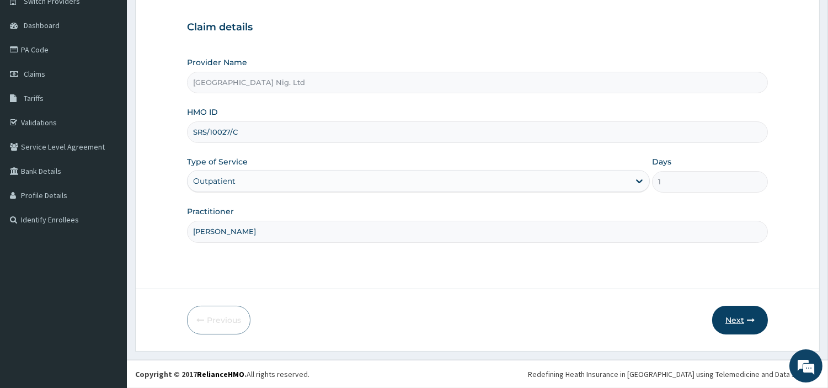
type input "[PERSON_NAME]"
click at [718, 320] on button "Next" at bounding box center [740, 320] width 56 height 29
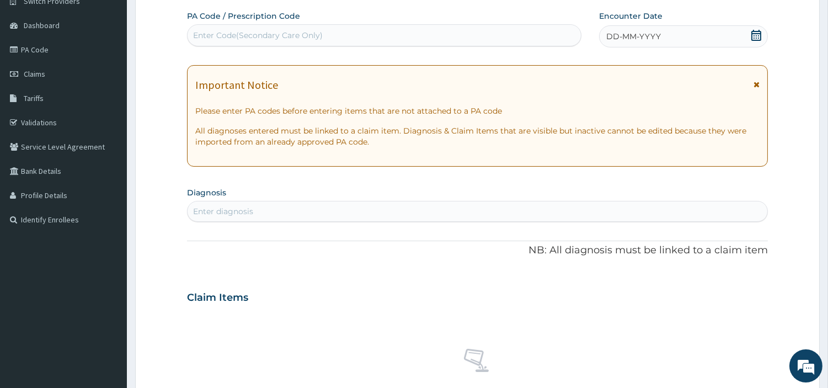
click at [392, 40] on div "Enter Code(Secondary Care Only)" at bounding box center [384, 35] width 393 height 18
paste input "PA/A22C13"
type input "PA/A22C13"
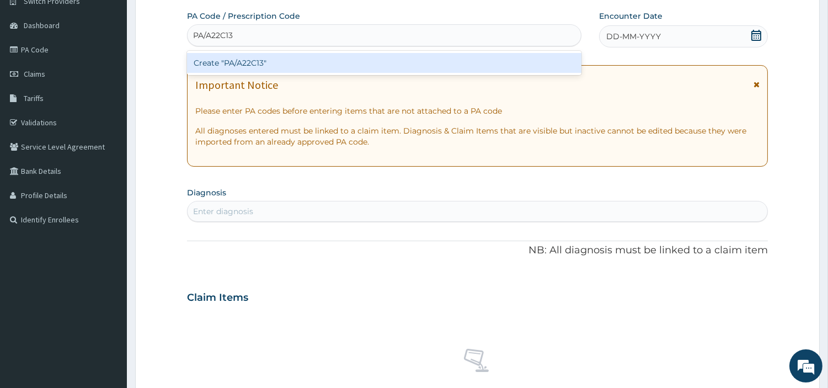
scroll to position [0, 0]
click at [491, 67] on div "Create "PA/A22C13"" at bounding box center [384, 63] width 394 height 20
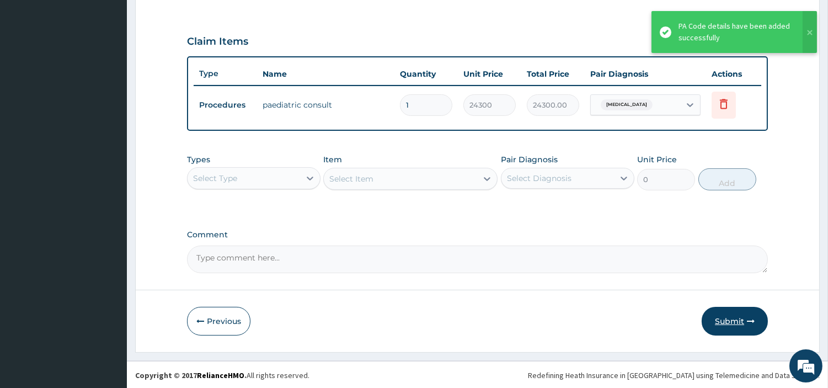
click at [713, 319] on button "Submit" at bounding box center [735, 321] width 66 height 29
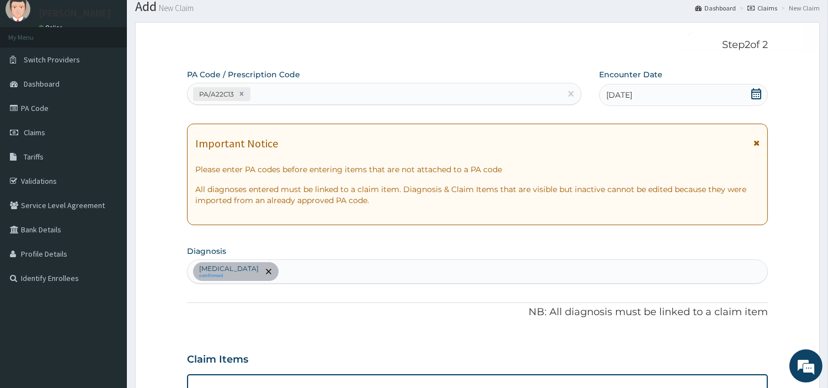
scroll to position [354, 0]
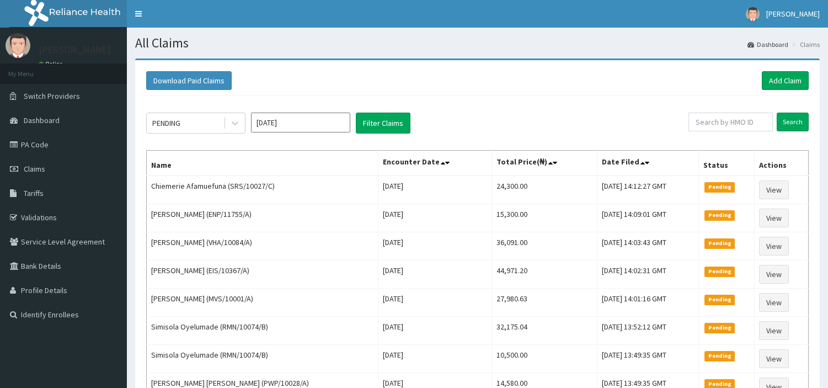
click at [804, 78] on link "Add Claim" at bounding box center [785, 80] width 47 height 19
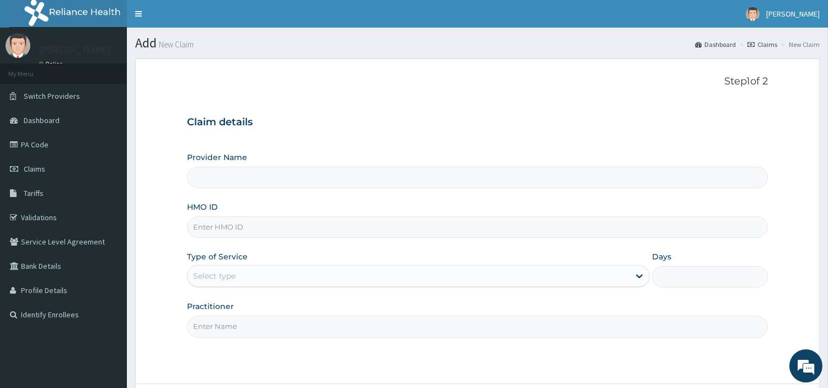
type input "[GEOGRAPHIC_DATA] Nig. Ltd"
click at [258, 221] on input "HMO ID" at bounding box center [477, 227] width 581 height 22
paste input "BIF/10037/A"
type input "BIF/10037/A"
click at [254, 269] on div "Select type" at bounding box center [409, 276] width 442 height 18
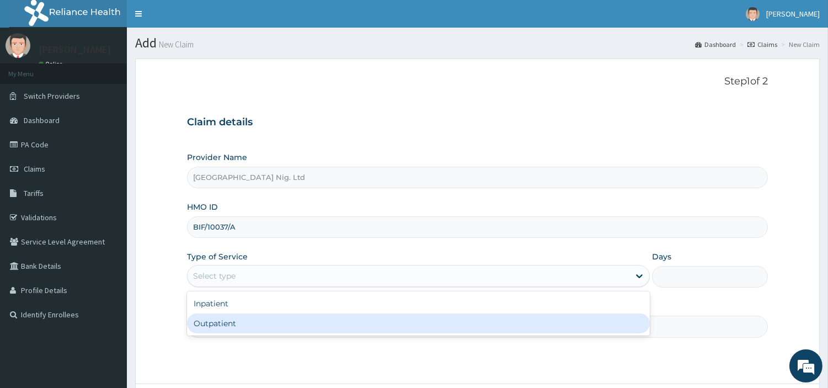
drag, startPoint x: 254, startPoint y: 312, endPoint x: 254, endPoint y: 323, distance: 11.0
click at [254, 323] on div "Inpatient Outpatient" at bounding box center [418, 313] width 463 height 44
click at [254, 323] on div "Outpatient" at bounding box center [418, 323] width 463 height 20
type input "1"
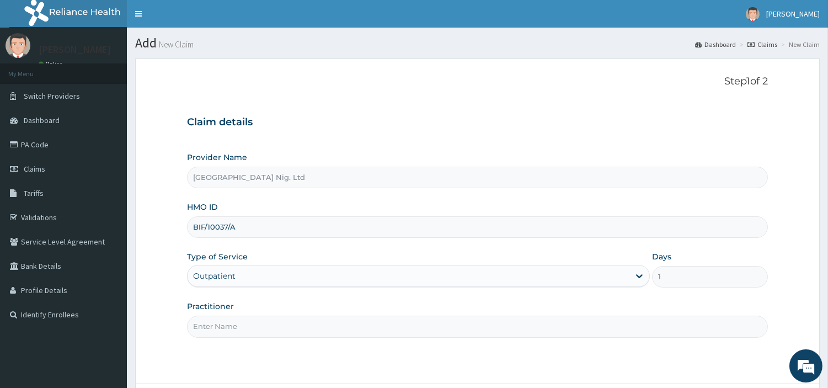
click at [254, 323] on input "Practitioner" at bounding box center [477, 327] width 581 height 22
paste input "Suleman Gift"
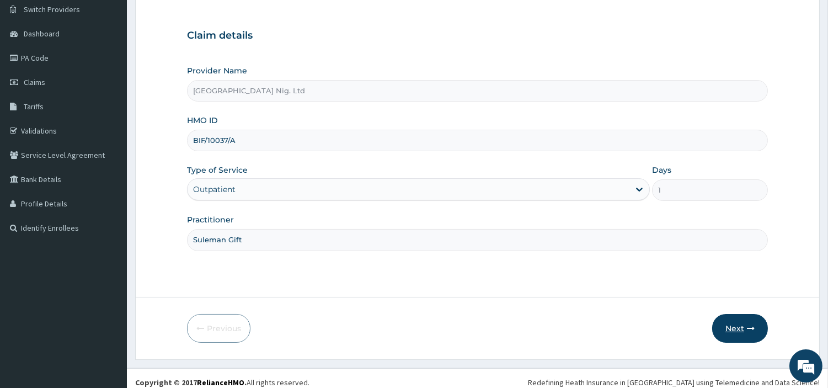
scroll to position [95, 0]
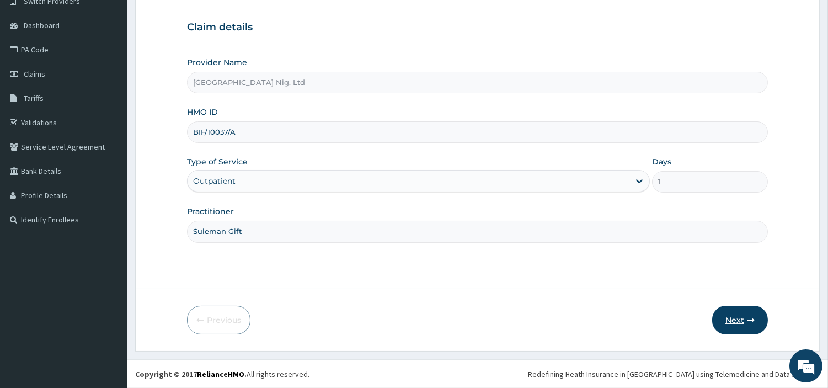
type input "Suleman Gift"
click at [730, 322] on button "Next" at bounding box center [740, 320] width 56 height 29
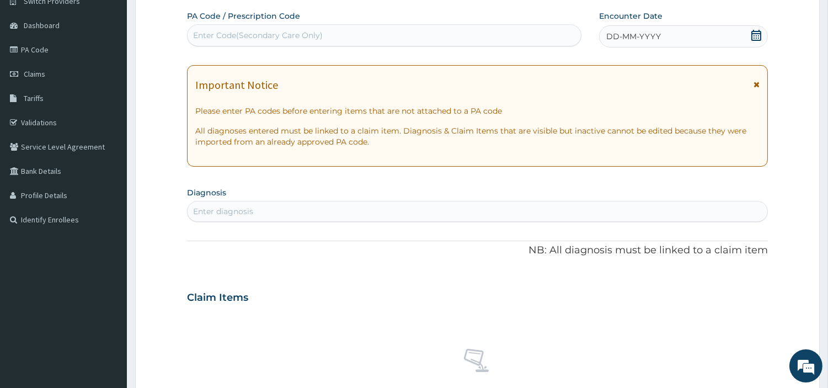
click at [394, 30] on div "Enter Code(Secondary Care Only)" at bounding box center [384, 35] width 393 height 18
paste input "PA/A362BC"
type input "PA/A362BC"
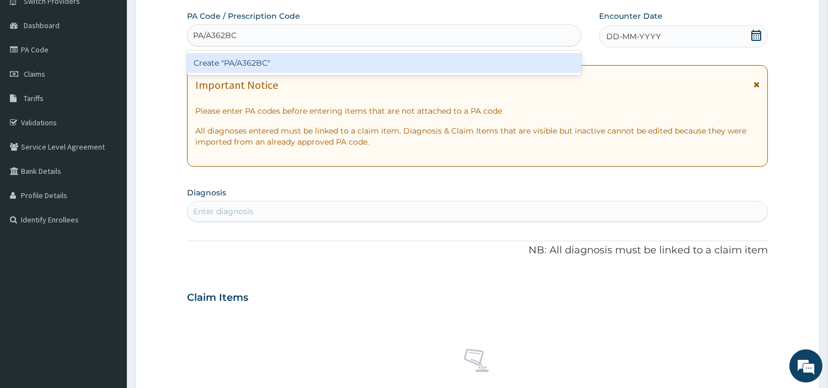
click at [466, 65] on div "Create "PA/A362BC"" at bounding box center [384, 63] width 394 height 20
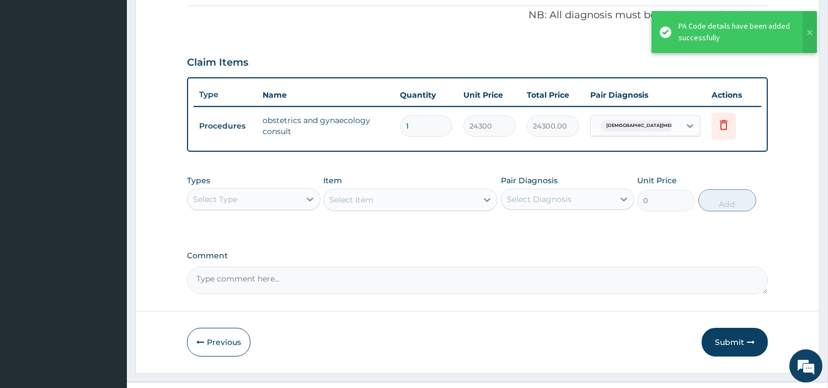
scroll to position [354, 0]
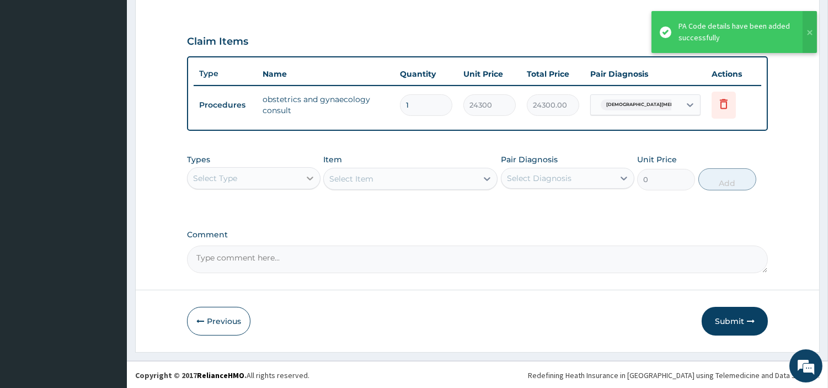
click at [307, 174] on icon at bounding box center [309, 178] width 11 height 11
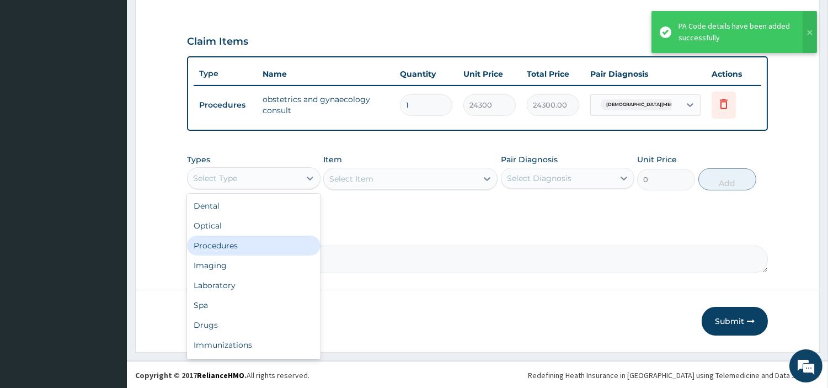
click at [256, 246] on div "Procedures" at bounding box center [253, 246] width 133 height 20
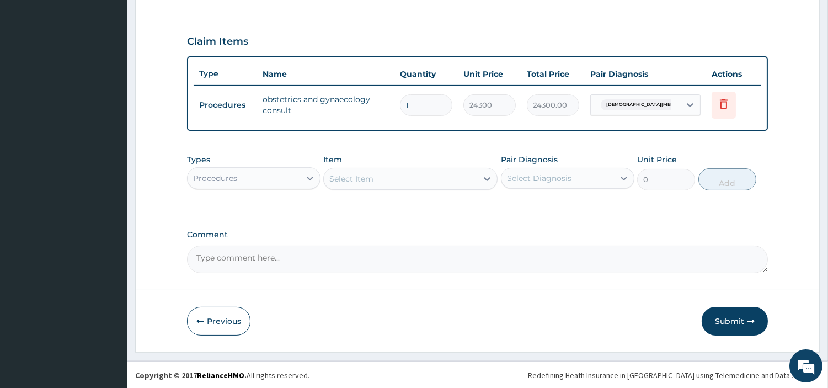
click at [455, 182] on div "Select Item" at bounding box center [400, 179] width 153 height 18
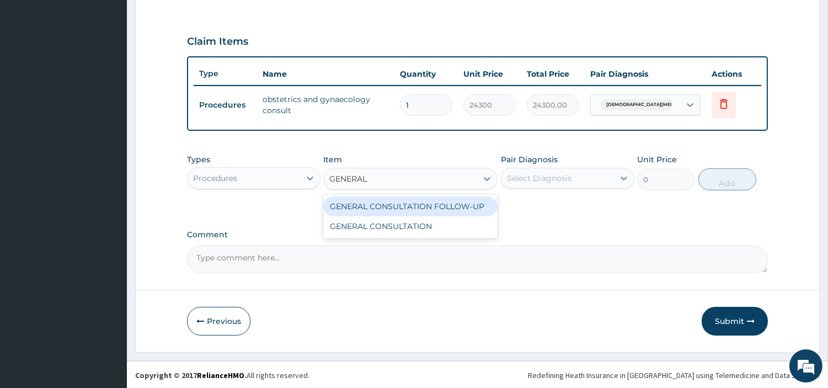
type input "GENERAL C"
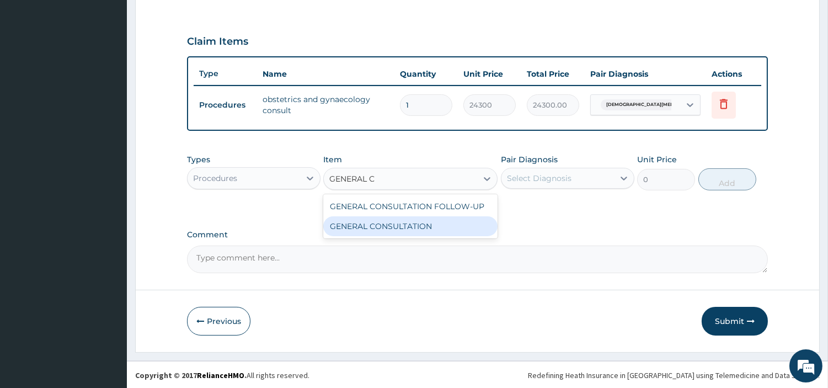
click at [443, 229] on div "GENERAL CONSULTATION" at bounding box center [410, 226] width 174 height 20
type input "6750"
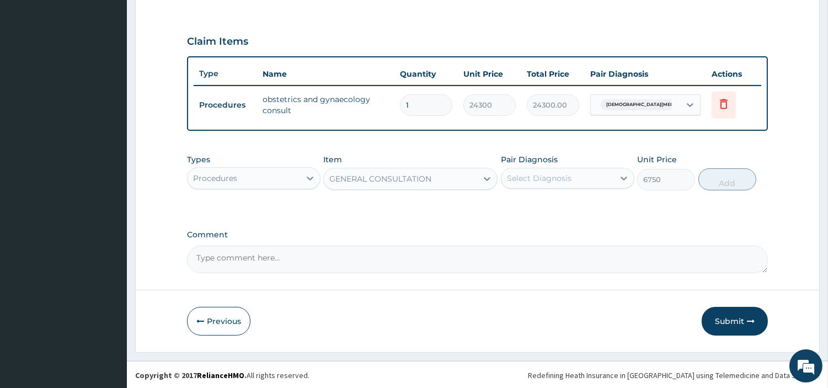
click at [592, 178] on div "Select Diagnosis" at bounding box center [557, 178] width 113 height 18
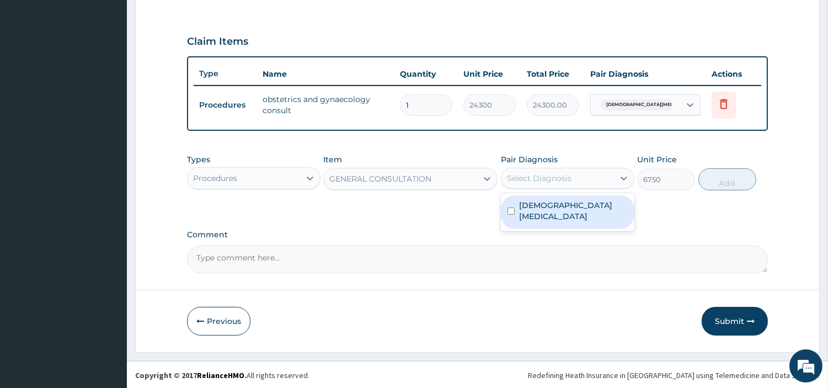
click at [587, 207] on div "Female infertility" at bounding box center [567, 212] width 133 height 34
checkbox input "true"
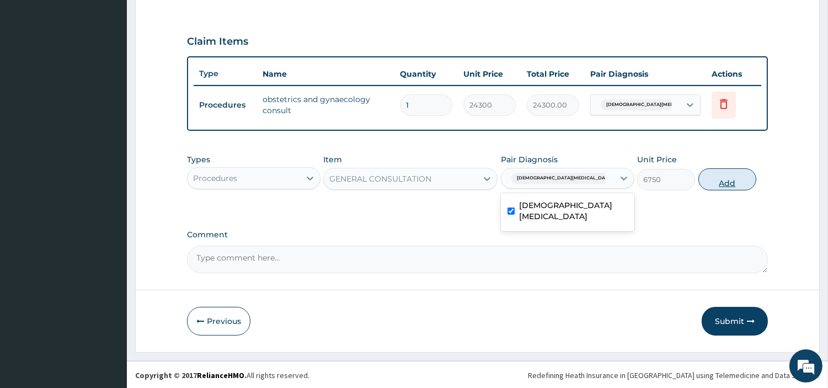
click at [708, 186] on button "Add" at bounding box center [727, 179] width 58 height 22
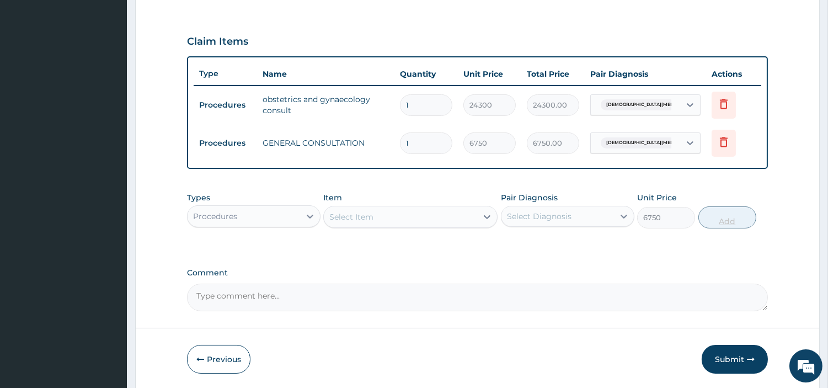
type input "0"
click at [723, 361] on button "Submit" at bounding box center [735, 359] width 66 height 29
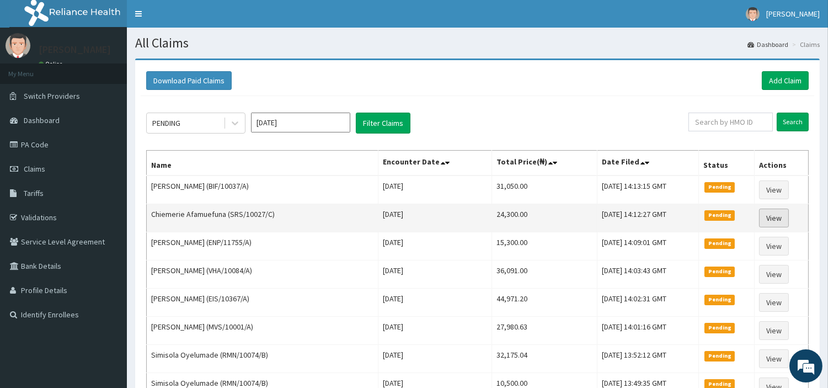
click at [765, 217] on link "View" at bounding box center [774, 218] width 30 height 19
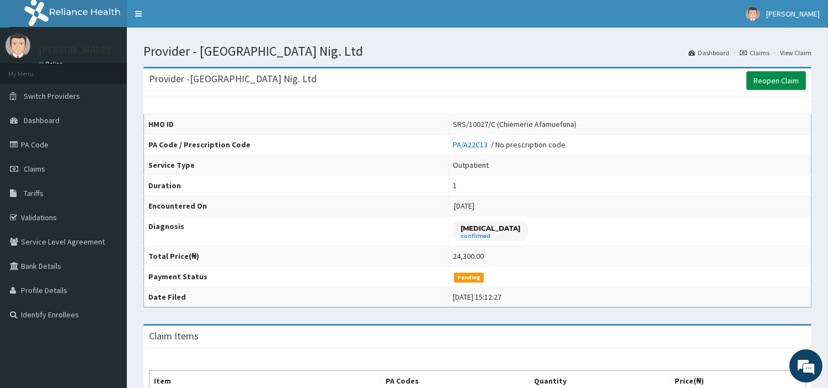
click at [773, 79] on link "Reopen Claim" at bounding box center [776, 80] width 60 height 19
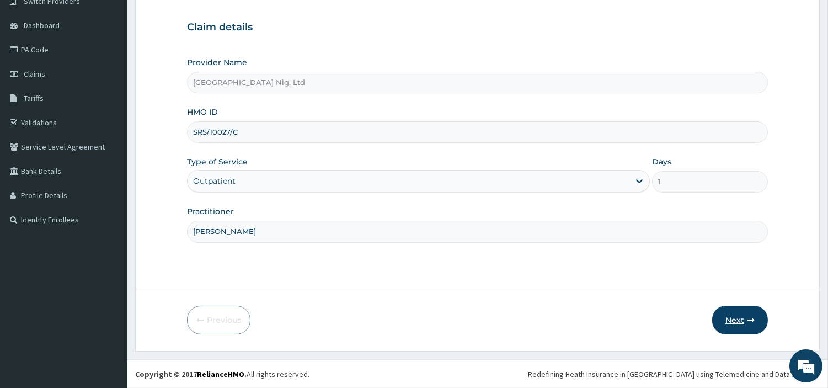
click at [732, 329] on button "Next" at bounding box center [740, 320] width 56 height 29
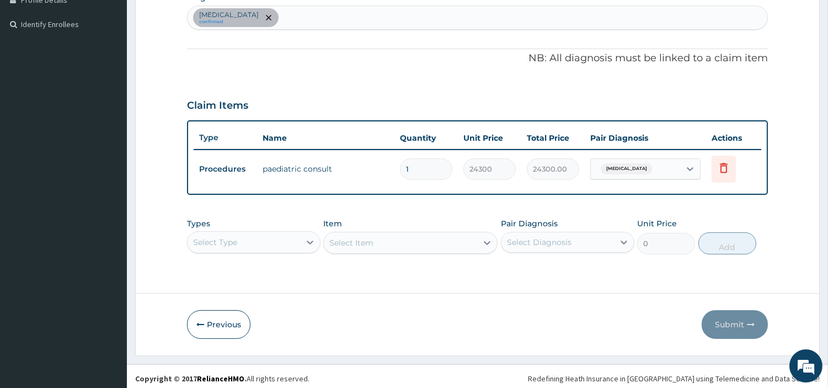
scroll to position [293, 0]
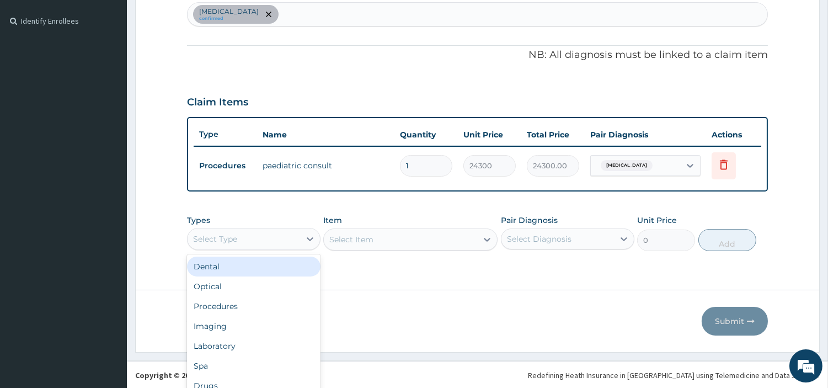
click at [251, 234] on div "option Dental focused, 1 of 10. 10 results available. Use Up and Down to choose…" at bounding box center [253, 239] width 133 height 22
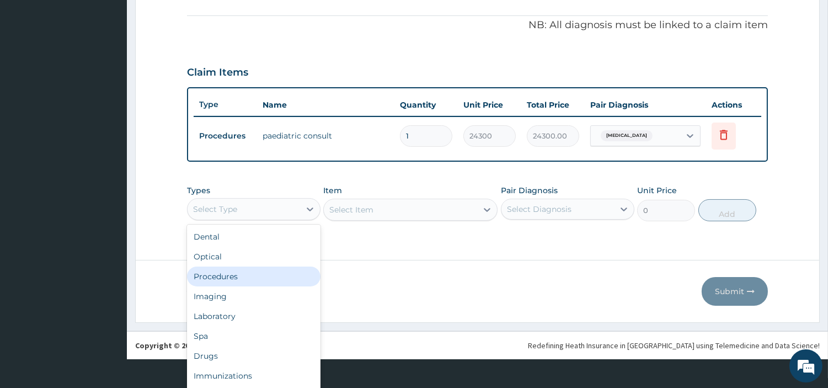
click at [223, 275] on div "Procedures" at bounding box center [253, 276] width 133 height 20
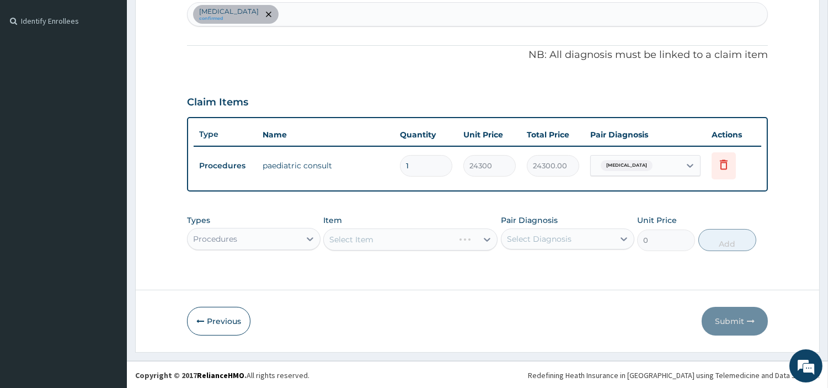
scroll to position [0, 0]
click at [431, 239] on div "Select Item" at bounding box center [400, 240] width 153 height 18
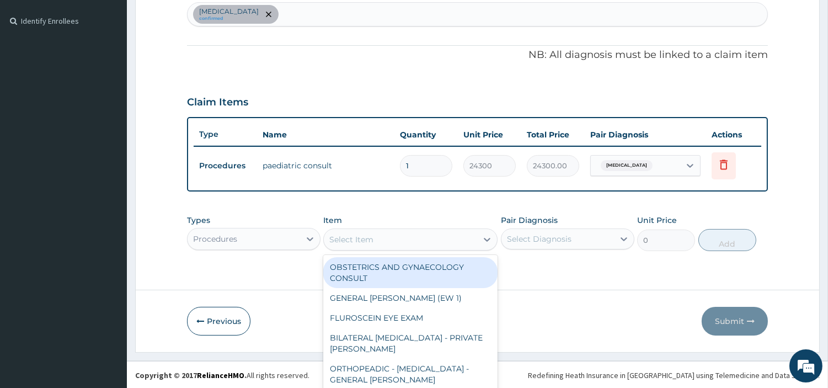
scroll to position [31, 0]
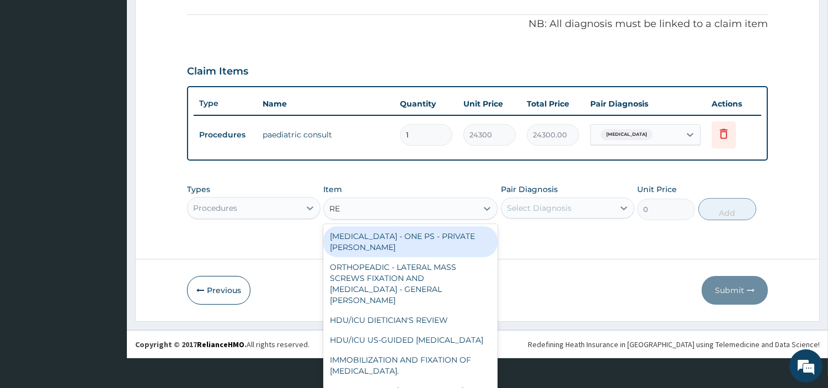
type input "REG"
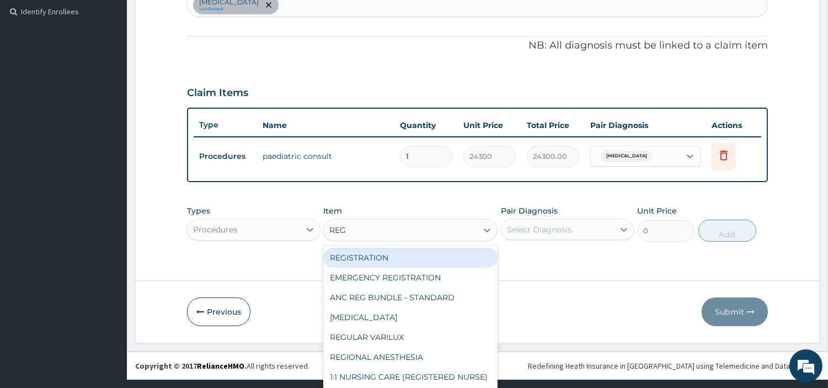
scroll to position [8, 0]
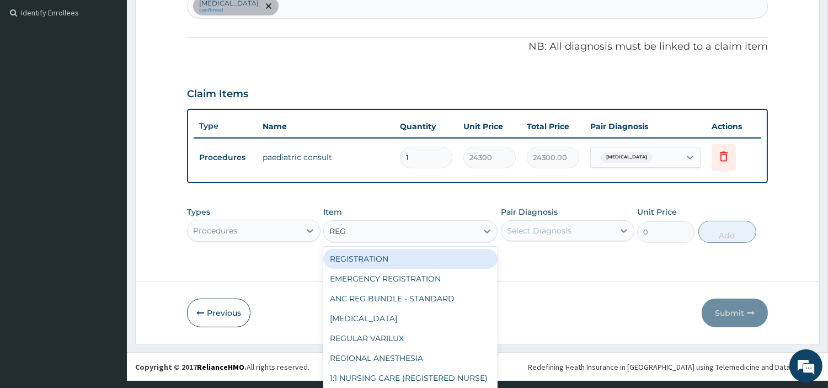
click at [442, 256] on div "REGISTRATION" at bounding box center [410, 259] width 174 height 20
type input "6750"
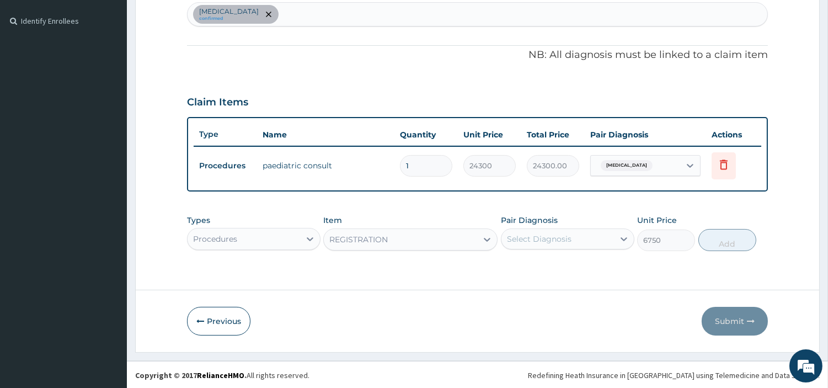
scroll to position [0, 0]
click at [521, 233] on div "Select Diagnosis" at bounding box center [539, 238] width 65 height 11
click at [532, 269] on label "Umbilical hernia" at bounding box center [553, 265] width 68 height 11
checkbox input "true"
drag, startPoint x: 715, startPoint y: 229, endPoint x: 719, endPoint y: 266, distance: 37.8
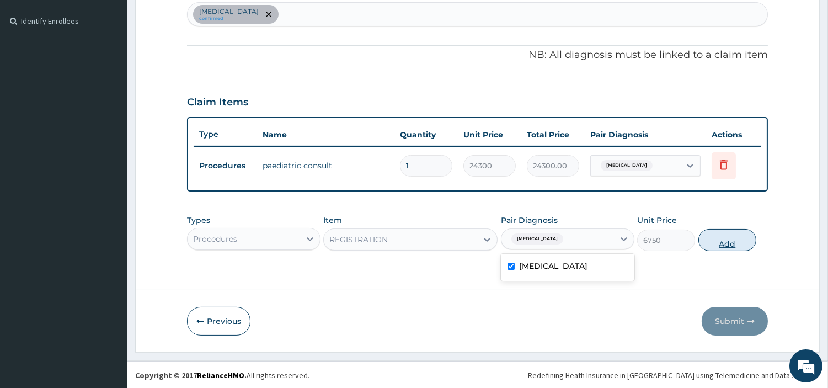
click at [715, 229] on button "Add" at bounding box center [727, 240] width 58 height 22
type input "0"
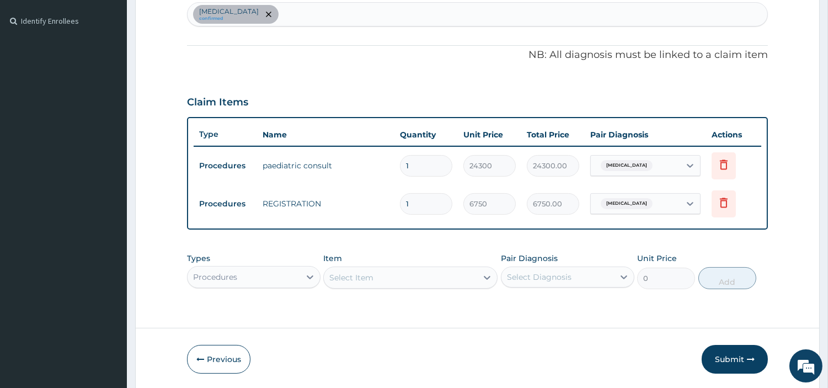
drag, startPoint x: 718, startPoint y: 359, endPoint x: 512, endPoint y: 232, distance: 242.2
click at [719, 359] on button "Submit" at bounding box center [735, 359] width 66 height 29
